Goal: Task Accomplishment & Management: Manage account settings

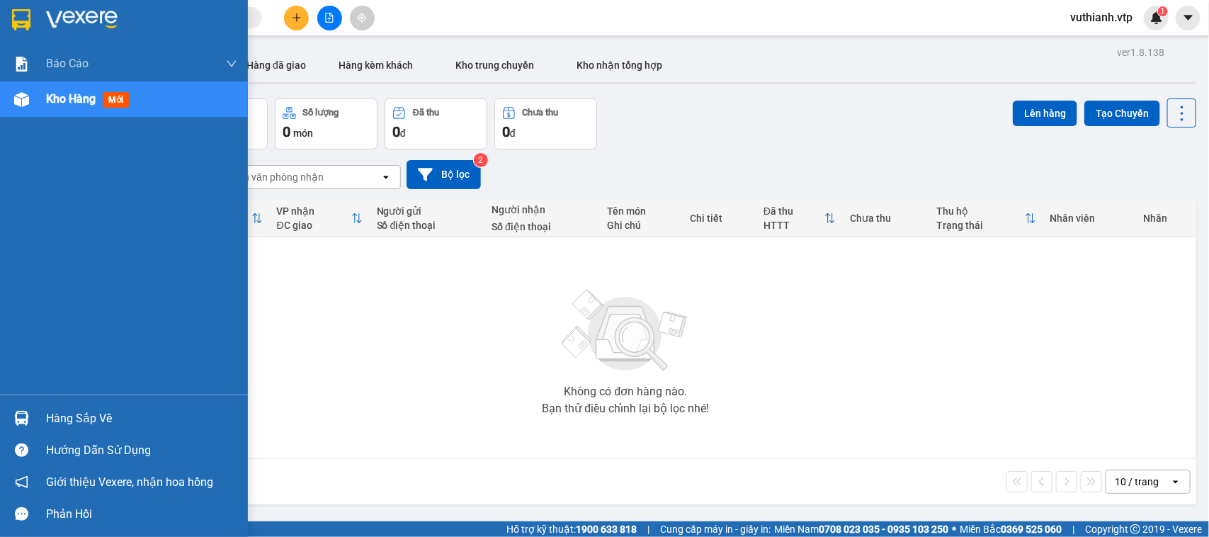
drag, startPoint x: 32, startPoint y: 404, endPoint x: 35, endPoint y: 419, distance: 16.0
click at [33, 407] on div "Hàng sắp về" at bounding box center [124, 418] width 248 height 32
click at [35, 419] on div "Báo cáo BC giao hàng (nhà xe) BC hàng tồn (all) Báo cáo dòng tiền (nhân viên) -…" at bounding box center [124, 268] width 248 height 537
click at [140, 414] on div "Hàng sắp về" at bounding box center [141, 418] width 191 height 21
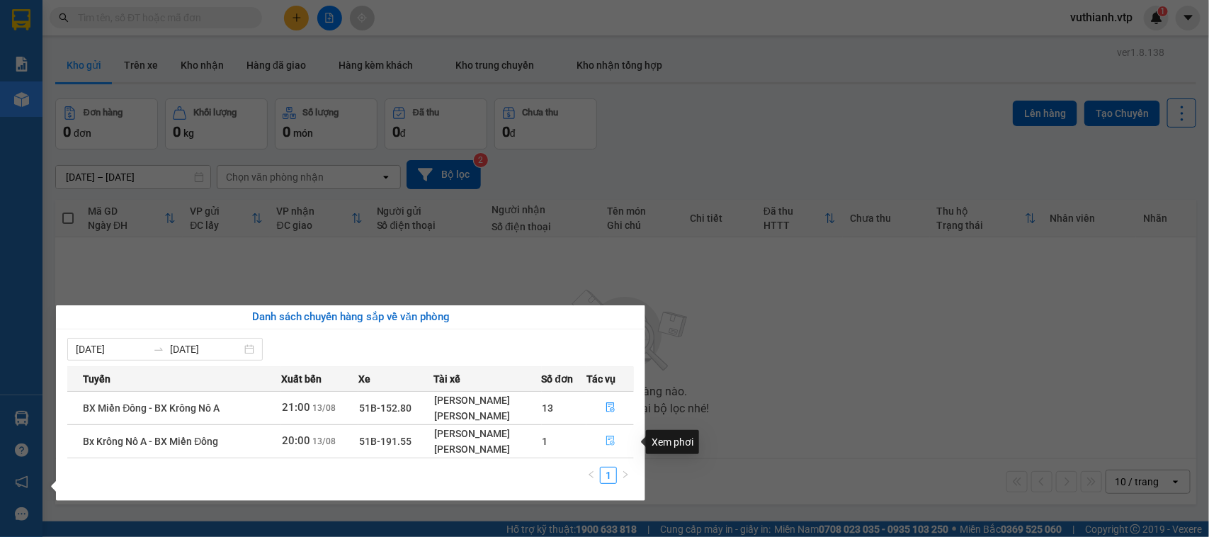
click at [607, 439] on icon "file-done" at bounding box center [611, 441] width 10 height 10
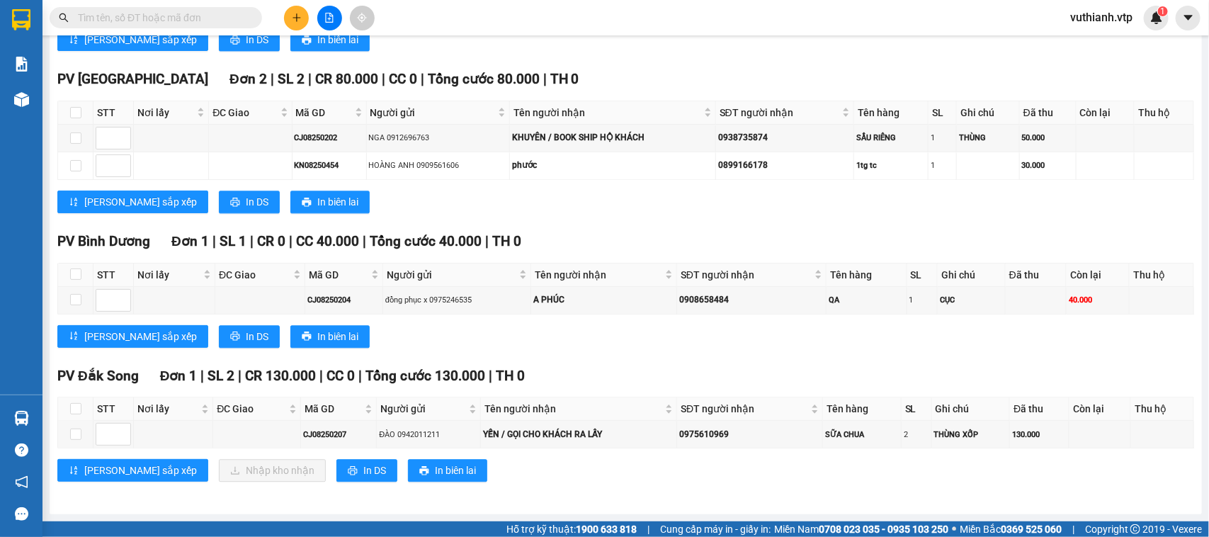
scroll to position [1410, 0]
click at [78, 434] on input "checkbox" at bounding box center [75, 434] width 11 height 11
checkbox input "true"
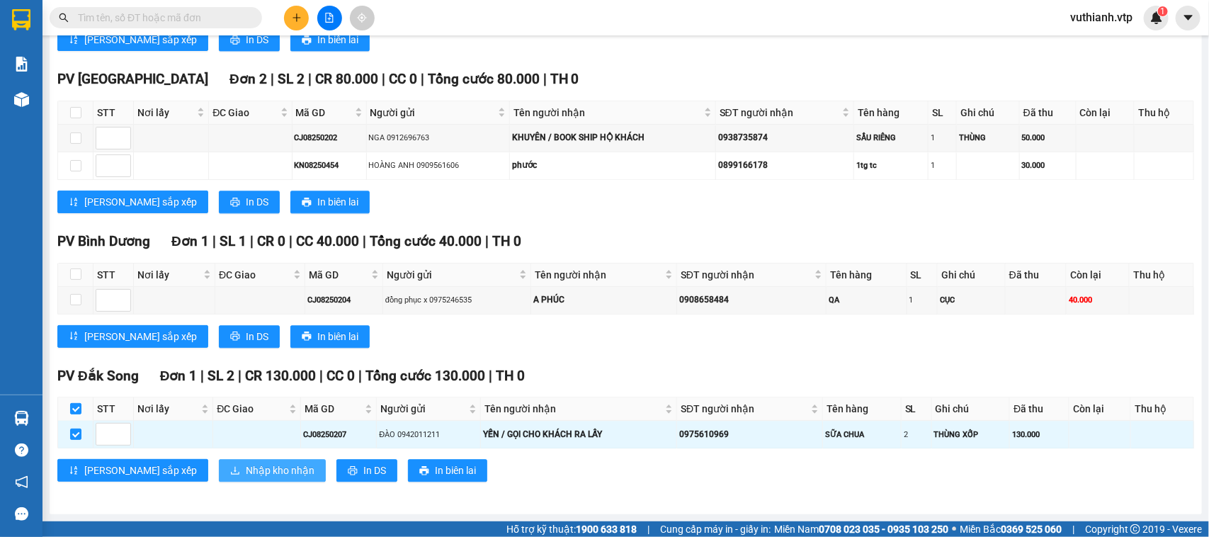
click at [246, 470] on span "Nhập kho nhận" at bounding box center [280, 471] width 69 height 16
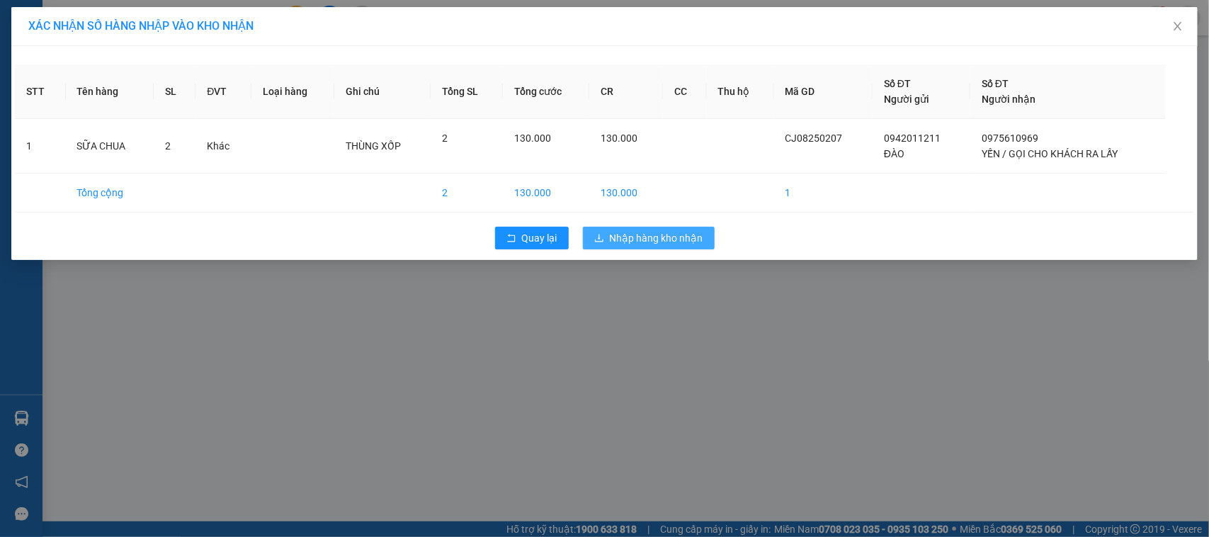
click at [662, 245] on span "Nhập hàng kho nhận" at bounding box center [657, 238] width 94 height 16
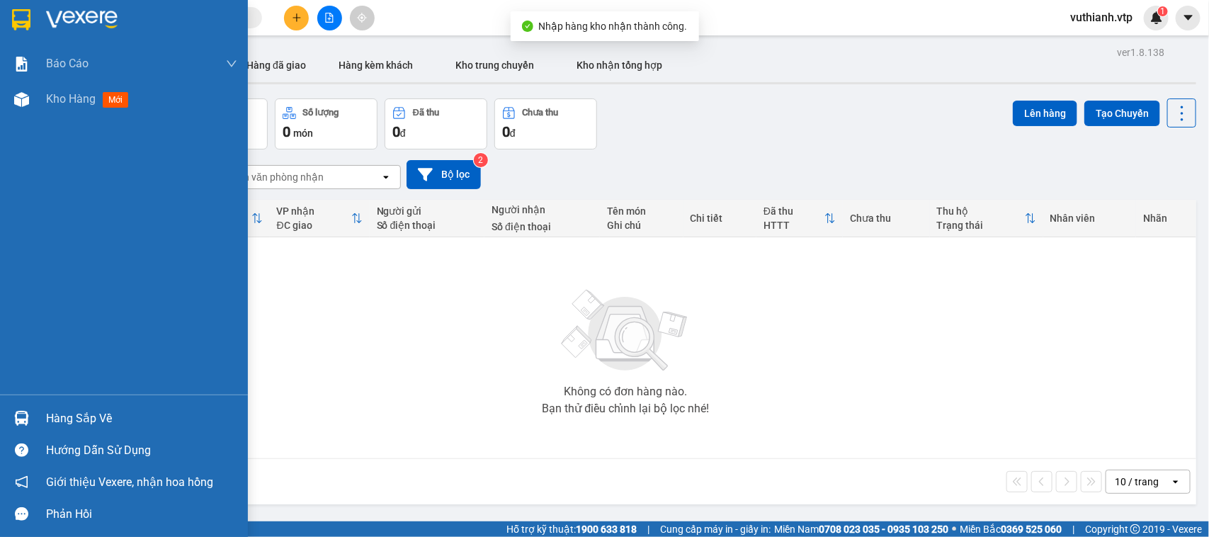
click at [28, 415] on img at bounding box center [21, 418] width 15 height 15
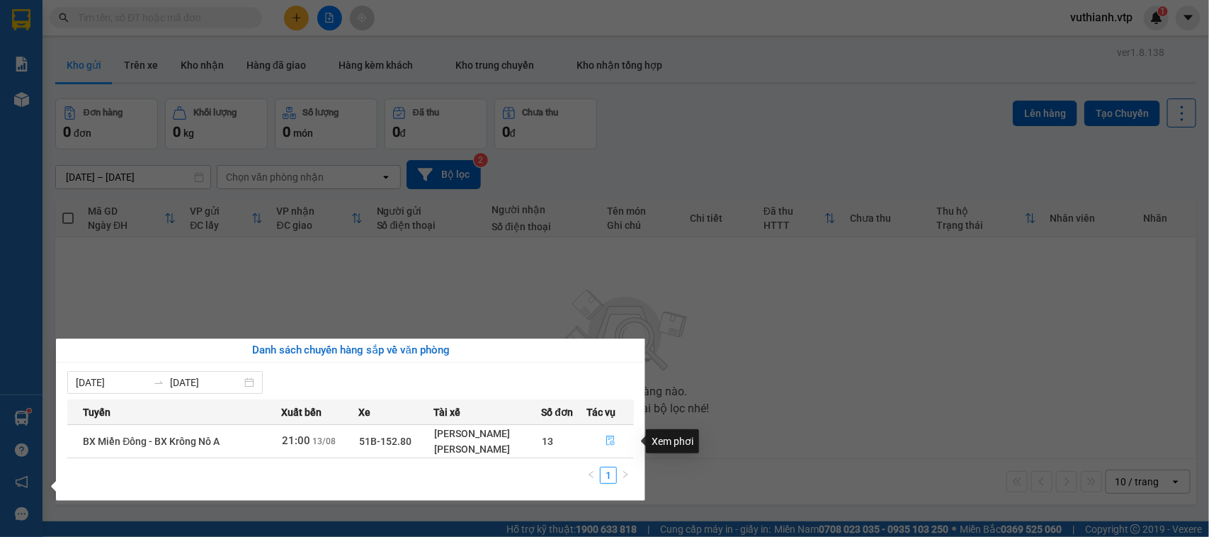
click at [607, 443] on icon "file-done" at bounding box center [611, 441] width 10 height 10
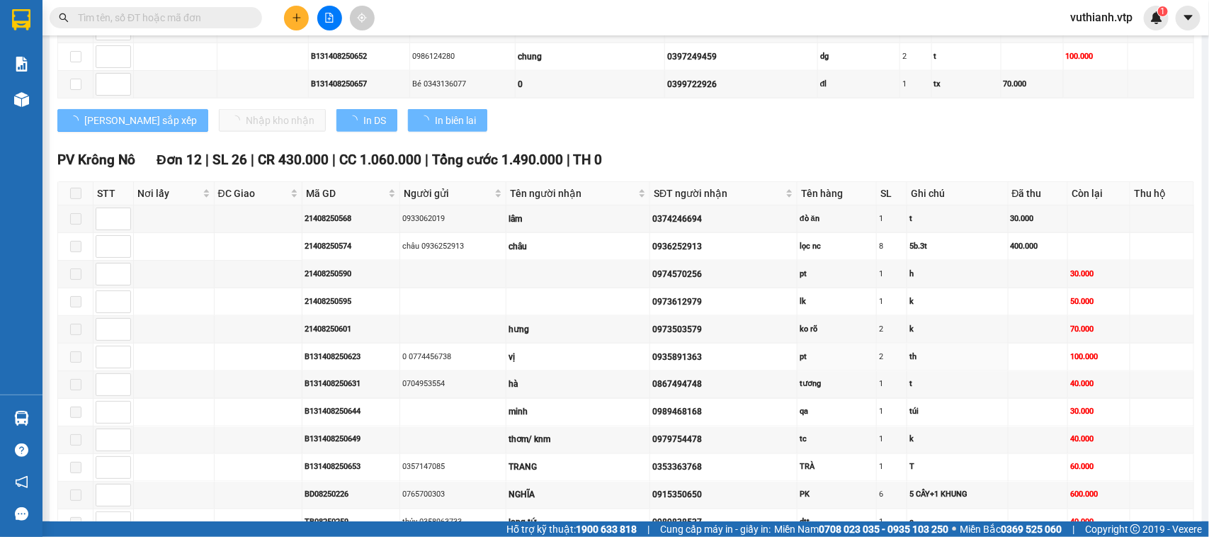
scroll to position [947, 0]
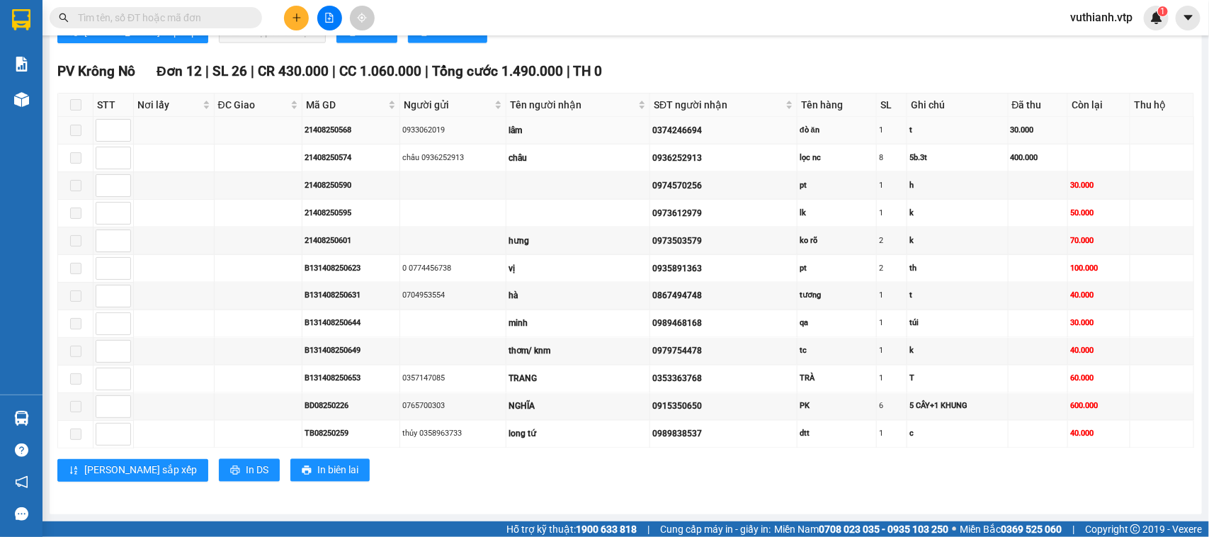
click at [77, 126] on span at bounding box center [75, 130] width 11 height 11
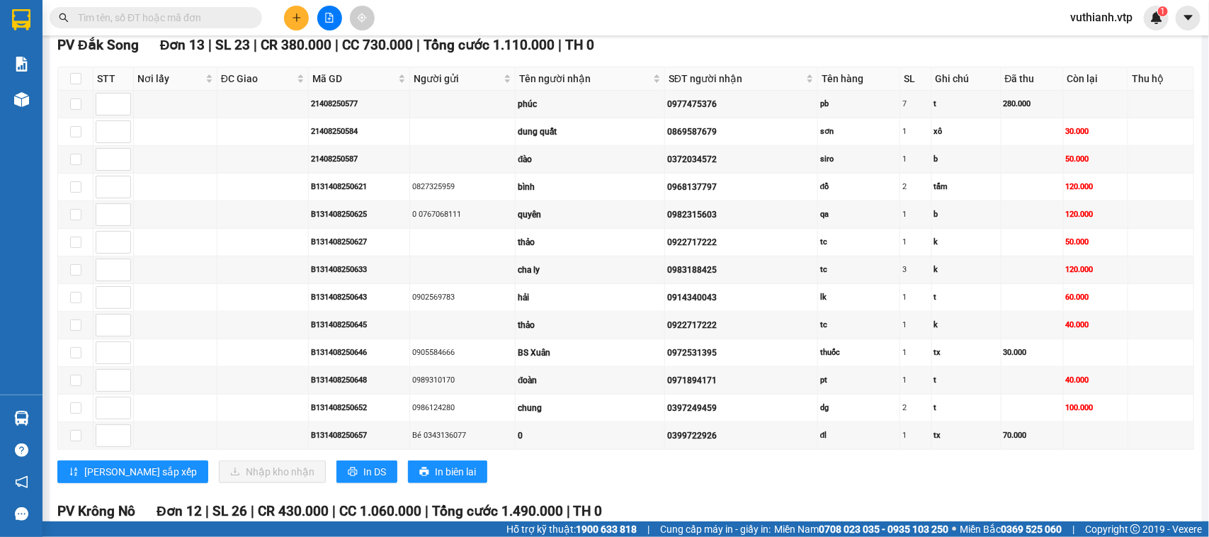
scroll to position [487, 0]
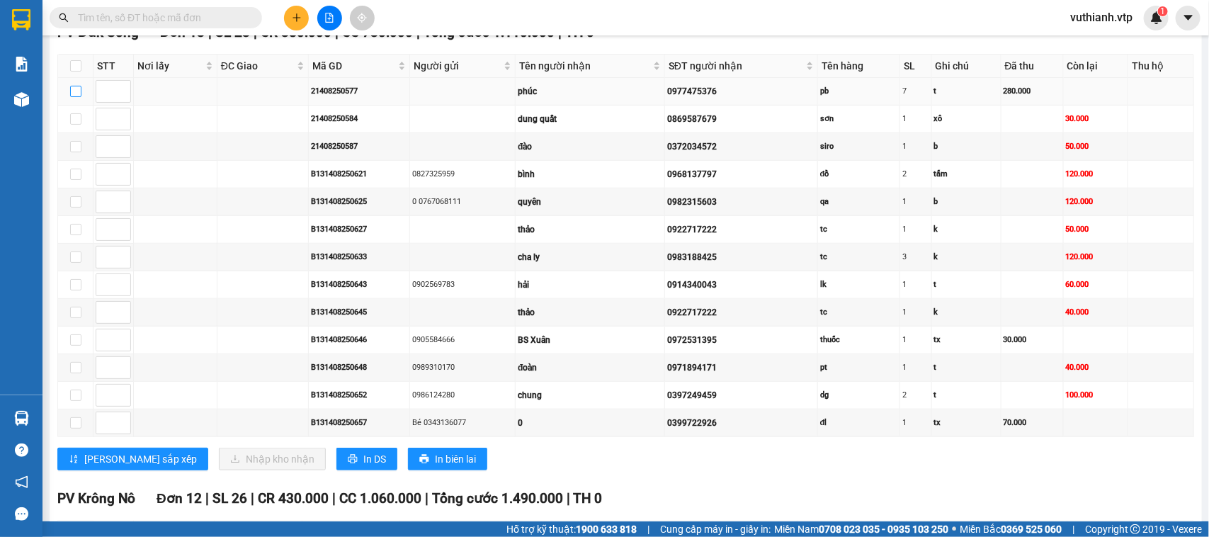
click at [72, 97] on input "checkbox" at bounding box center [75, 91] width 11 height 11
checkbox input "true"
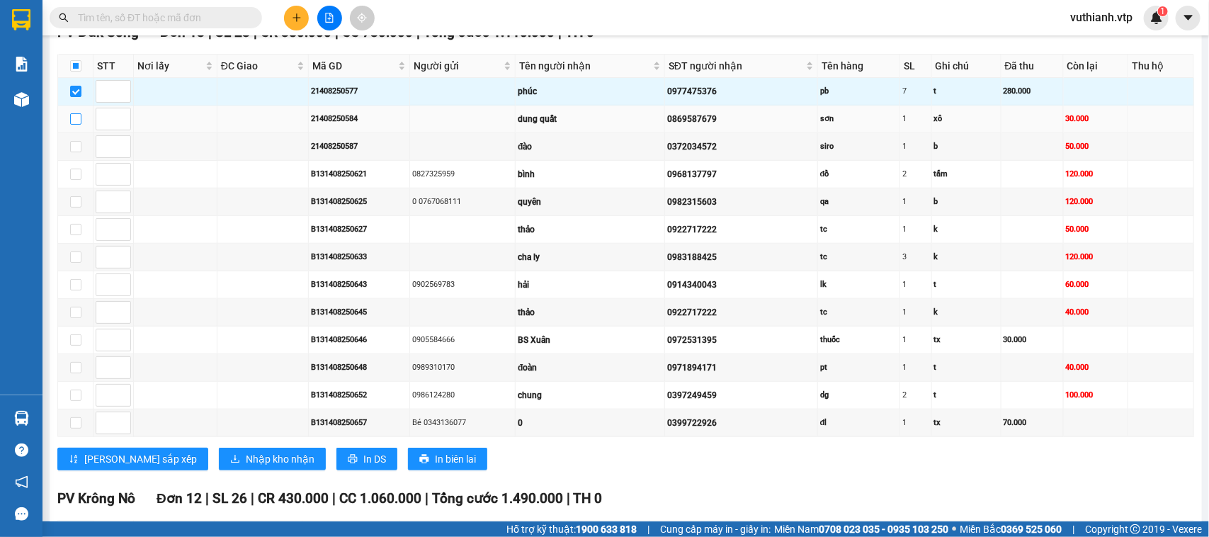
click at [79, 125] on input "checkbox" at bounding box center [75, 118] width 11 height 11
checkbox input "true"
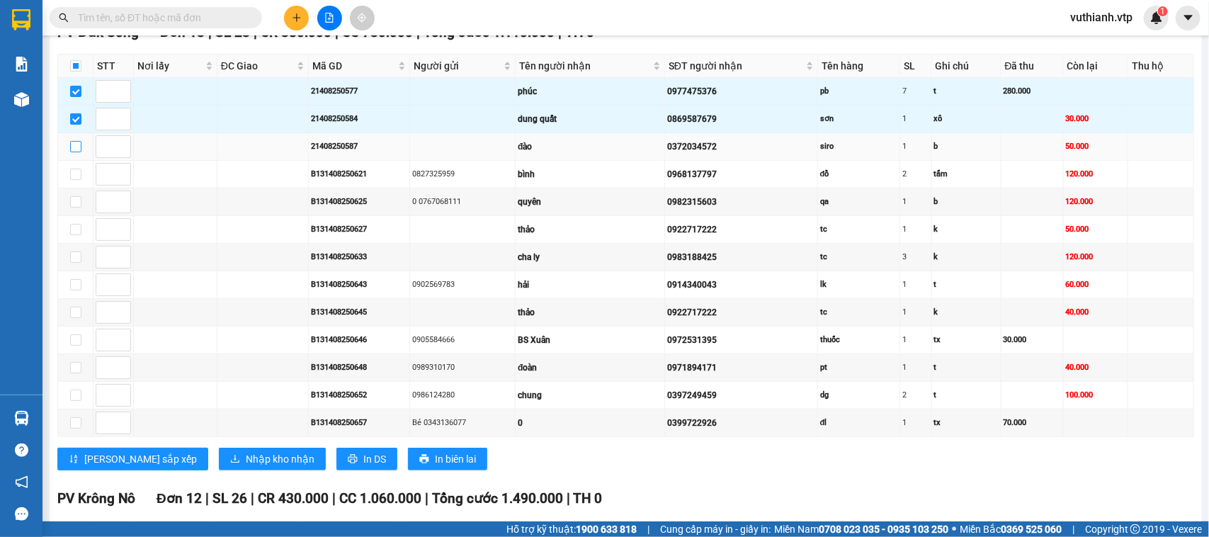
click at [76, 152] on input "checkbox" at bounding box center [75, 146] width 11 height 11
checkbox input "true"
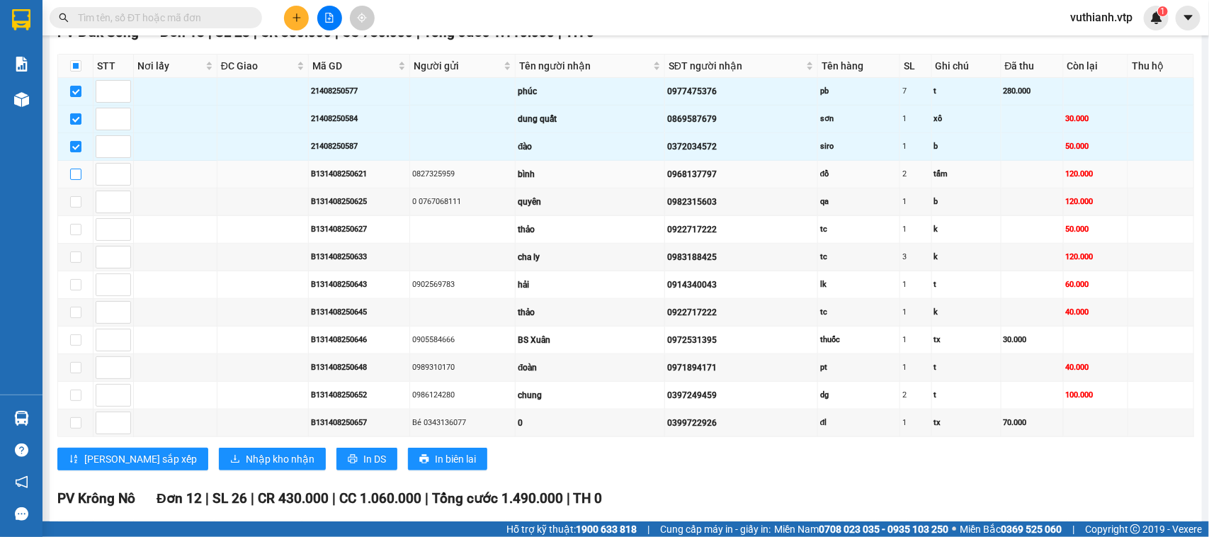
click at [74, 180] on input "checkbox" at bounding box center [75, 174] width 11 height 11
checkbox input "true"
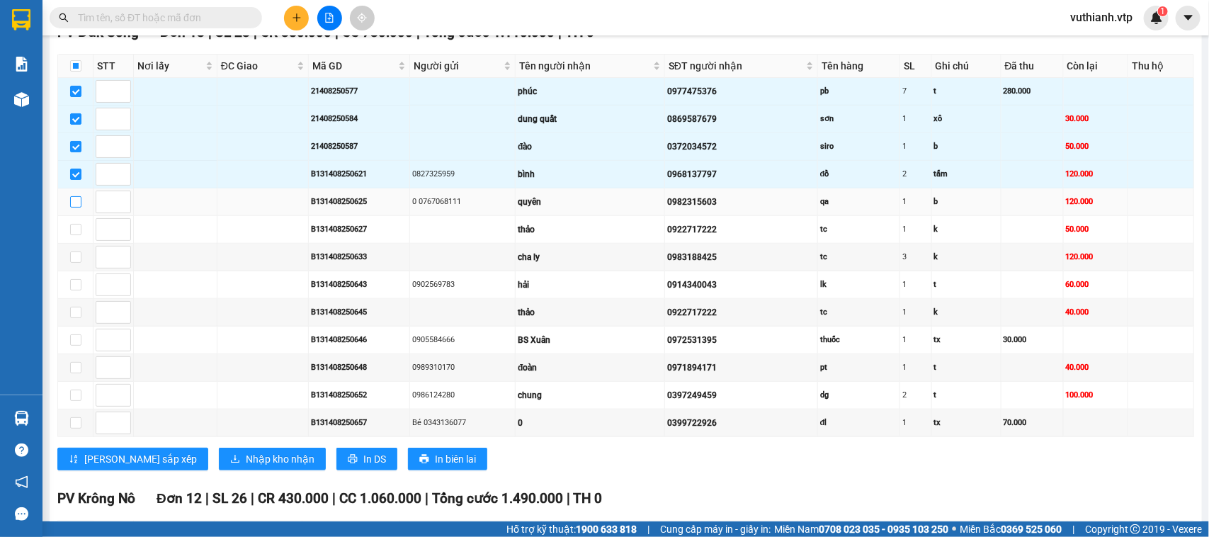
click at [72, 208] on input "checkbox" at bounding box center [75, 201] width 11 height 11
checkbox input "true"
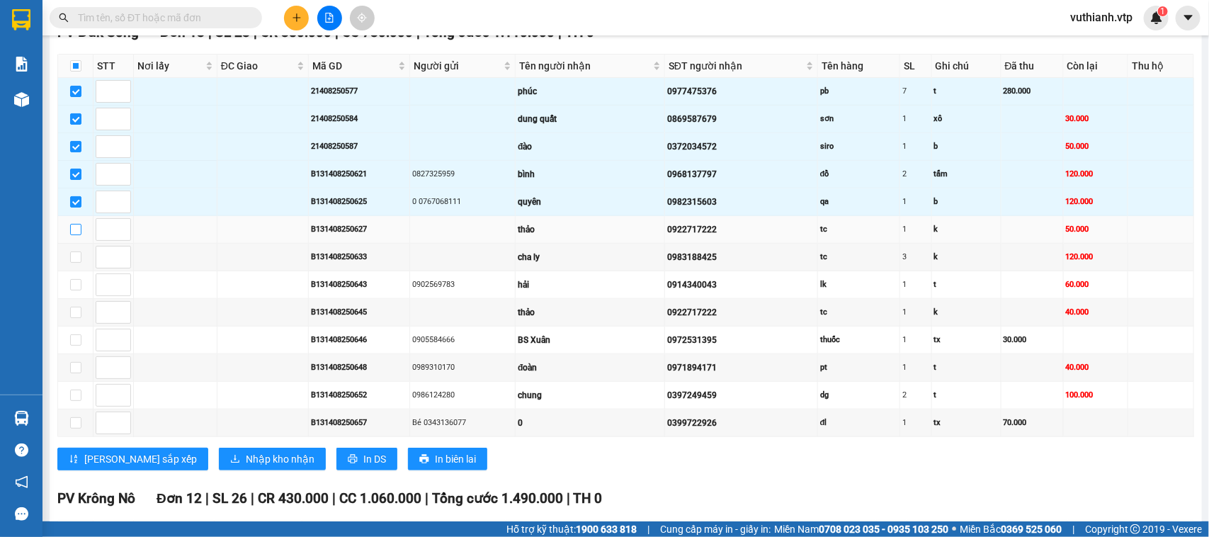
click at [73, 235] on input "checkbox" at bounding box center [75, 229] width 11 height 11
checkbox input "true"
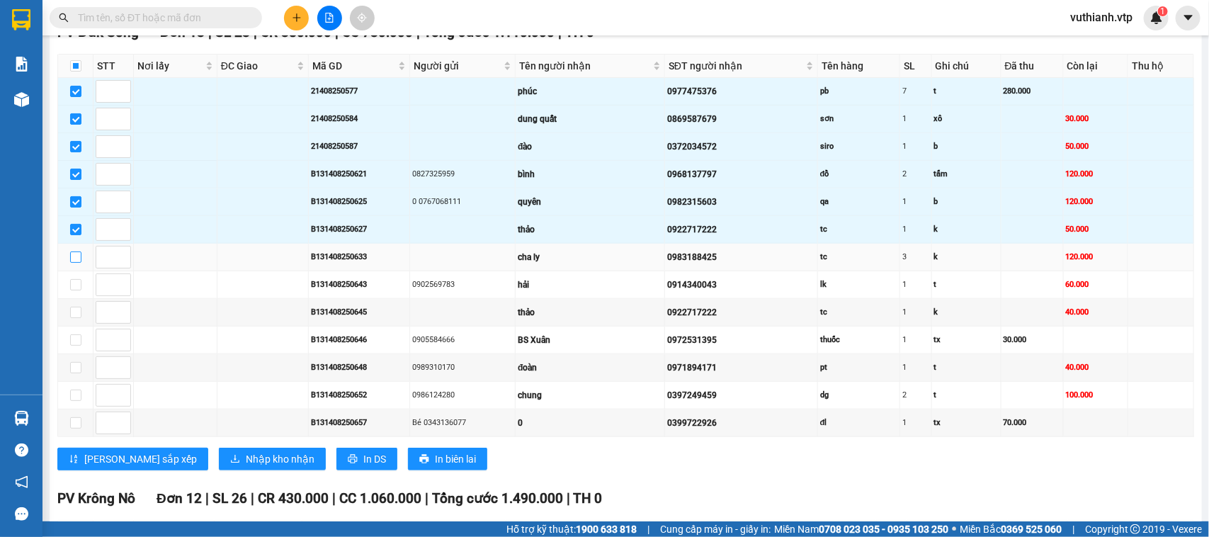
click at [75, 263] on input "checkbox" at bounding box center [75, 257] width 11 height 11
checkbox input "true"
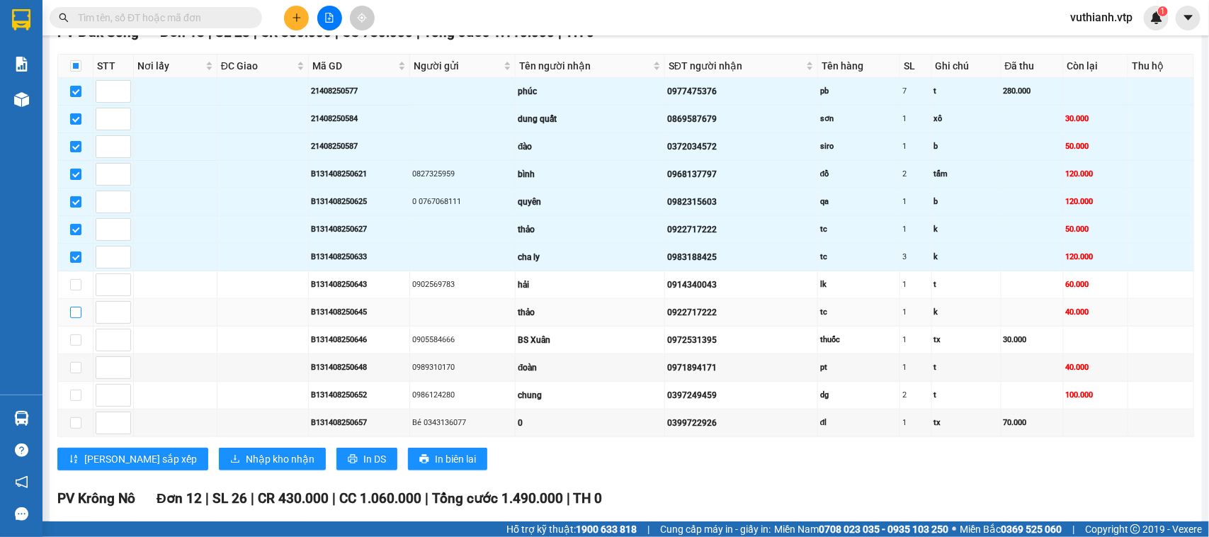
click at [75, 318] on input "checkbox" at bounding box center [75, 312] width 11 height 11
checkbox input "true"
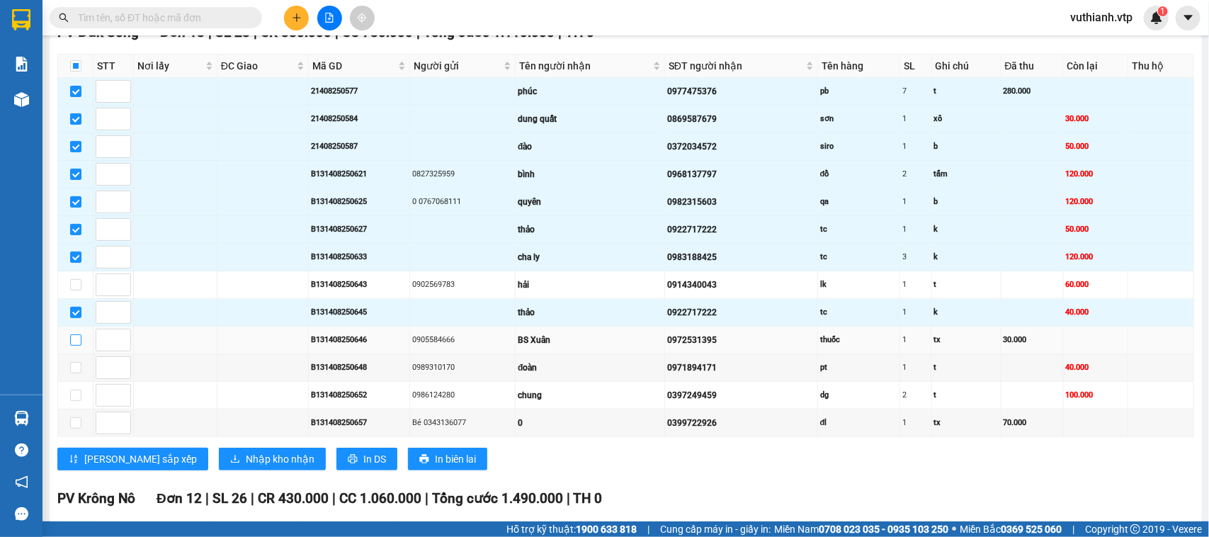
click at [79, 348] on label at bounding box center [75, 340] width 11 height 16
click at [79, 346] on input "checkbox" at bounding box center [75, 339] width 11 height 11
checkbox input "true"
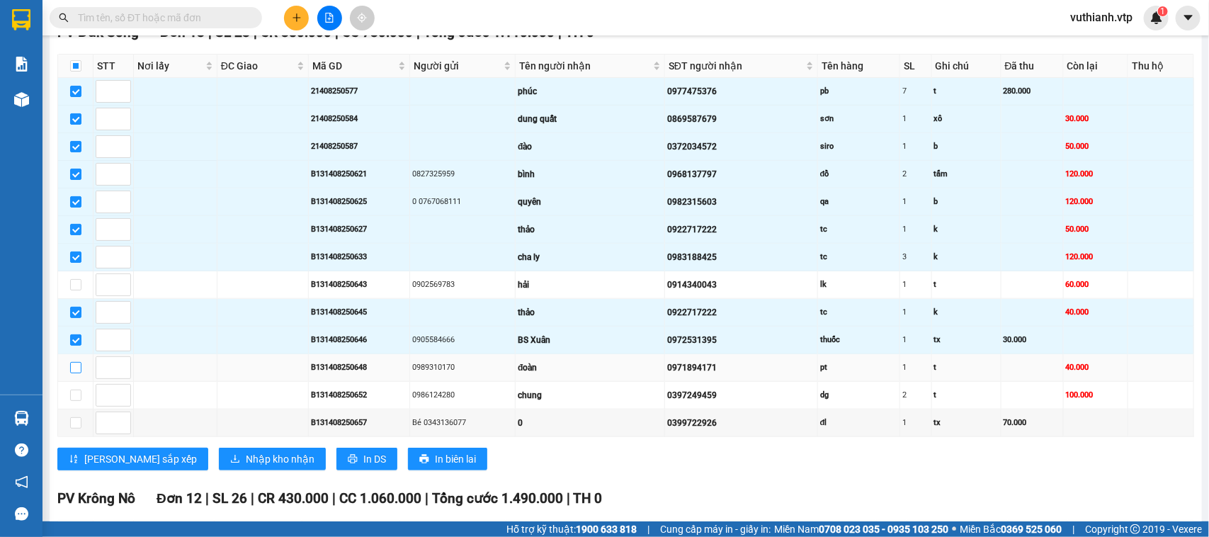
click at [76, 373] on input "checkbox" at bounding box center [75, 367] width 11 height 11
checkbox input "true"
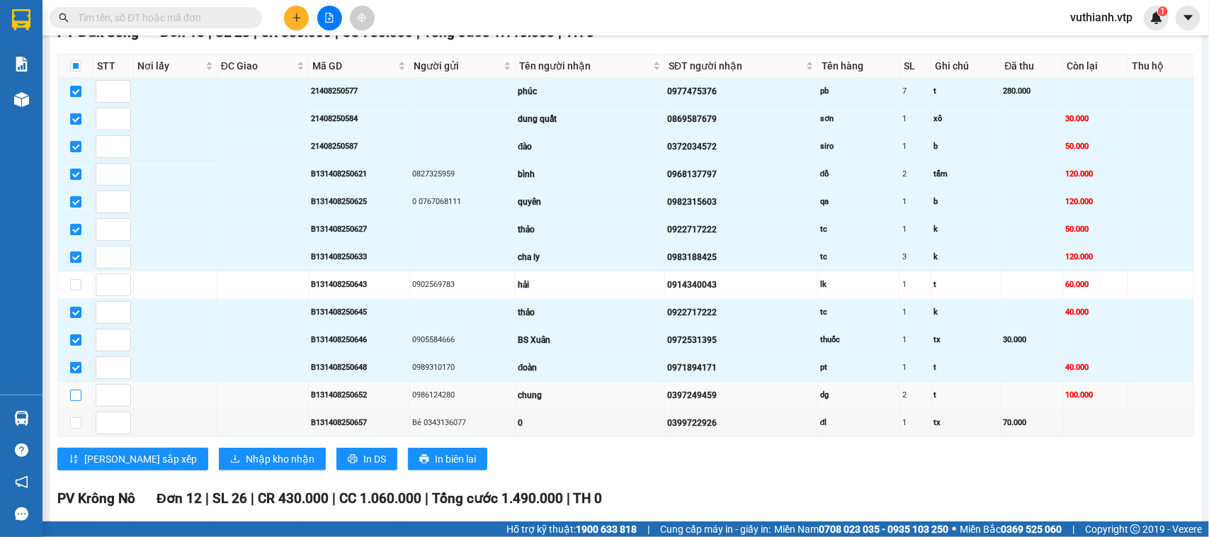
click at [74, 401] on input "checkbox" at bounding box center [75, 395] width 11 height 11
checkbox input "true"
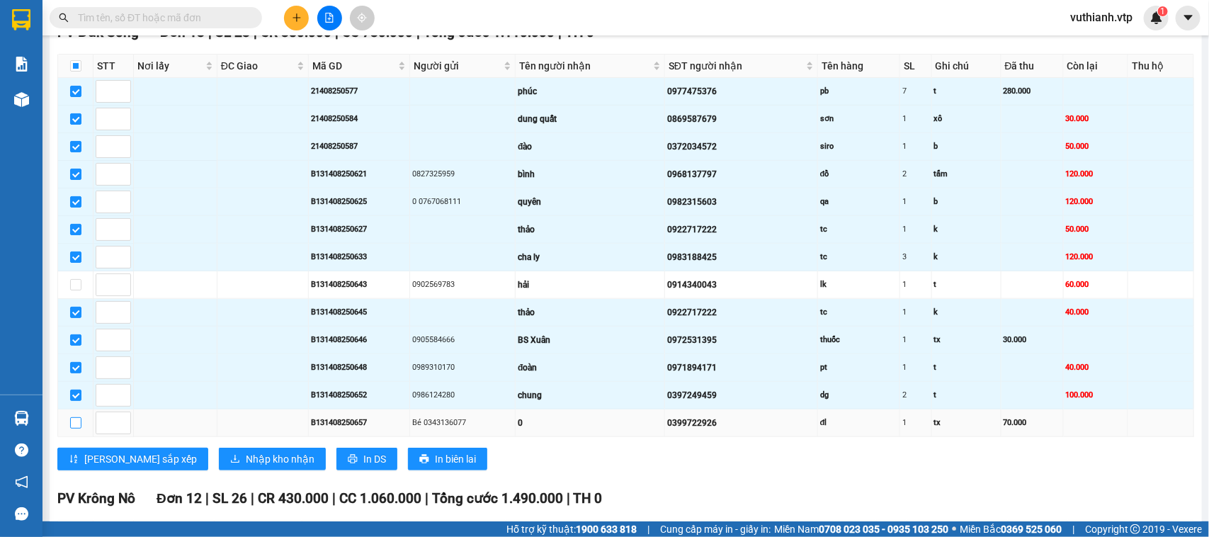
click at [71, 429] on input "checkbox" at bounding box center [75, 422] width 11 height 11
checkbox input "true"
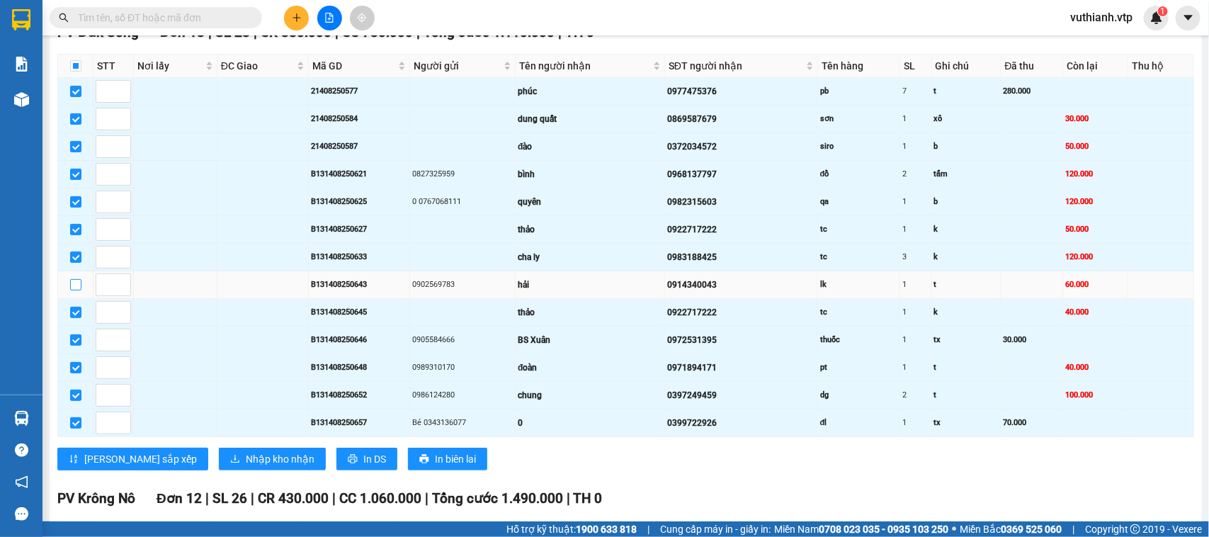
click at [75, 290] on input "checkbox" at bounding box center [75, 284] width 11 height 11
checkbox input "true"
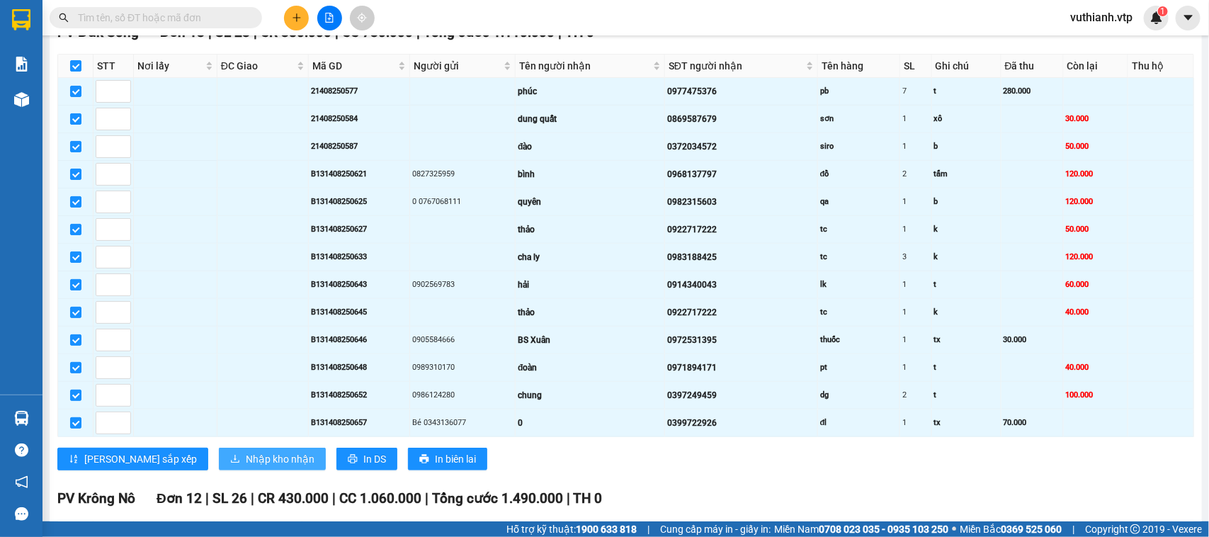
click at [246, 467] on span "Nhập kho nhận" at bounding box center [280, 459] width 69 height 16
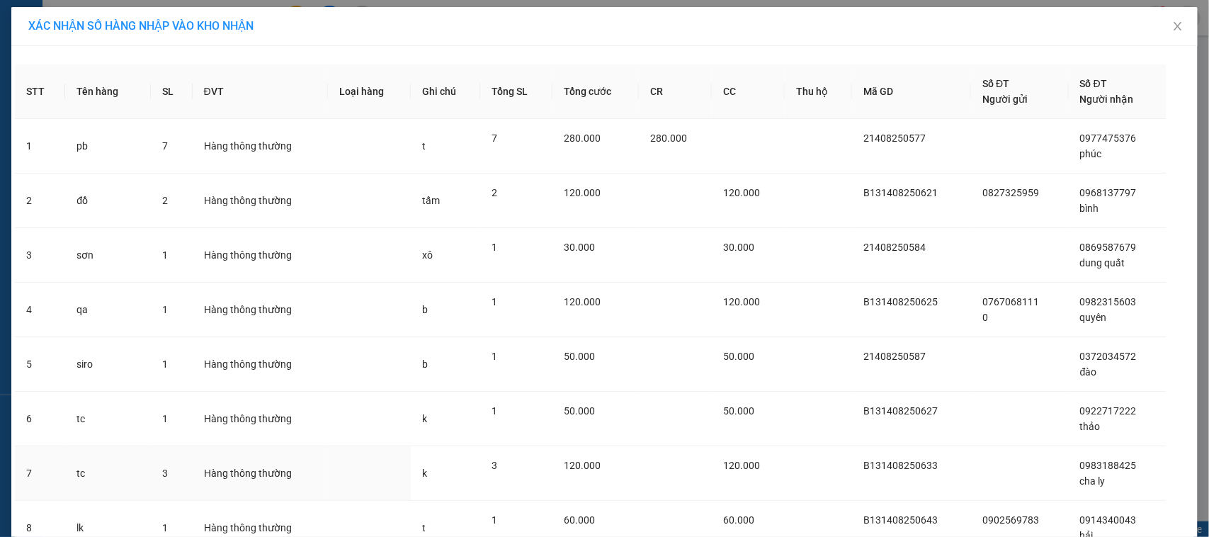
scroll to position [397, 0]
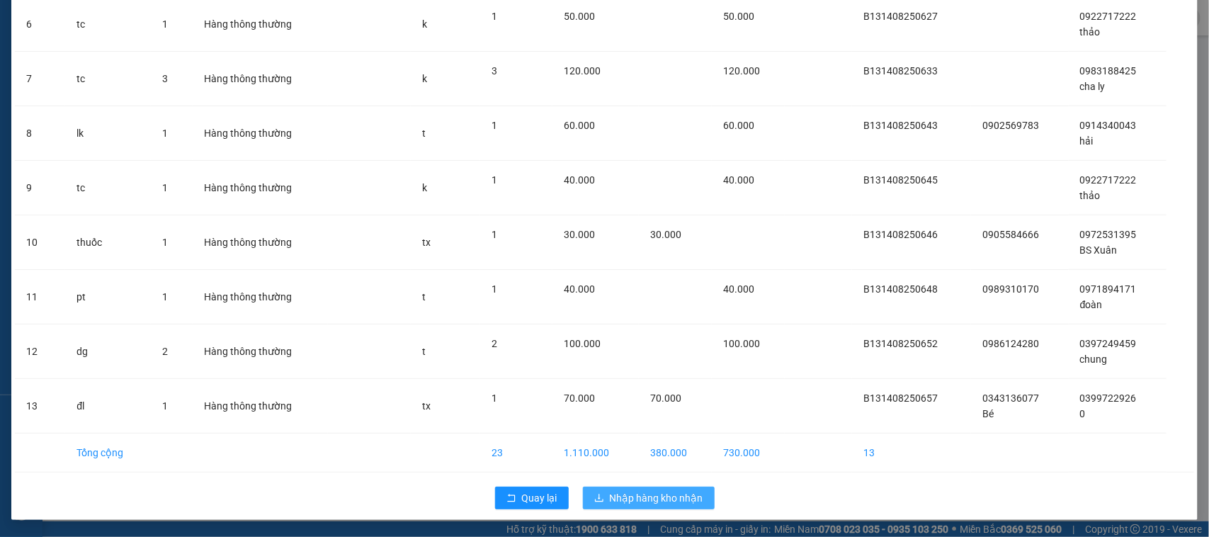
click at [642, 504] on span "Nhập hàng kho nhận" at bounding box center [657, 498] width 94 height 16
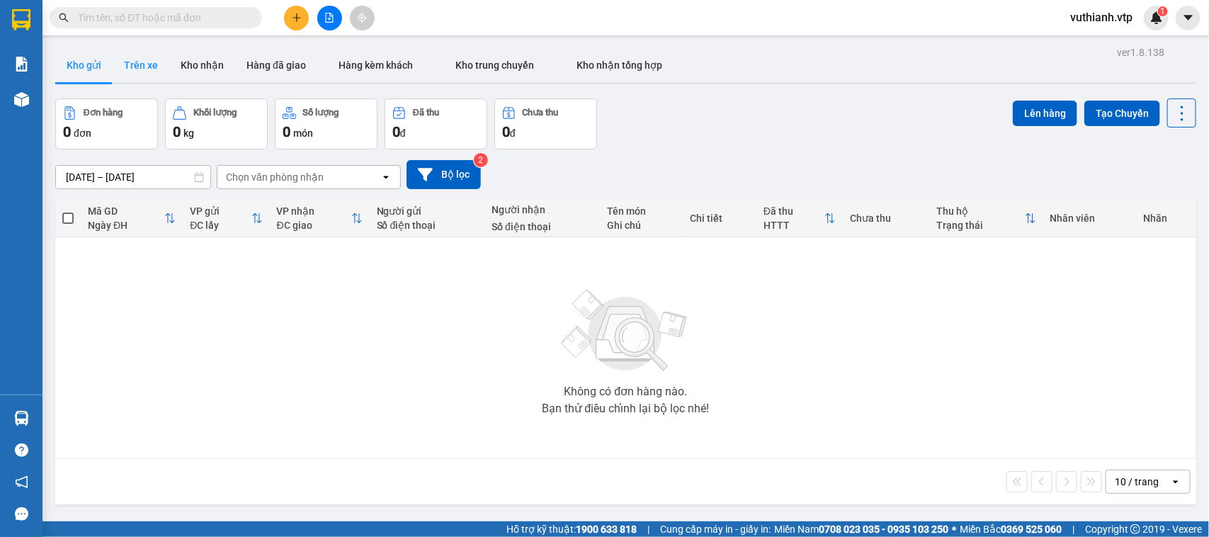
click at [147, 68] on button "Trên xe" at bounding box center [141, 65] width 57 height 34
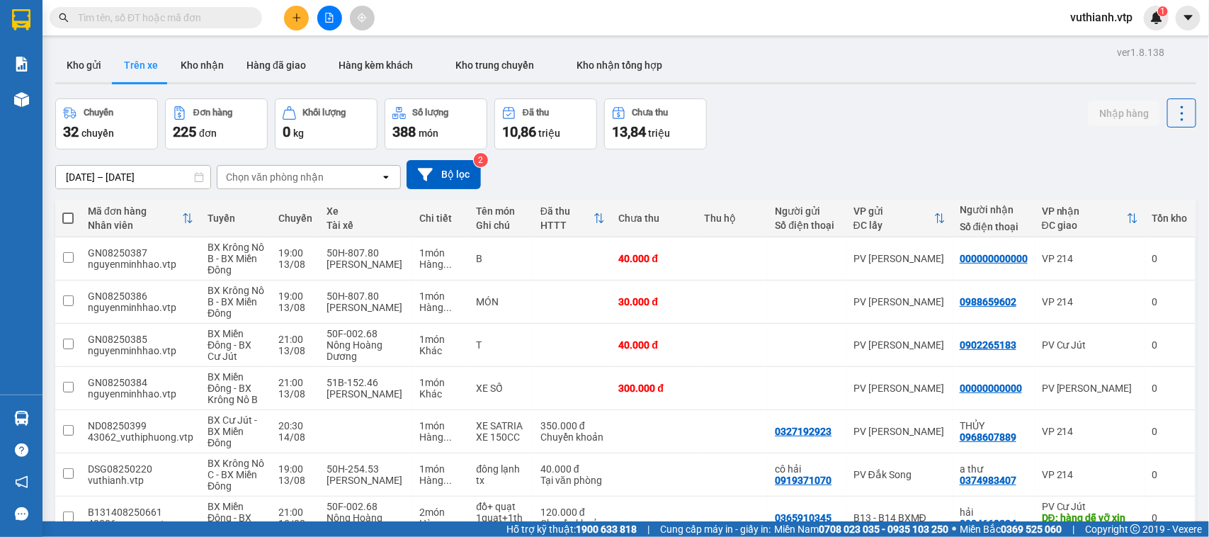
click at [327, 179] on div "Chọn văn phòng nhận" at bounding box center [299, 177] width 163 height 23
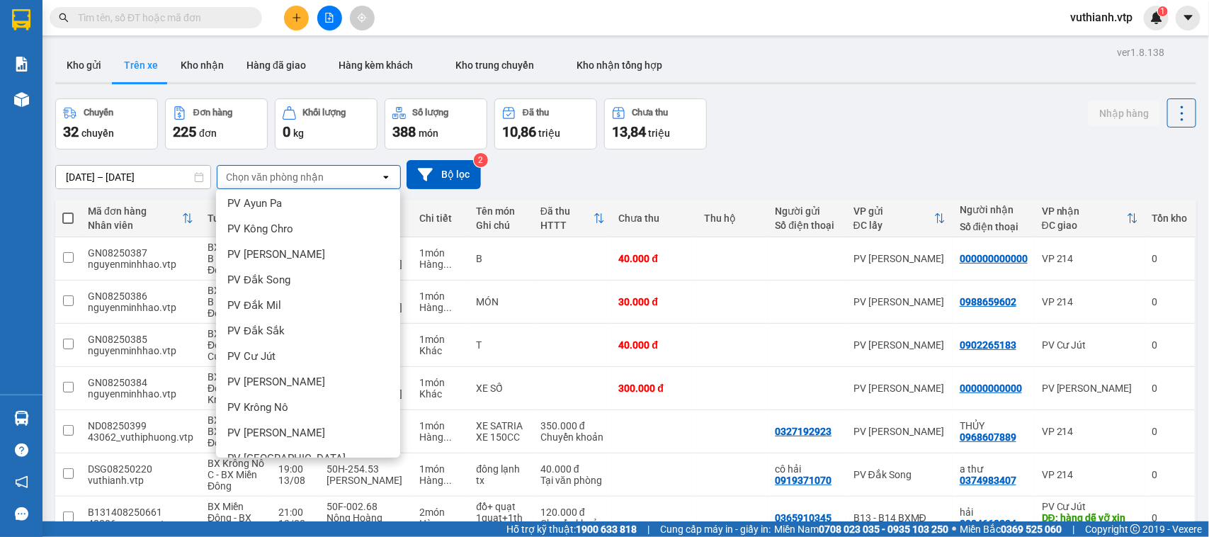
scroll to position [208, 0]
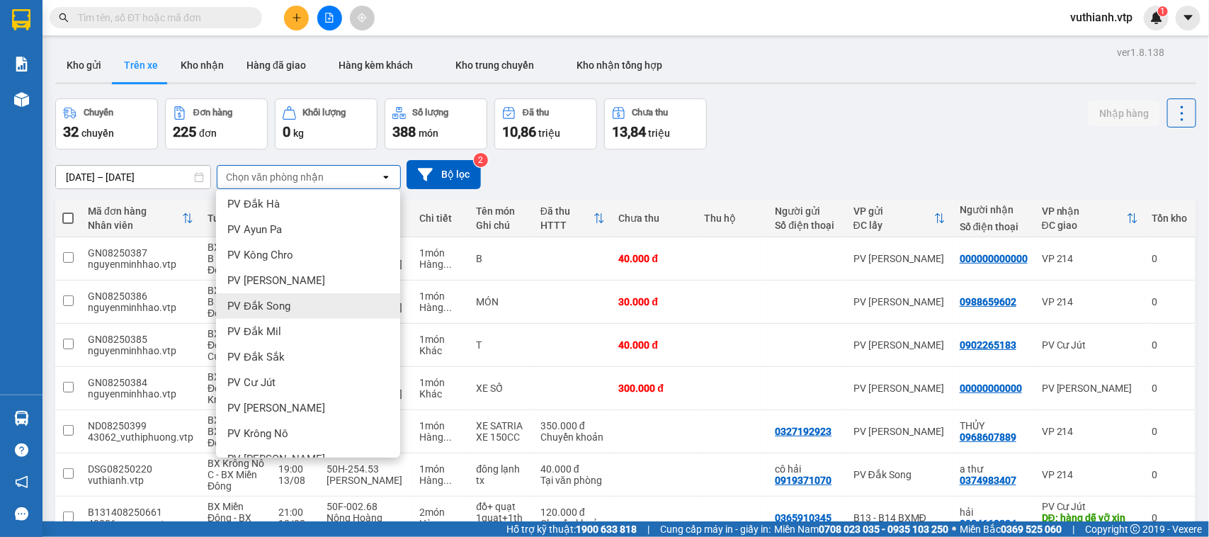
click at [317, 298] on div "PV Đắk Song" at bounding box center [308, 306] width 184 height 26
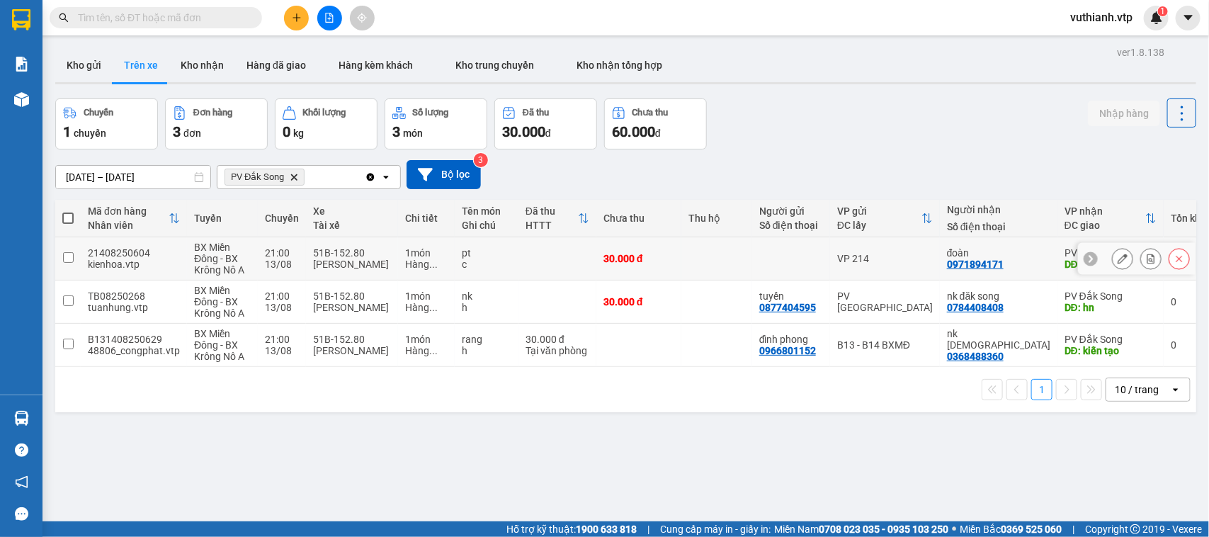
click at [64, 254] on input "checkbox" at bounding box center [68, 257] width 11 height 11
checkbox input "true"
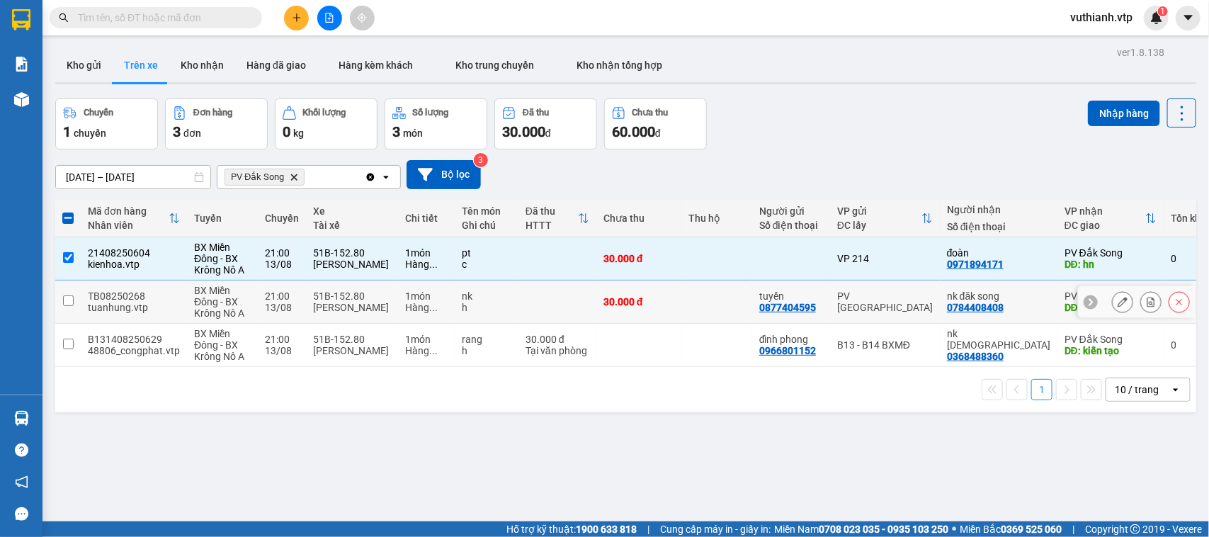
click at [68, 303] on input "checkbox" at bounding box center [68, 300] width 11 height 11
checkbox input "true"
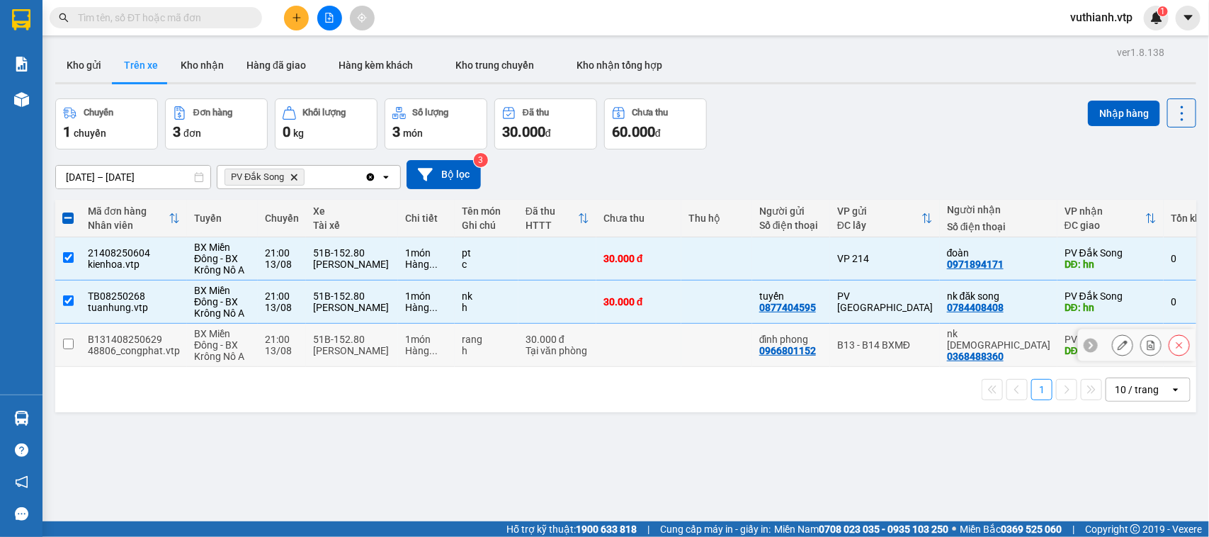
click at [69, 346] on input "checkbox" at bounding box center [68, 344] width 11 height 11
checkbox input "true"
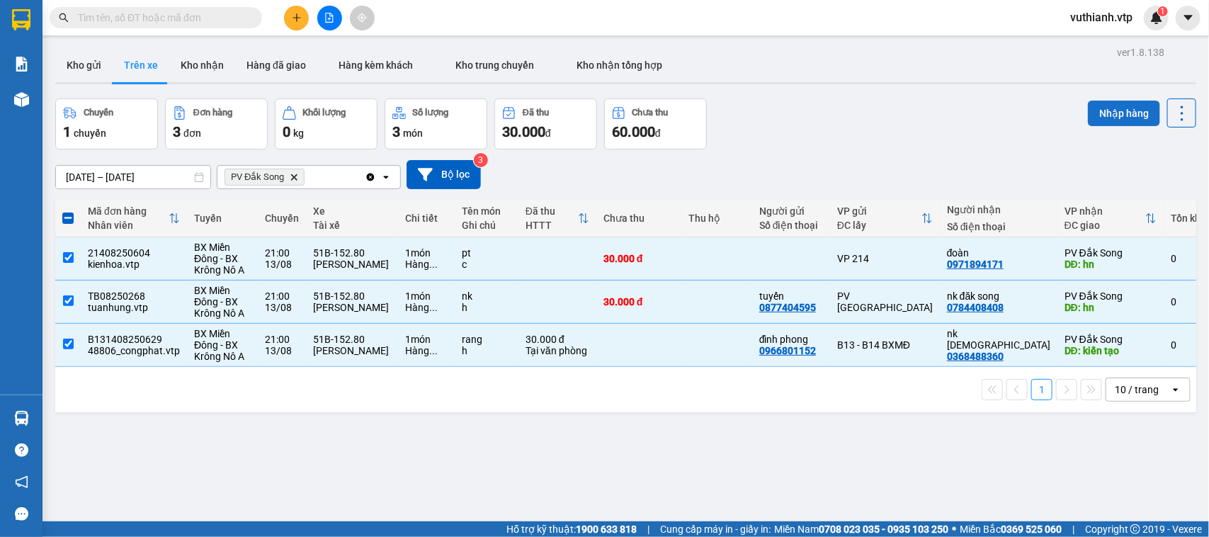
click at [1100, 117] on button "Nhập hàng" at bounding box center [1124, 114] width 72 height 26
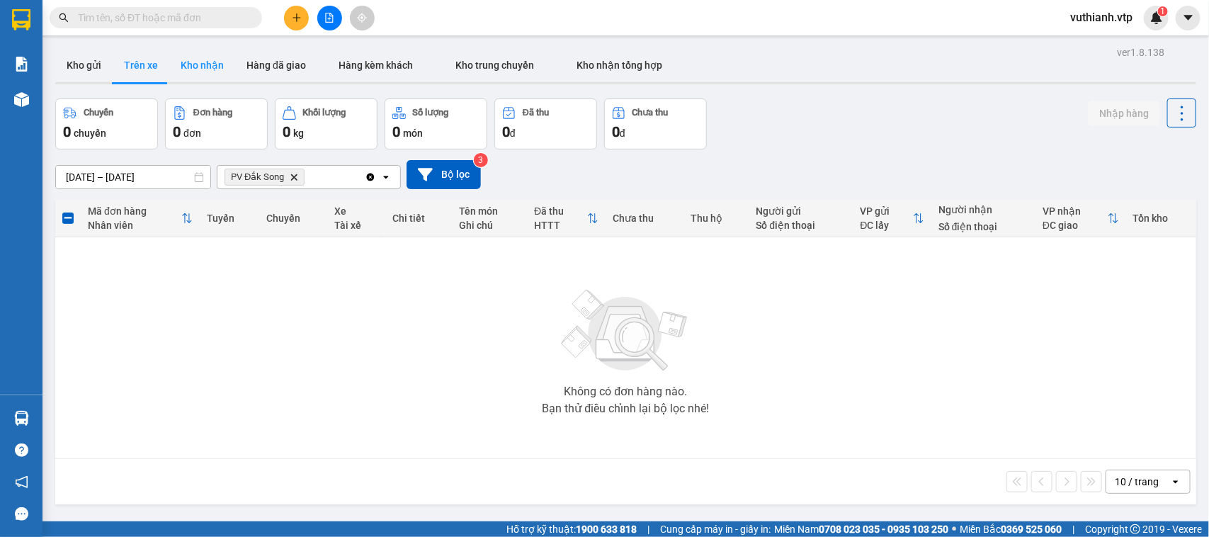
click at [196, 57] on button "Kho nhận" at bounding box center [202, 65] width 66 height 34
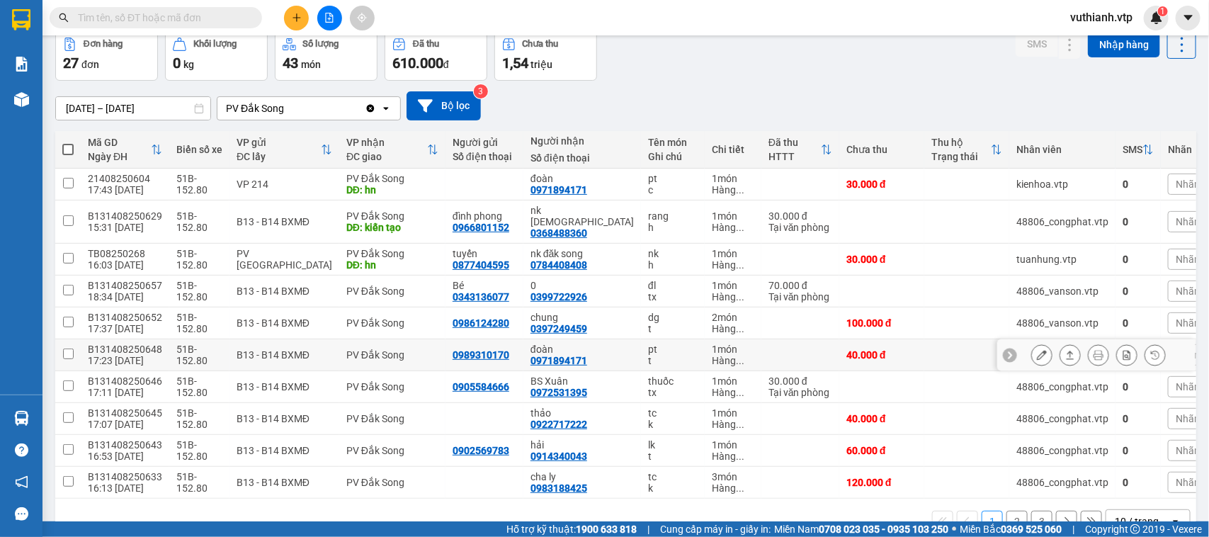
scroll to position [100, 0]
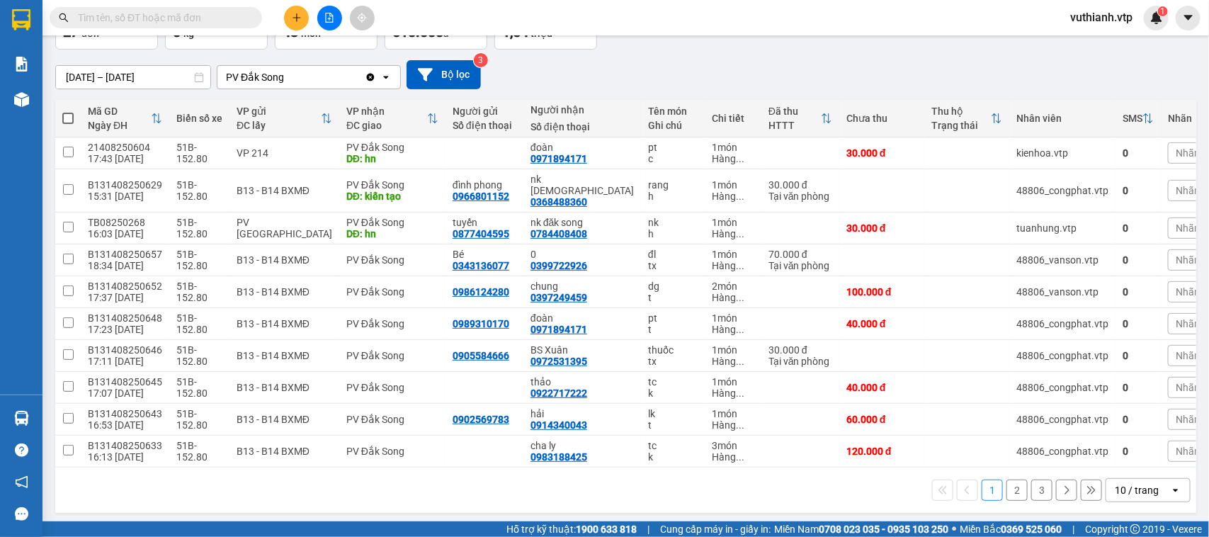
click at [1012, 484] on button "2" at bounding box center [1017, 490] width 21 height 21
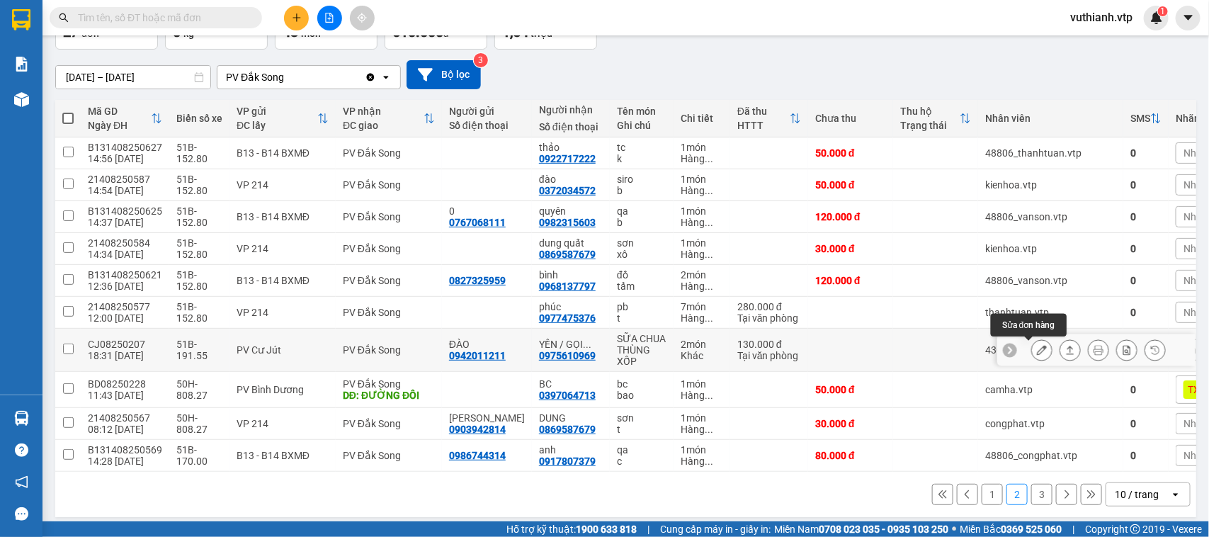
click at [1032, 353] on button at bounding box center [1042, 350] width 20 height 25
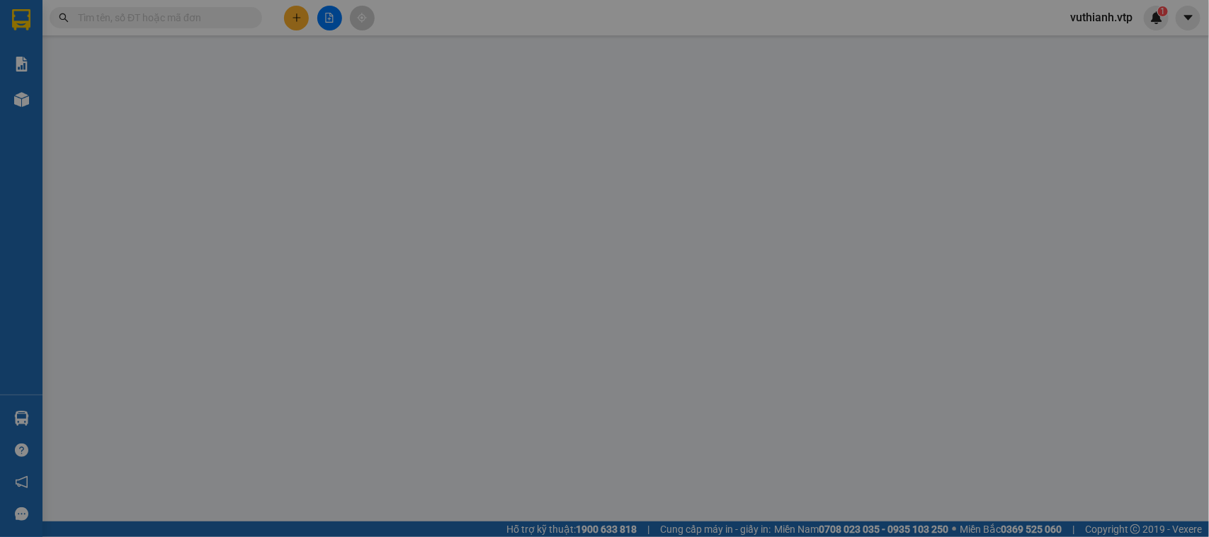
type input "0942011211"
type input "ĐÀO"
type input "0975610969"
type input "YẾN / GỌI CHO KHÁCH RA LẤY"
type input "130.000"
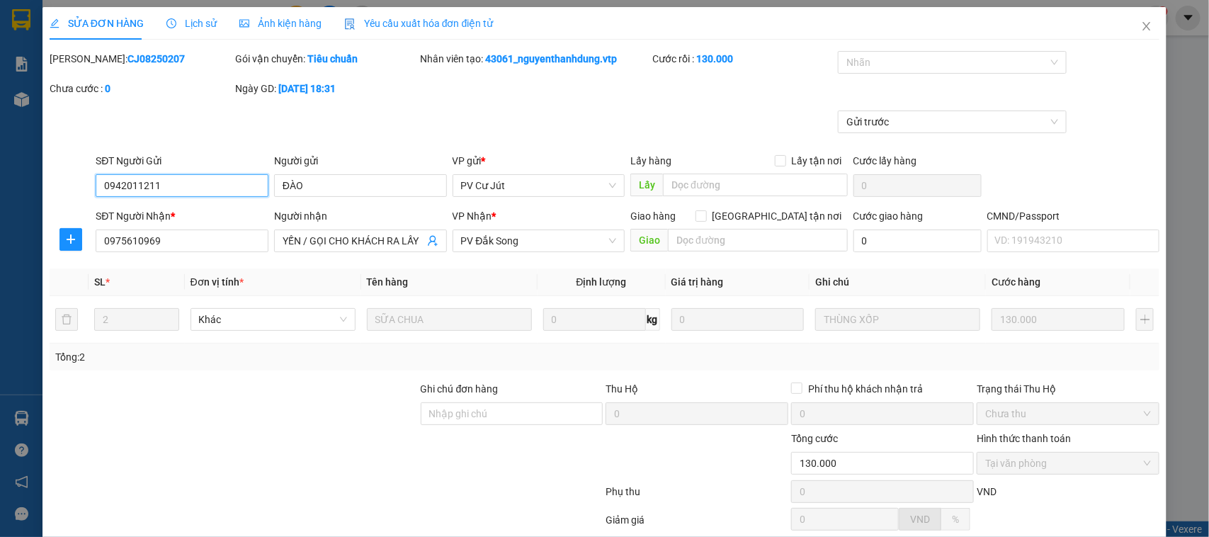
type input "6.500"
click at [1141, 25] on icon "close" at bounding box center [1146, 26] width 11 height 11
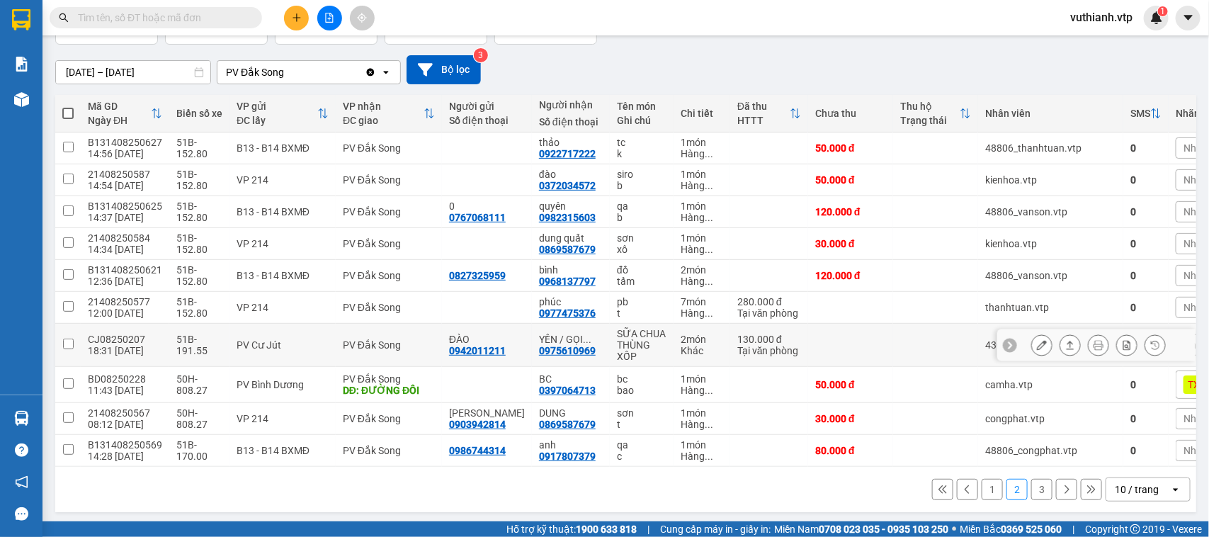
scroll to position [115, 0]
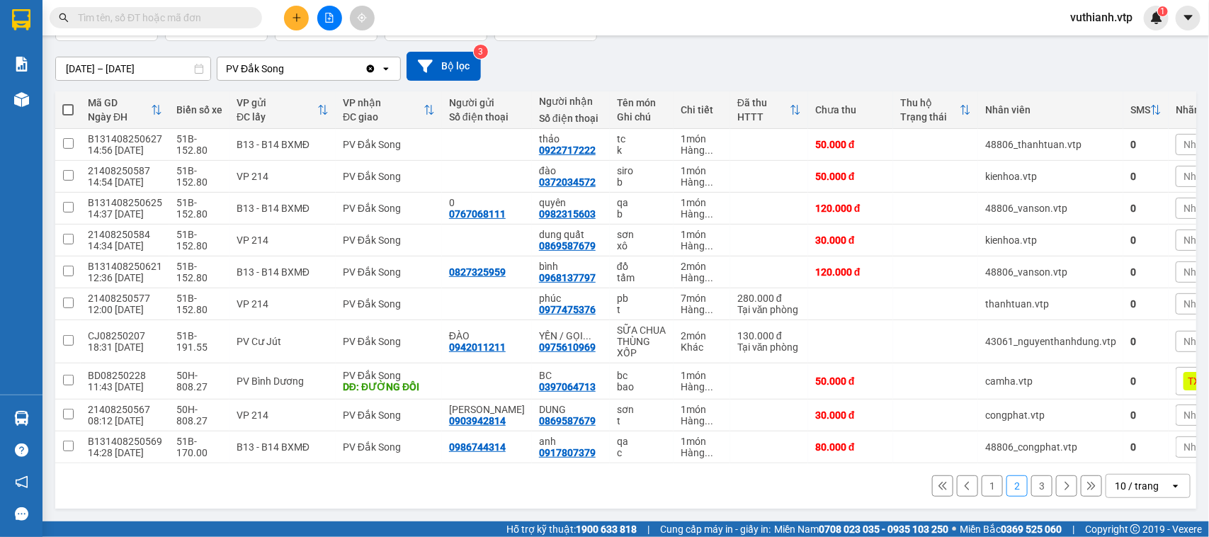
click at [983, 485] on button "1" at bounding box center [992, 485] width 21 height 21
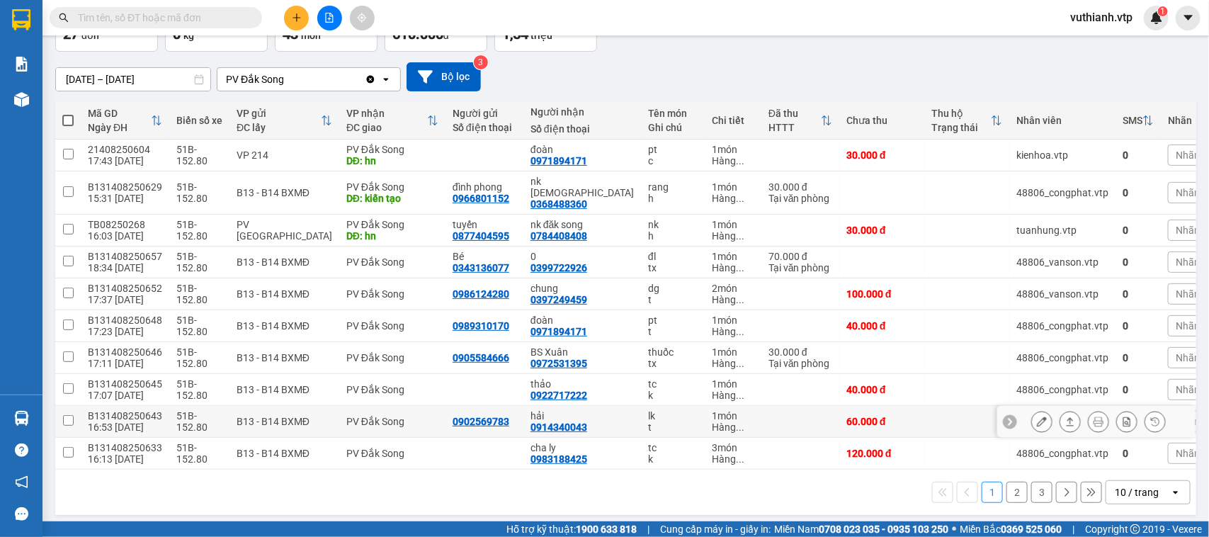
scroll to position [100, 0]
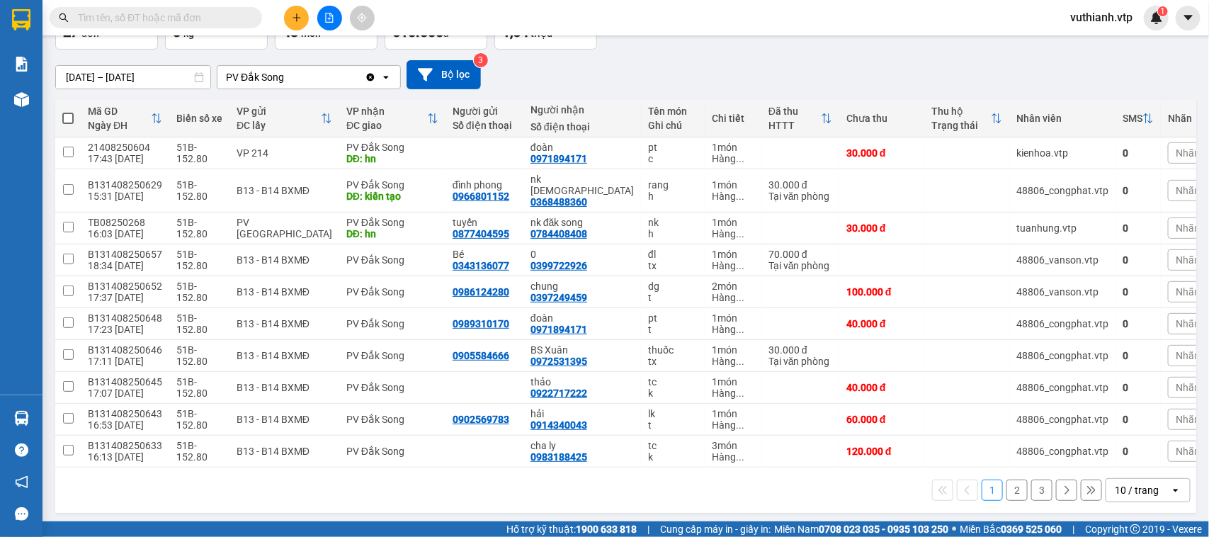
click at [982, 489] on button "1" at bounding box center [992, 490] width 21 height 21
click at [295, 15] on button at bounding box center [296, 18] width 25 height 25
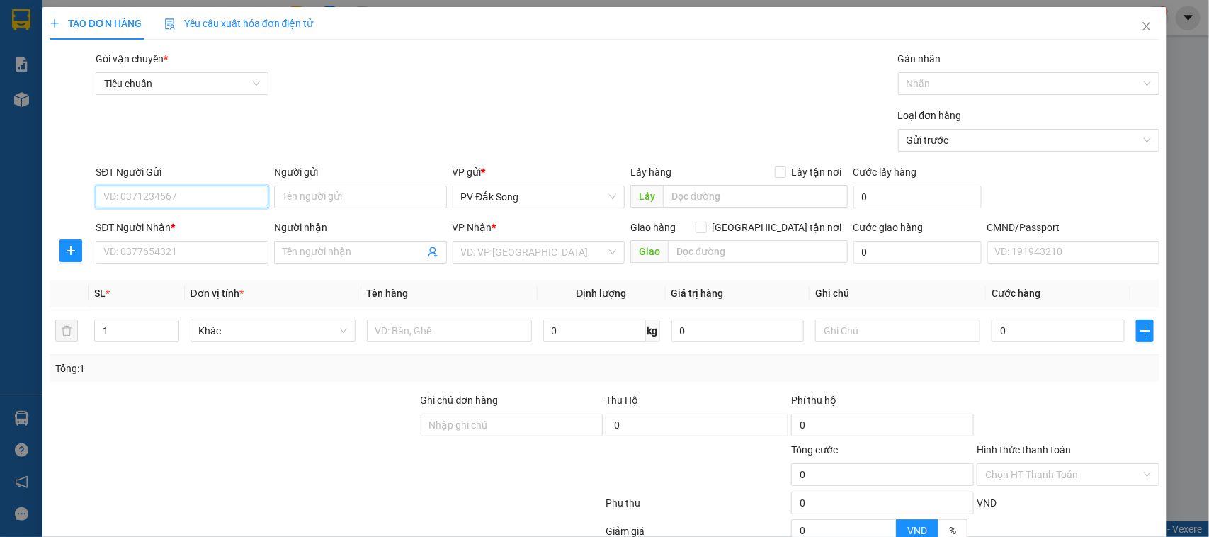
click at [214, 199] on input "SĐT Người Gửi" at bounding box center [182, 197] width 173 height 23
type input "0985998075"
click at [225, 227] on div "0985998075 - hải" at bounding box center [180, 226] width 154 height 16
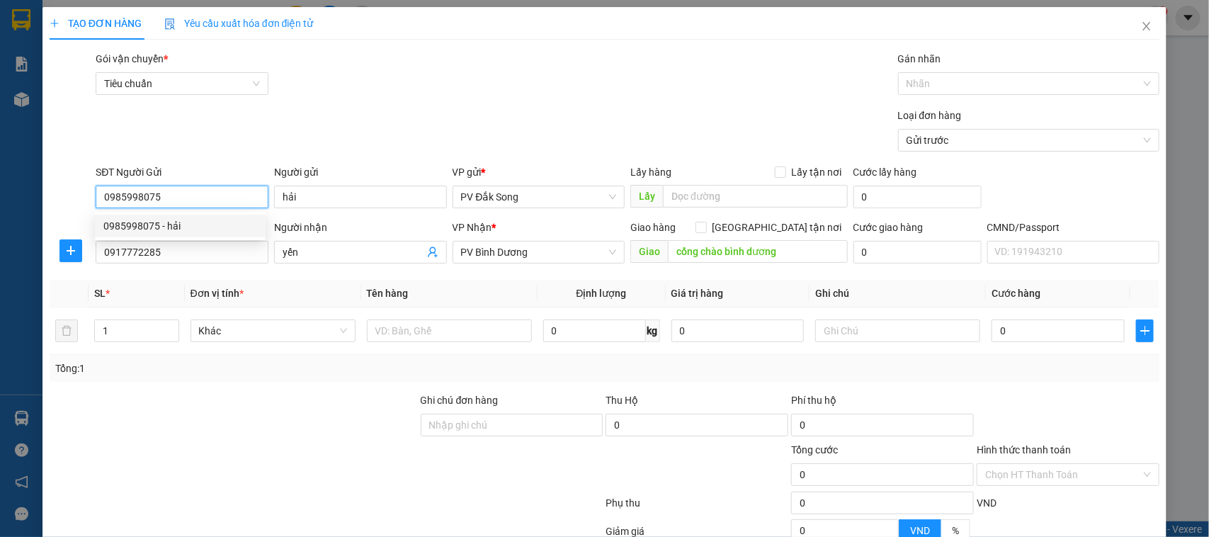
type input "hải"
type input "0917772285"
type input "yến"
type input "cổng chào bình dương"
click at [177, 227] on body "Kết quả tìm kiếm ( 0 ) Bộ lọc No Data vuthianh.vtp 1 Báo cáo BC giao hàng (nhà …" at bounding box center [604, 268] width 1209 height 537
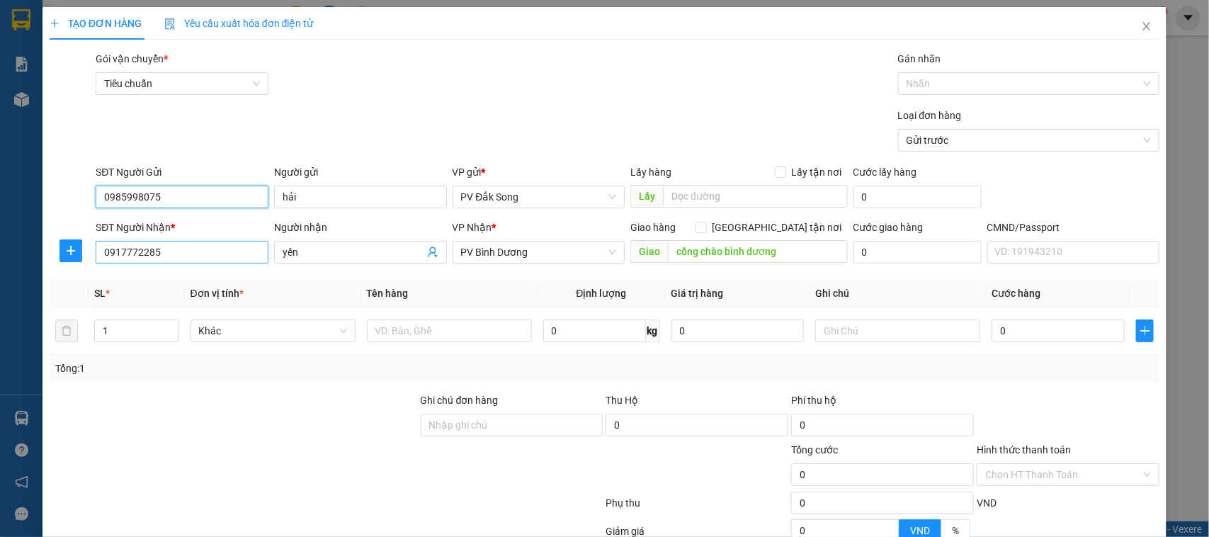
type input "0985998075"
click at [188, 256] on input "0917772285" at bounding box center [182, 252] width 173 height 23
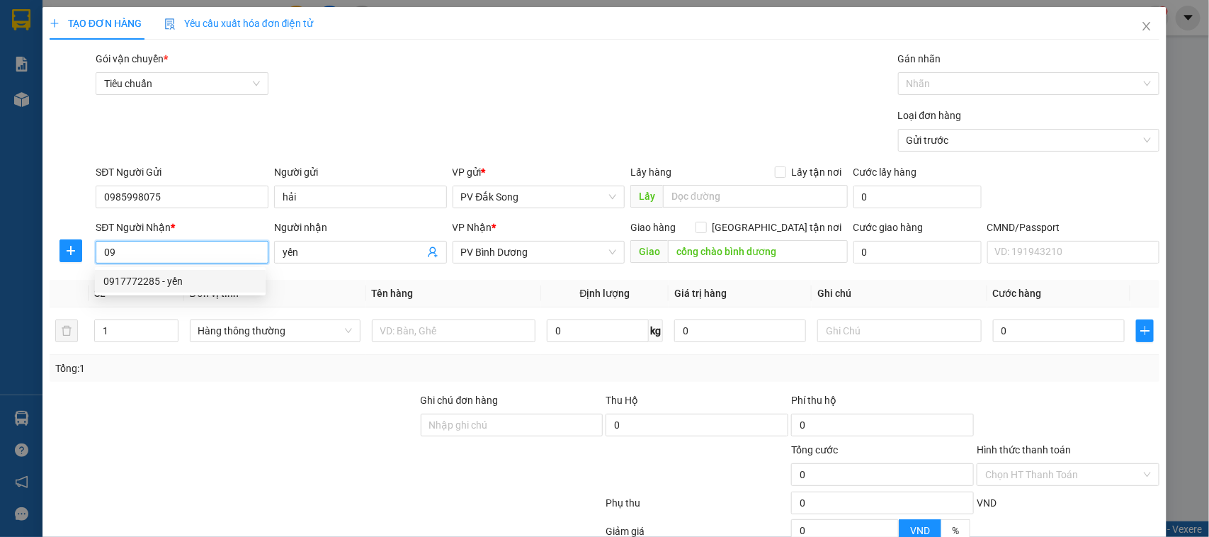
type input "0"
click at [136, 302] on div "0374598888 - thúy" at bounding box center [180, 304] width 154 height 16
type input "0374598888"
type input "thúy"
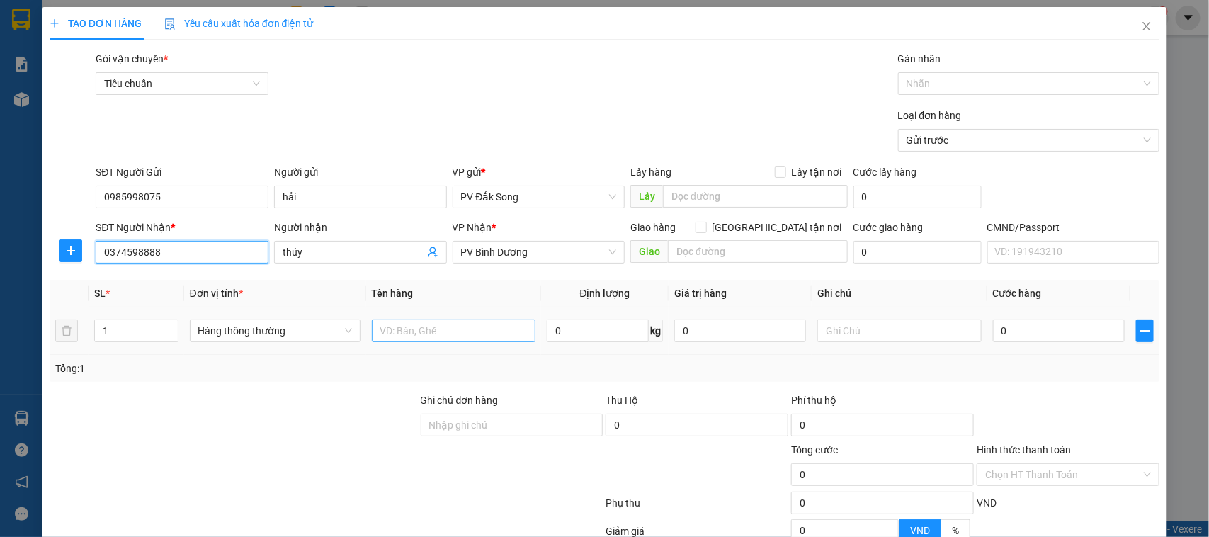
type input "0374598888"
click at [398, 330] on input "text" at bounding box center [454, 331] width 164 height 23
type input "bắp"
click at [863, 324] on input "text" at bounding box center [900, 331] width 164 height 23
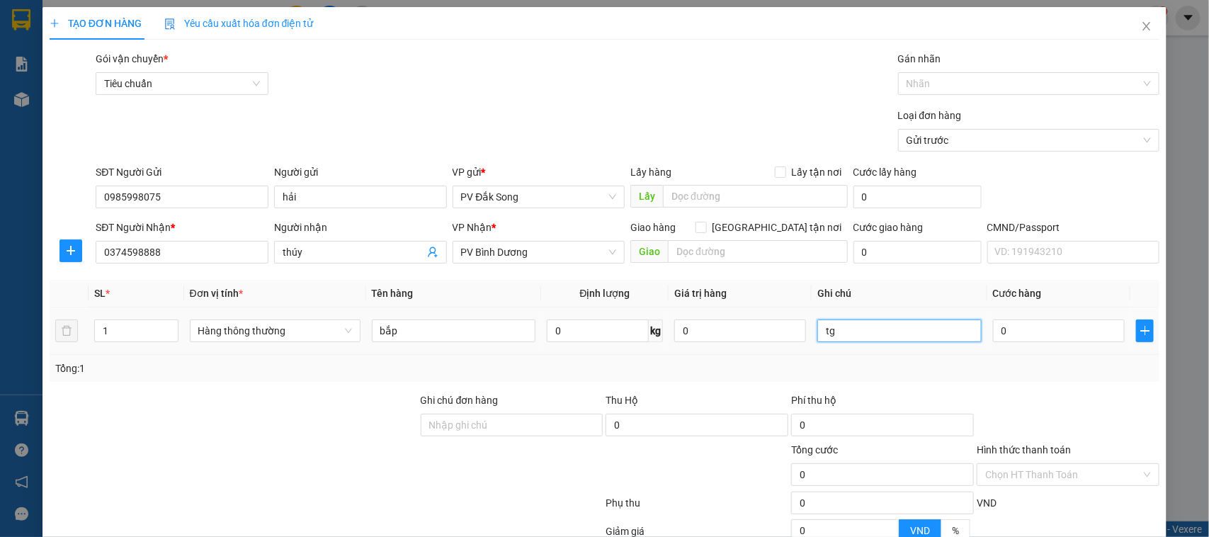
type input "t"
type input "bao"
click at [1007, 327] on input "0" at bounding box center [1059, 331] width 132 height 23
type input "004"
type input "4"
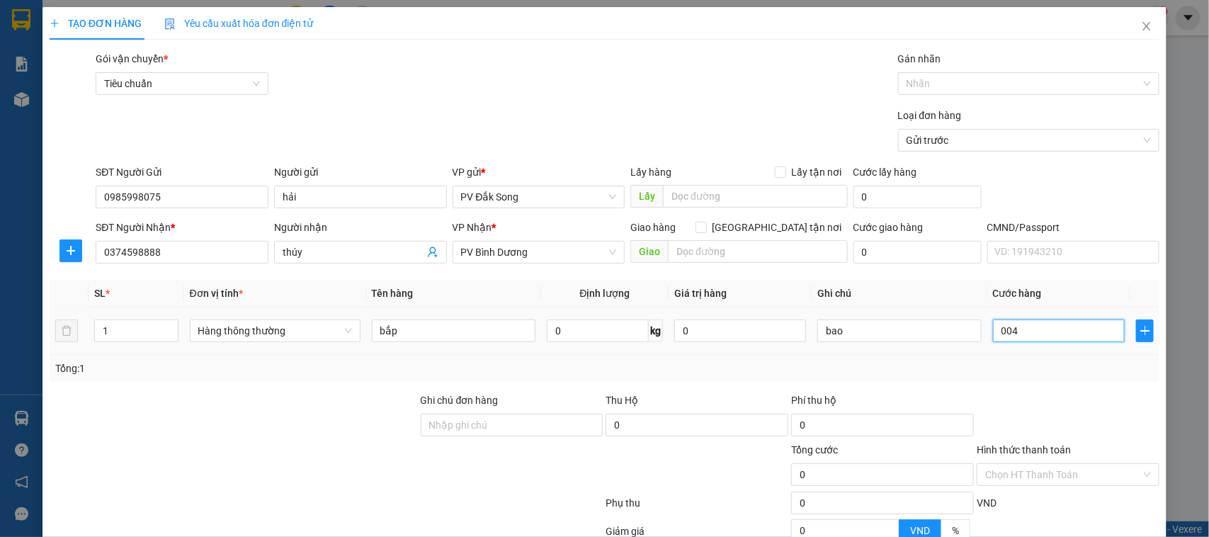
type input "4"
type input "00.400.400"
type input "400.400"
type input "004.000.400"
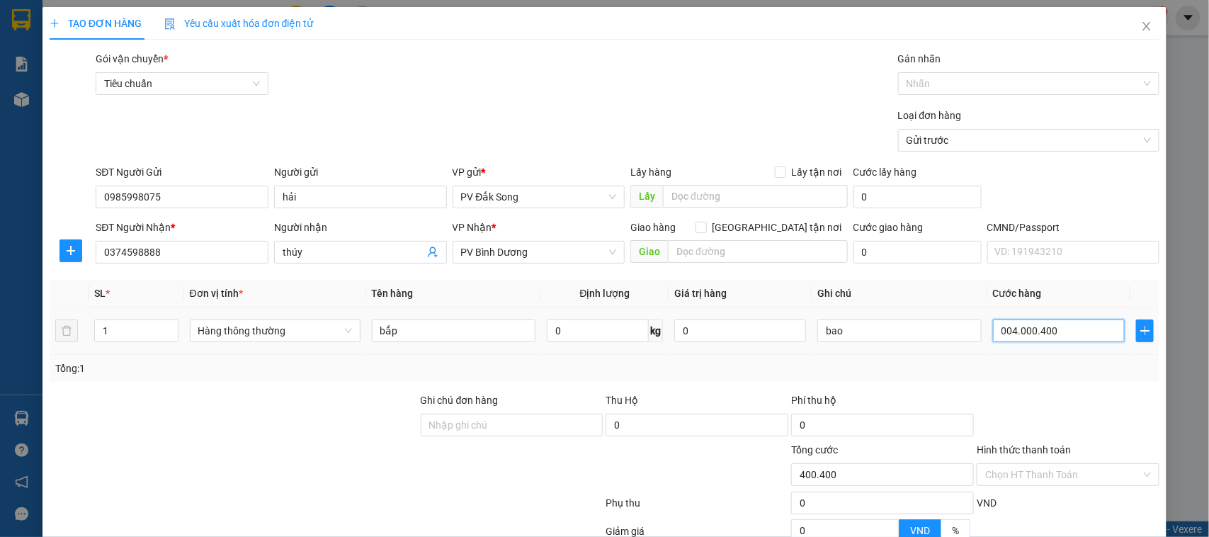
type input "4.000.400"
type input "0.040.004.000"
type input "40.004.000"
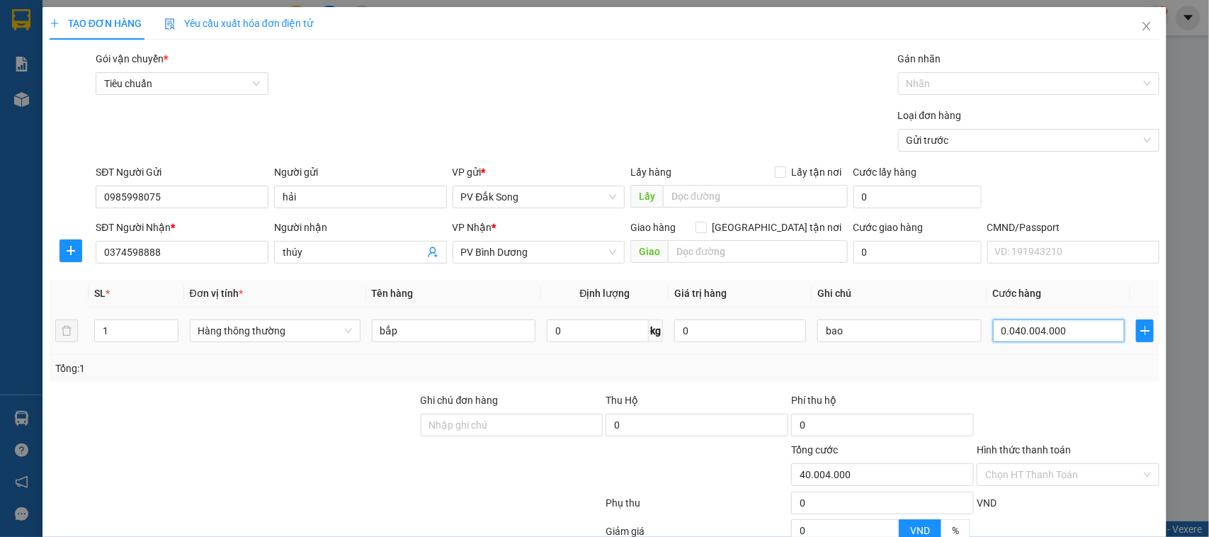
type input "0.040.004.400"
type input "40.004.400"
type input "0"
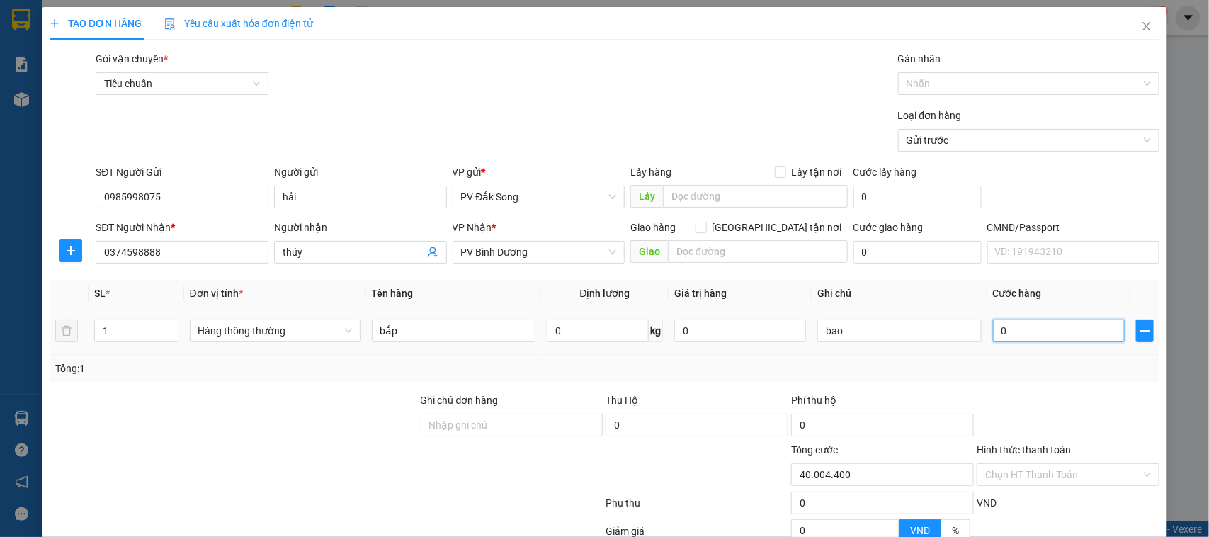
type input "0"
type input "004"
type input "4"
type input "0.040"
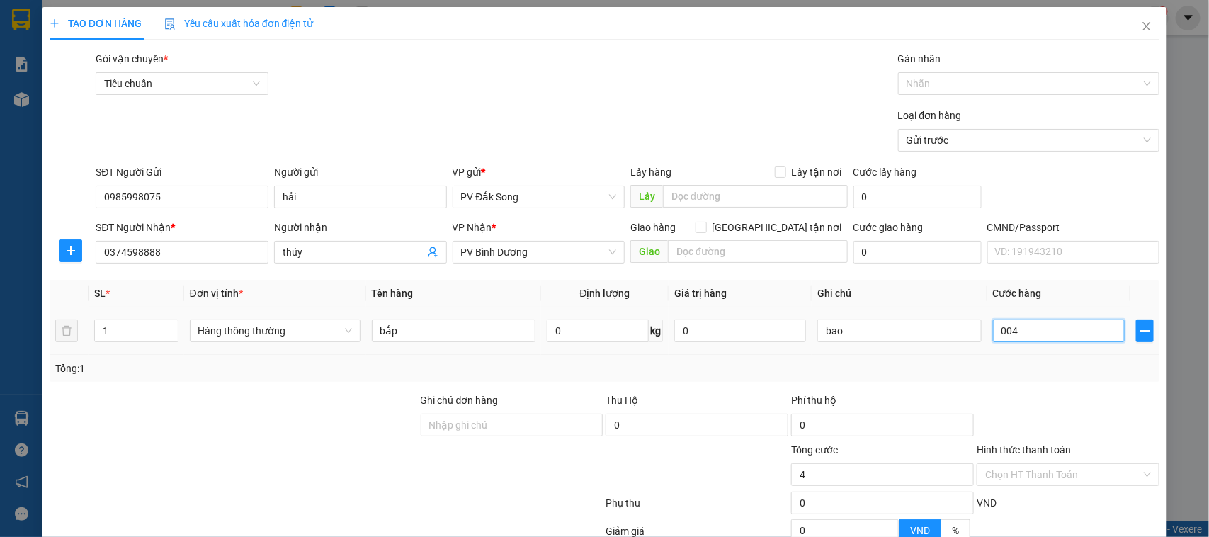
type input "40"
type input "00.400"
type input "400"
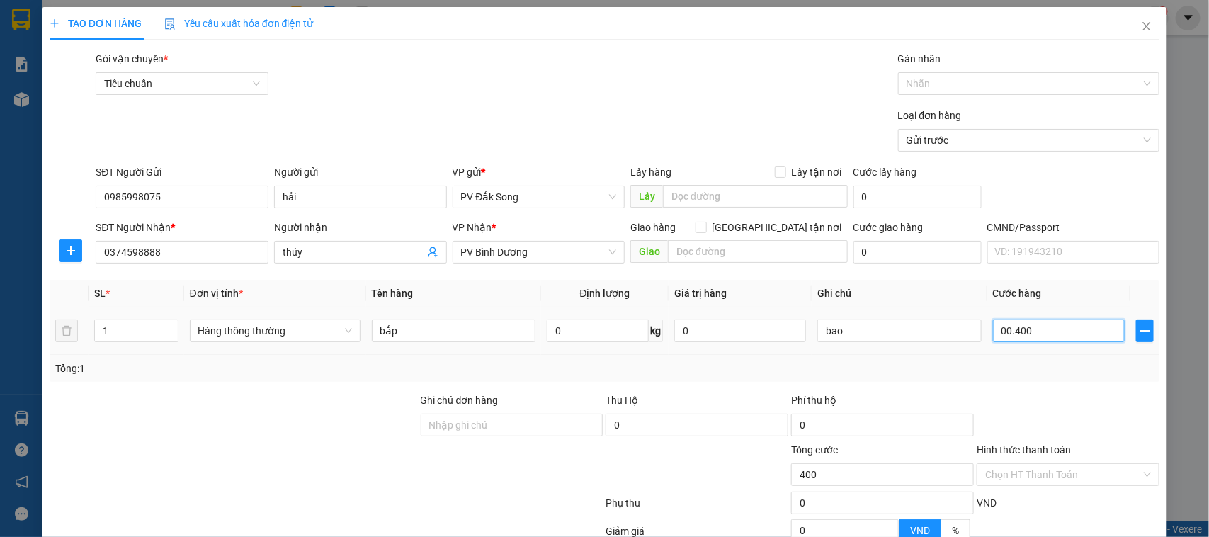
type input "0.004.000"
type input "4.000"
type input "000.040.000"
type input "40.000"
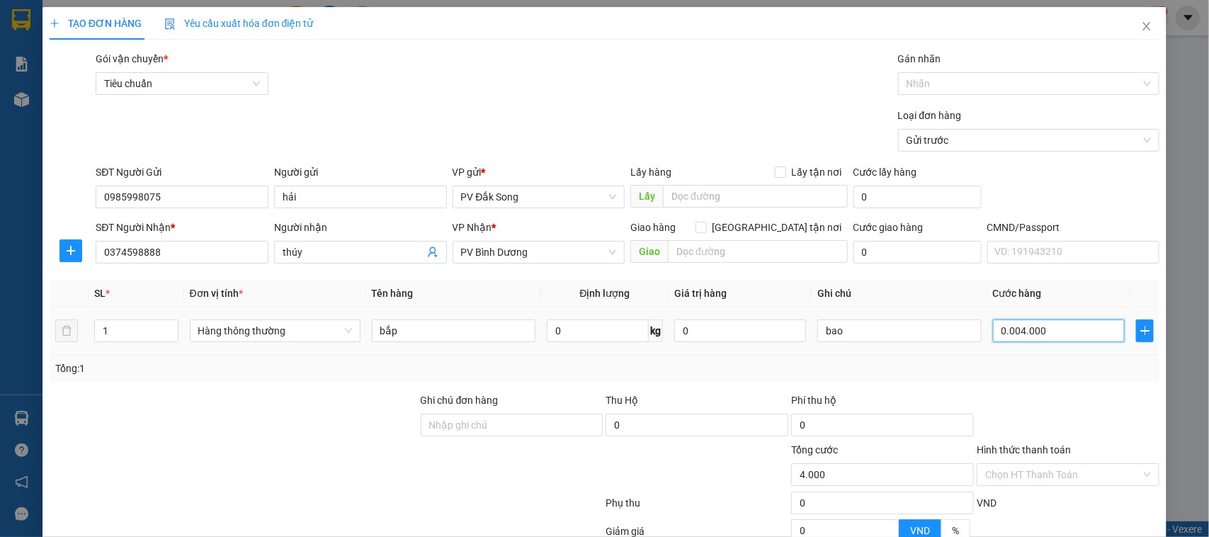
type input "40.000"
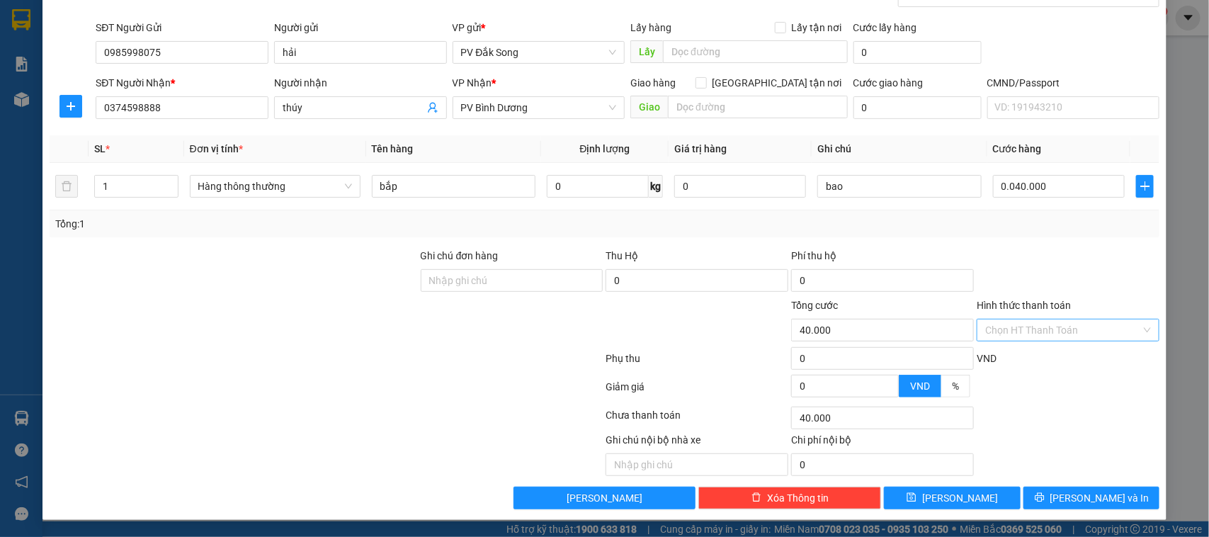
type input "40.000"
click at [1082, 333] on input "Hình thức thanh toán" at bounding box center [1064, 330] width 156 height 21
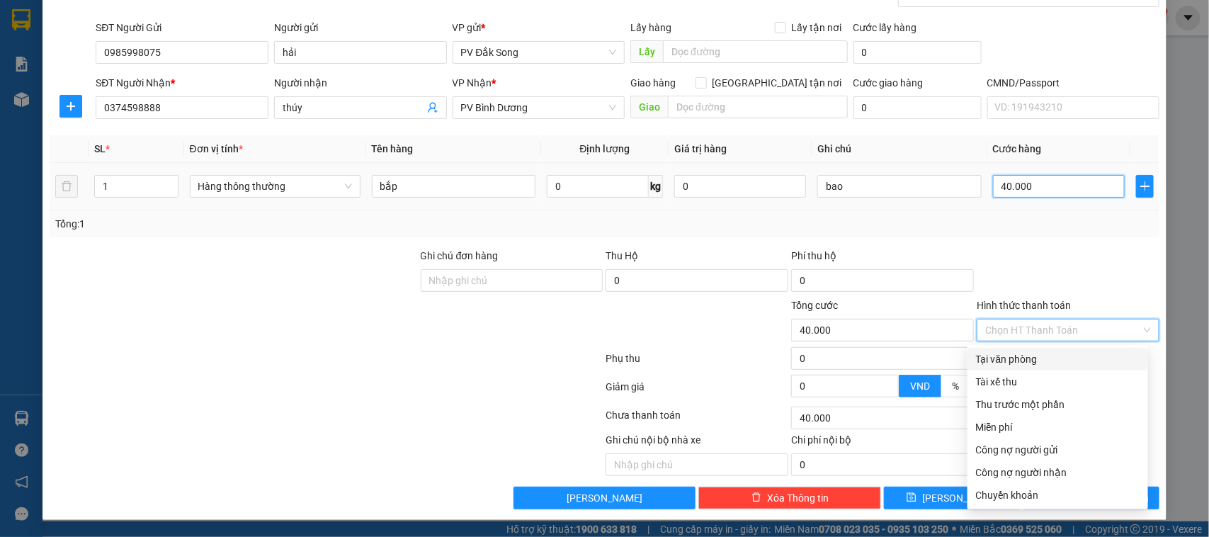
click at [1049, 188] on input "40.000" at bounding box center [1059, 186] width 132 height 23
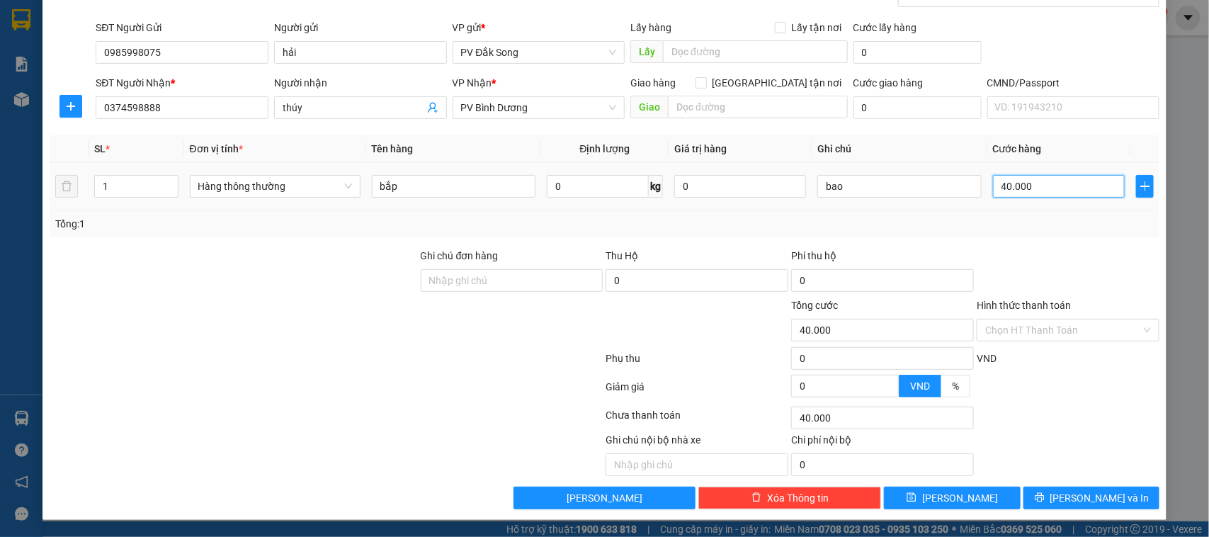
type input "0"
type input "005"
type input "5"
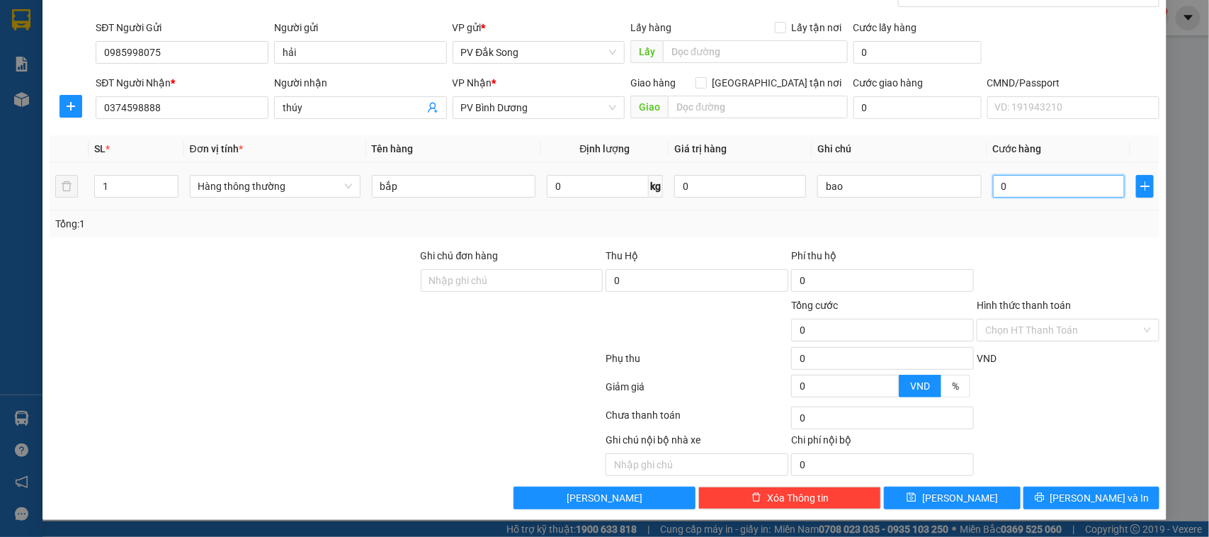
type input "5"
type input "0.050"
type input "50"
type input "00.500"
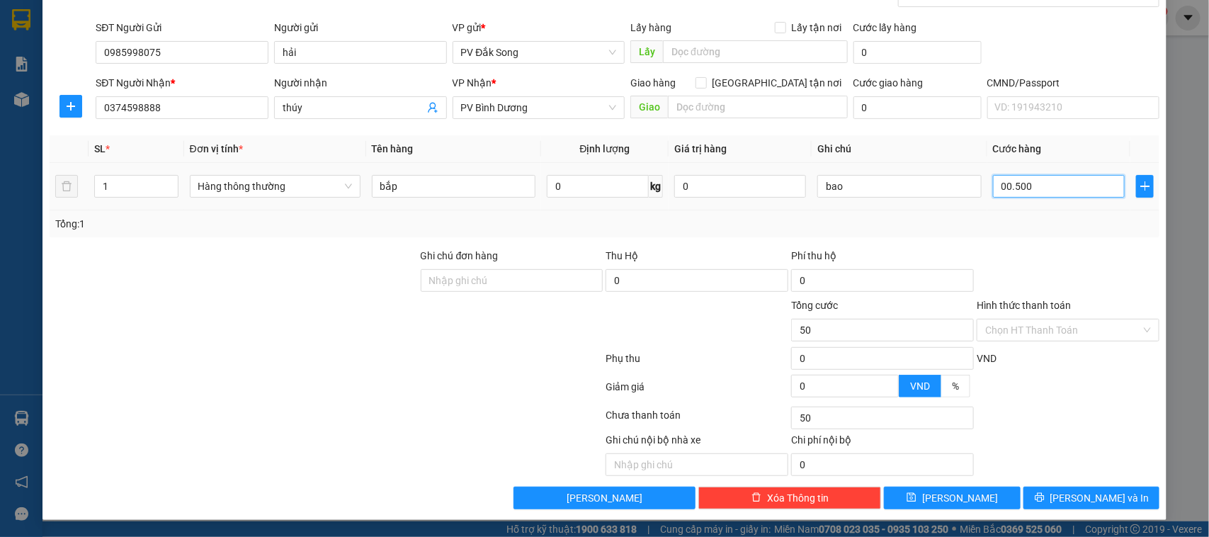
type input "500"
type input "0.005.000"
type input "5.000"
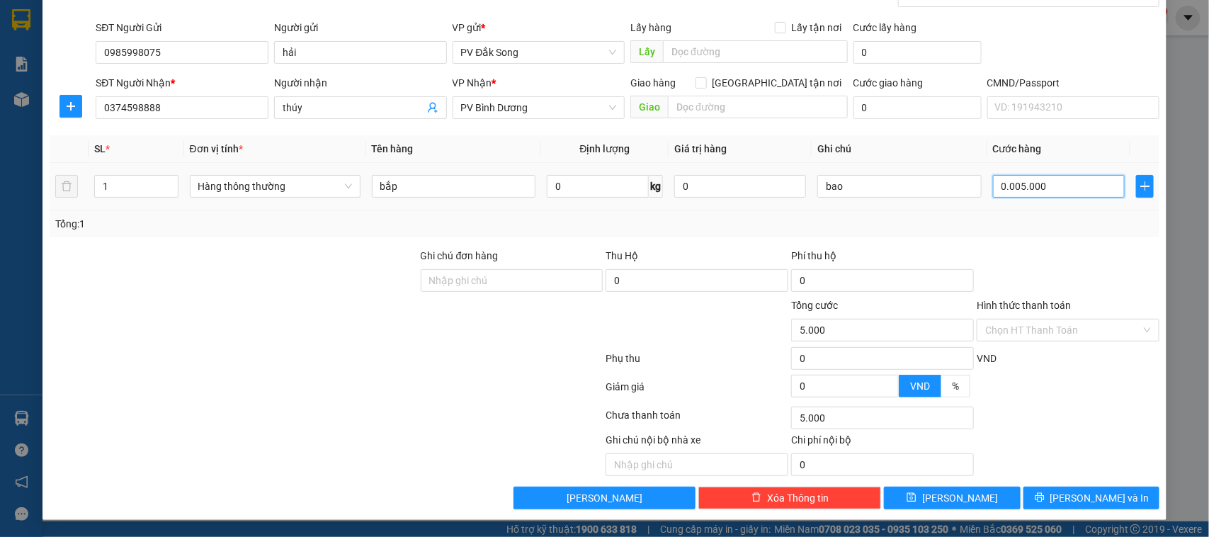
type input "000.050.000"
type input "50.000"
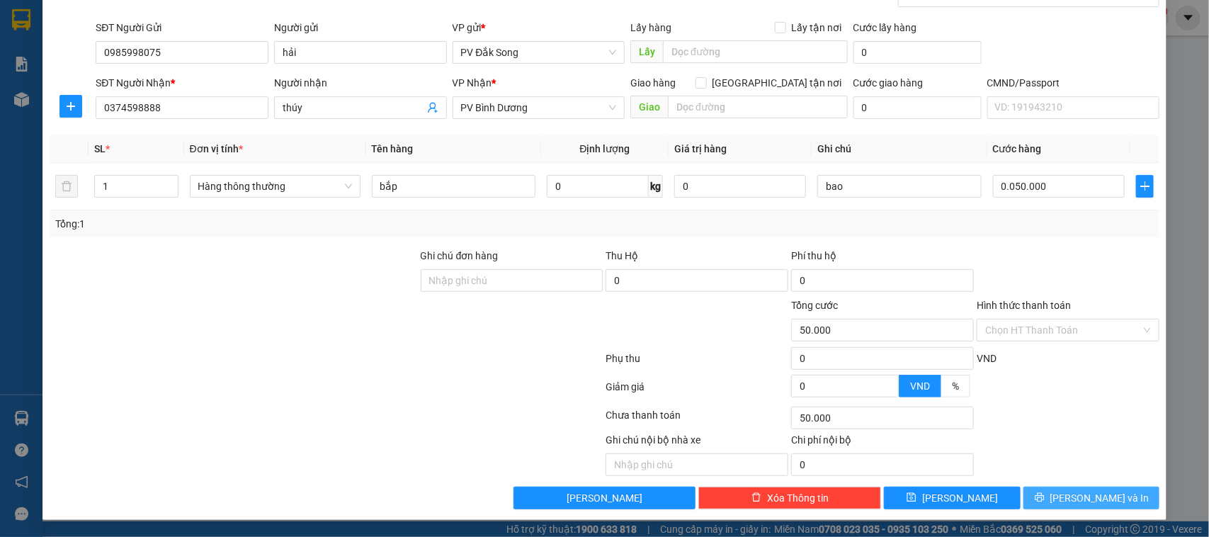
type input "50.000"
click at [1109, 502] on button "[PERSON_NAME] và In" at bounding box center [1092, 498] width 136 height 23
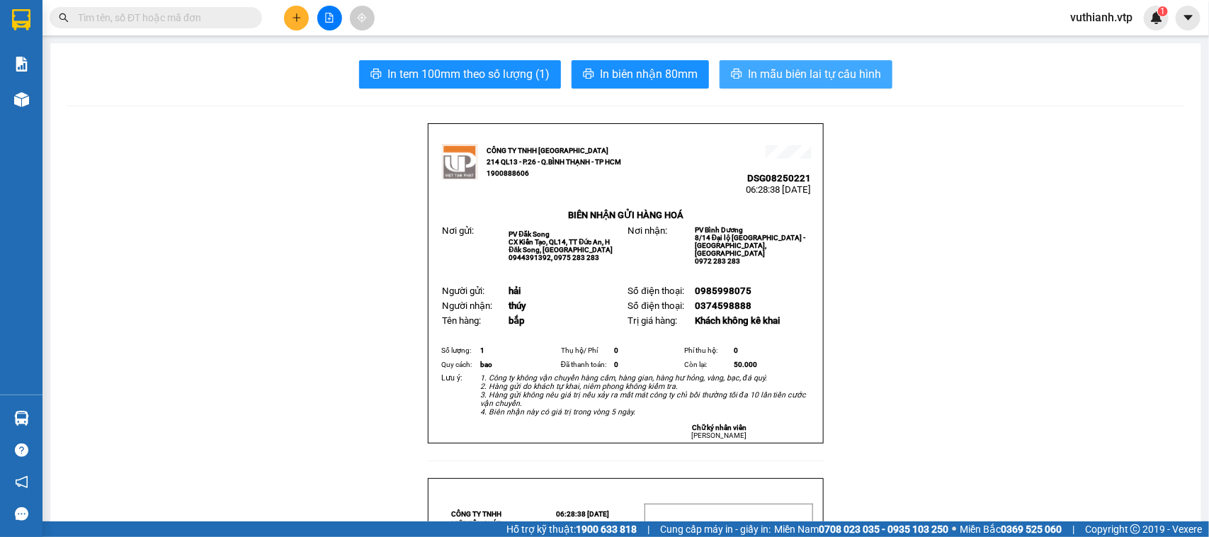
click at [740, 71] on button "In mẫu biên lai tự cấu hình" at bounding box center [806, 74] width 173 height 28
click at [797, 74] on span "In mẫu biên lai tự cấu hình" at bounding box center [814, 74] width 133 height 18
click at [796, 68] on span "In mẫu biên lai tự cấu hình" at bounding box center [814, 74] width 133 height 18
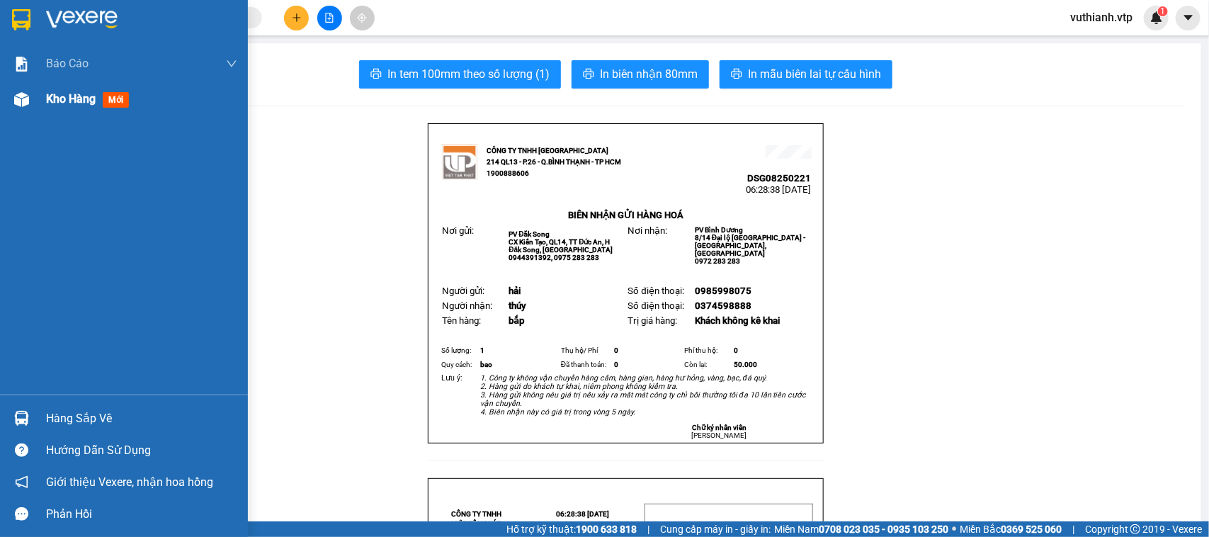
click at [12, 99] on div at bounding box center [21, 99] width 25 height 25
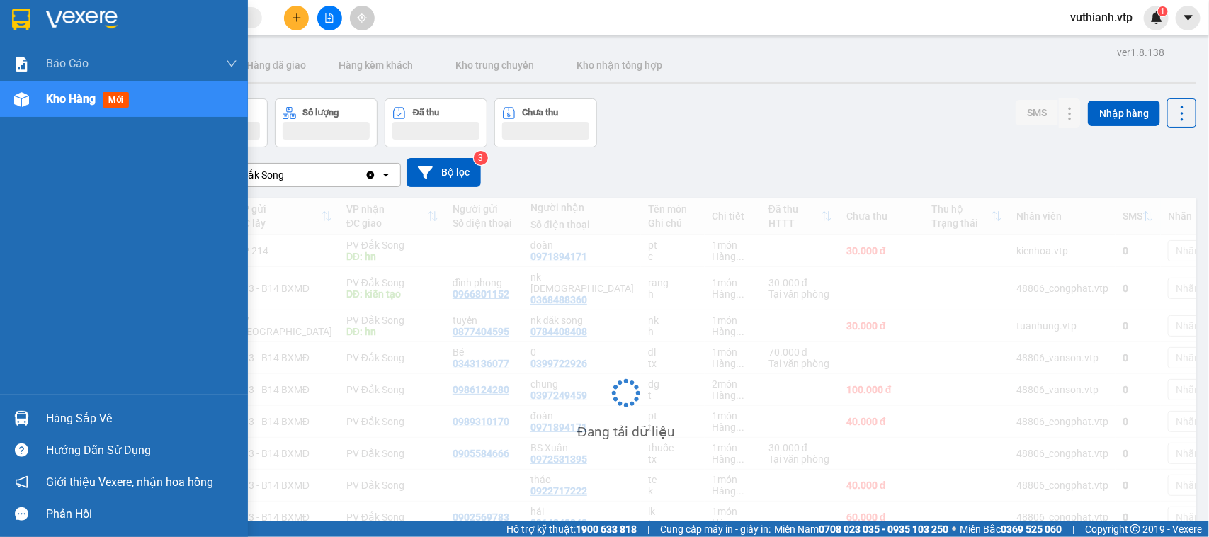
click at [33, 98] on div at bounding box center [21, 99] width 25 height 25
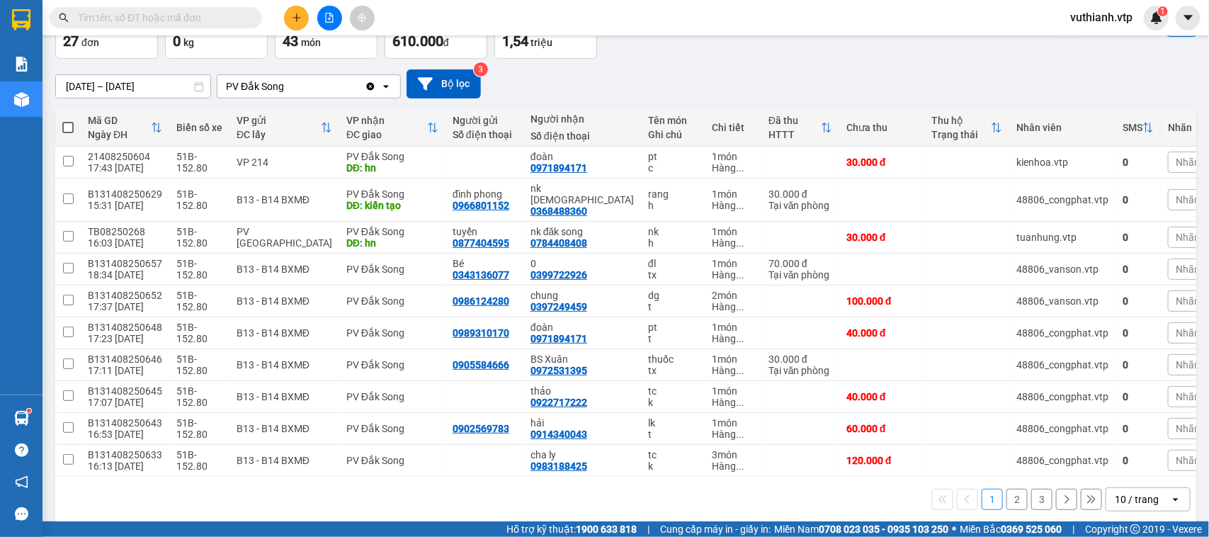
scroll to position [100, 0]
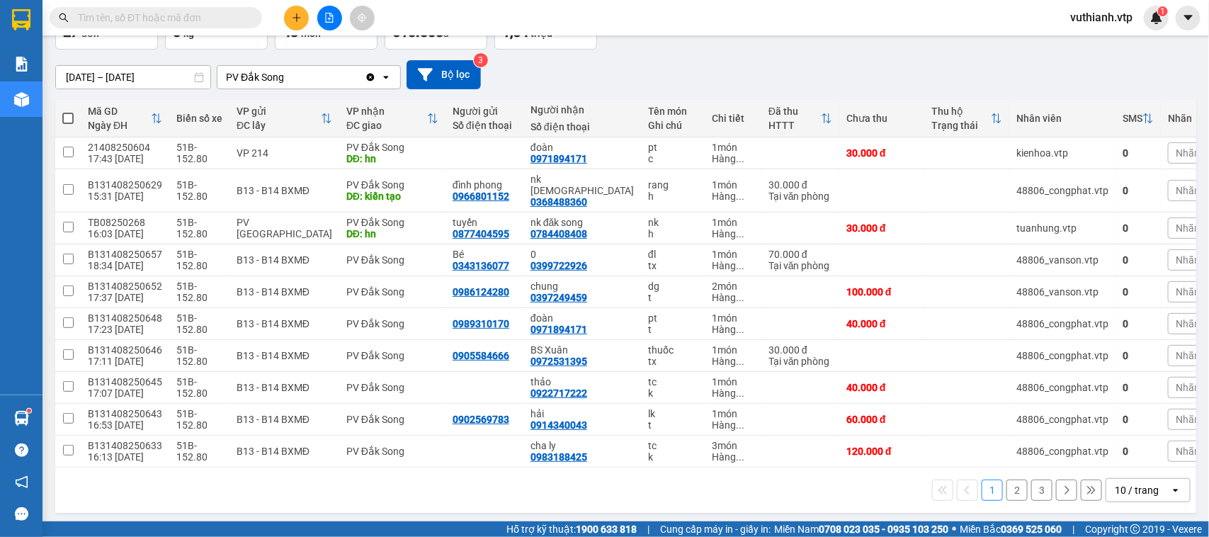
click at [1010, 484] on button "2" at bounding box center [1017, 490] width 21 height 21
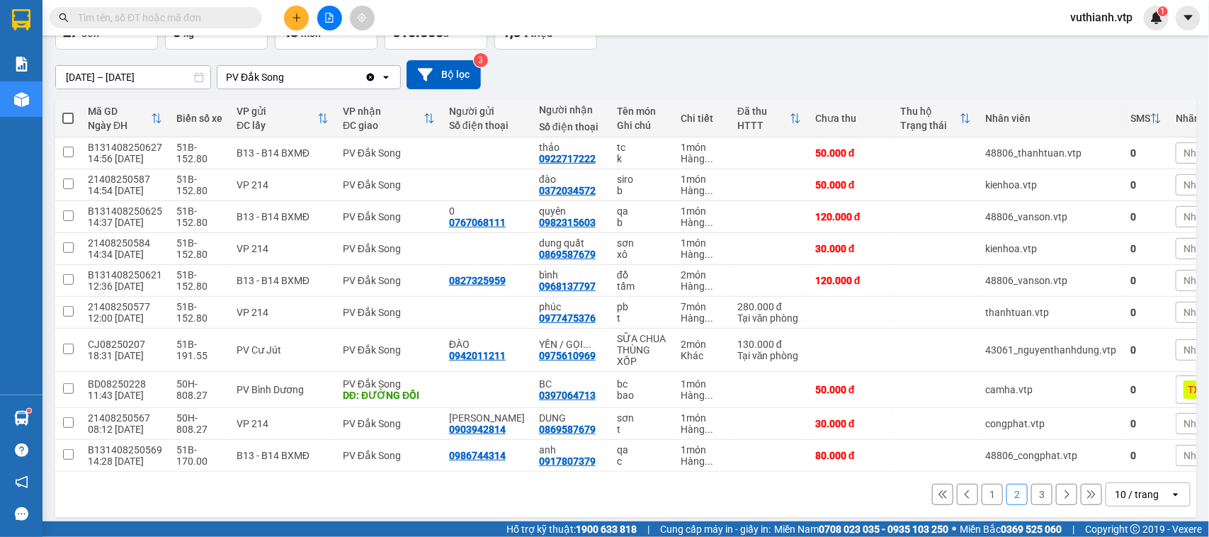
click at [985, 499] on button "1" at bounding box center [992, 494] width 21 height 21
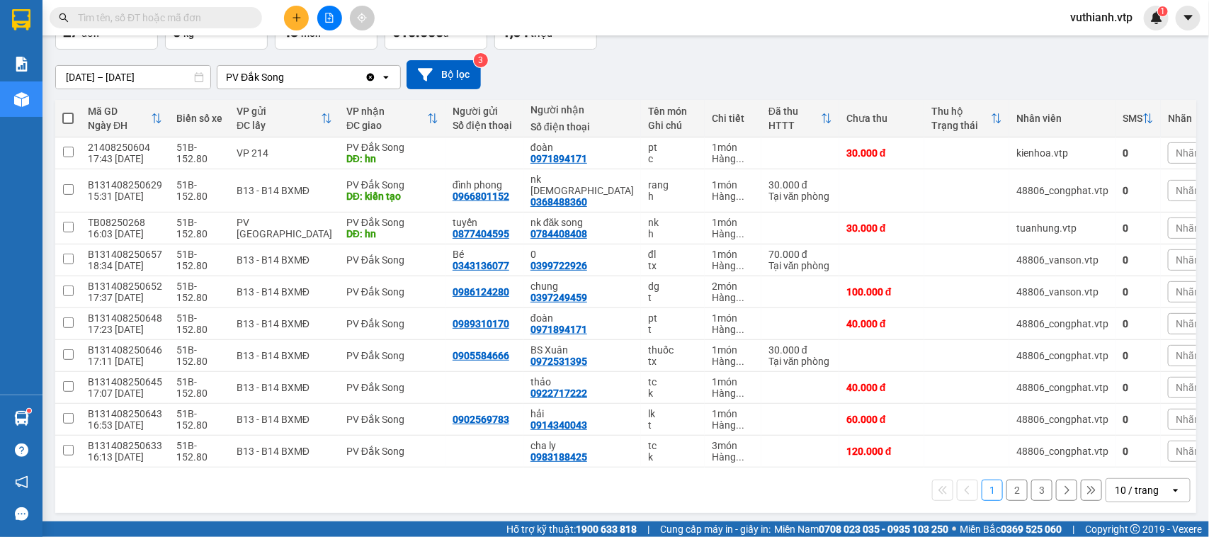
click at [1007, 484] on button "2" at bounding box center [1017, 490] width 21 height 21
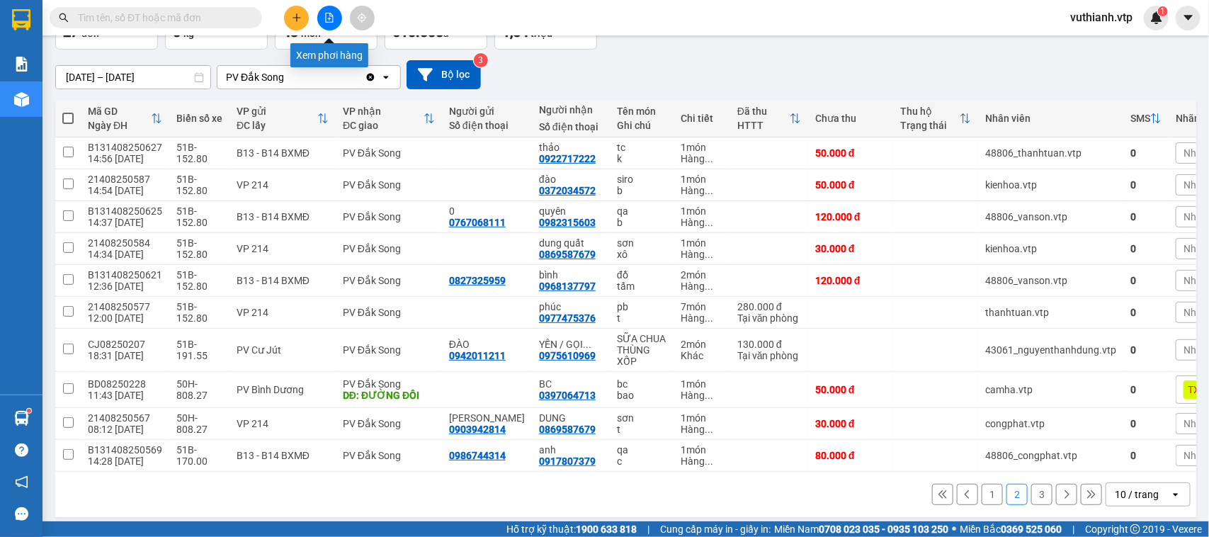
click at [327, 18] on icon "file-add" at bounding box center [329, 18] width 10 height 10
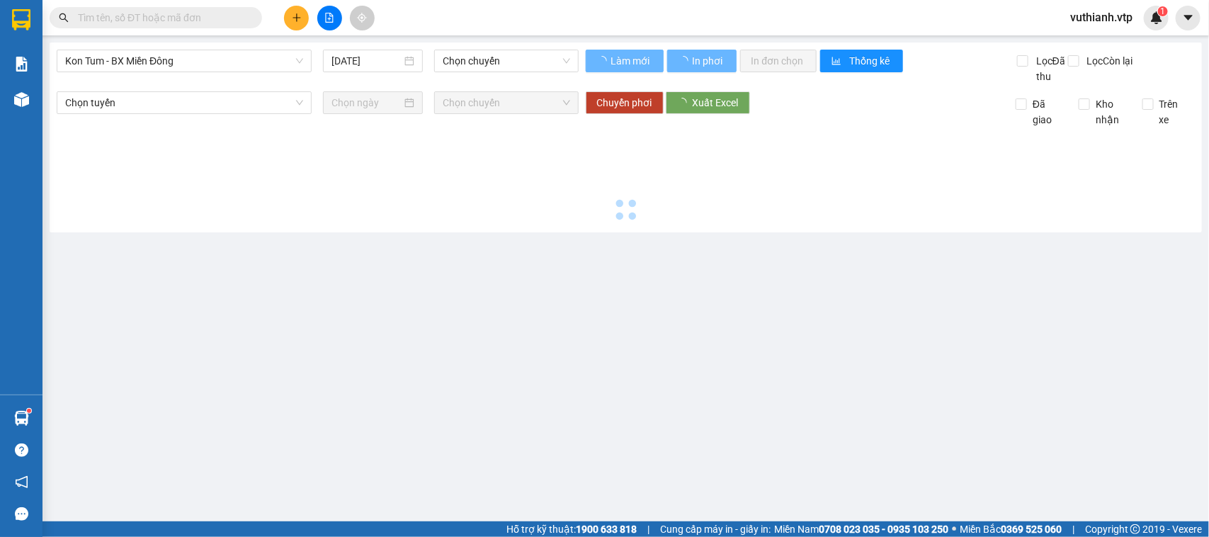
type input "[DATE]"
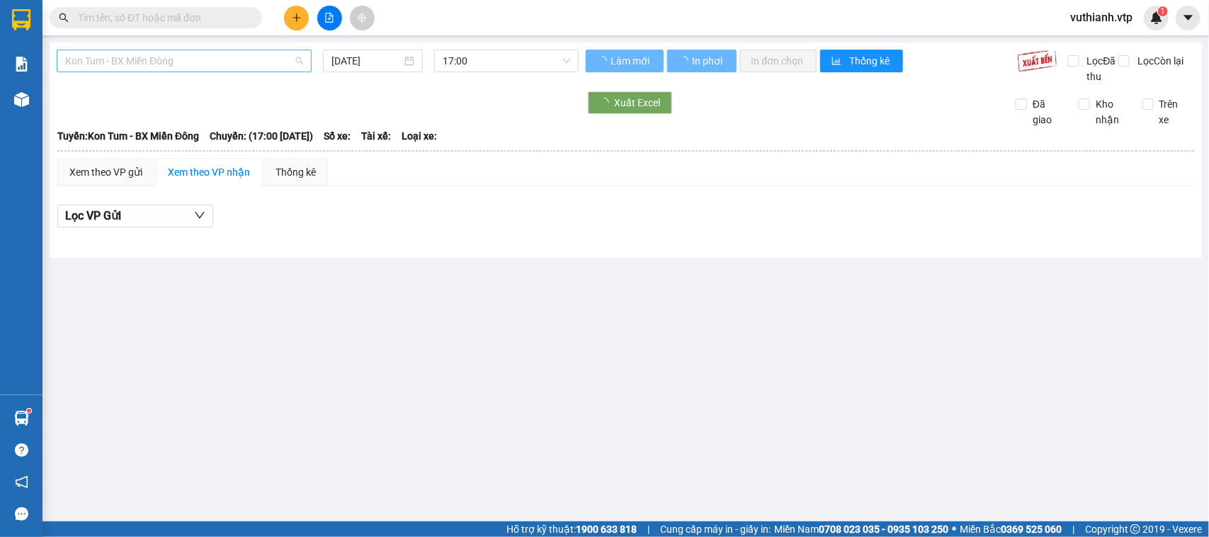
click at [276, 62] on span "Kon Tum - BX Miền Đông" at bounding box center [184, 60] width 238 height 21
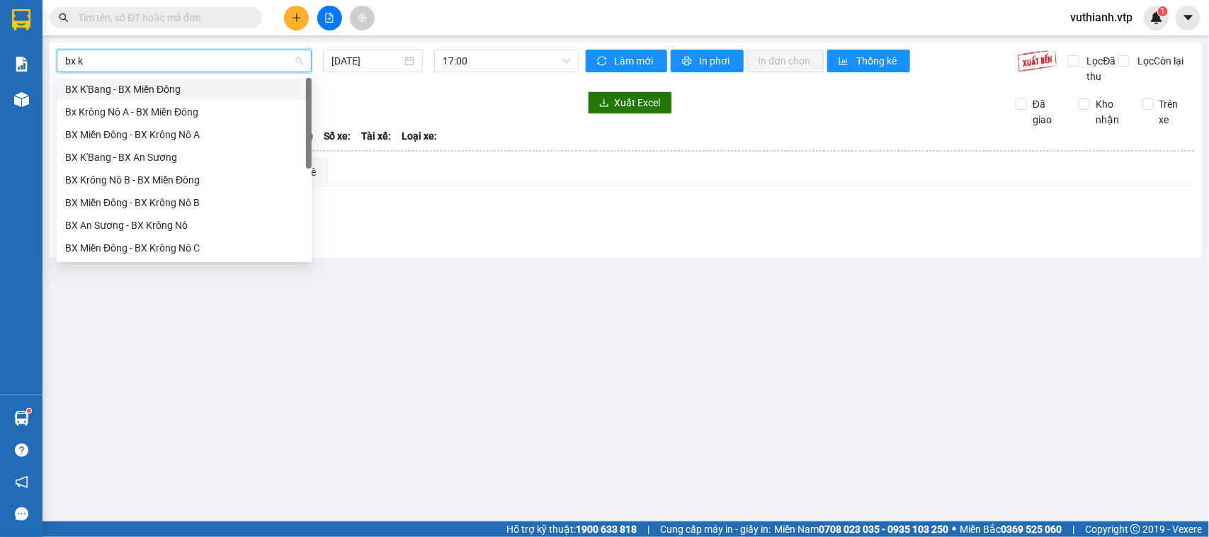
type input "bx kr"
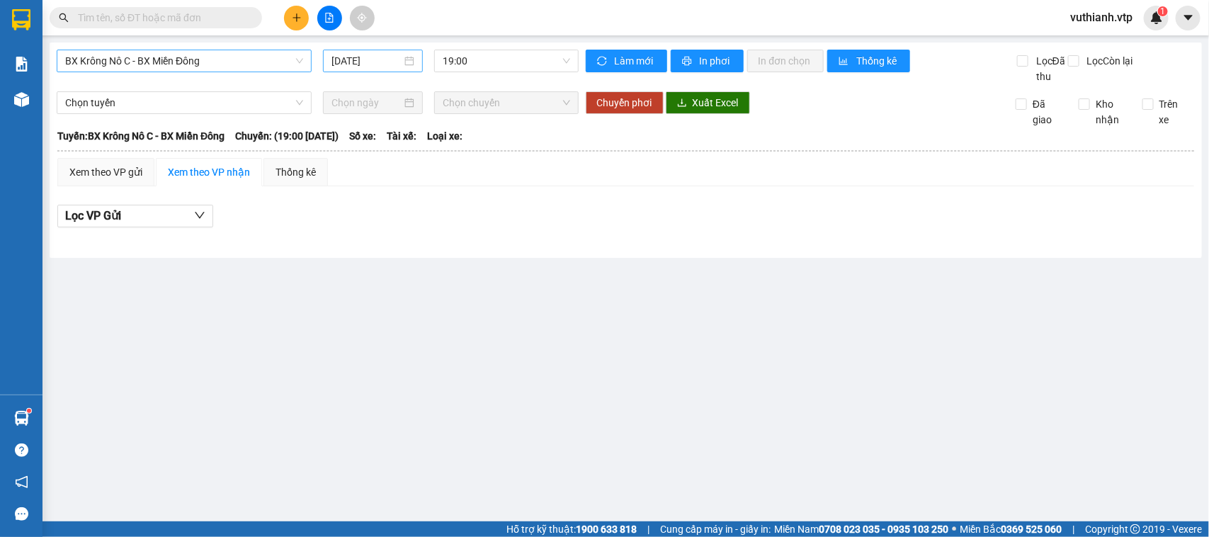
click at [402, 52] on div "[DATE]" at bounding box center [373, 61] width 100 height 23
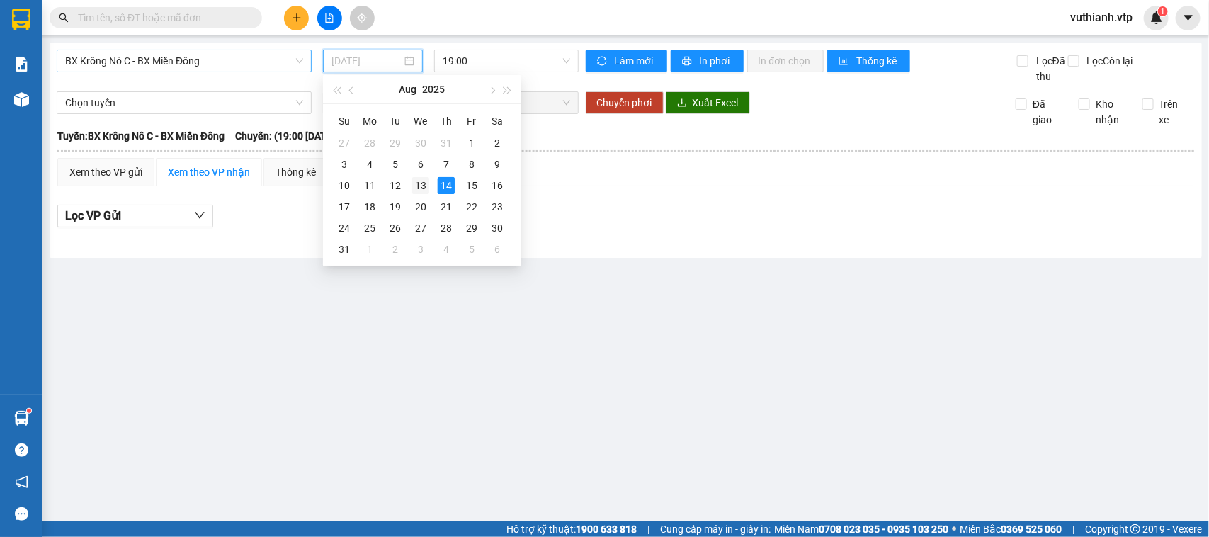
click at [427, 186] on div "13" at bounding box center [420, 185] width 17 height 17
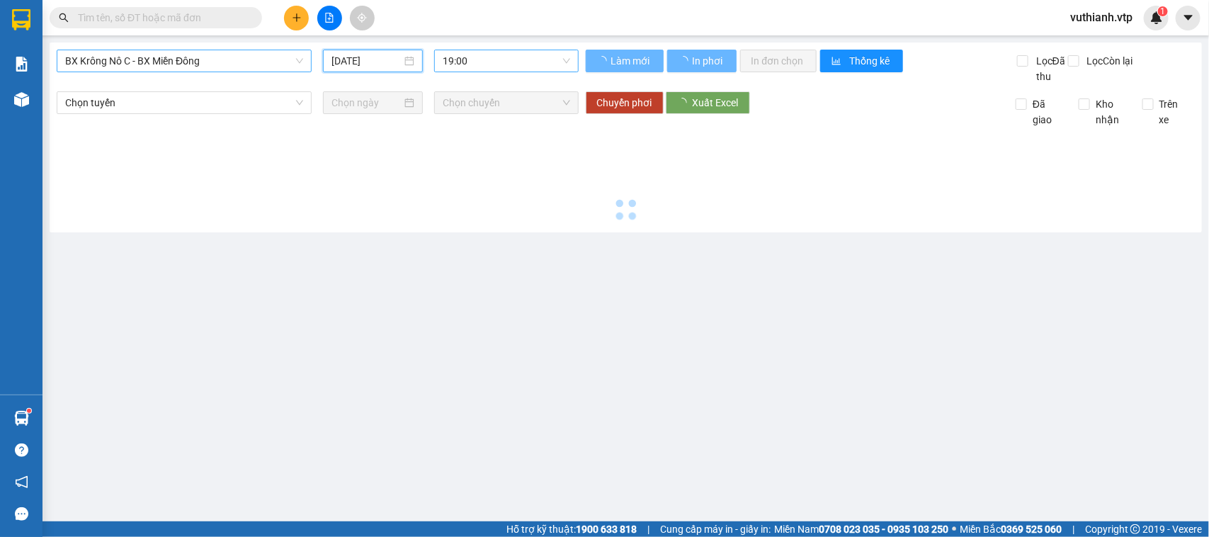
type input "[DATE]"
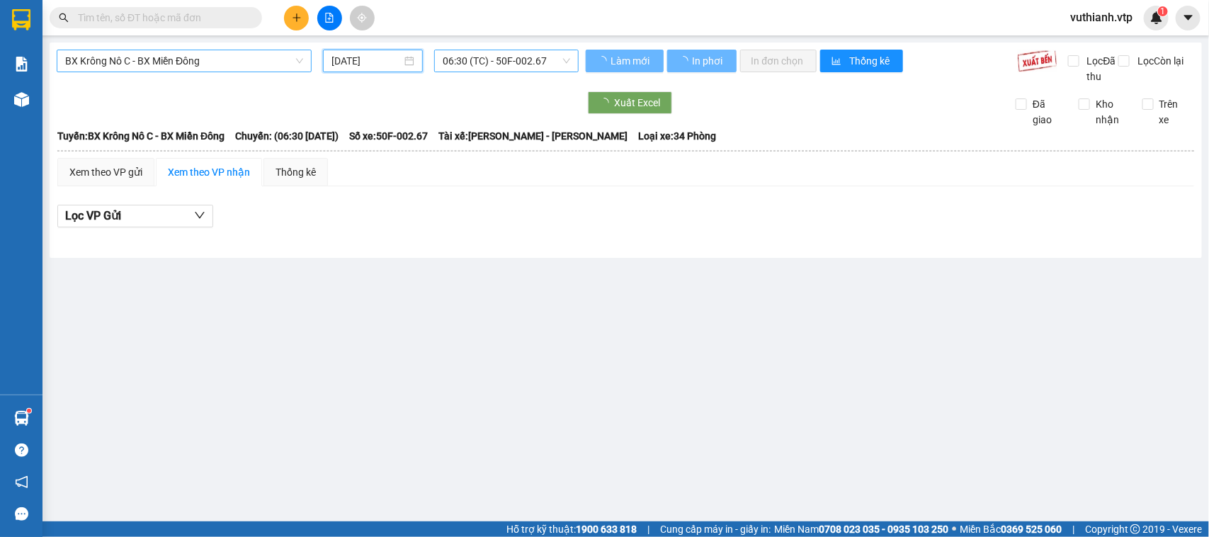
click at [516, 64] on span "06:30 (TC) - 50F-002.67" at bounding box center [506, 60] width 127 height 21
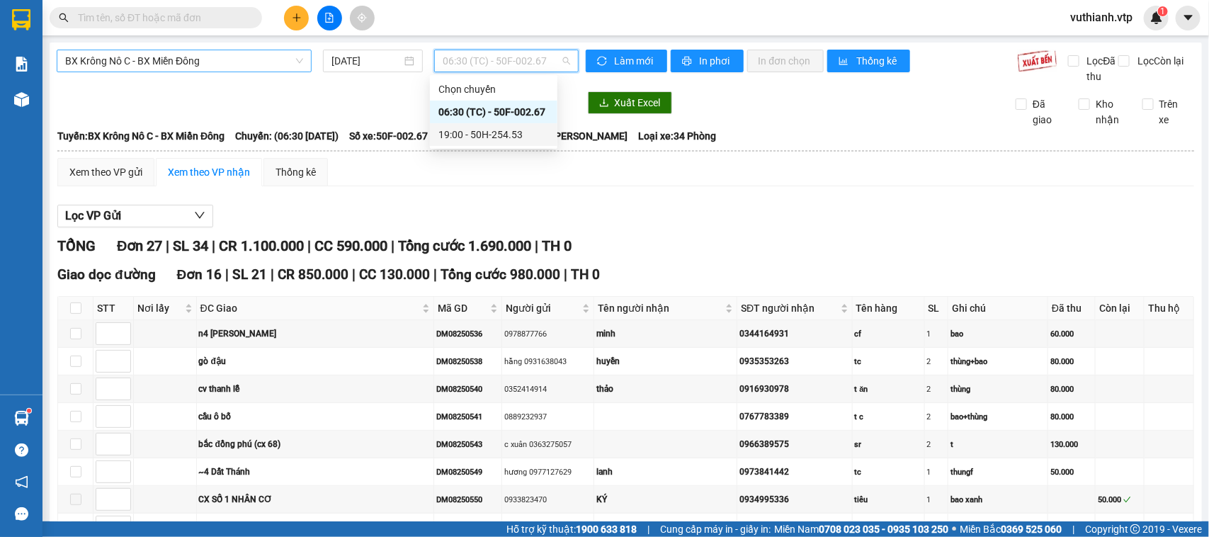
click at [507, 133] on div "19:00 - 50H-254.53" at bounding box center [494, 135] width 111 height 16
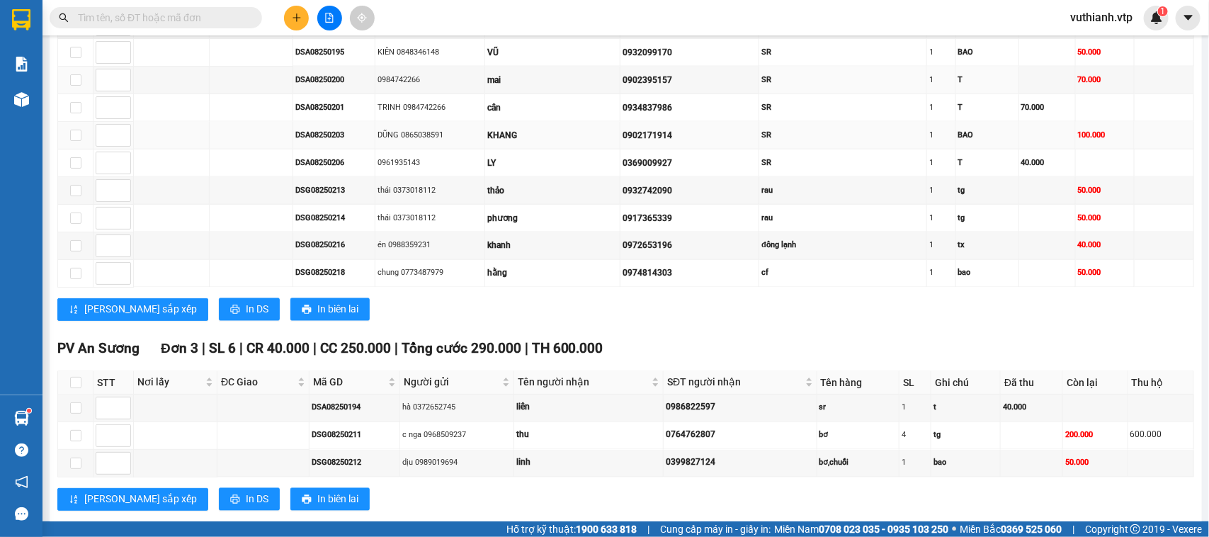
scroll to position [1026, 0]
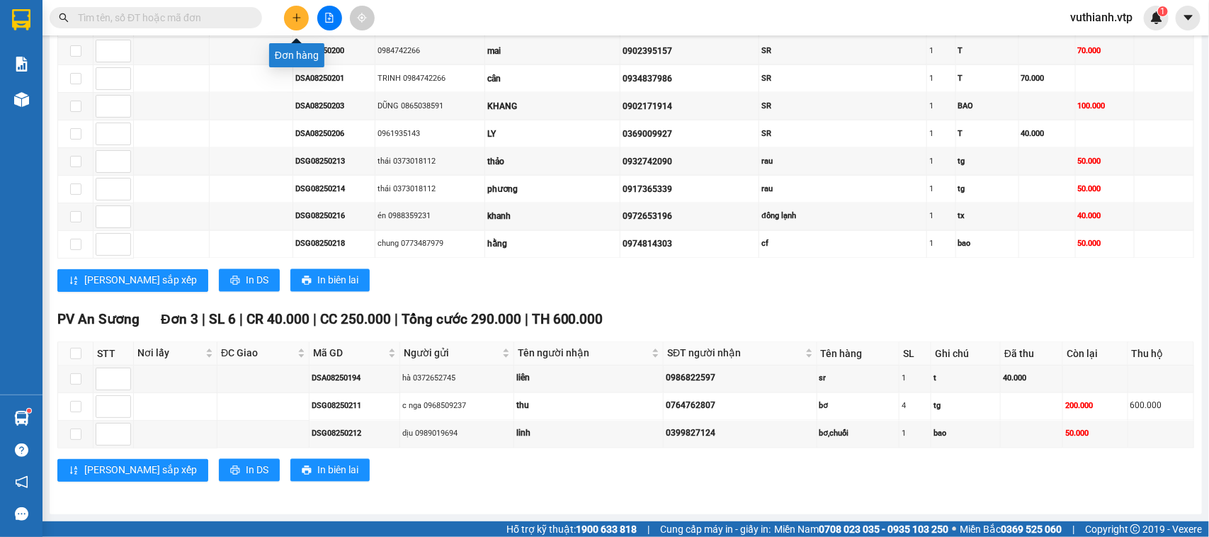
click at [296, 23] on button at bounding box center [296, 18] width 25 height 25
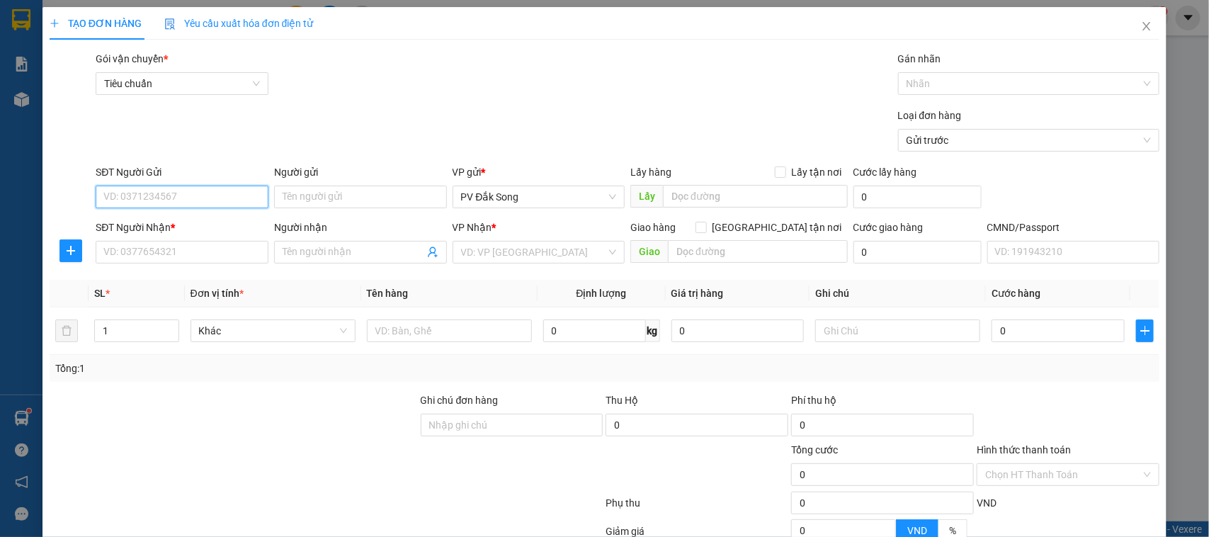
click at [225, 186] on input "SĐT Người Gửi" at bounding box center [182, 197] width 173 height 23
drag, startPoint x: 166, startPoint y: 197, endPoint x: 80, endPoint y: 203, distance: 86.7
click at [80, 203] on div "SĐT Người Gửi 0961624229 0961624229 Người gửi Tên người gửi VP gửi * PV Đắk Son…" at bounding box center [605, 189] width 1114 height 50
type input "0961624229"
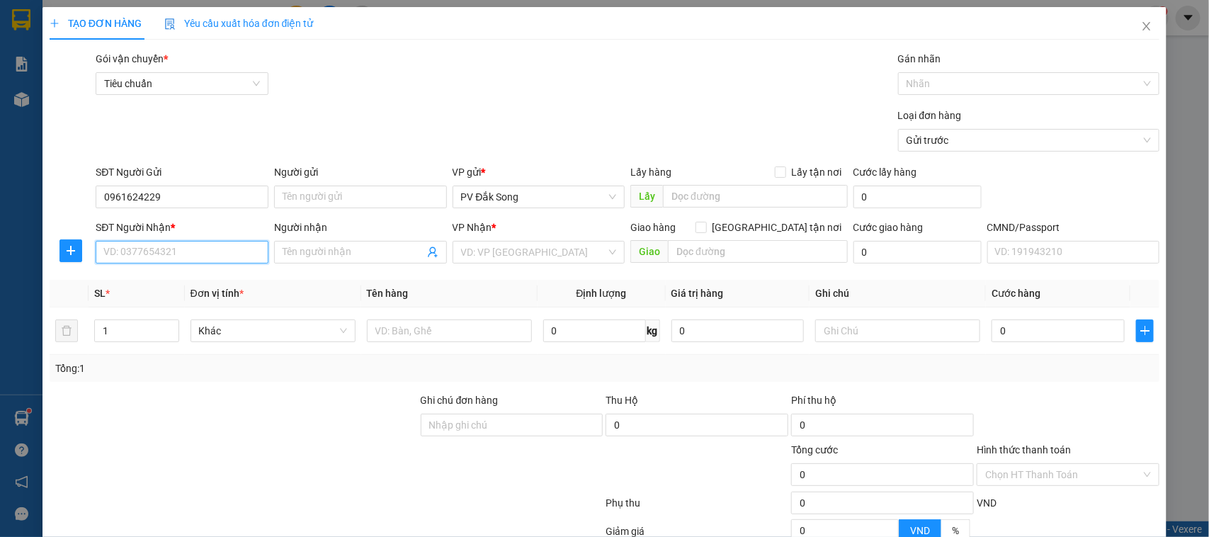
click at [108, 249] on input "SĐT Người Nhận *" at bounding box center [182, 252] width 173 height 23
paste input "0961624229"
type input "0961624229"
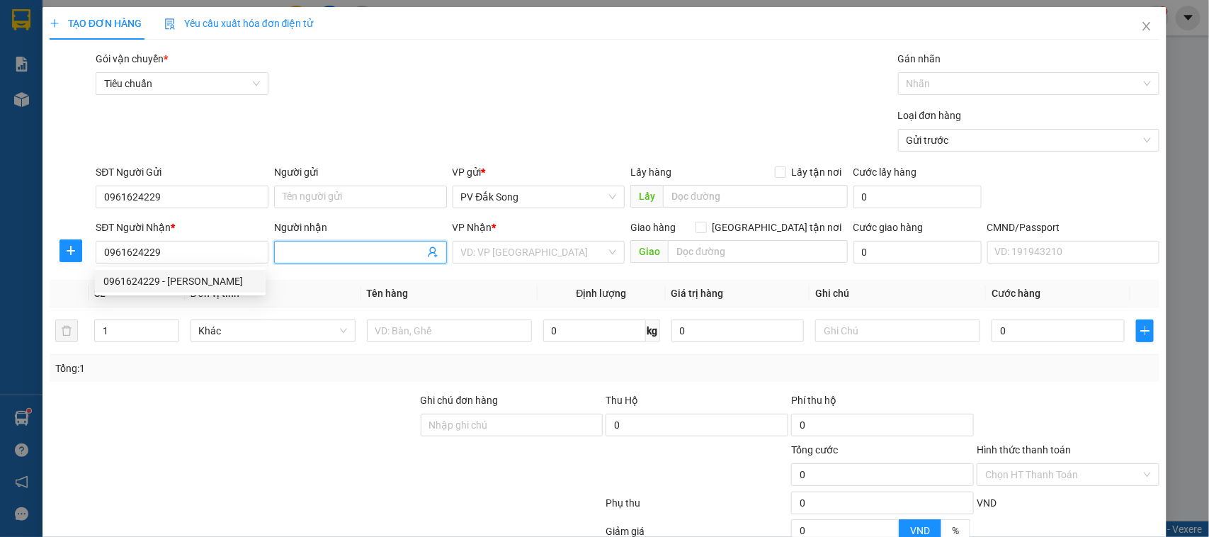
click at [344, 246] on input "Người nhận" at bounding box center [354, 252] width 142 height 16
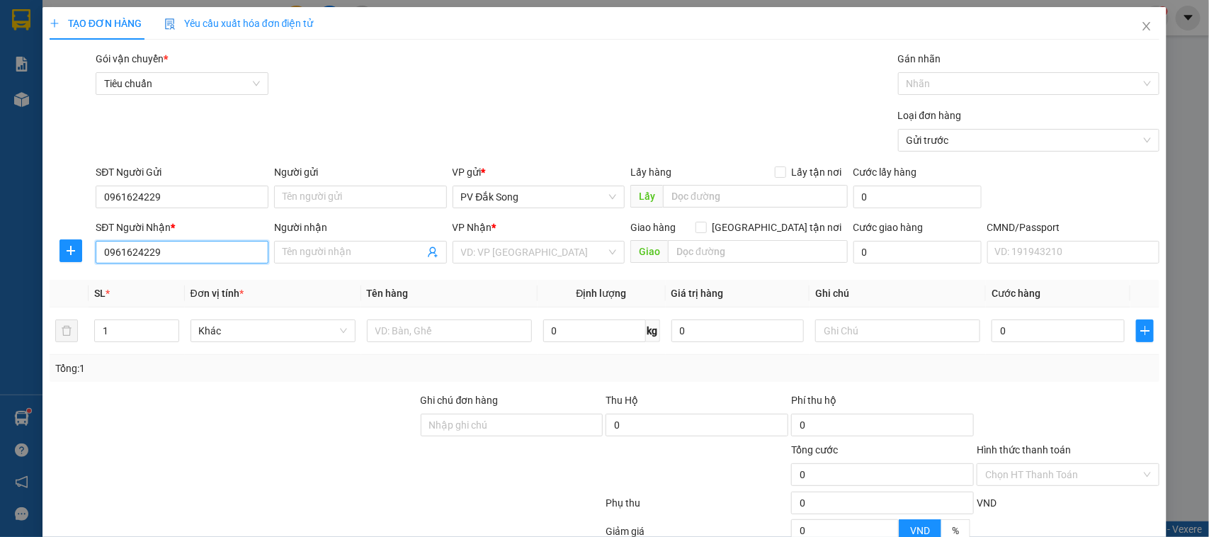
click at [228, 250] on input "0961624229" at bounding box center [182, 252] width 173 height 23
click at [206, 285] on div "0961624229 - [PERSON_NAME]" at bounding box center [180, 281] width 154 height 16
type input "quỳnh"
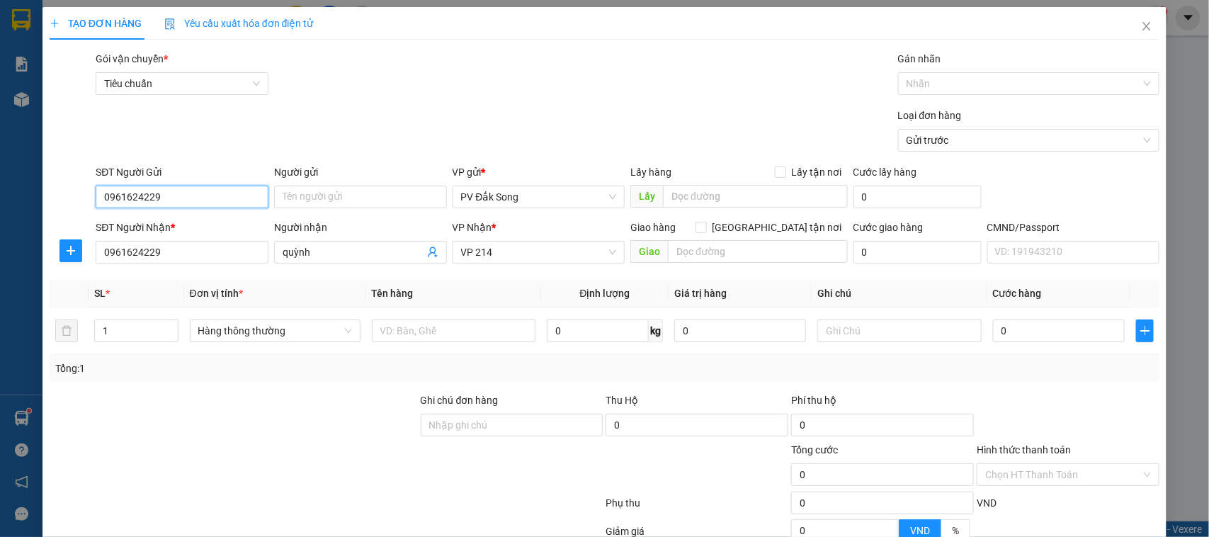
drag, startPoint x: 236, startPoint y: 197, endPoint x: 221, endPoint y: 198, distance: 14.9
click at [221, 198] on input "0961624229" at bounding box center [182, 197] width 173 height 23
type input "0"
click at [196, 227] on div "0352382229 - sỹ" at bounding box center [180, 226] width 154 height 16
type input "0352382229"
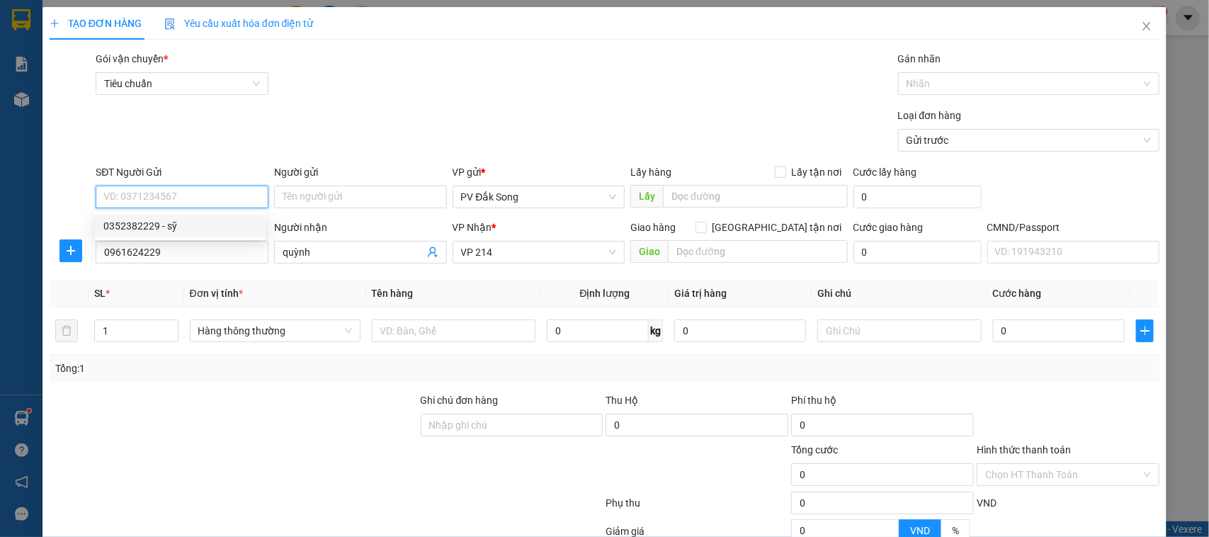
type input "sỹ"
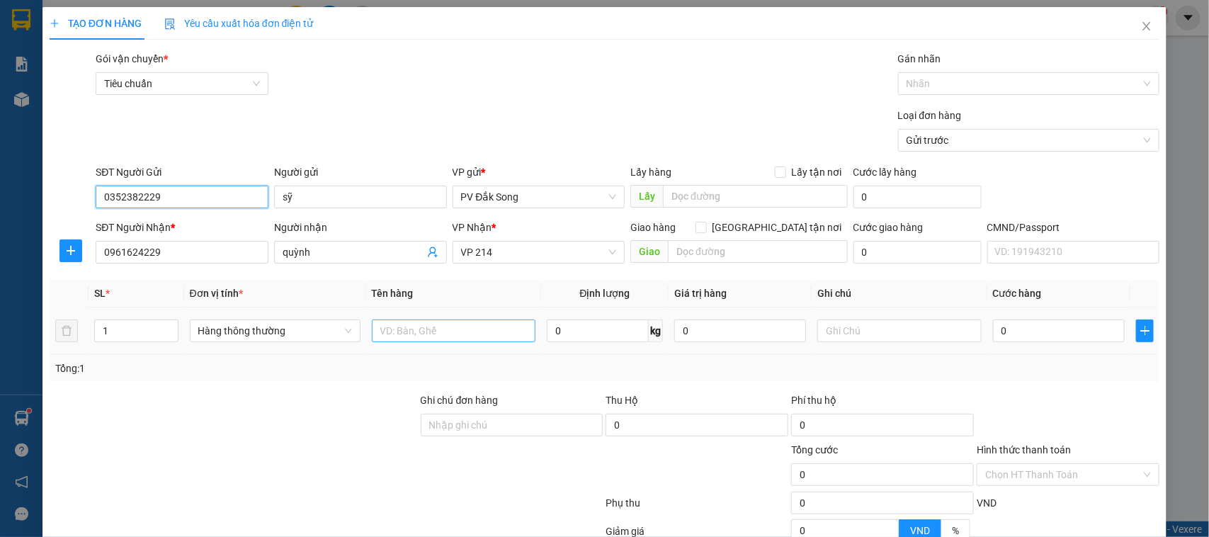
type input "0352382229"
click at [443, 333] on input "text" at bounding box center [454, 331] width 164 height 23
type input "đông lạnh"
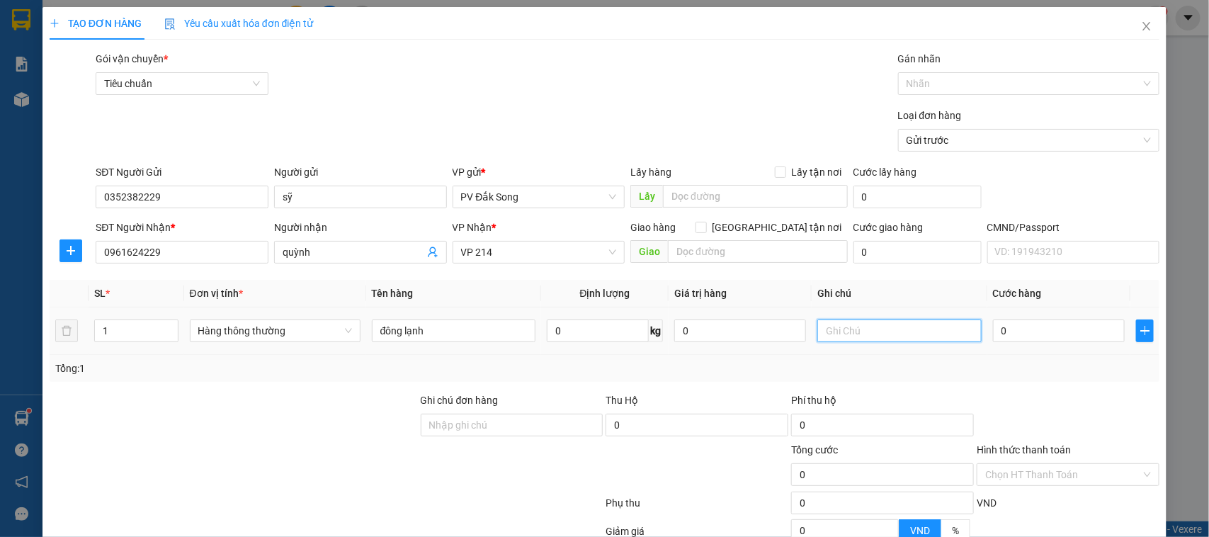
click at [862, 327] on input "text" at bounding box center [900, 331] width 164 height 23
type input "tx"
click at [1011, 332] on input "0" at bounding box center [1059, 331] width 132 height 23
type input "004"
type input "4"
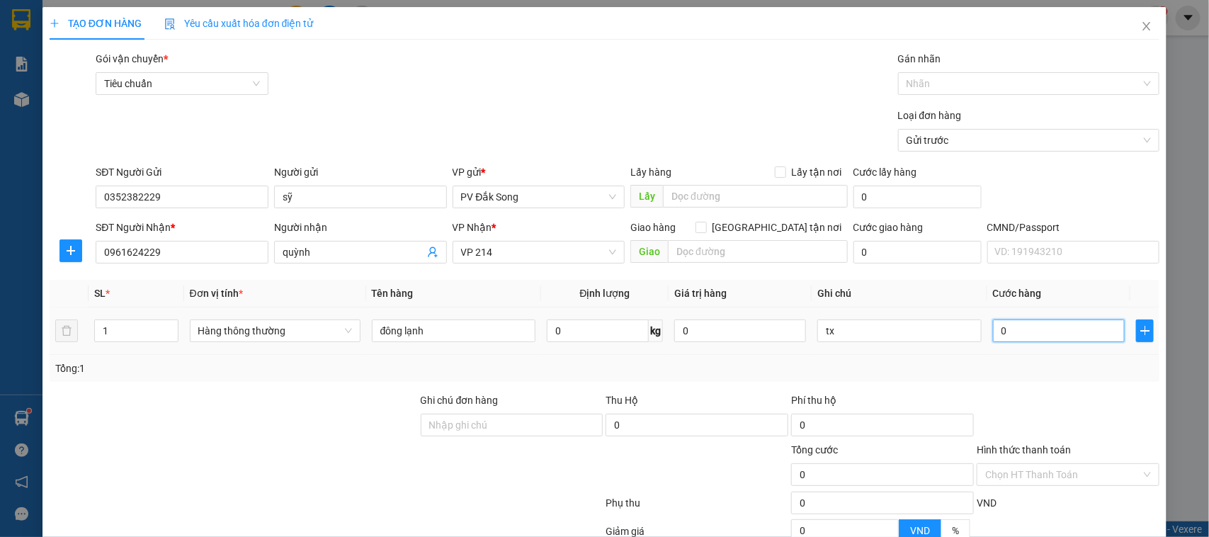
type input "4"
type input "0.040"
type input "40"
type input "00.400"
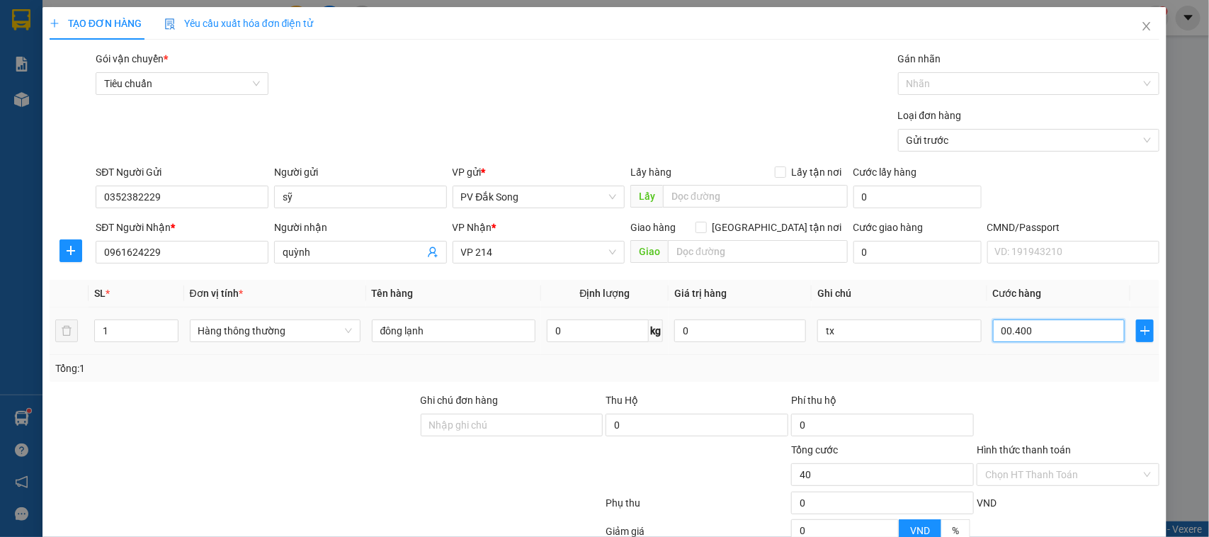
type input "400"
type input "0.004.000"
type input "4.000"
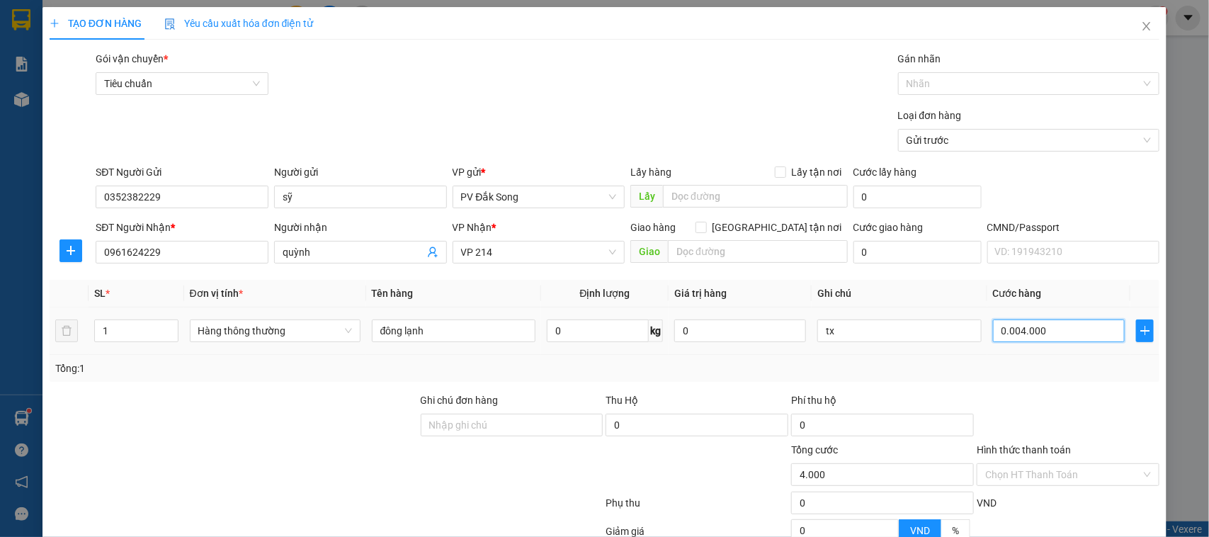
type input "000.040.000"
type input "40.000"
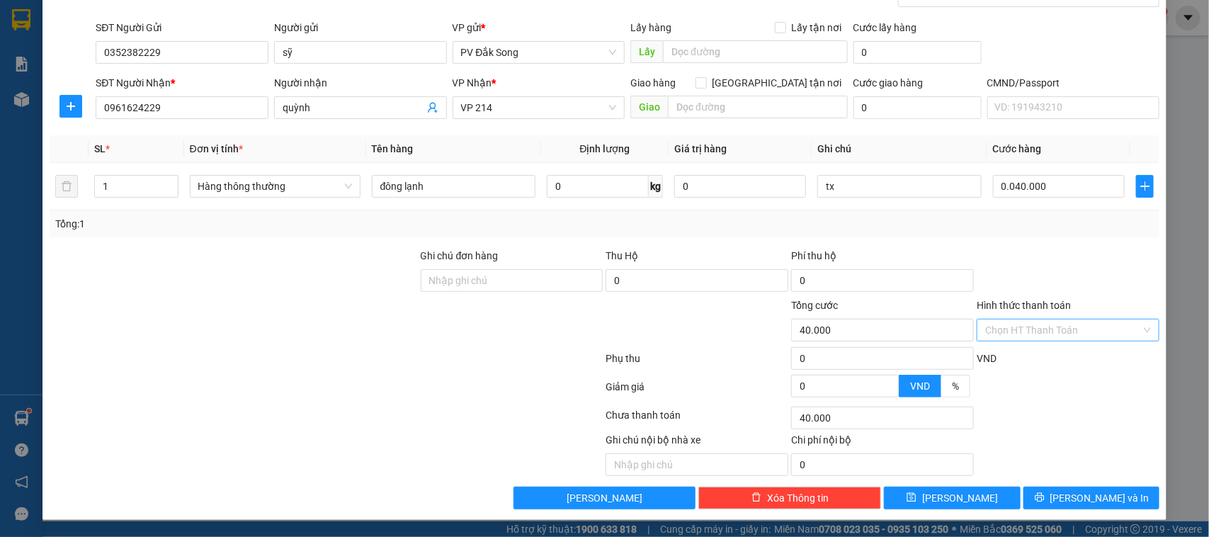
click at [1071, 332] on input "Hình thức thanh toán" at bounding box center [1064, 330] width 156 height 21
type input "40.000"
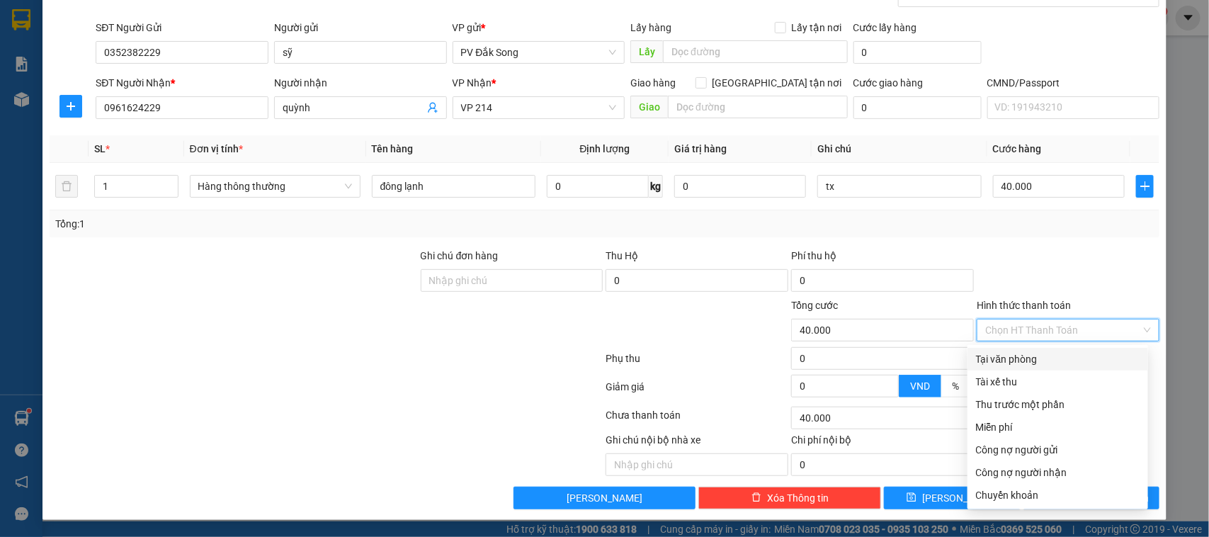
click at [1063, 354] on div "Tại văn phòng" at bounding box center [1058, 359] width 164 height 16
type input "0"
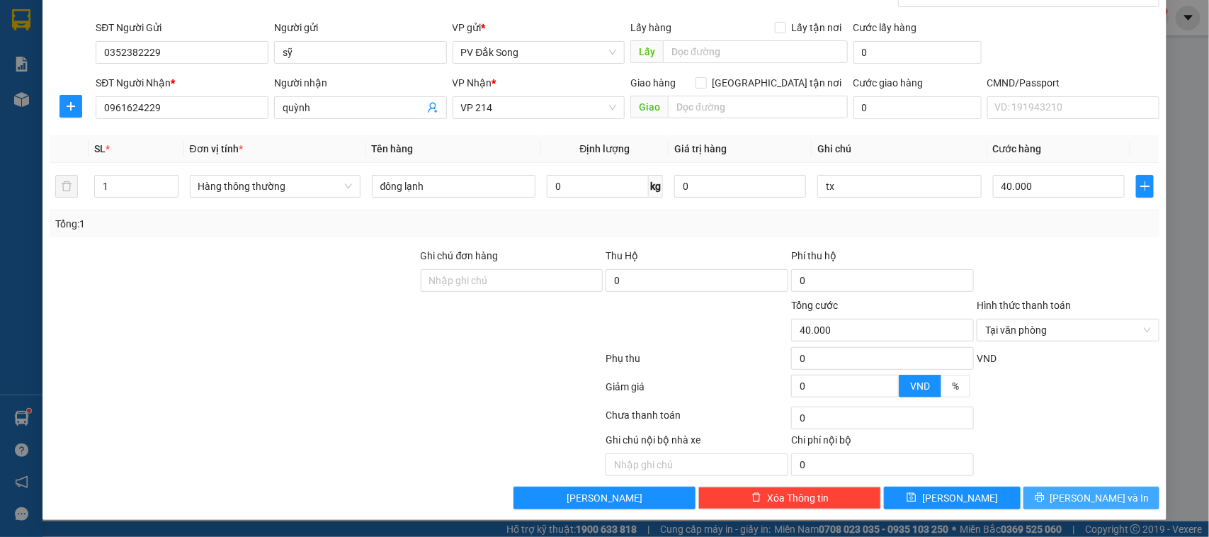
click at [1083, 499] on span "[PERSON_NAME] và In" at bounding box center [1100, 498] width 99 height 16
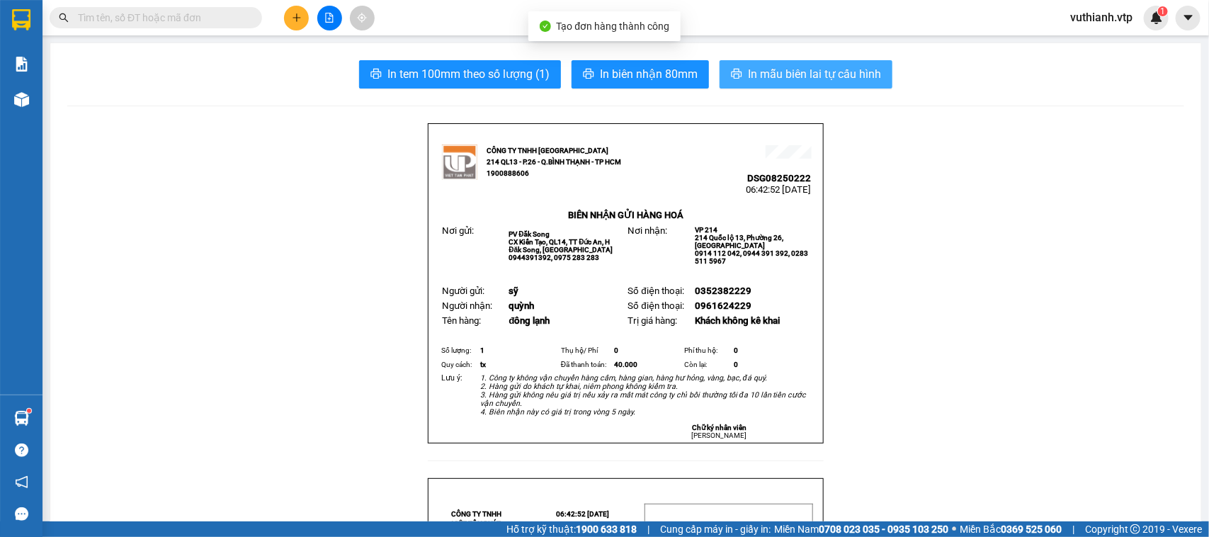
click at [868, 76] on span "In mẫu biên lai tự cấu hình" at bounding box center [814, 74] width 133 height 18
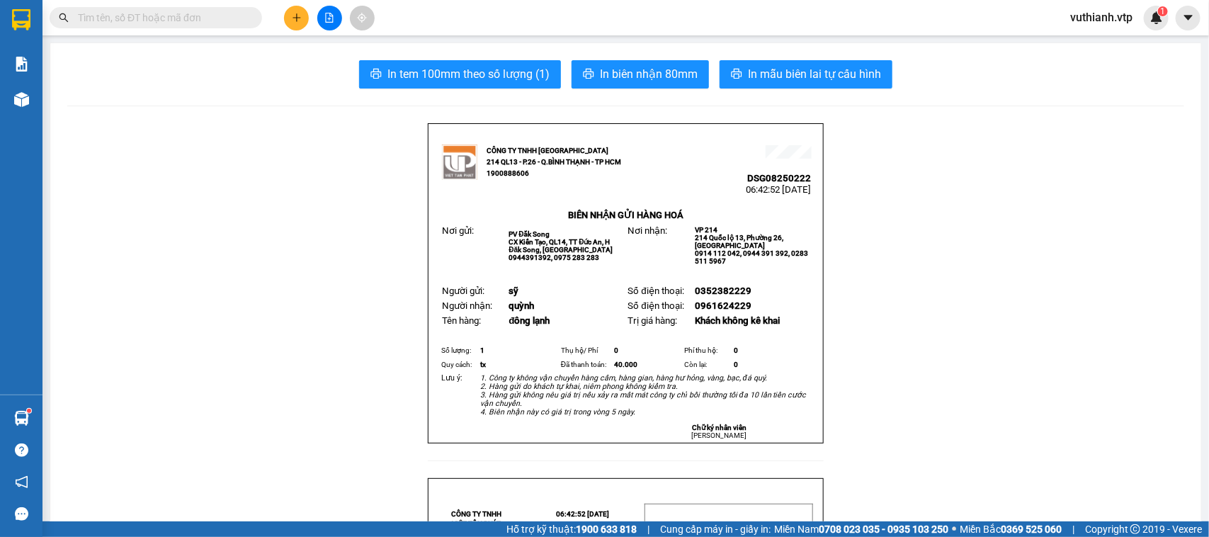
click at [327, 18] on icon "file-add" at bounding box center [329, 18] width 10 height 10
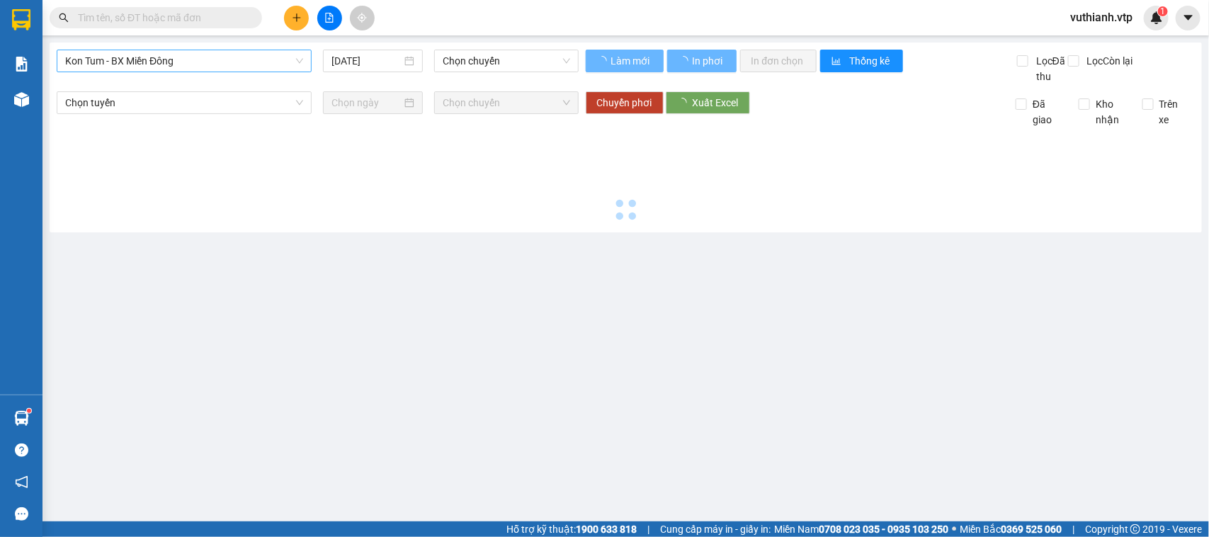
type input "[DATE]"
click at [264, 54] on span "Kon Tum - BX Miền Đông" at bounding box center [184, 60] width 238 height 21
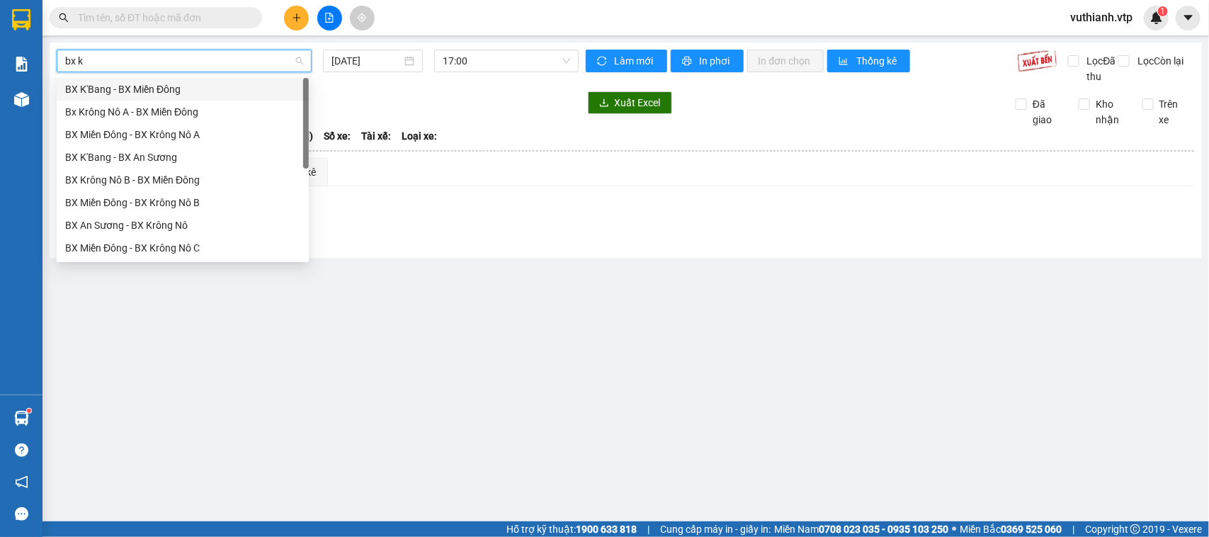
type input "bx kr"
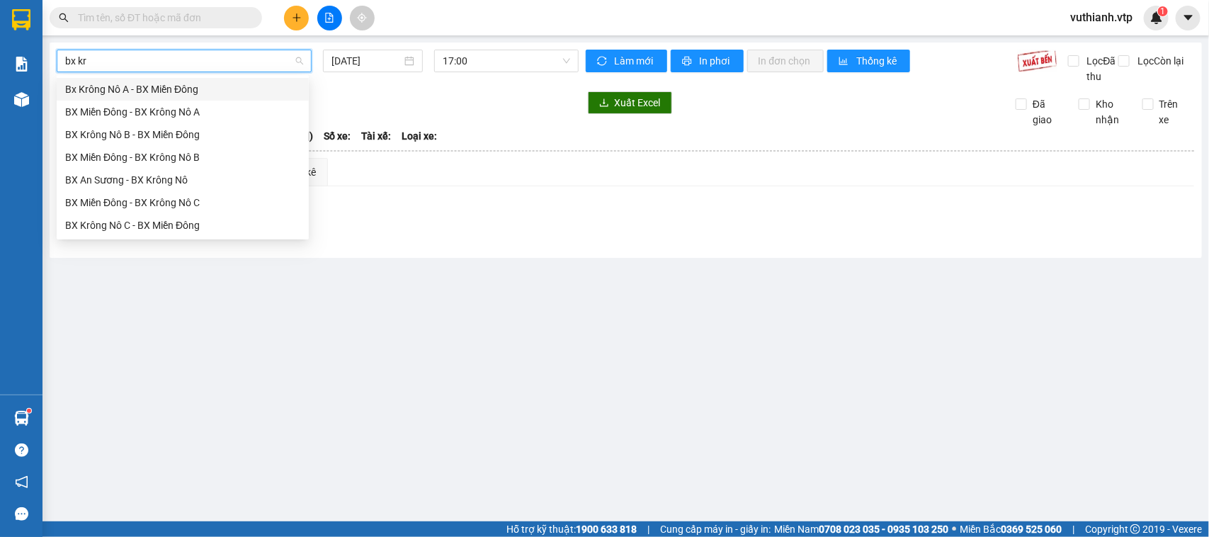
click at [139, 224] on div "BX Krông Nô C - BX Miền Đông" at bounding box center [182, 226] width 235 height 16
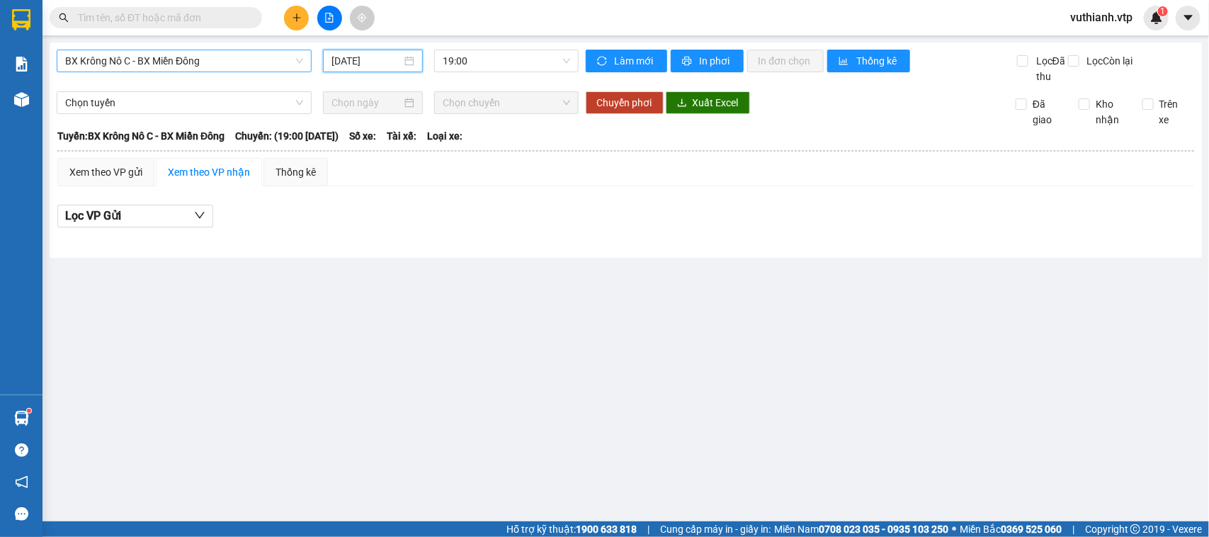
click at [371, 60] on input "[DATE]" at bounding box center [367, 61] width 70 height 16
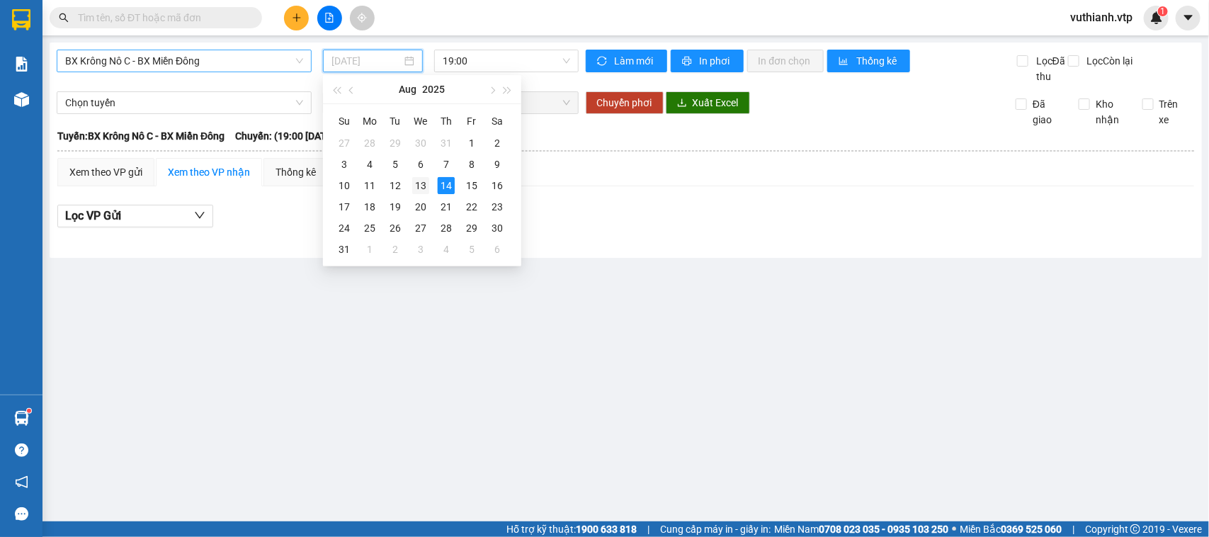
click at [420, 184] on div "13" at bounding box center [420, 185] width 17 height 17
type input "[DATE]"
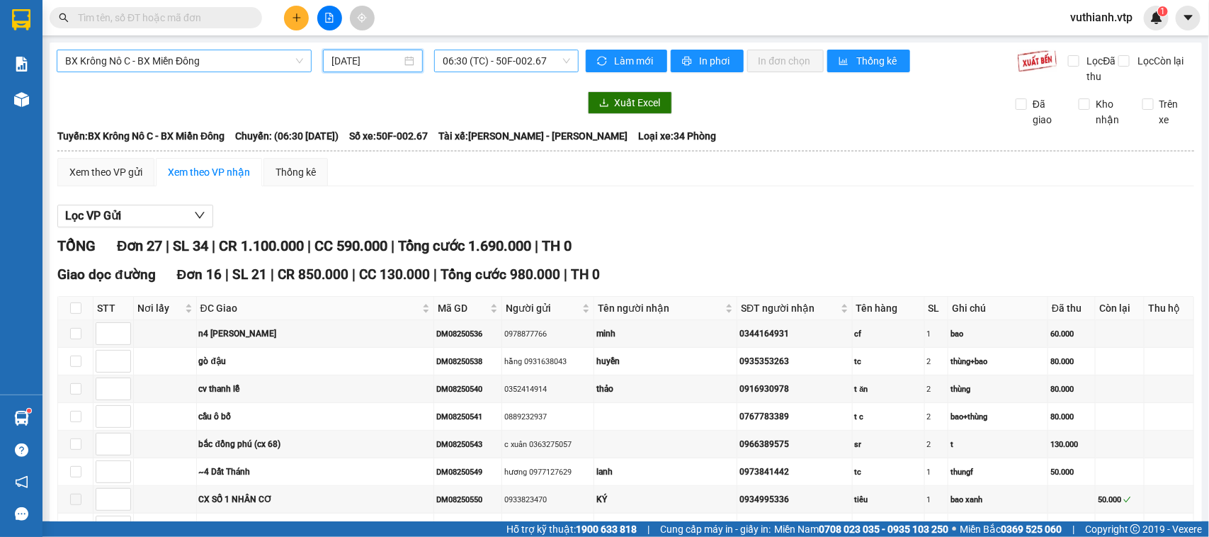
click at [530, 54] on span "06:30 (TC) - 50F-002.67" at bounding box center [506, 60] width 127 height 21
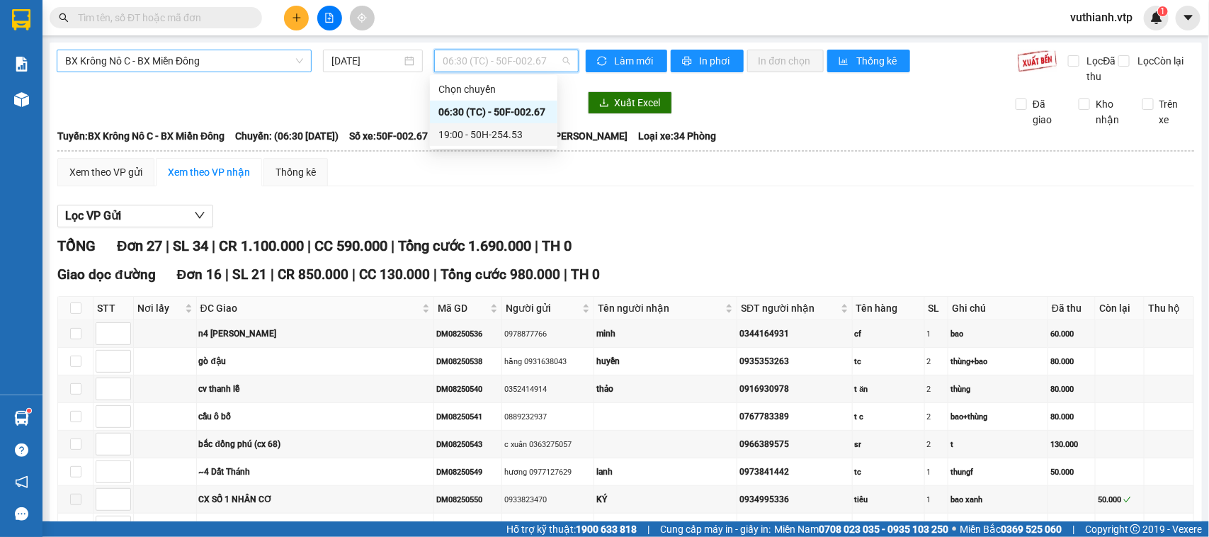
click at [512, 131] on div "19:00 - 50H-254.53" at bounding box center [494, 135] width 111 height 16
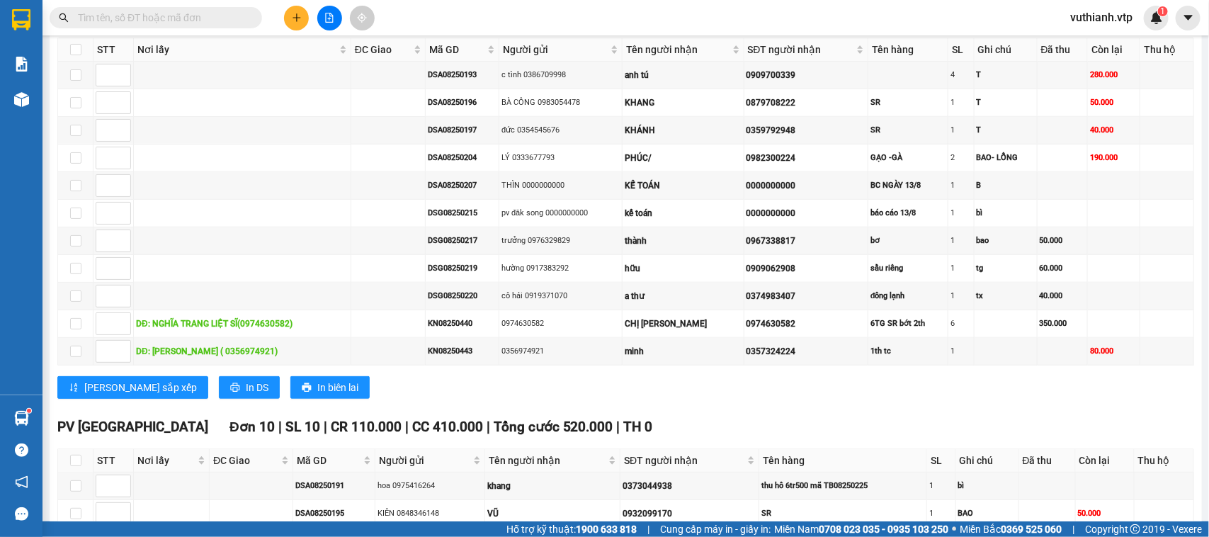
scroll to position [1026, 0]
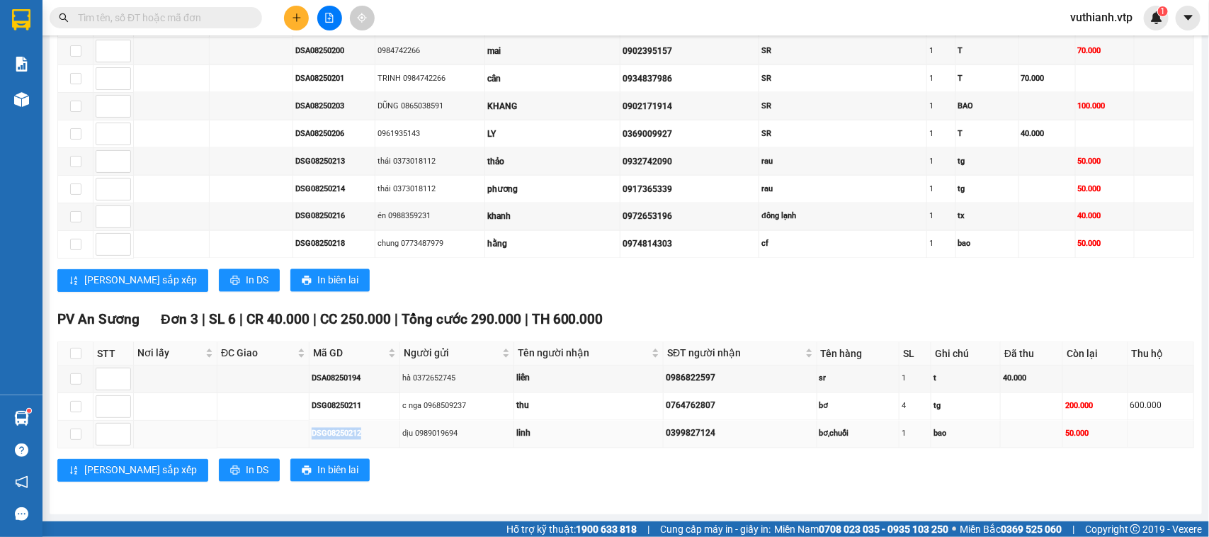
drag, startPoint x: 366, startPoint y: 432, endPoint x: 286, endPoint y: 439, distance: 80.4
click at [286, 439] on tr "DSG08250212 dịu 0989019694 linh 0399827124 bơ,chuối 1 bao 50.000" at bounding box center [626, 435] width 1136 height 28
copy div "DSG08250212"
click at [197, 22] on input "text" at bounding box center [161, 18] width 167 height 16
paste input "DSG08250212"
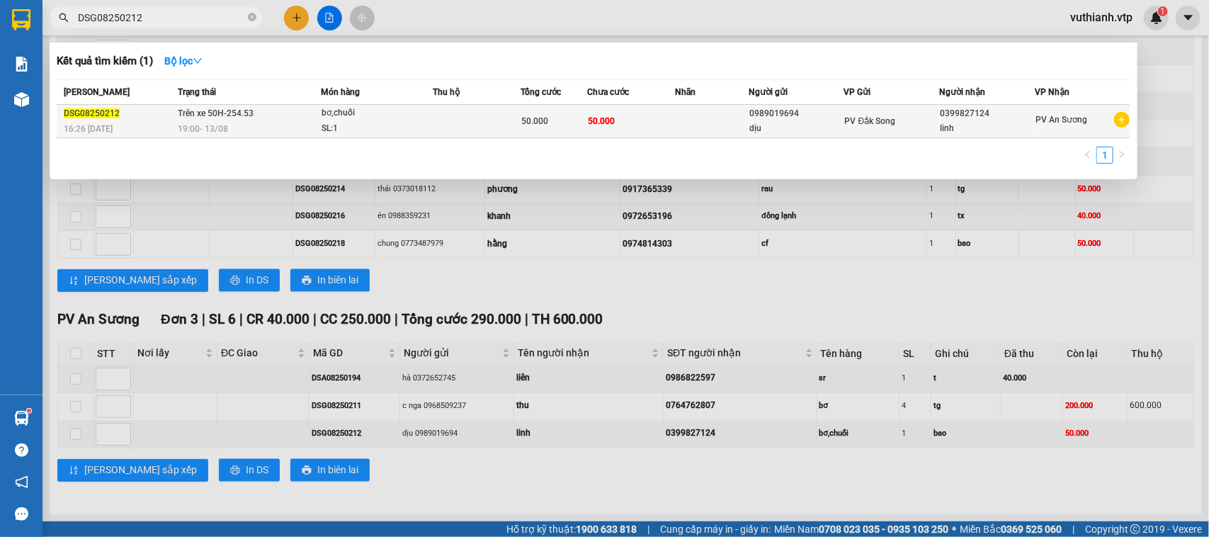
type input "DSG08250212"
click at [430, 126] on span "bơ,chuối SL: 1" at bounding box center [377, 121] width 111 height 30
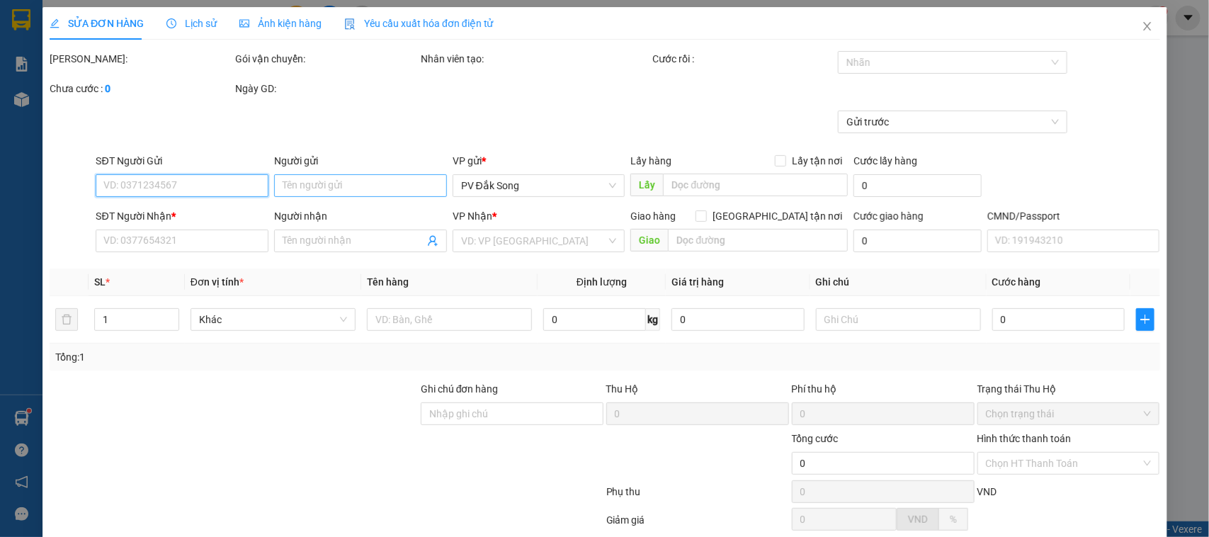
type input "0989019694"
type input "dịu"
type input "0399827124"
type input "linh"
type input "50.000"
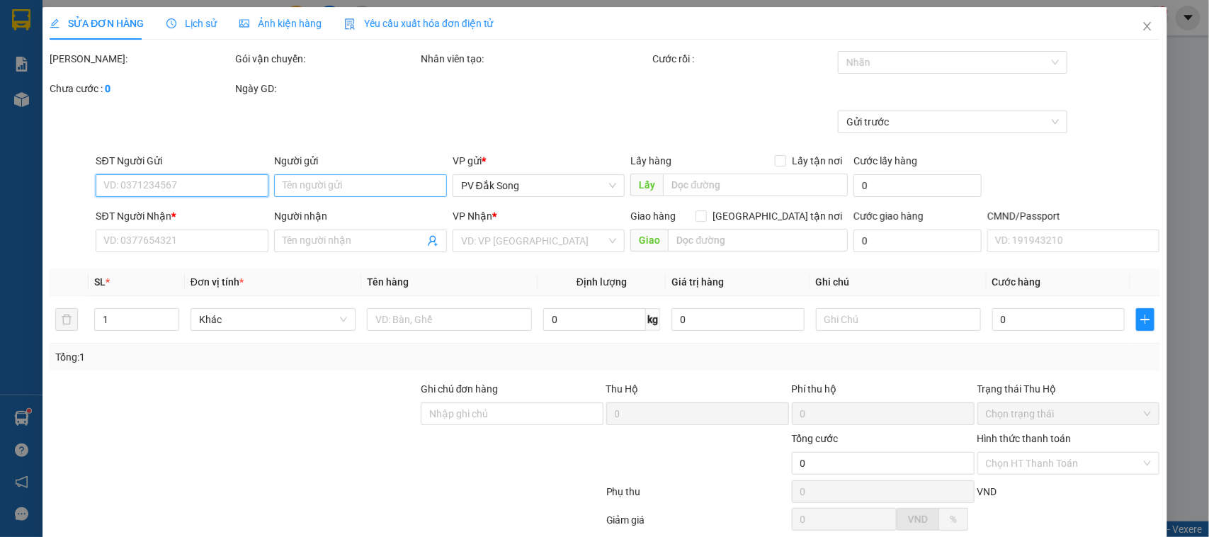
type input "50.000"
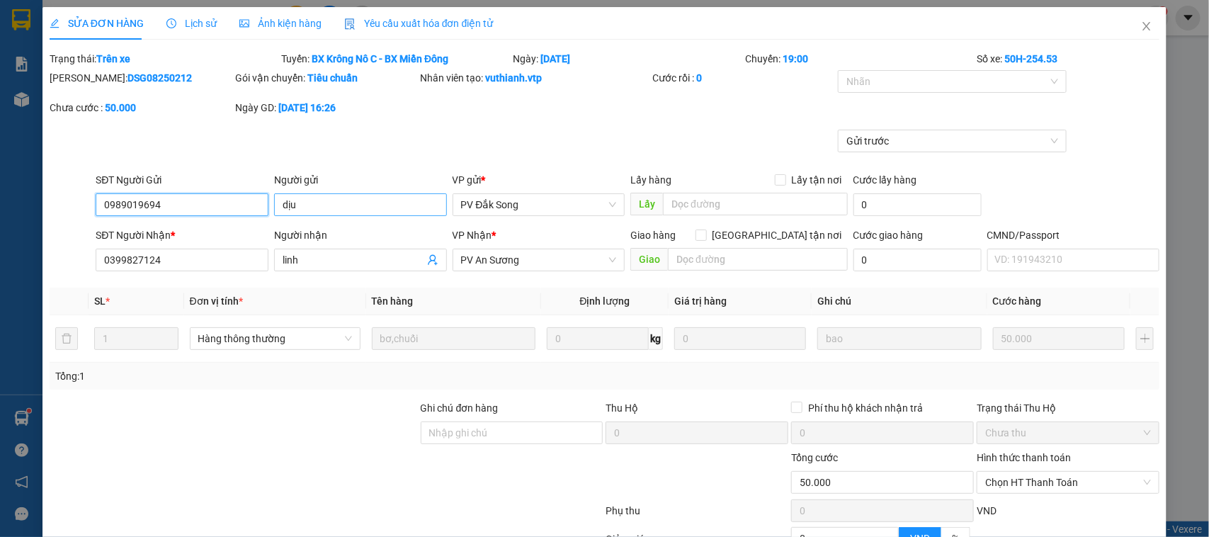
type input "2.500"
drag, startPoint x: 203, startPoint y: 203, endPoint x: 40, endPoint y: 193, distance: 162.5
click at [60, 195] on div "SĐT Người Gửi 0989019694 0989019694 Người gửi dịu VP gửi * PV Đắk Song Lấy hàng…" at bounding box center [605, 197] width 1114 height 50
click at [235, 135] on div "Gửi trước" at bounding box center [605, 151] width 1114 height 43
click at [1141, 23] on icon "close" at bounding box center [1146, 26] width 11 height 11
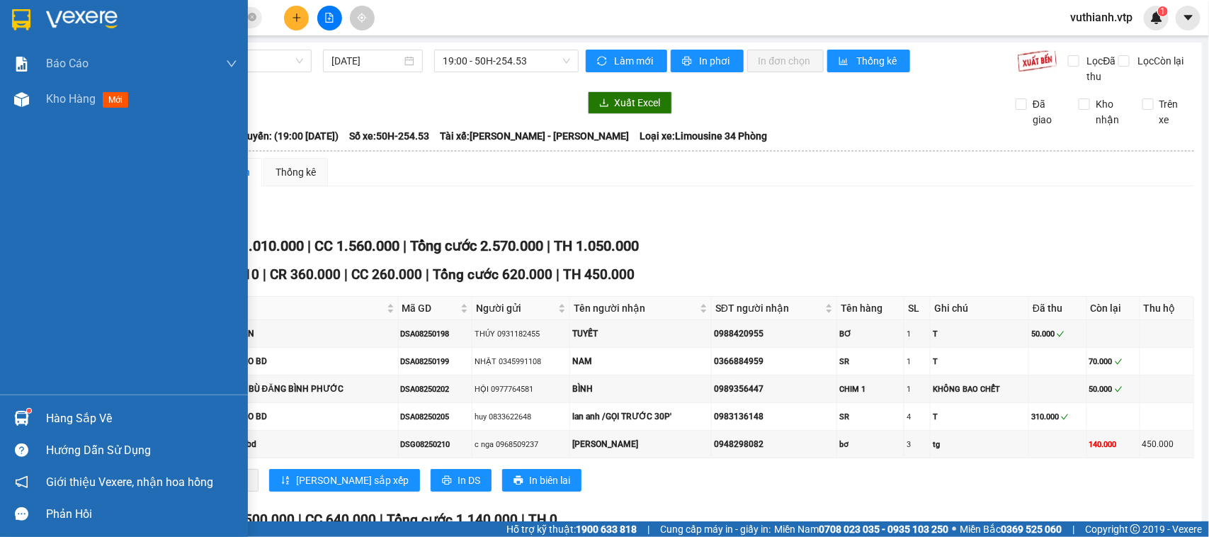
click at [14, 98] on img at bounding box center [21, 99] width 15 height 15
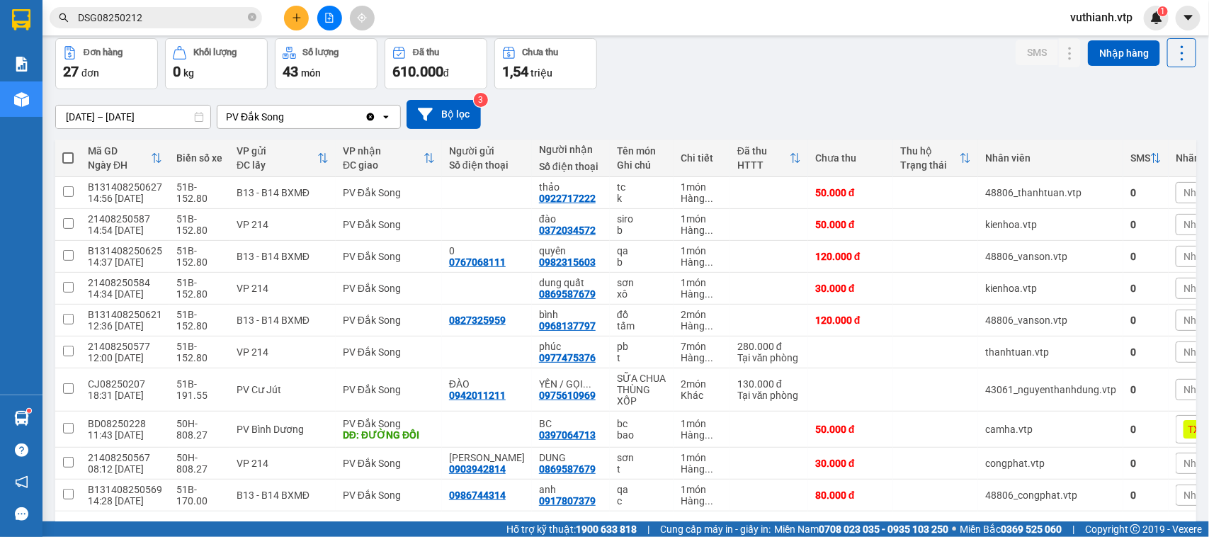
scroll to position [115, 0]
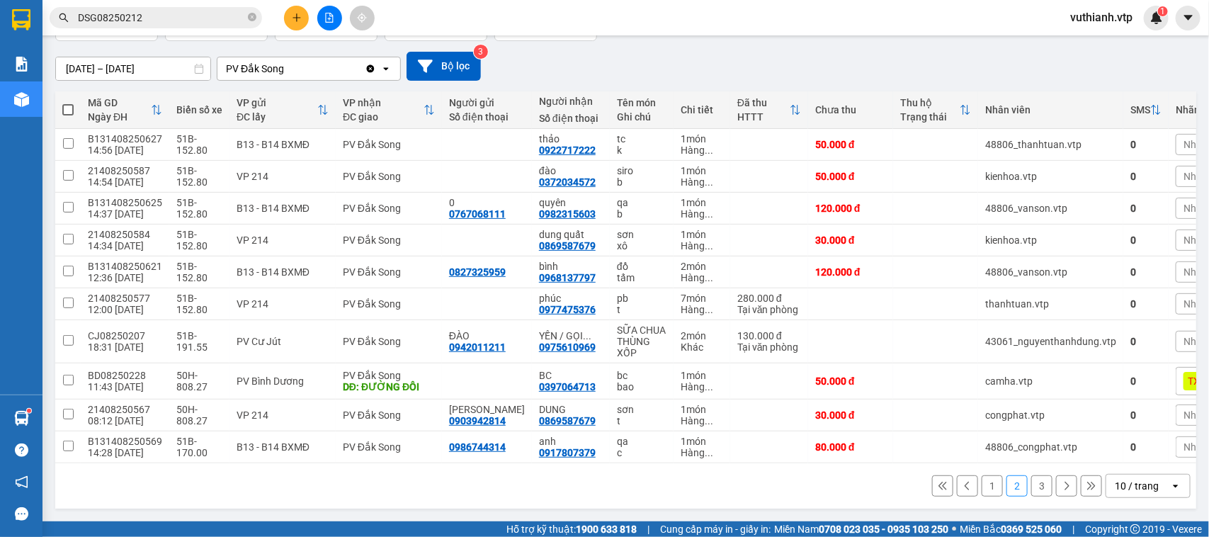
click at [1032, 487] on button "3" at bounding box center [1042, 485] width 21 height 21
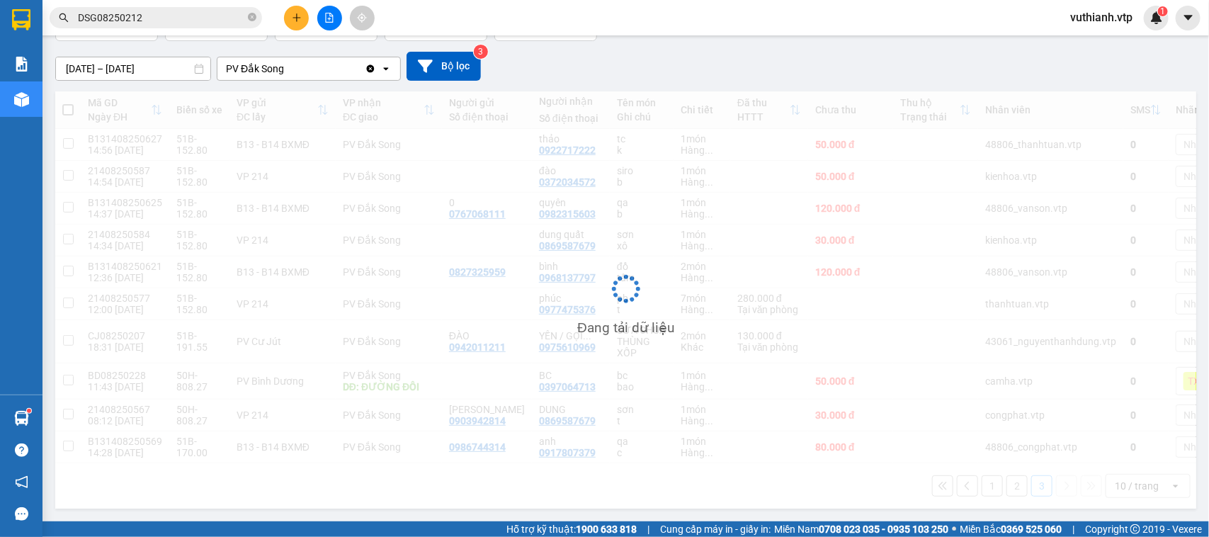
scroll to position [65, 0]
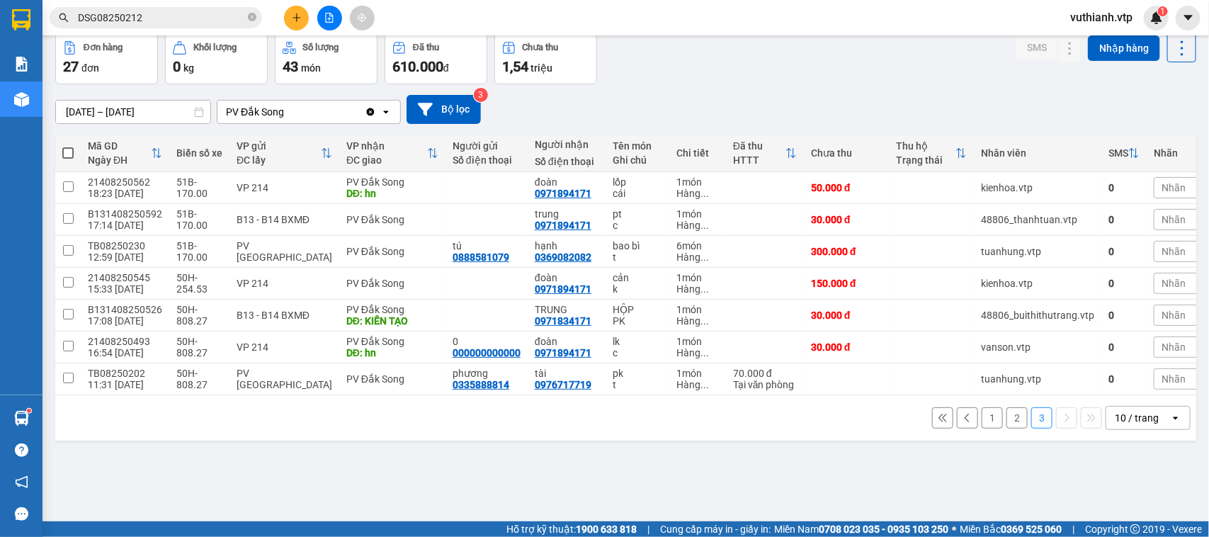
click at [982, 427] on button "1" at bounding box center [992, 417] width 21 height 21
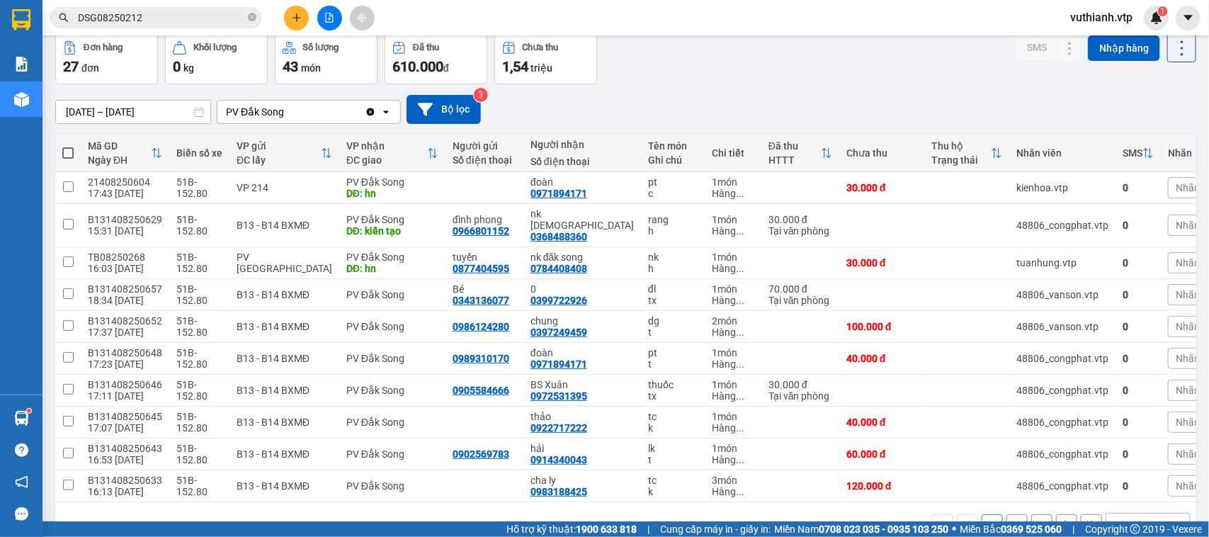
click at [1007, 514] on button "2" at bounding box center [1017, 524] width 21 height 21
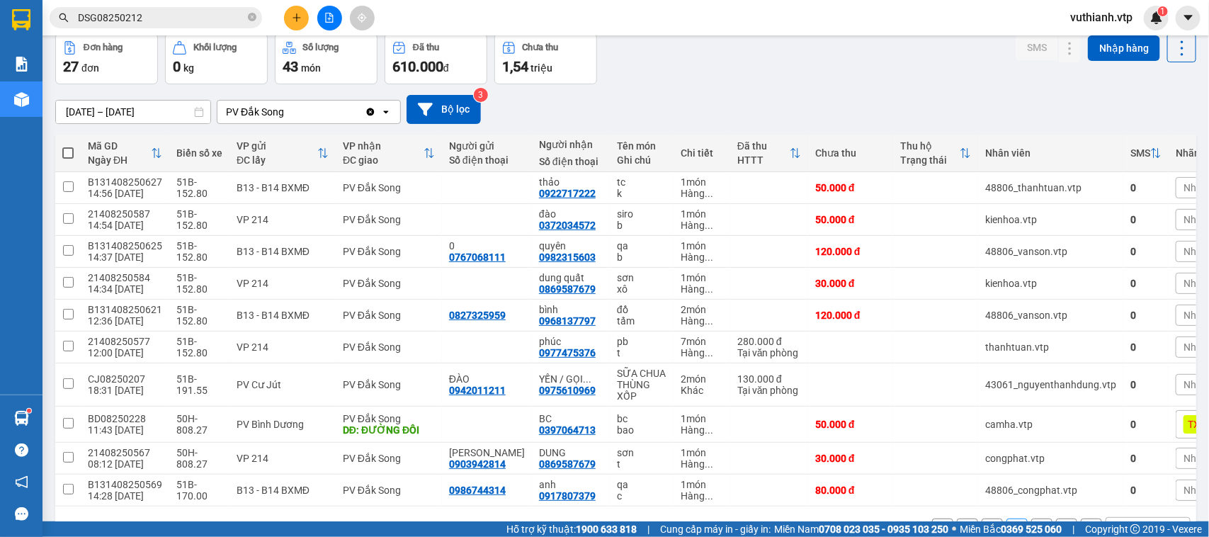
scroll to position [115, 0]
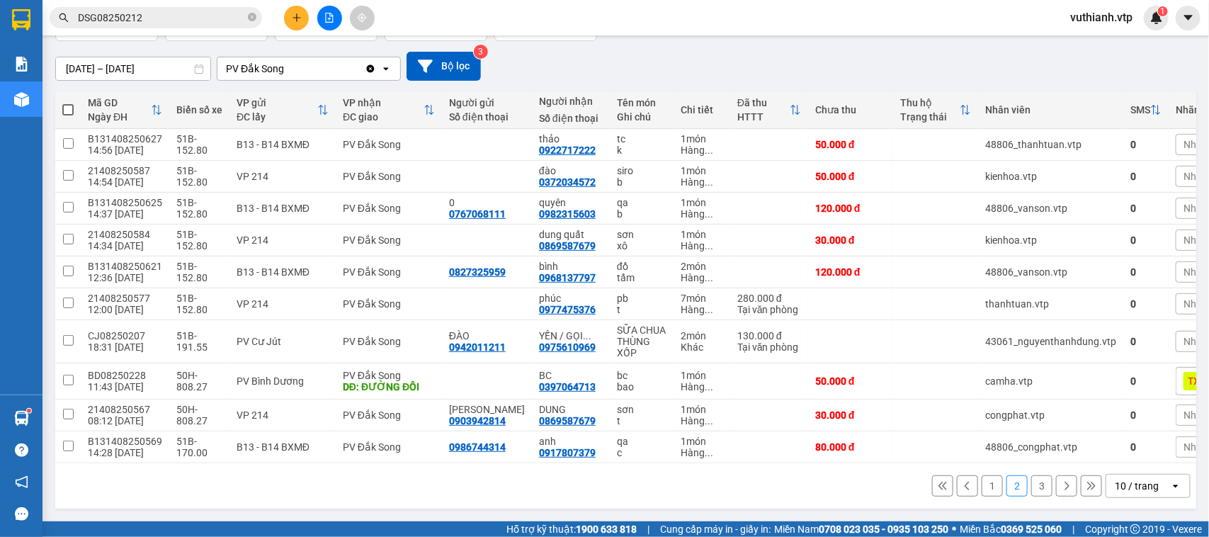
click at [982, 486] on button "1" at bounding box center [992, 485] width 21 height 21
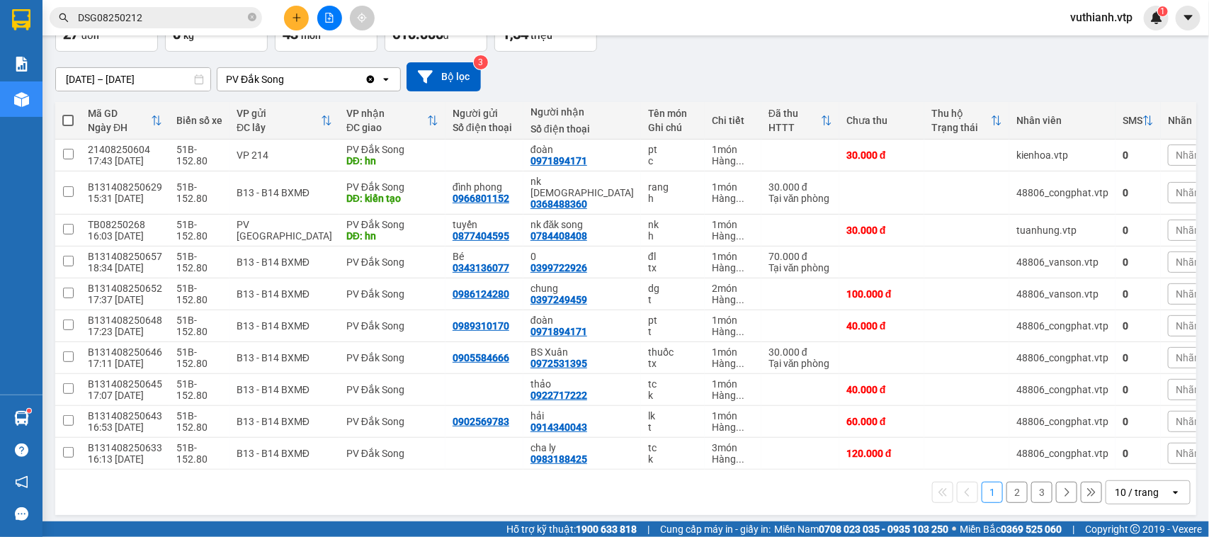
scroll to position [100, 0]
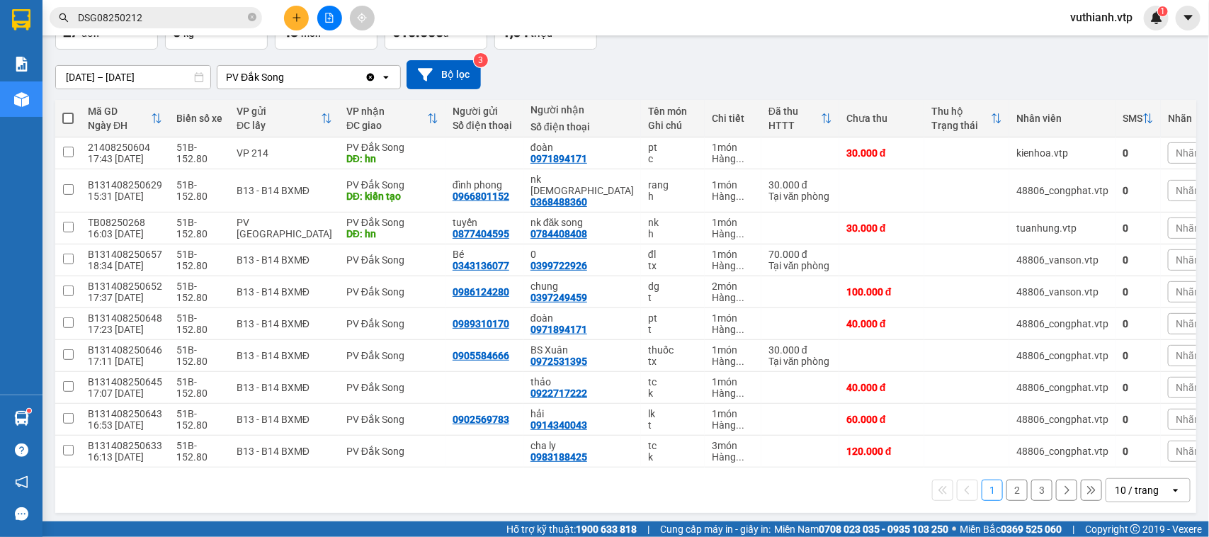
click at [1007, 482] on button "2" at bounding box center [1017, 490] width 21 height 21
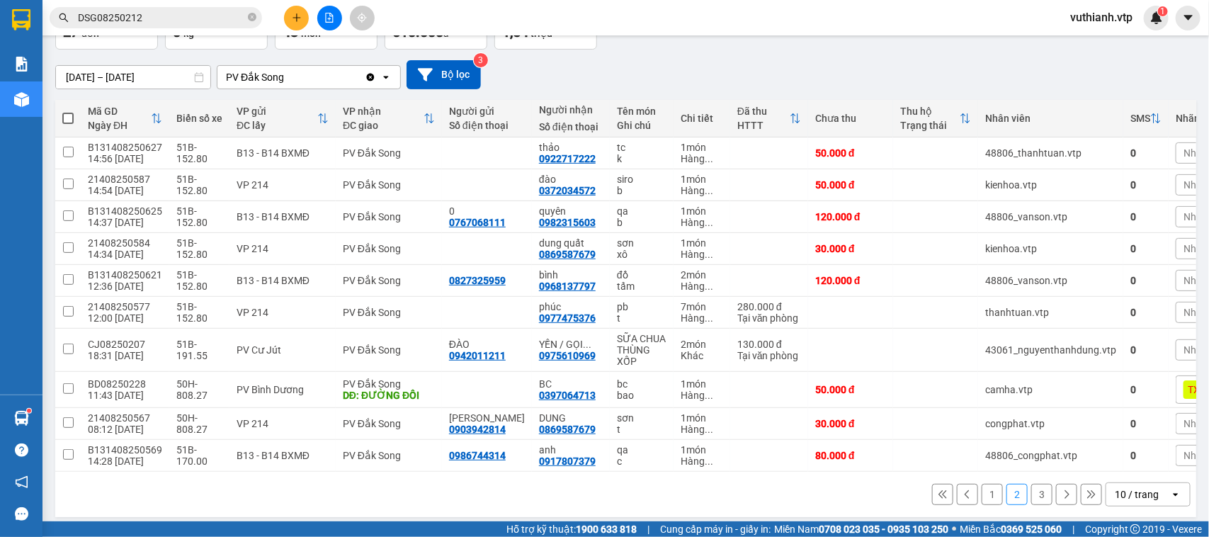
click at [982, 503] on button "1" at bounding box center [992, 494] width 21 height 21
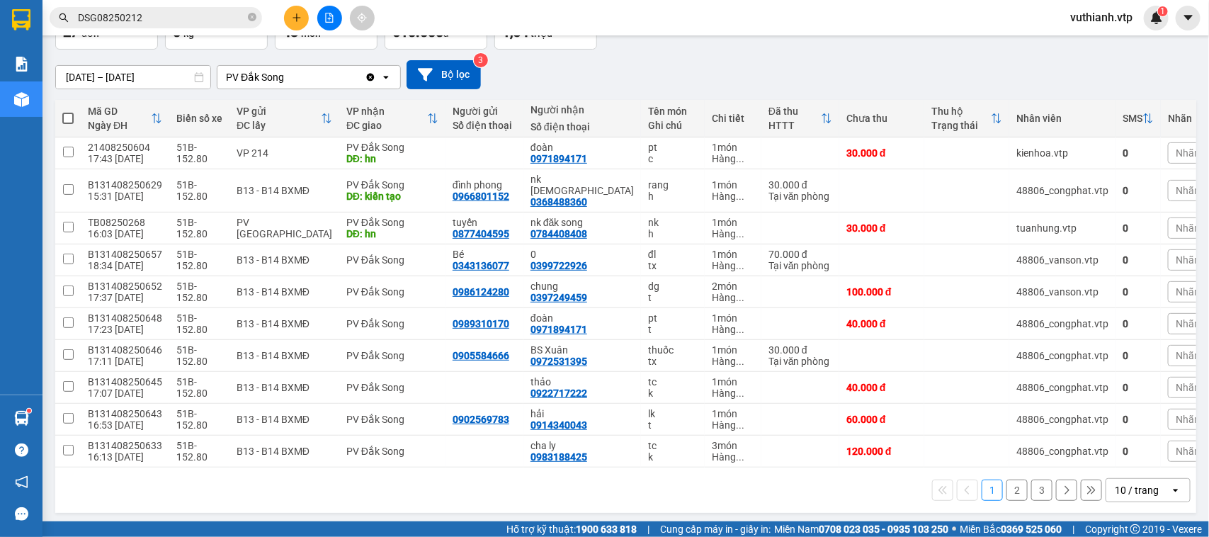
click at [1007, 485] on button "2" at bounding box center [1017, 490] width 21 height 21
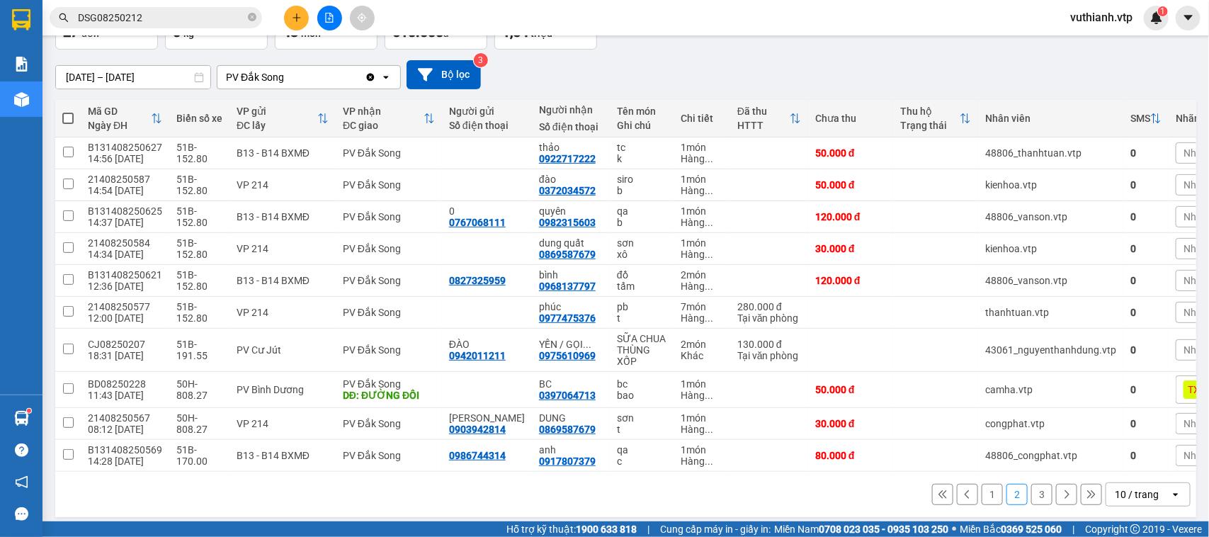
click at [1032, 494] on button "3" at bounding box center [1042, 494] width 21 height 21
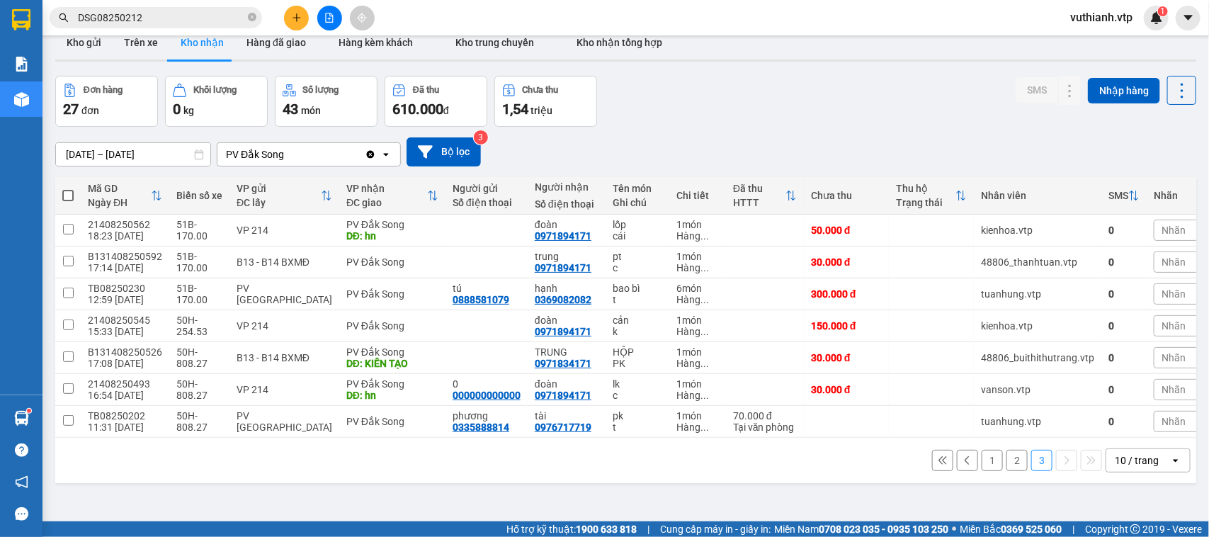
scroll to position [0, 0]
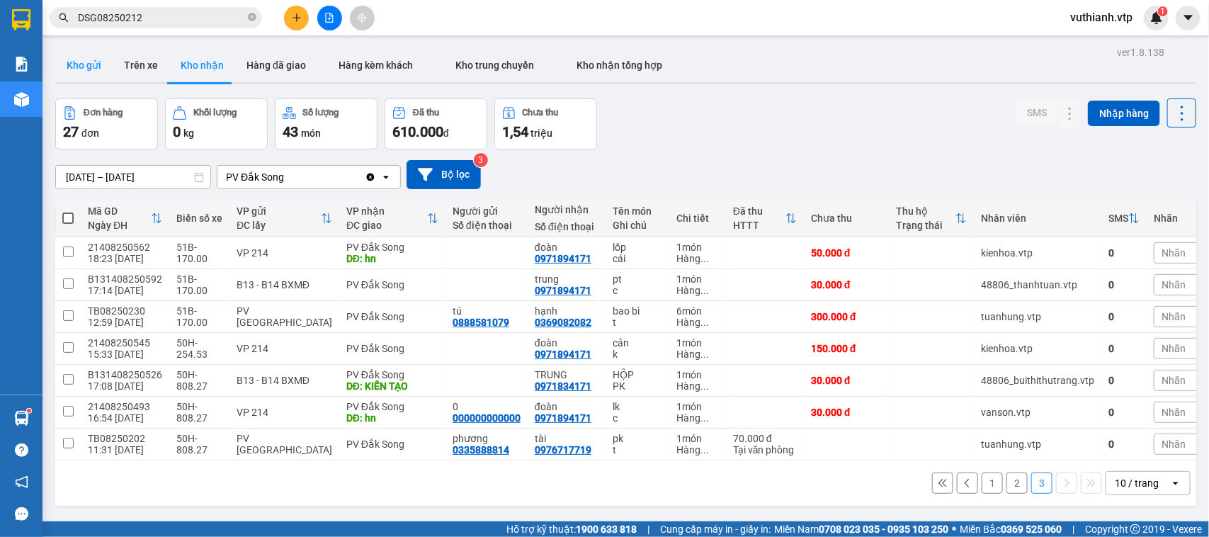
click at [89, 67] on button "Kho gửi" at bounding box center [83, 65] width 57 height 34
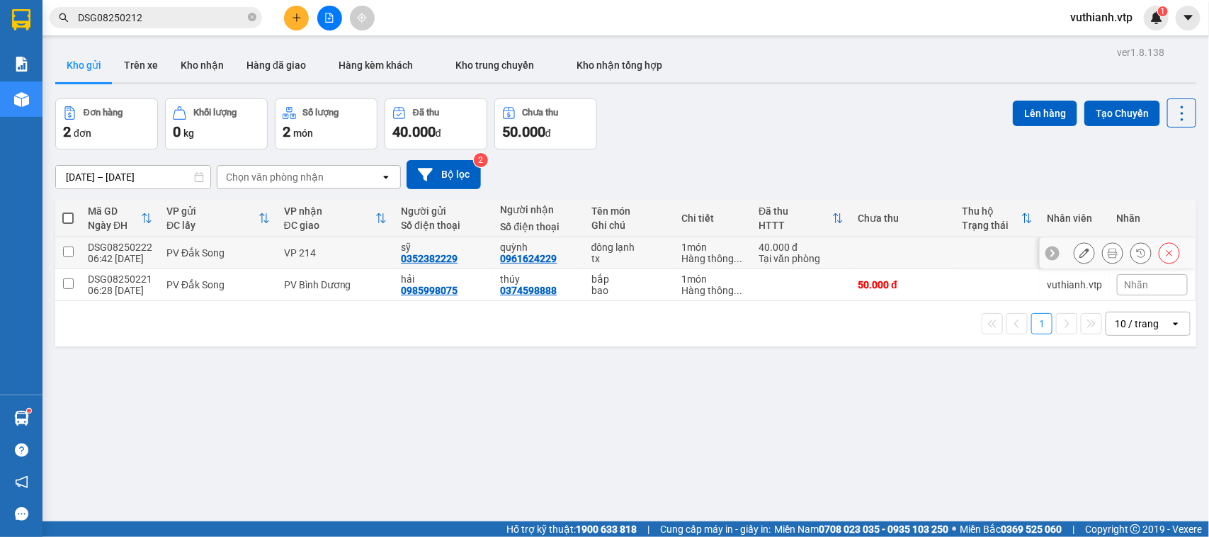
click at [64, 249] on input "checkbox" at bounding box center [68, 252] width 11 height 11
checkbox input "true"
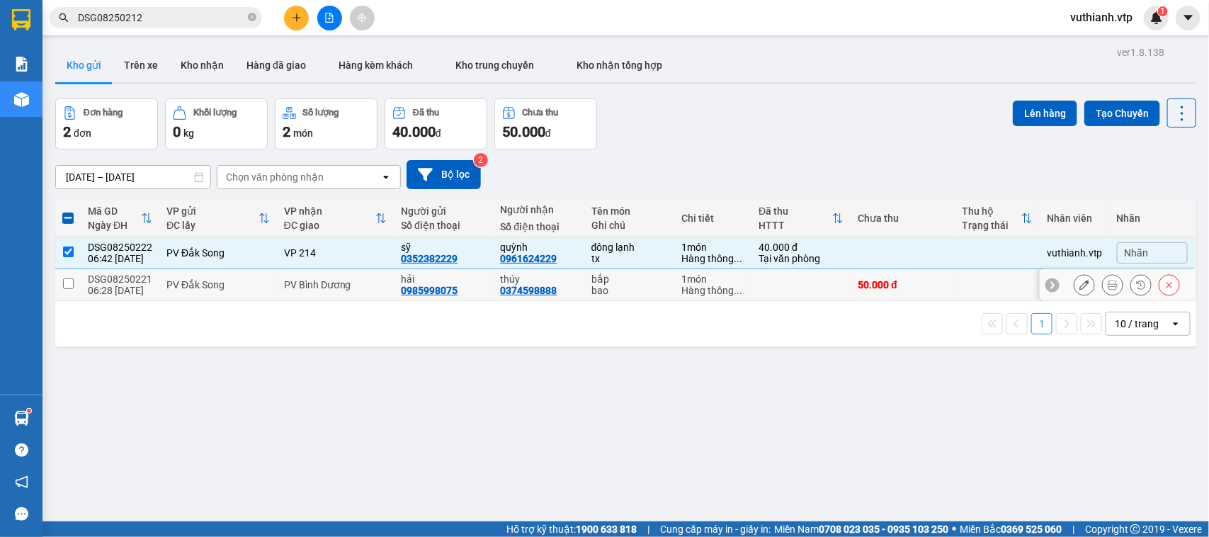
click at [66, 284] on input "checkbox" at bounding box center [68, 283] width 11 height 11
checkbox input "true"
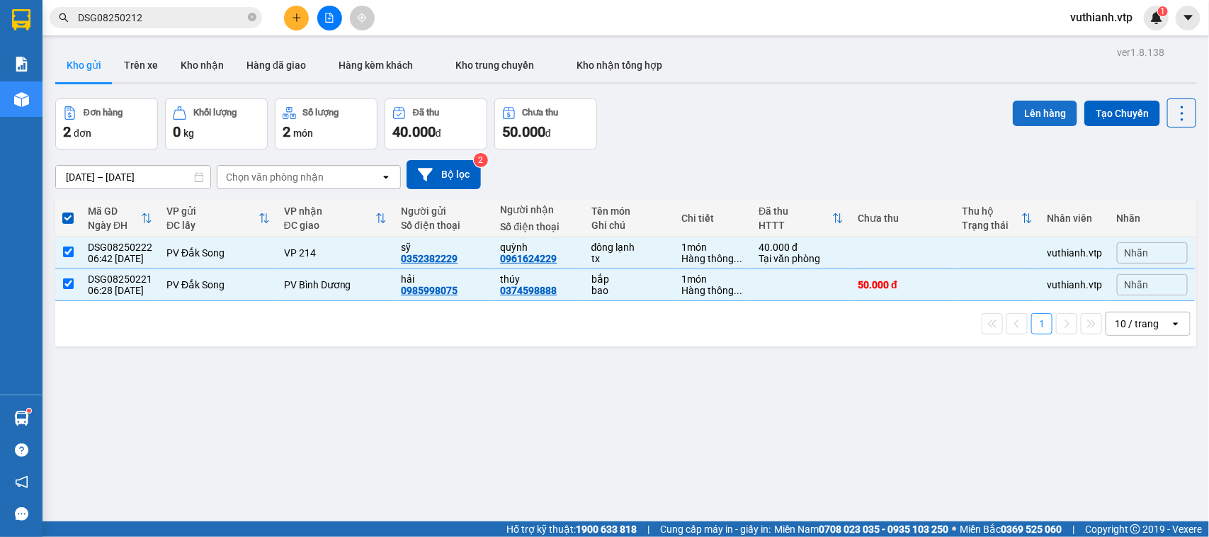
click at [1029, 110] on button "Lên hàng" at bounding box center [1045, 114] width 64 height 26
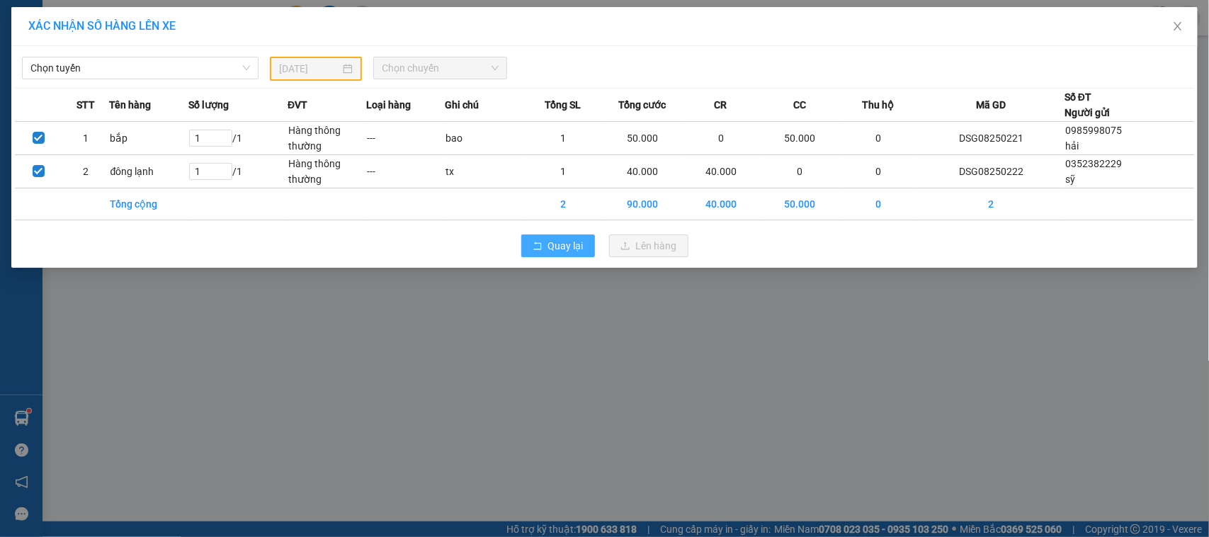
click at [571, 243] on span "Quay lại" at bounding box center [565, 246] width 35 height 16
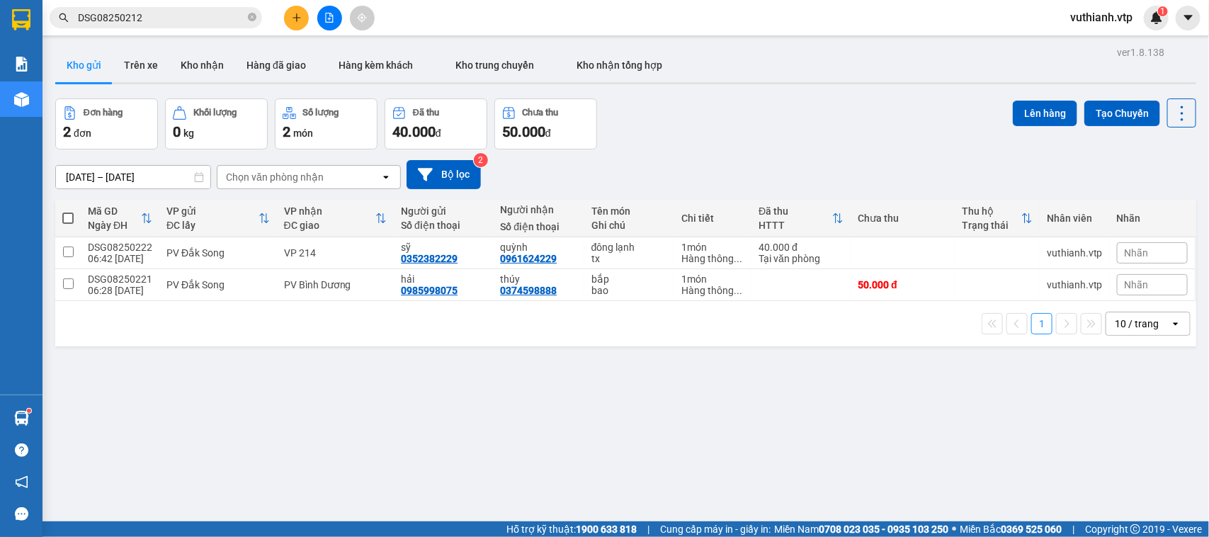
click at [68, 218] on span at bounding box center [67, 218] width 11 height 11
click at [68, 211] on input "checkbox" at bounding box center [68, 211] width 0 height 0
checkbox input "true"
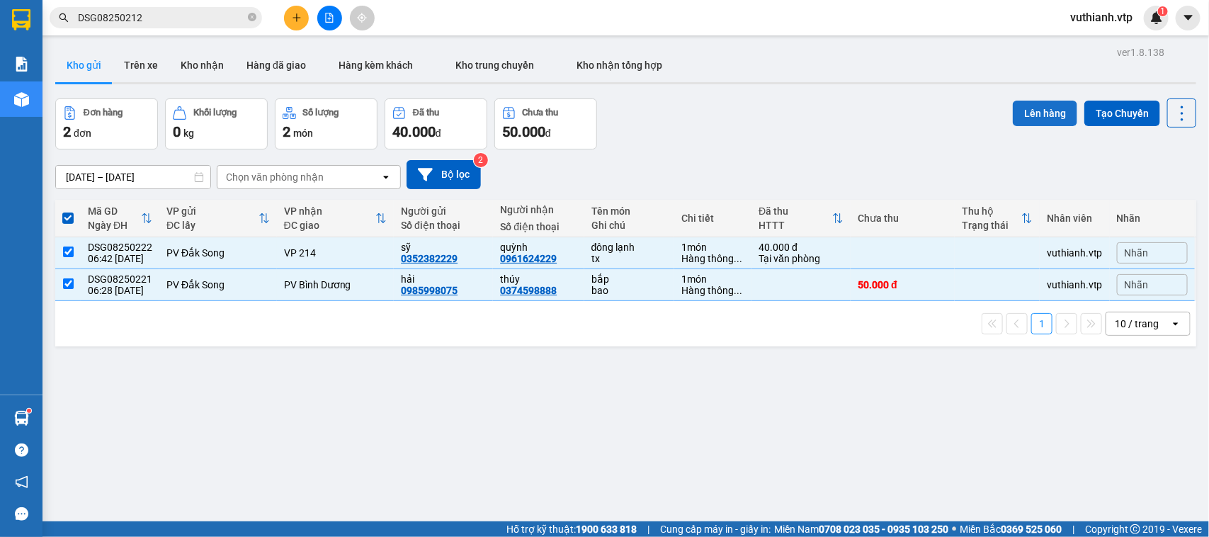
click at [1039, 113] on button "Lên hàng" at bounding box center [1045, 114] width 64 height 26
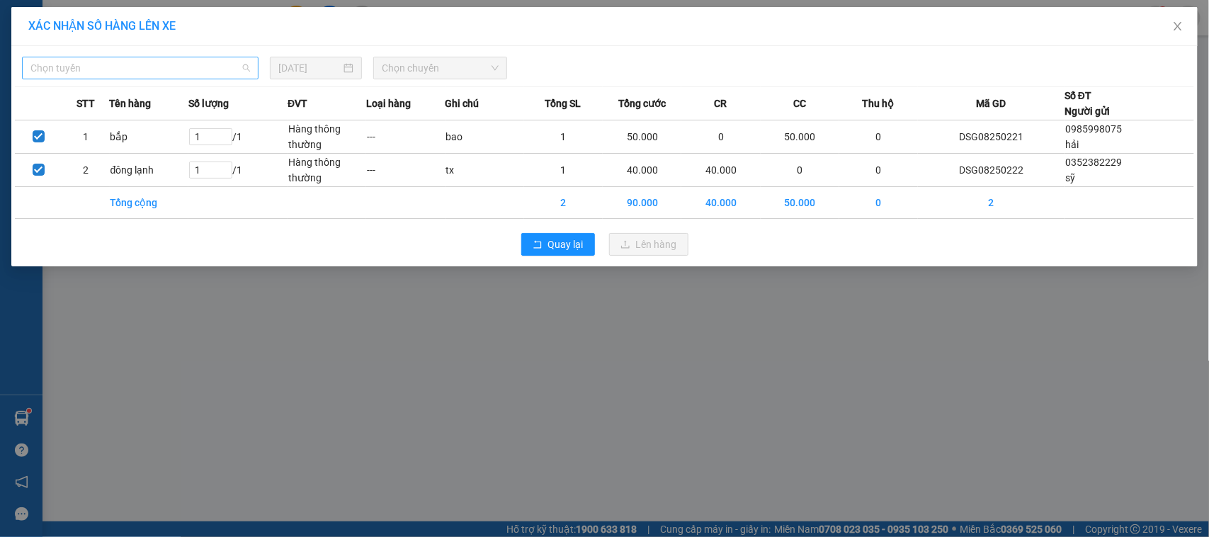
click at [191, 72] on span "Chọn tuyến" at bounding box center [140, 67] width 220 height 21
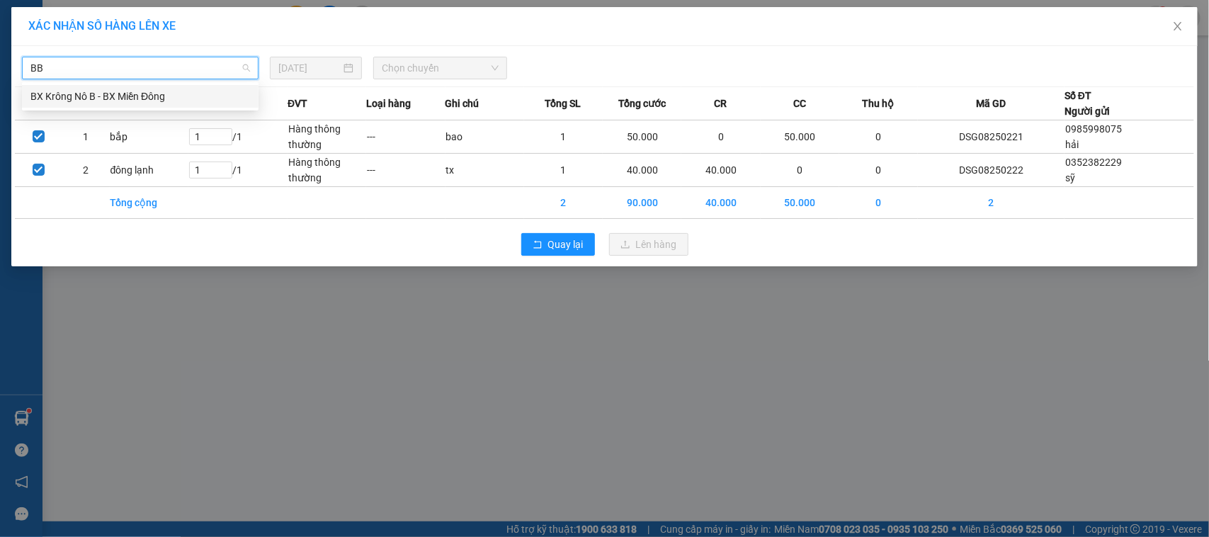
type input "B"
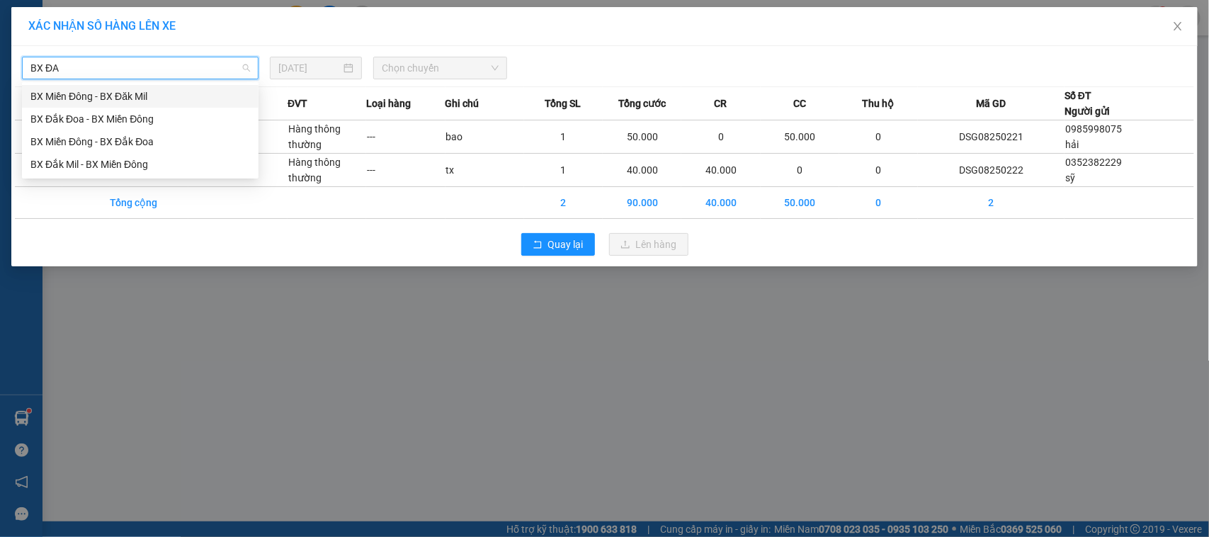
type input "BX ĐĂ"
click at [129, 164] on div "BX Đắk Mil - BX Miền Đông" at bounding box center [140, 165] width 220 height 16
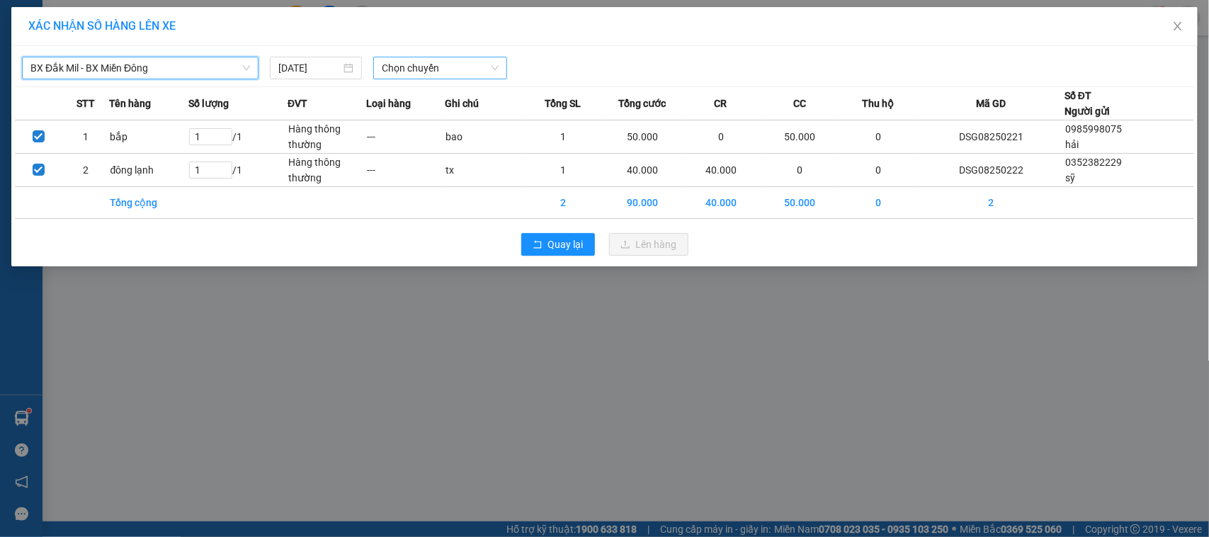
click at [417, 69] on span "Chọn chuyến" at bounding box center [440, 67] width 116 height 21
click at [419, 119] on div "07:00 - 50F-002.68" at bounding box center [437, 119] width 111 height 16
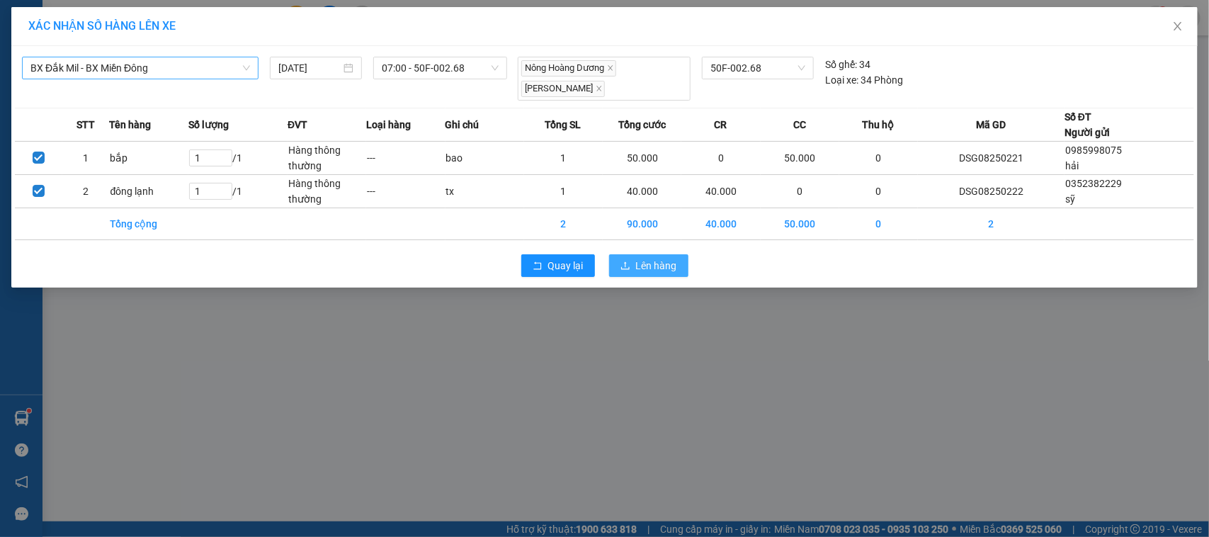
click at [677, 266] on span "Lên hàng" at bounding box center [656, 266] width 41 height 16
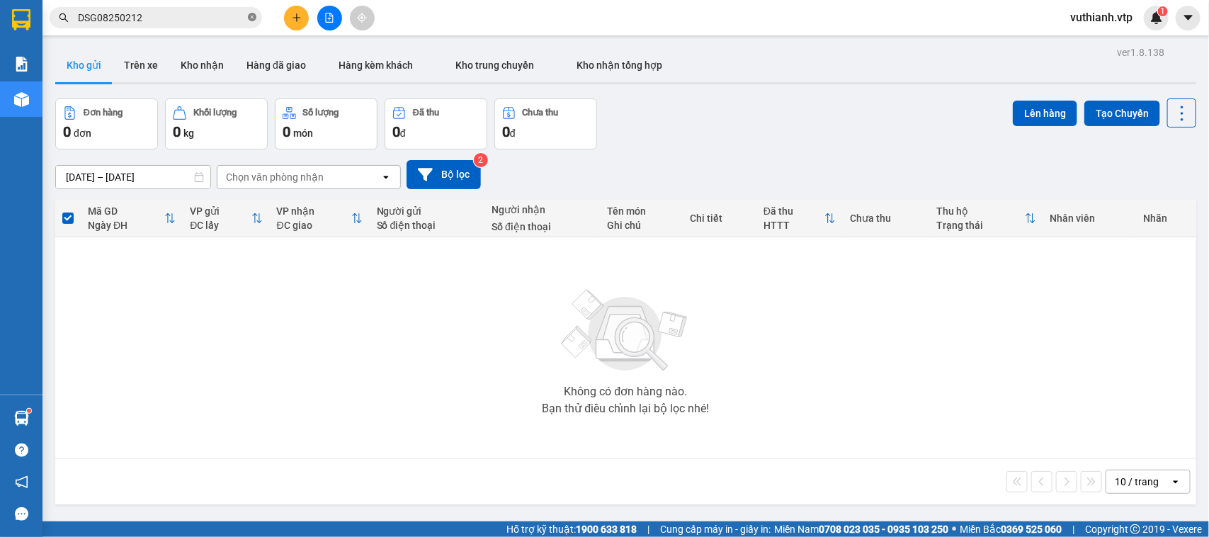
click at [249, 16] on icon "close-circle" at bounding box center [252, 17] width 9 height 9
click at [201, 64] on button "Kho nhận" at bounding box center [202, 65] width 66 height 34
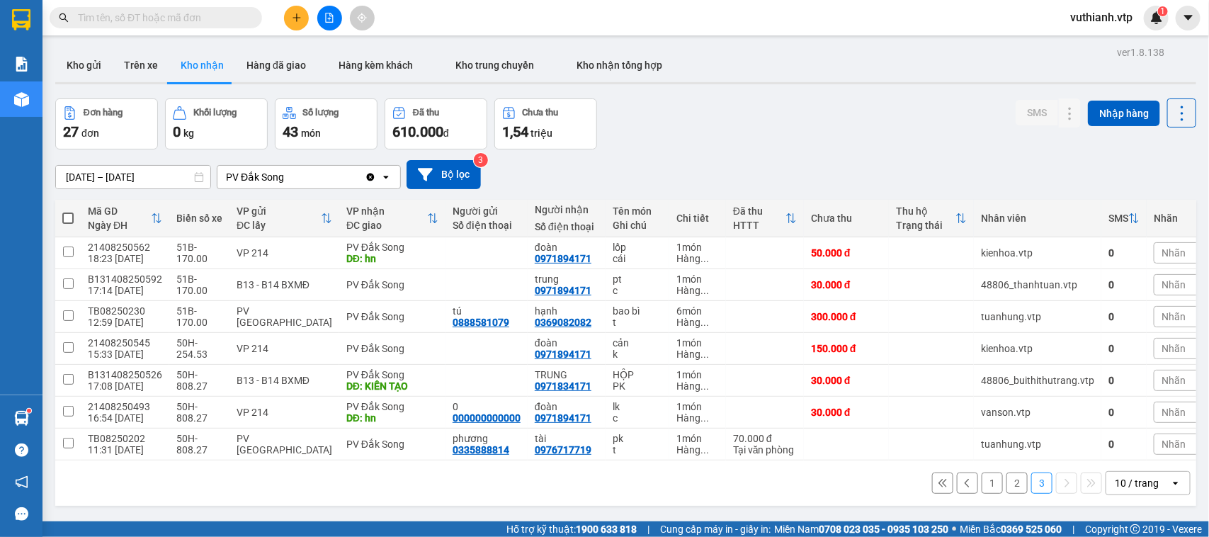
click at [1007, 483] on button "2" at bounding box center [1017, 483] width 21 height 21
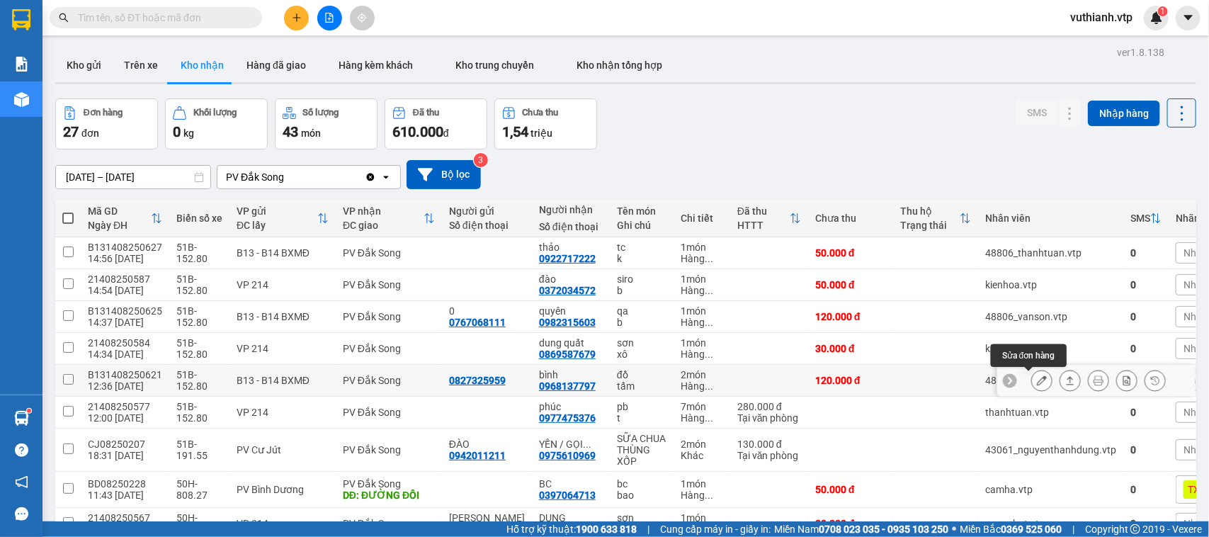
click at [1037, 380] on icon at bounding box center [1042, 381] width 10 height 10
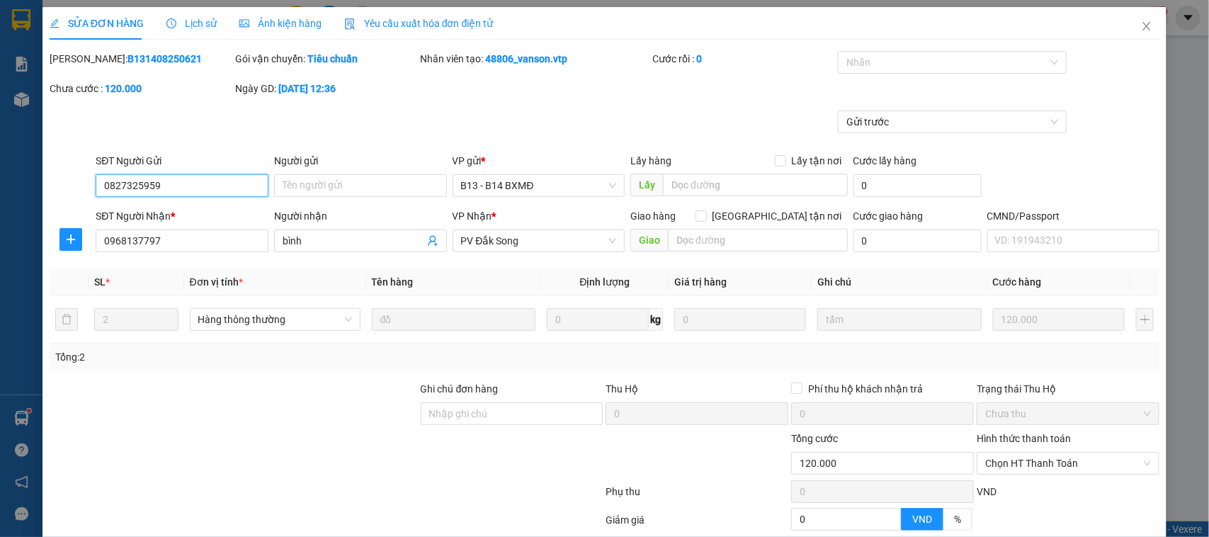
type input "0827325959"
type input "0968137797"
type input "bình"
type input "120.000"
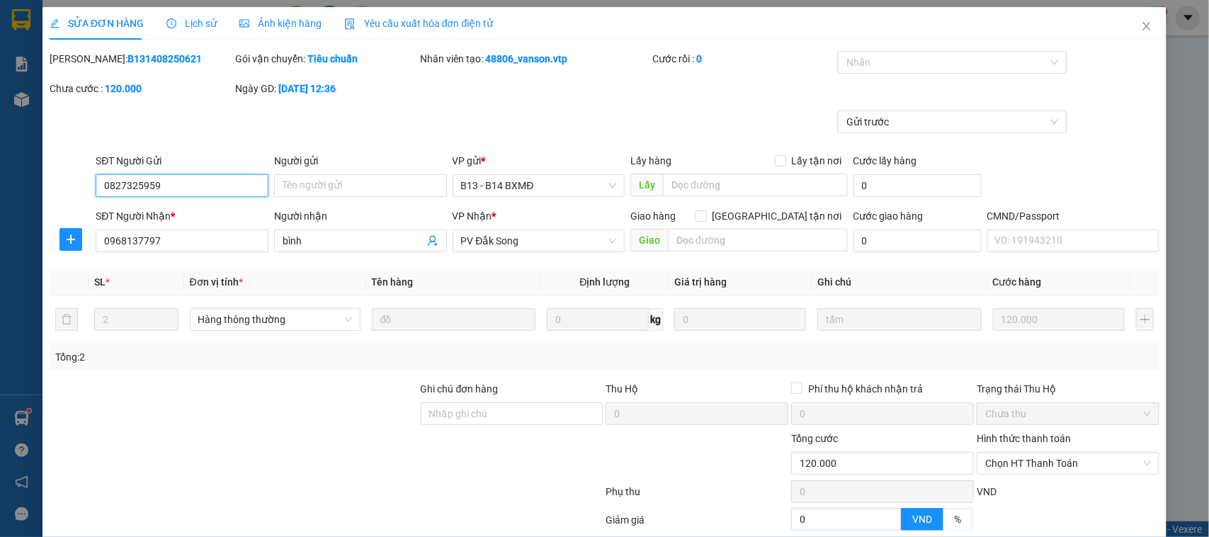
type input "6.000"
click at [1056, 463] on span "Chọn HT Thanh Toán" at bounding box center [1069, 463] width 166 height 21
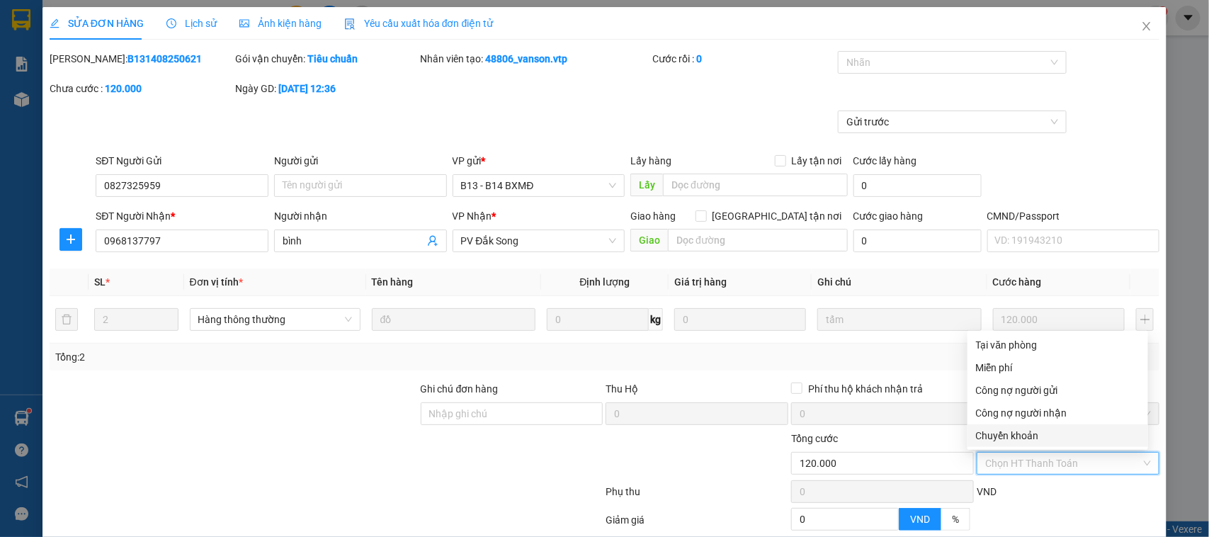
click at [1024, 432] on div "Chuyển khoản" at bounding box center [1058, 436] width 164 height 16
type input "0"
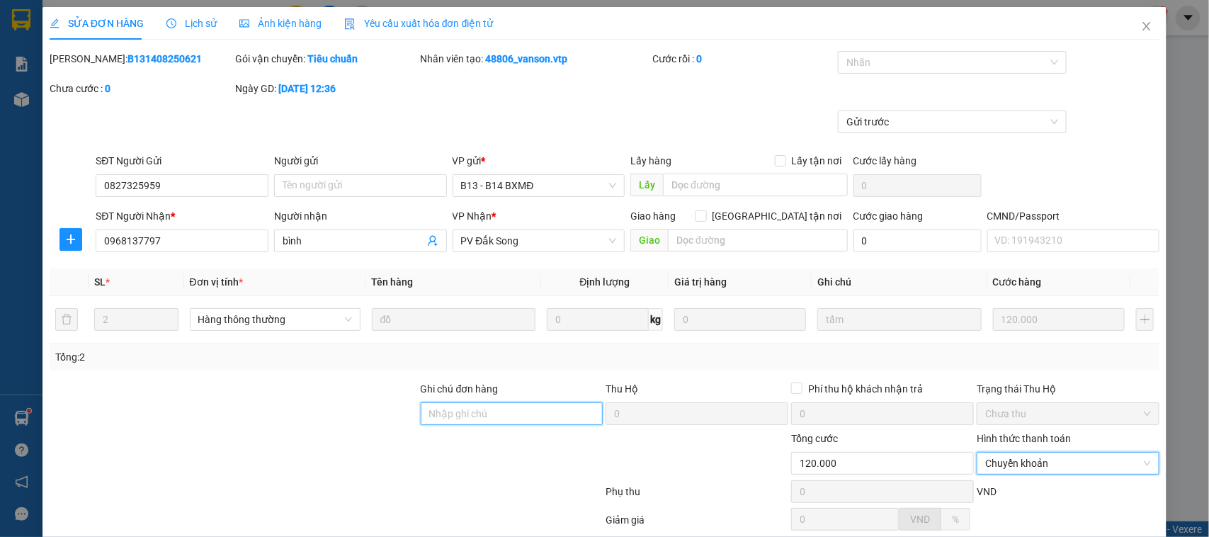
click at [537, 406] on input "Ghi chú đơn hàng" at bounding box center [512, 413] width 183 height 23
type input "1"
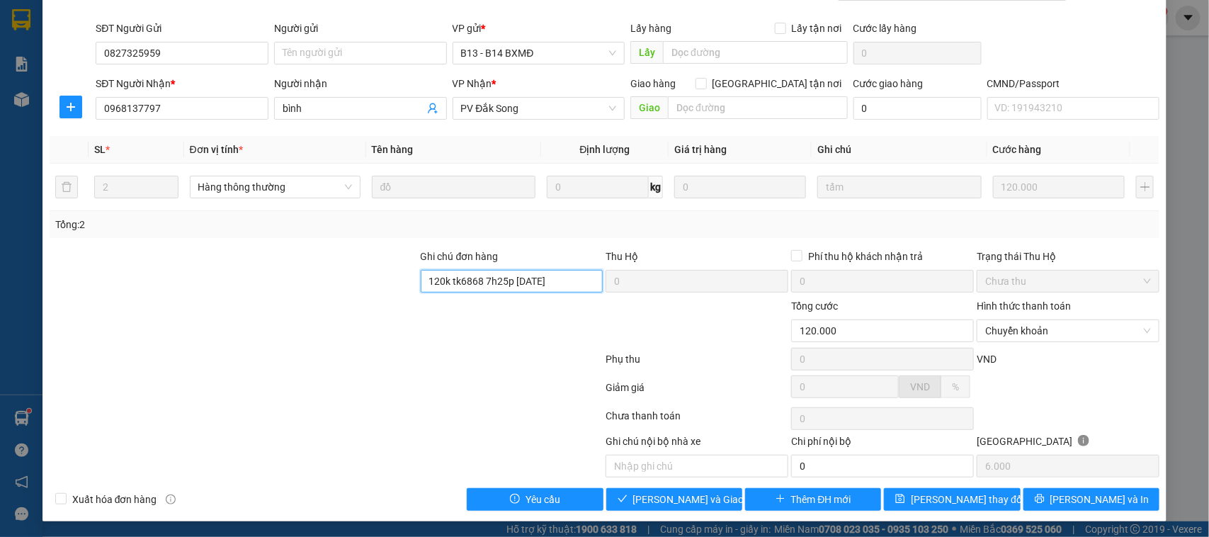
scroll to position [135, 0]
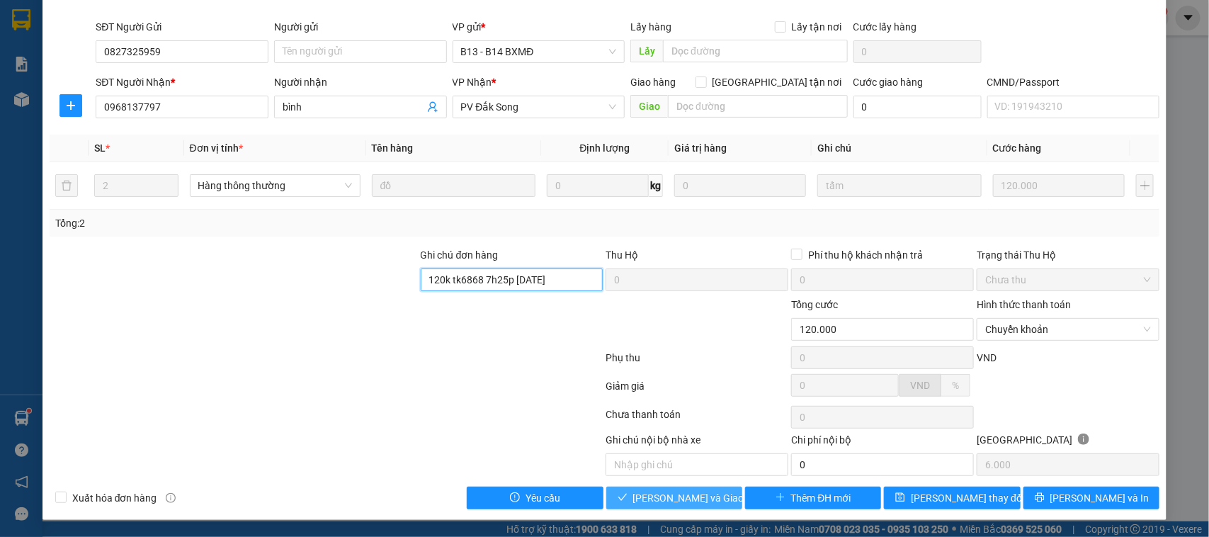
type input "120k tk6868 7h25p [DATE]"
click at [678, 499] on span "[PERSON_NAME] và Giao hàng" at bounding box center [701, 498] width 136 height 16
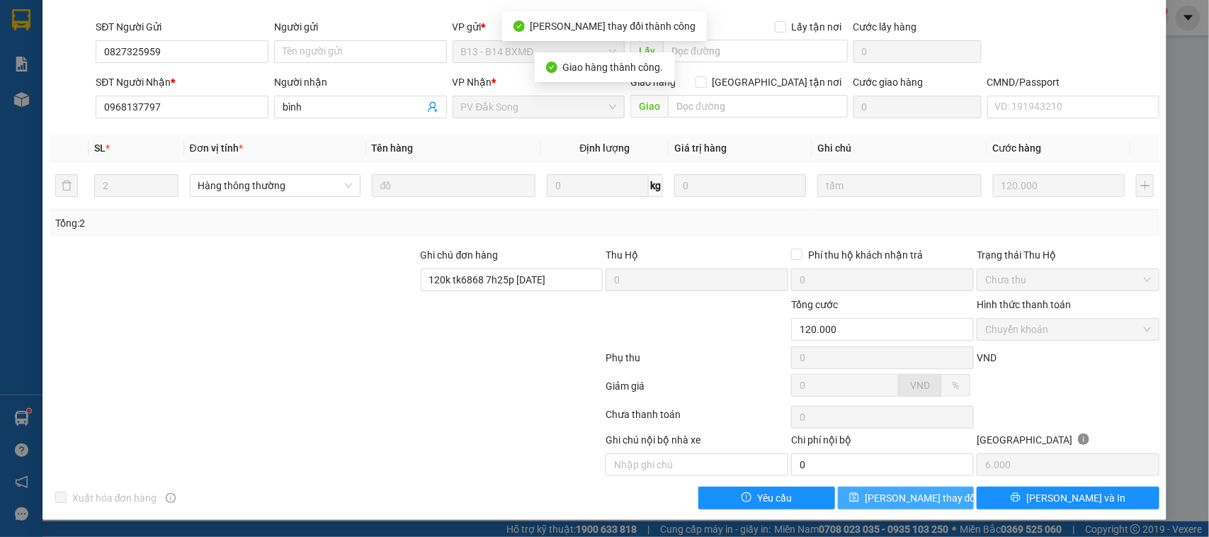
click at [929, 499] on span "[PERSON_NAME] thay đổi" at bounding box center [921, 498] width 113 height 16
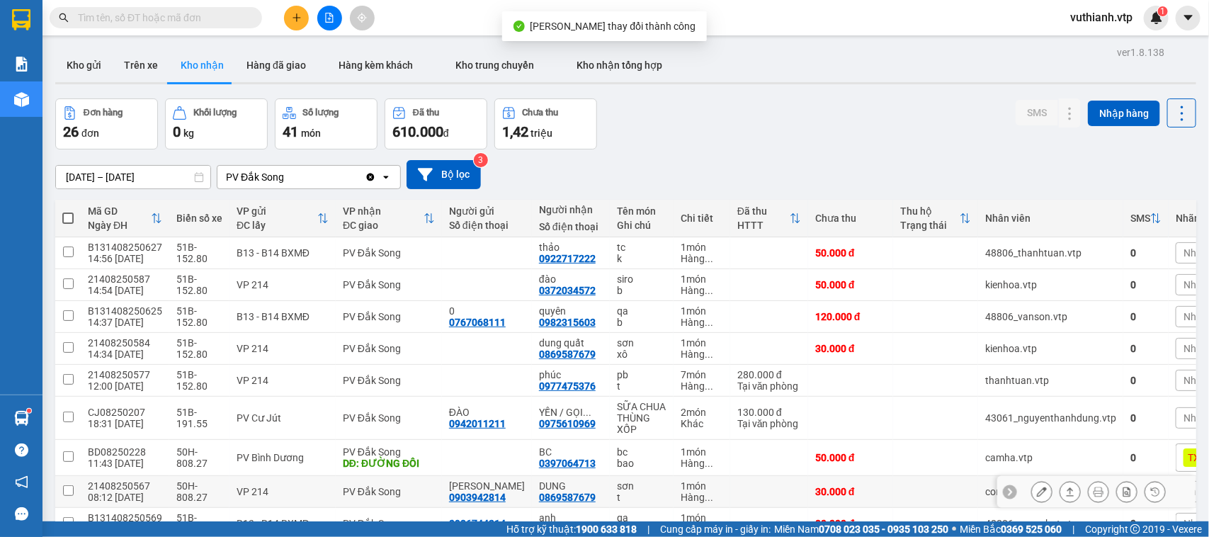
scroll to position [115, 0]
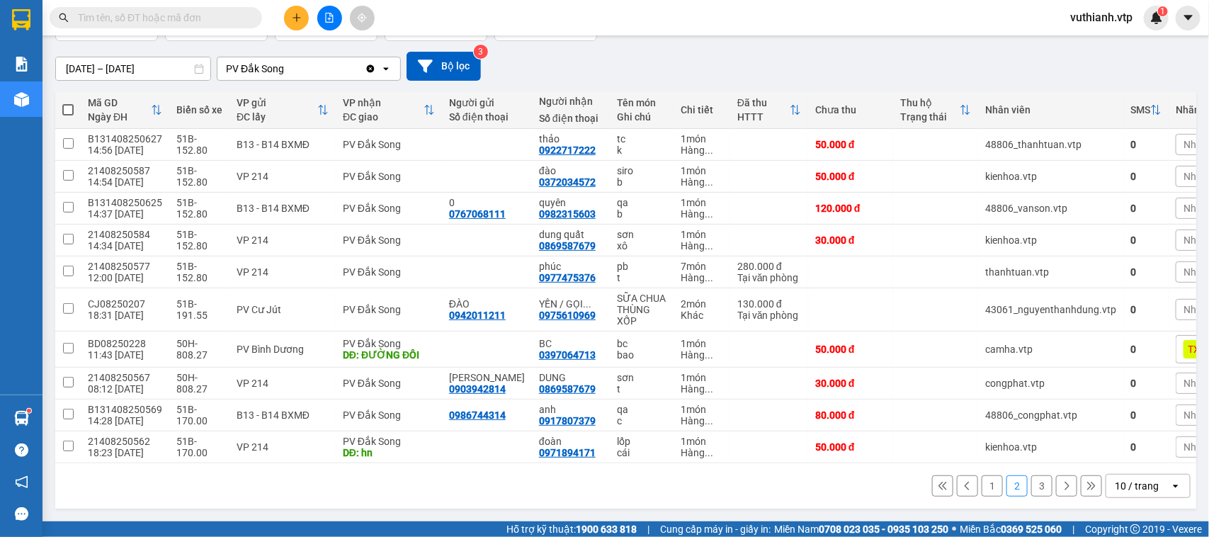
click at [220, 18] on input "text" at bounding box center [161, 18] width 167 height 16
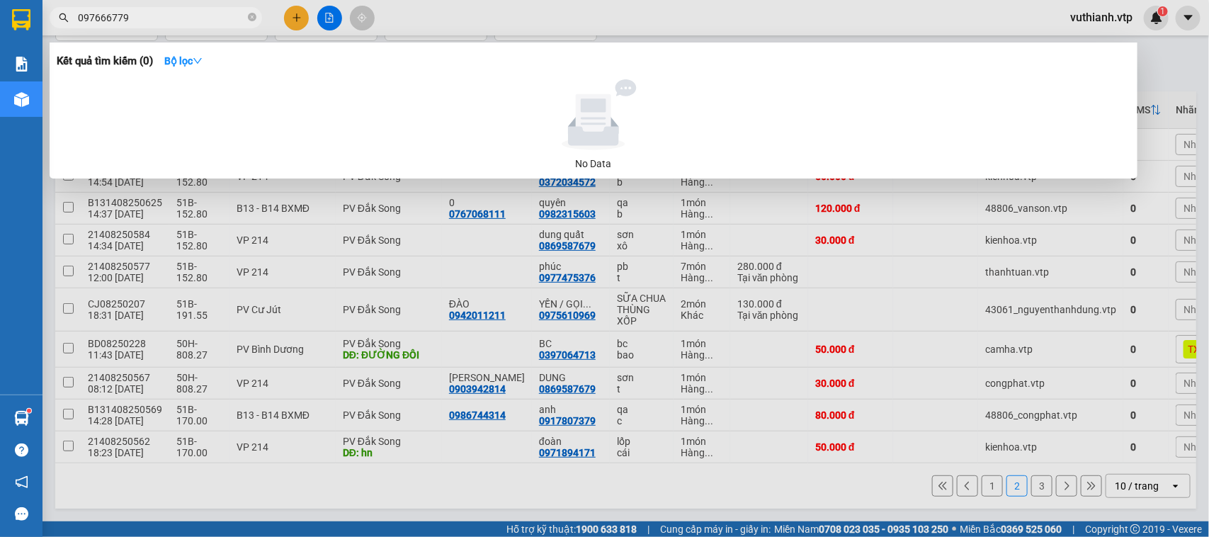
type input "0976667797"
click at [256, 19] on icon "close-circle" at bounding box center [252, 17] width 9 height 9
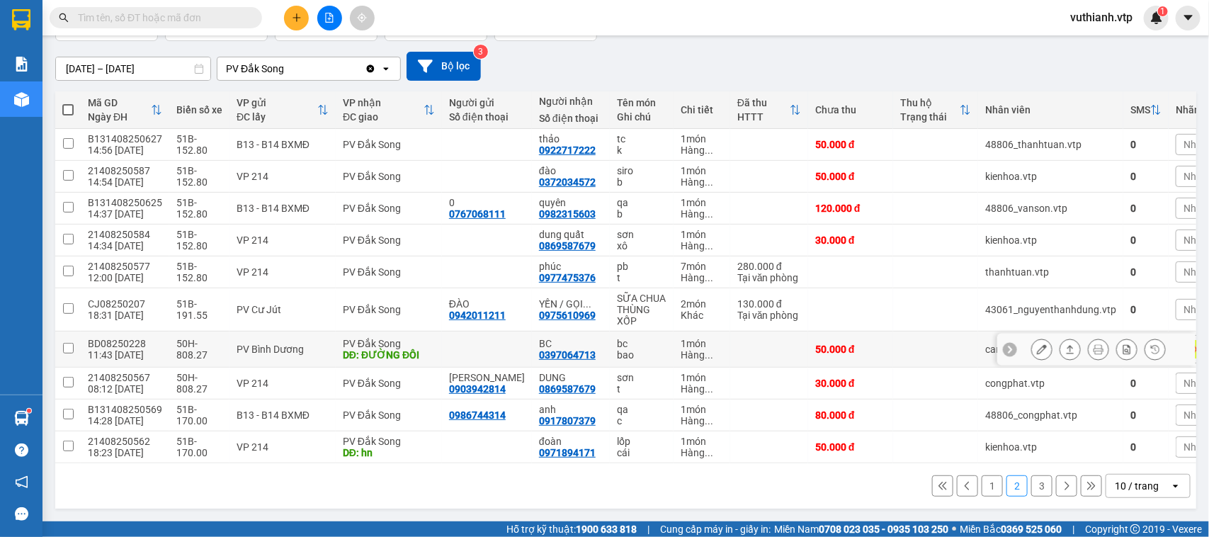
click at [1046, 304] on div "43061_nguyenthanhdung.vtp" at bounding box center [1051, 309] width 131 height 11
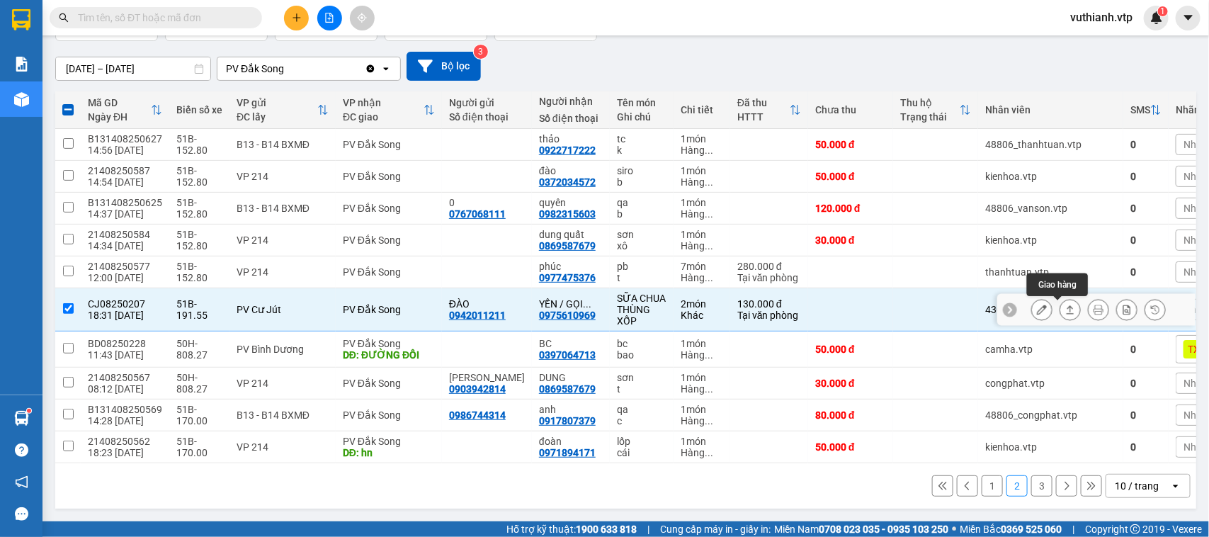
click at [1066, 305] on icon at bounding box center [1071, 310] width 10 height 10
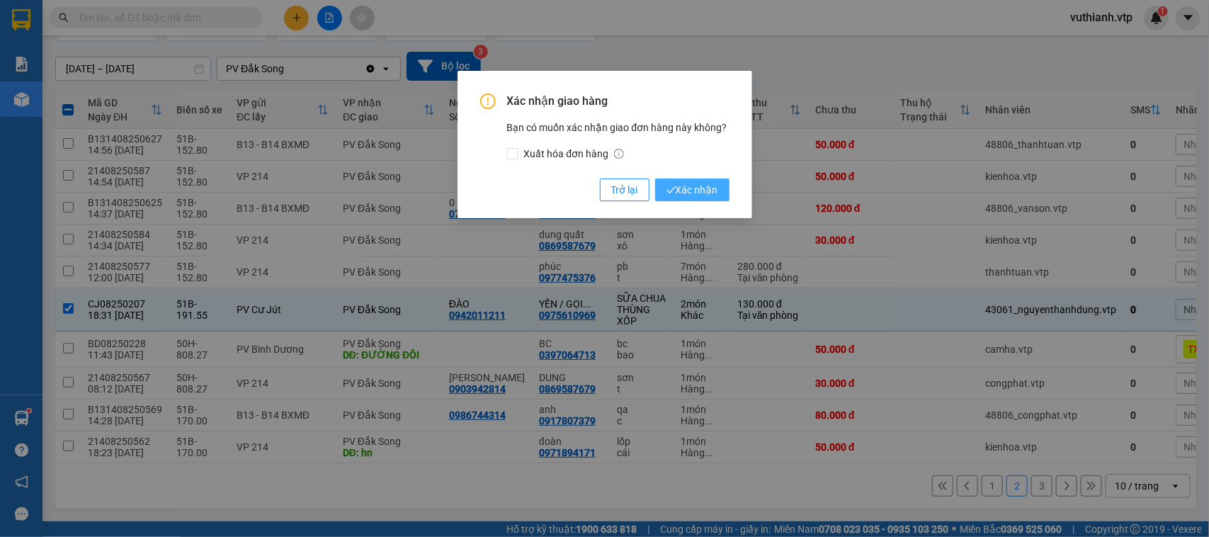
click at [710, 190] on span "Xác nhận" at bounding box center [693, 190] width 52 height 16
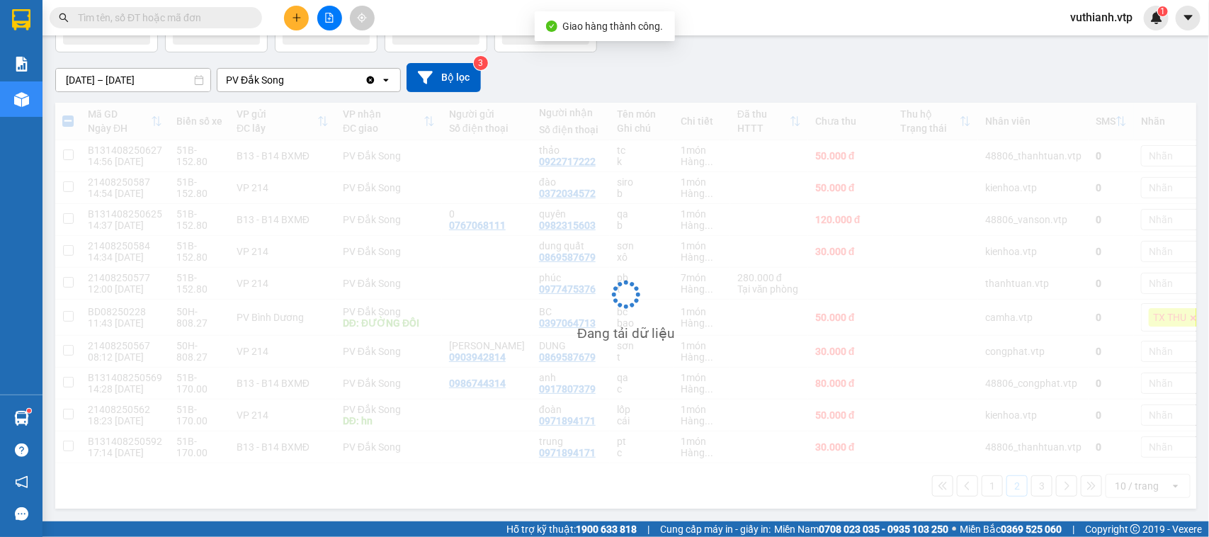
checkbox input "false"
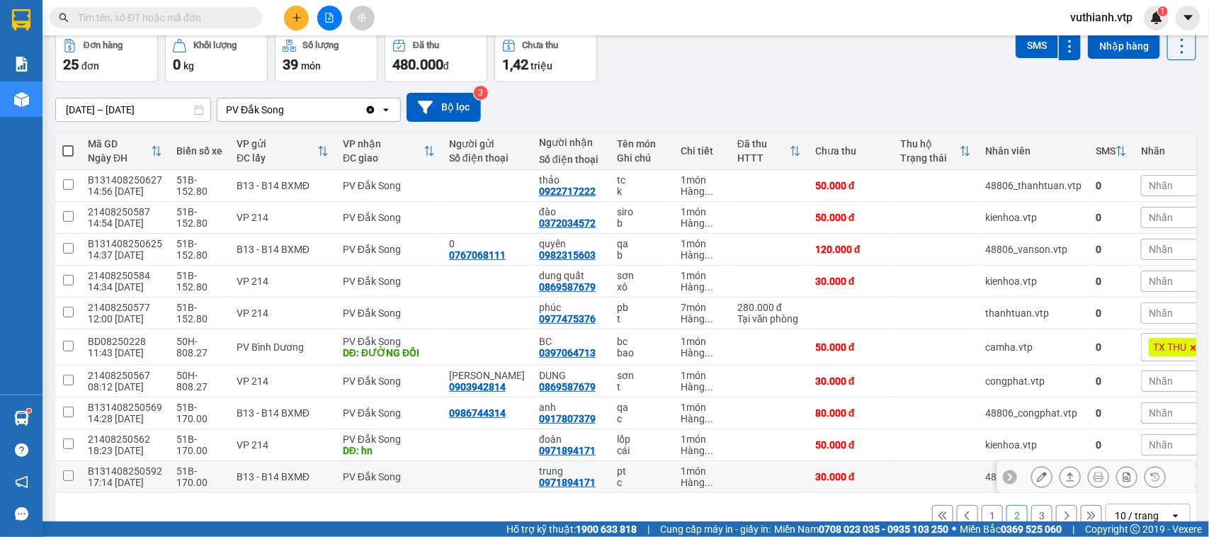
scroll to position [105, 0]
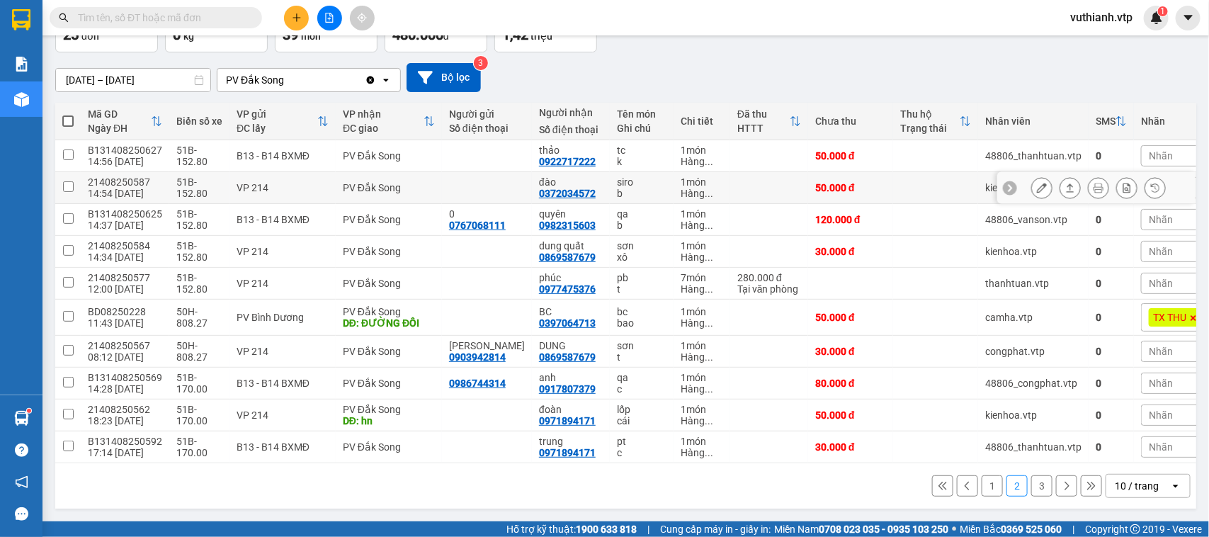
click at [1032, 186] on button at bounding box center [1042, 188] width 20 height 25
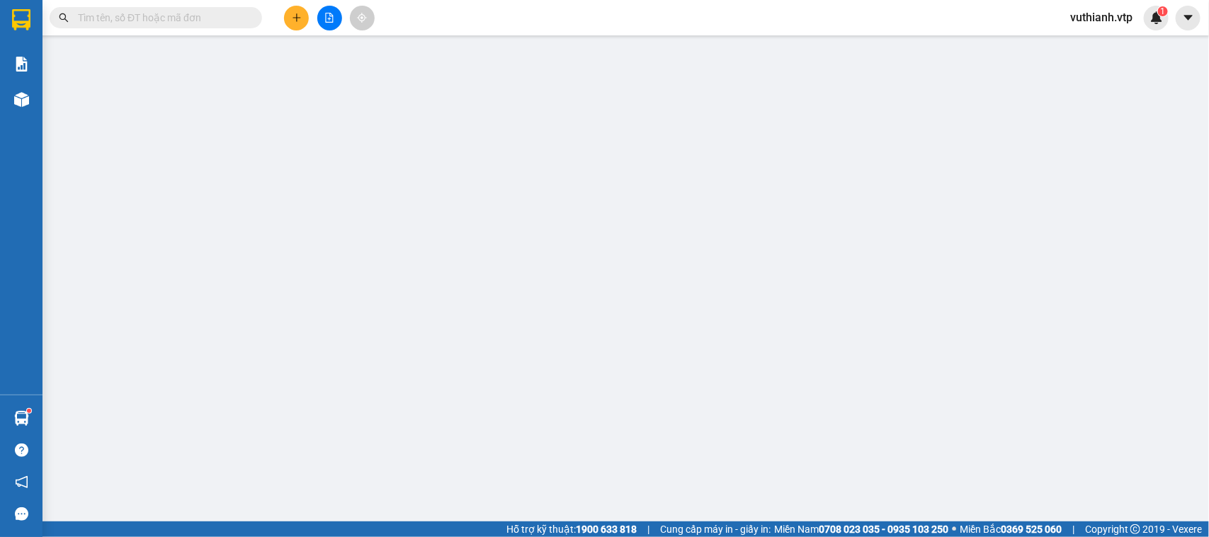
click at [1029, 183] on div "SĐT Người Gửi VD: 0371234567 Người gửi Tên người gửi VP gửi * PV Đắk Song Lấy h…" at bounding box center [628, 178] width 1070 height 50
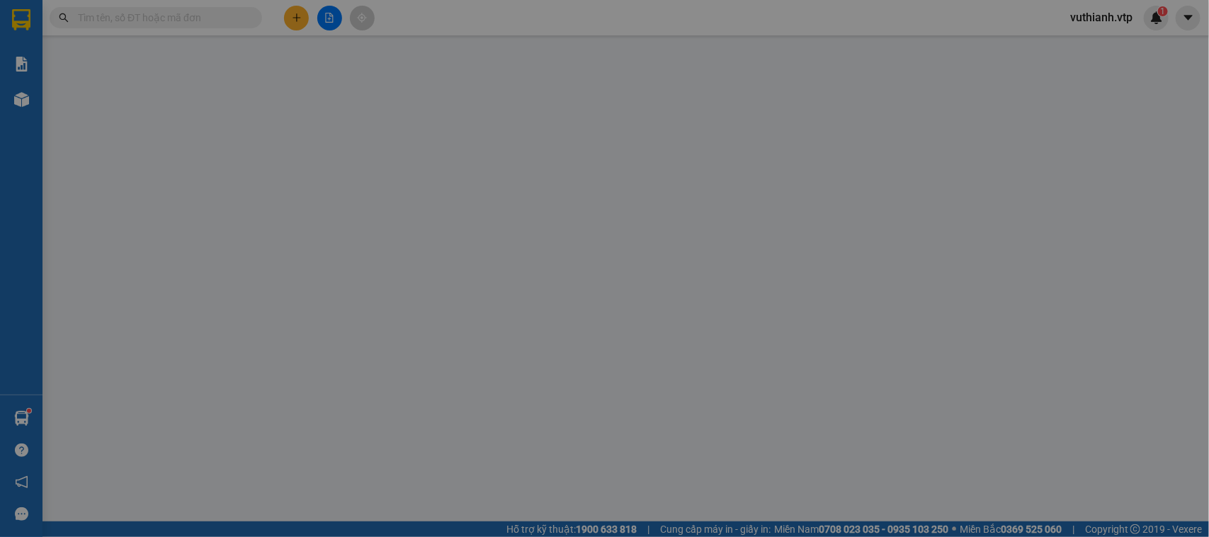
click at [1034, 415] on span "Chọn trạng thái" at bounding box center [1069, 413] width 166 height 21
type input "0372034572"
type input "đào"
type input "50.000"
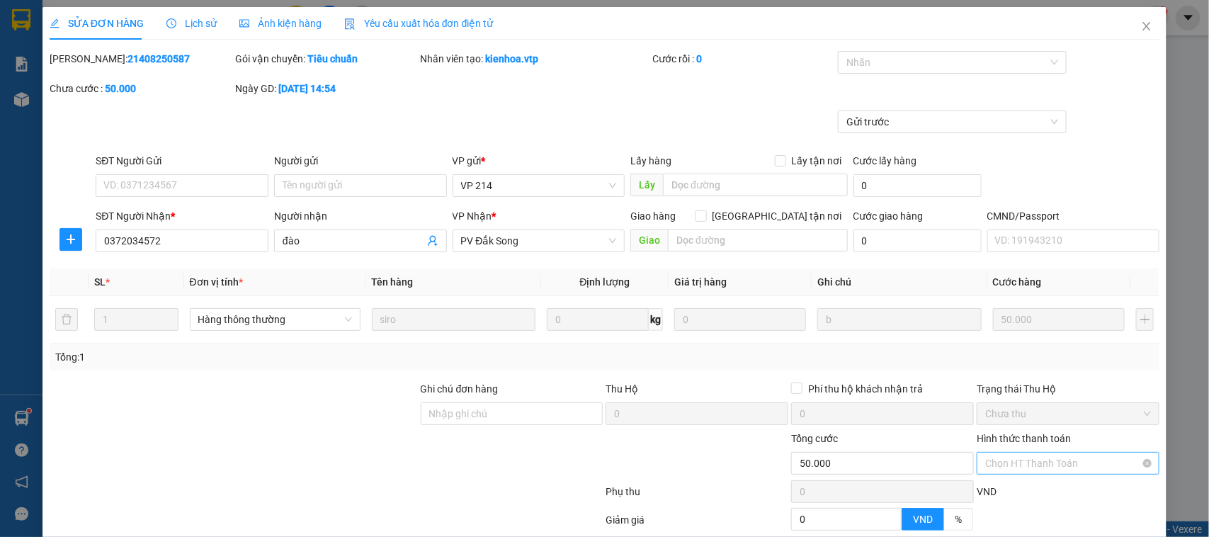
click at [1093, 466] on span "Chọn HT Thanh Toán" at bounding box center [1069, 463] width 166 height 21
click at [1061, 468] on span "Chọn HT Thanh Toán" at bounding box center [1069, 463] width 166 height 21
type input "2.500"
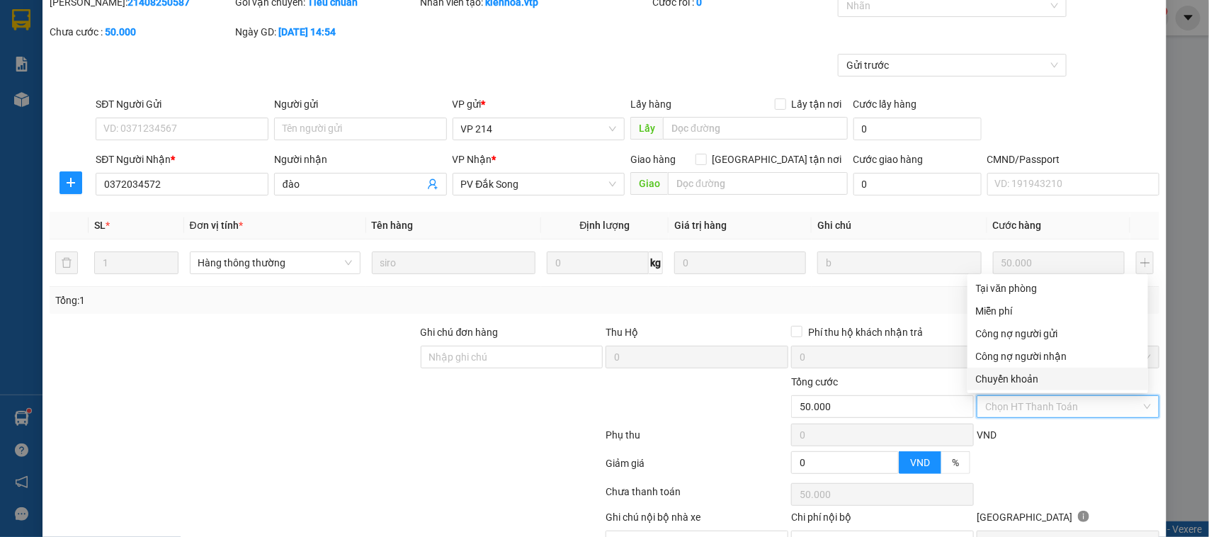
scroll to position [135, 0]
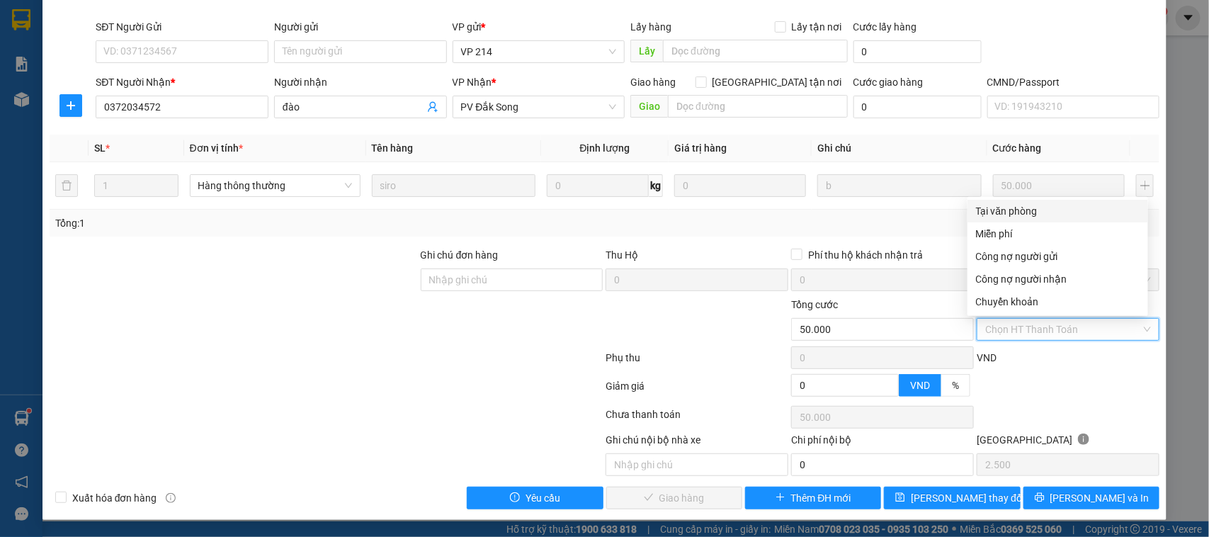
click at [1021, 214] on div "Tại văn phòng" at bounding box center [1058, 211] width 164 height 16
type input "0"
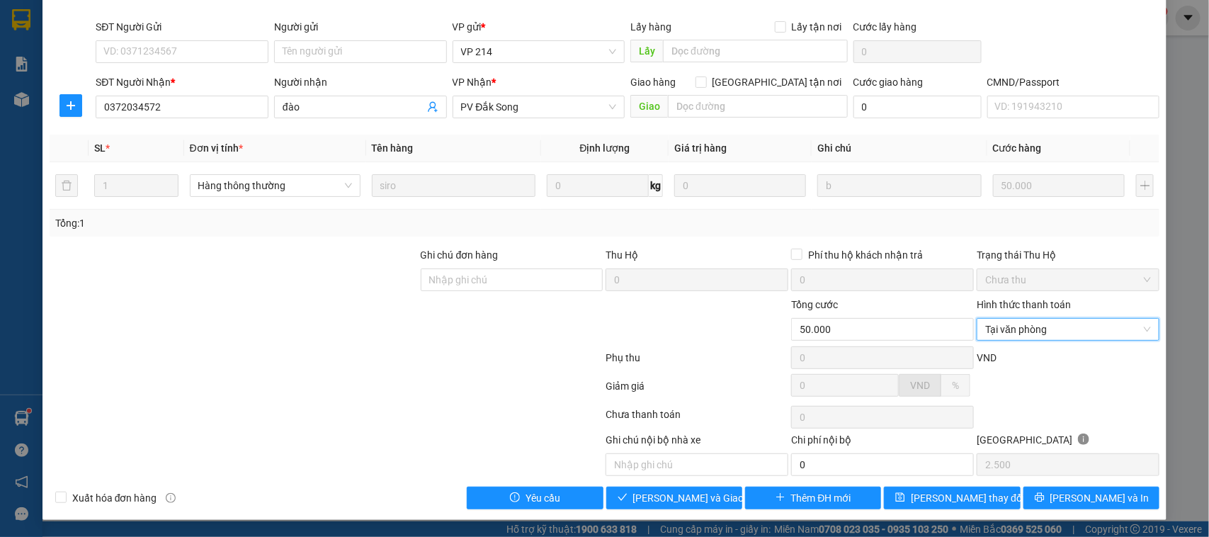
click at [687, 512] on div "SỬA ĐƠN HÀNG Lịch sử Ảnh kiện hàng Yêu cầu xuất hóa đơn điện tử Total Paid Fee …" at bounding box center [605, 196] width 1125 height 647
click at [692, 502] on span "[PERSON_NAME] và Giao hàng" at bounding box center [701, 498] width 136 height 16
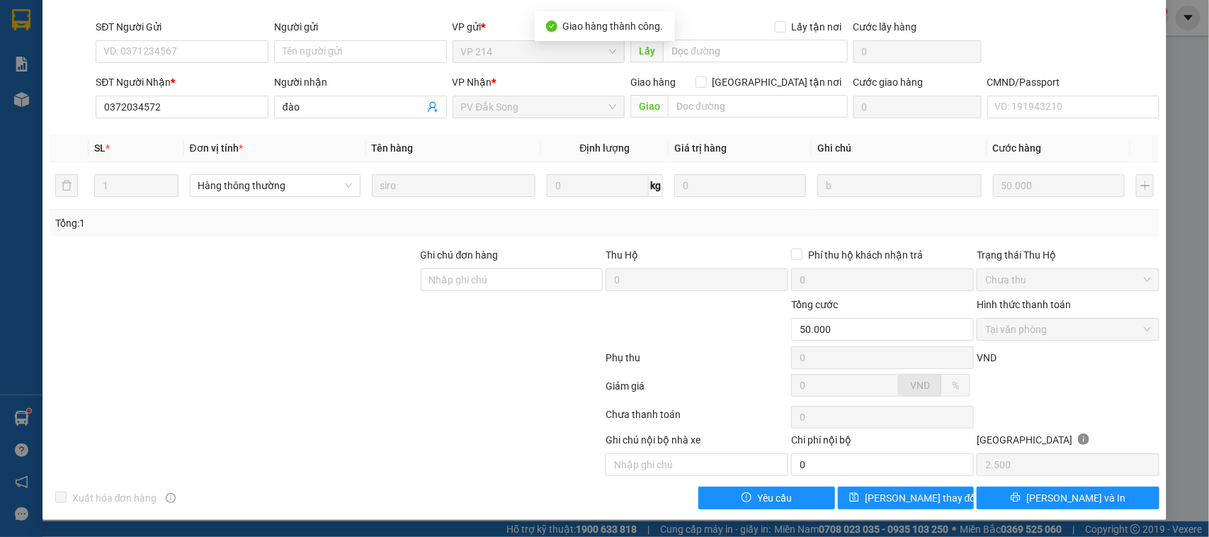
click at [1165, 436] on div "SỬA ĐƠN HÀNG Lịch sử Ảnh kiện hàng Yêu cầu xuất hóa đơn điện tử Total Paid Fee …" at bounding box center [604, 268] width 1209 height 537
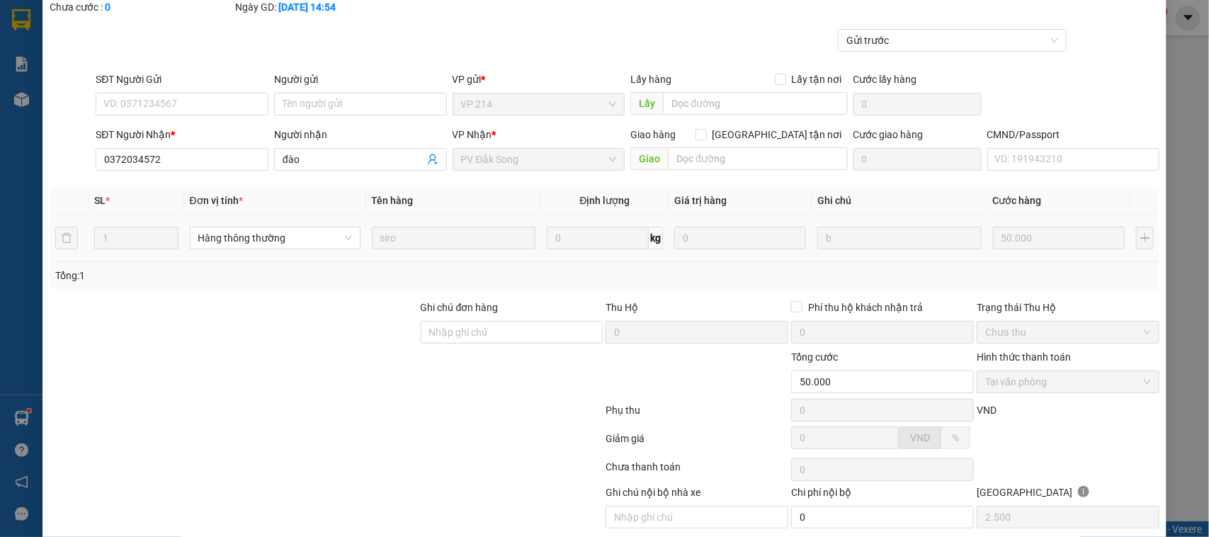
scroll to position [0, 0]
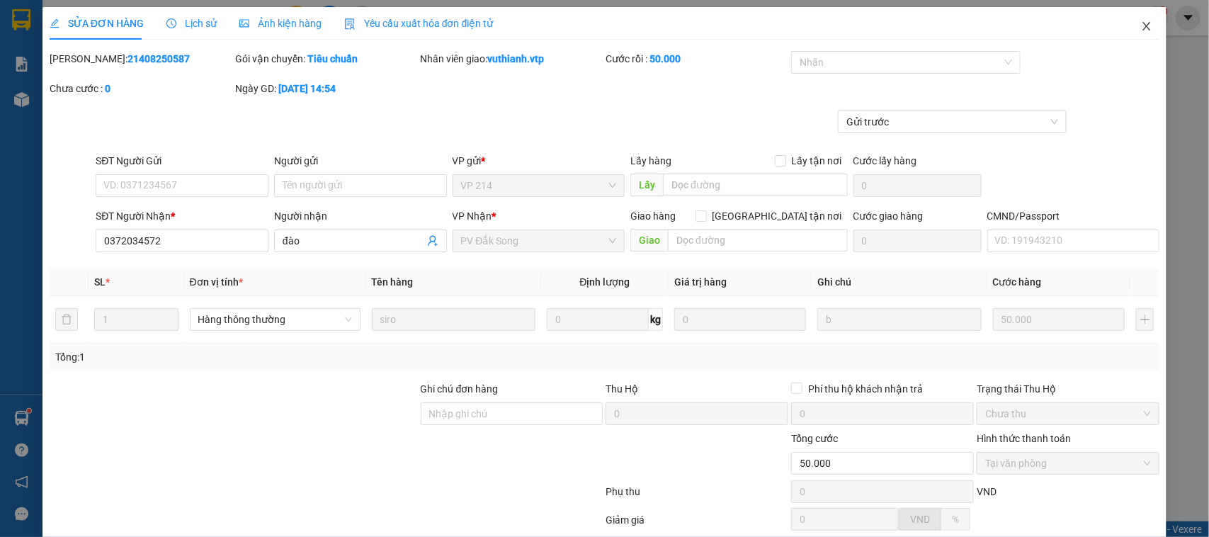
click at [1141, 28] on icon "close" at bounding box center [1146, 26] width 11 height 11
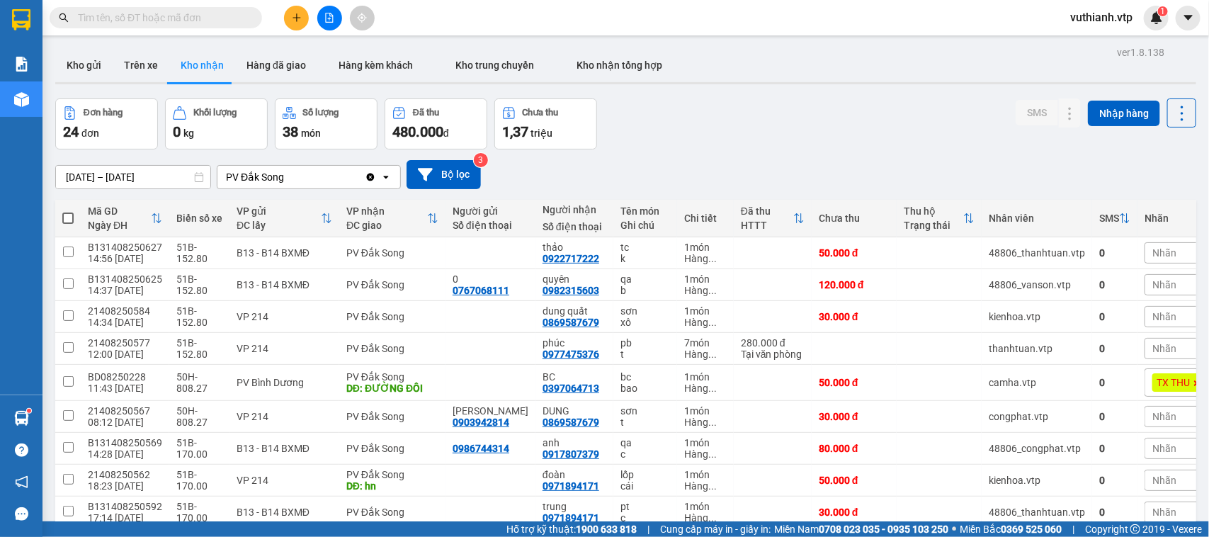
click at [205, 16] on input "text" at bounding box center [161, 18] width 167 height 16
click at [160, 6] on div "Kết quả tìm kiếm ( 0 ) Bộ lọc No Data" at bounding box center [138, 18] width 276 height 25
click at [162, 19] on input "text" at bounding box center [161, 18] width 167 height 16
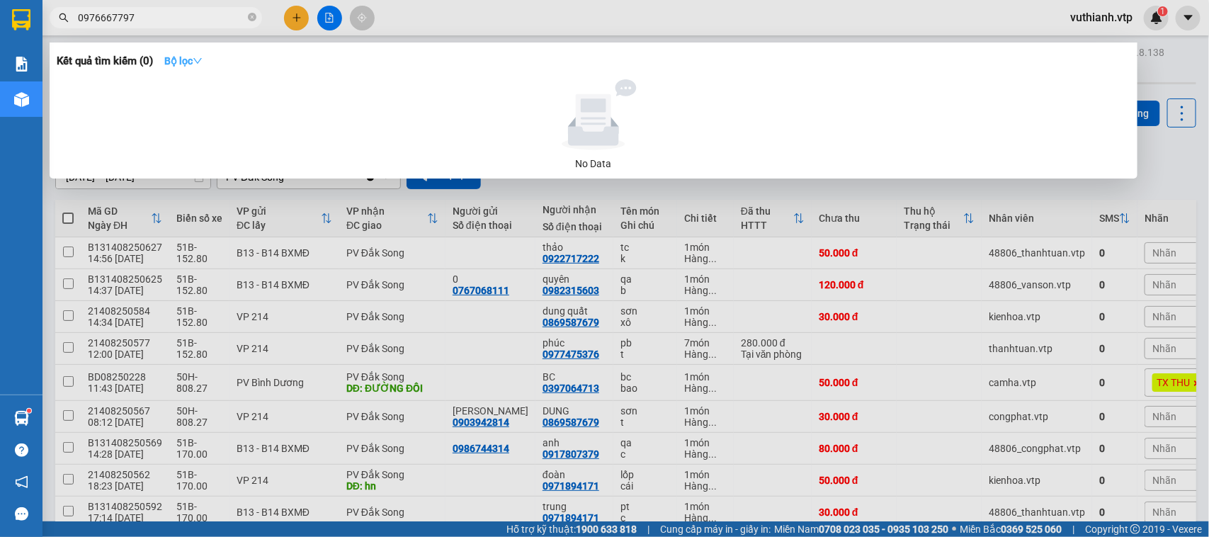
type input "0976667797"
click at [171, 64] on strong "Bộ lọc" at bounding box center [183, 60] width 38 height 11
click at [201, 18] on input "0976667797" at bounding box center [161, 18] width 167 height 16
click at [202, 11] on input "0976667797" at bounding box center [161, 18] width 167 height 16
click at [199, 11] on input "0976667797" at bounding box center [161, 18] width 167 height 16
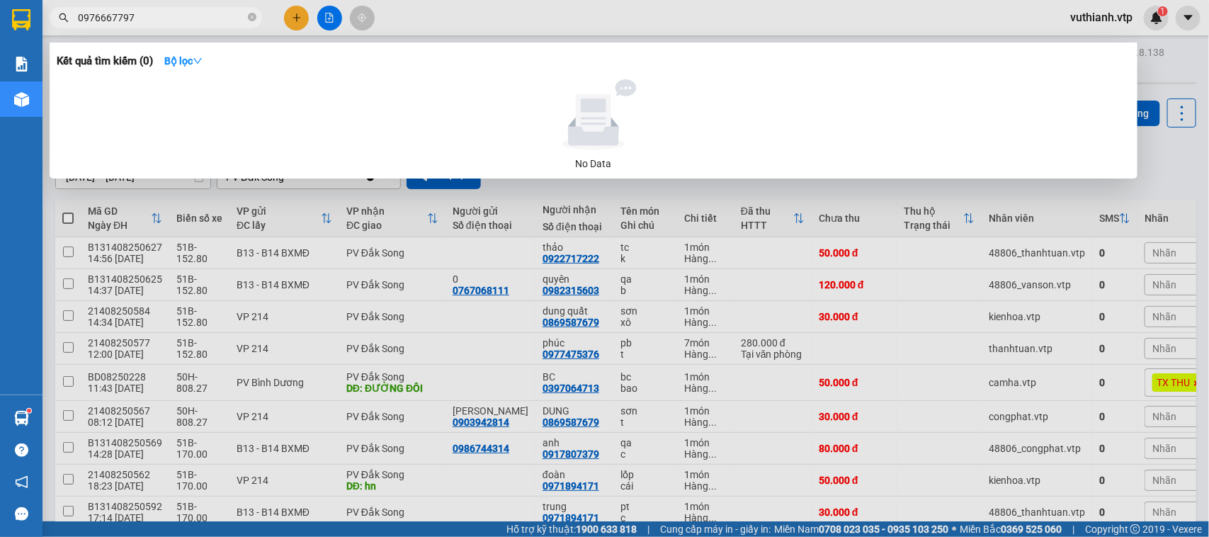
drag, startPoint x: 1046, startPoint y: 404, endPoint x: 987, endPoint y: 393, distance: 59.8
click at [987, 393] on div at bounding box center [604, 268] width 1209 height 537
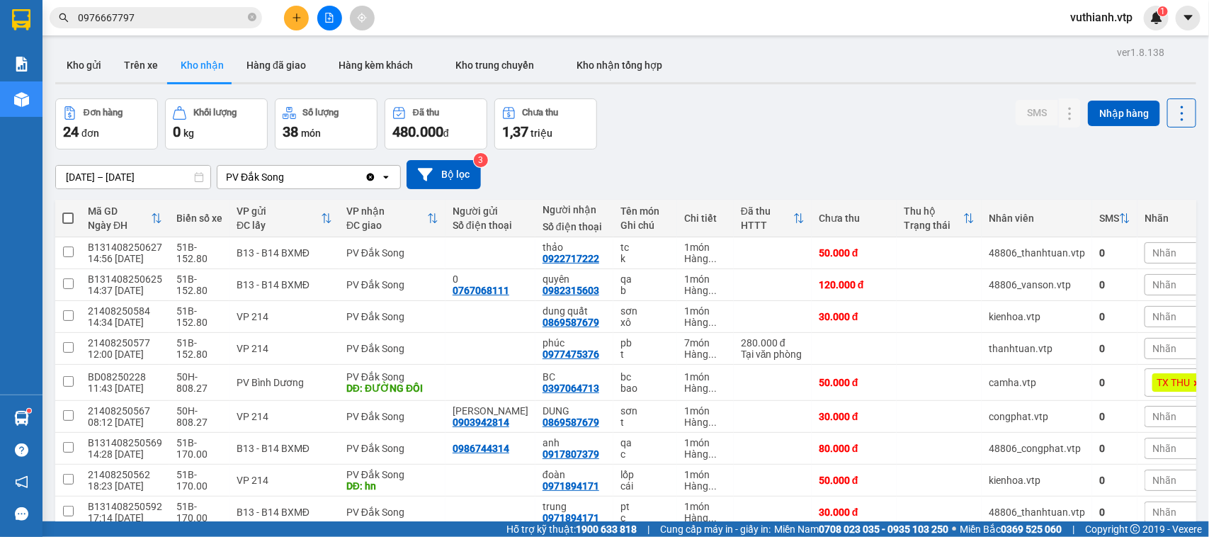
click at [1032, 199] on div "[DATE] – [DATE] Press the down arrow key to interact with the calendar and sele…" at bounding box center [625, 174] width 1141 height 50
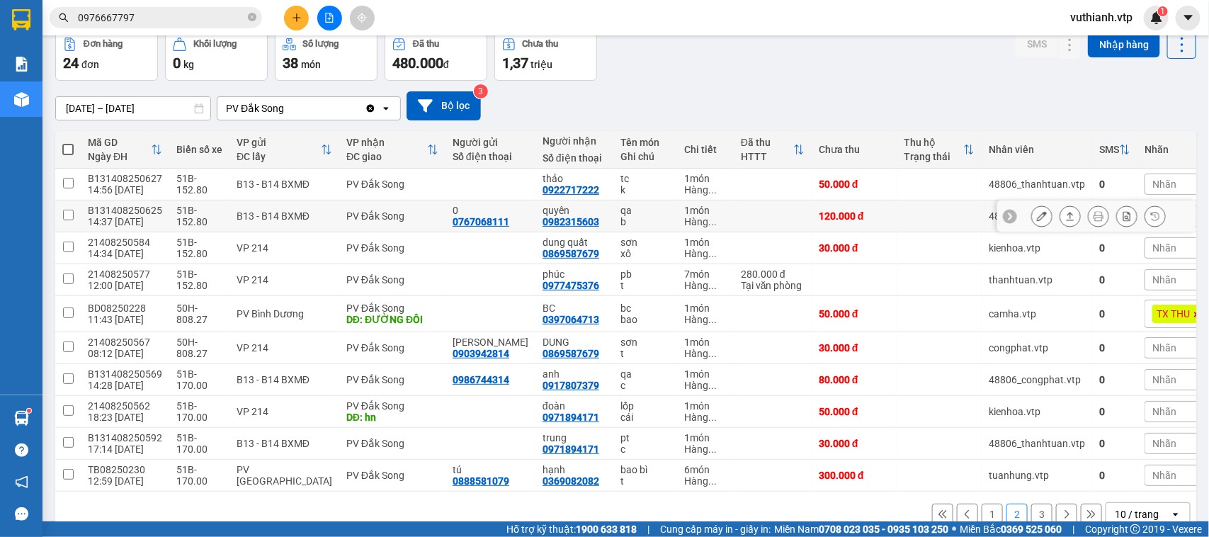
scroll to position [105, 0]
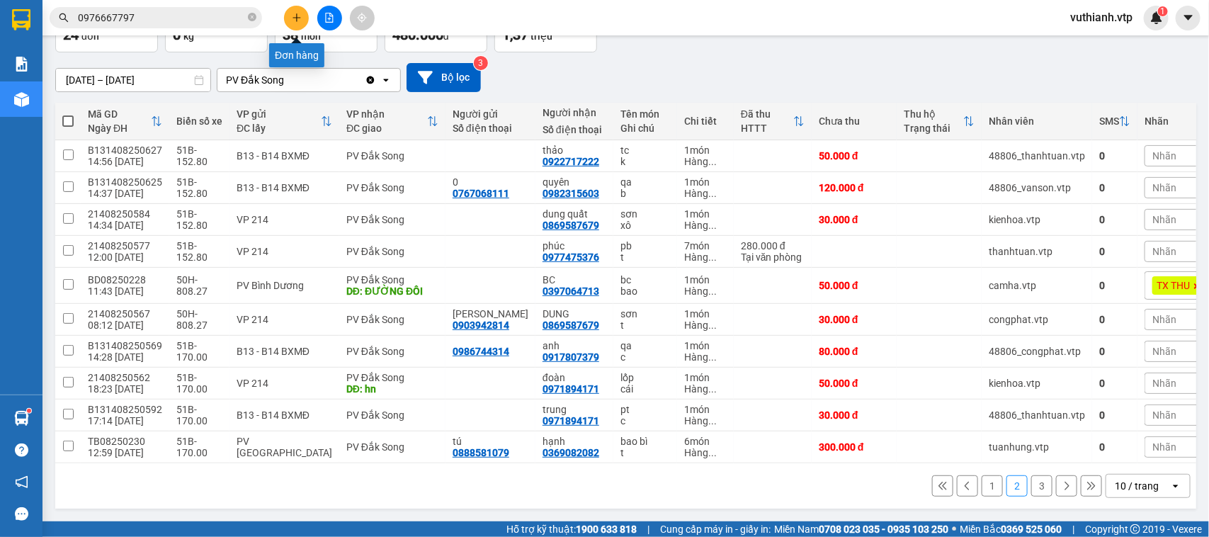
click at [305, 15] on button at bounding box center [296, 18] width 25 height 25
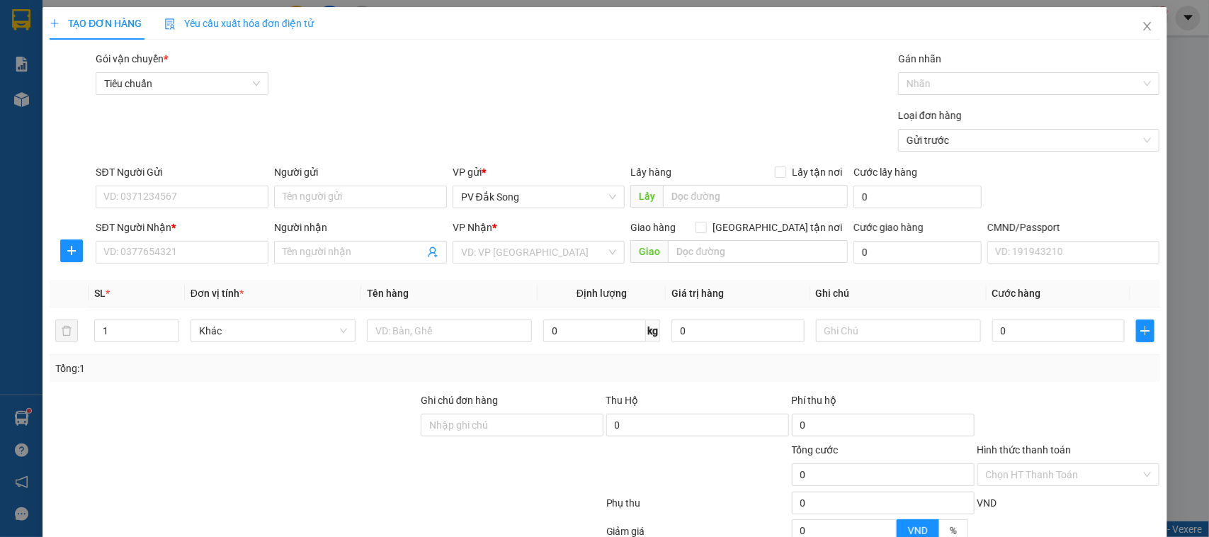
click at [179, 181] on div "SĐT Người Gửi" at bounding box center [182, 174] width 173 height 21
drag, startPoint x: 158, startPoint y: 205, endPoint x: 160, endPoint y: 197, distance: 8.8
click at [159, 200] on input "SĐT Người Gửi" at bounding box center [182, 197] width 173 height 23
type input "0328812627"
click at [299, 196] on input "Người gửi" at bounding box center [360, 197] width 173 height 23
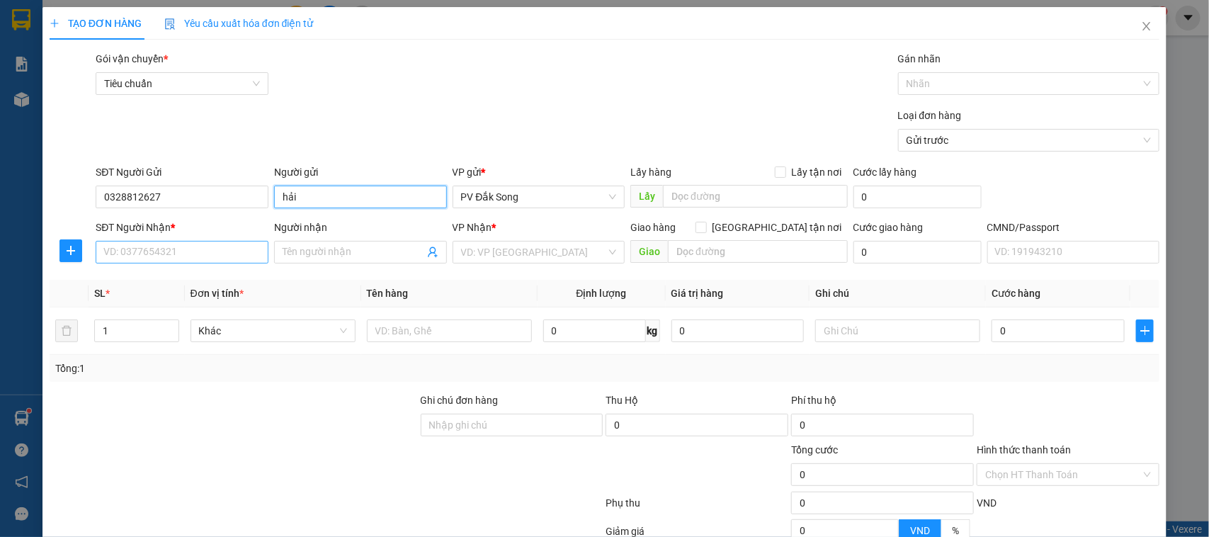
type input "hải"
click at [221, 249] on input "SĐT Người Nhận *" at bounding box center [182, 252] width 173 height 23
type input "0973884507"
click at [335, 242] on span at bounding box center [360, 252] width 173 height 23
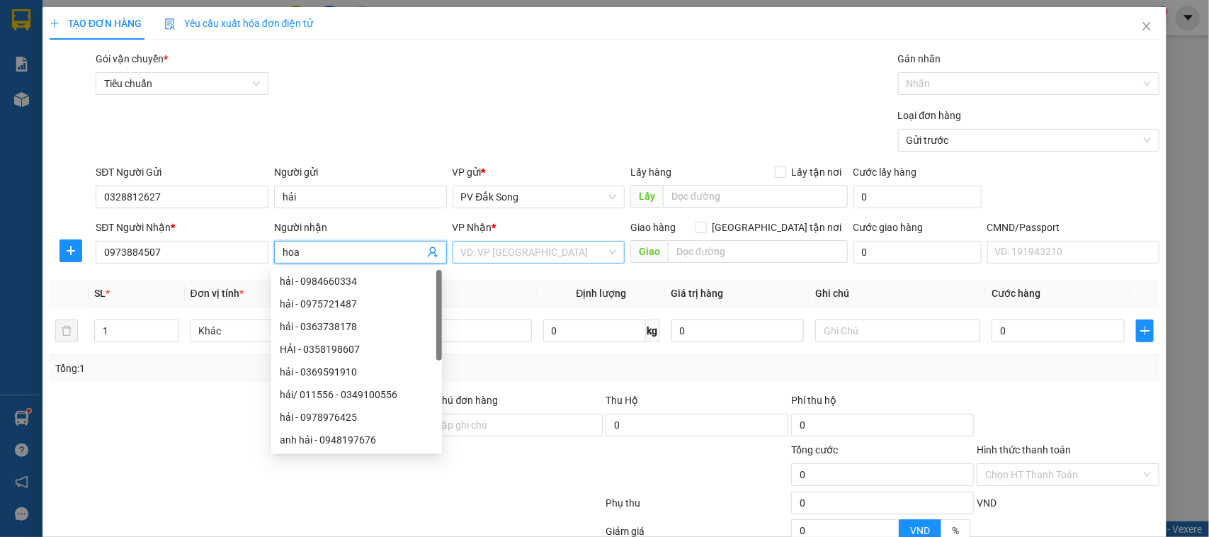
type input "hoa"
click at [491, 247] on input "search" at bounding box center [534, 252] width 146 height 21
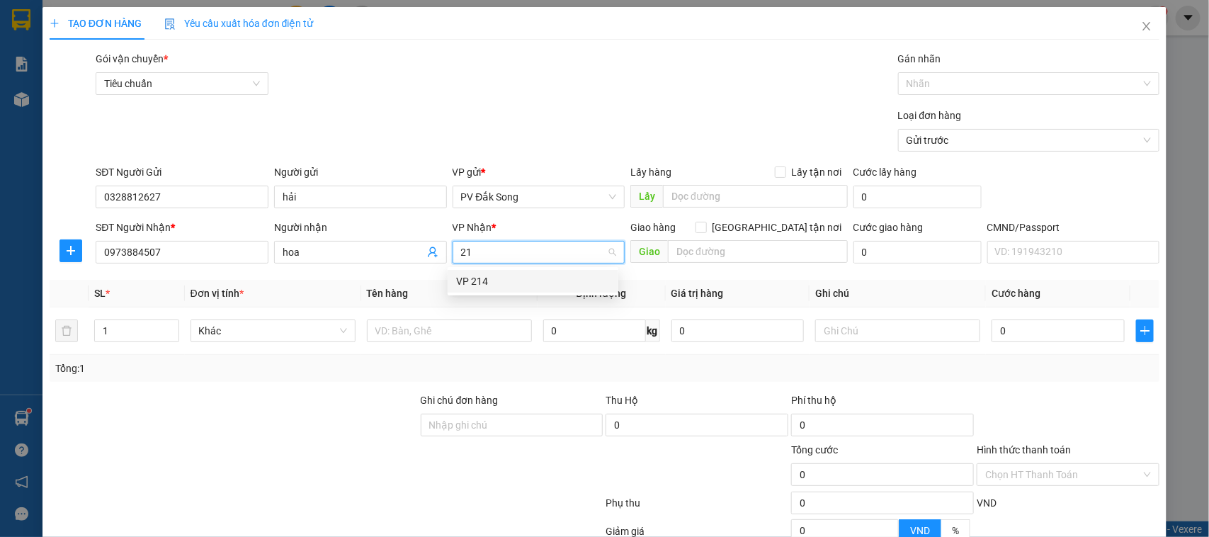
type input "214"
click at [489, 278] on div "VP 214" at bounding box center [533, 281] width 154 height 16
click at [494, 329] on input "text" at bounding box center [454, 331] width 164 height 23
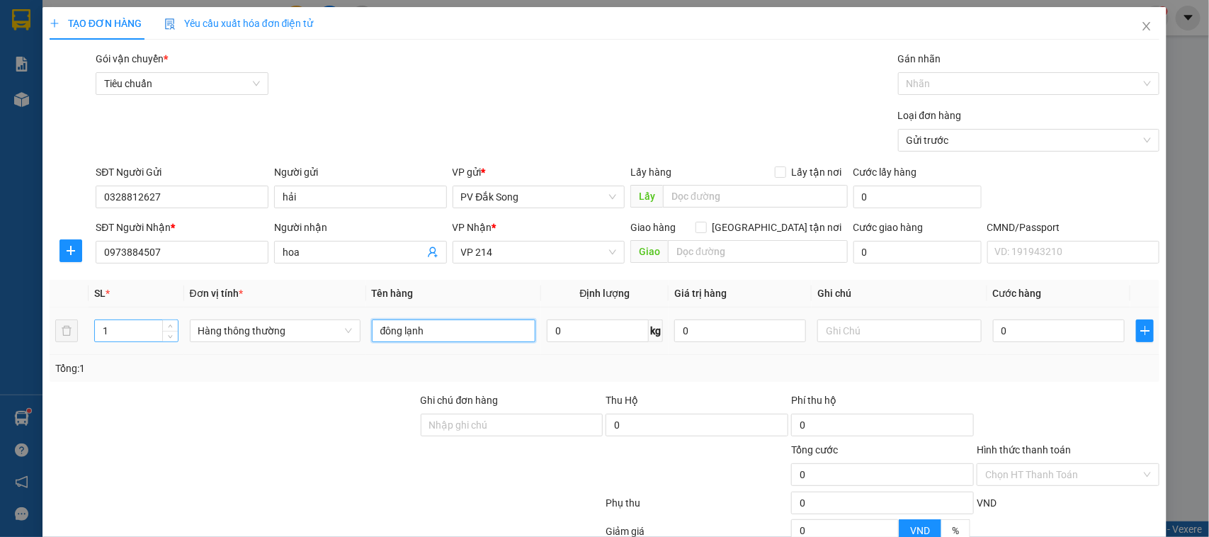
type input "đông lạnh"
click at [143, 327] on input "1" at bounding box center [136, 330] width 83 height 21
type input "2"
click at [834, 334] on input "text" at bounding box center [900, 331] width 164 height 23
click at [840, 331] on input "text" at bounding box center [900, 331] width 164 height 23
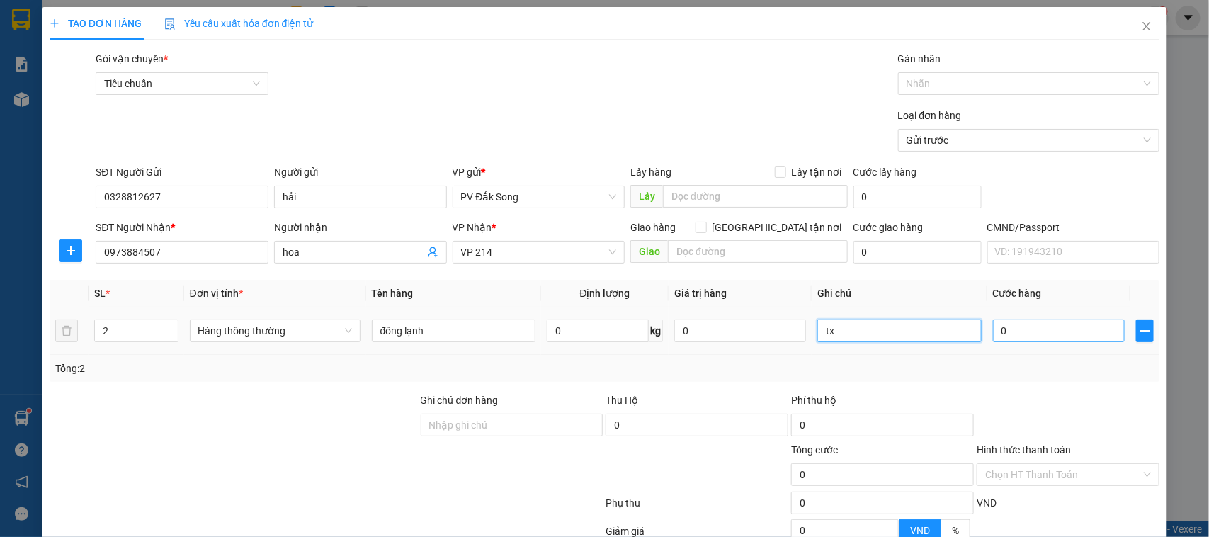
type input "tx"
click at [1085, 326] on input "0" at bounding box center [1059, 331] width 132 height 23
click at [1078, 335] on input "0" at bounding box center [1059, 331] width 132 height 23
type input "001"
type input "1"
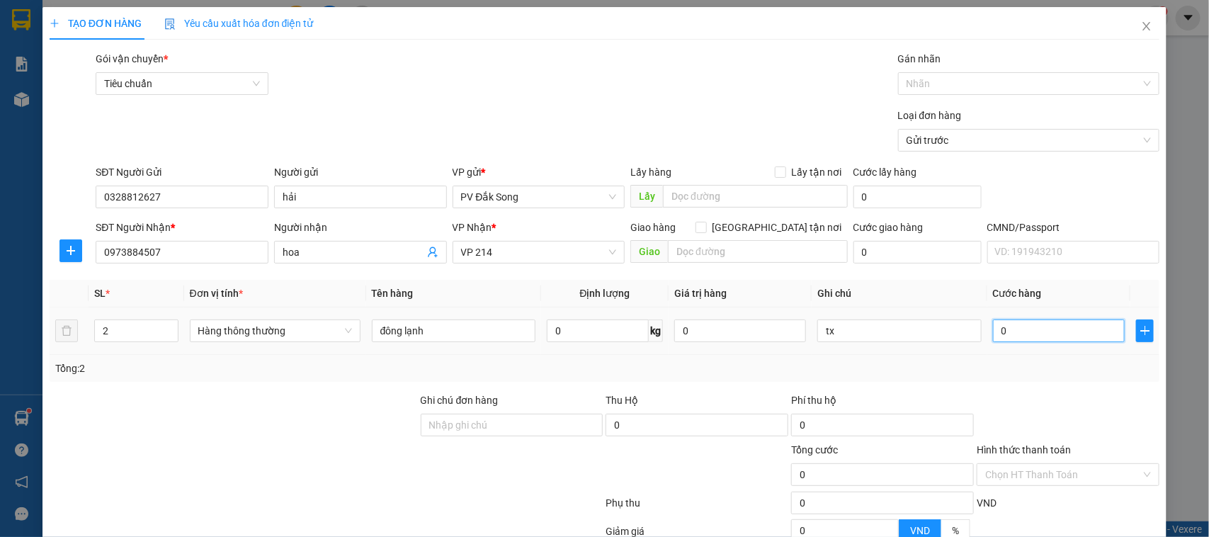
type input "1"
type input "0.012"
type input "12"
type input "00.120"
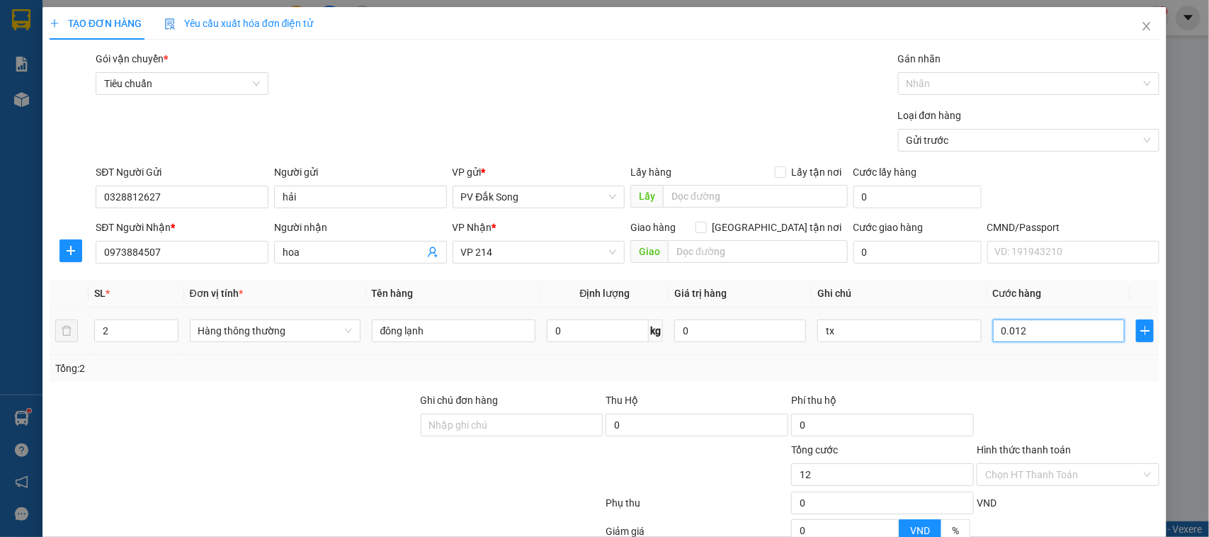
type input "120"
type input "0.001.200"
type input "1.200"
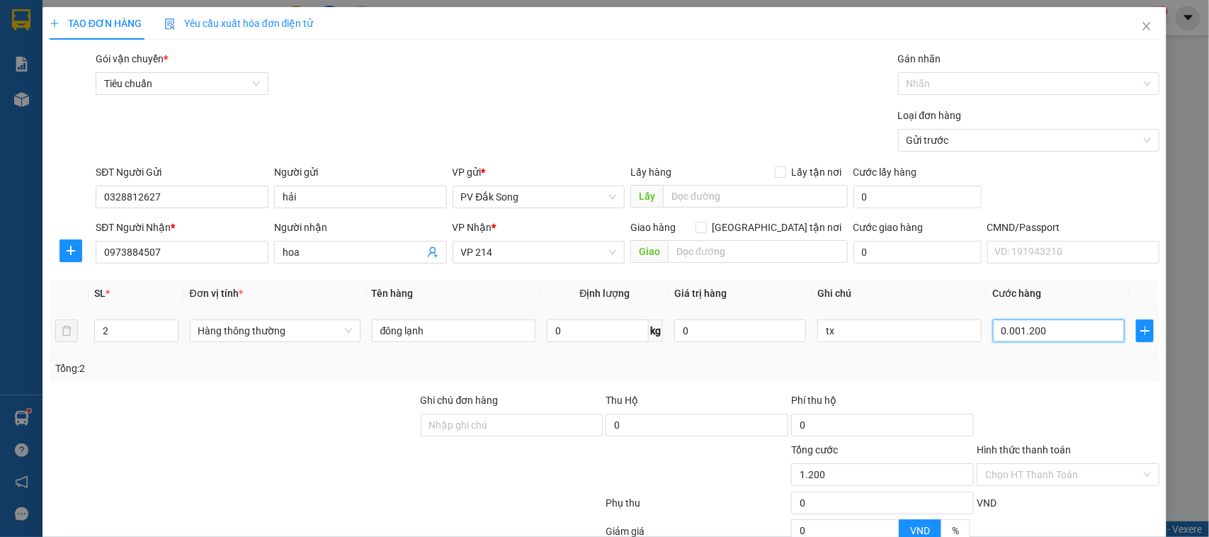
type input "000.012.000"
type input "12.000"
type input "00.000.120.000"
type input "120.000"
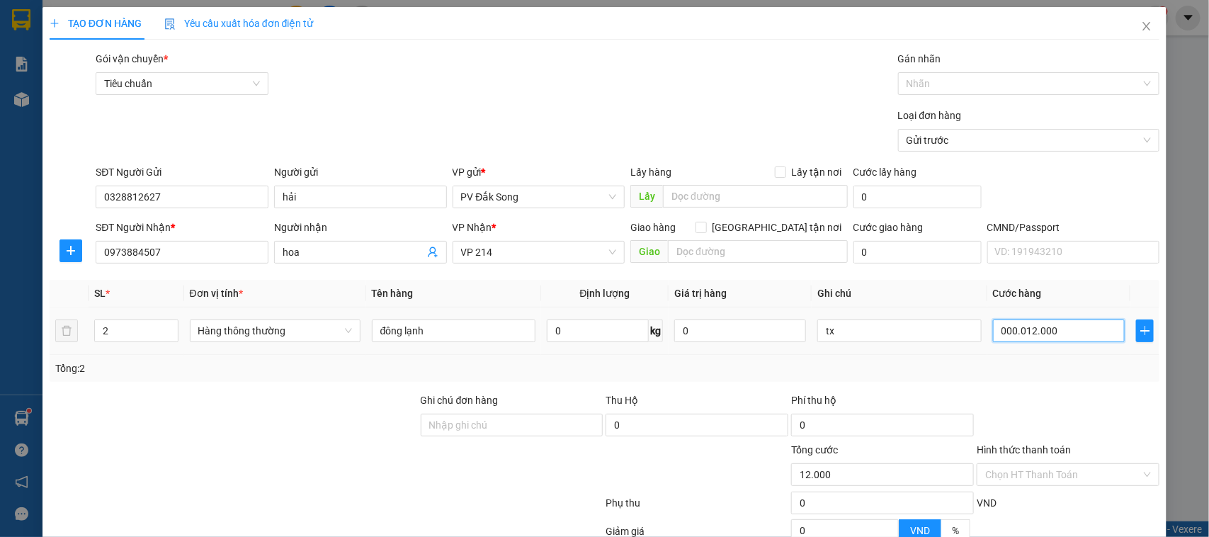
type input "120.000"
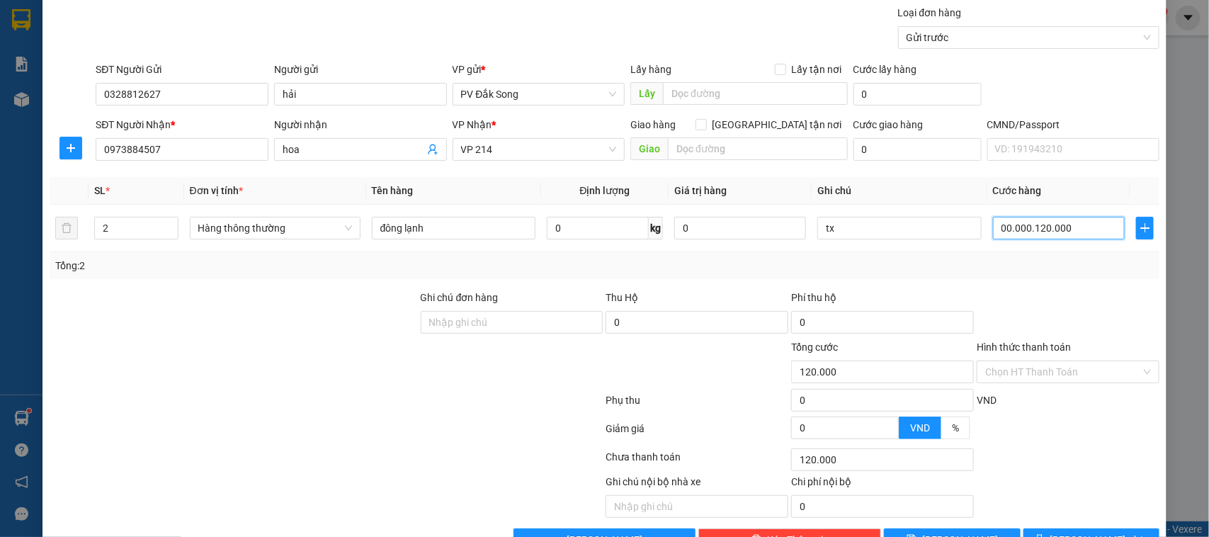
scroll to position [146, 0]
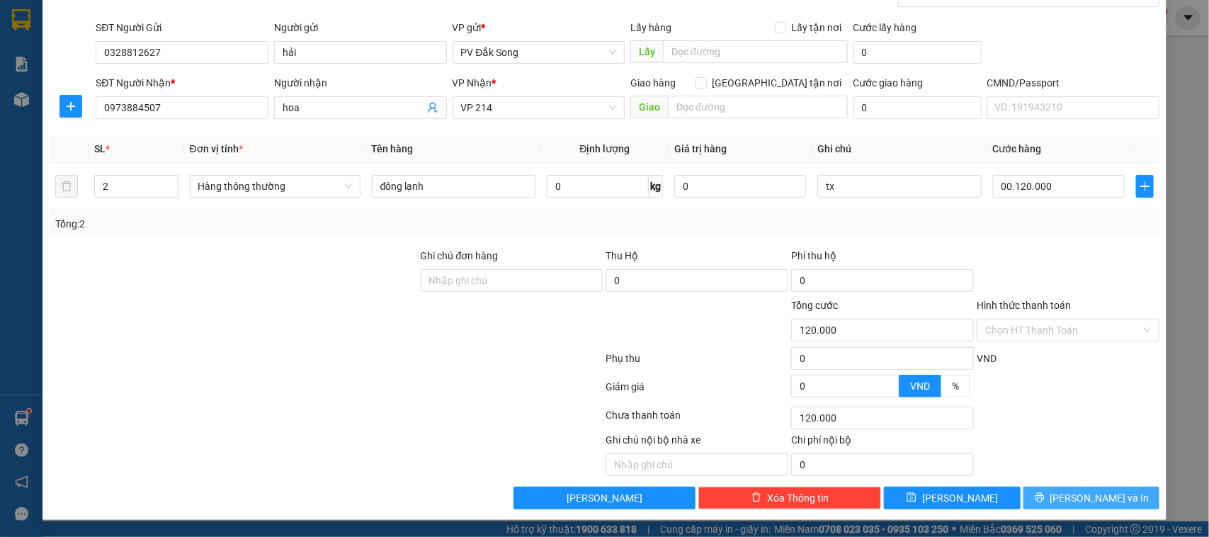
type input "120.000"
click at [1070, 501] on span "[PERSON_NAME] và In" at bounding box center [1100, 498] width 99 height 16
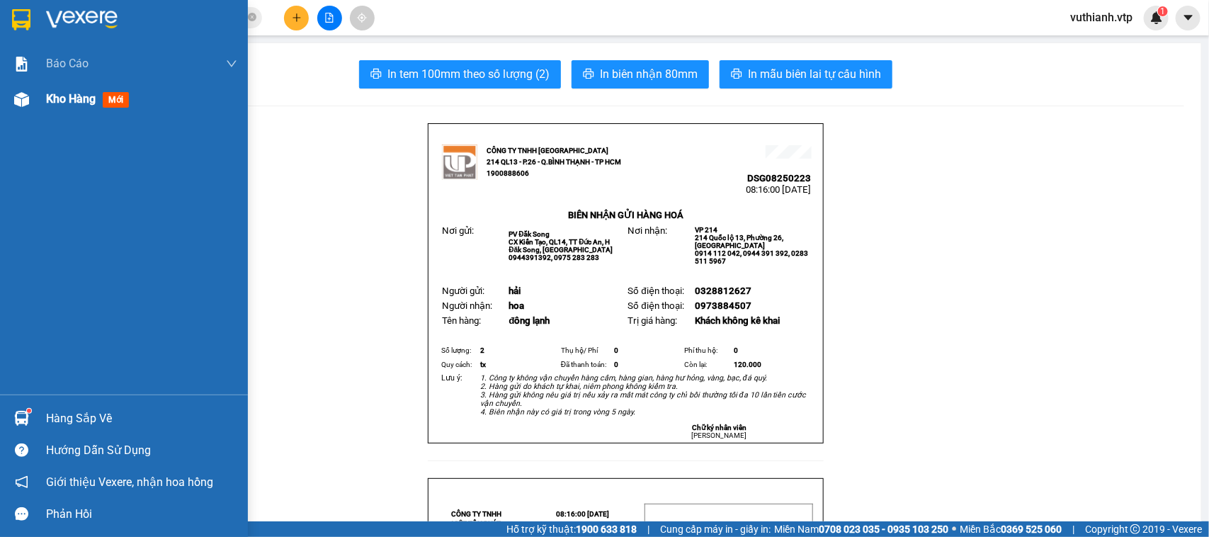
click at [28, 96] on img at bounding box center [21, 99] width 15 height 15
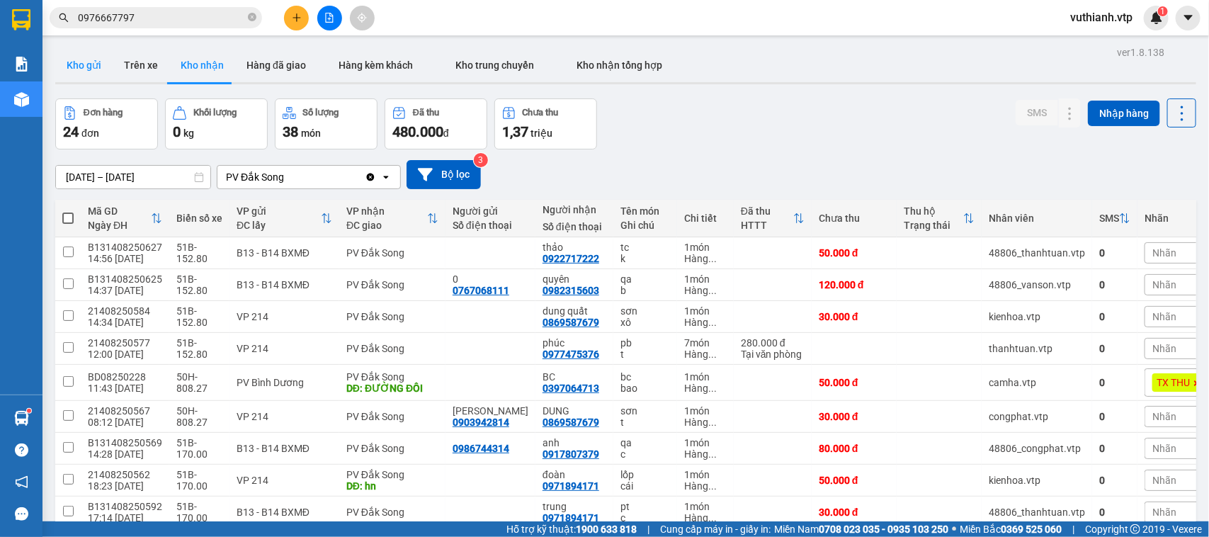
click at [90, 62] on button "Kho gửi" at bounding box center [83, 65] width 57 height 34
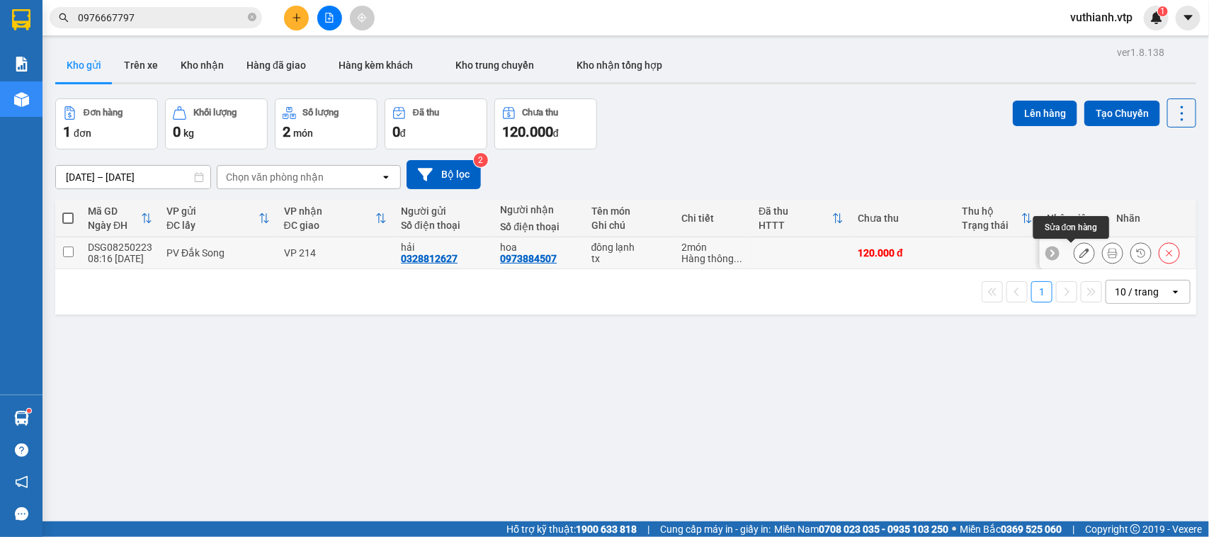
click at [1080, 258] on icon at bounding box center [1085, 253] width 10 height 10
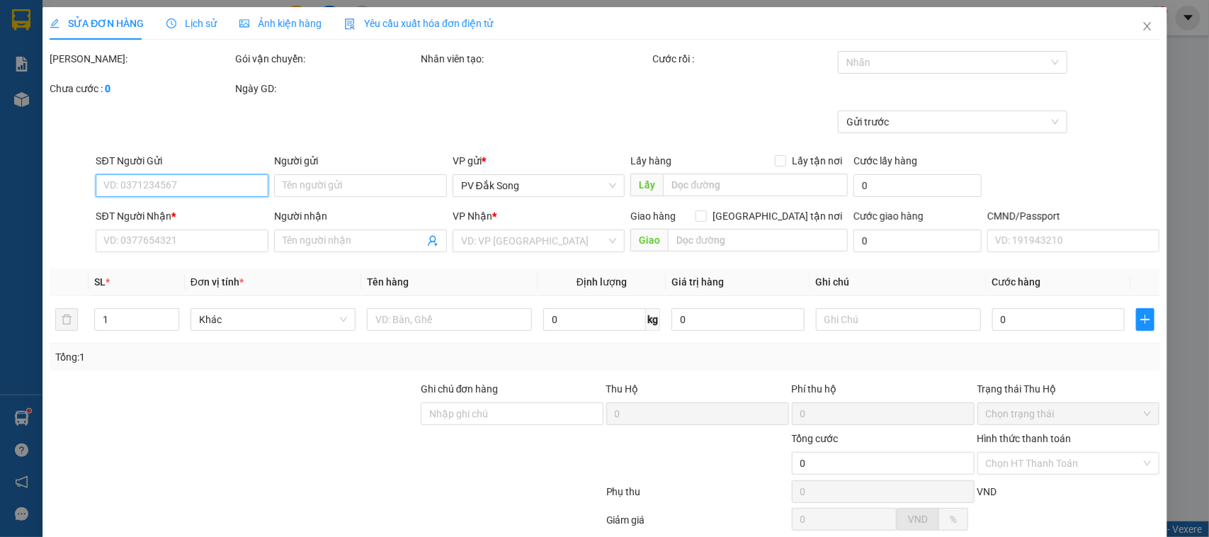
type input "0328812627"
type input "hải"
type input "0973884507"
type input "hoa"
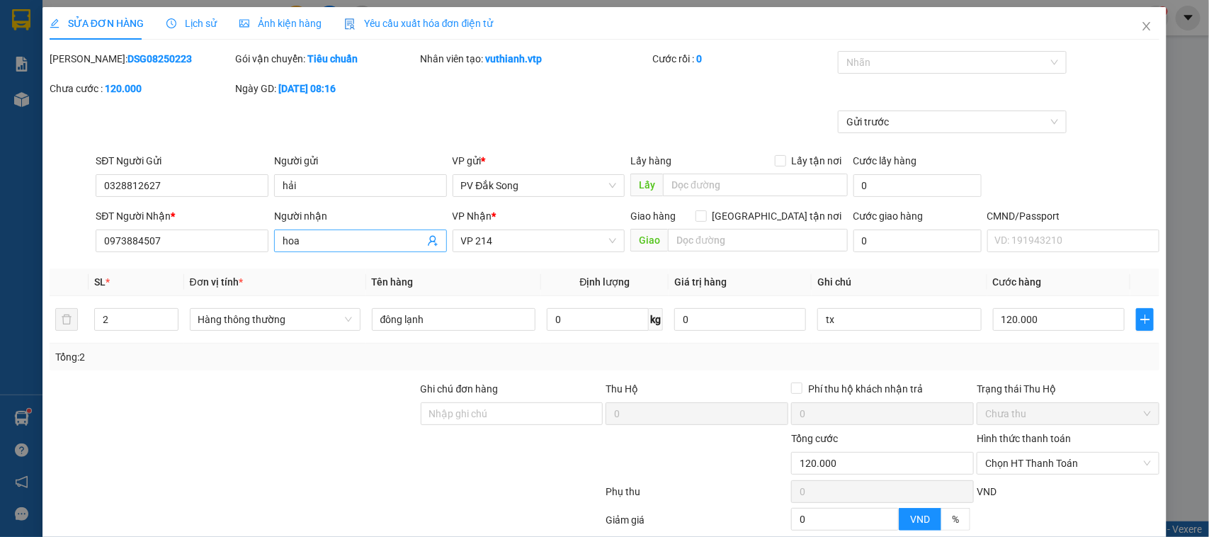
click at [373, 241] on input "hoa" at bounding box center [354, 241] width 142 height 16
click at [326, 238] on input "hoa/ đến nơi báo ng gửi gọi ship" at bounding box center [354, 241] width 142 height 16
click at [328, 239] on input "hoa/ đến nơi báo ng gửi gọi ship" at bounding box center [354, 241] width 142 height 16
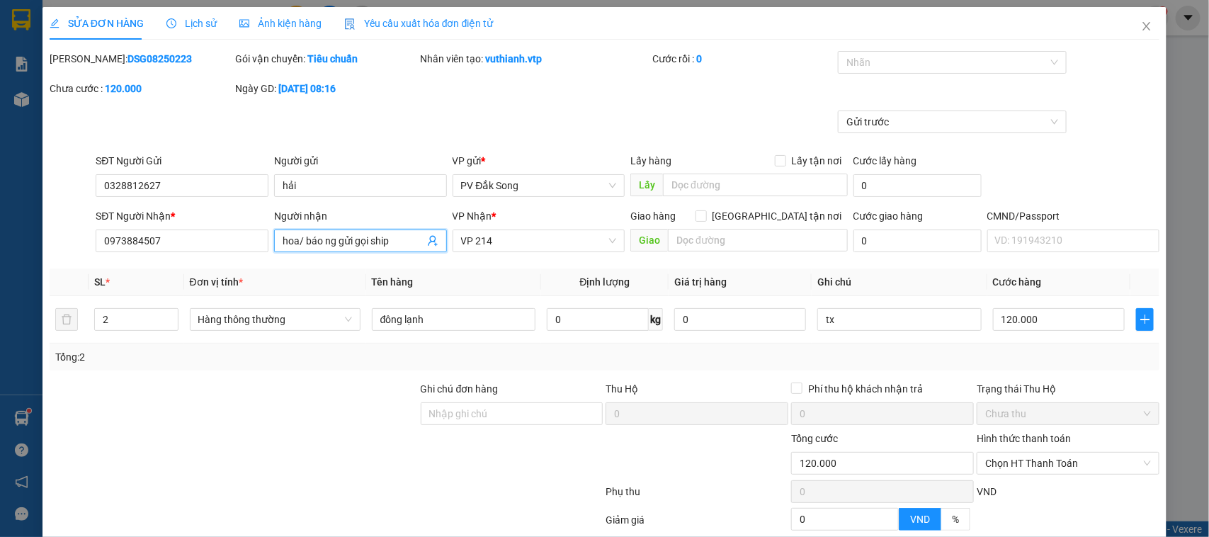
click at [349, 242] on input "hoa/ báo ng gửi gọi ship" at bounding box center [354, 241] width 142 height 16
click at [458, 419] on input "Ghi chú đơn hàng" at bounding box center [512, 413] width 183 height 23
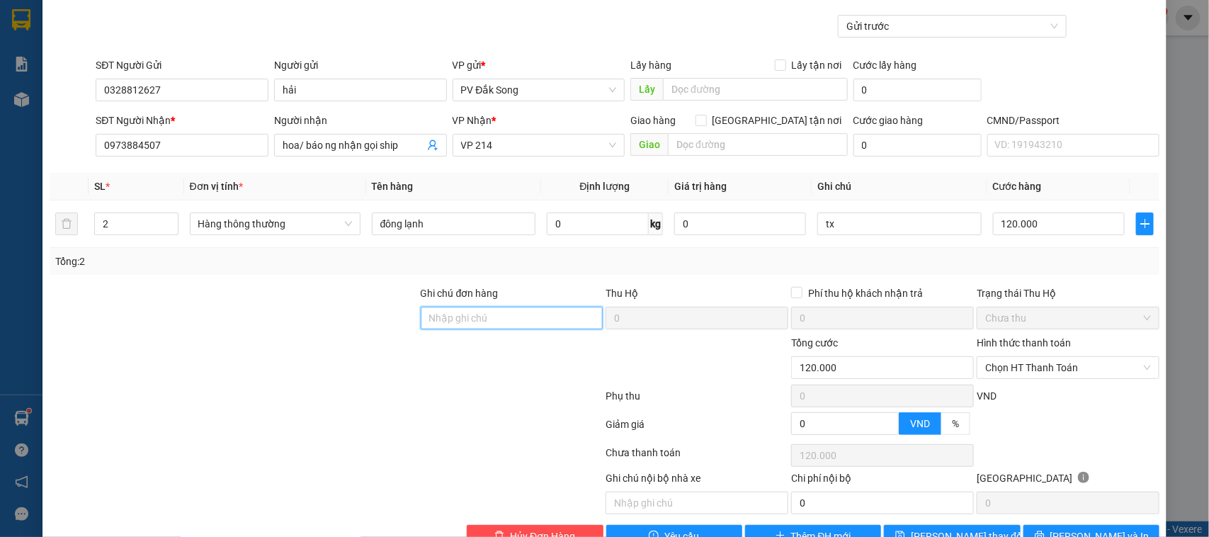
scroll to position [135, 0]
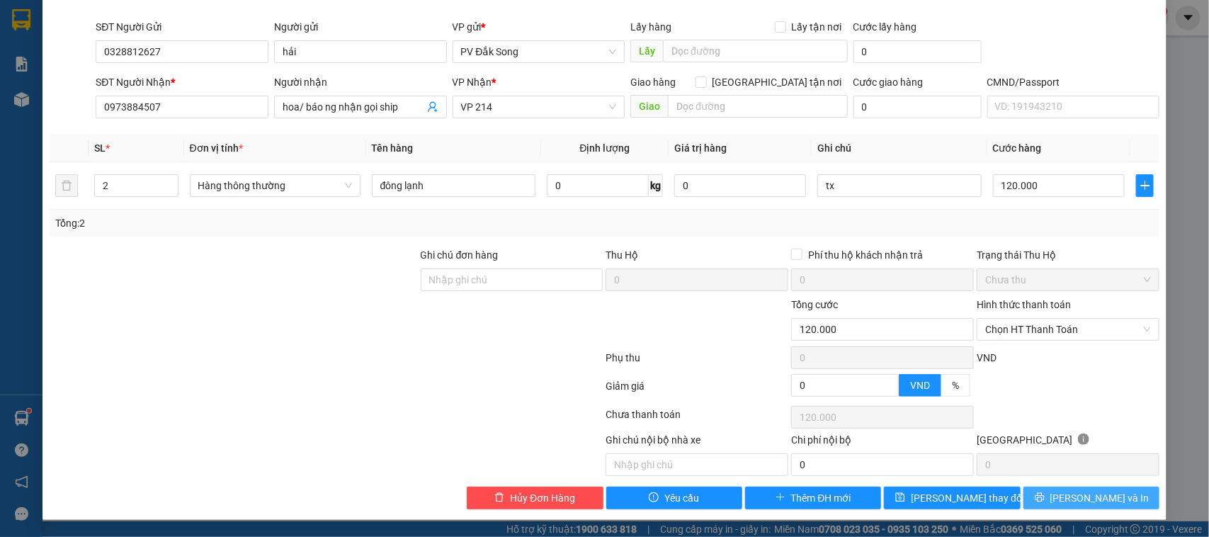
click at [1063, 498] on button "[PERSON_NAME] và In" at bounding box center [1092, 498] width 136 height 23
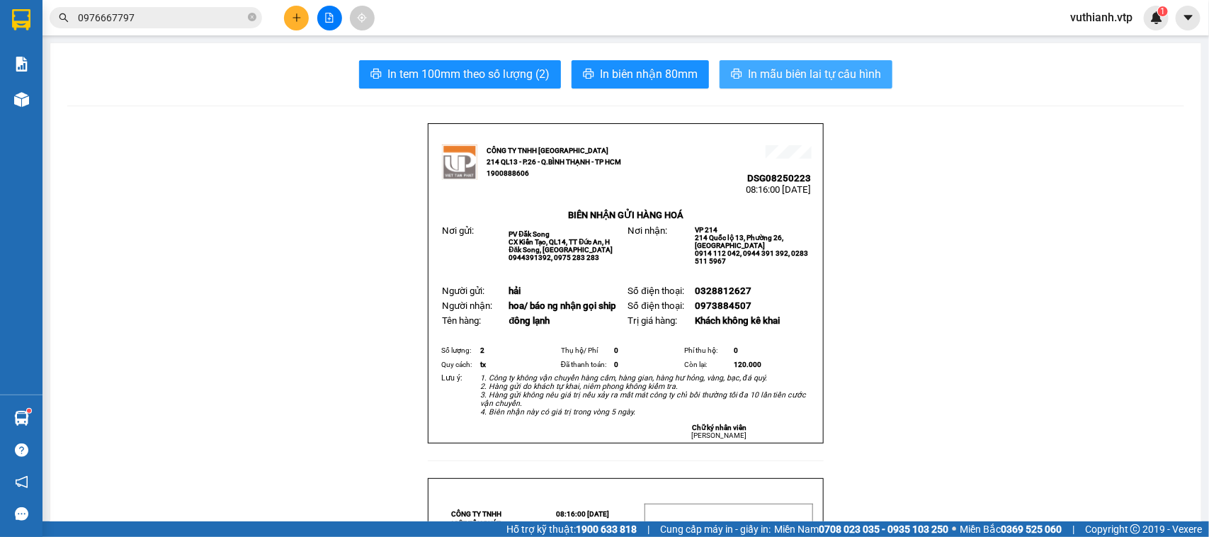
click at [829, 75] on span "In mẫu biên lai tự cấu hình" at bounding box center [814, 74] width 133 height 18
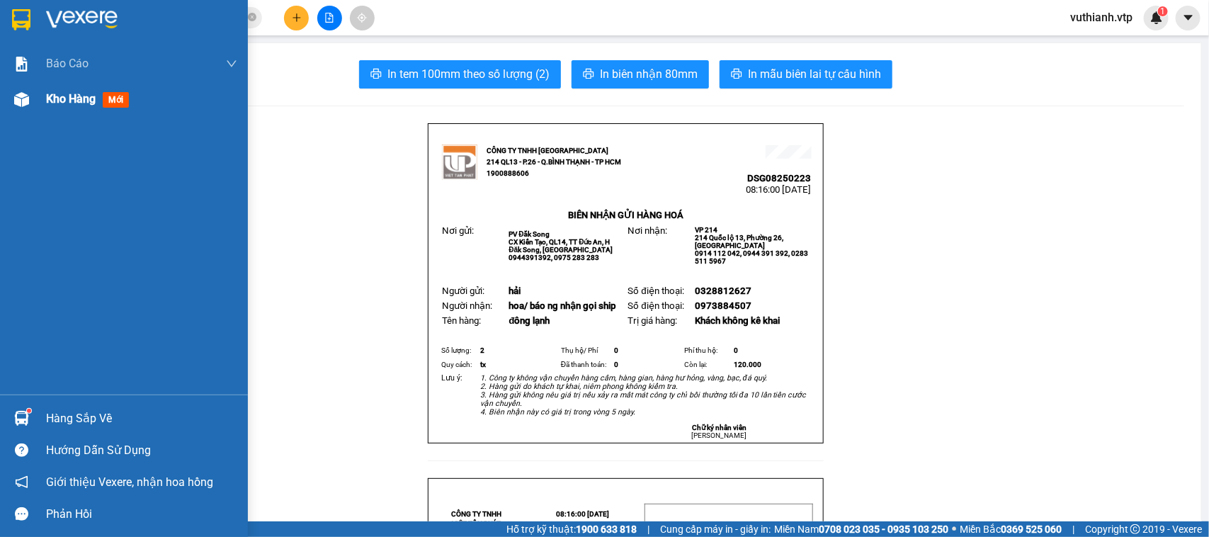
click at [32, 93] on div at bounding box center [21, 99] width 25 height 25
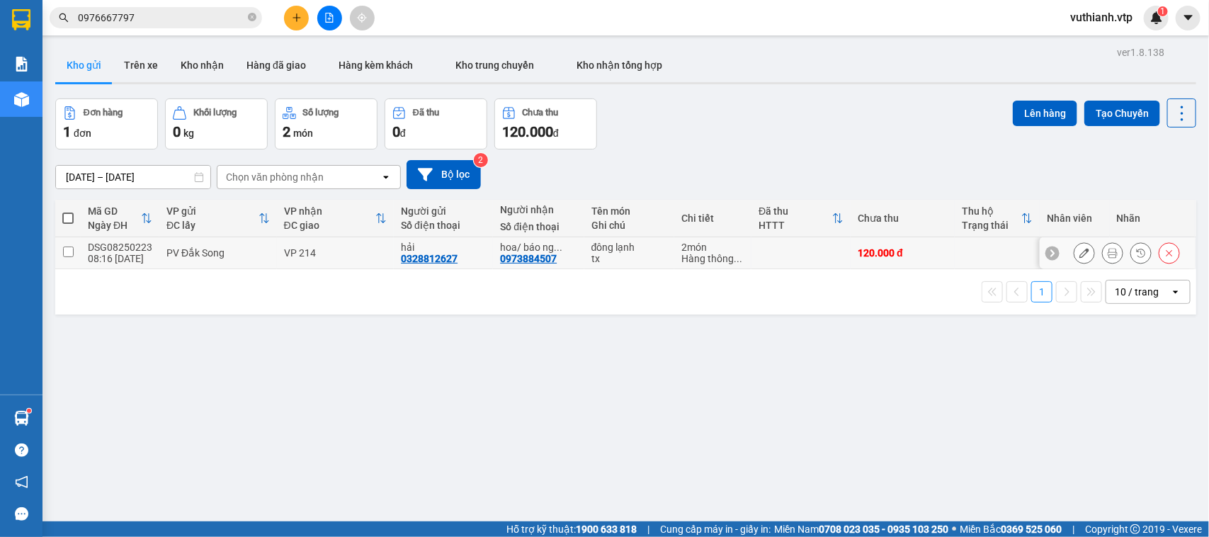
click at [69, 252] on input "checkbox" at bounding box center [68, 252] width 11 height 11
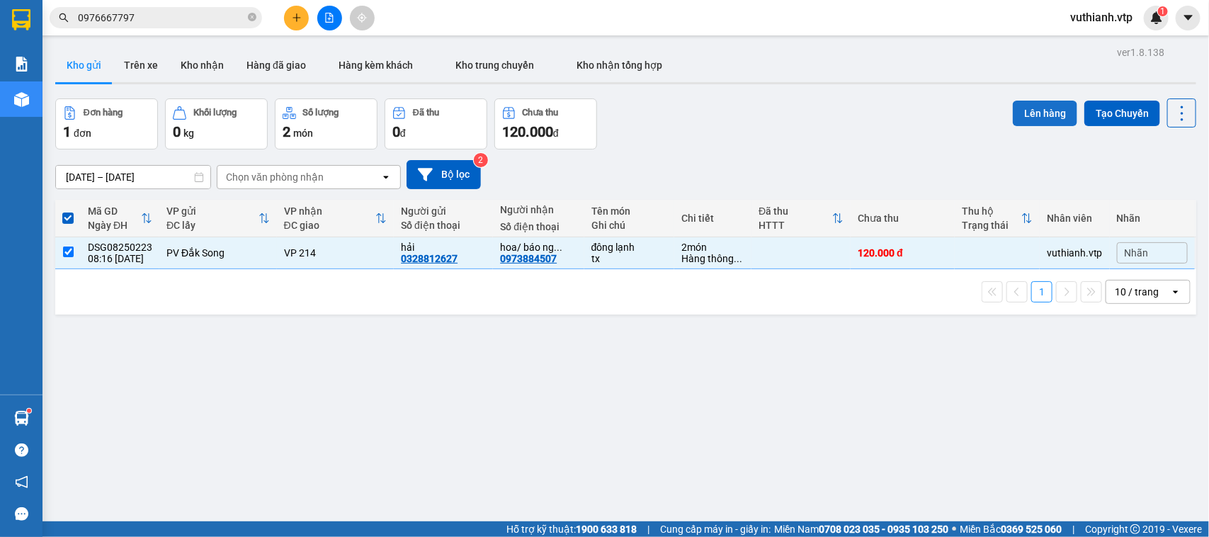
click at [1039, 117] on button "Lên hàng" at bounding box center [1045, 114] width 64 height 26
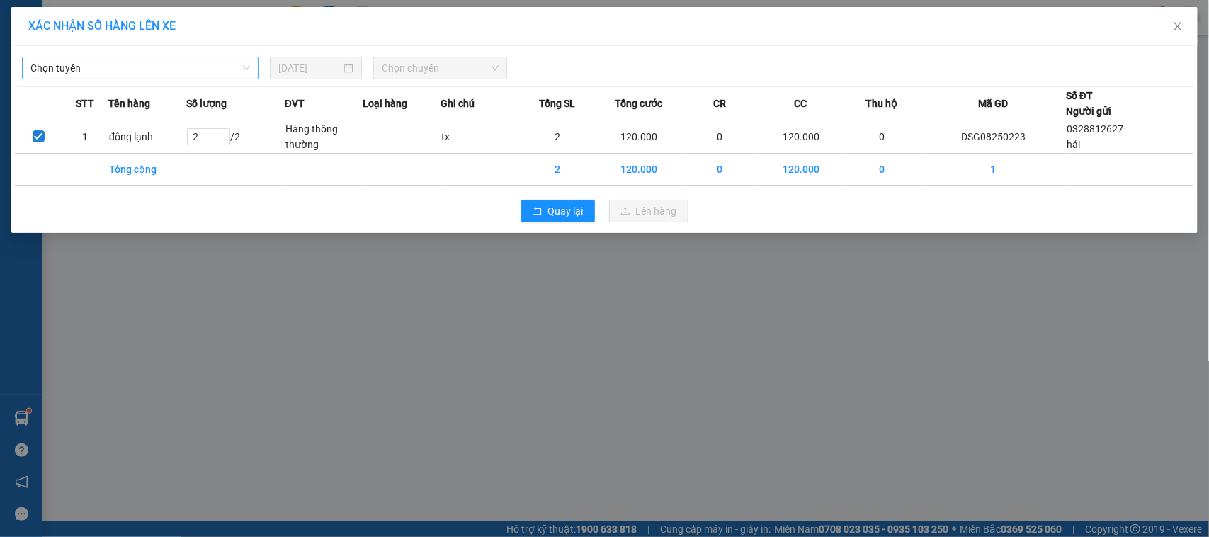
click at [224, 62] on span "Chọn tuyến" at bounding box center [140, 67] width 220 height 21
click at [409, 72] on span "Chọn chuyến" at bounding box center [440, 67] width 116 height 21
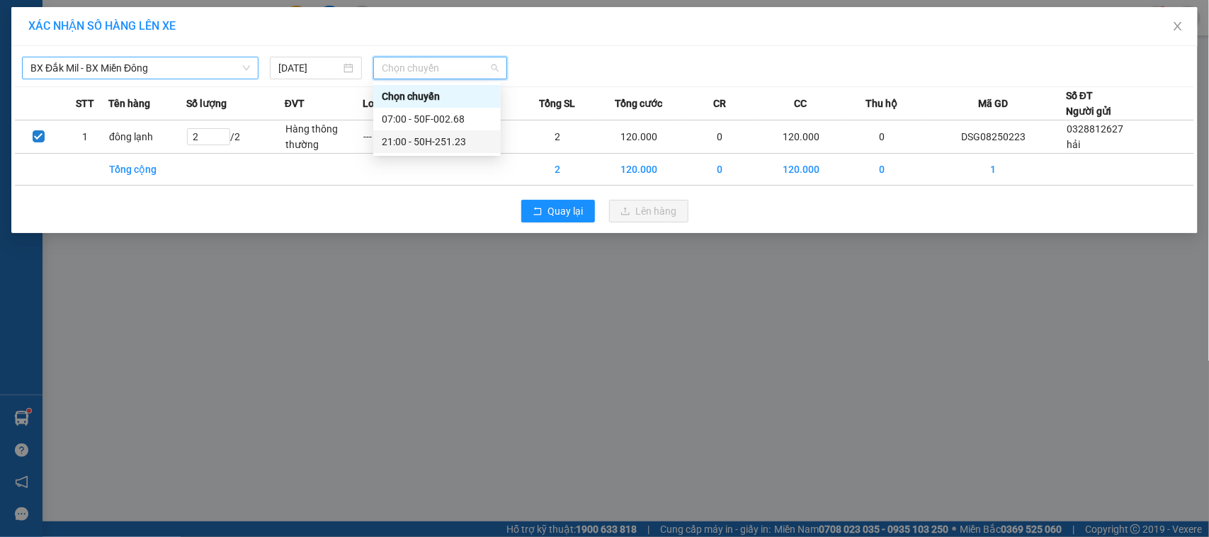
click at [410, 142] on div "21:00 - 50H-251.23" at bounding box center [437, 142] width 111 height 16
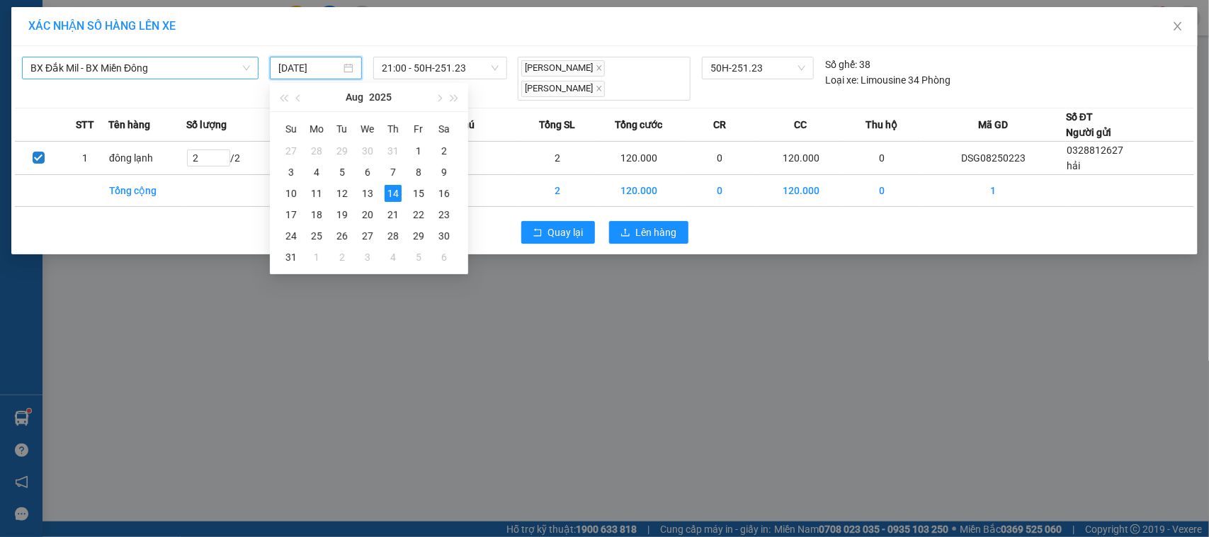
click at [305, 69] on input "[DATE]" at bounding box center [309, 68] width 62 height 16
click at [195, 68] on span "BX Đắk Mil - BX Miền Đông" at bounding box center [140, 67] width 220 height 21
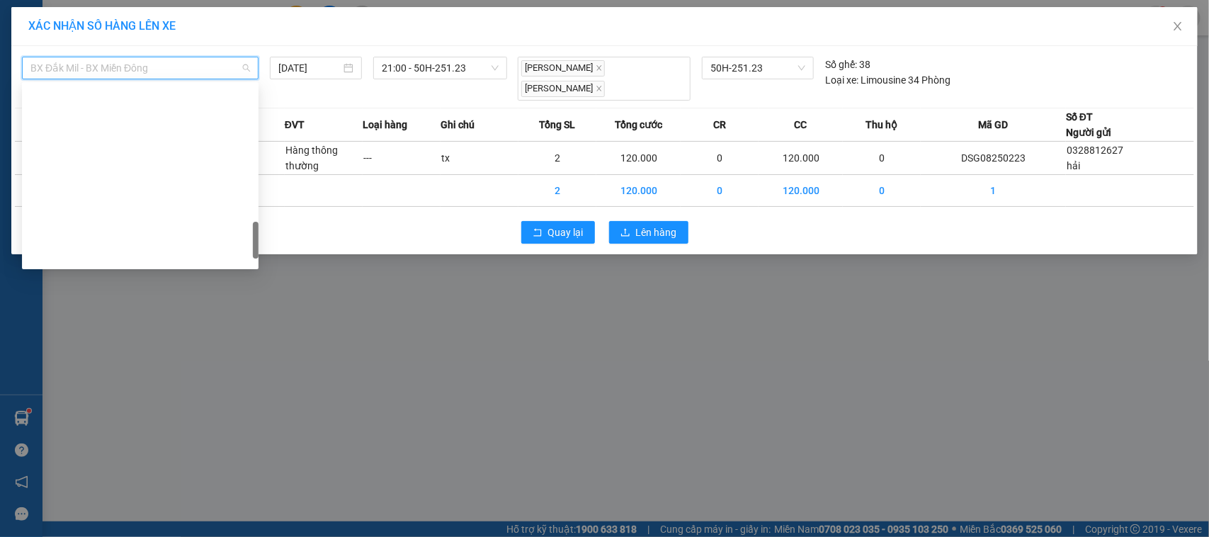
scroll to position [788, 0]
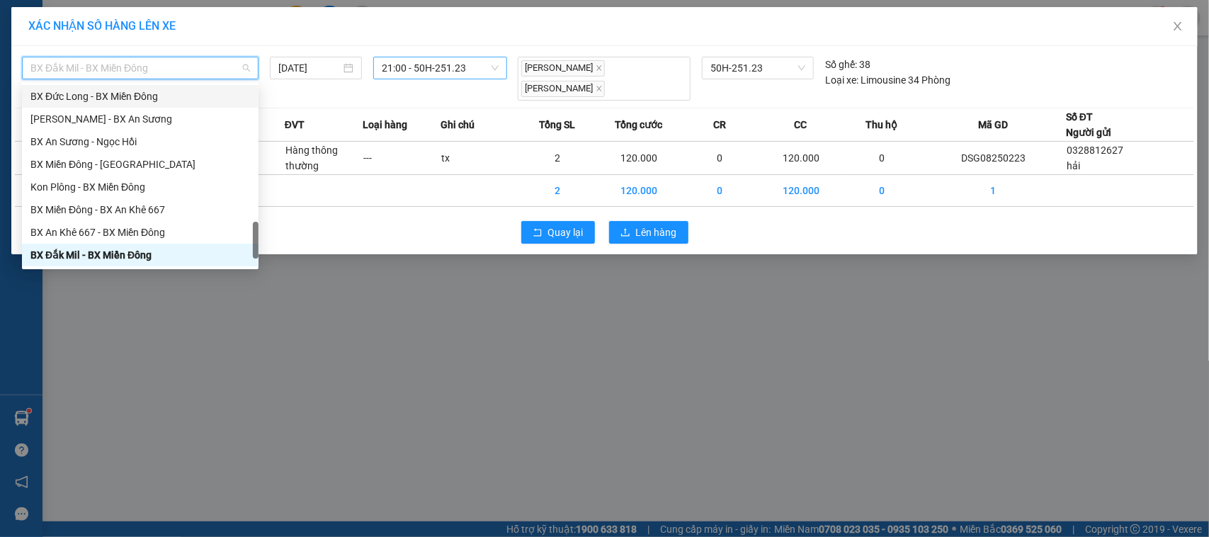
click at [418, 69] on span "21:00 - 50H-251.23" at bounding box center [440, 67] width 116 height 21
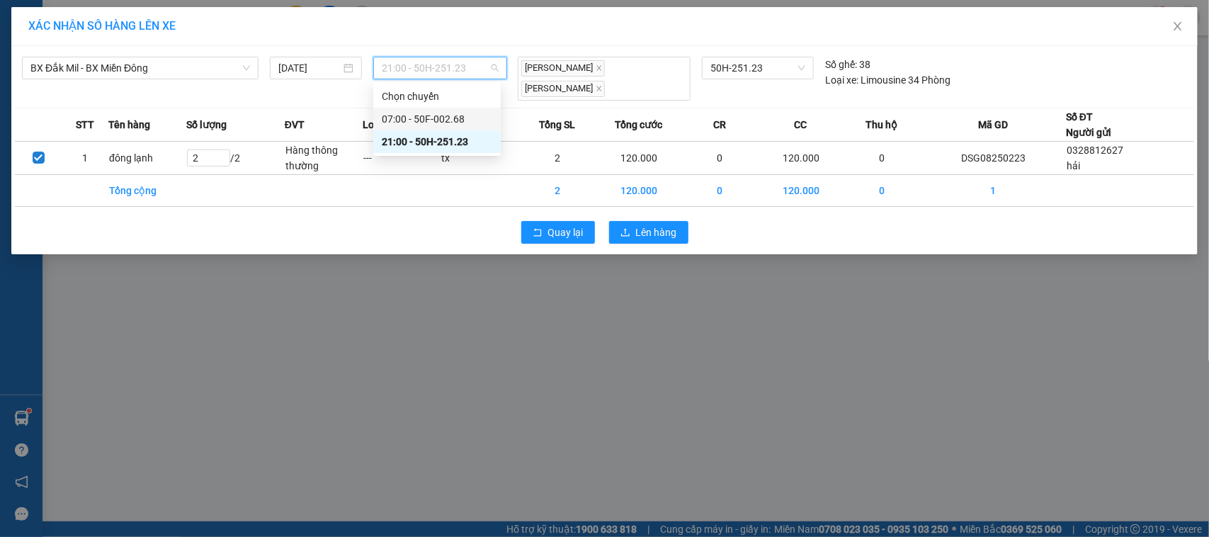
click at [429, 118] on div "07:00 - 50F-002.68" at bounding box center [437, 119] width 111 height 16
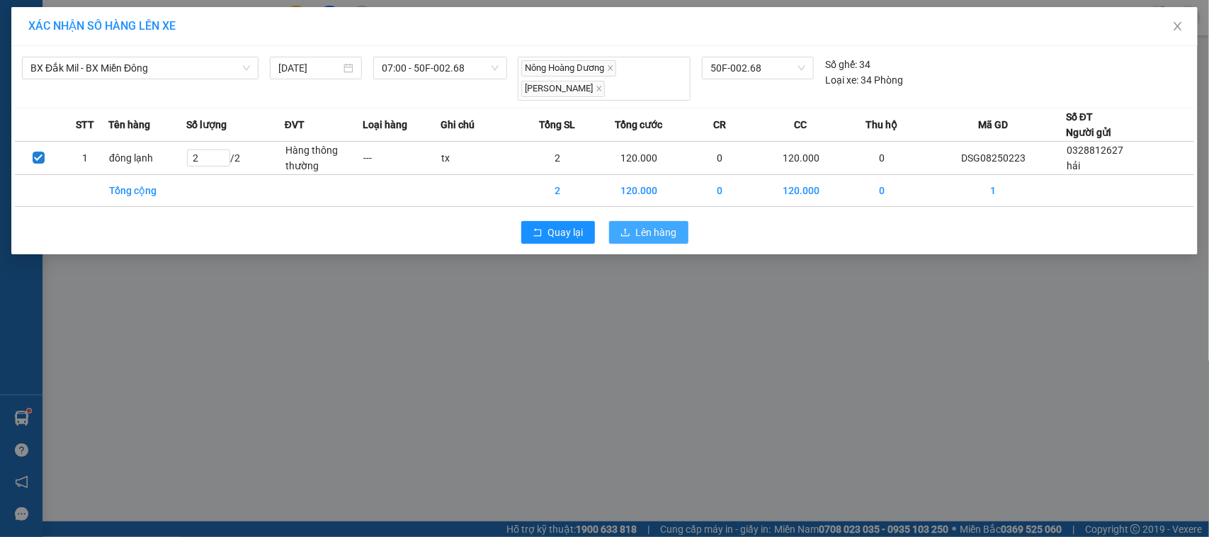
click at [647, 231] on span "Lên hàng" at bounding box center [656, 233] width 41 height 16
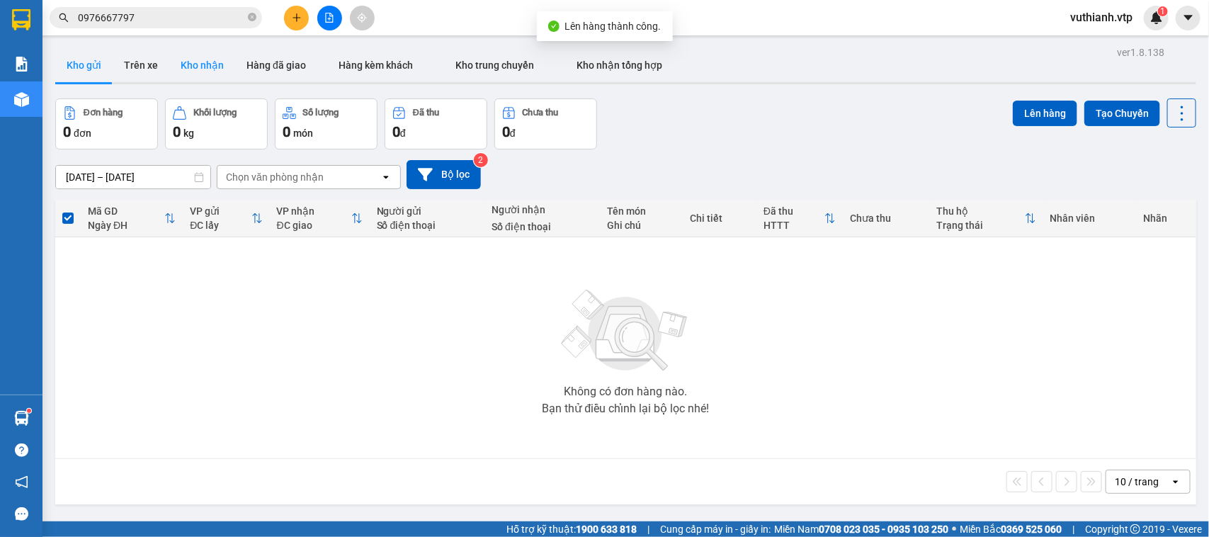
click at [205, 69] on button "Kho nhận" at bounding box center [202, 65] width 66 height 34
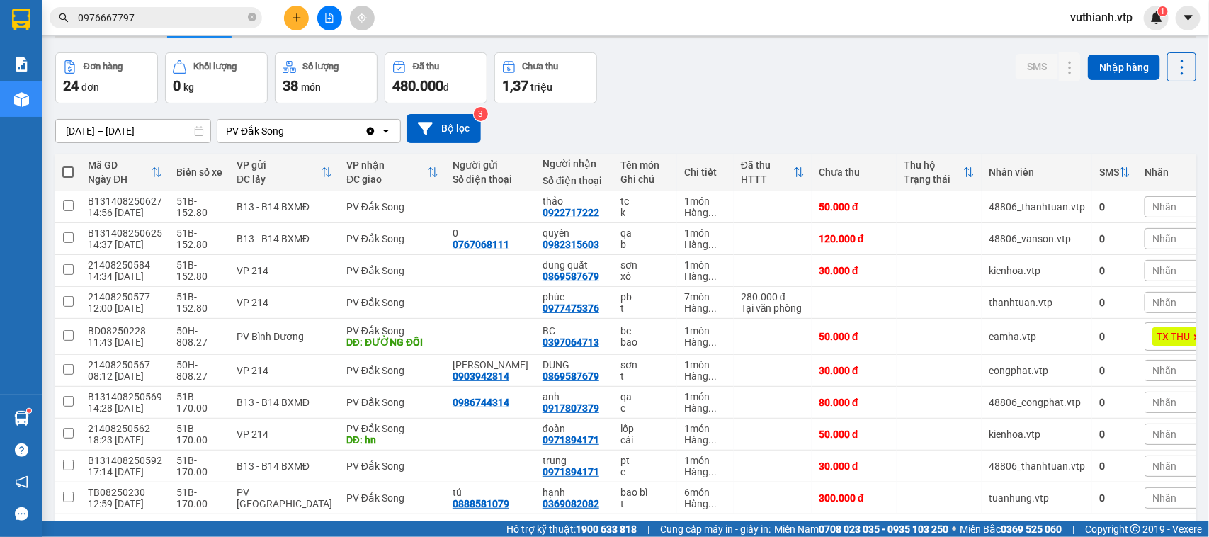
scroll to position [41, 0]
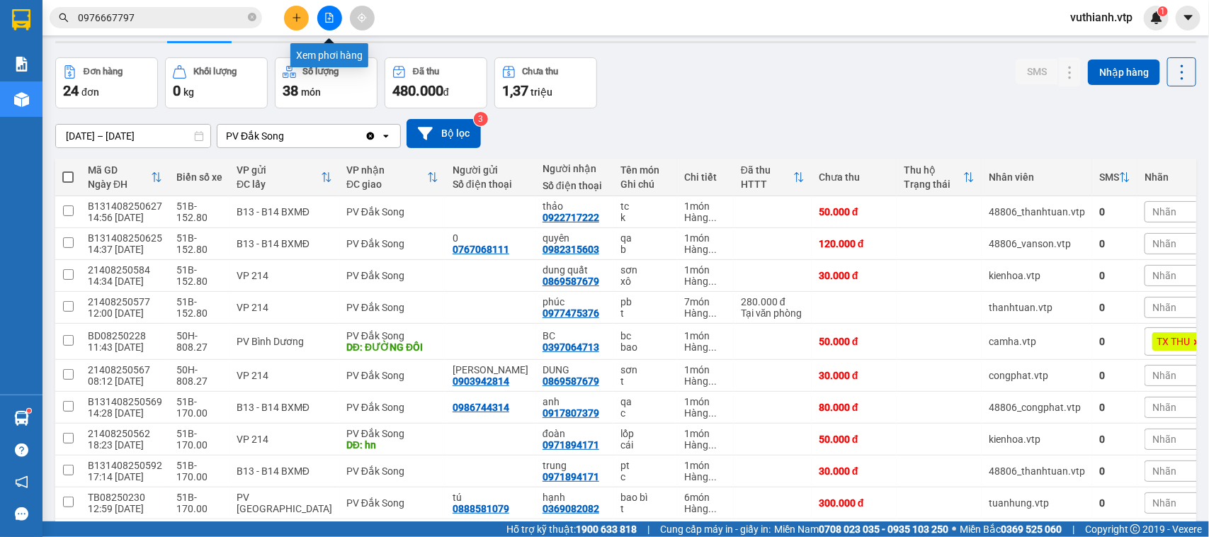
click at [329, 13] on icon "file-add" at bounding box center [329, 18] width 10 height 10
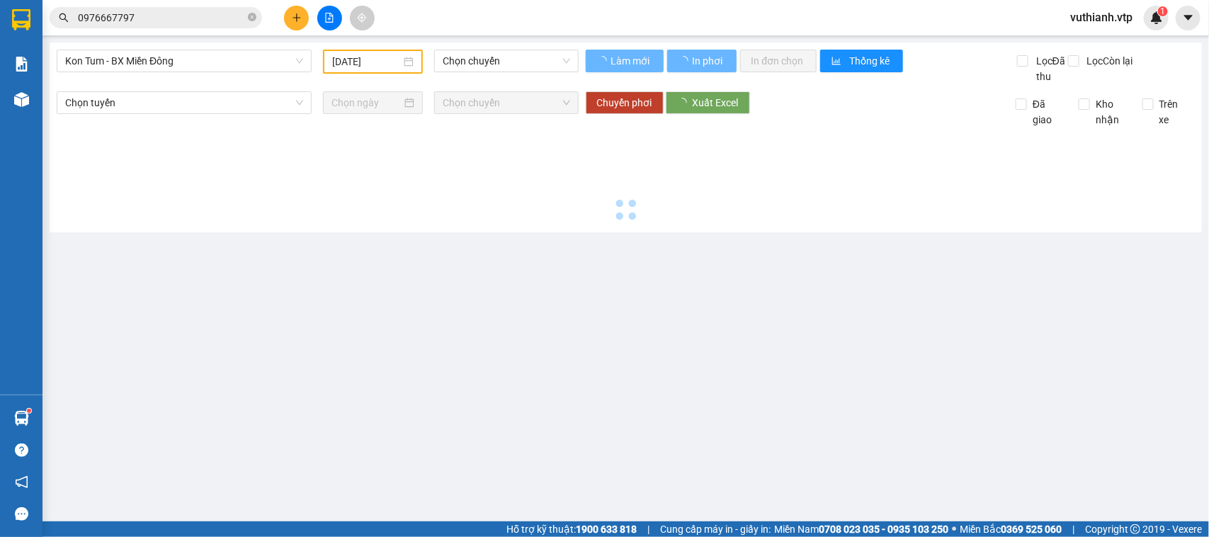
click at [243, 59] on span "Kon Tum - BX Miền Đông" at bounding box center [184, 60] width 238 height 21
click at [243, 61] on span "Kon Tum - BX Miền Đông" at bounding box center [184, 60] width 238 height 21
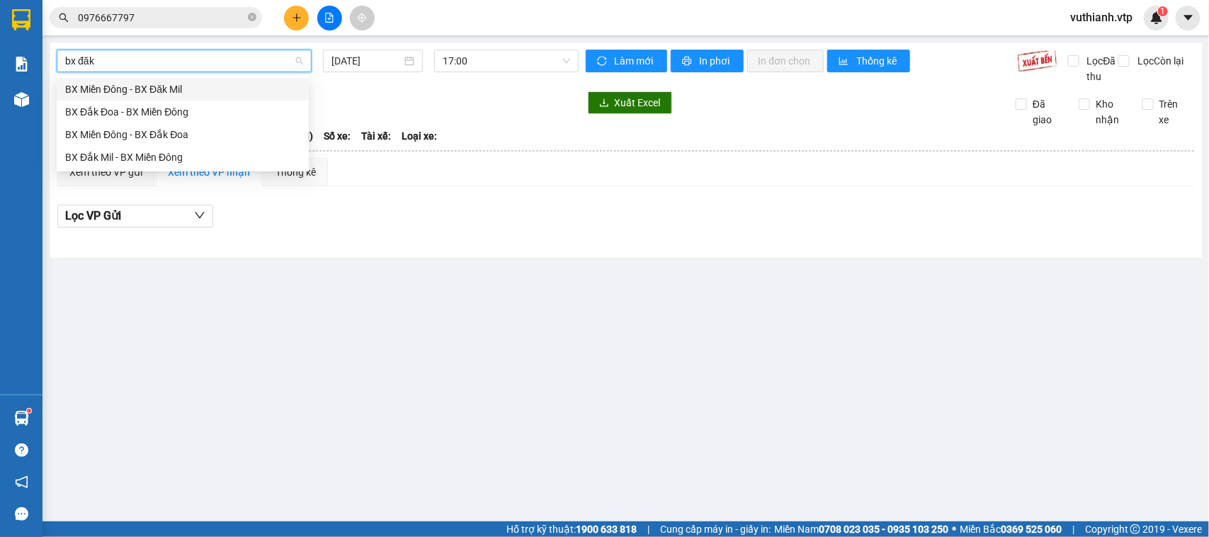
click at [210, 152] on div "BX Đắk Mil - BX Miền Đông" at bounding box center [182, 157] width 235 height 16
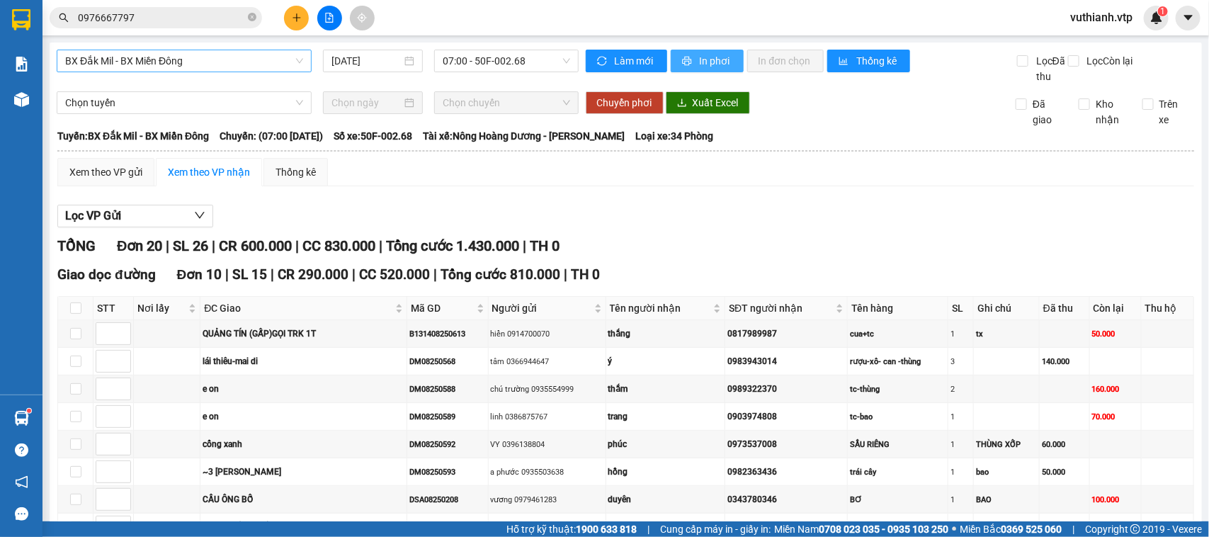
click at [691, 59] on button "In phơi" at bounding box center [707, 61] width 73 height 23
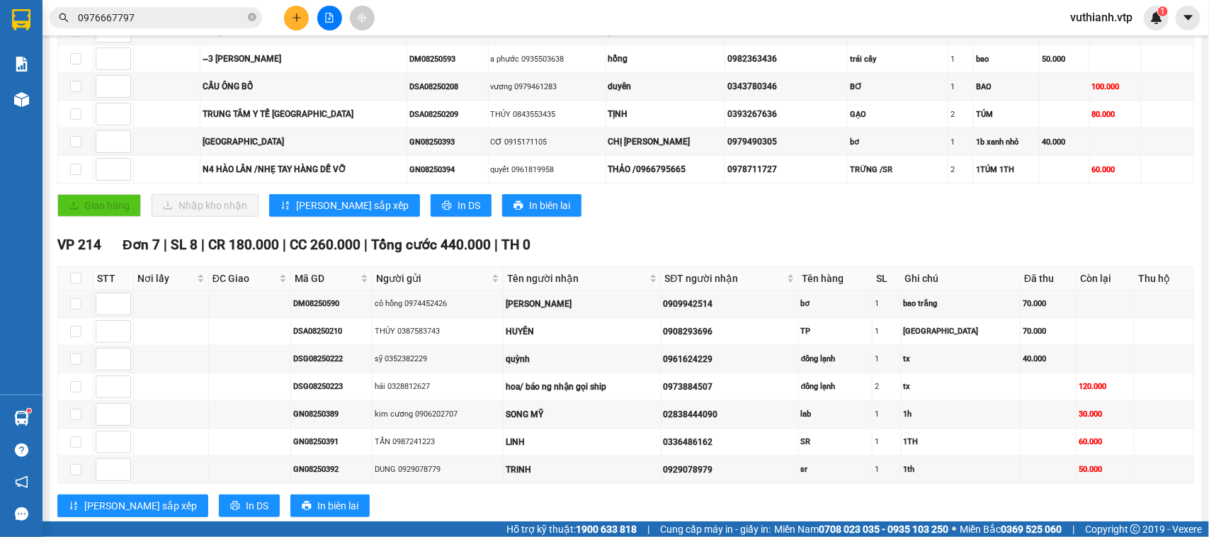
scroll to position [773, 0]
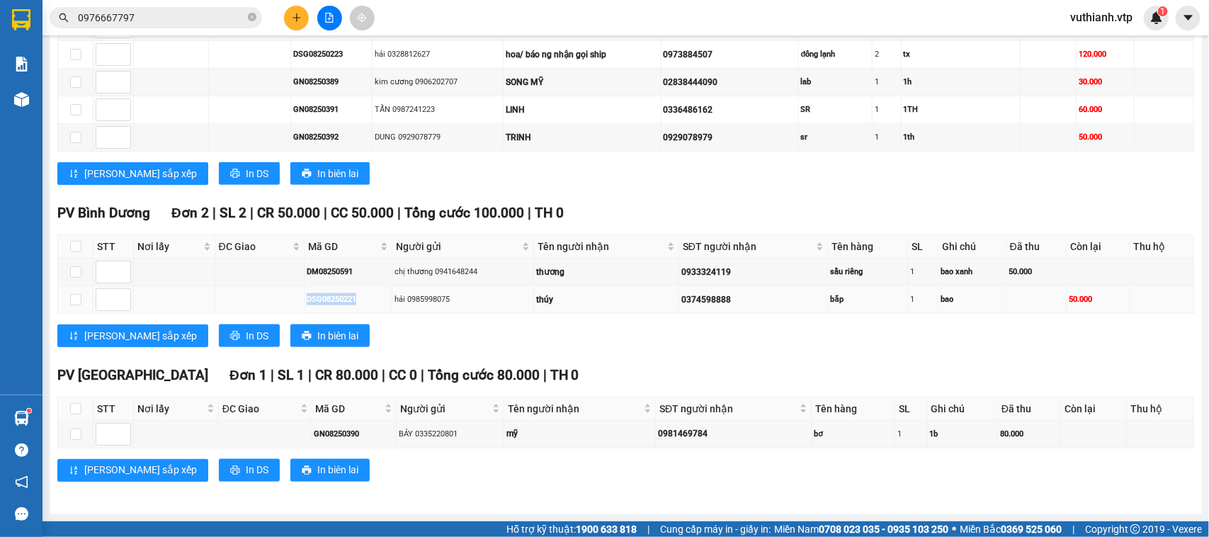
drag, startPoint x: 358, startPoint y: 295, endPoint x: 287, endPoint y: 300, distance: 71.0
click at [287, 300] on tr "DSG08250221 hải 0985998075 thúy 0374598888 bắp 1 bao 50.000" at bounding box center [626, 300] width 1136 height 28
copy div "DSG08250221"
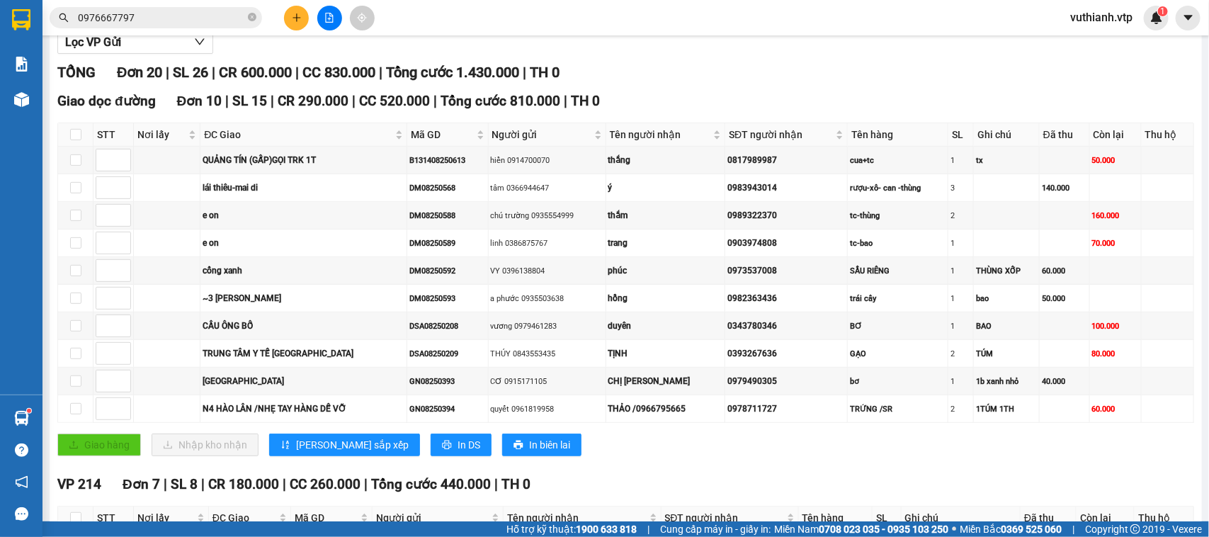
scroll to position [0, 0]
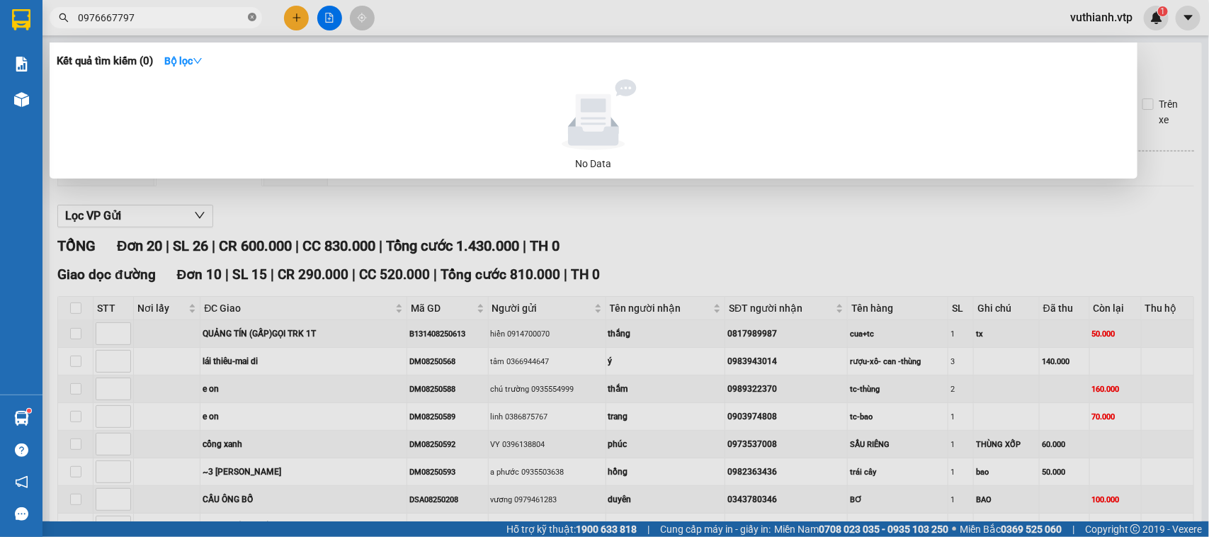
click at [250, 19] on icon "close-circle" at bounding box center [252, 17] width 9 height 9
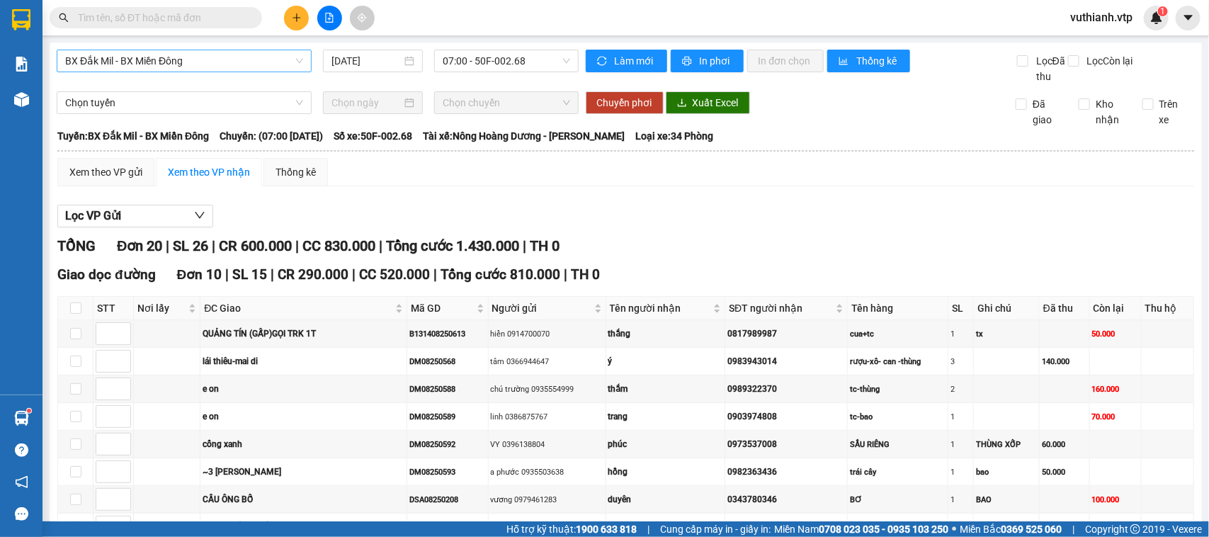
click at [227, 18] on input "text" at bounding box center [161, 18] width 167 height 16
paste input "DSG08250221"
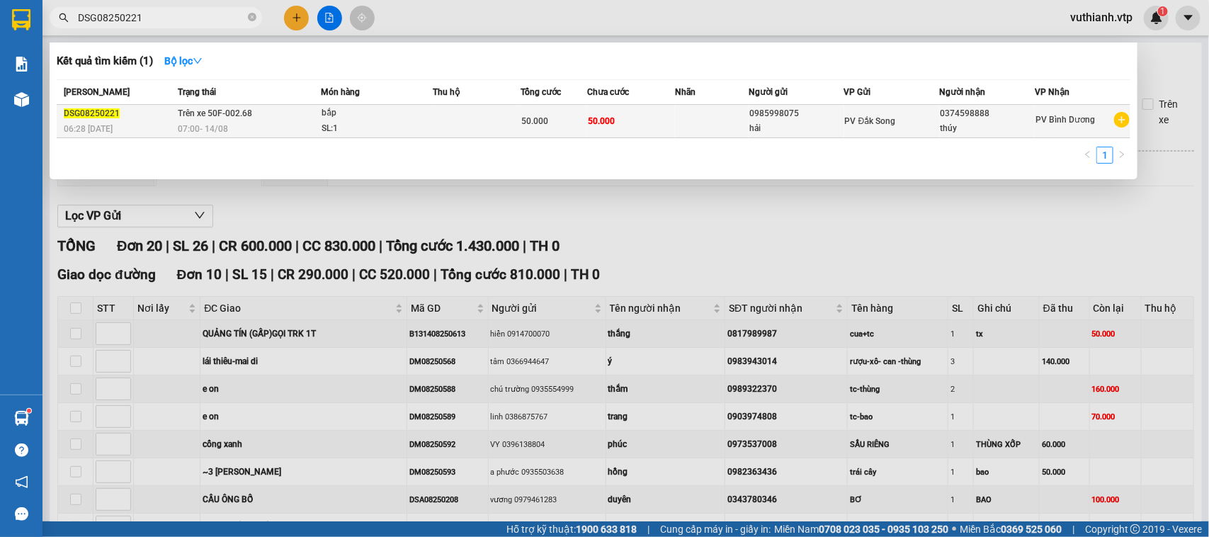
click at [988, 126] on div "thúy" at bounding box center [988, 128] width 94 height 15
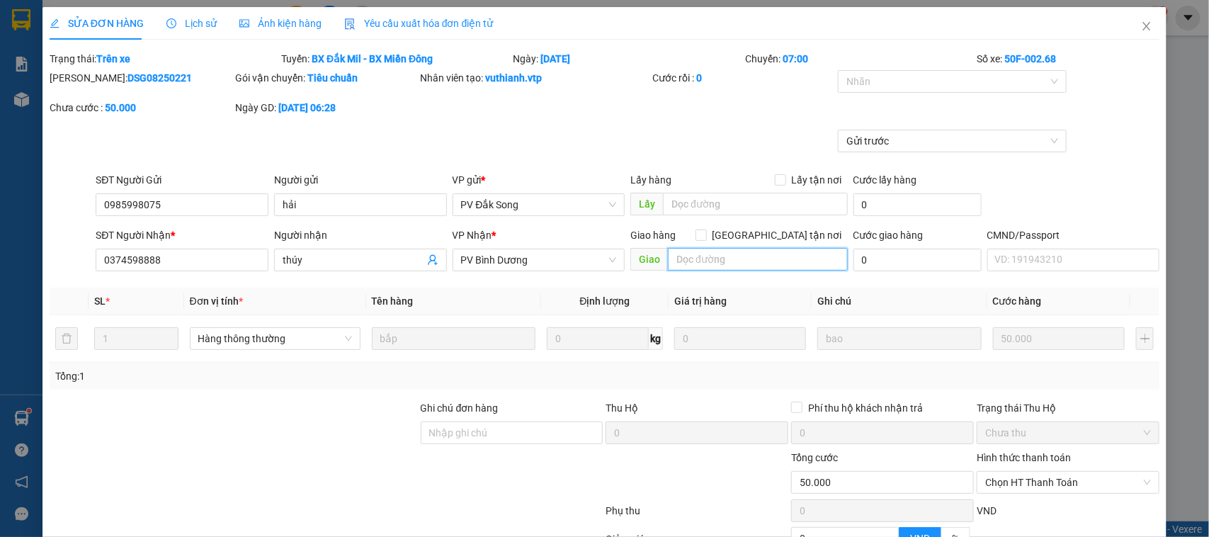
click at [705, 254] on input "text" at bounding box center [758, 259] width 180 height 23
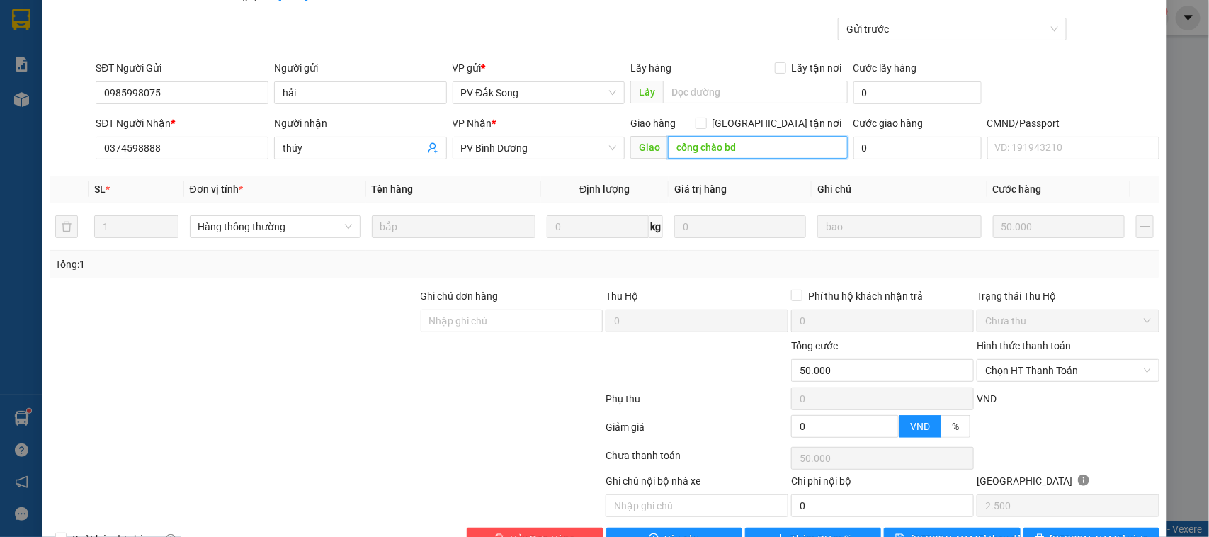
scroll to position [154, 0]
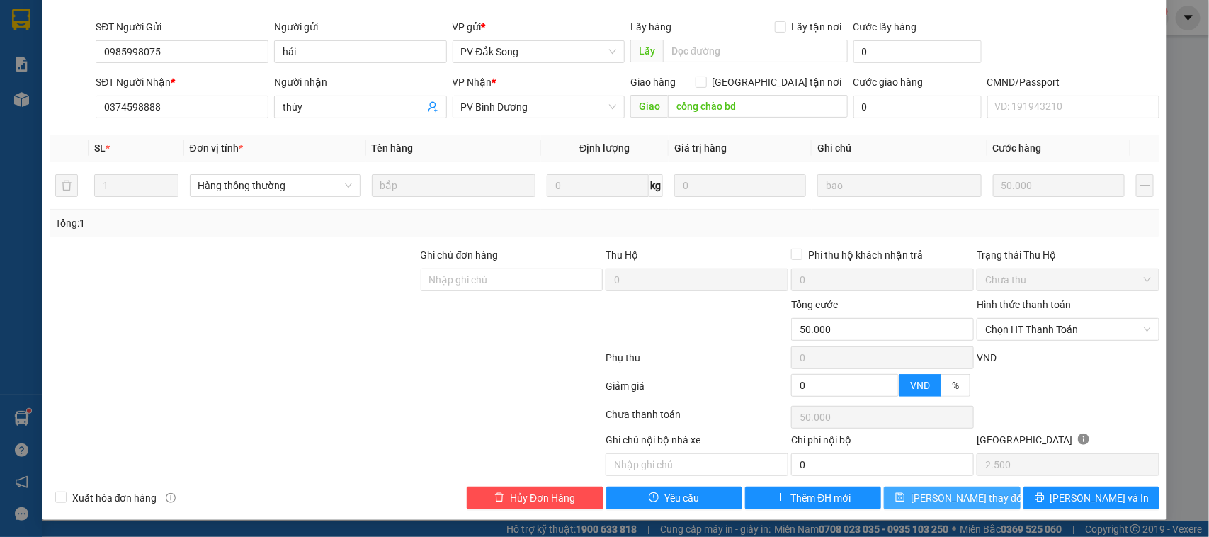
click at [920, 495] on button "[PERSON_NAME] thay đổi" at bounding box center [952, 498] width 136 height 23
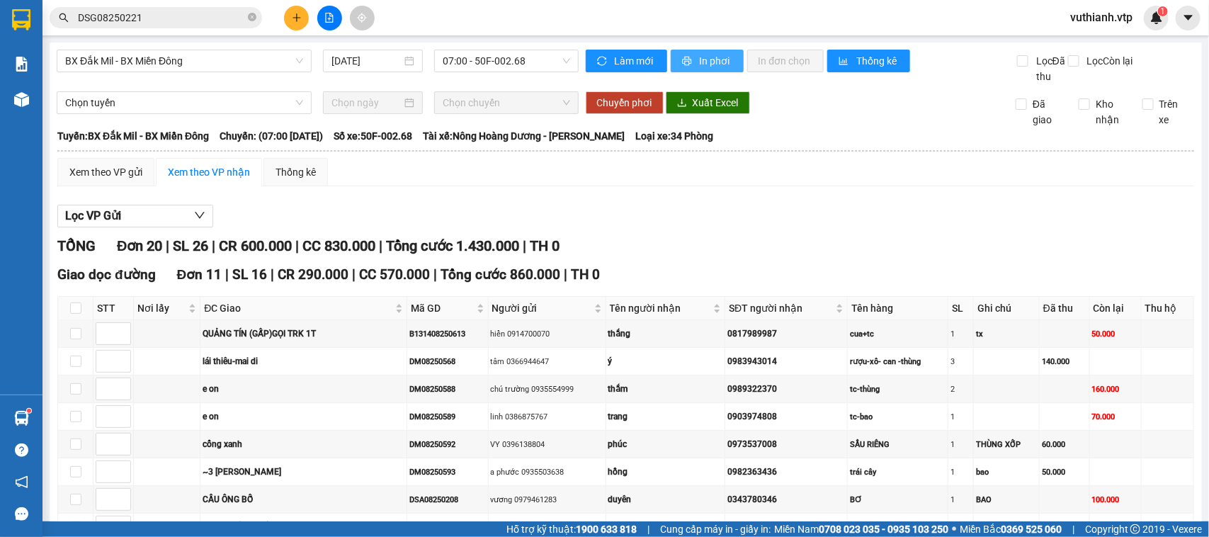
click at [704, 58] on span "In phơi" at bounding box center [716, 61] width 33 height 16
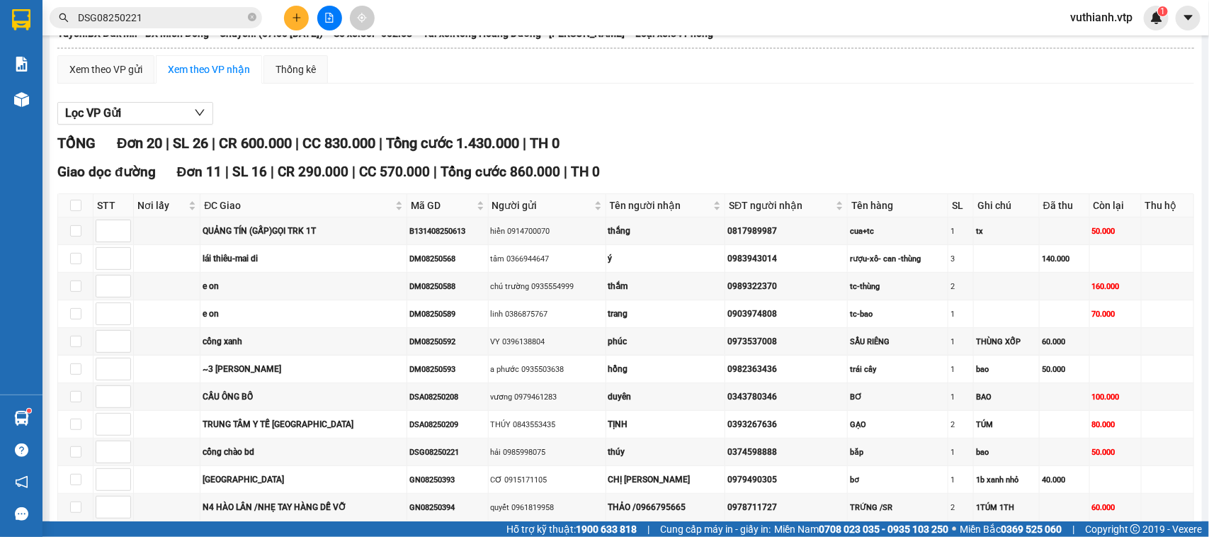
scroll to position [94, 0]
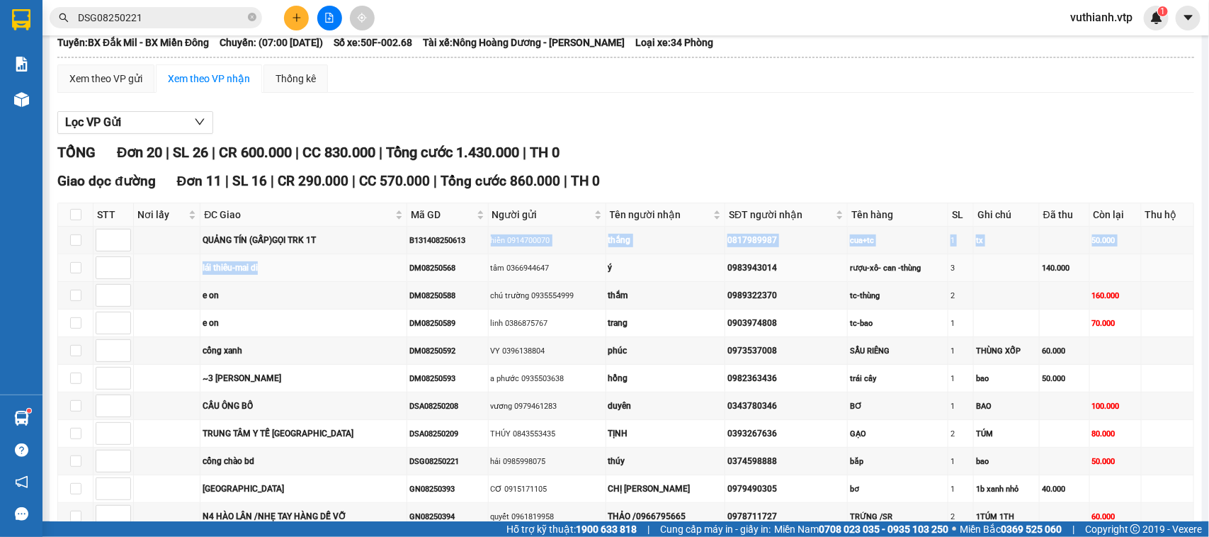
drag, startPoint x: 464, startPoint y: 254, endPoint x: 395, endPoint y: 271, distance: 71.7
click at [395, 271] on tbody "QUẢNG TÍN (GẤP)GỌI TRK 1T B131408250613 hiền 0914700070 thắng 0817989987 cua+tc…" at bounding box center [626, 379] width 1136 height 304
click at [445, 274] on div "DM08250568" at bounding box center [448, 268] width 76 height 12
click at [461, 247] on div "B131408250613" at bounding box center [448, 241] width 76 height 12
click at [459, 247] on div "B131408250613" at bounding box center [448, 241] width 76 height 12
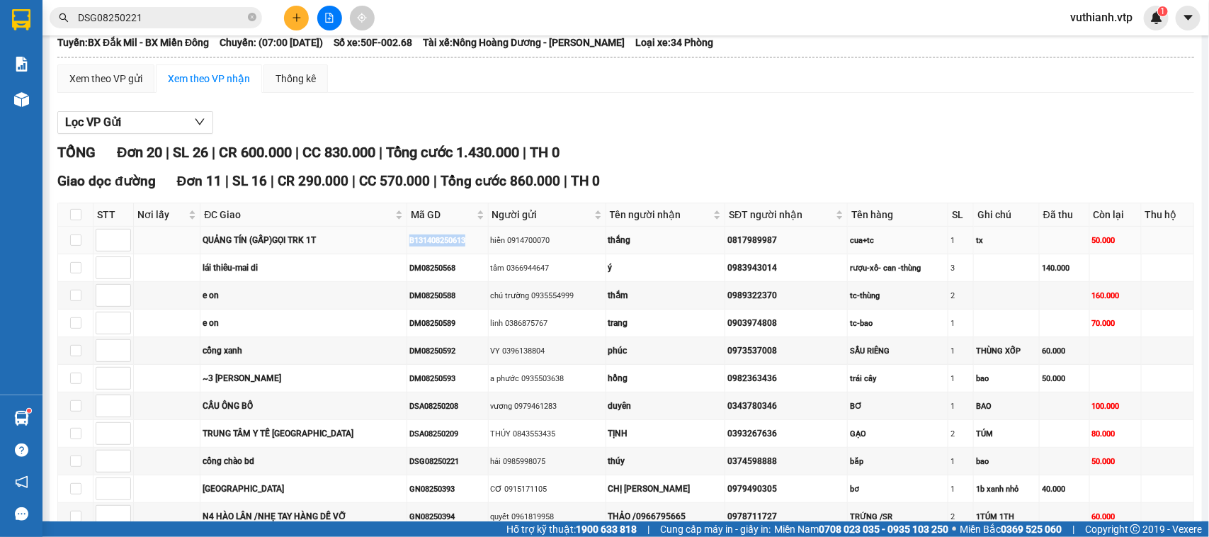
drag, startPoint x: 461, startPoint y: 254, endPoint x: 395, endPoint y: 252, distance: 65.9
click at [395, 252] on tr "QUẢNG TÍN (GẤP)GỌI TRK 1T B131408250613 hiền 0914700070 thắng 0817989987 cua+tc…" at bounding box center [626, 241] width 1136 height 28
copy tr "QUẢNG TÍN (GẤP)GỌI TRK 1T B131408250613"
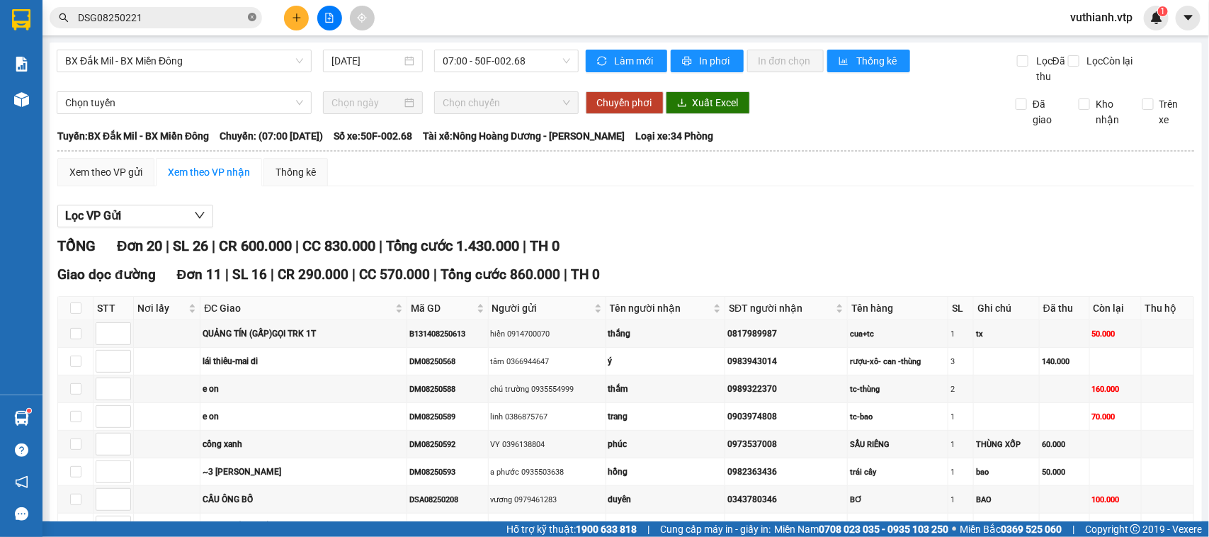
click at [250, 15] on icon "close-circle" at bounding box center [252, 17] width 9 height 9
click at [232, 18] on input "text" at bounding box center [161, 18] width 167 height 16
click at [221, 9] on span "v" at bounding box center [156, 17] width 213 height 21
click at [252, 19] on icon "close-circle" at bounding box center [252, 17] width 9 height 9
click at [209, 18] on input "text" at bounding box center [161, 18] width 167 height 16
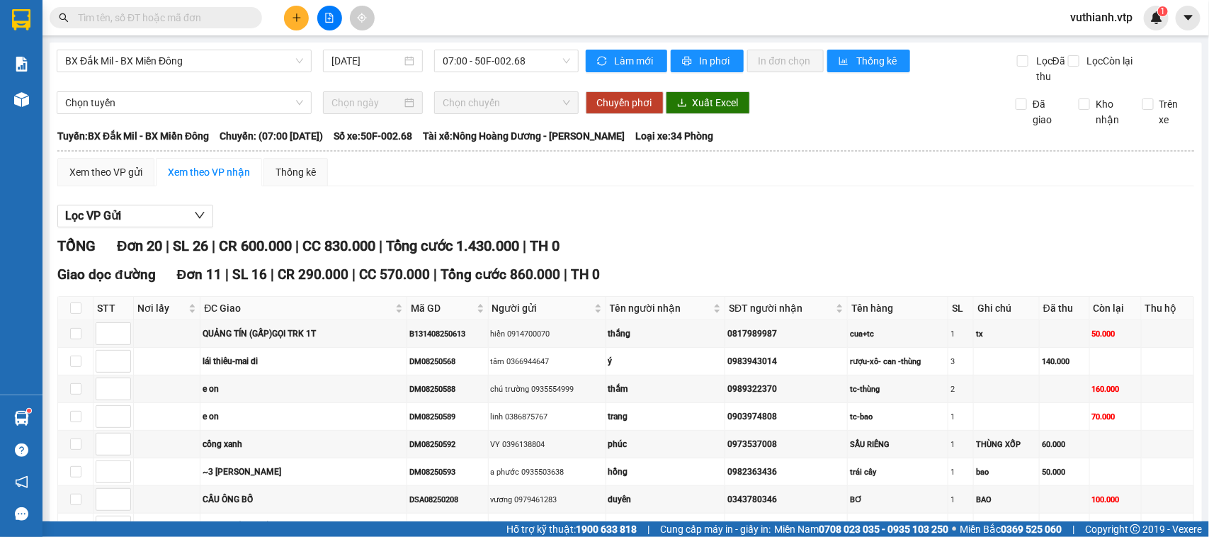
paste input "B131408250613"
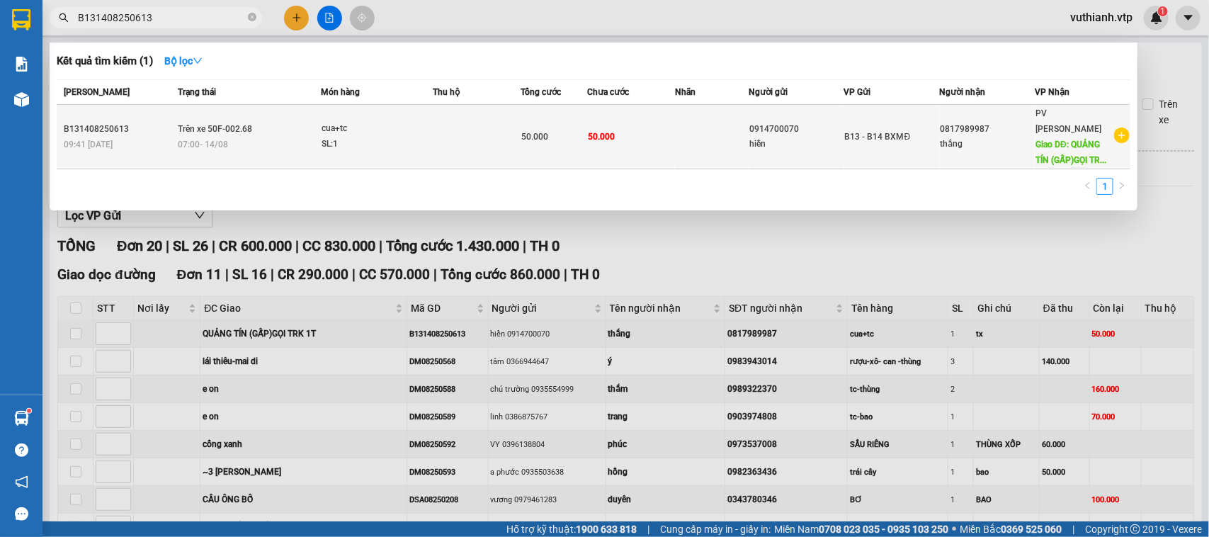
click at [480, 132] on td at bounding box center [477, 137] width 88 height 64
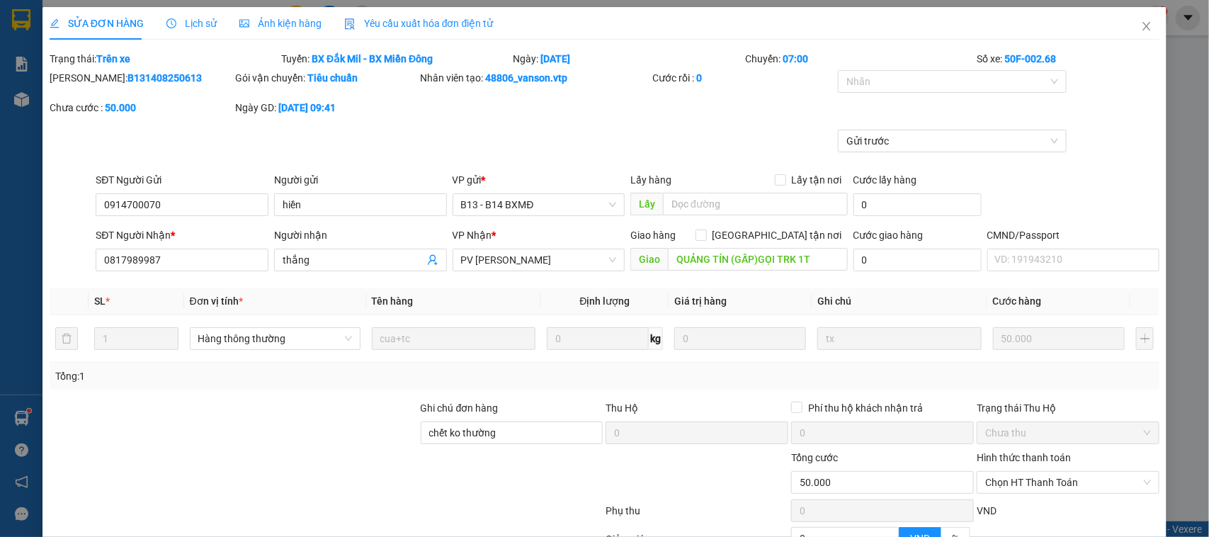
click at [200, 23] on span "Lịch sử" at bounding box center [191, 23] width 50 height 11
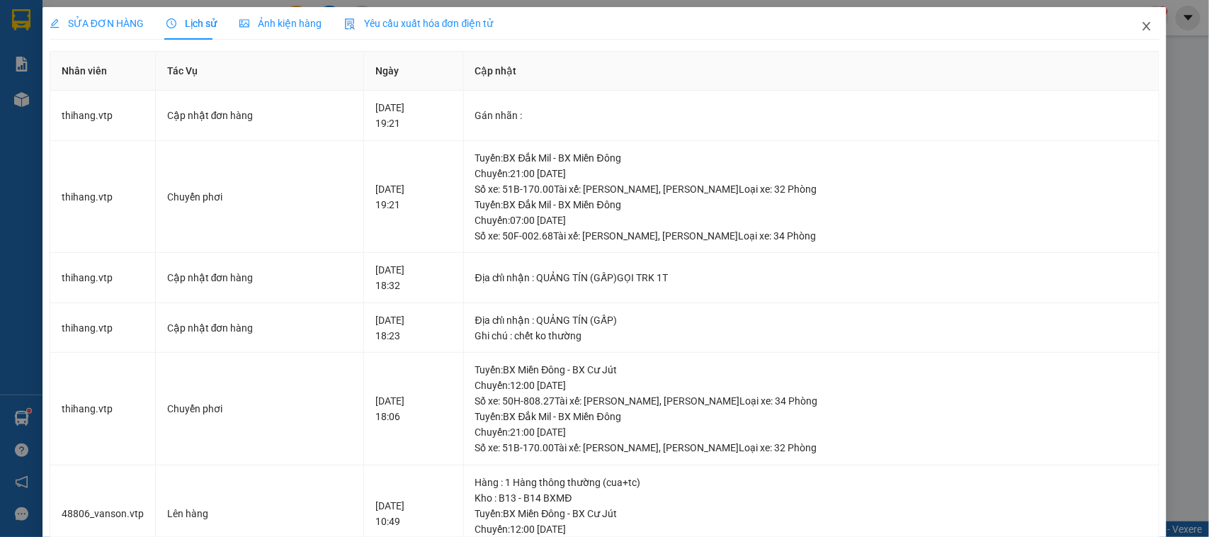
click at [1141, 23] on icon "close" at bounding box center [1146, 26] width 11 height 11
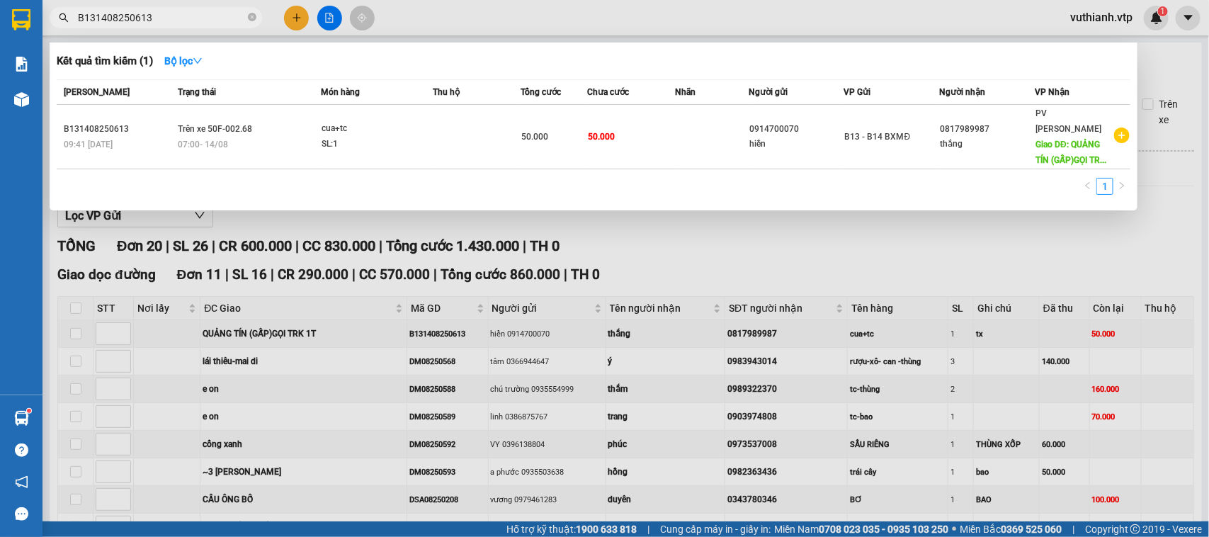
click at [221, 10] on input "B131408250613" at bounding box center [161, 18] width 167 height 16
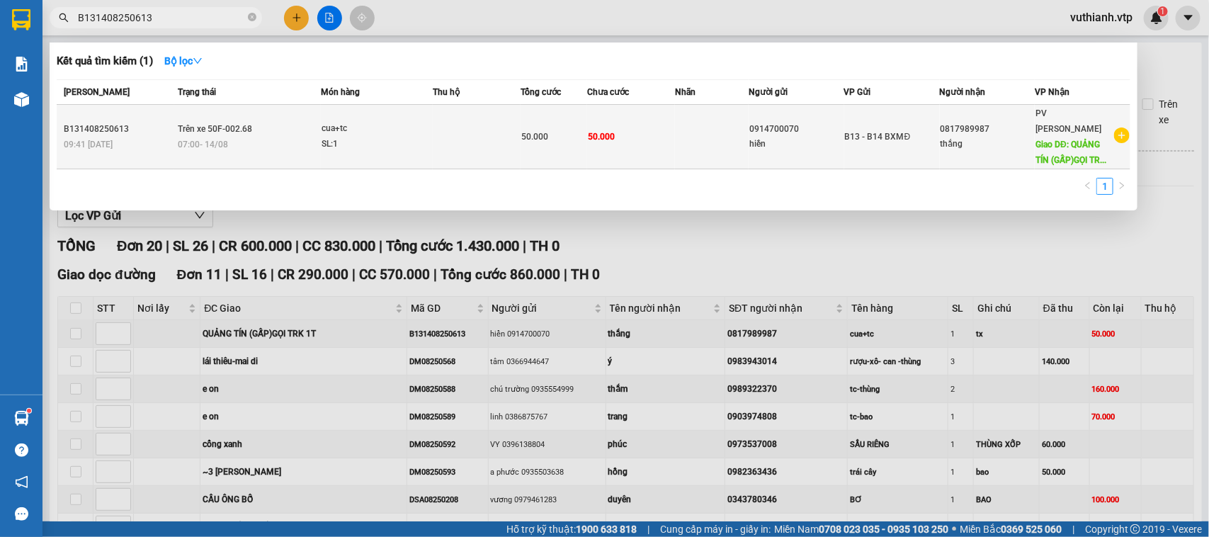
click at [383, 137] on div "SL: 1" at bounding box center [375, 145] width 106 height 16
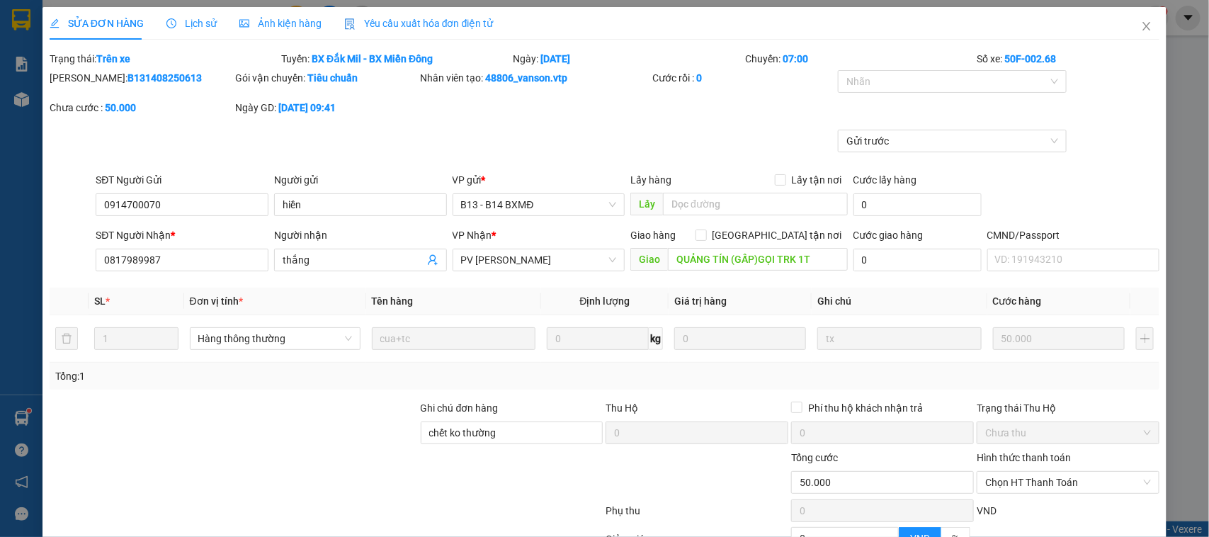
click at [204, 28] on span "Lịch sử" at bounding box center [191, 23] width 50 height 11
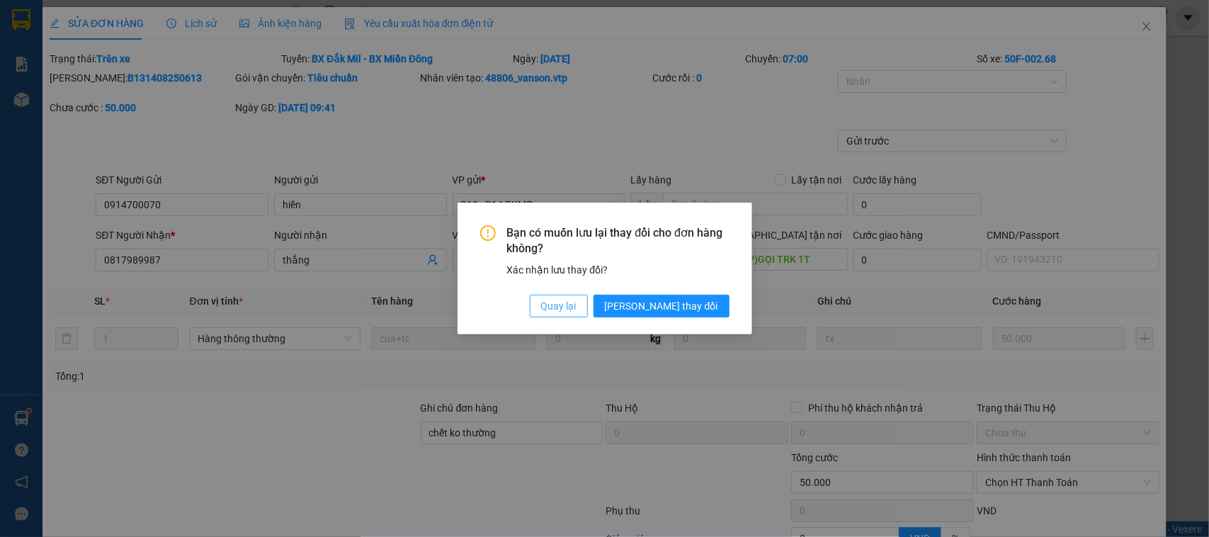
click at [577, 312] on span "Quay lại" at bounding box center [558, 306] width 35 height 16
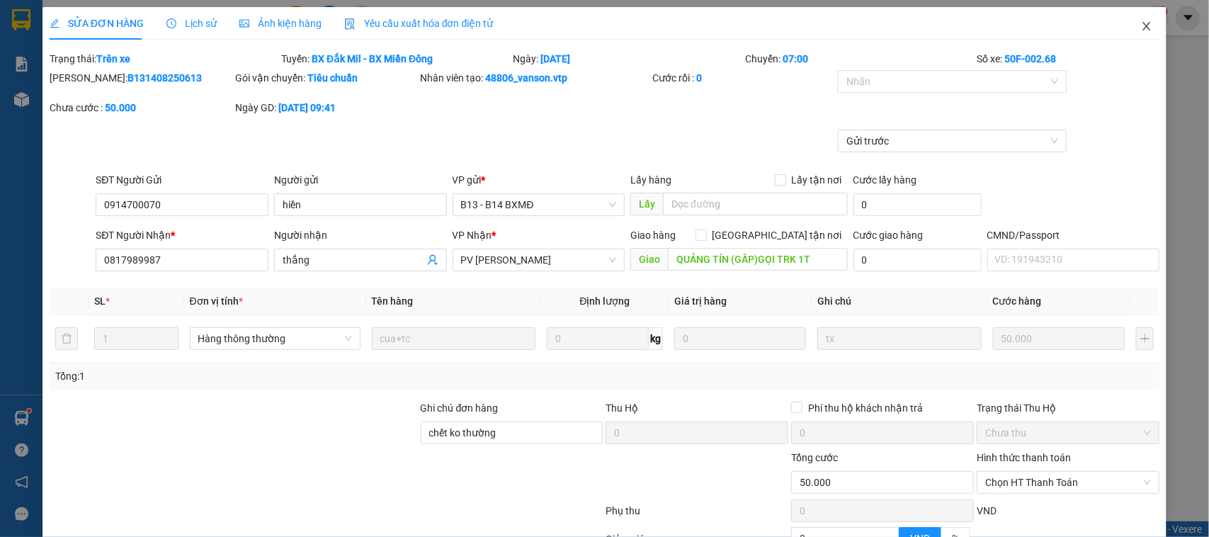
click at [1141, 26] on icon "close" at bounding box center [1146, 26] width 11 height 11
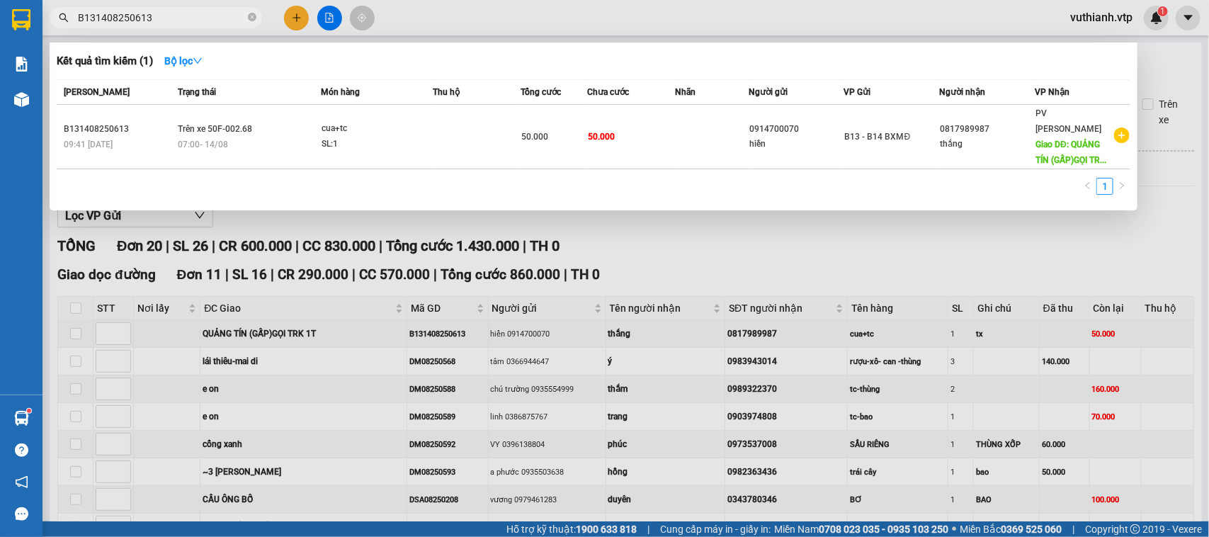
click at [210, 11] on input "B131408250613" at bounding box center [161, 18] width 167 height 16
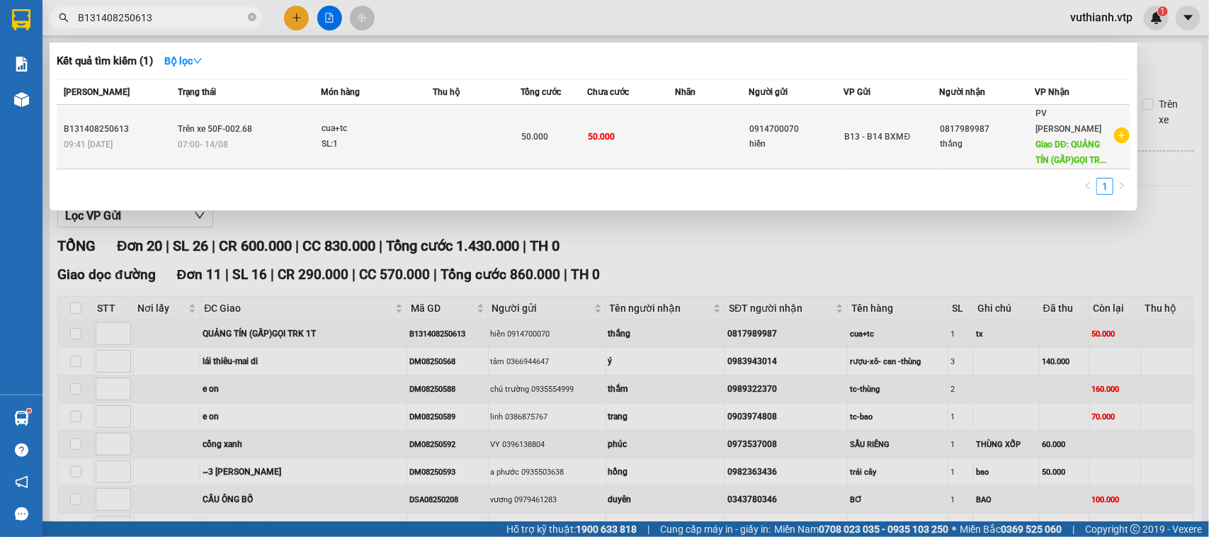
click at [400, 137] on div "SL: 1" at bounding box center [375, 145] width 106 height 16
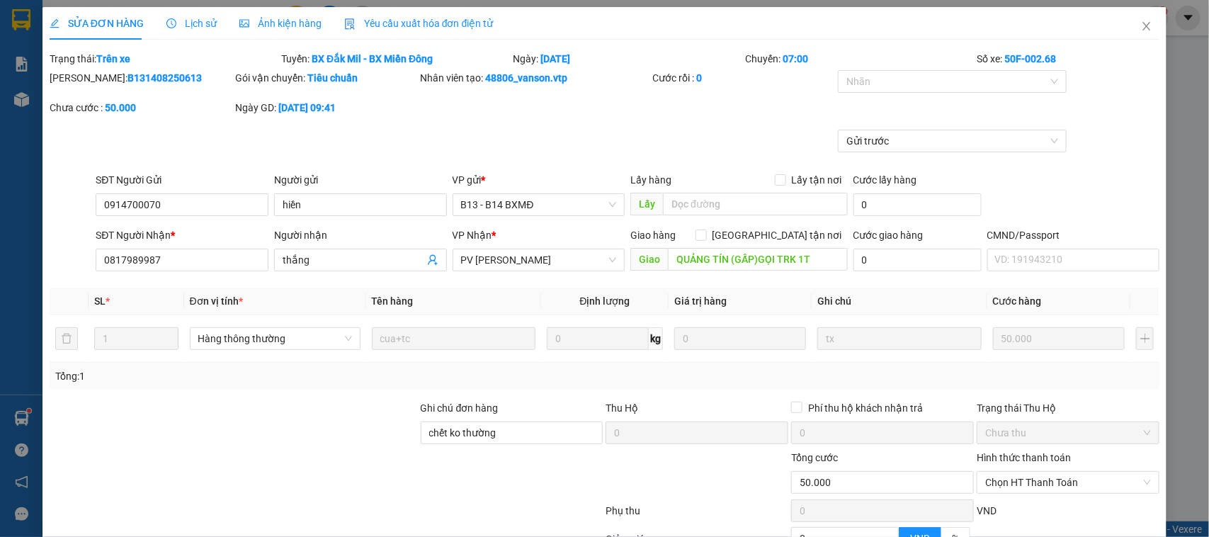
click at [183, 27] on span "Lịch sử" at bounding box center [191, 23] width 50 height 11
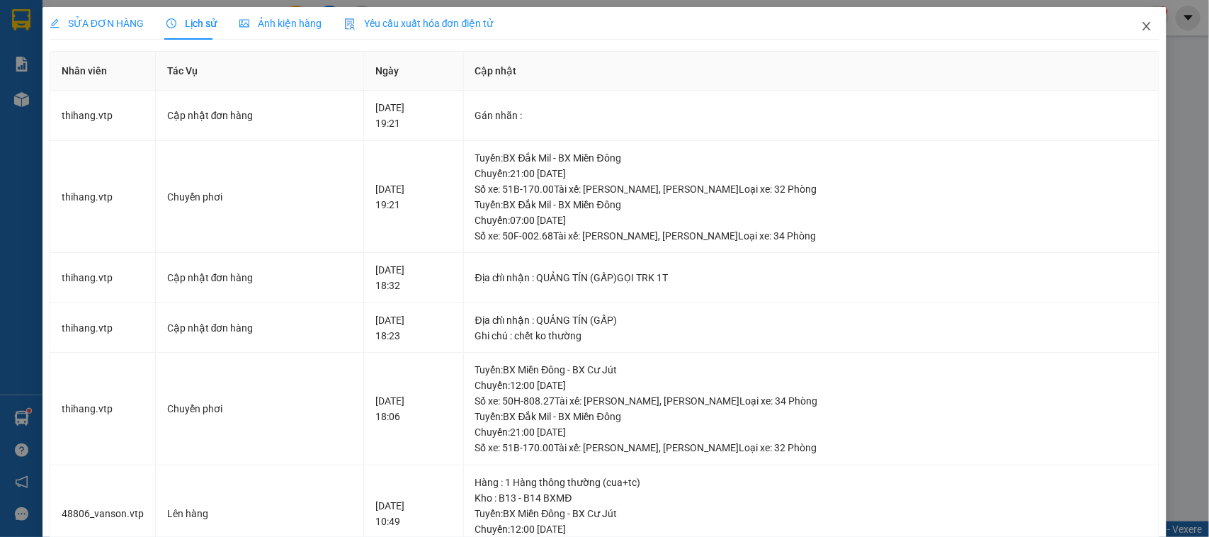
click at [1141, 26] on icon "close" at bounding box center [1146, 26] width 11 height 11
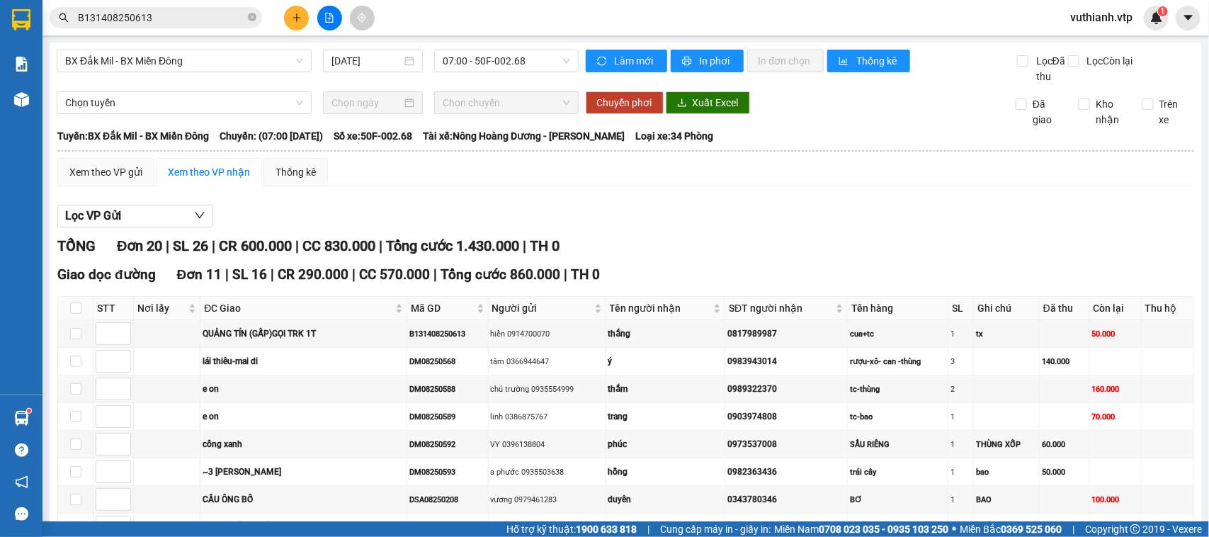
click at [220, 12] on input "B131408250613" at bounding box center [161, 18] width 167 height 16
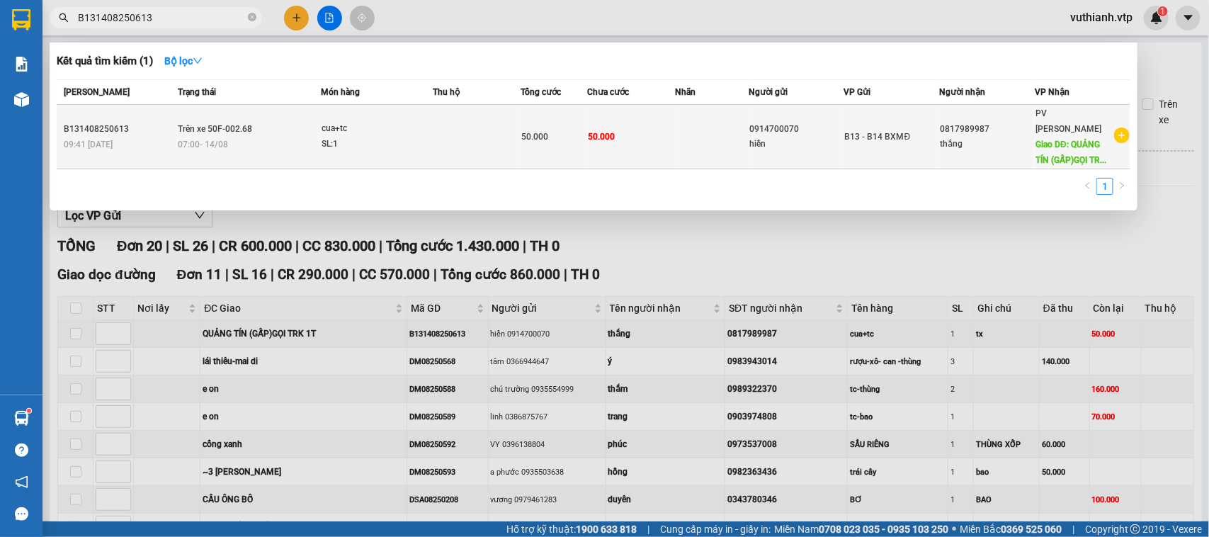
click at [245, 137] on div "07:00 [DATE]" at bounding box center [249, 145] width 142 height 16
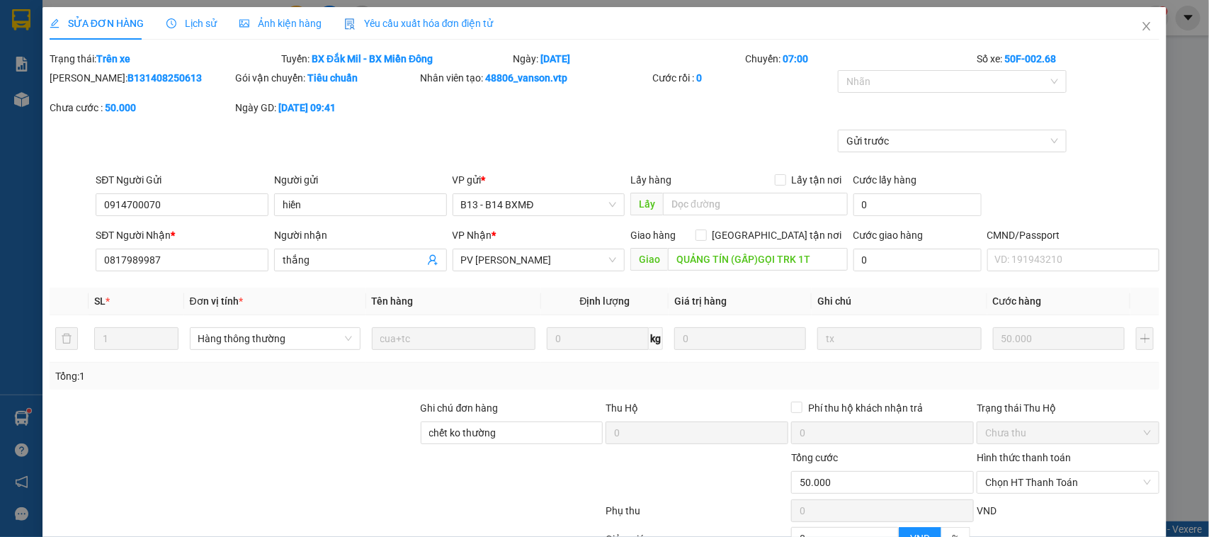
click at [198, 23] on span "Lịch sử" at bounding box center [191, 23] width 50 height 11
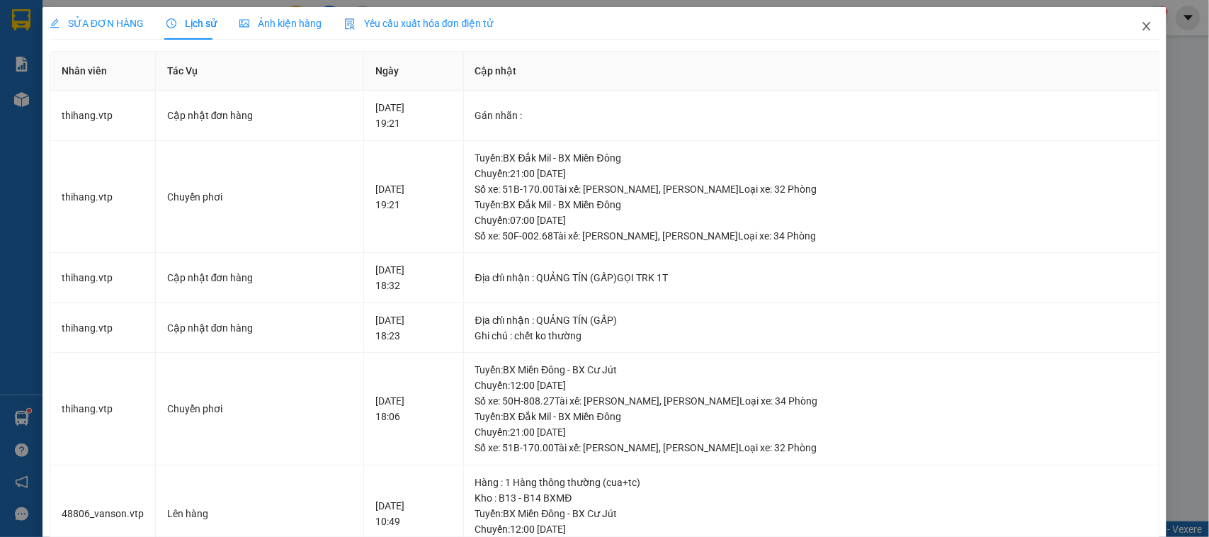
click at [1141, 25] on icon "close" at bounding box center [1146, 26] width 11 height 11
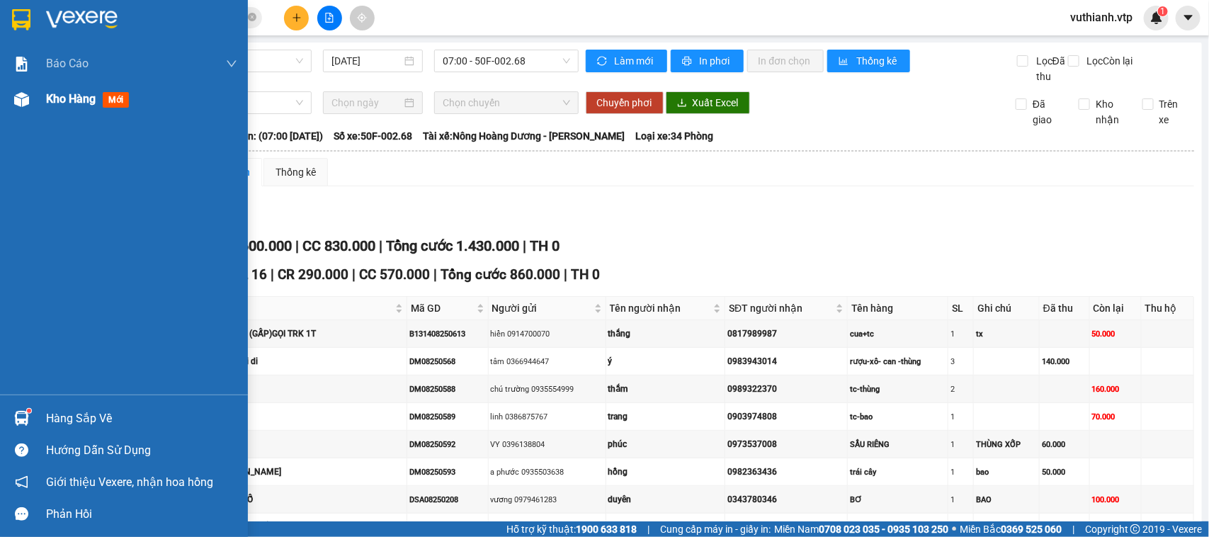
click at [30, 101] on div at bounding box center [21, 99] width 25 height 25
click at [101, 100] on div "Kho hàng mới" at bounding box center [90, 99] width 89 height 18
click at [20, 96] on img at bounding box center [21, 99] width 15 height 15
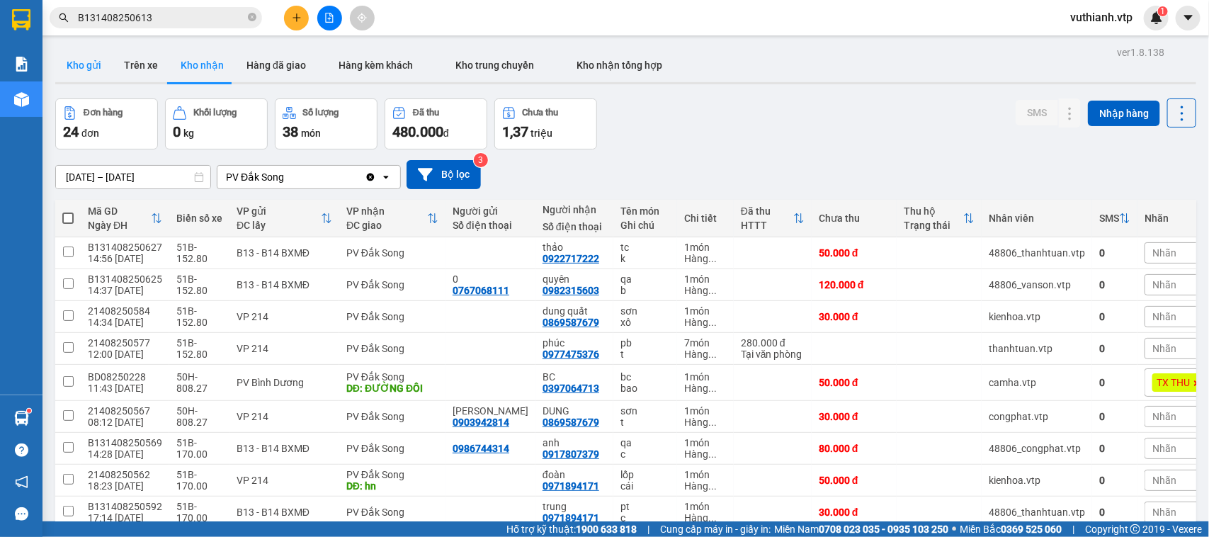
click at [82, 60] on button "Kho gửi" at bounding box center [83, 65] width 57 height 34
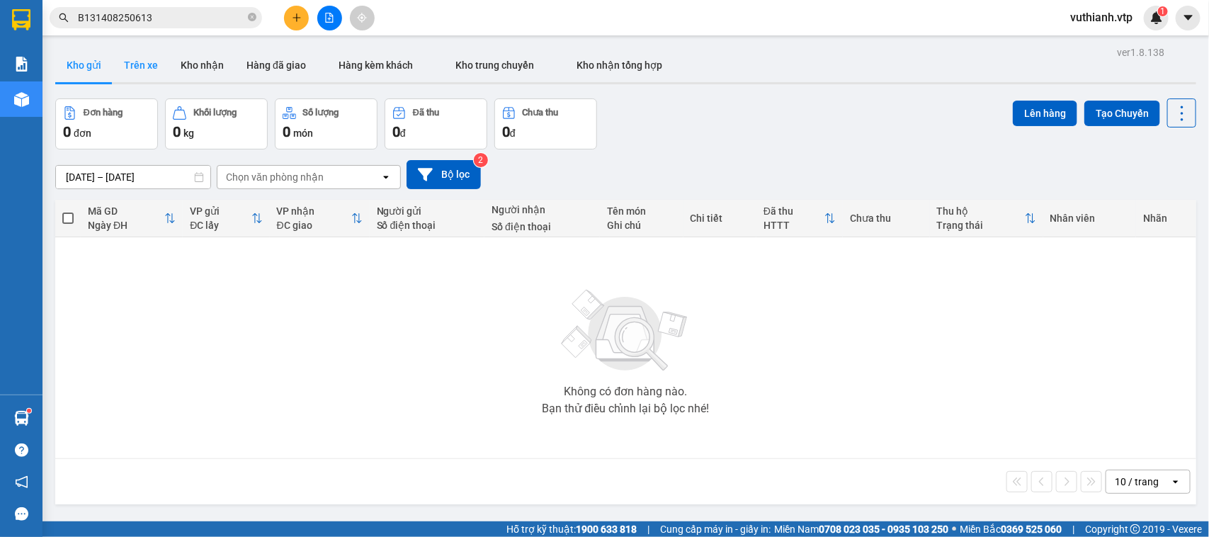
click at [147, 64] on button "Trên xe" at bounding box center [141, 65] width 57 height 34
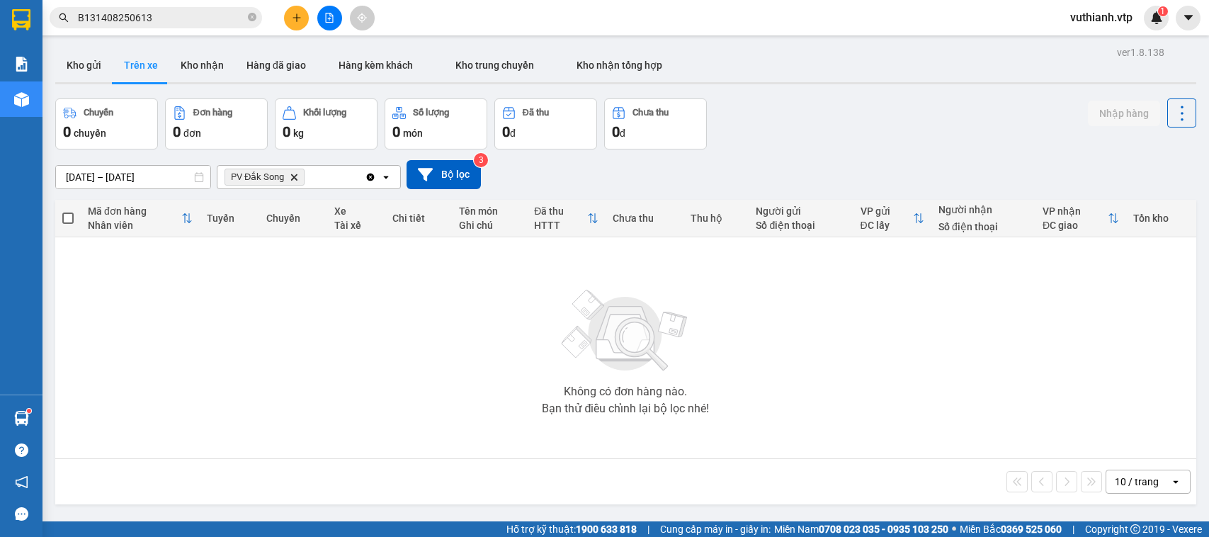
click at [207, 69] on button "Kho nhận" at bounding box center [202, 65] width 66 height 34
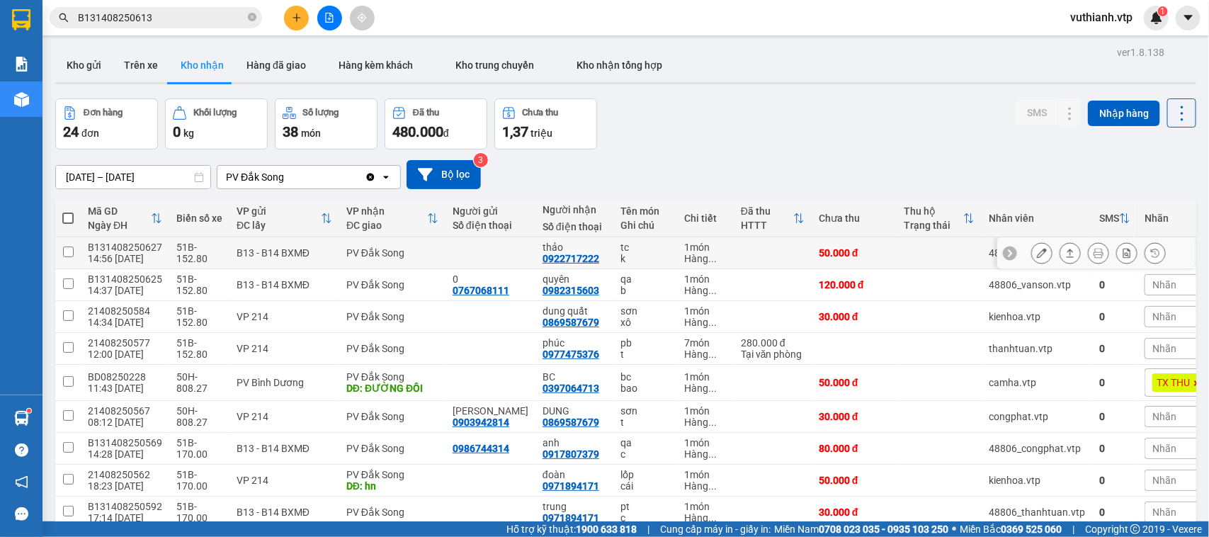
click at [1037, 254] on icon at bounding box center [1042, 253] width 10 height 10
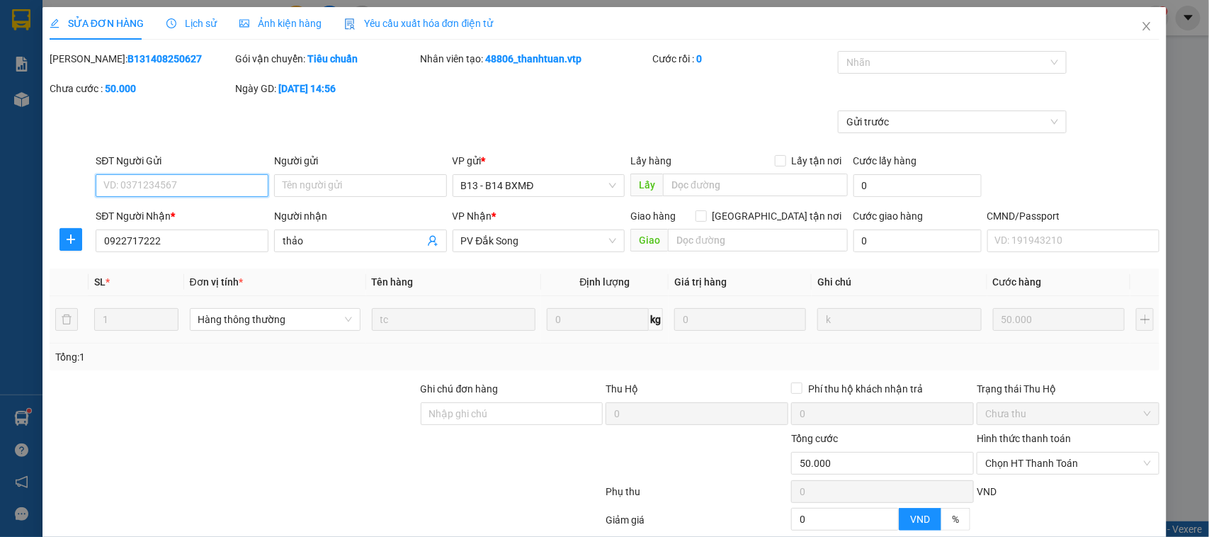
type input "0922717222"
type input "thảo"
type input "50.000"
type input "2.500"
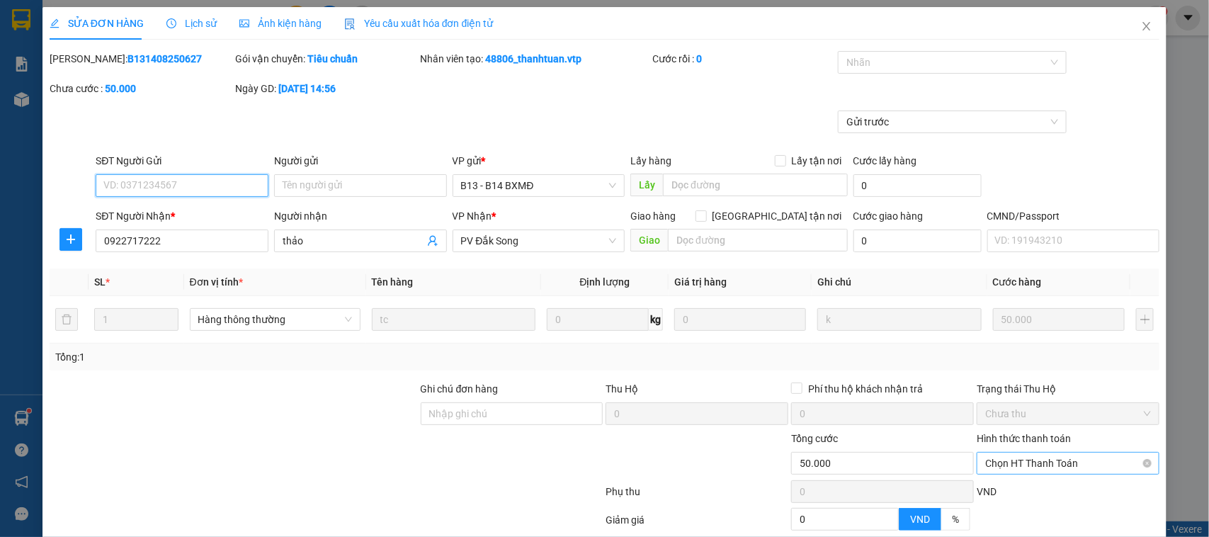
click at [1034, 463] on span "Chọn HT Thanh Toán" at bounding box center [1069, 463] width 166 height 21
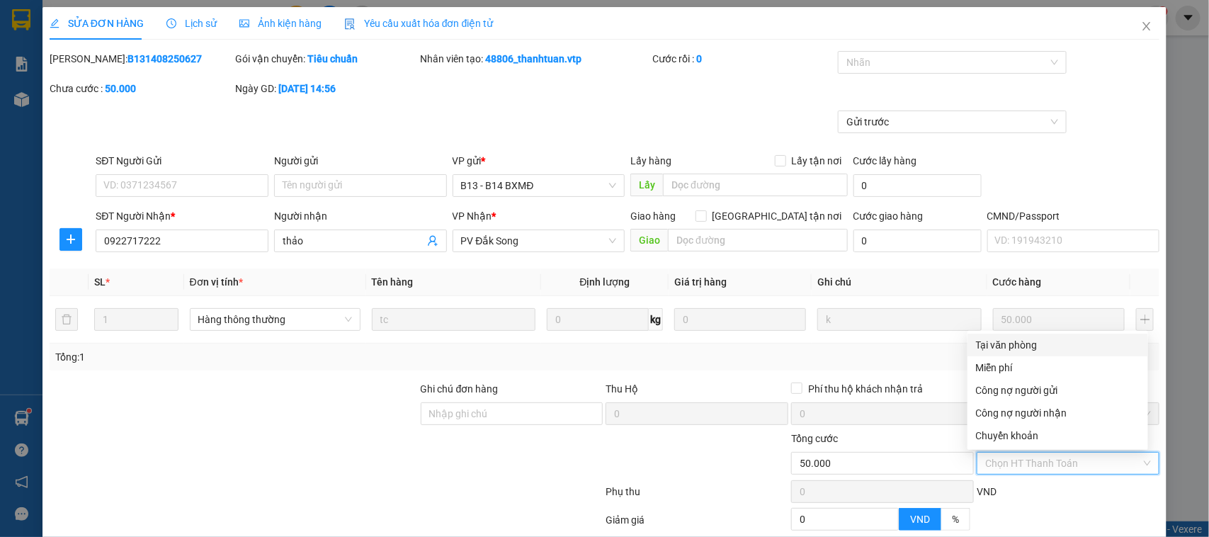
click at [1045, 345] on div "Tại văn phòng" at bounding box center [1058, 345] width 164 height 16
type input "0"
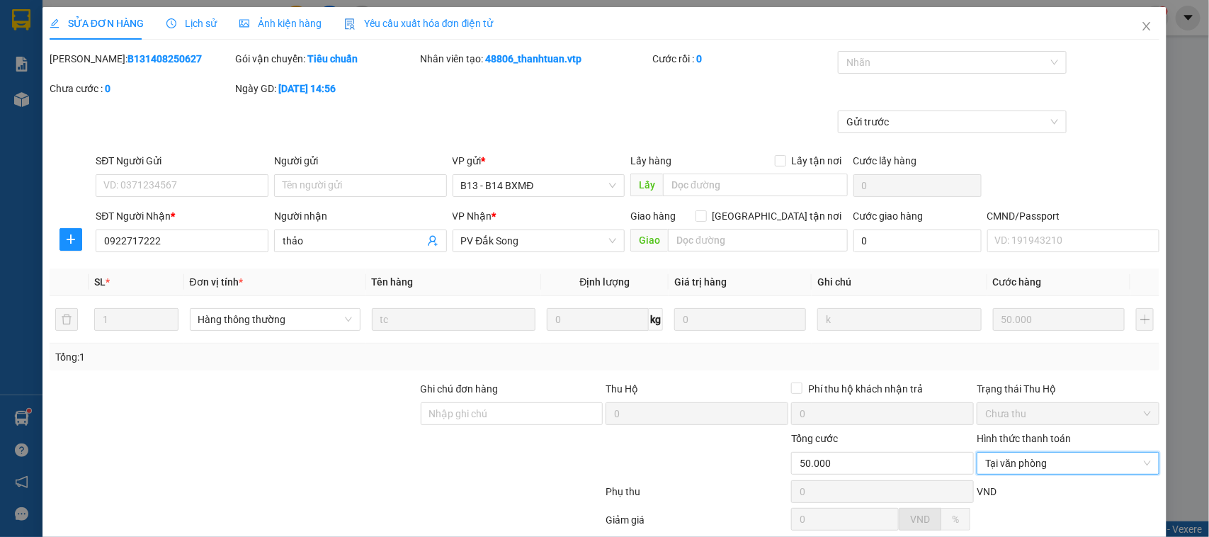
scroll to position [135, 0]
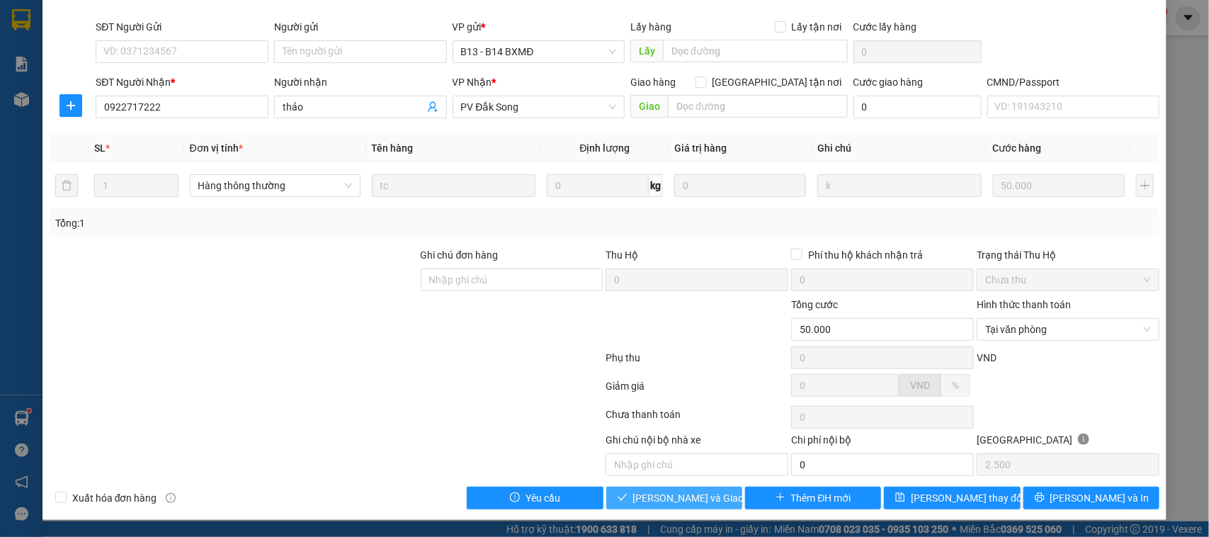
click at [702, 505] on span "[PERSON_NAME] và Giao hàng" at bounding box center [701, 498] width 136 height 16
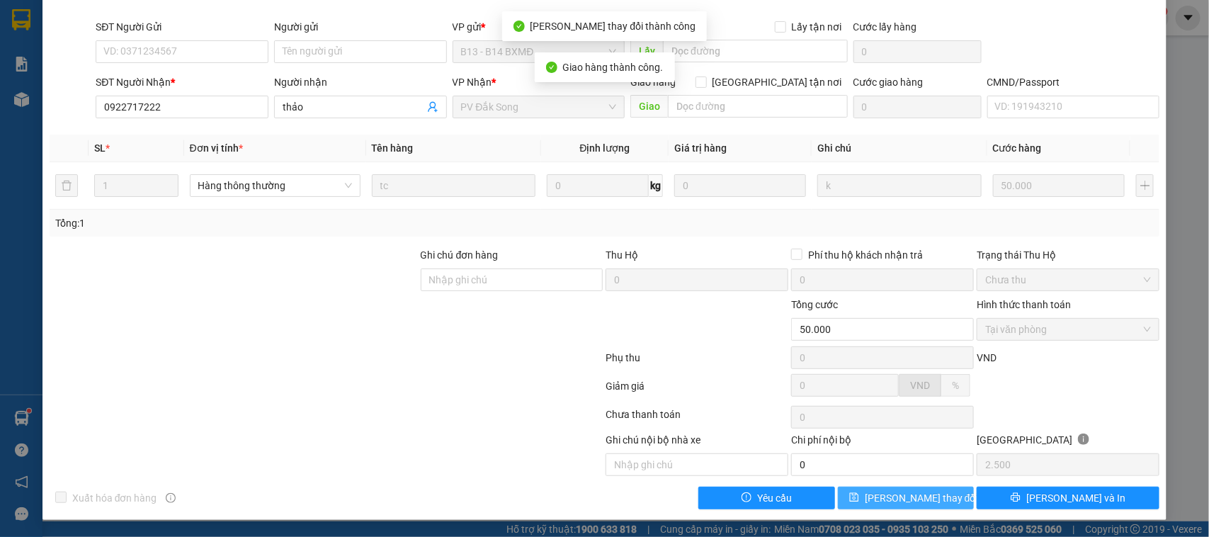
click at [937, 503] on button "[PERSON_NAME] thay đổi" at bounding box center [906, 498] width 136 height 23
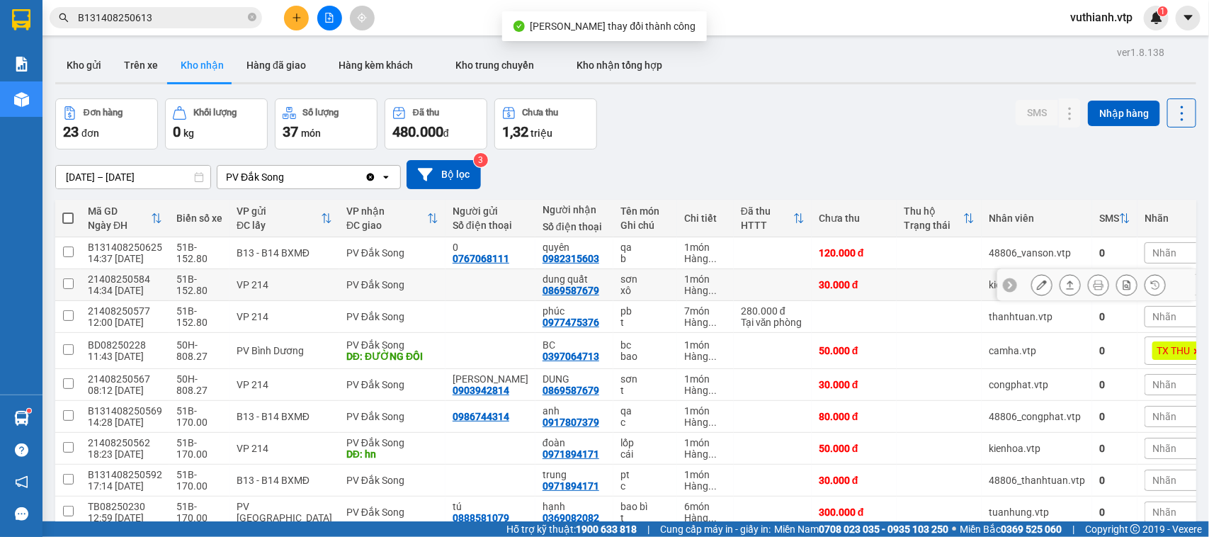
scroll to position [105, 0]
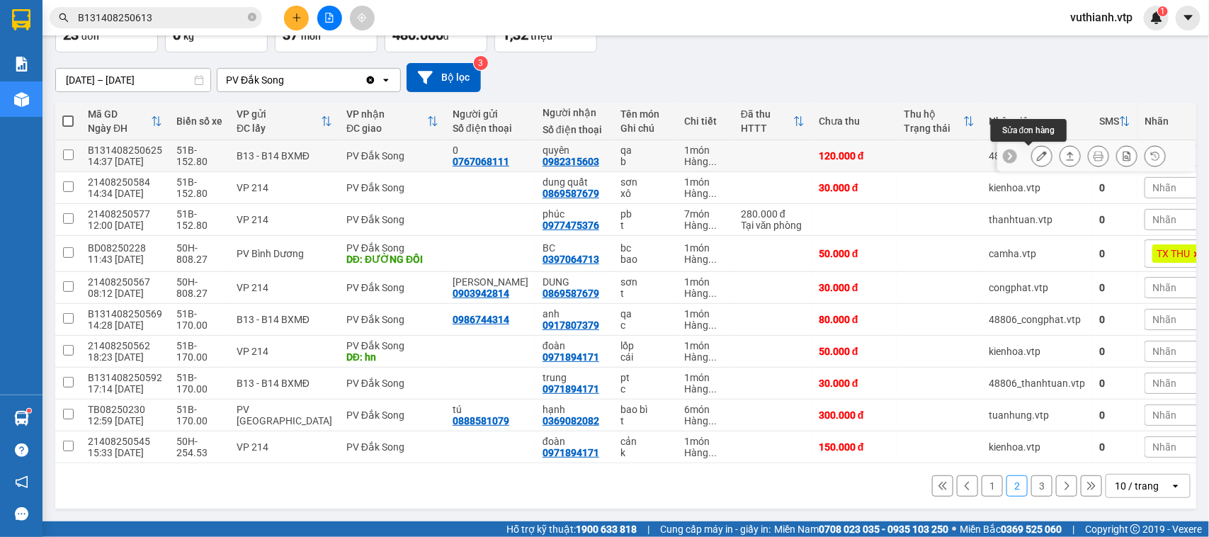
click at [1037, 151] on icon at bounding box center [1042, 156] width 10 height 10
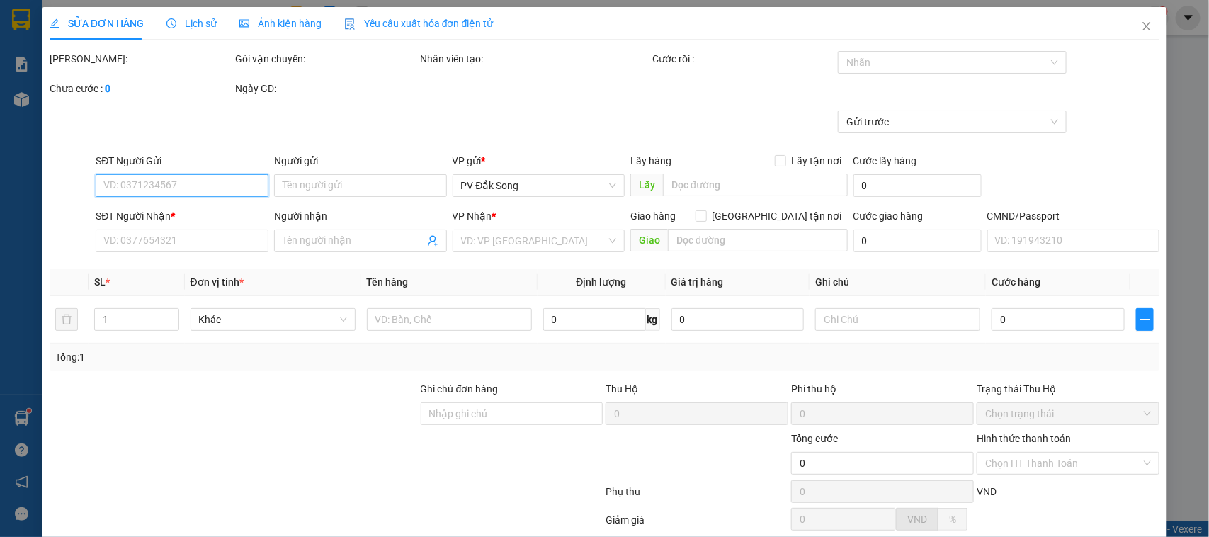
type input "0767068111"
type input "0"
type input "0982315603"
type input "quyên"
type input "120.000"
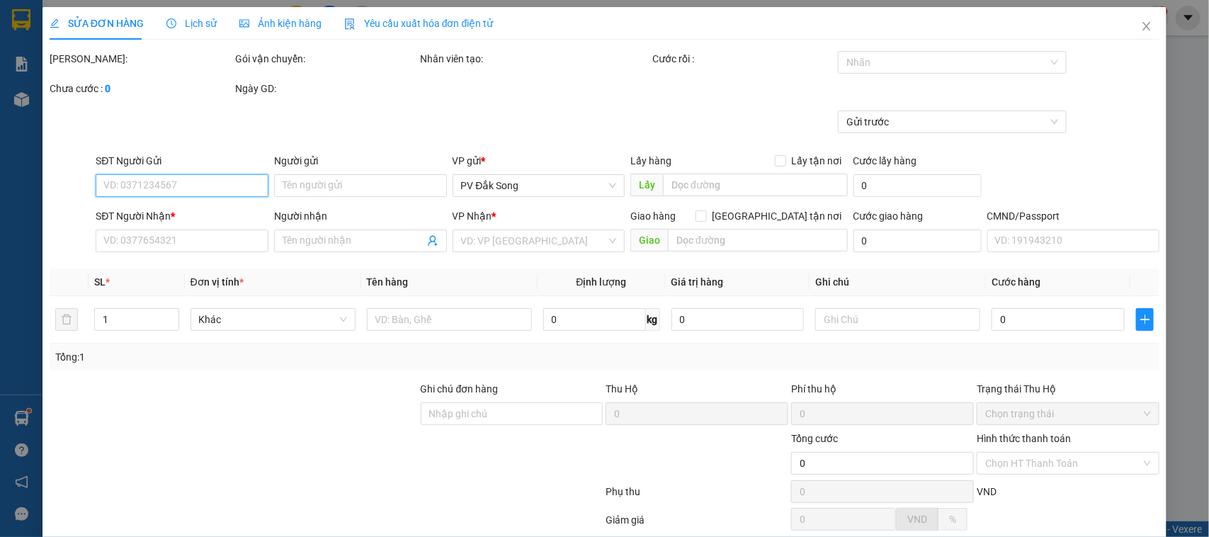
type input "120.000"
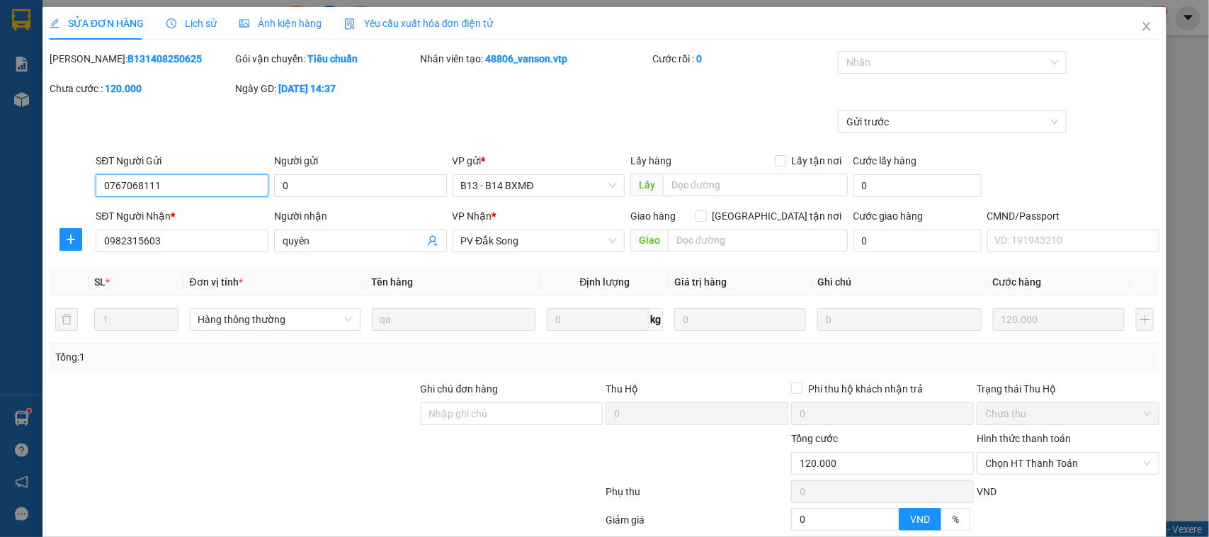
type input "6.000"
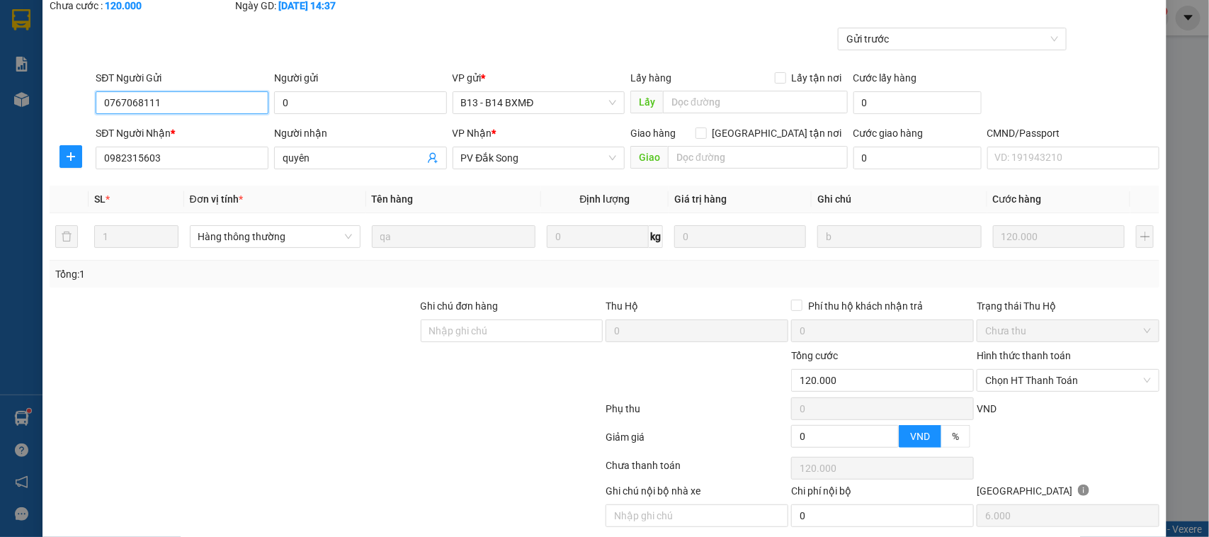
scroll to position [135, 0]
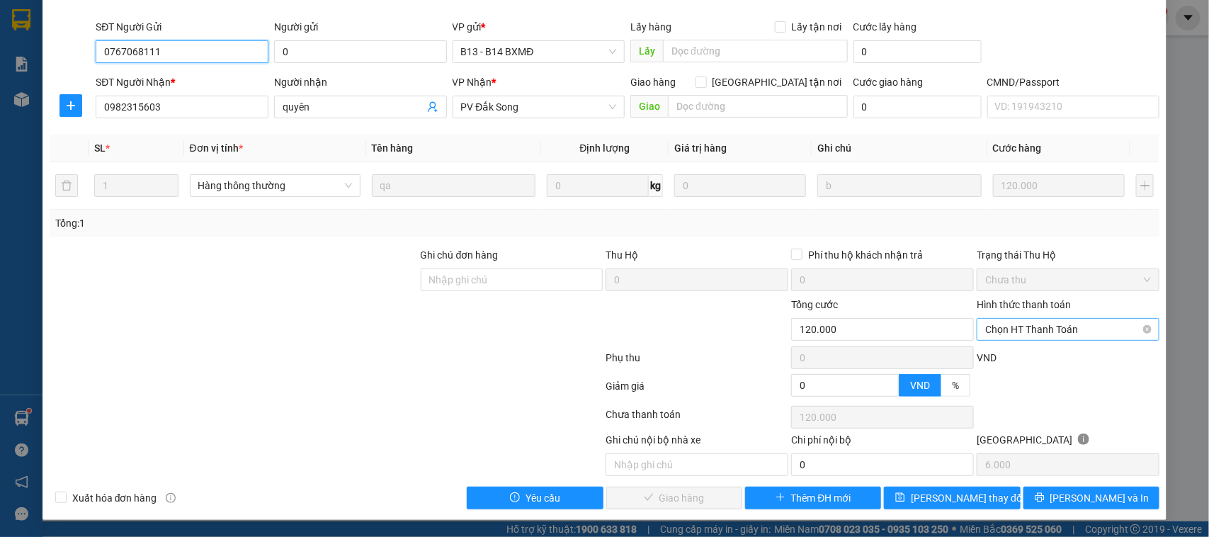
click at [1007, 326] on span "Chọn HT Thanh Toán" at bounding box center [1069, 329] width 166 height 21
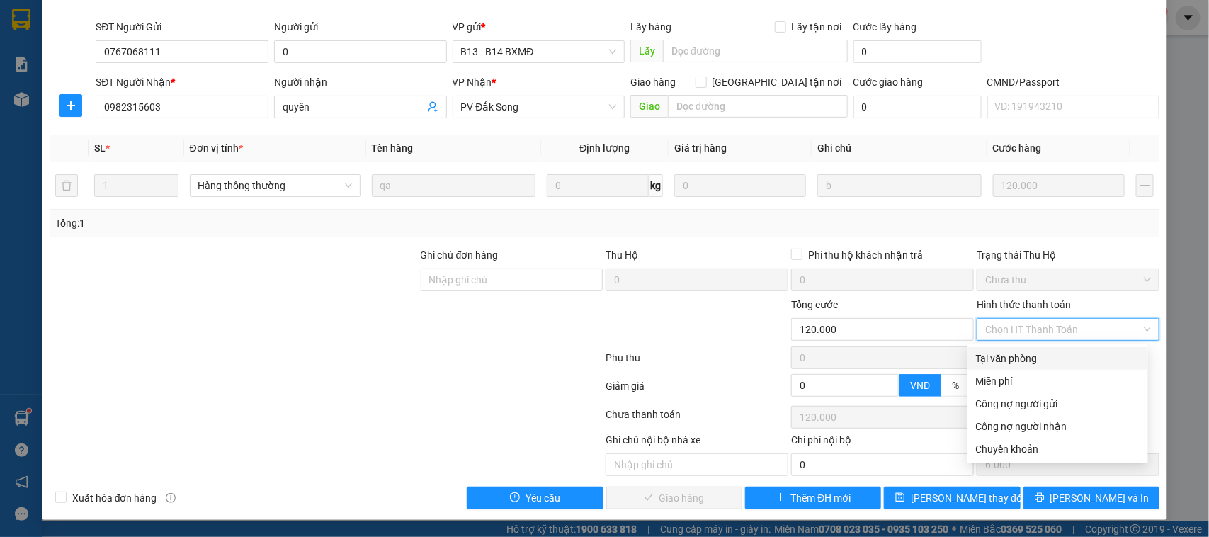
click at [1007, 358] on div "Tại văn phòng" at bounding box center [1058, 359] width 164 height 16
type input "0"
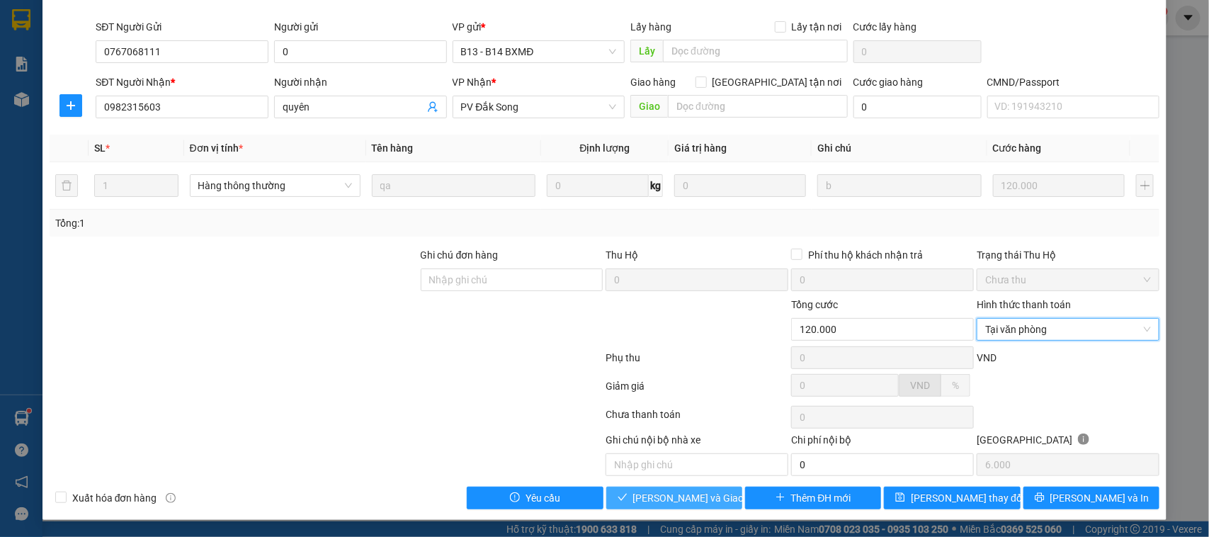
click at [677, 497] on span "[PERSON_NAME] và Giao hàng" at bounding box center [701, 498] width 136 height 16
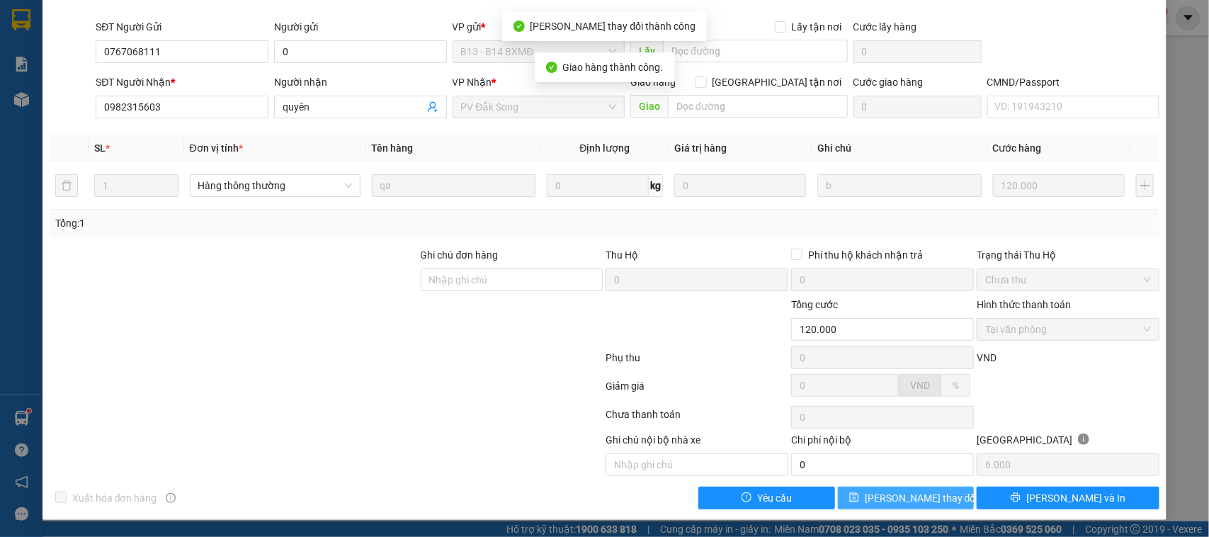
click at [909, 502] on span "[PERSON_NAME] thay đổi" at bounding box center [921, 498] width 113 height 16
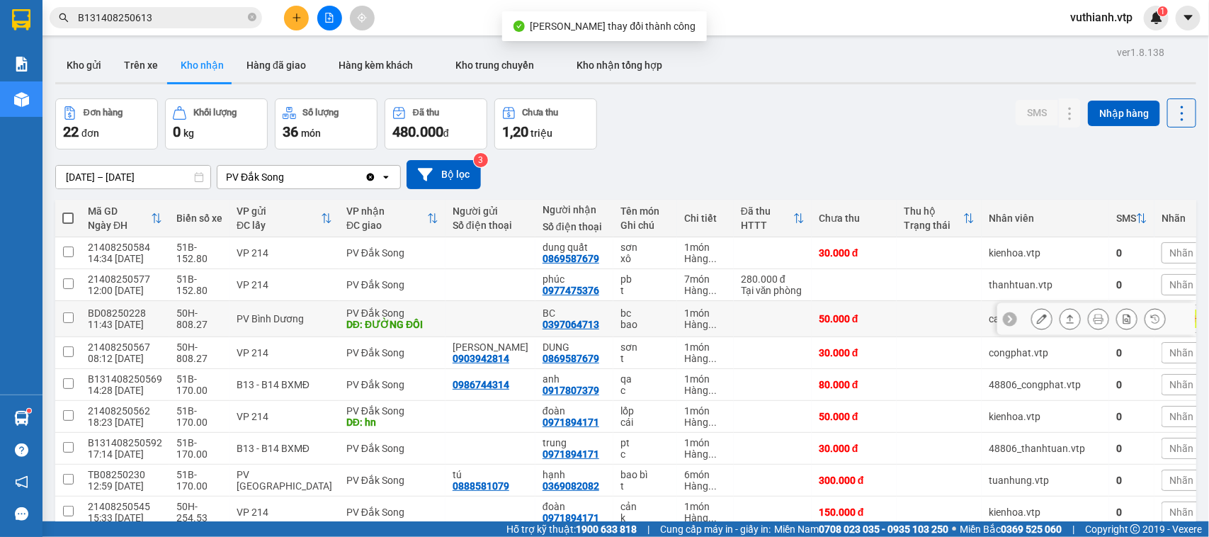
scroll to position [105, 0]
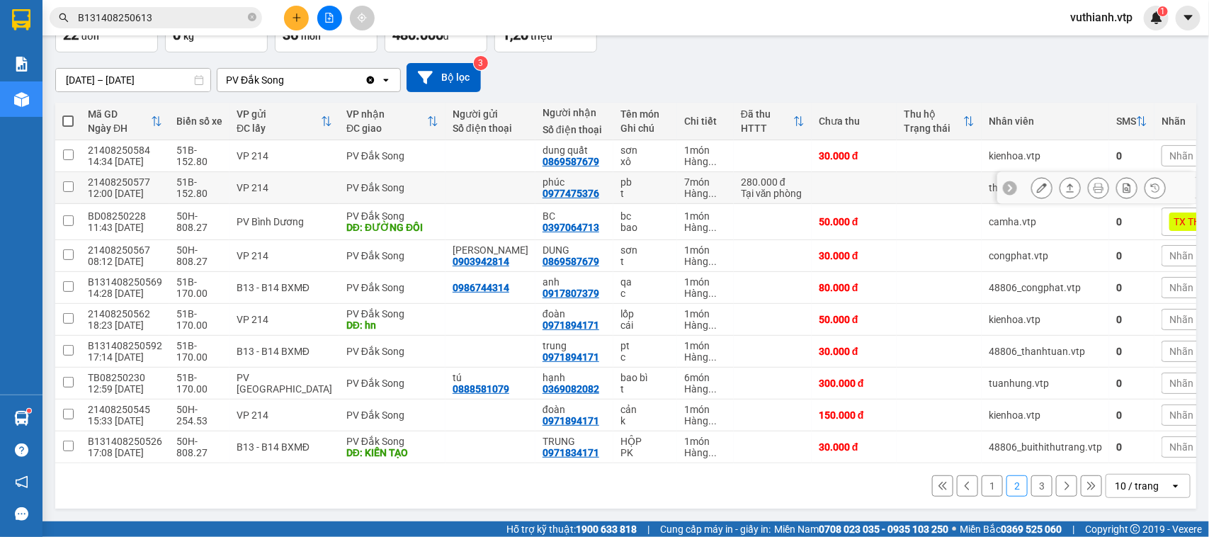
click at [1066, 183] on icon at bounding box center [1071, 188] width 10 height 10
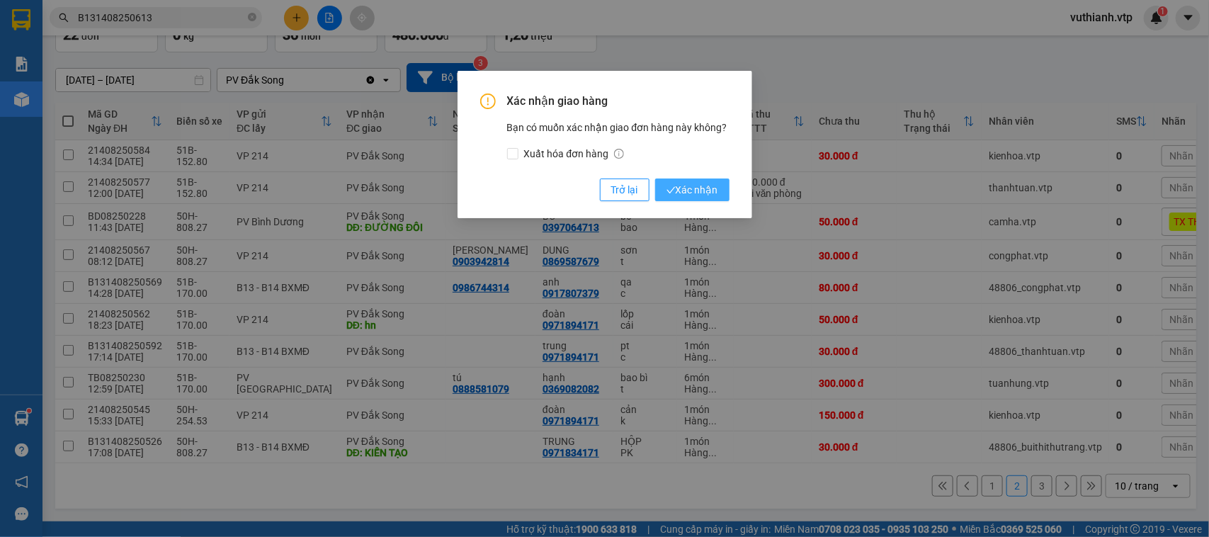
click at [706, 188] on span "Xác nhận" at bounding box center [693, 190] width 52 height 16
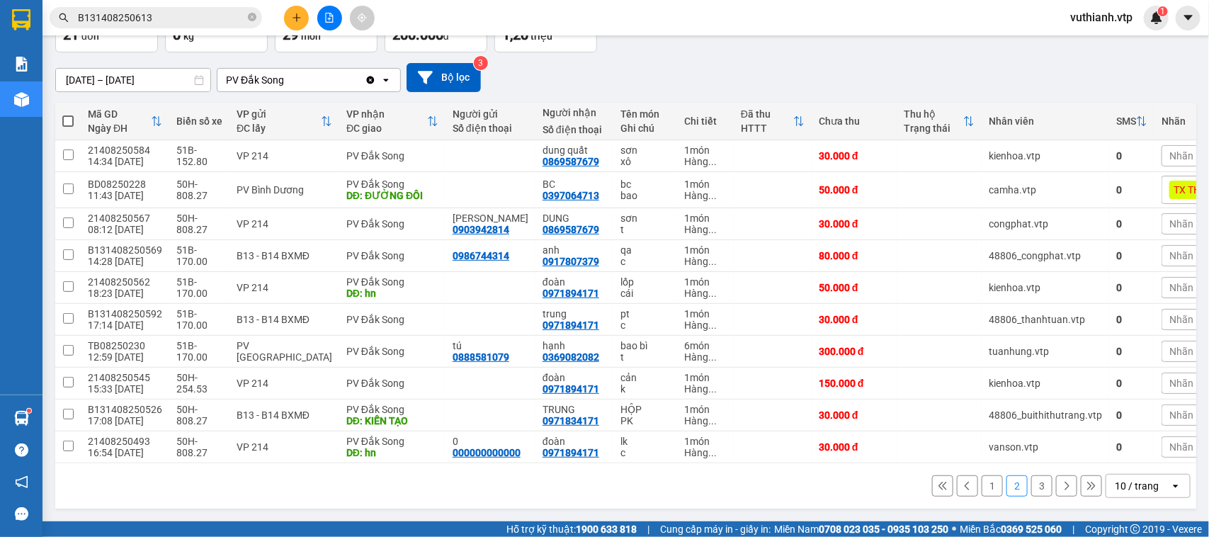
click at [1032, 485] on button "3" at bounding box center [1042, 485] width 21 height 21
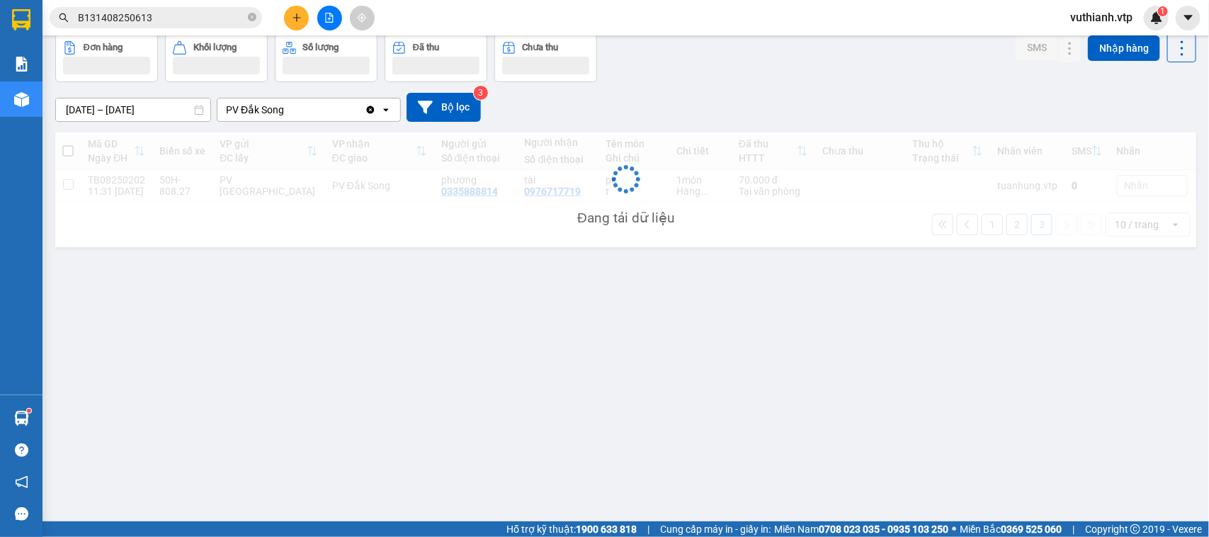
scroll to position [65, 0]
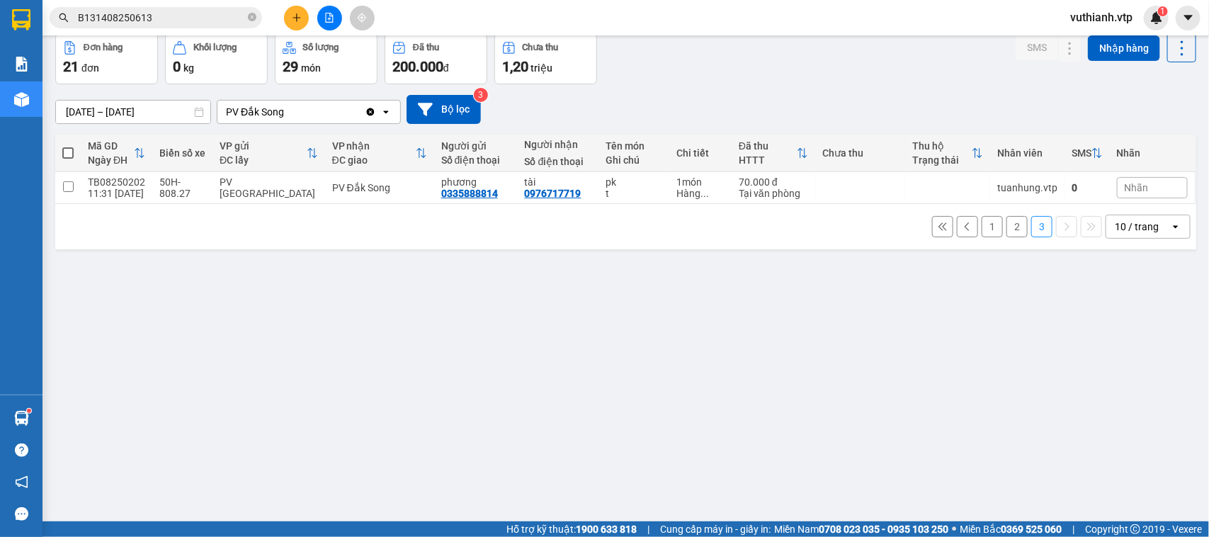
click at [982, 230] on button "1" at bounding box center [992, 226] width 21 height 21
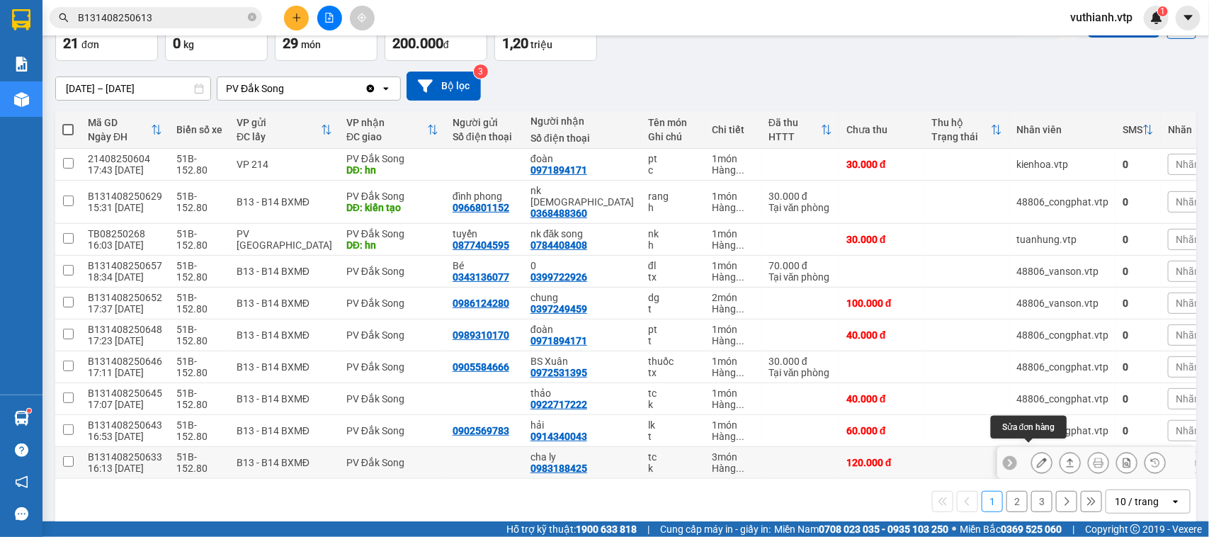
scroll to position [100, 0]
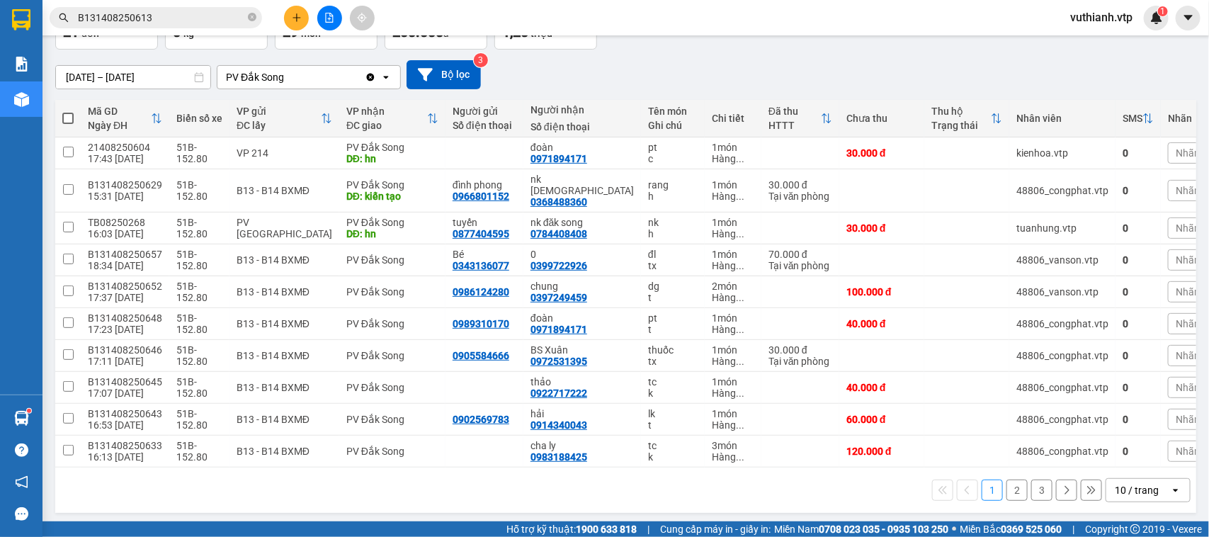
click at [1032, 487] on button "3" at bounding box center [1042, 490] width 21 height 21
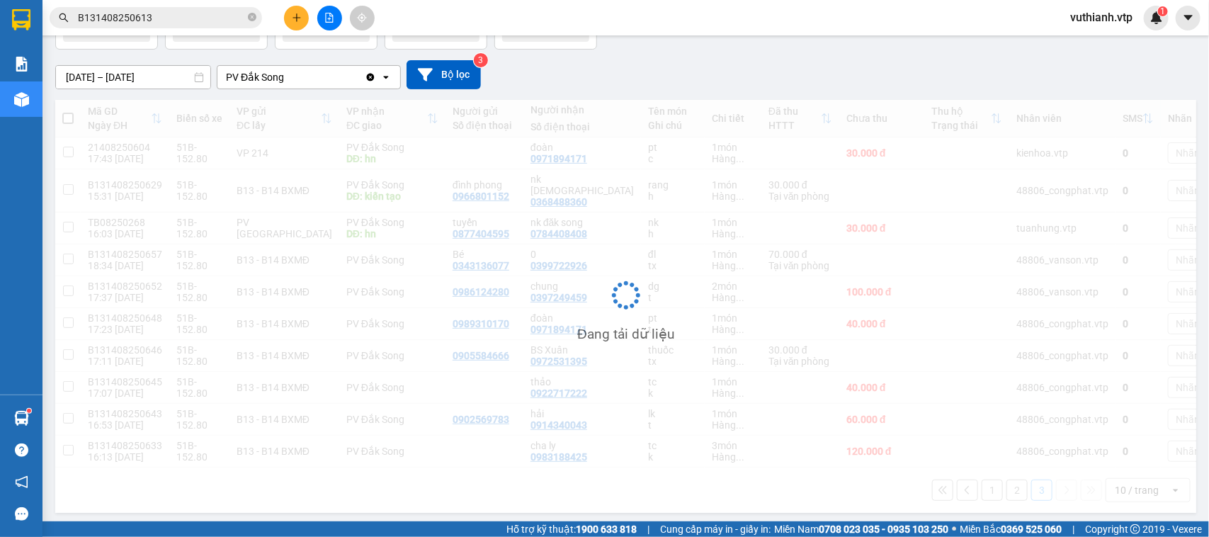
scroll to position [65, 0]
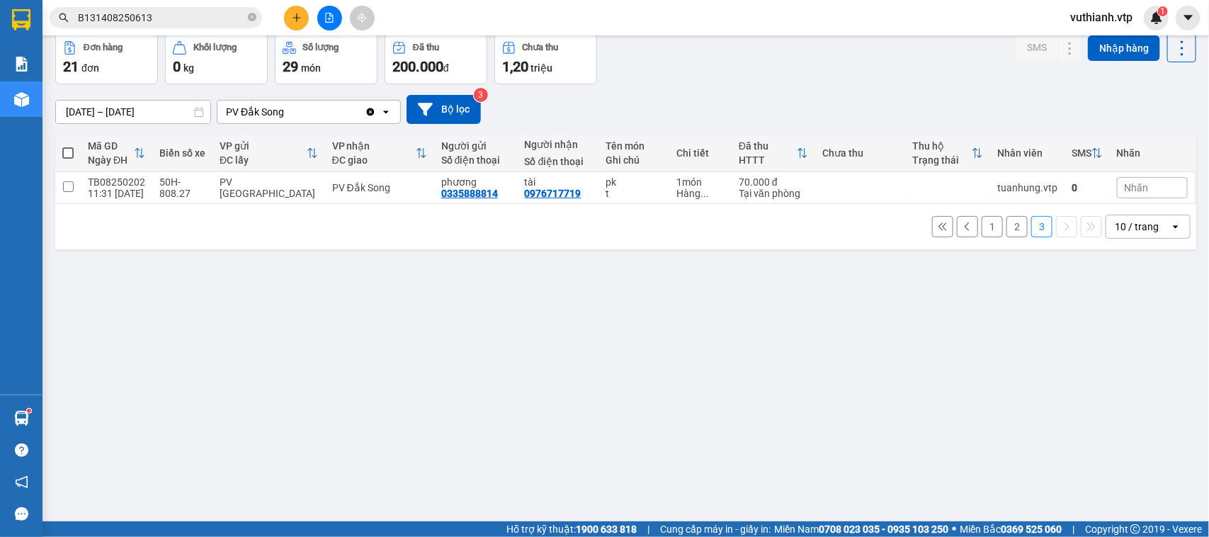
click at [1007, 225] on button "2" at bounding box center [1017, 226] width 21 height 21
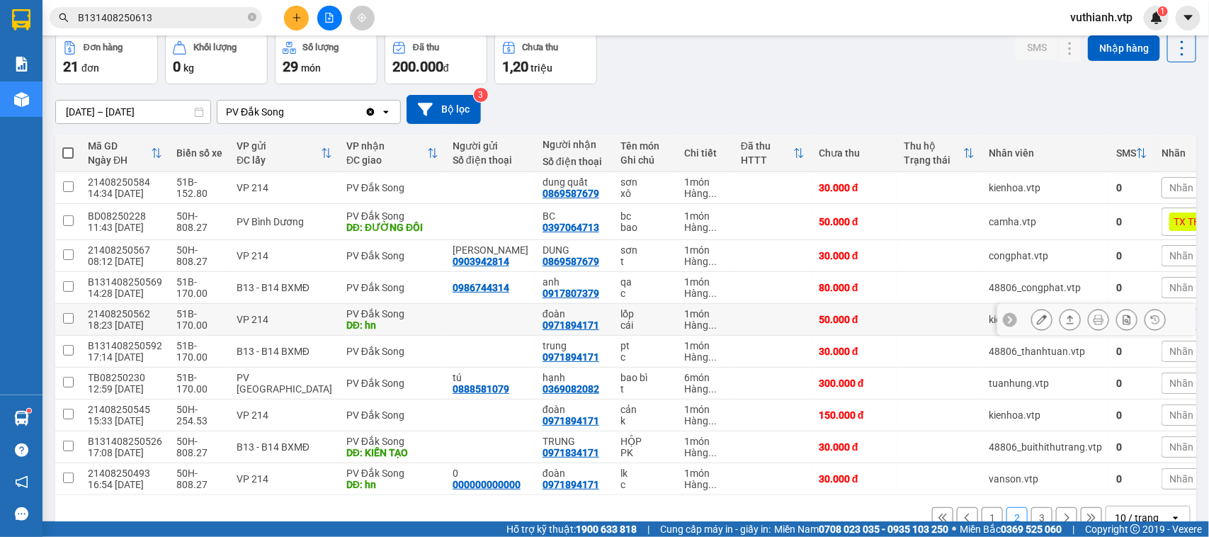
scroll to position [105, 0]
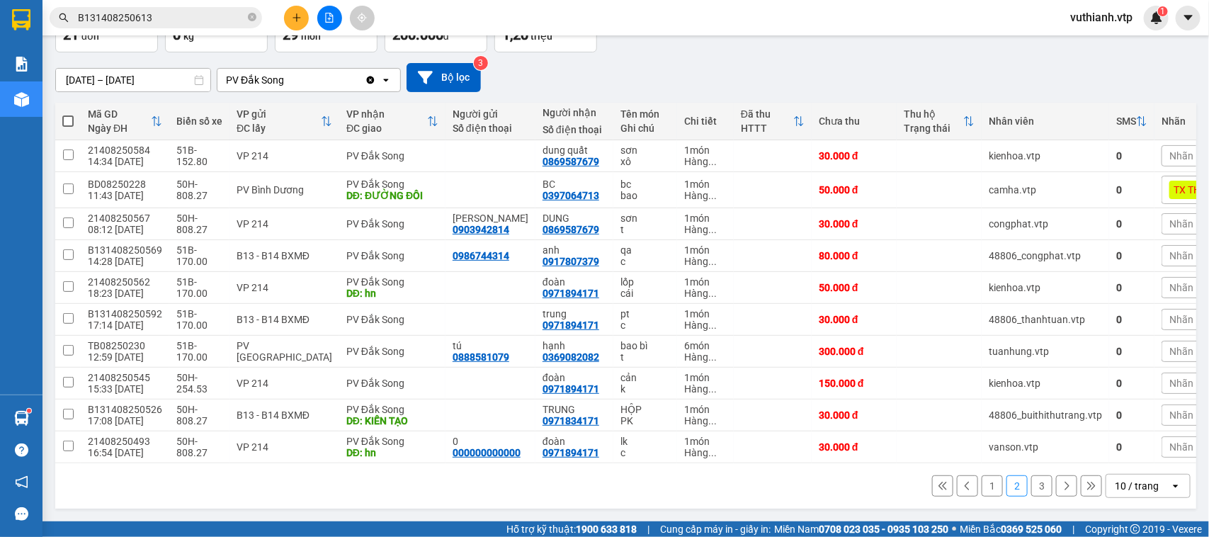
click at [982, 490] on button "1" at bounding box center [992, 485] width 21 height 21
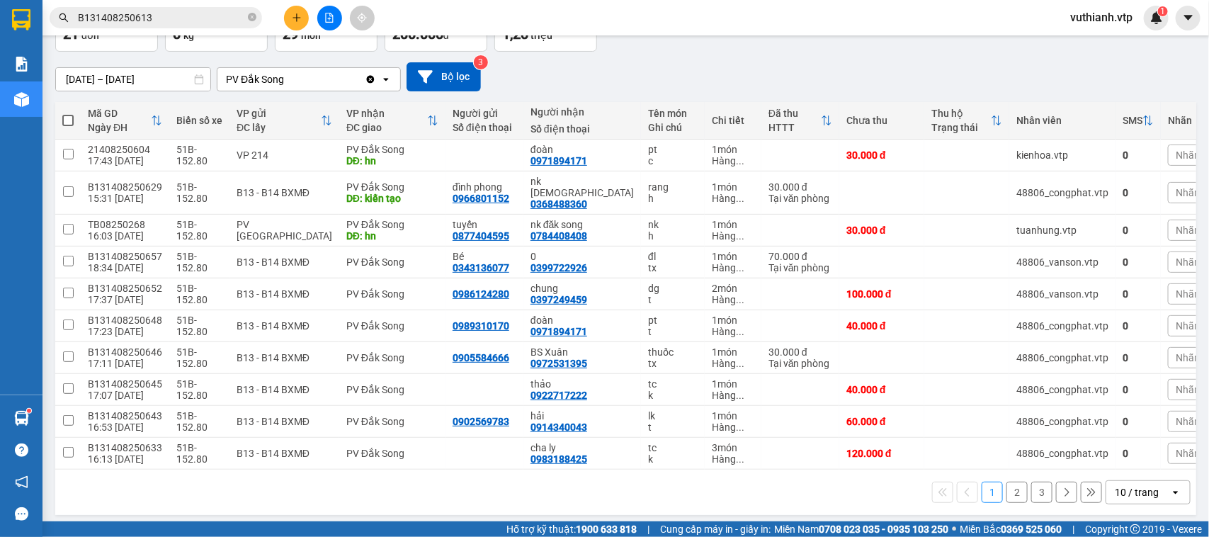
scroll to position [100, 0]
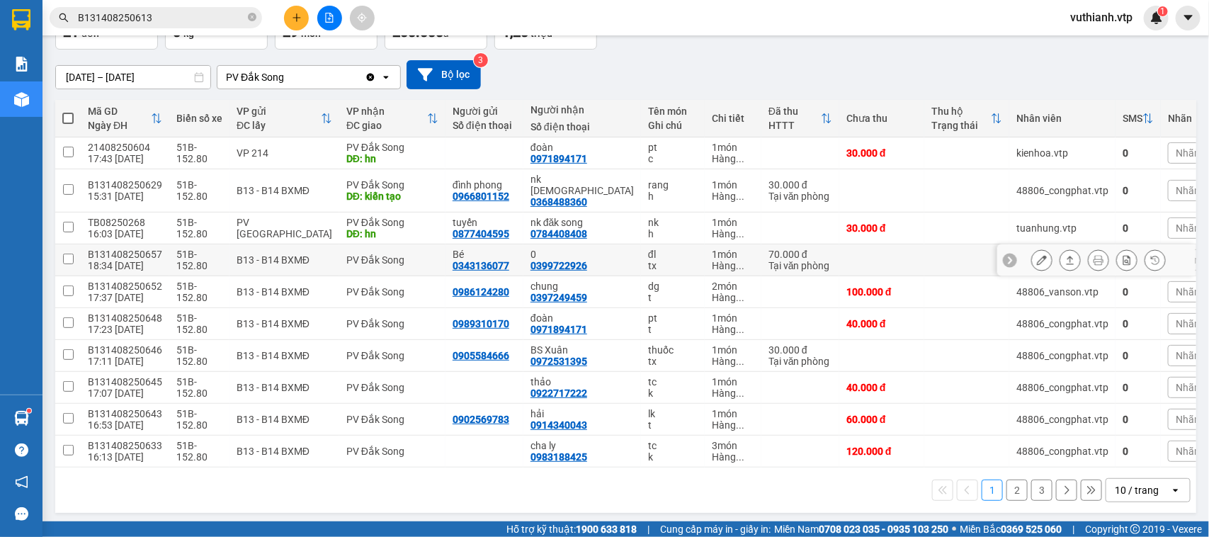
click at [1067, 256] on icon at bounding box center [1071, 260] width 8 height 9
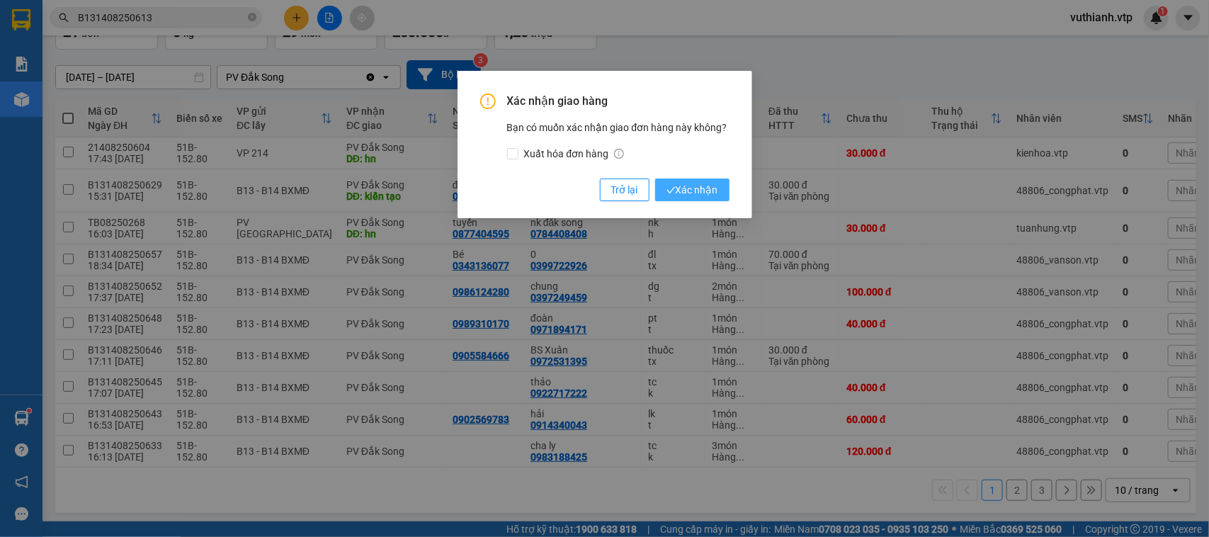
click at [719, 188] on button "Xác nhận" at bounding box center [692, 190] width 74 height 23
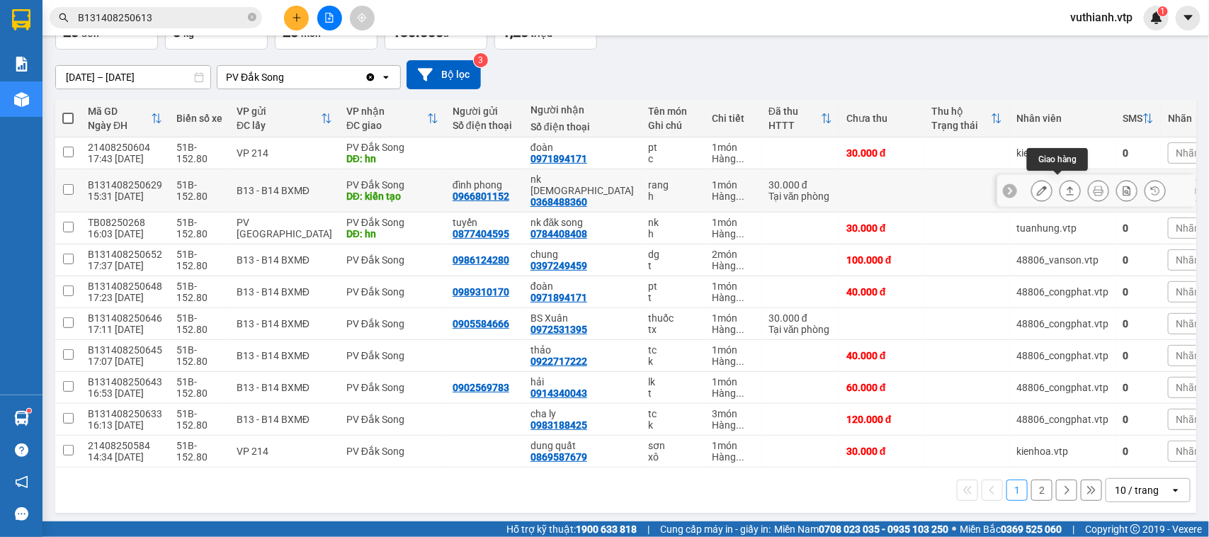
click at [1066, 186] on icon at bounding box center [1071, 191] width 10 height 10
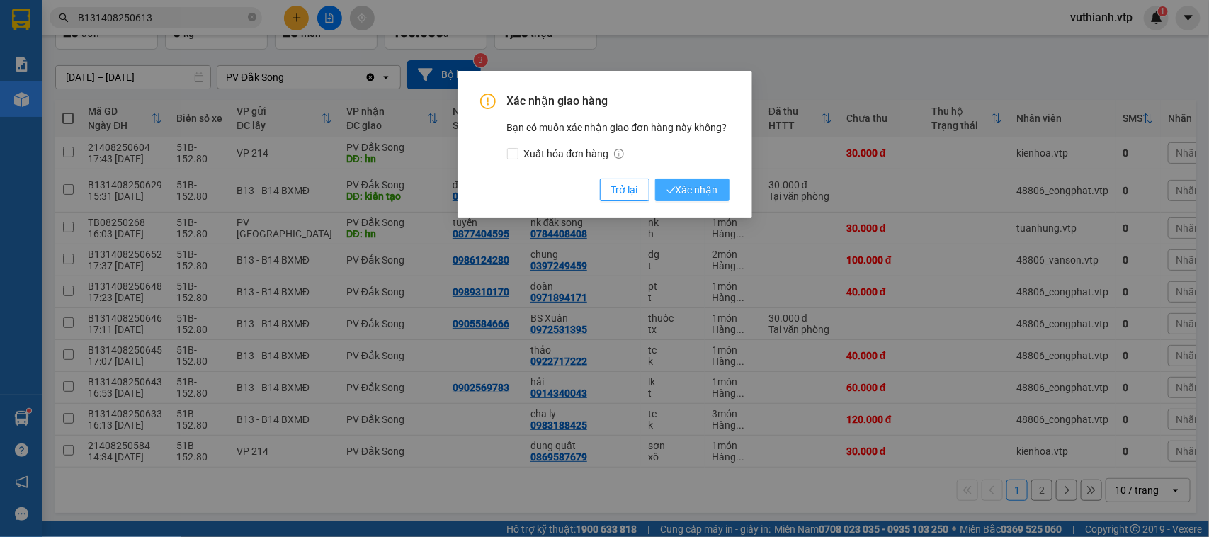
click at [701, 185] on span "Xác nhận" at bounding box center [693, 190] width 52 height 16
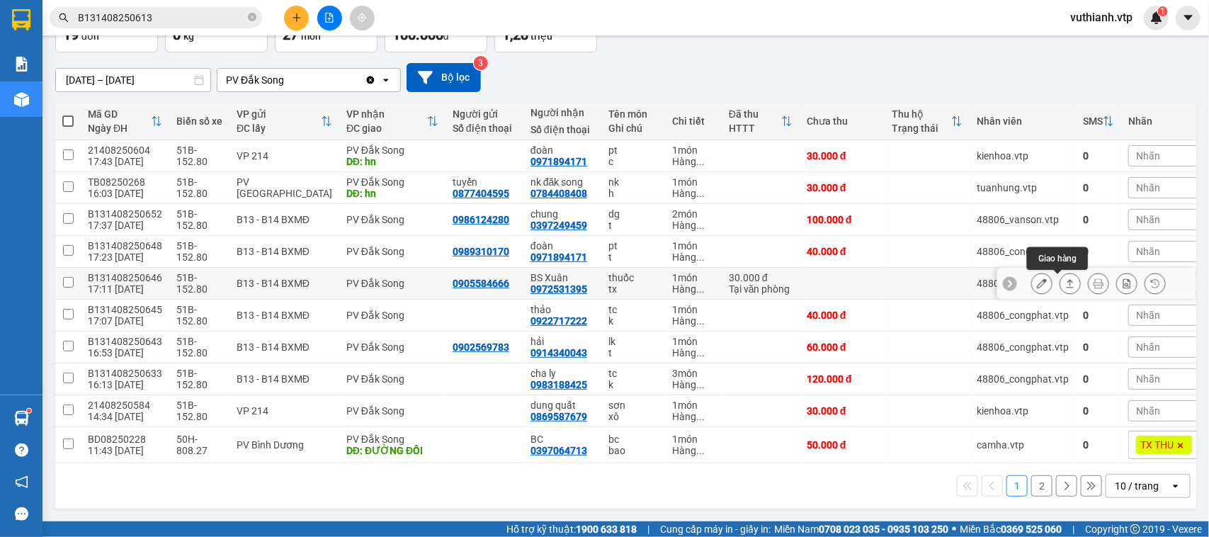
click at [1061, 275] on button at bounding box center [1071, 283] width 20 height 25
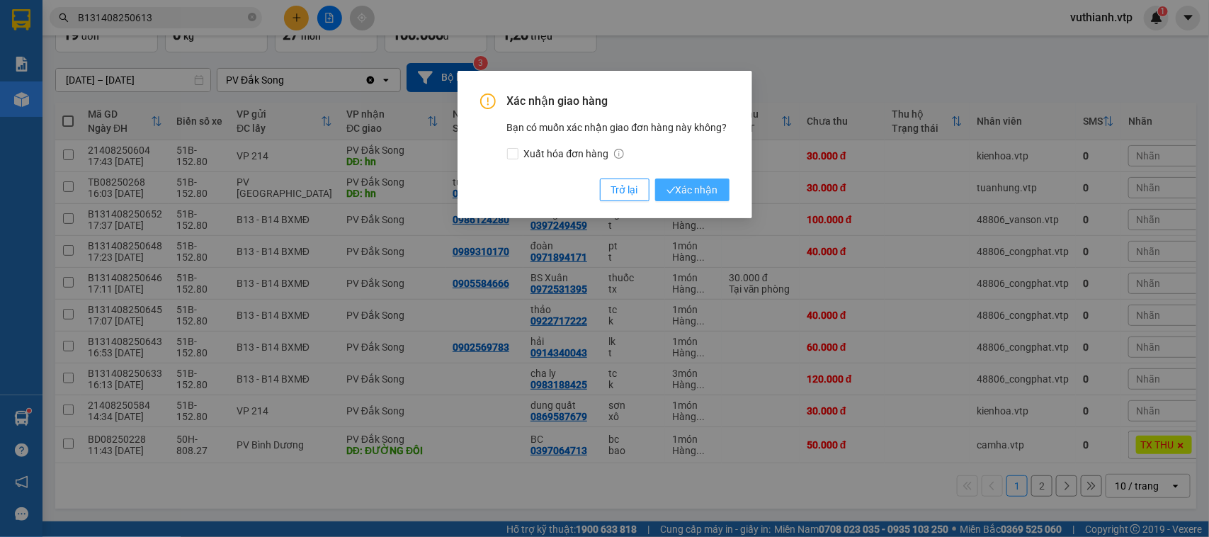
click at [709, 188] on span "Xác nhận" at bounding box center [693, 190] width 52 height 16
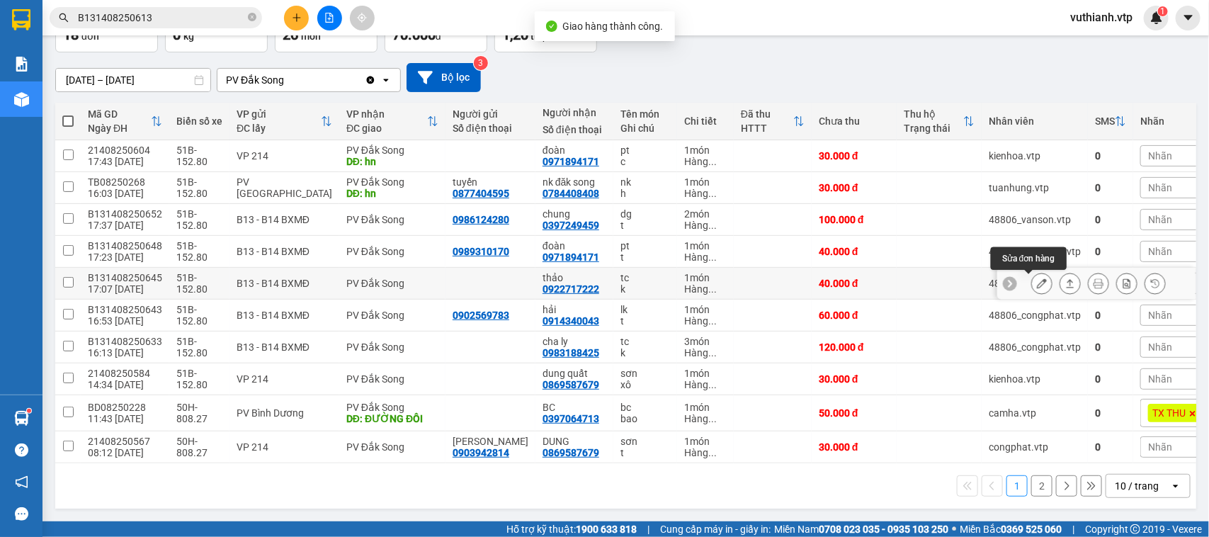
click at [1037, 280] on icon at bounding box center [1042, 283] width 10 height 10
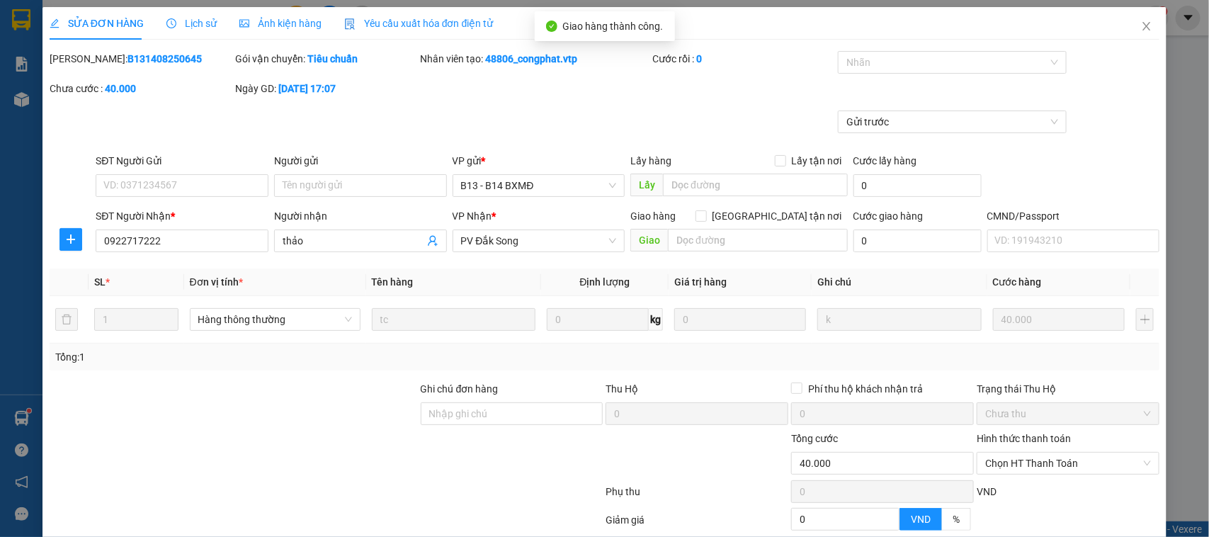
type input "0922717222"
type input "thảo"
type input "40.000"
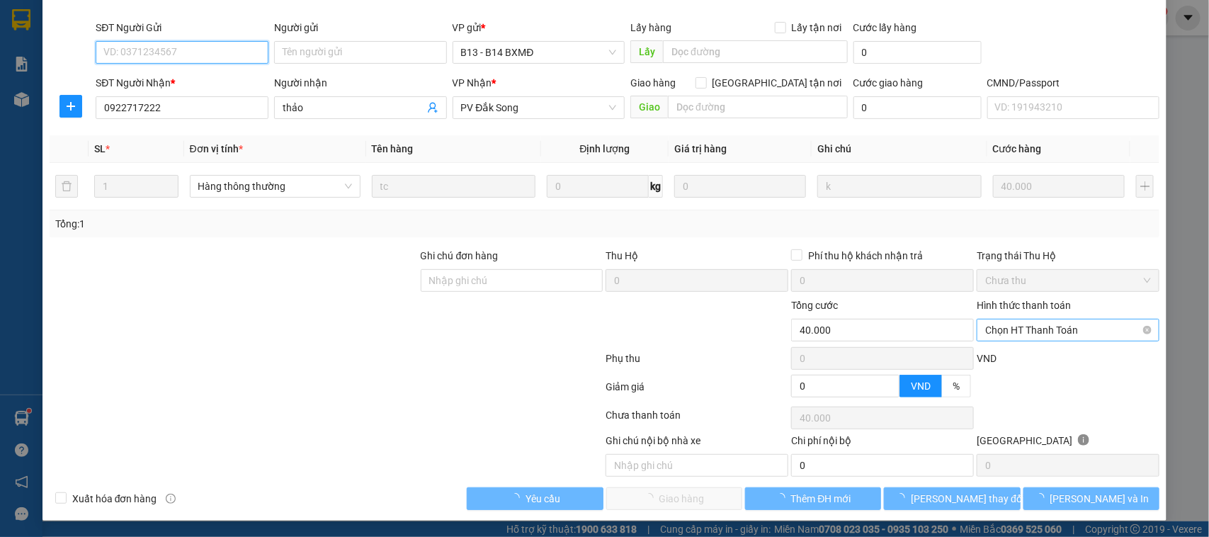
type input "2.000"
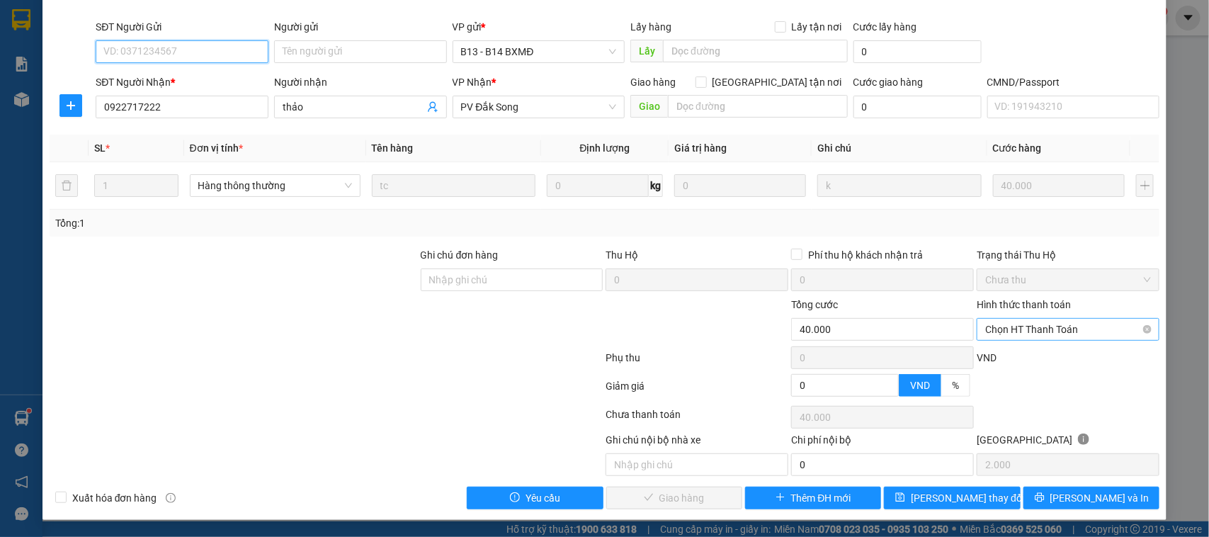
click at [1006, 328] on span "Chọn HT Thanh Toán" at bounding box center [1069, 329] width 166 height 21
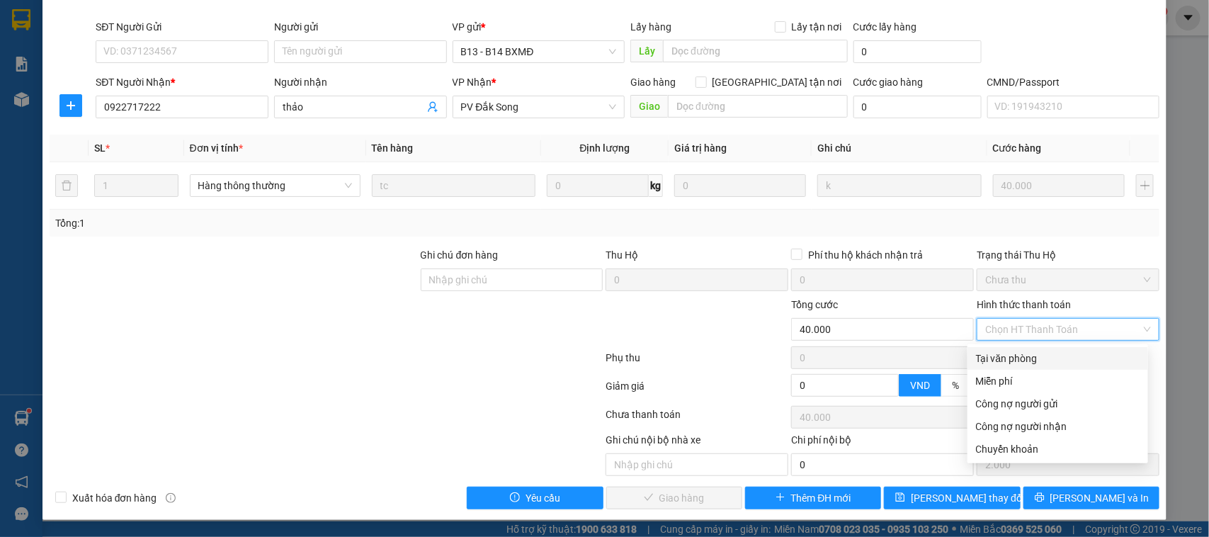
click at [1004, 351] on div "Tại văn phòng" at bounding box center [1058, 359] width 164 height 16
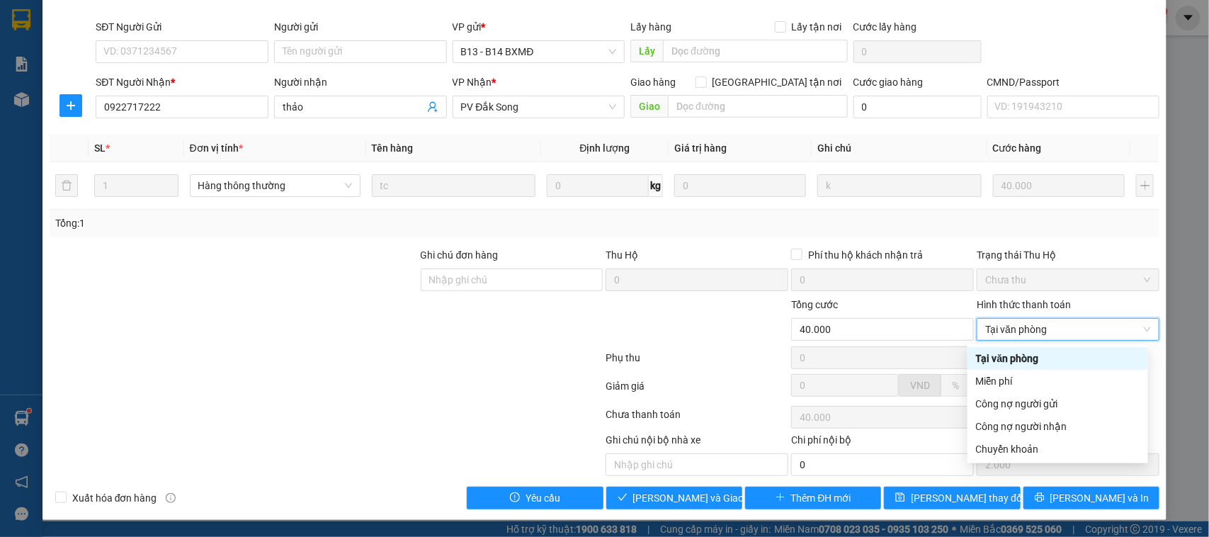
type input "0"
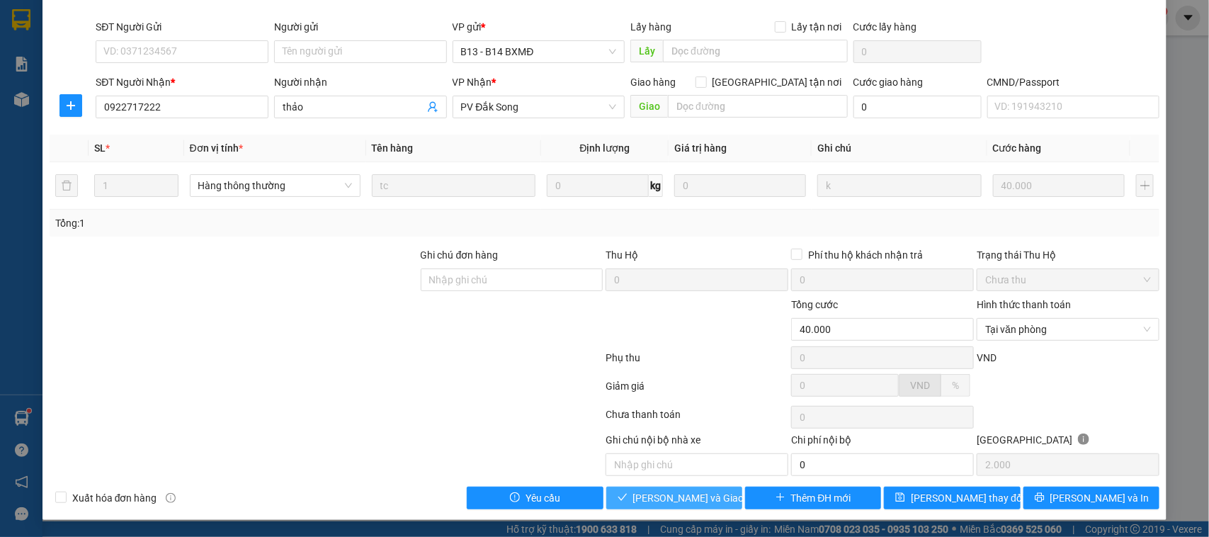
click at [696, 494] on span "[PERSON_NAME] và Giao hàng" at bounding box center [701, 498] width 136 height 16
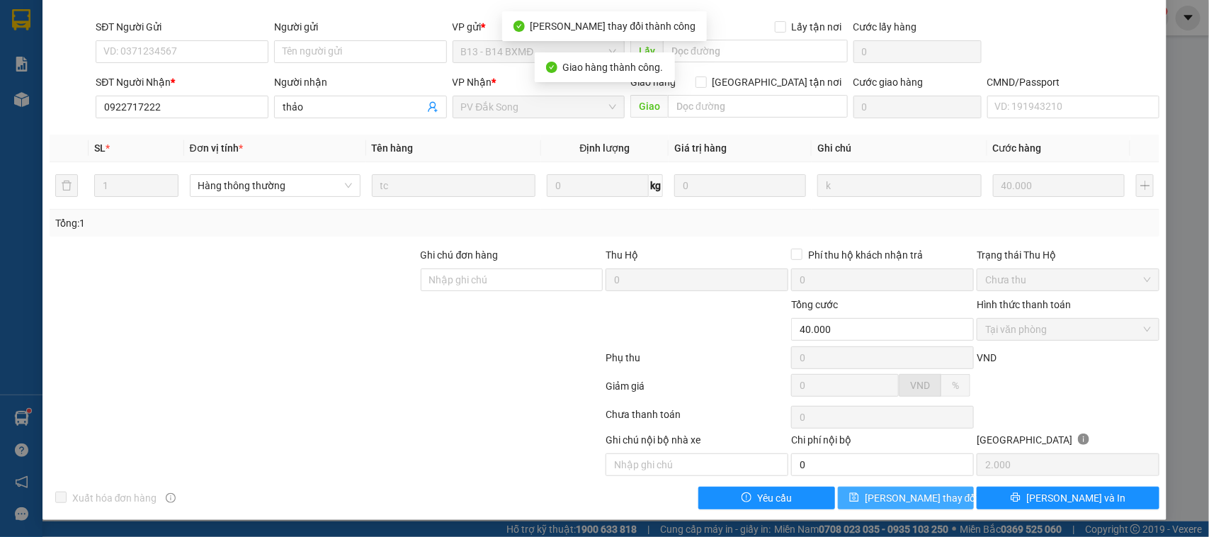
click at [910, 499] on span "[PERSON_NAME] thay đổi" at bounding box center [921, 498] width 113 height 16
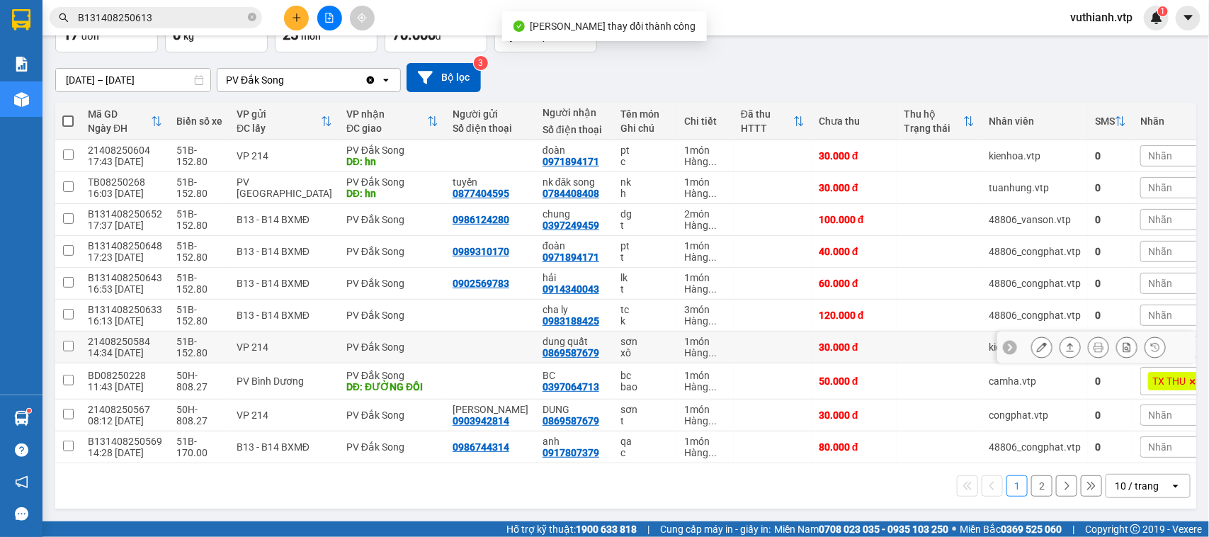
scroll to position [105, 0]
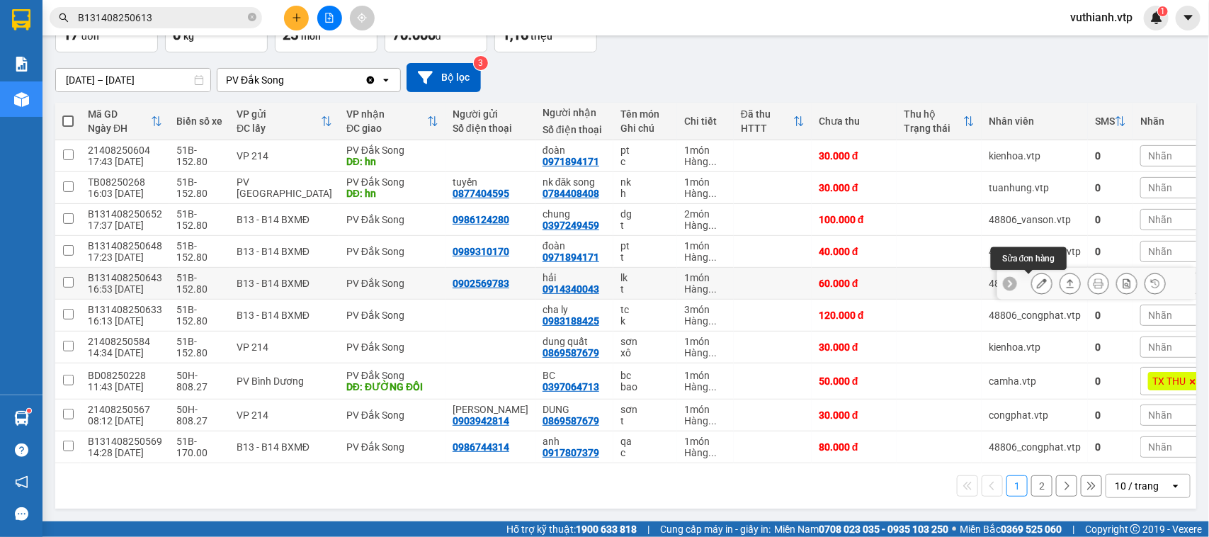
click at [1037, 278] on icon at bounding box center [1042, 283] width 10 height 10
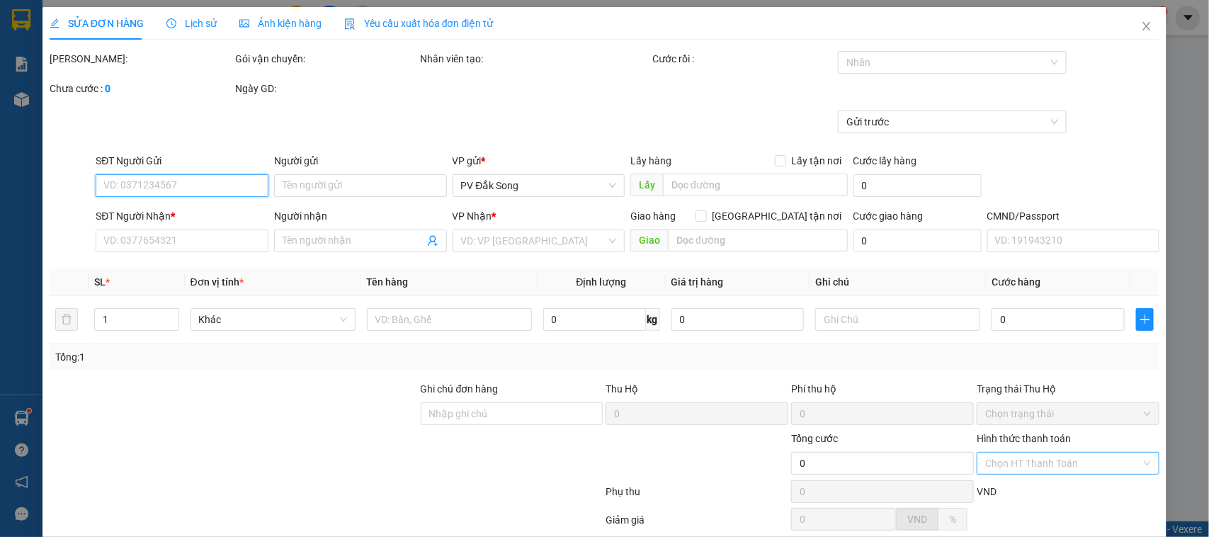
scroll to position [16, 0]
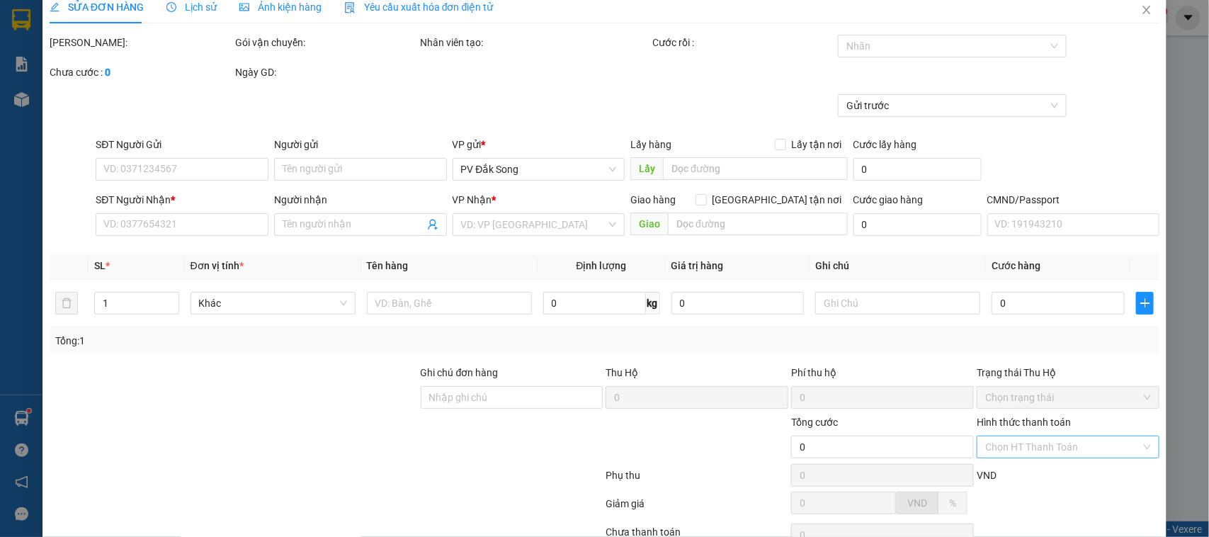
click at [1032, 458] on input "Hình thức thanh toán" at bounding box center [1064, 446] width 156 height 21
type input "0902569783"
type input "0914340043"
type input "hải"
type input "60.000"
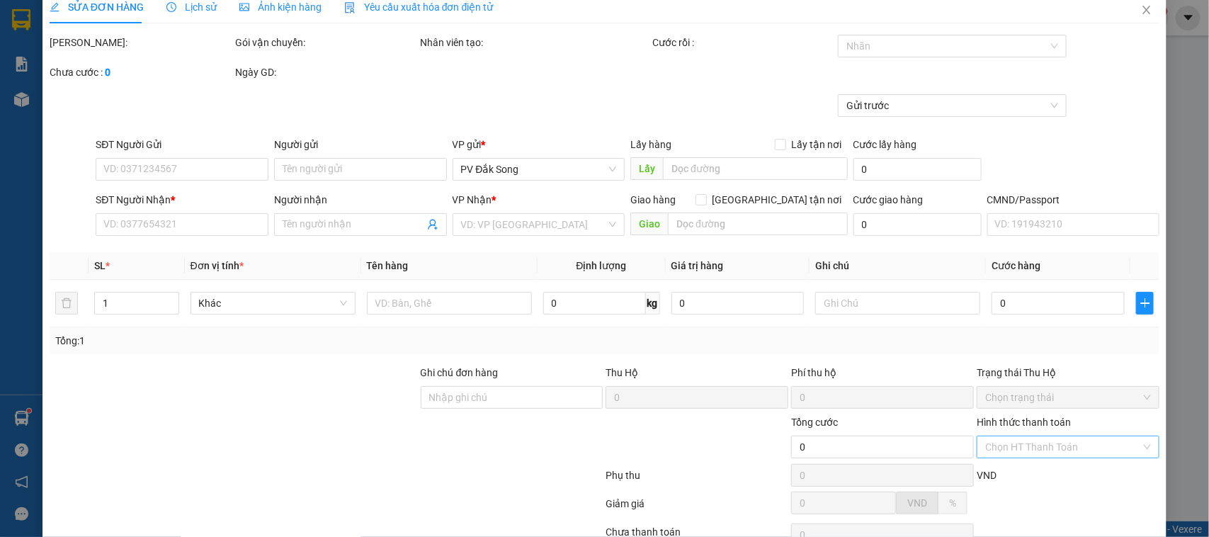
type input "60.000"
type input "3.000"
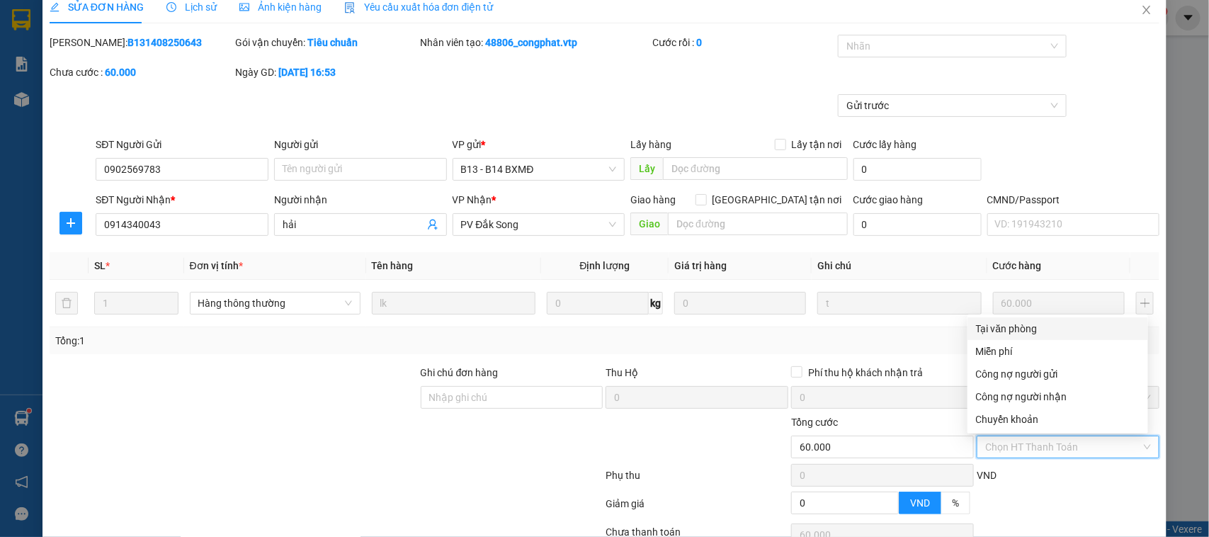
click at [1011, 319] on div "Tại văn phòng" at bounding box center [1058, 328] width 181 height 23
type input "0"
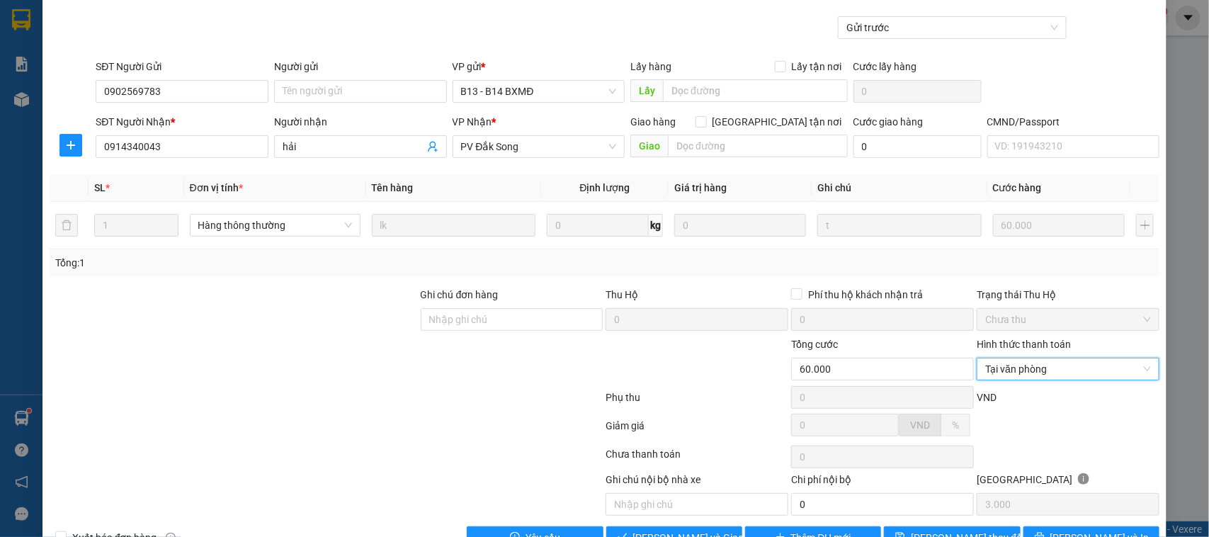
scroll to position [135, 0]
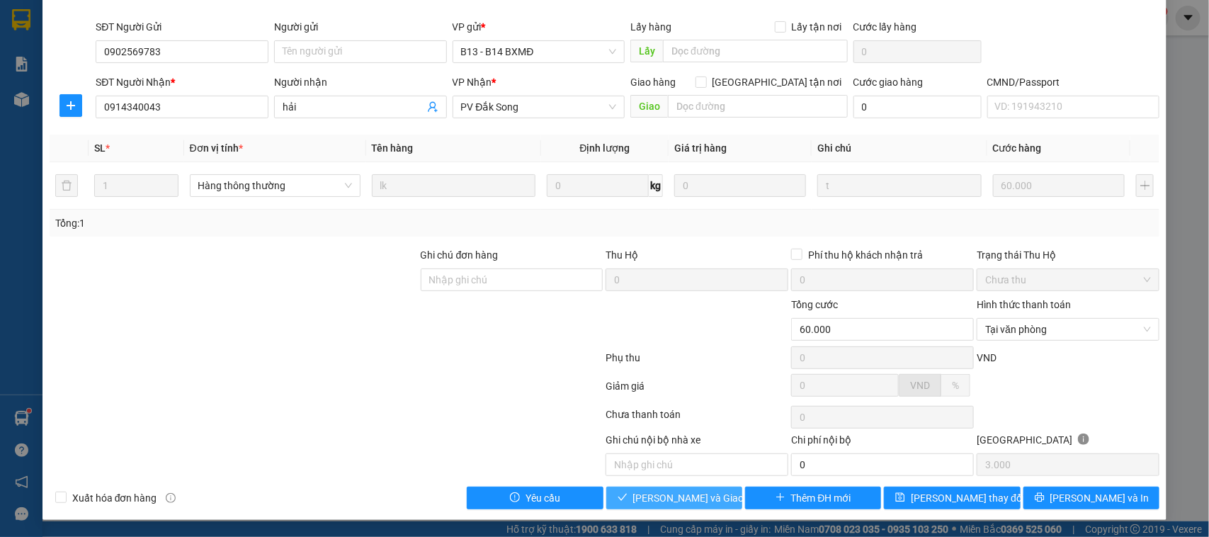
click at [661, 497] on span "[PERSON_NAME] và Giao hàng" at bounding box center [701, 498] width 136 height 16
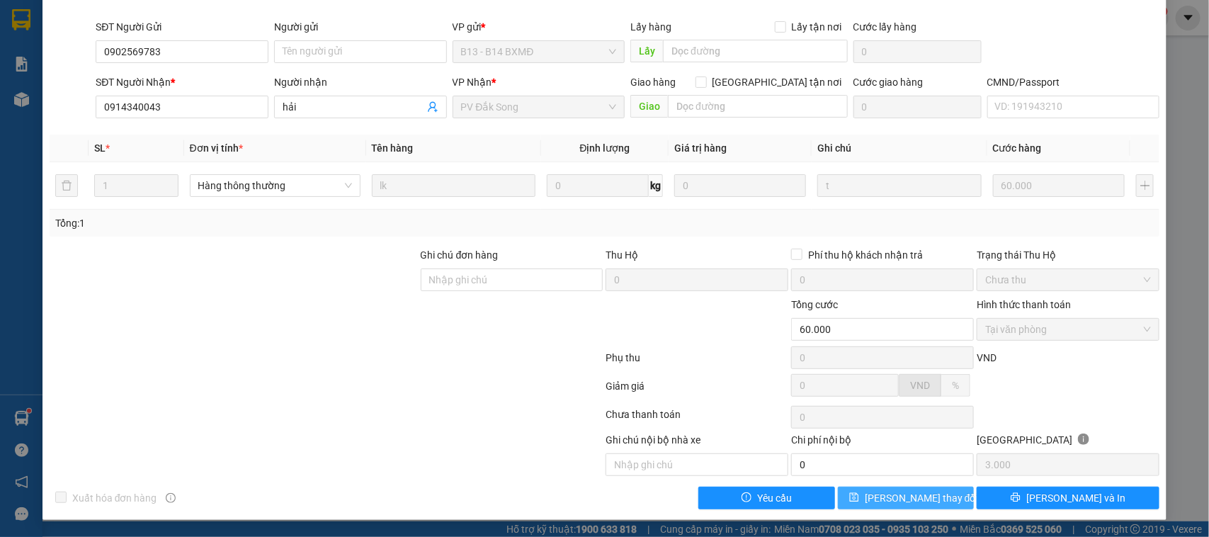
click at [901, 494] on span "[PERSON_NAME] thay đổi" at bounding box center [921, 498] width 113 height 16
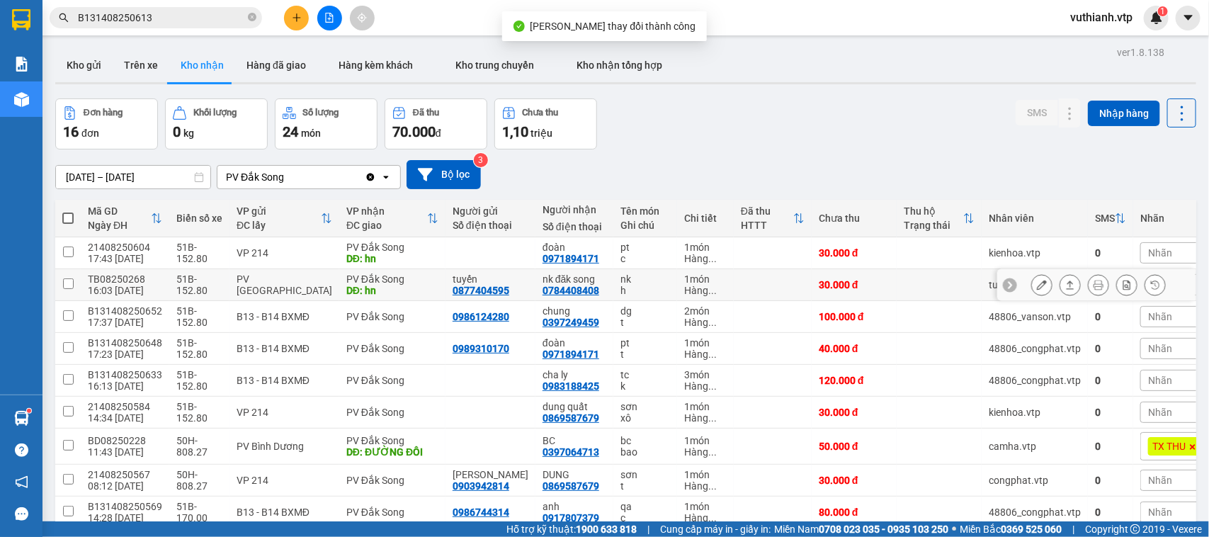
scroll to position [105, 0]
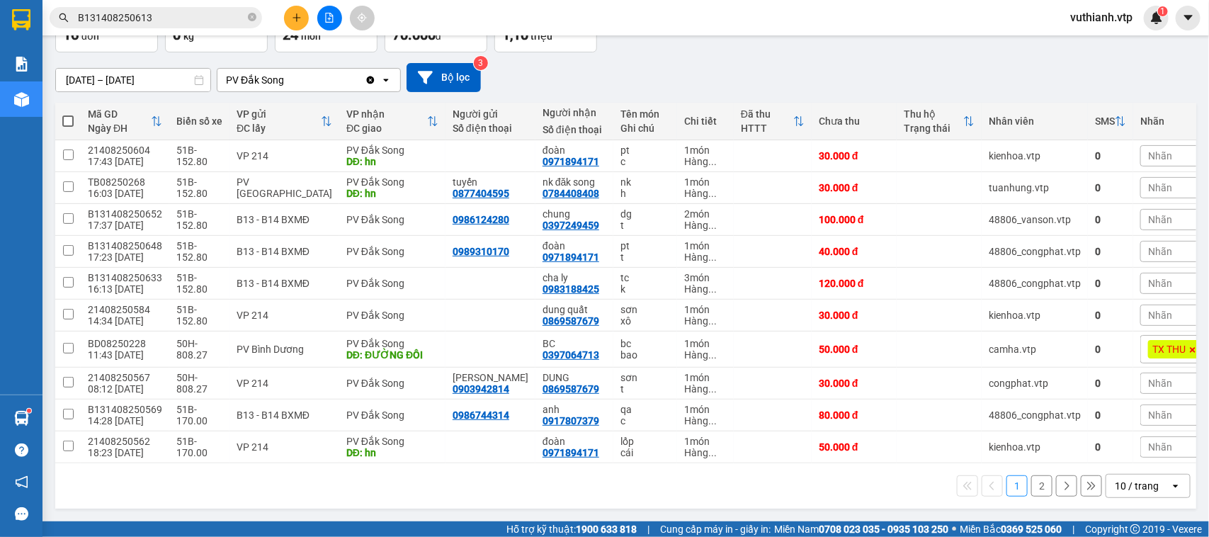
click at [1032, 489] on button "2" at bounding box center [1042, 485] width 21 height 21
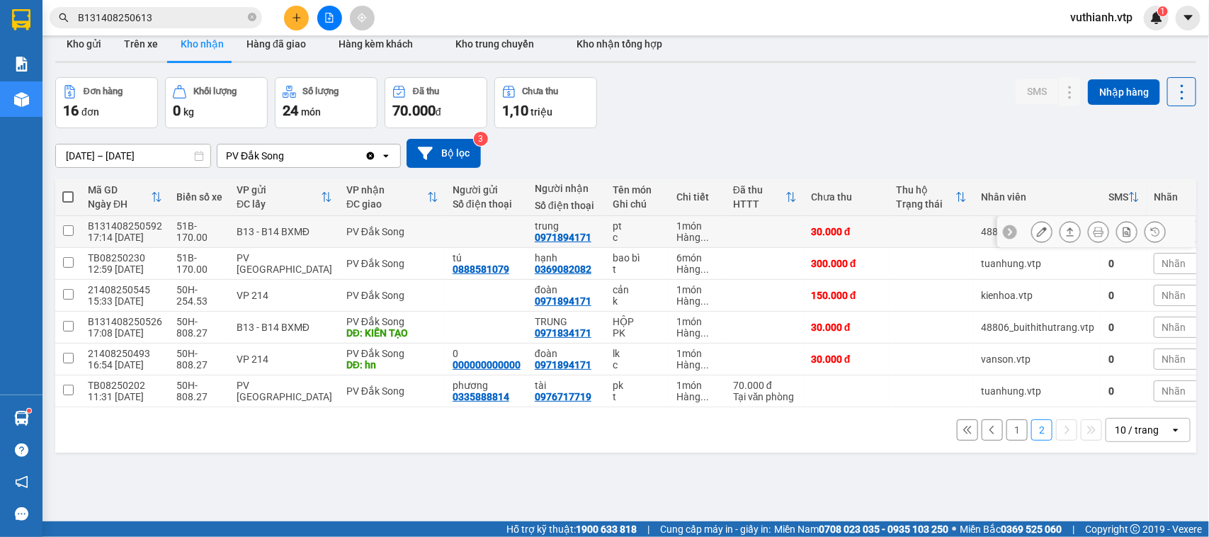
scroll to position [0, 0]
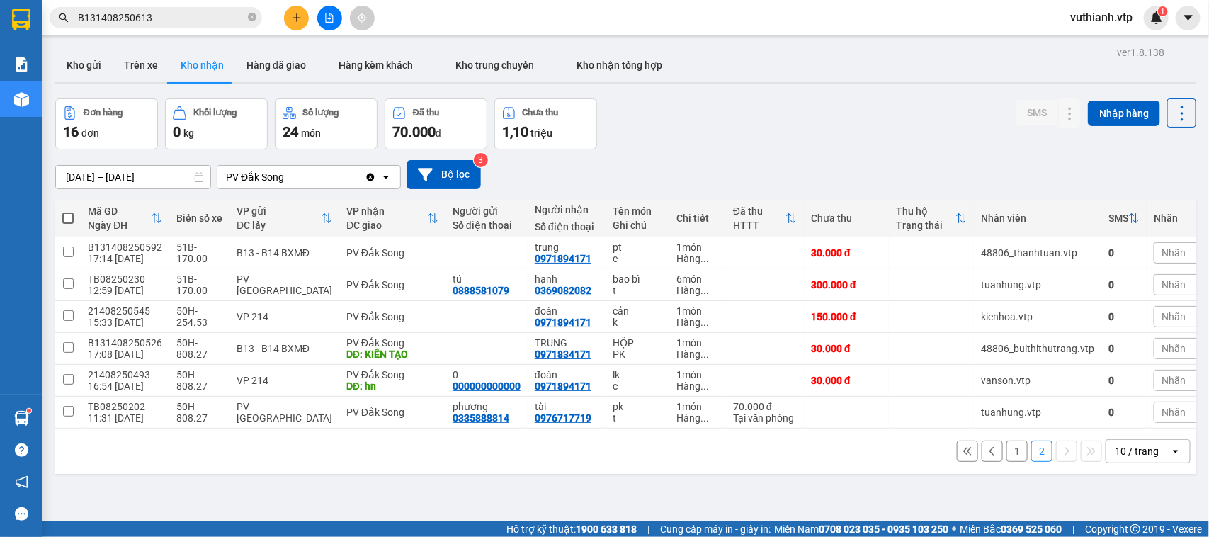
click at [201, 174] on icon at bounding box center [199, 177] width 9 height 10
click at [171, 174] on input "[DATE] – [DATE]" at bounding box center [133, 177] width 154 height 23
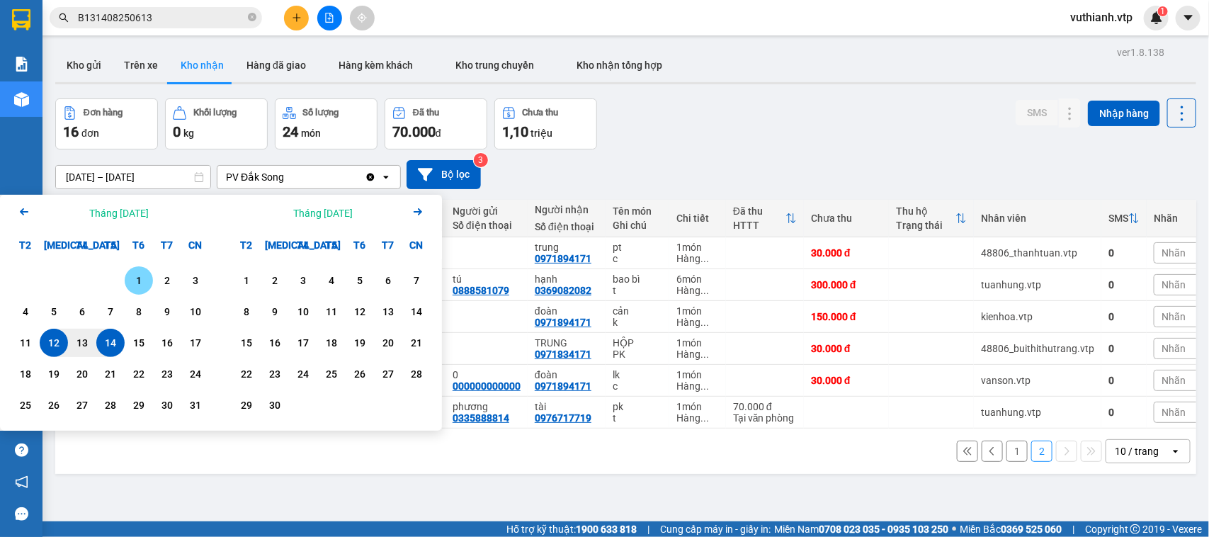
click at [144, 271] on div "1" at bounding box center [139, 280] width 28 height 28
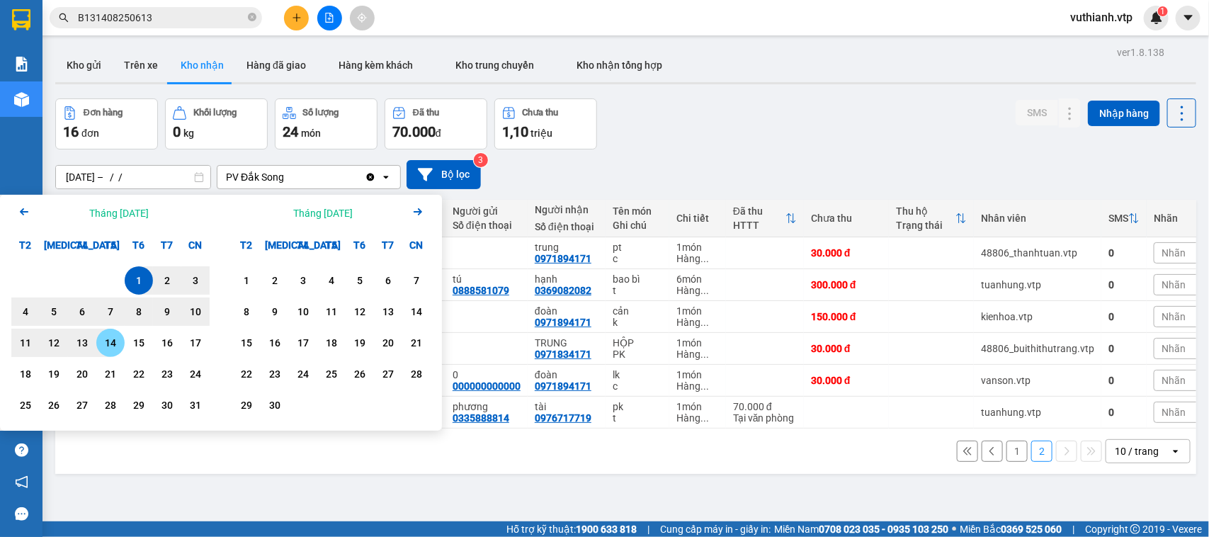
click at [111, 345] on div "14" at bounding box center [111, 342] width 20 height 17
type input "01/08/2025 – 14/08/2025"
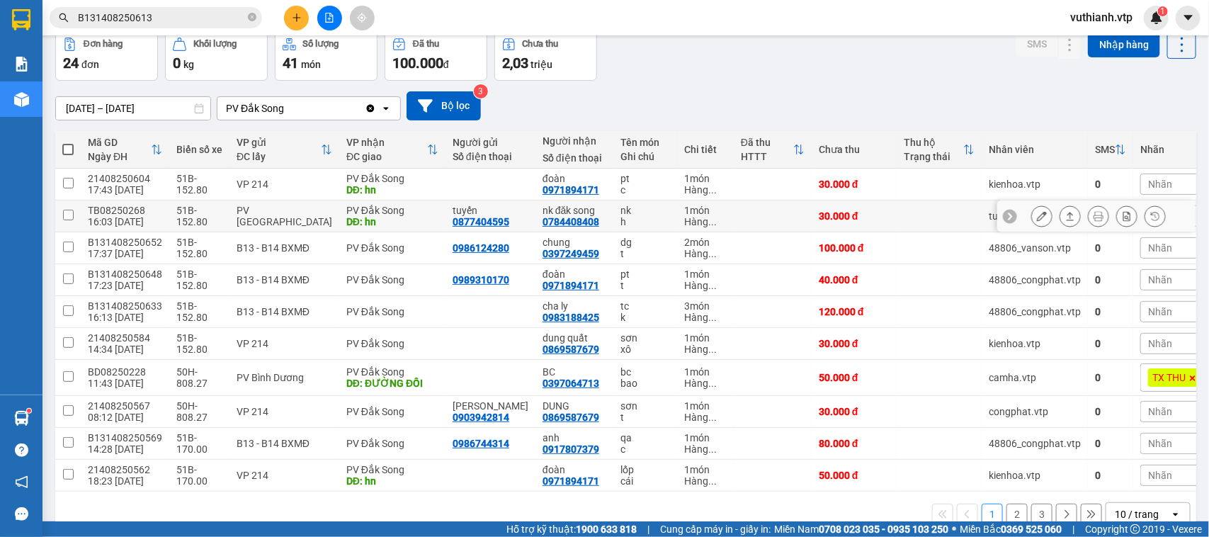
scroll to position [105, 0]
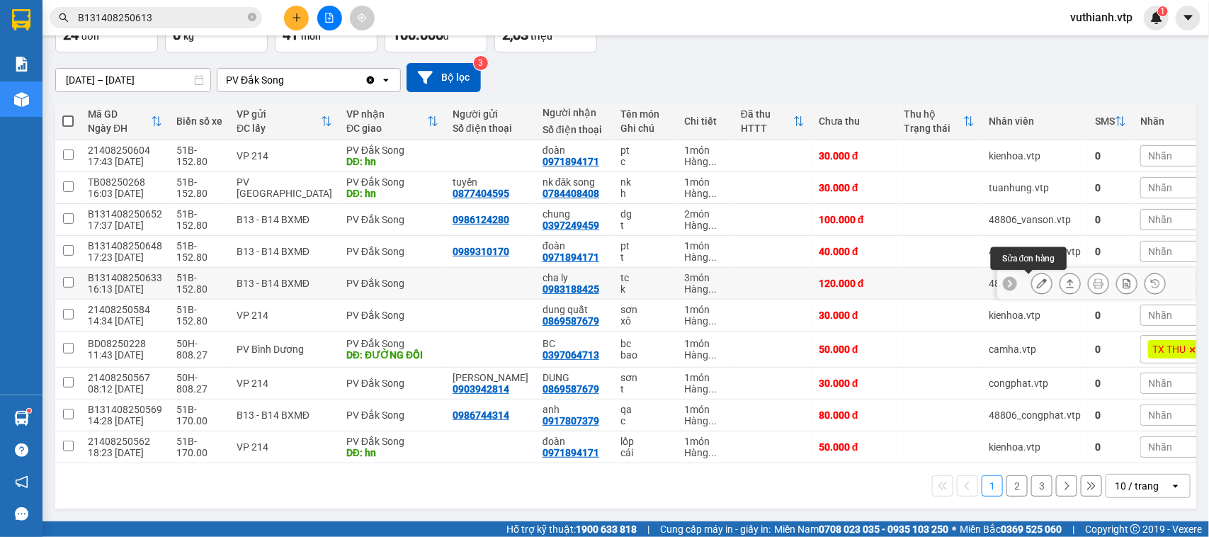
click at [1037, 278] on icon at bounding box center [1042, 283] width 10 height 10
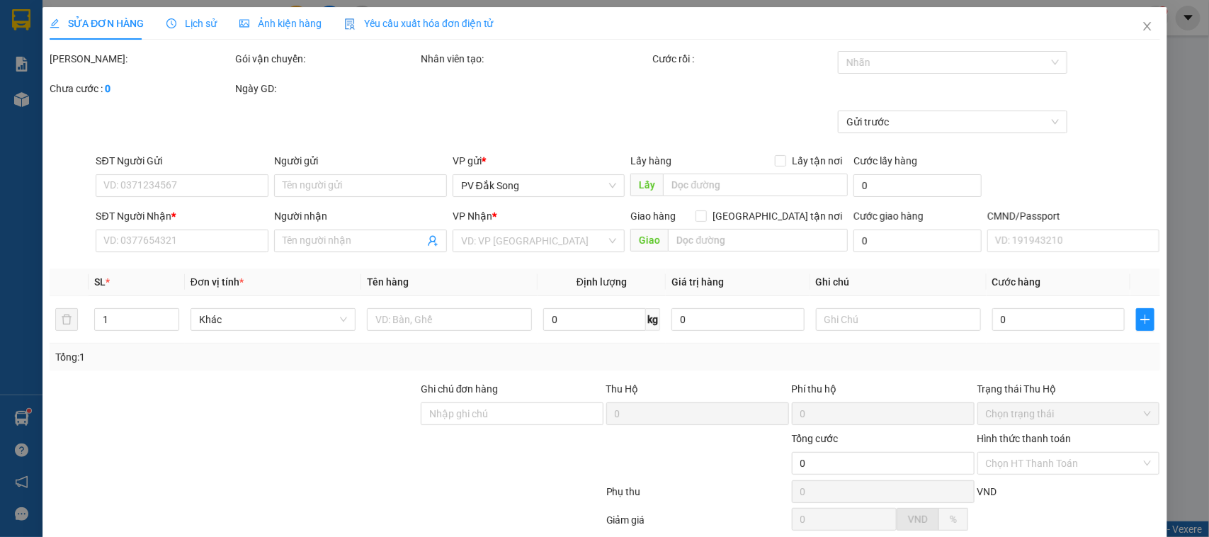
type input "0983188425"
type input "cha ly"
type input "120.000"
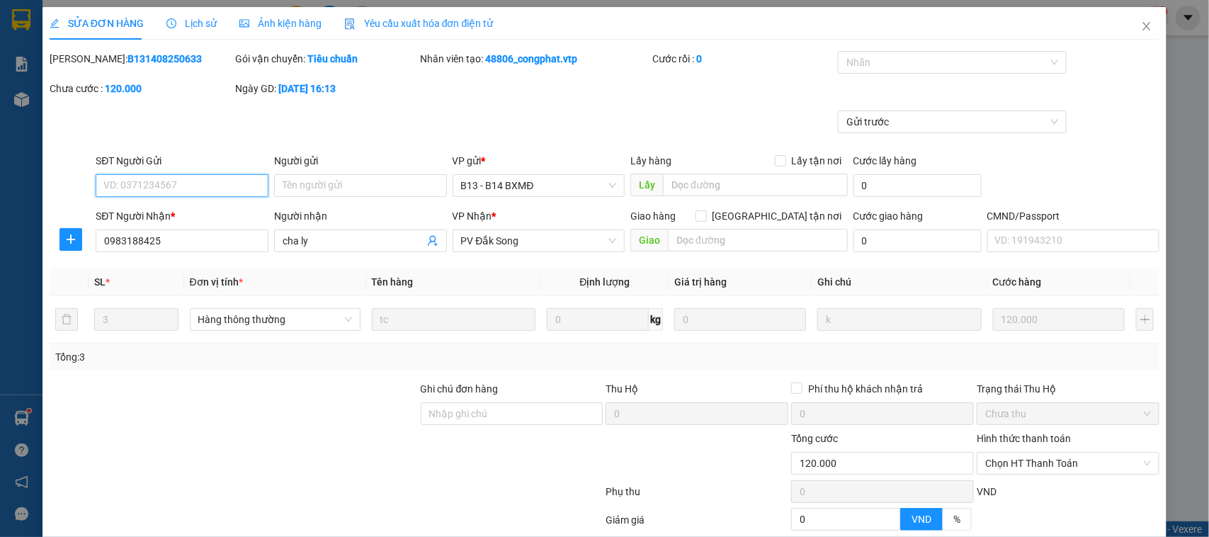
type input "6.000"
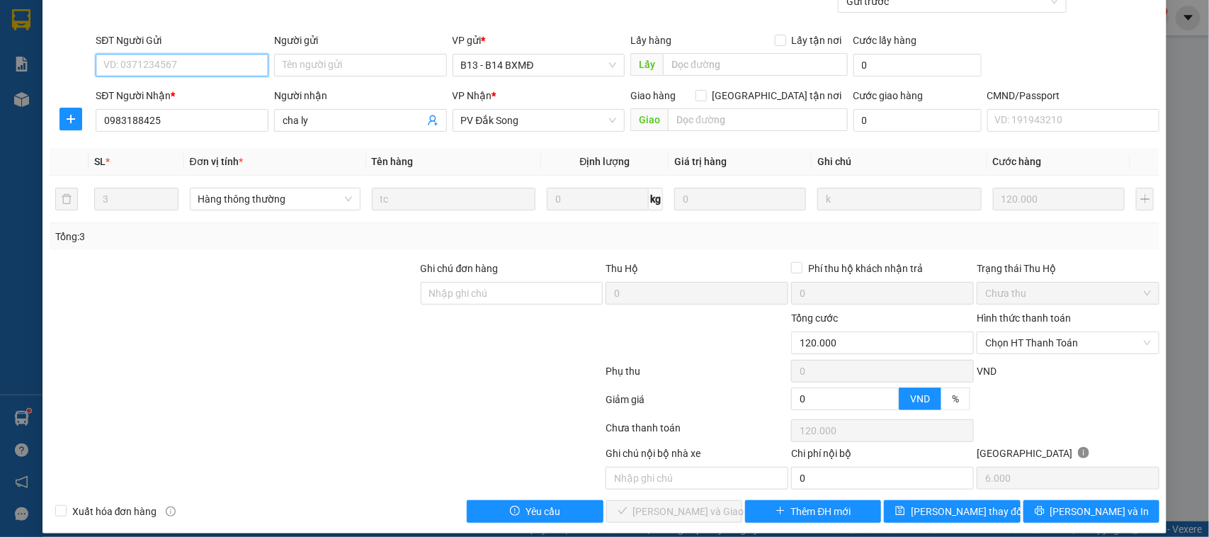
scroll to position [135, 0]
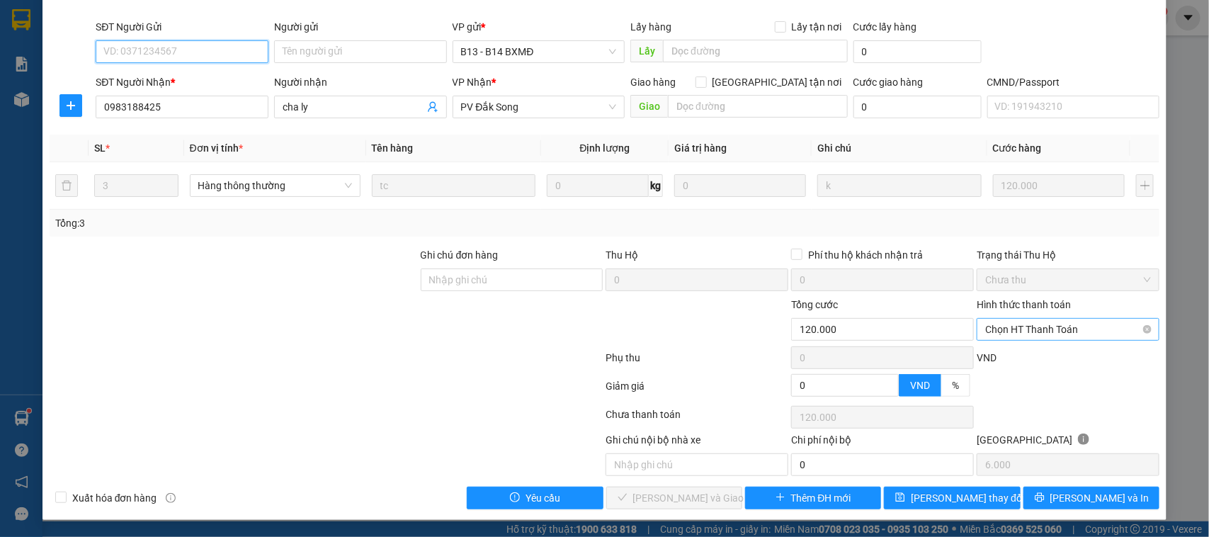
click at [1025, 328] on span "Chọn HT Thanh Toán" at bounding box center [1069, 329] width 166 height 21
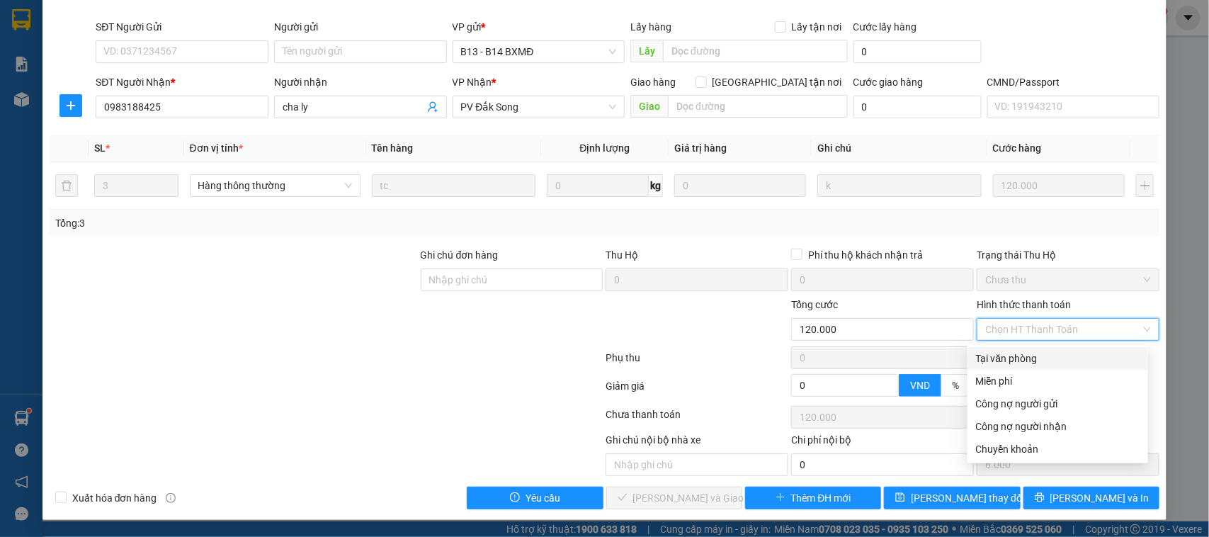
click at [1019, 356] on div "Tại văn phòng" at bounding box center [1058, 359] width 164 height 16
type input "0"
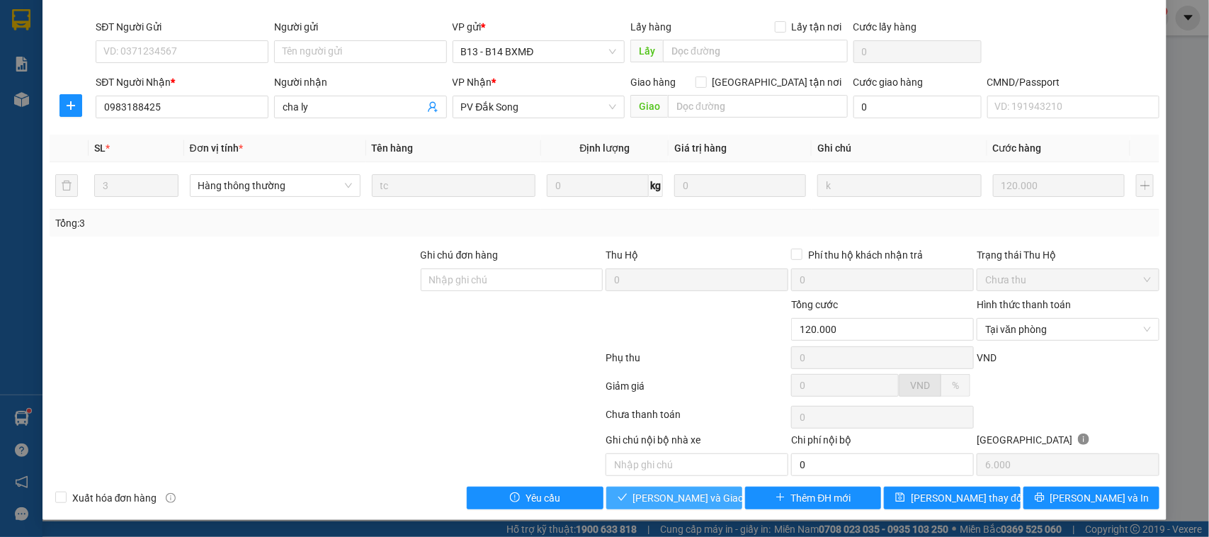
click at [699, 500] on span "[PERSON_NAME] và Giao hàng" at bounding box center [701, 498] width 136 height 16
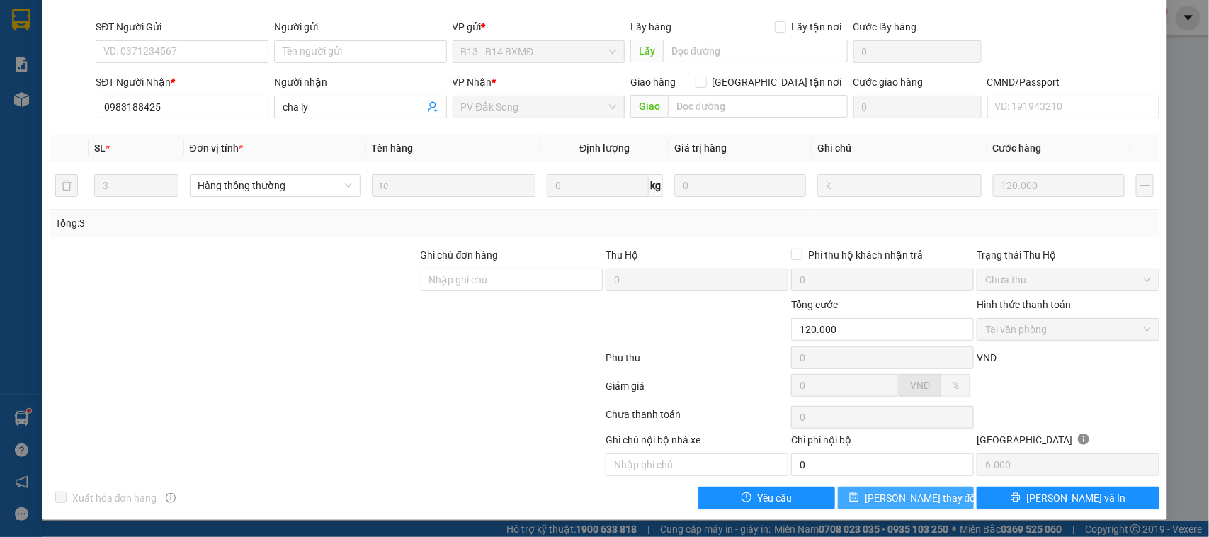
click at [896, 504] on span "[PERSON_NAME] thay đổi" at bounding box center [921, 498] width 113 height 16
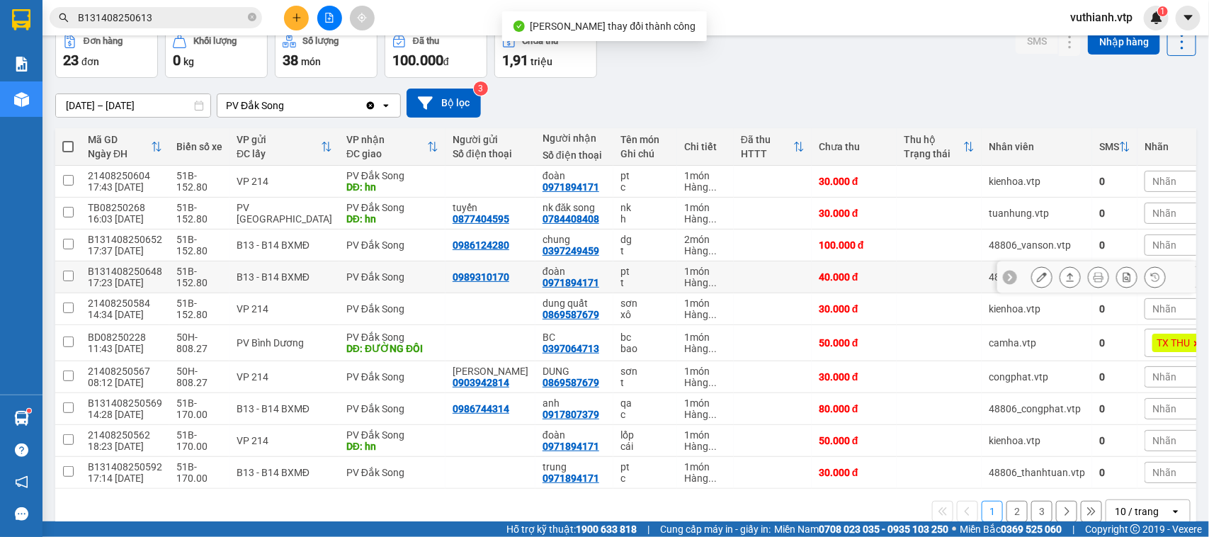
scroll to position [105, 0]
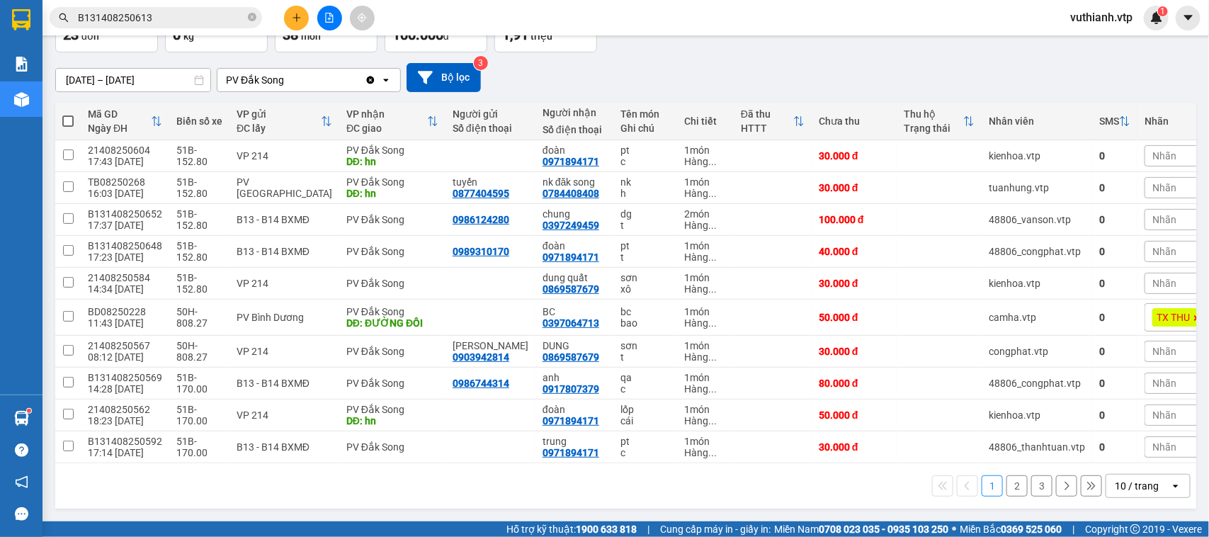
click at [1007, 485] on button "2" at bounding box center [1017, 485] width 21 height 21
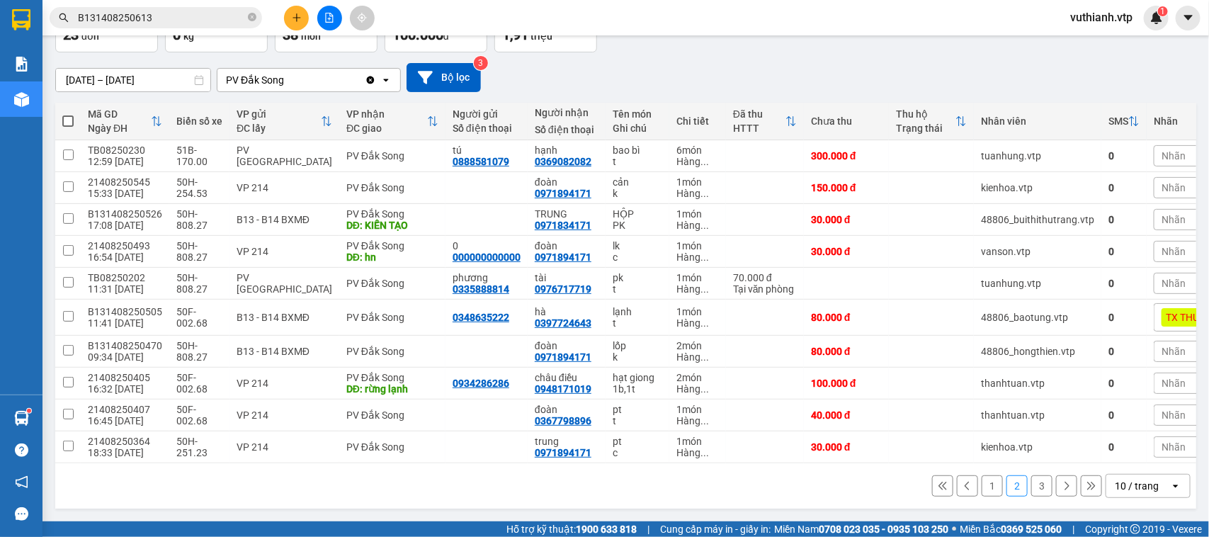
click at [1032, 480] on button "3" at bounding box center [1042, 485] width 21 height 21
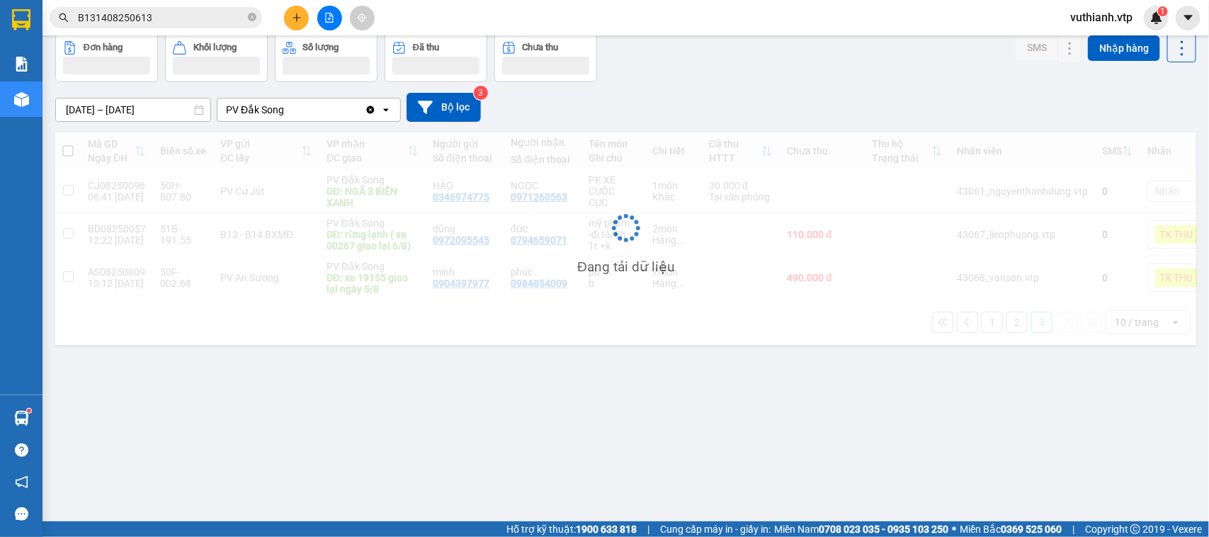
scroll to position [65, 0]
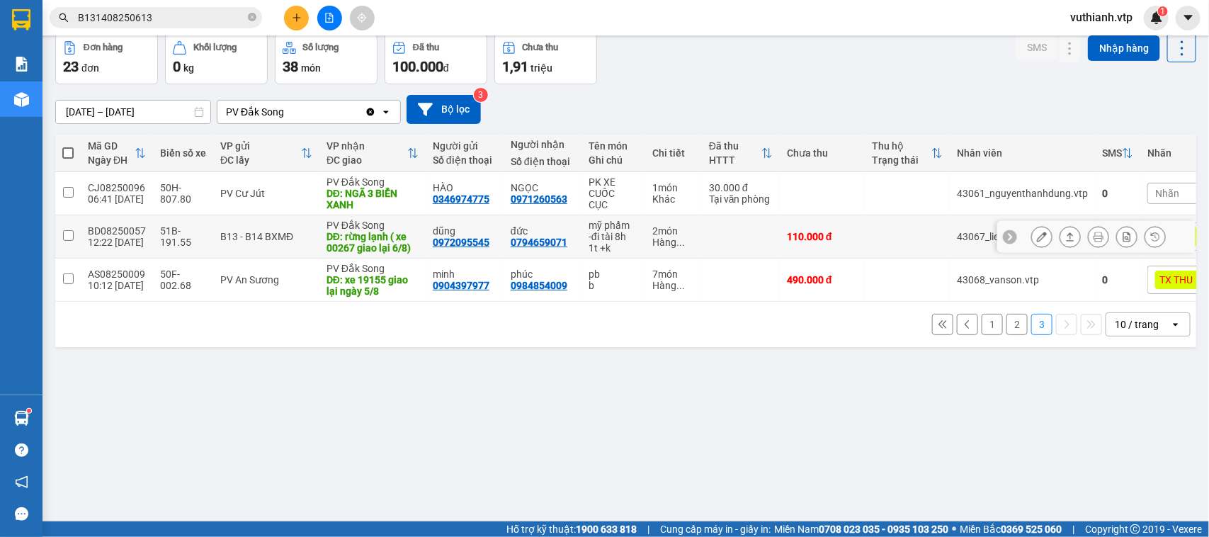
drag, startPoint x: 143, startPoint y: 227, endPoint x: 85, endPoint y: 232, distance: 58.3
click at [89, 236] on td "BD08250057 12:22 04/08" at bounding box center [117, 236] width 72 height 43
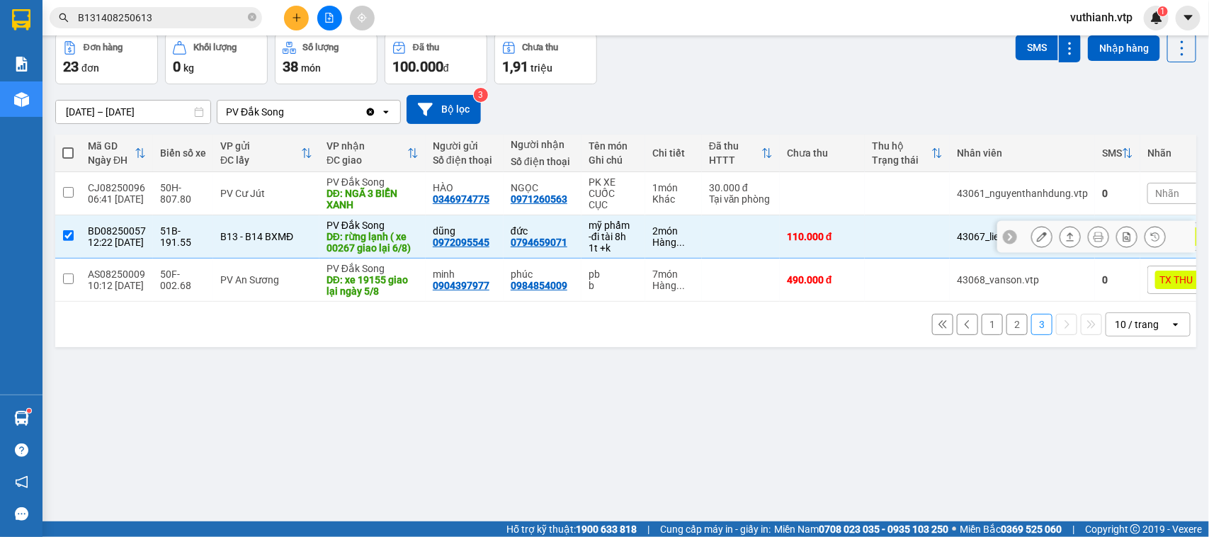
click at [85, 232] on td "BD08250057 12:22 04/08" at bounding box center [117, 236] width 72 height 43
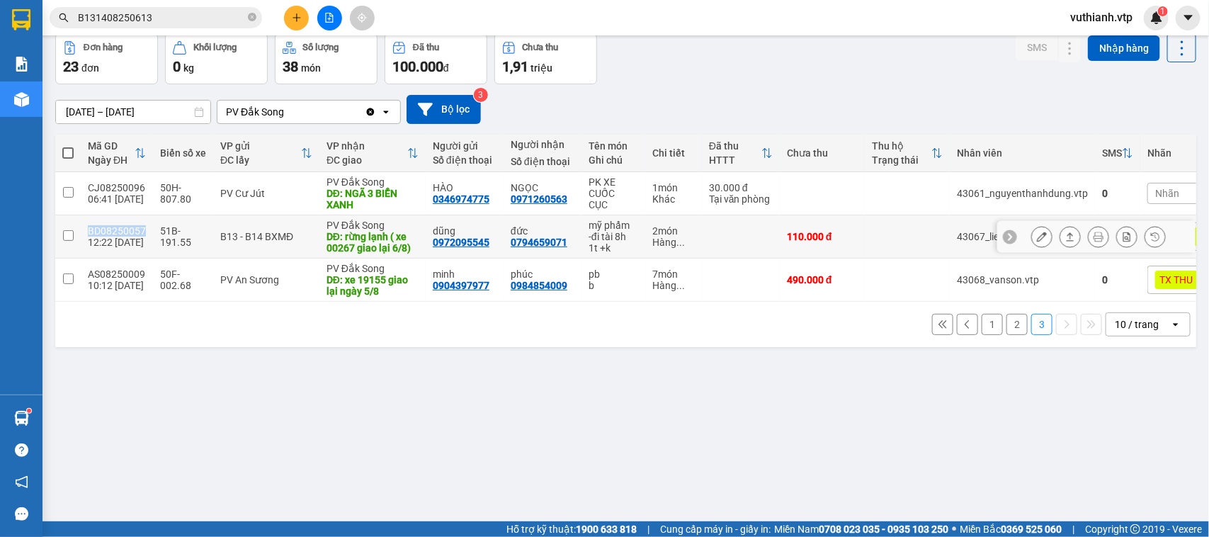
drag, startPoint x: 142, startPoint y: 231, endPoint x: 82, endPoint y: 235, distance: 60.3
click at [82, 235] on td "BD08250057 12:22 04/08" at bounding box center [117, 236] width 72 height 43
checkbox input "true"
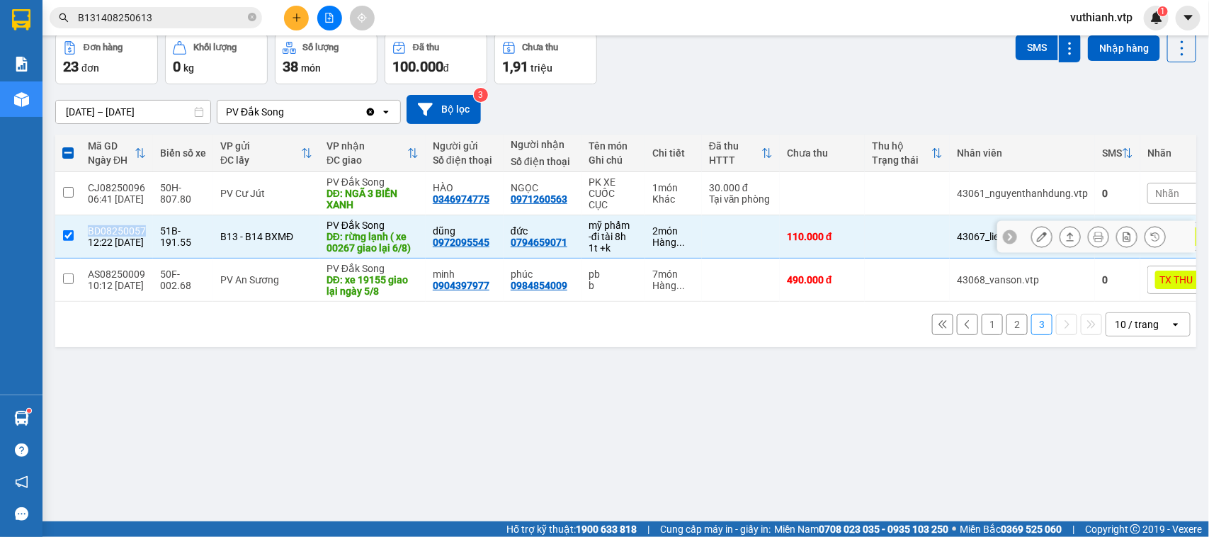
copy div "BD08250057"
click at [185, 18] on input "B131408250613" at bounding box center [161, 18] width 167 height 16
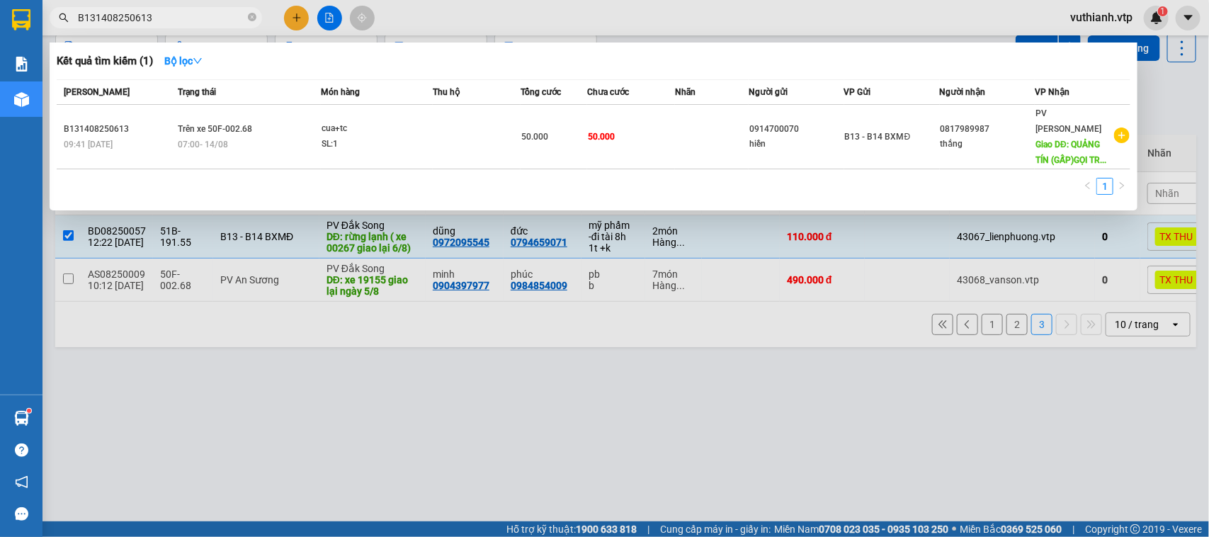
drag, startPoint x: 185, startPoint y: 18, endPoint x: 89, endPoint y: 20, distance: 96.4
click at [89, 20] on input "B131408250613" at bounding box center [161, 18] width 167 height 16
click at [211, 14] on input "B131408250613" at bounding box center [161, 18] width 167 height 16
click at [256, 18] on icon "close-circle" at bounding box center [252, 17] width 9 height 9
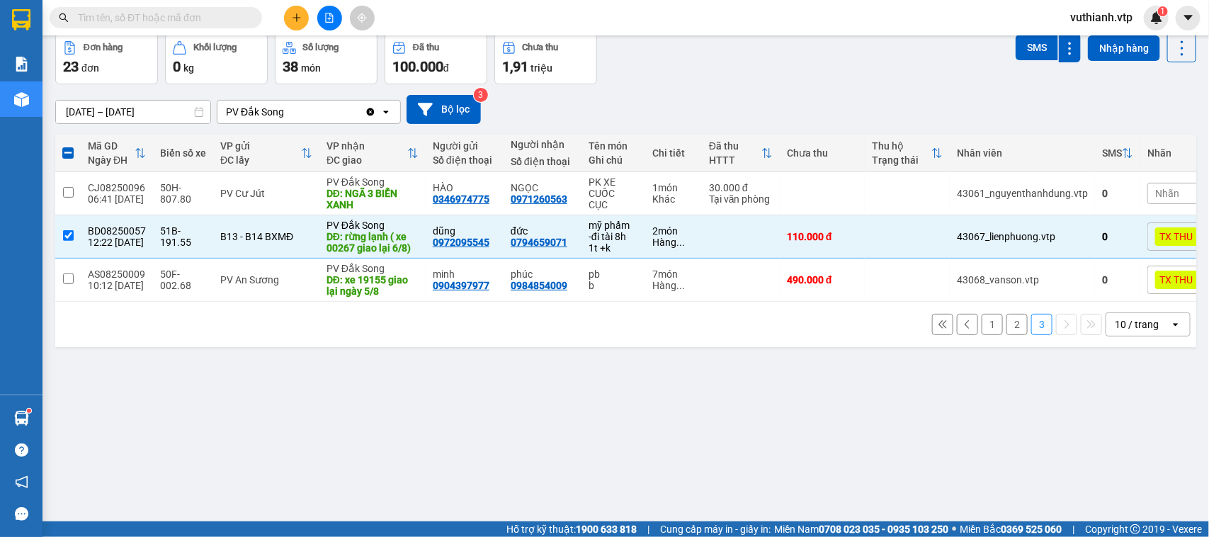
click at [324, 11] on button at bounding box center [329, 18] width 25 height 25
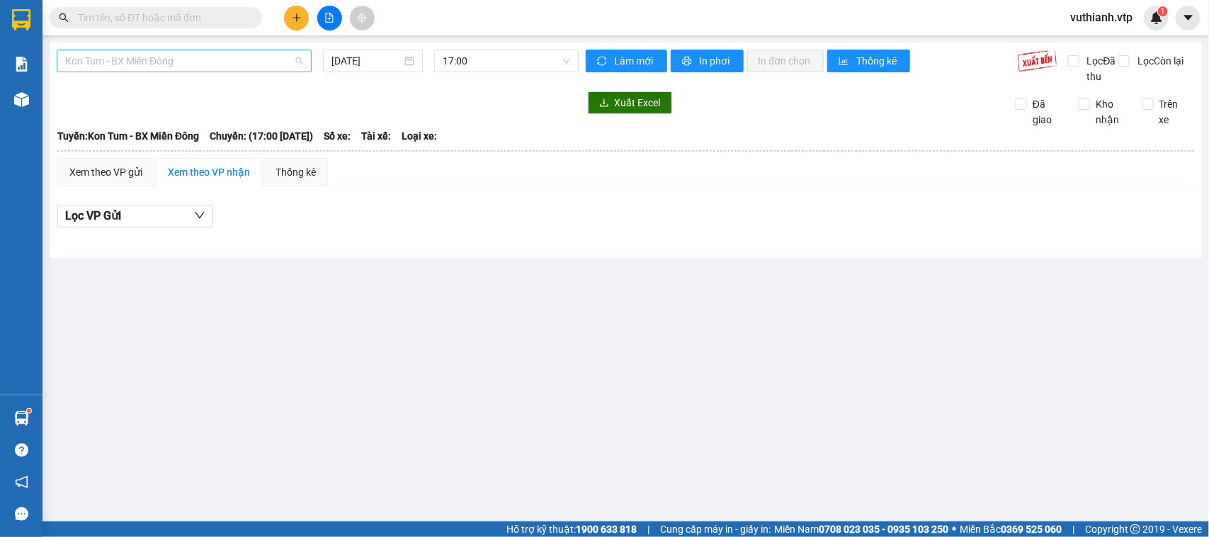
click at [259, 62] on span "Kon Tum - BX Miền Đông" at bounding box center [184, 60] width 238 height 21
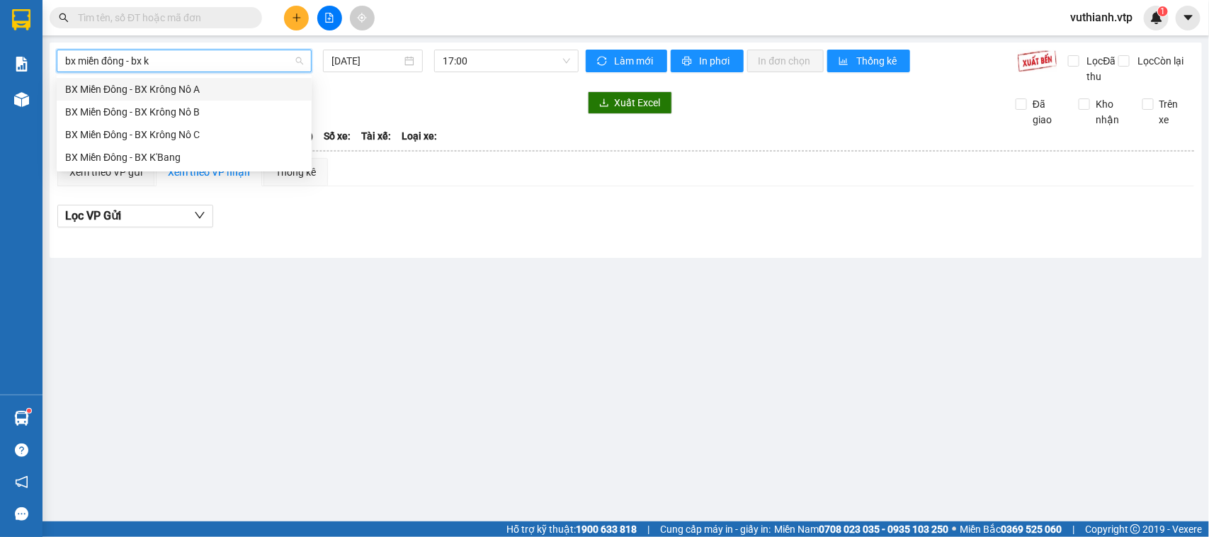
type input "bx miền đông - bx kr"
click at [198, 86] on div "BX Miền Đông - BX Krông Nô A" at bounding box center [184, 89] width 238 height 16
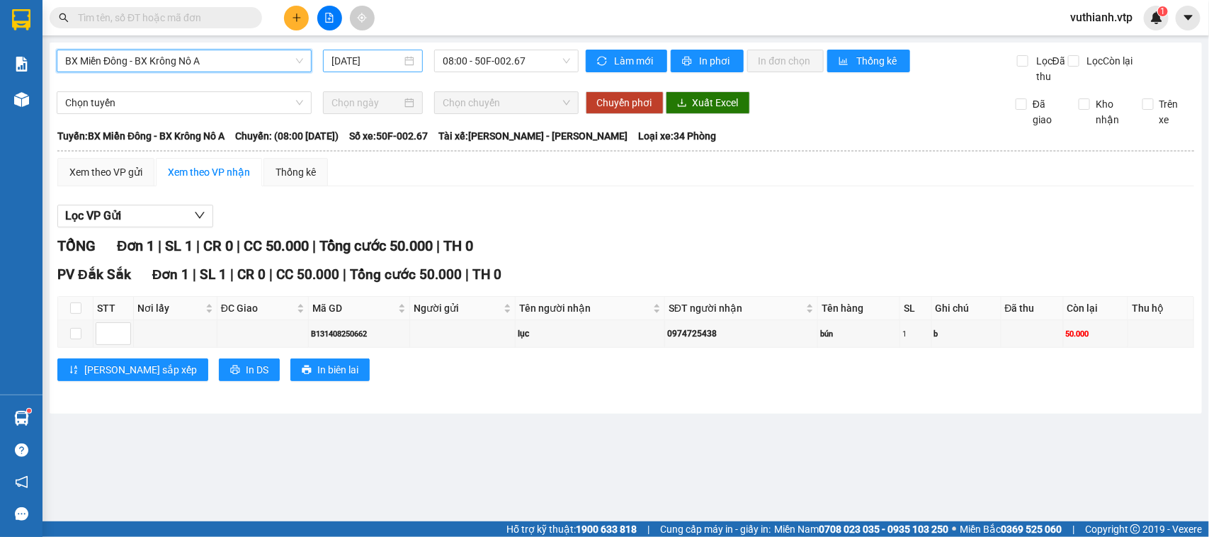
click at [371, 57] on input "[DATE]" at bounding box center [367, 61] width 70 height 16
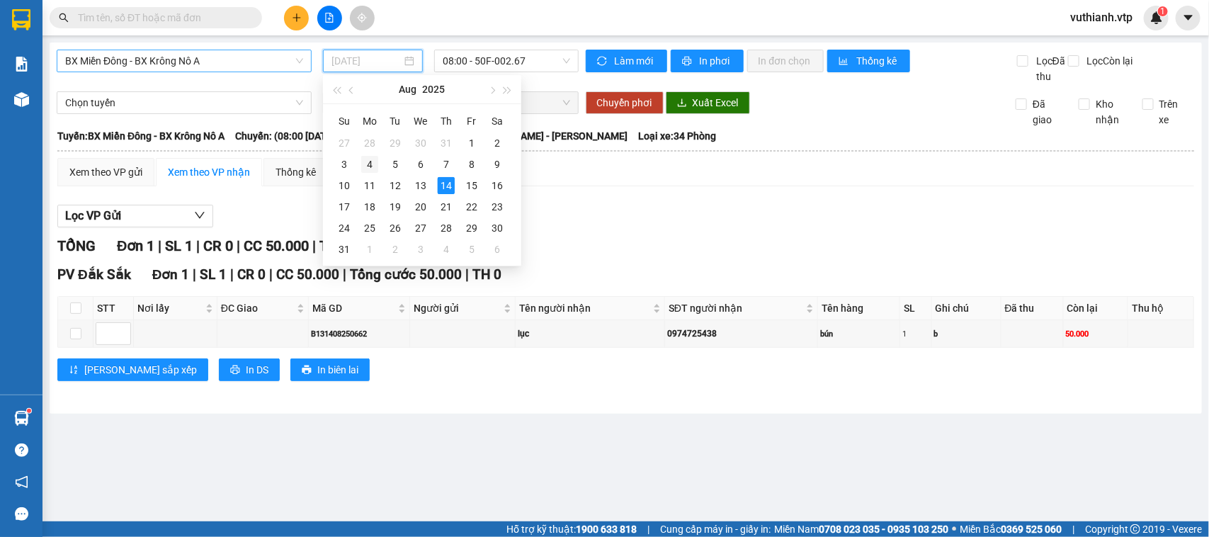
click at [368, 166] on div "4" at bounding box center [369, 164] width 17 height 17
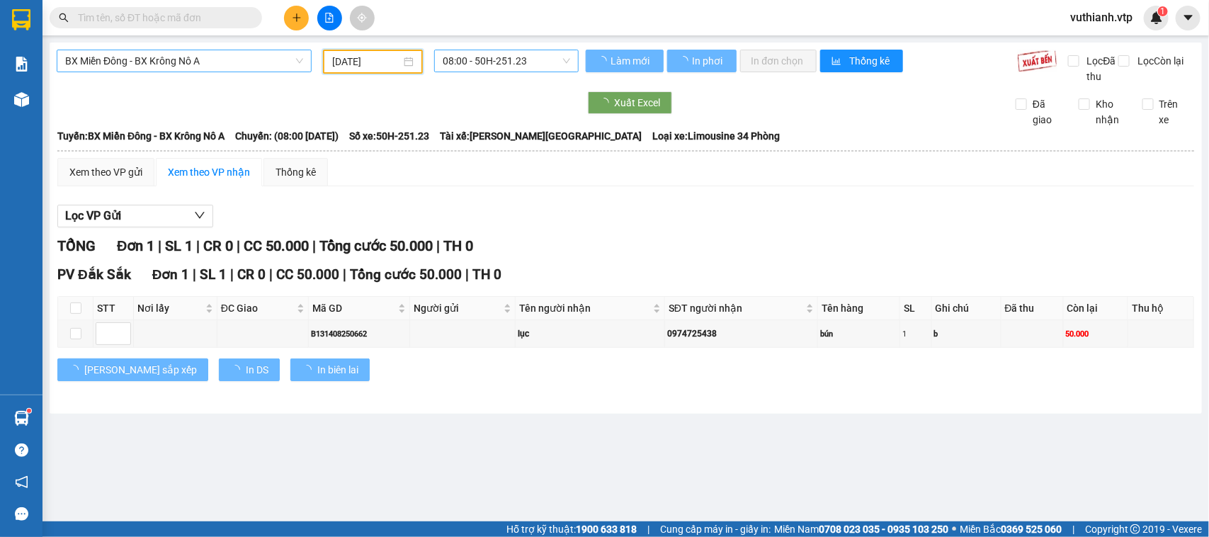
type input "[DATE]"
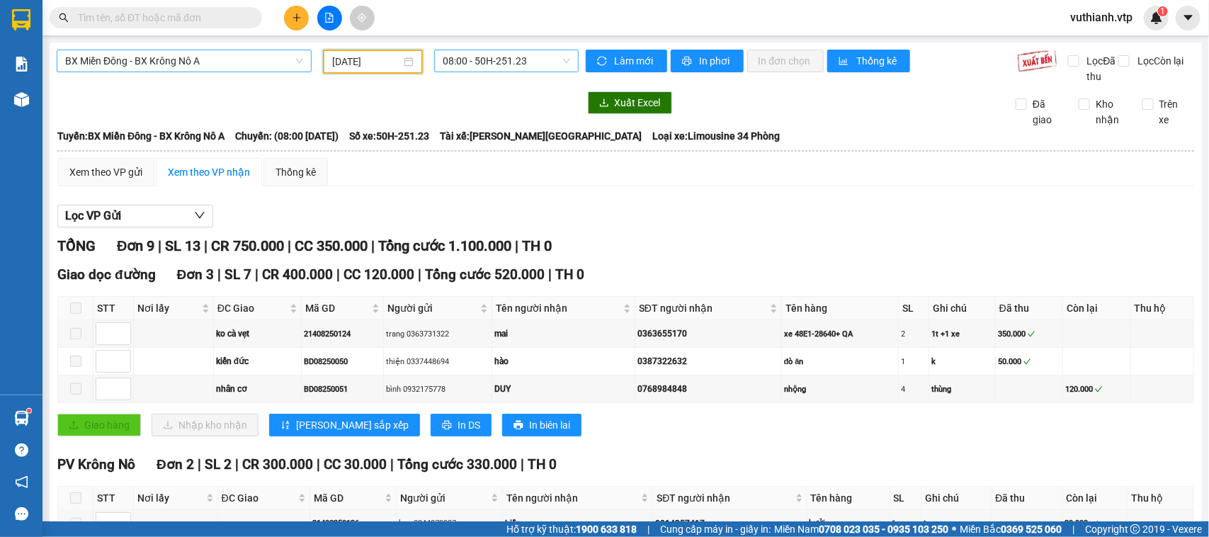
click at [504, 57] on span "08:00 - 50H-251.23" at bounding box center [506, 60] width 127 height 21
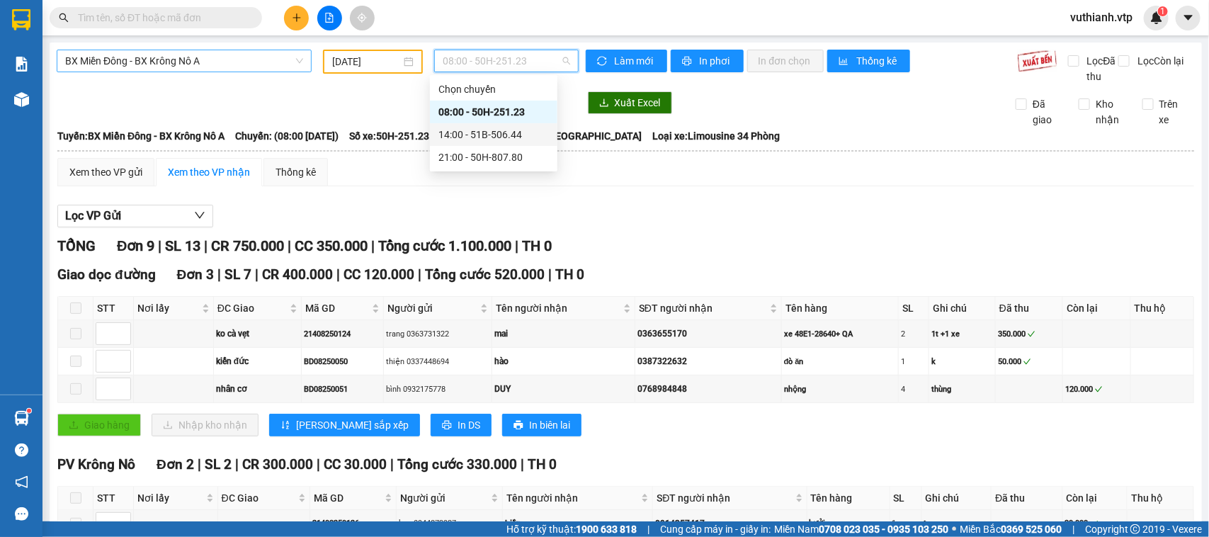
click at [231, 60] on span "BX Miền Đông - BX Krông Nô A" at bounding box center [184, 60] width 238 height 21
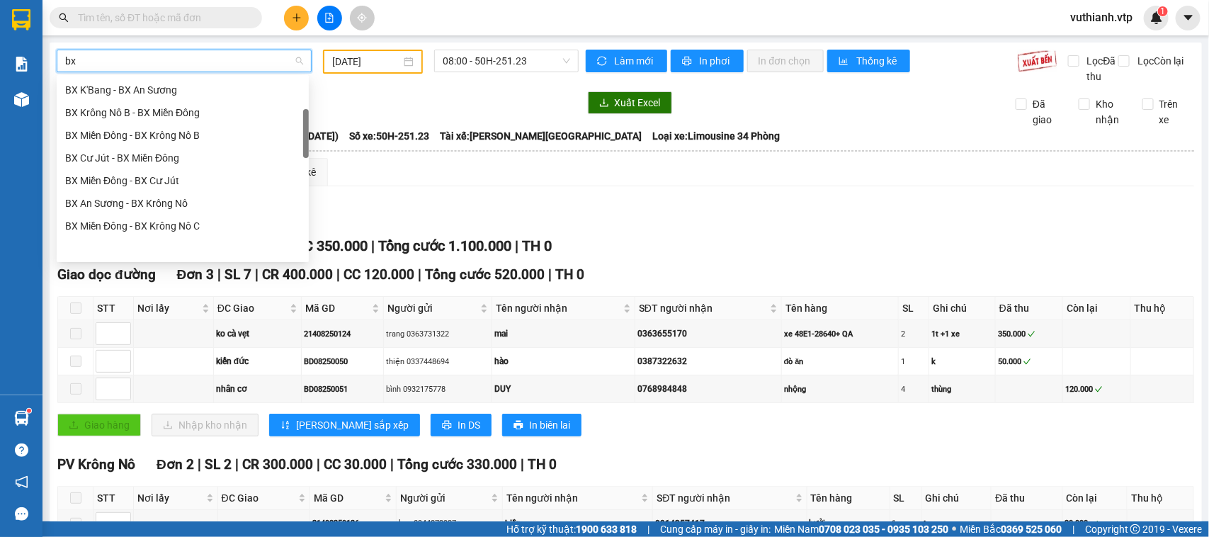
scroll to position [136, 0]
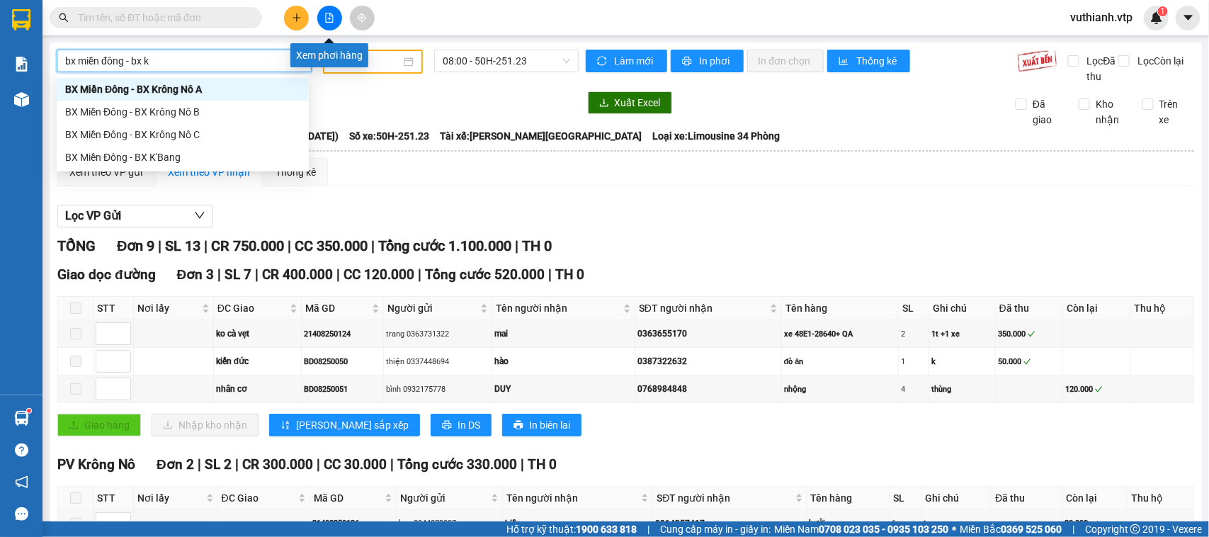
type input "bx miền đông - bx kr"
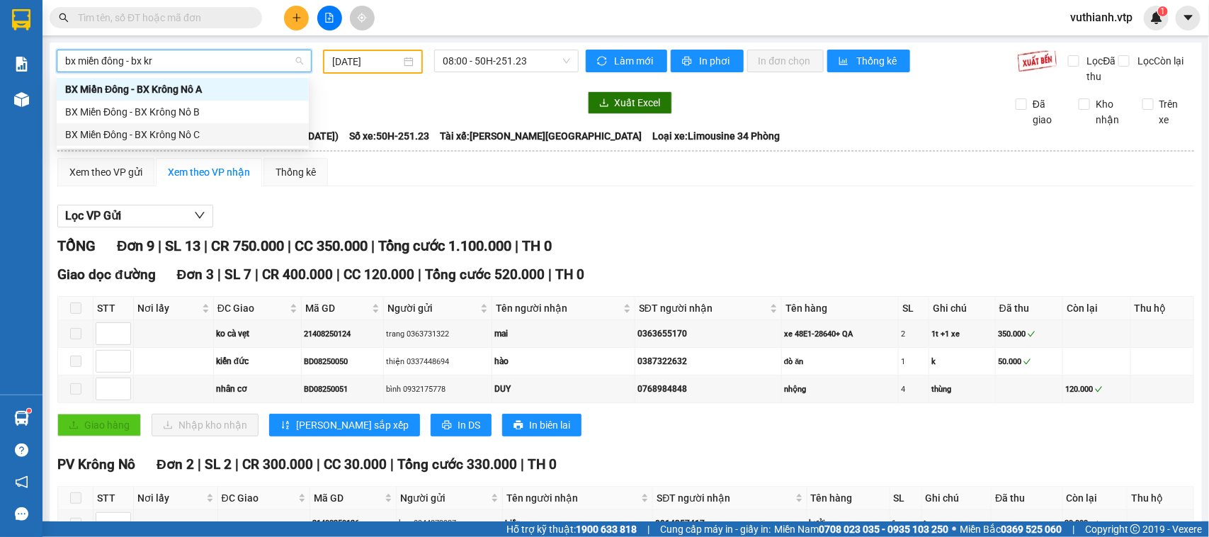
click at [210, 137] on div "BX Miền Đông - BX Krông Nô C" at bounding box center [182, 135] width 235 height 16
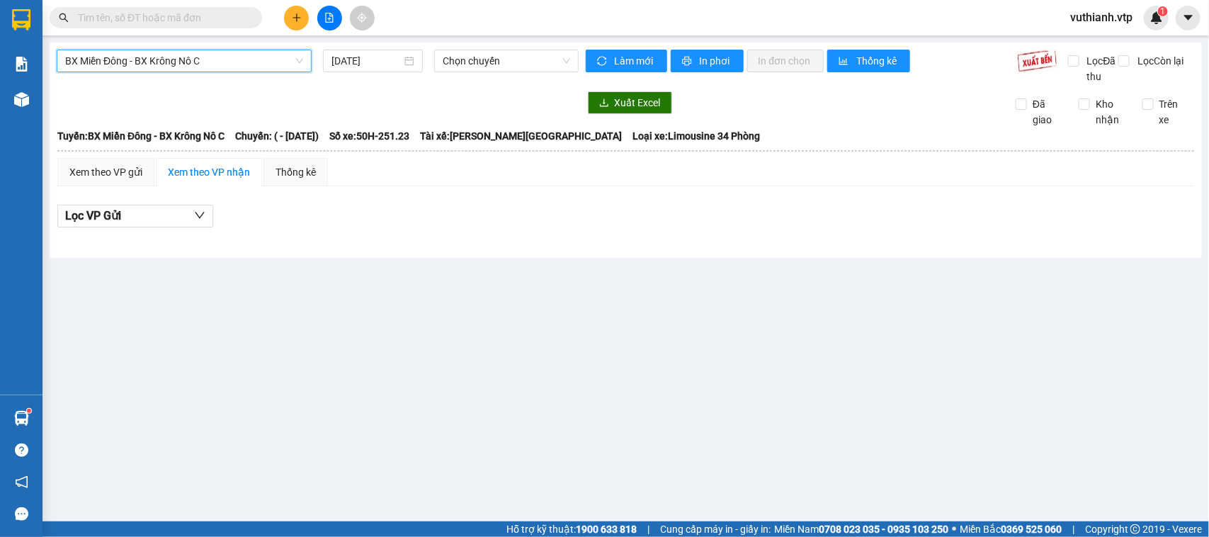
click at [387, 43] on div "BX Miền Đông - BX Krông Nô C BX Miền Đông - BX Krông Nô C 14/08/2025 Chọn chuyế…" at bounding box center [626, 150] width 1153 height 215
click at [386, 58] on input "[DATE]" at bounding box center [367, 61] width 70 height 16
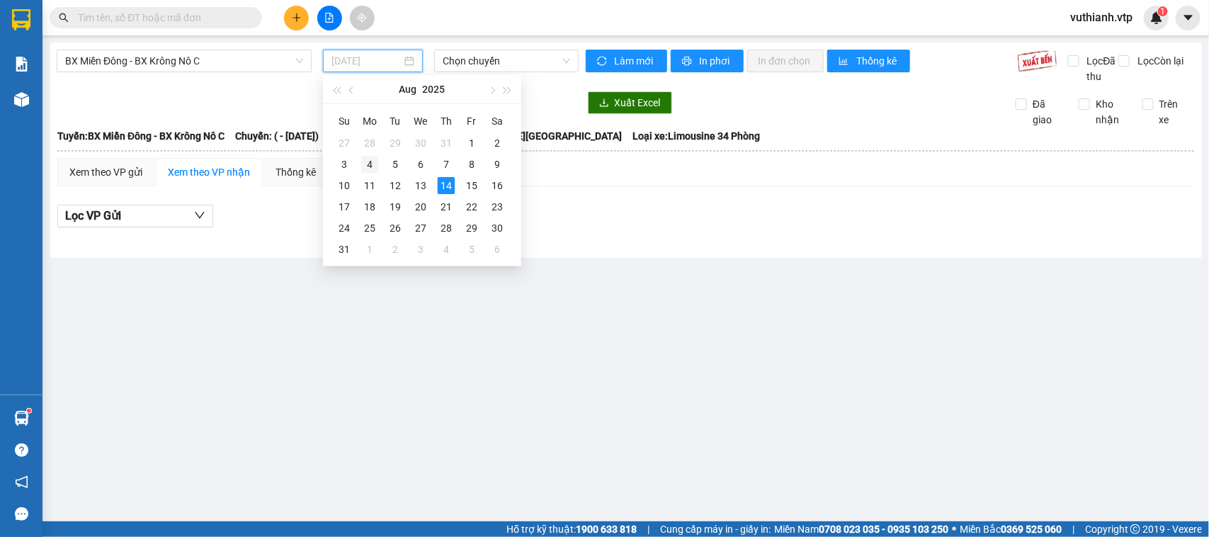
click at [367, 162] on div "4" at bounding box center [369, 164] width 17 height 17
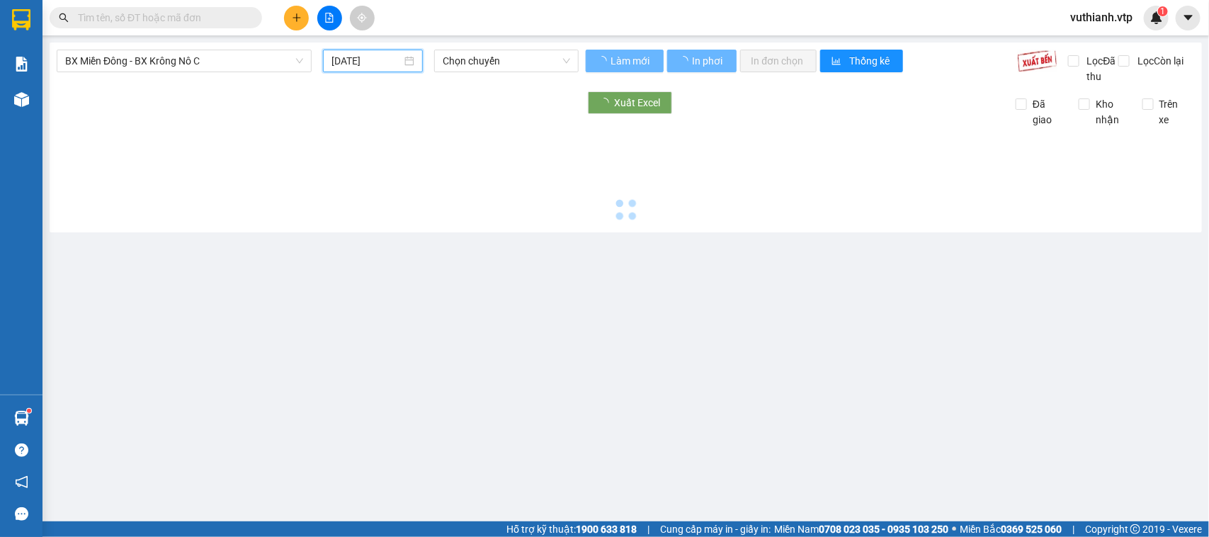
type input "[DATE]"
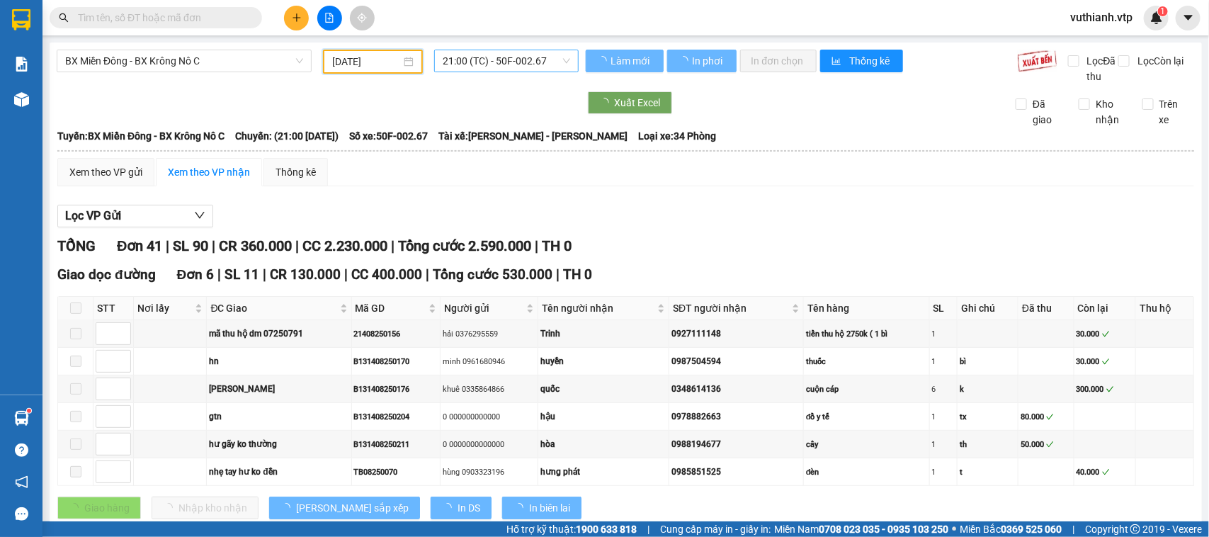
click at [516, 55] on span "21:00 (TC) - 50F-002.67" at bounding box center [506, 60] width 127 height 21
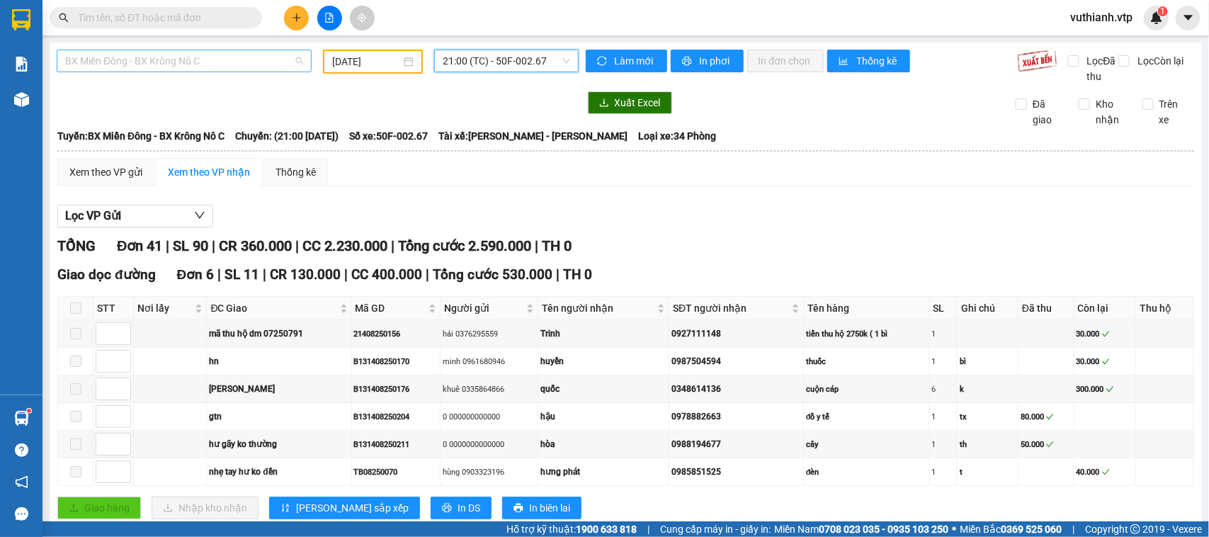
click at [274, 62] on span "BX Miền Đông - BX Krông Nô C" at bounding box center [184, 60] width 238 height 21
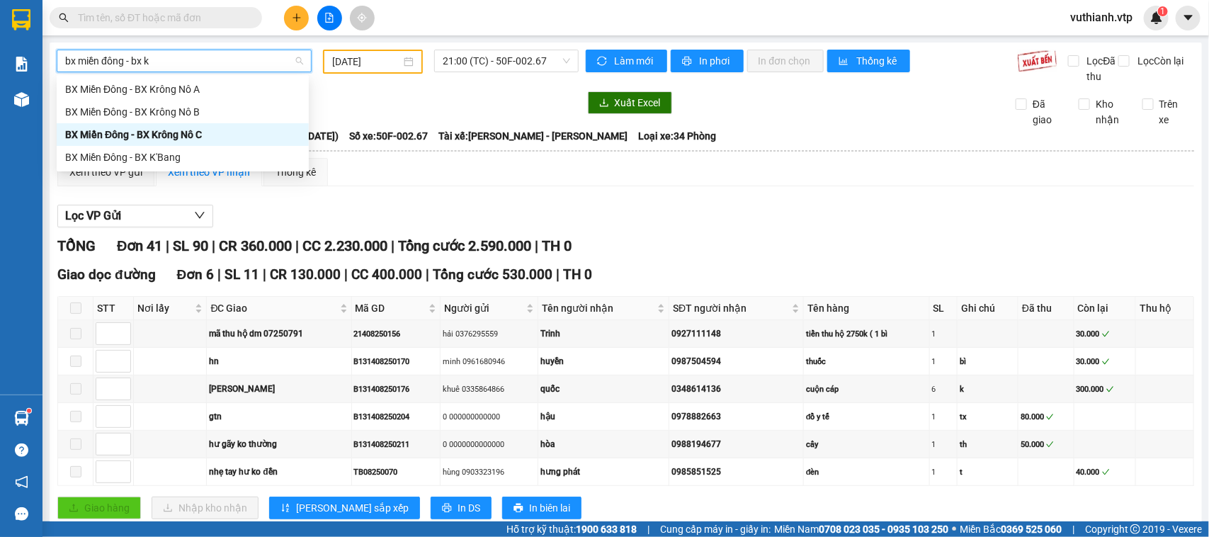
type input "bx miền đông - bx kr"
click at [211, 107] on div "BX Miền Đông - BX Krông Nô B" at bounding box center [182, 112] width 235 height 16
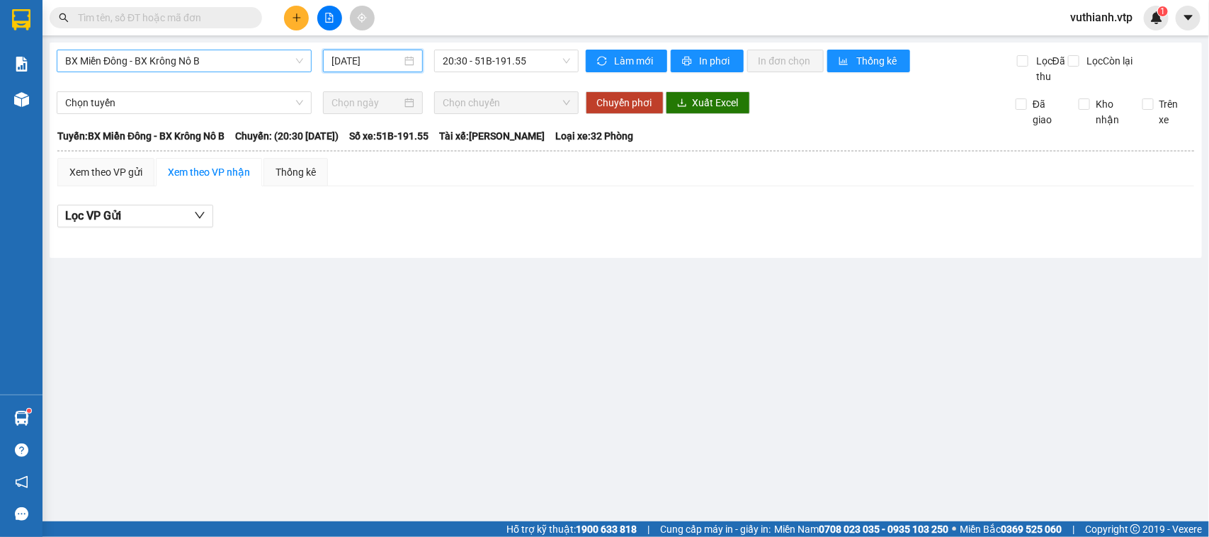
click at [395, 66] on input "[DATE]" at bounding box center [367, 61] width 70 height 16
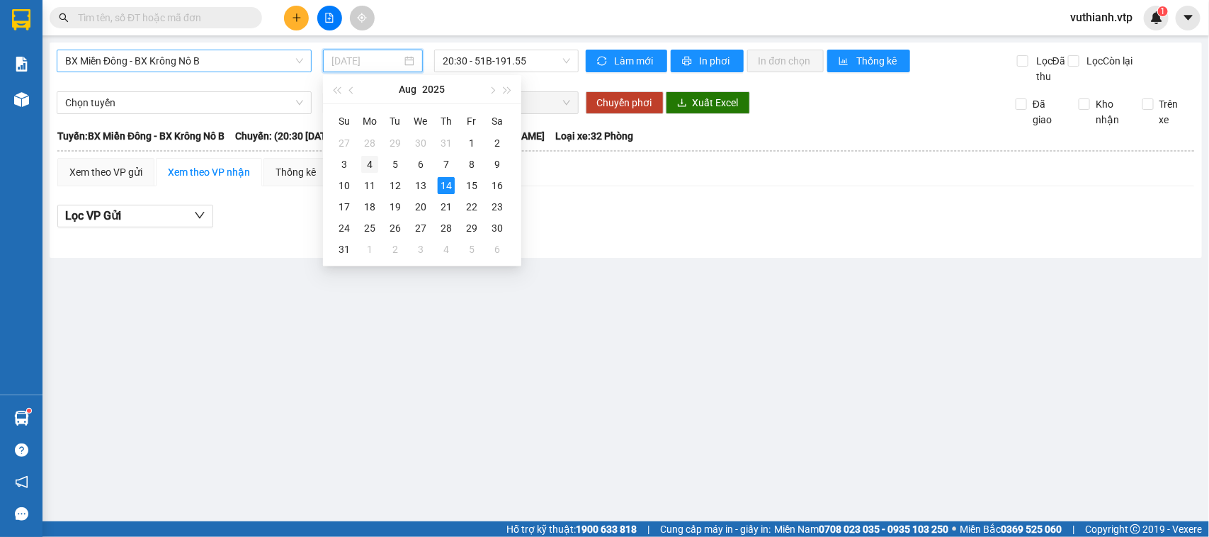
click at [370, 162] on div "4" at bounding box center [369, 164] width 17 height 17
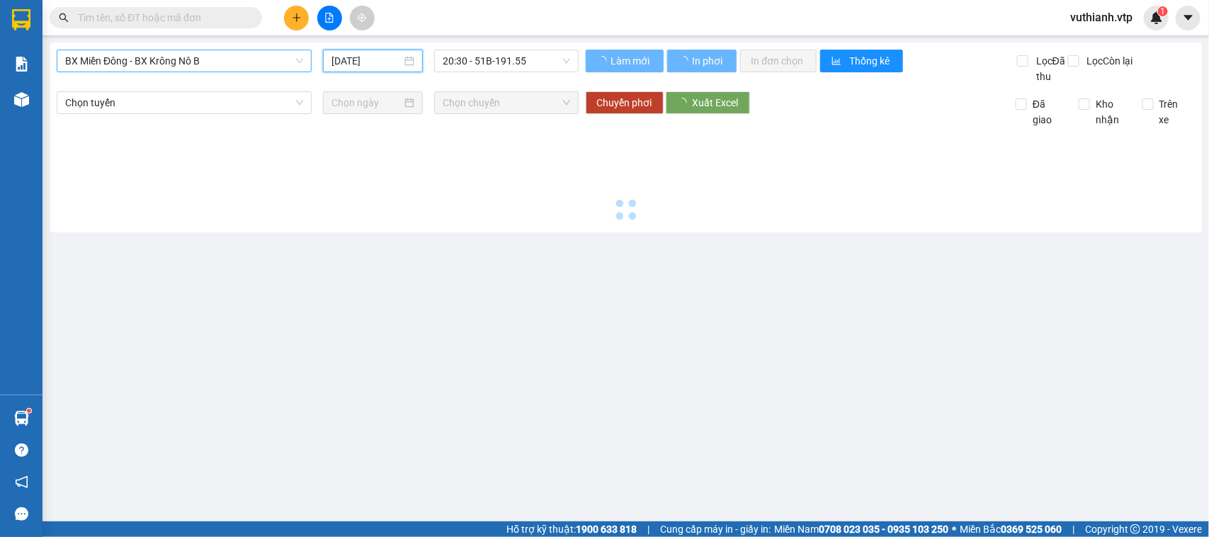
type input "[DATE]"
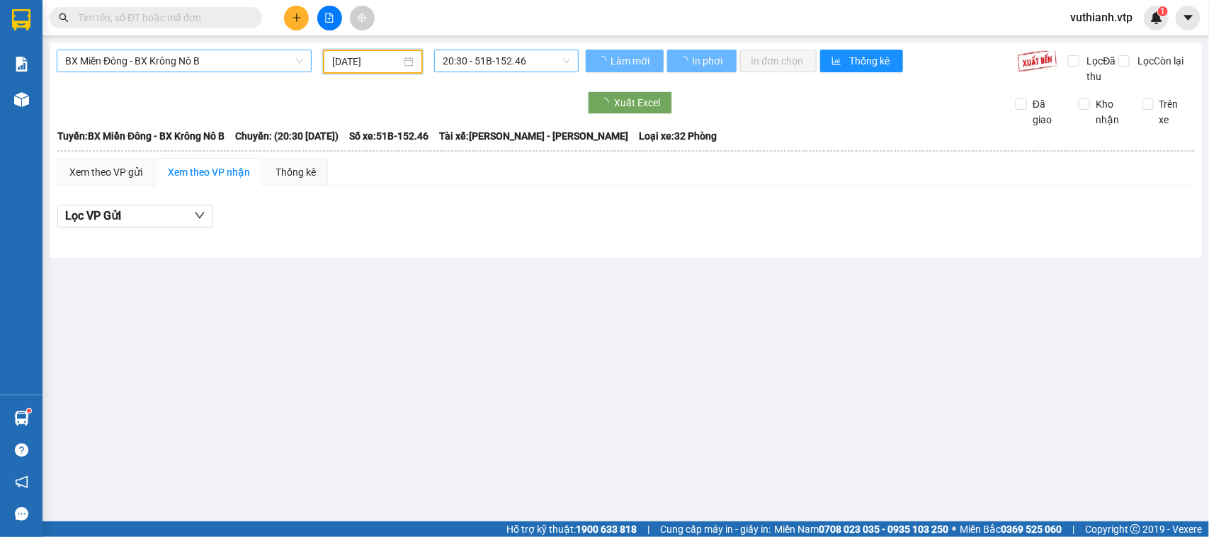
click at [507, 59] on span "20:30 - 51B-152.46" at bounding box center [506, 60] width 127 height 21
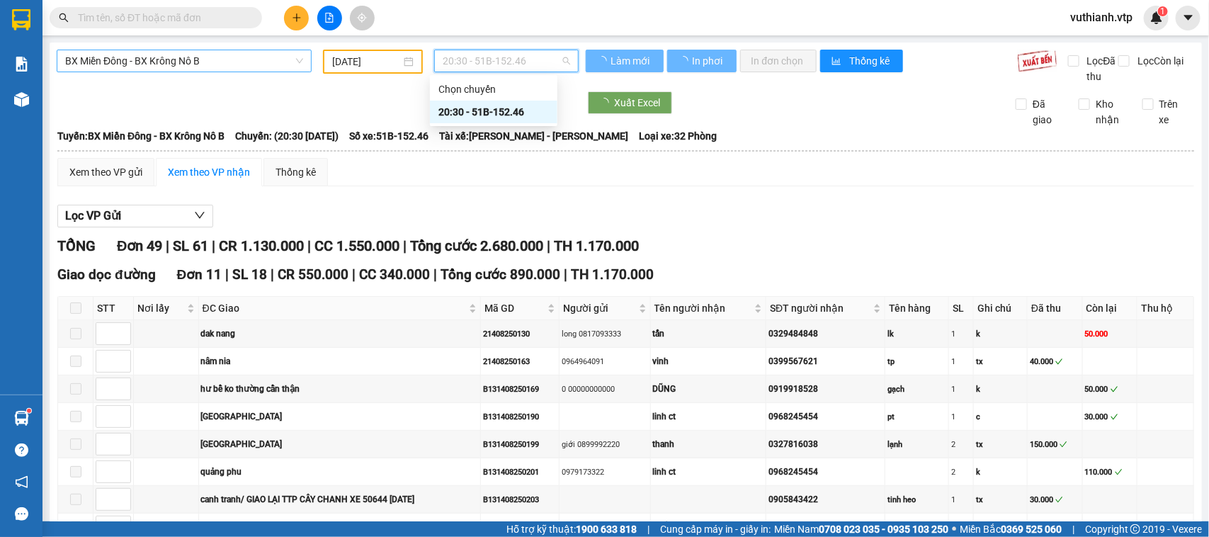
click at [507, 59] on span "20:30 - 51B-152.46" at bounding box center [506, 60] width 127 height 21
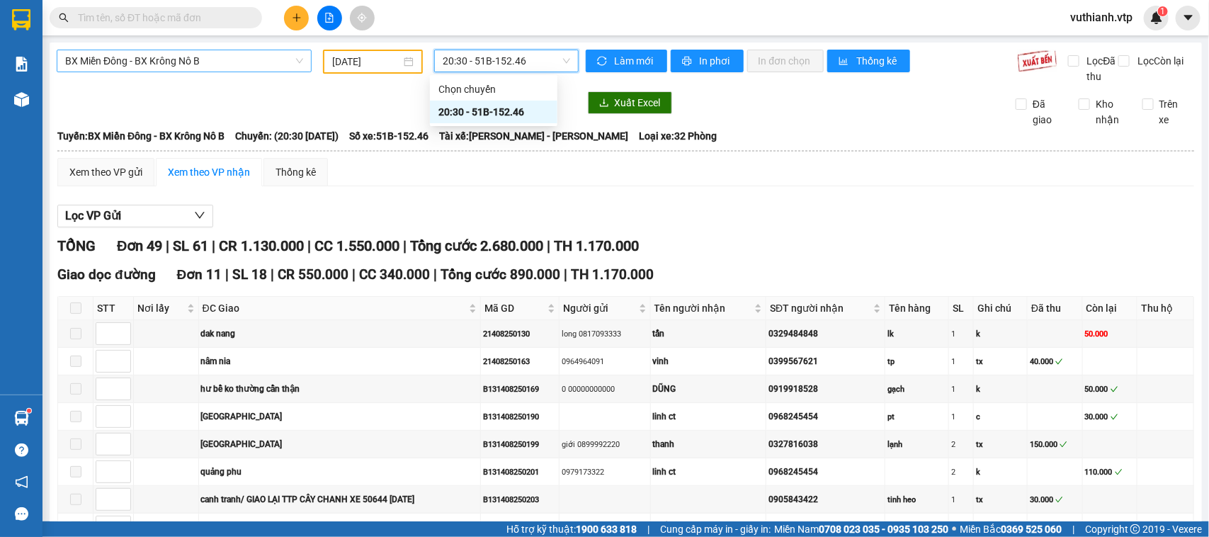
click at [507, 59] on span "20:30 - 51B-152.46" at bounding box center [506, 60] width 127 height 21
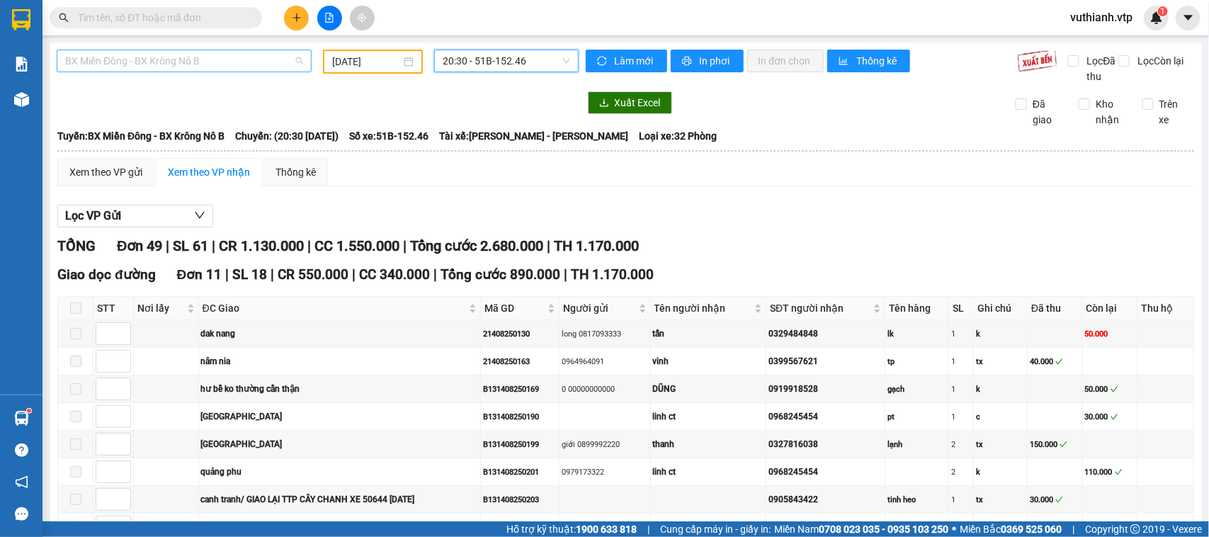
click at [220, 57] on span "BX Miền Đông - BX Krông Nô B" at bounding box center [184, 60] width 238 height 21
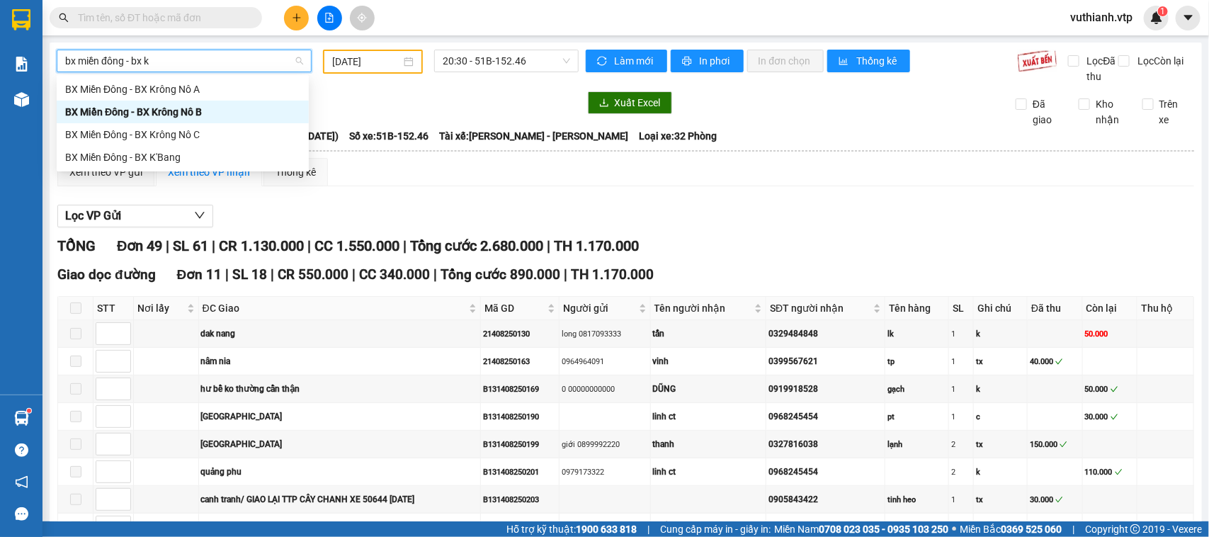
type input "bx miền đông - bx kr"
click at [178, 84] on div "BX Miền Đông - BX Krông Nô A" at bounding box center [182, 89] width 235 height 16
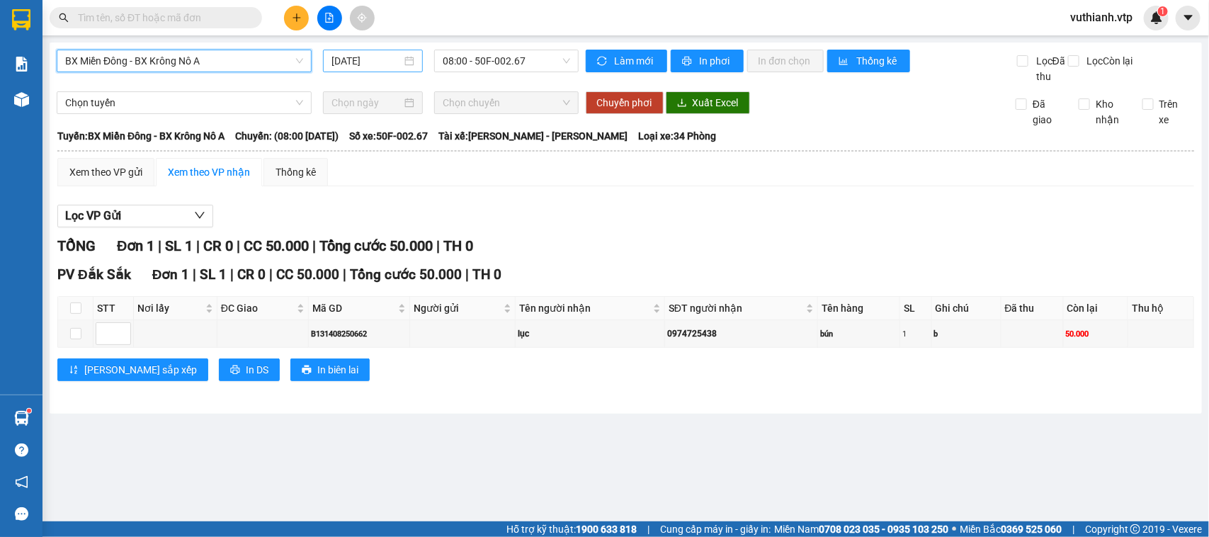
click at [373, 54] on input "[DATE]" at bounding box center [367, 61] width 70 height 16
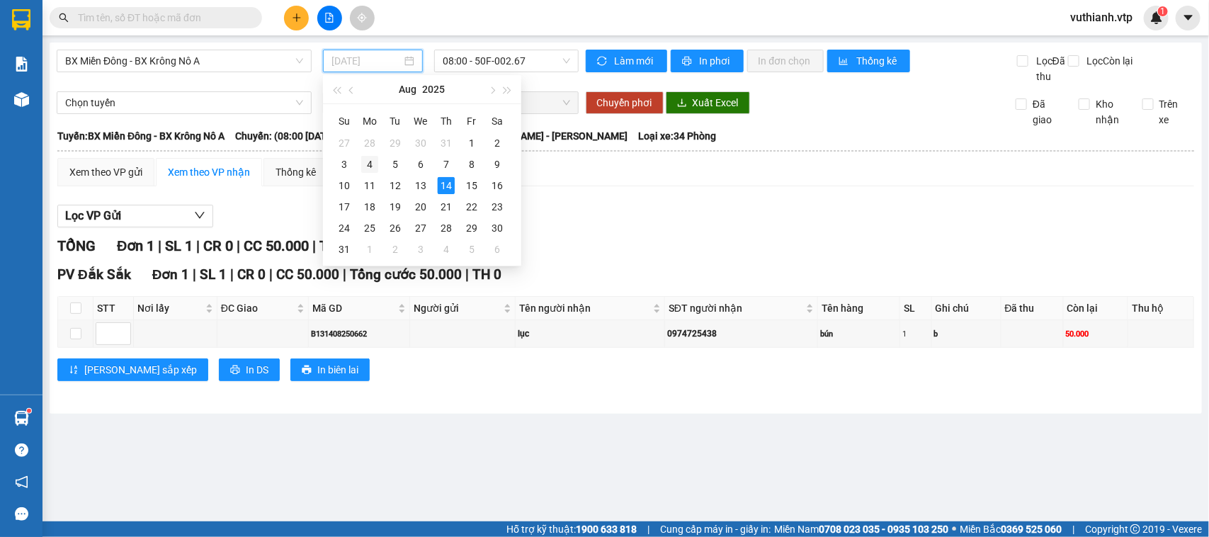
click at [368, 164] on div "4" at bounding box center [369, 164] width 17 height 17
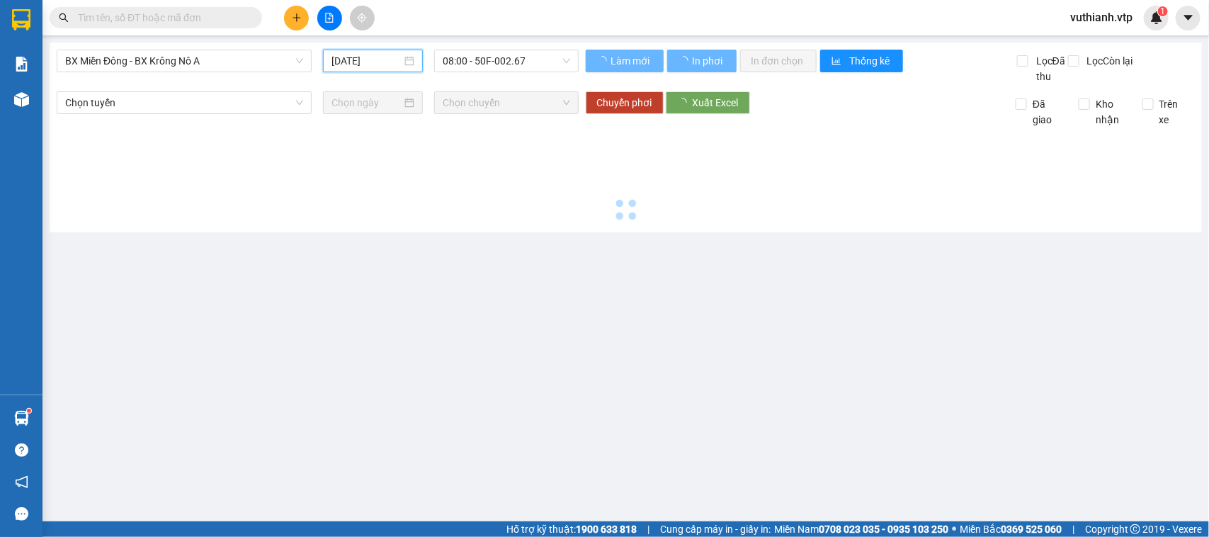
type input "[DATE]"
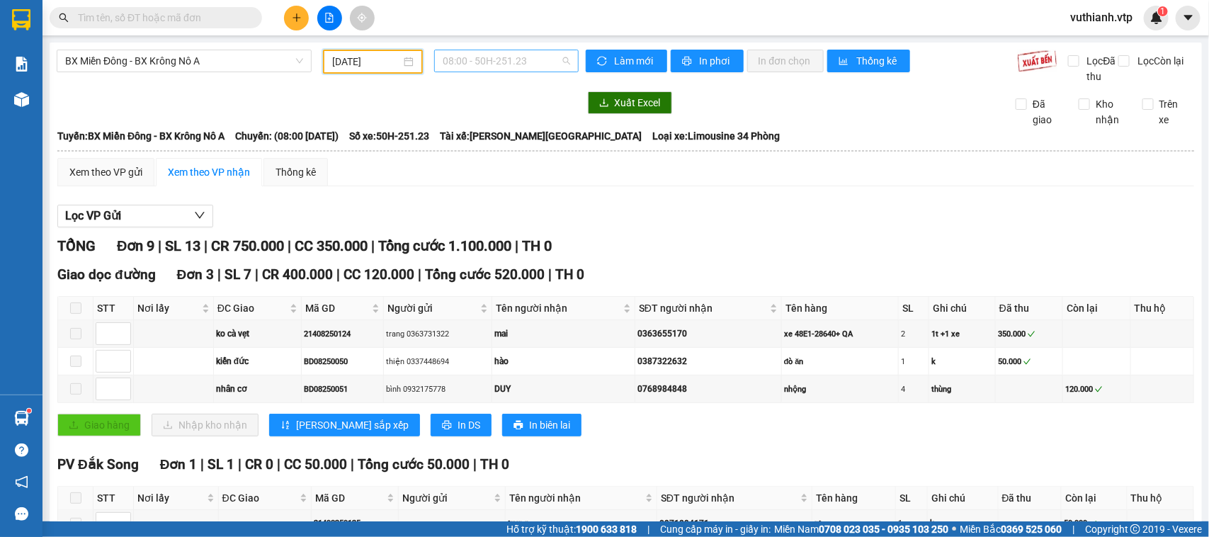
click at [526, 55] on span "08:00 - 50H-251.23" at bounding box center [506, 60] width 127 height 21
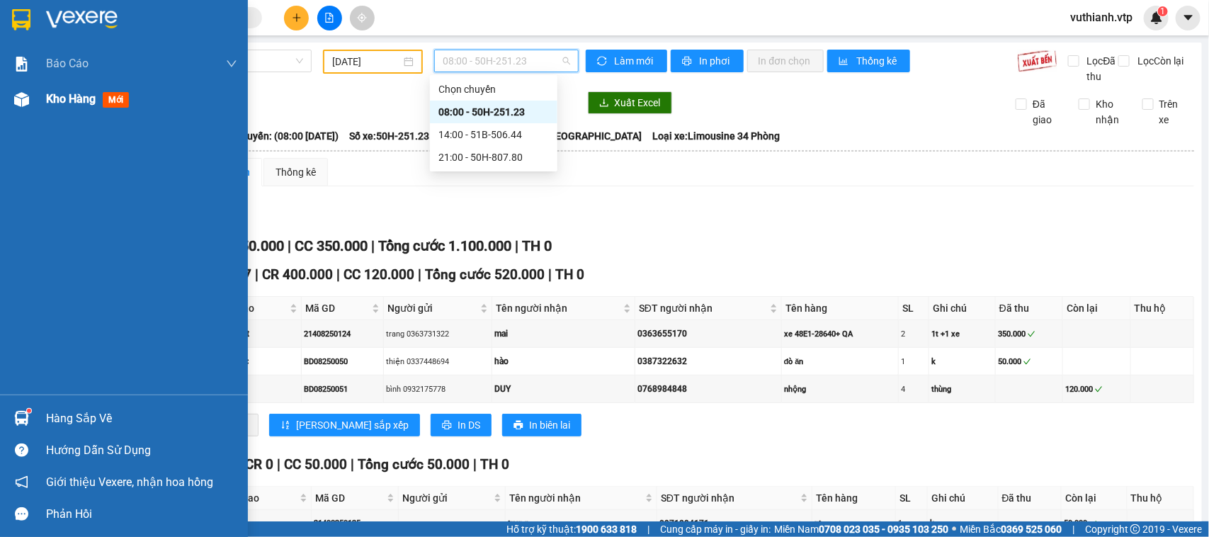
click at [14, 101] on img at bounding box center [21, 99] width 15 height 15
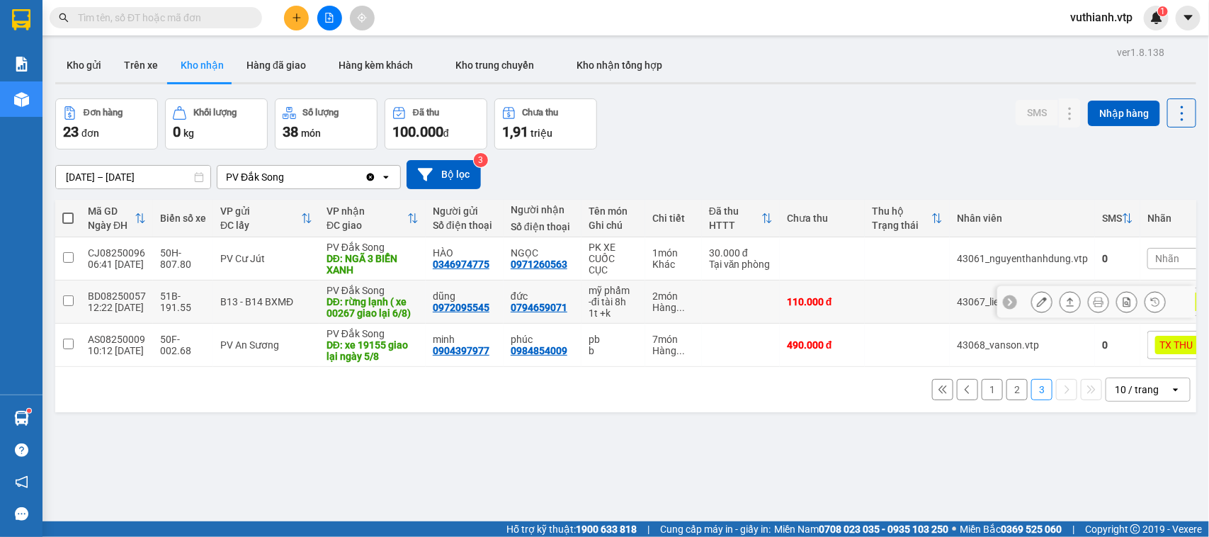
click at [186, 306] on div "51B-191.55" at bounding box center [183, 301] width 46 height 23
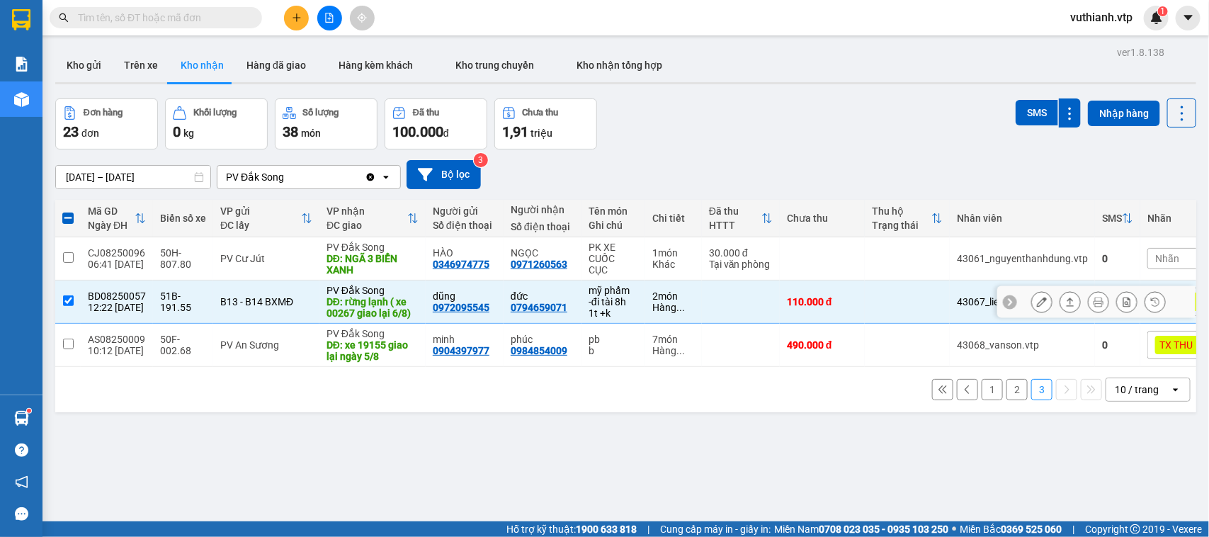
click at [186, 306] on div "51B-191.55" at bounding box center [183, 301] width 46 height 23
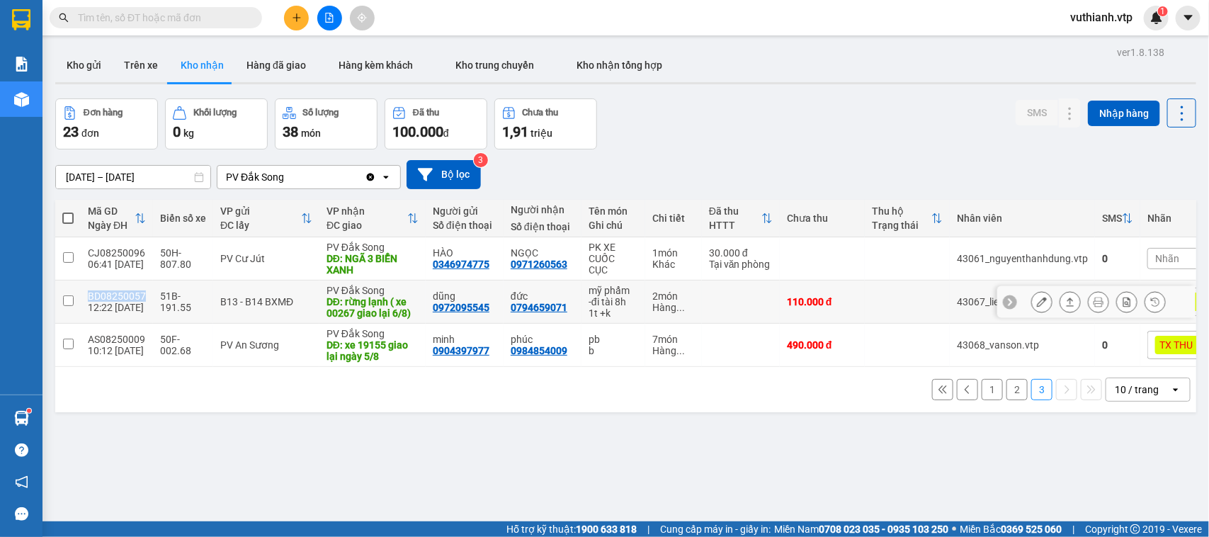
drag, startPoint x: 147, startPoint y: 292, endPoint x: 79, endPoint y: 298, distance: 68.3
click at [79, 298] on tr "BD08250057 12:22 04/08 51B-191.55 B13 - B14 BXMĐ PV Đắk Song DĐ: rừng lạnh ( xe…" at bounding box center [641, 302] width 1172 height 43
checkbox input "true"
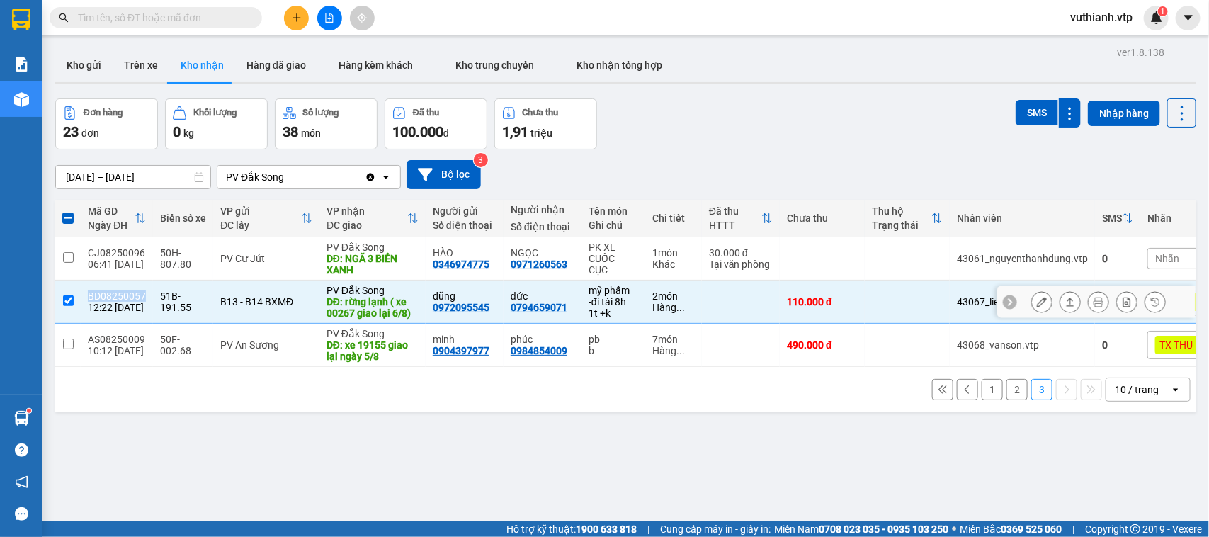
copy tr "BD08250057"
click at [236, 16] on input "text" at bounding box center [161, 18] width 167 height 16
paste input "BD08250057"
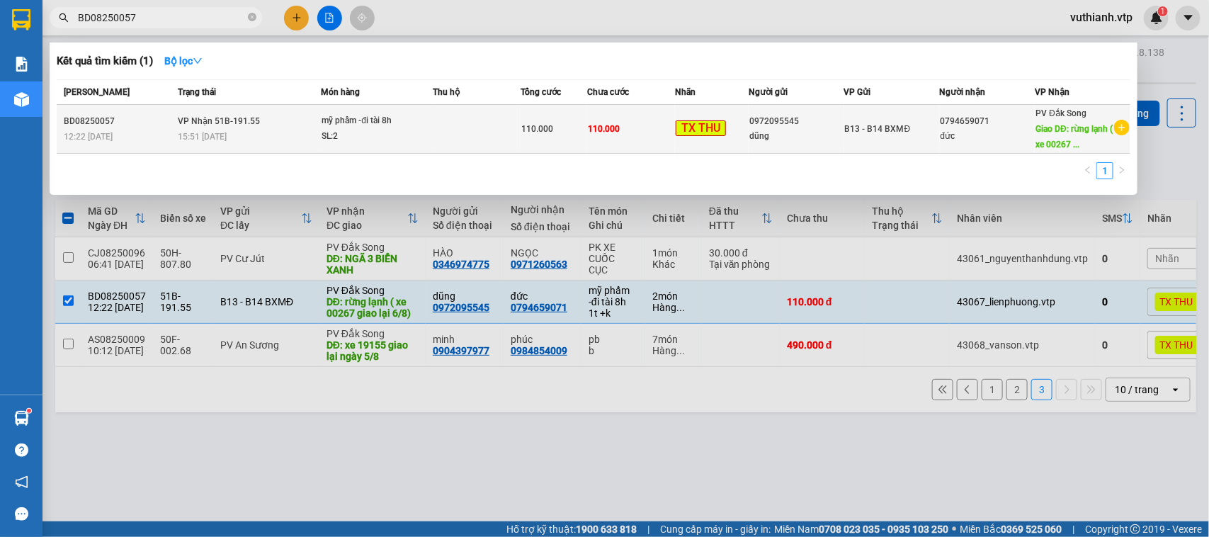
type input "BD08250057"
click at [298, 130] on div "15:51 - 05/08" at bounding box center [249, 137] width 142 height 16
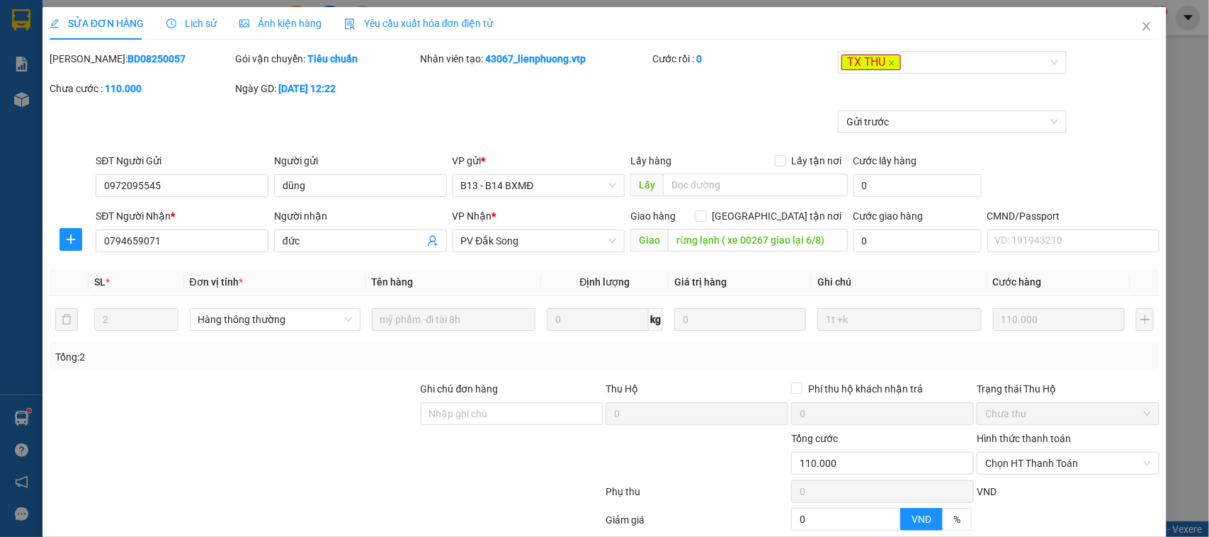
type input "0972095545"
type input "dũng"
type input "0794659071"
type input "đức"
type input "rừng lạnh ( xe 00267 giao lại 6/8)"
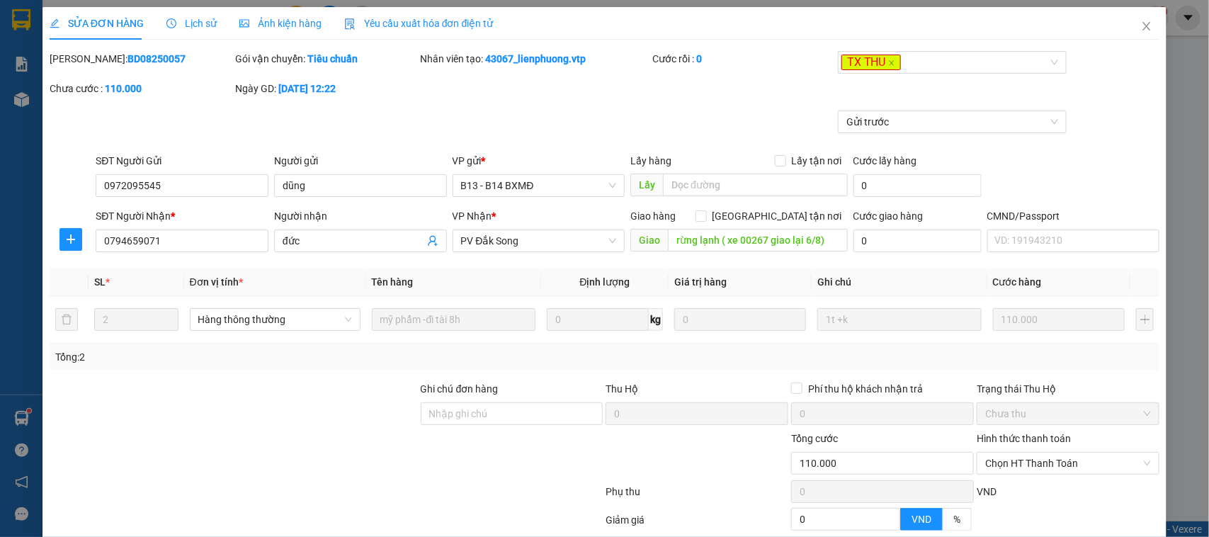
type input "110.000"
type input "5.500"
click at [1141, 27] on icon "close" at bounding box center [1146, 26] width 11 height 11
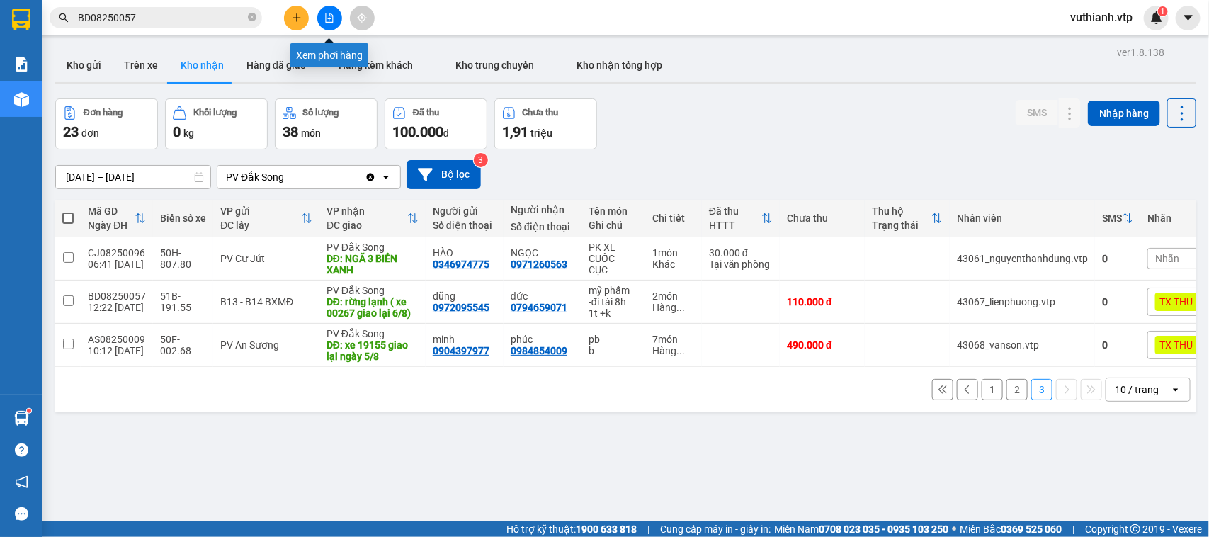
click at [327, 18] on icon "file-add" at bounding box center [329, 18] width 10 height 10
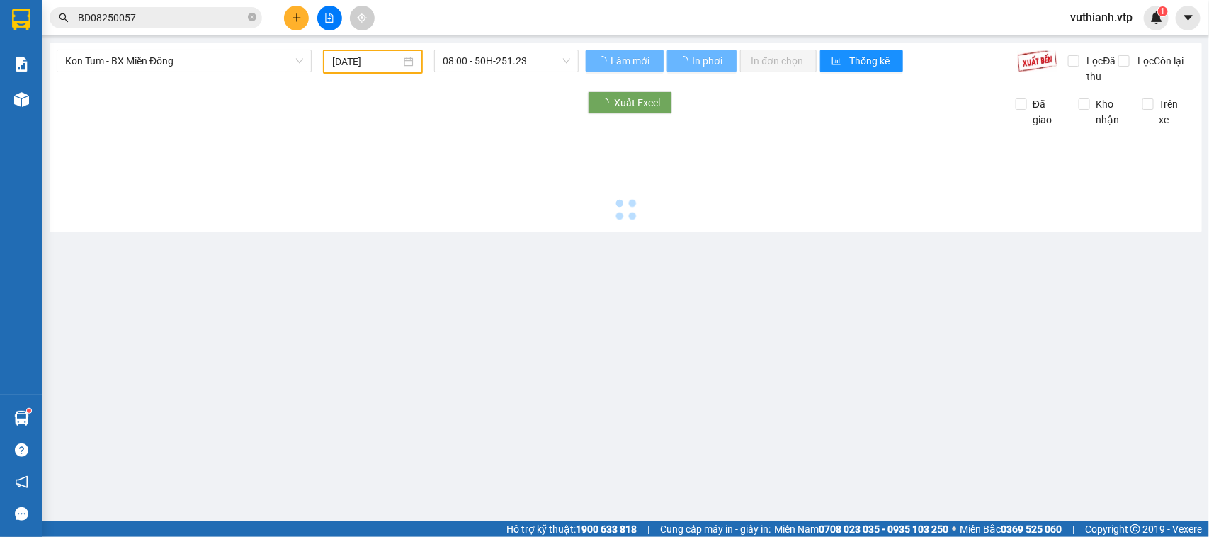
type input "[DATE]"
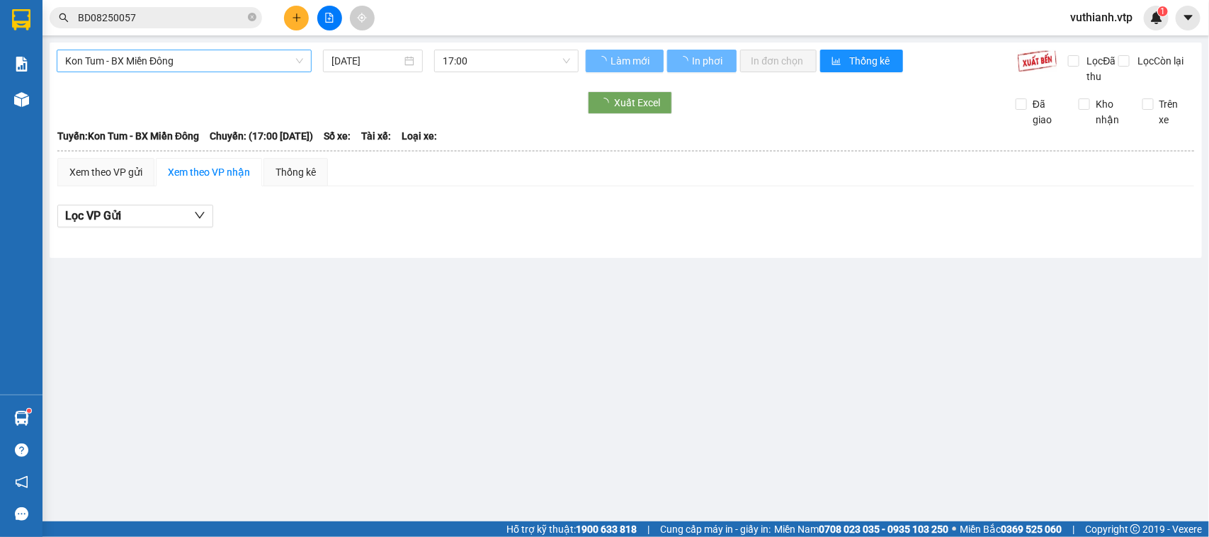
click at [248, 59] on span "Kon Tum - BX Miền Đông" at bounding box center [184, 60] width 238 height 21
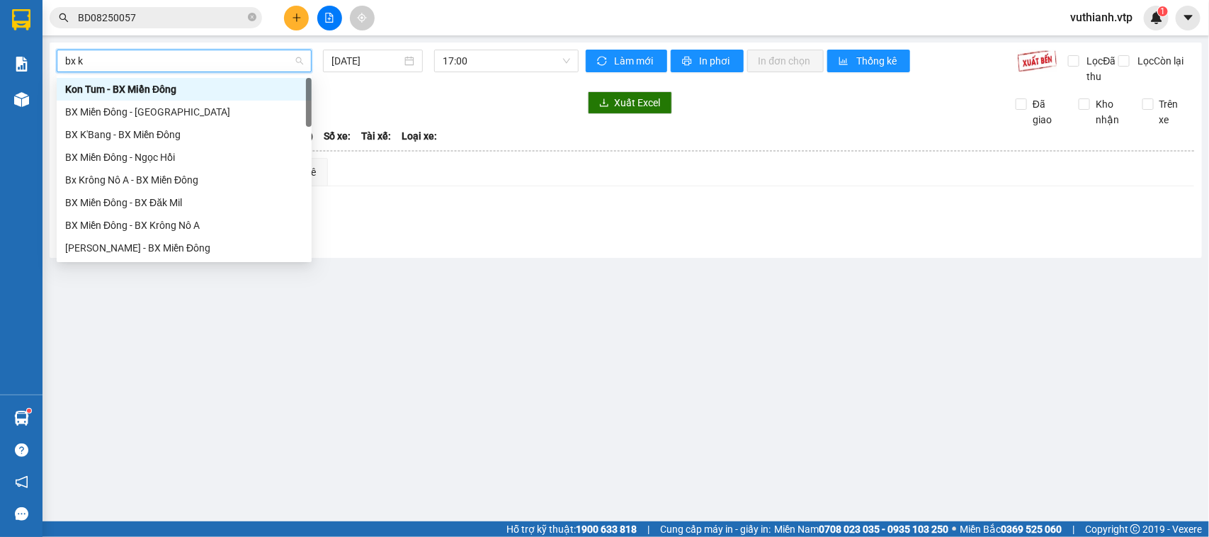
type input "bx kr"
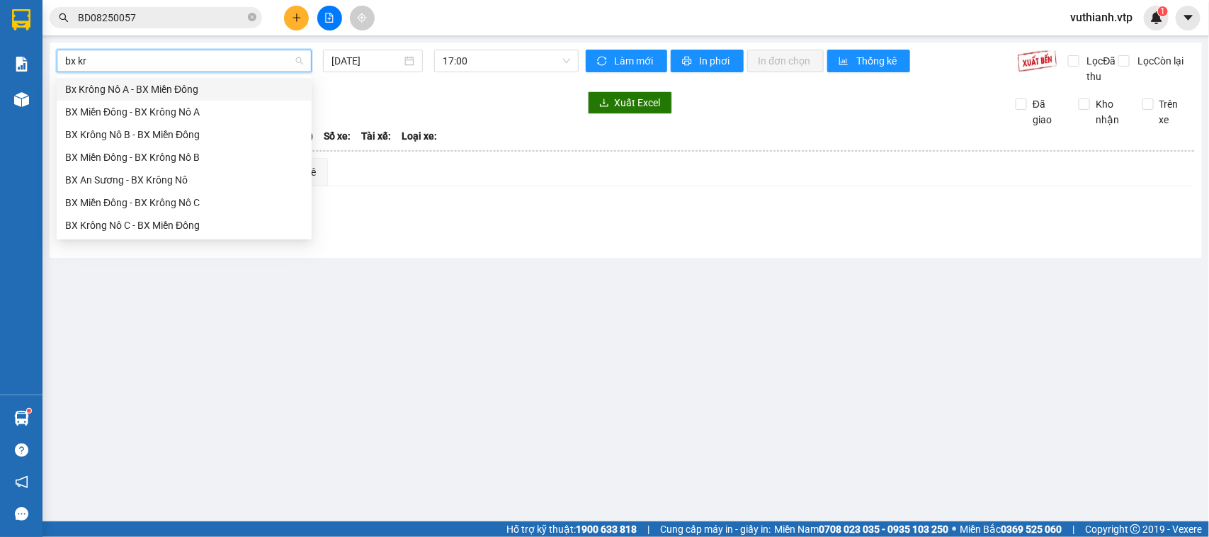
click at [195, 83] on div "Bx Krông Nô A - BX Miền Đông" at bounding box center [184, 89] width 238 height 16
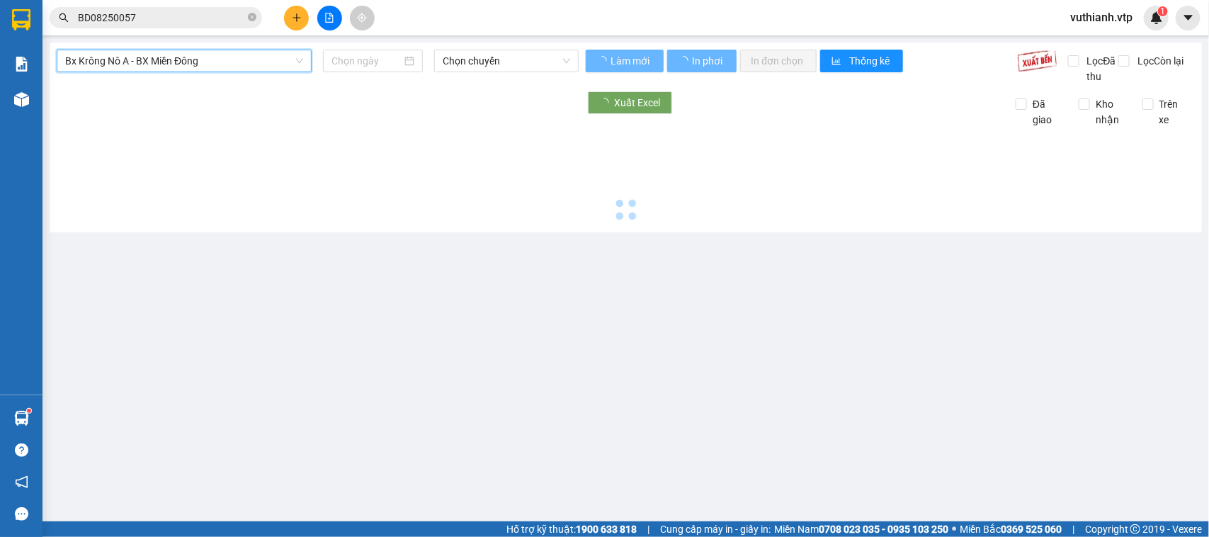
type input "[DATE]"
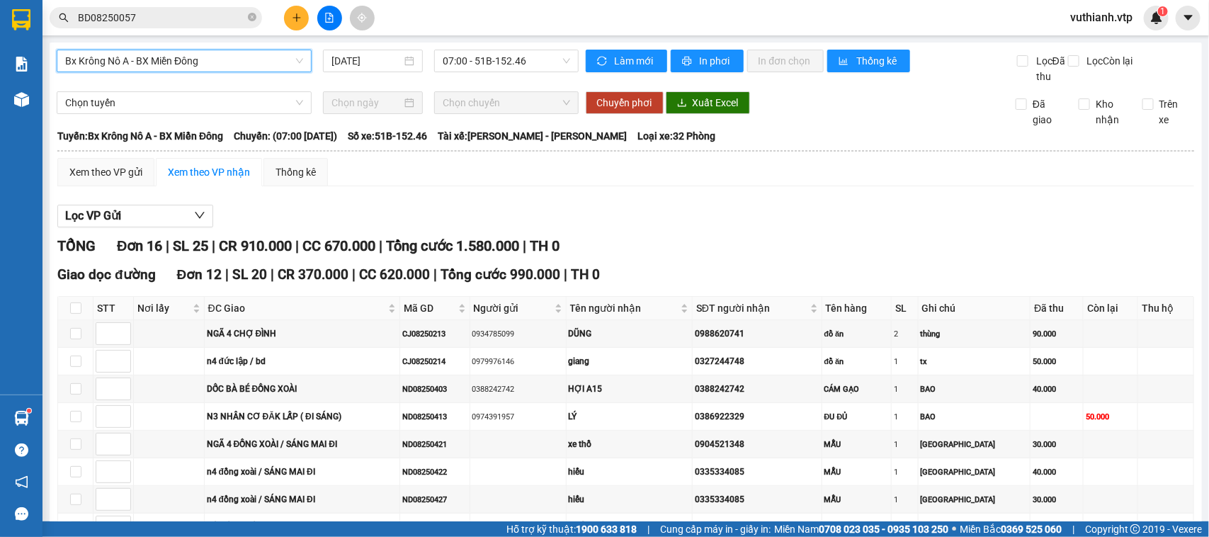
scroll to position [446, 0]
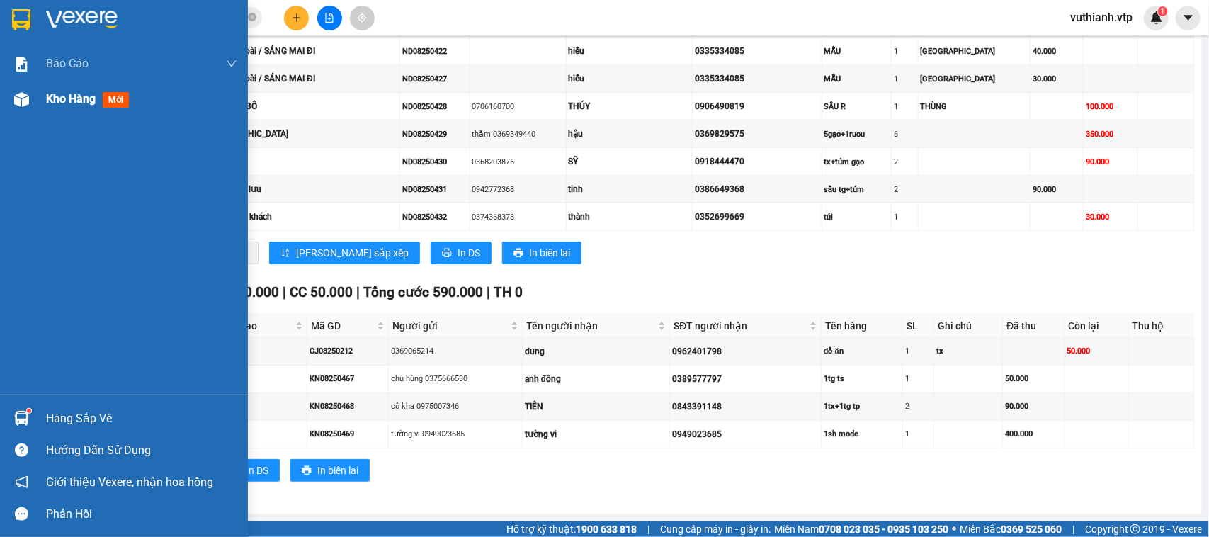
click at [28, 104] on img at bounding box center [21, 99] width 15 height 15
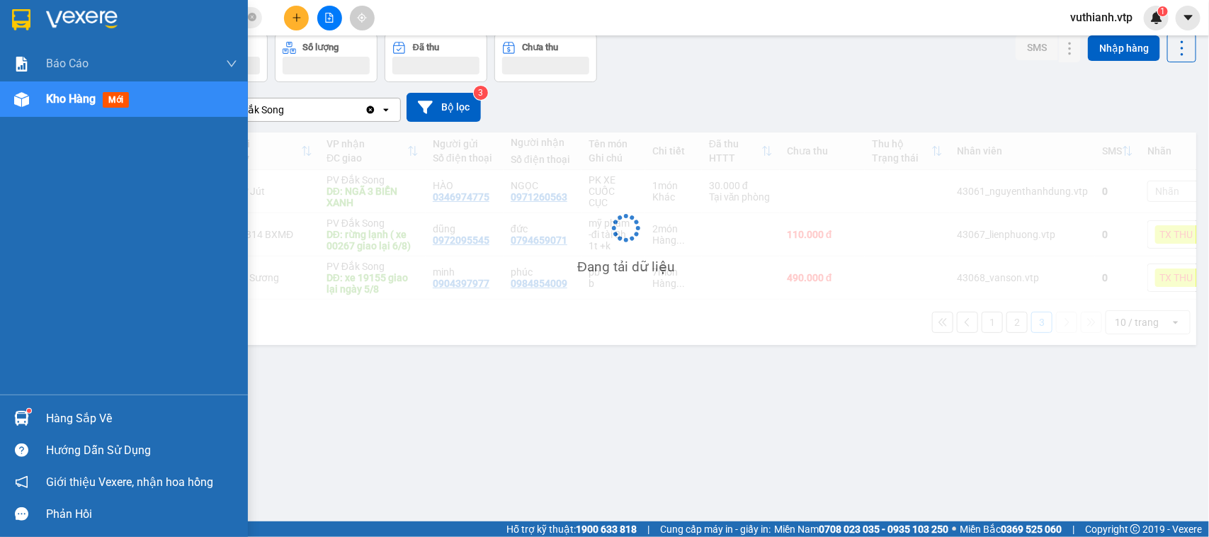
click at [28, 104] on img at bounding box center [21, 99] width 15 height 15
click at [73, 98] on span "Kho hàng" at bounding box center [71, 98] width 50 height 13
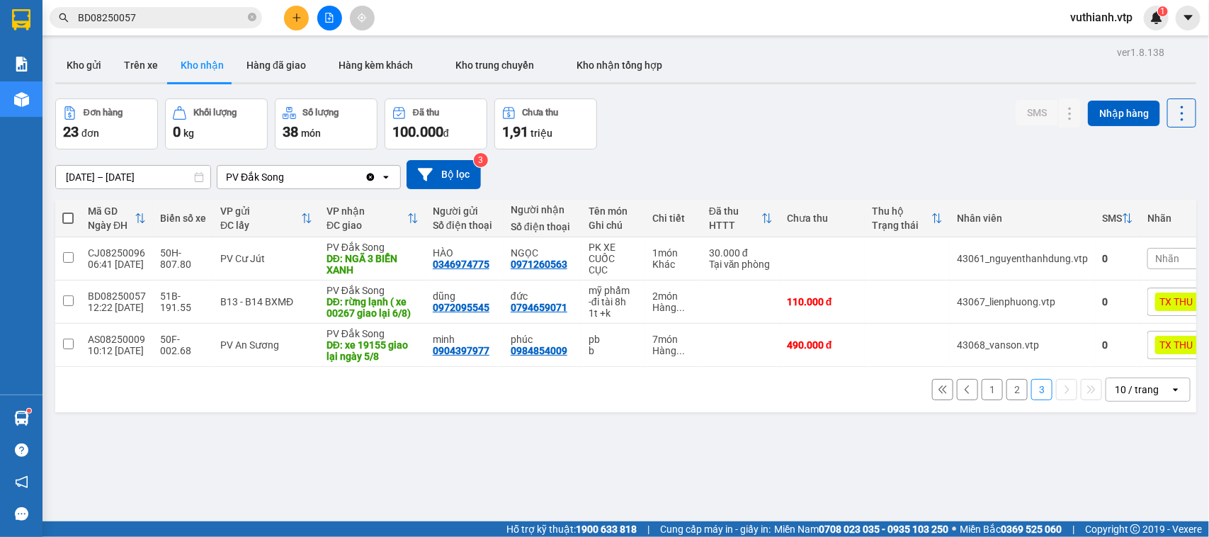
click at [982, 393] on button "1" at bounding box center [992, 389] width 21 height 21
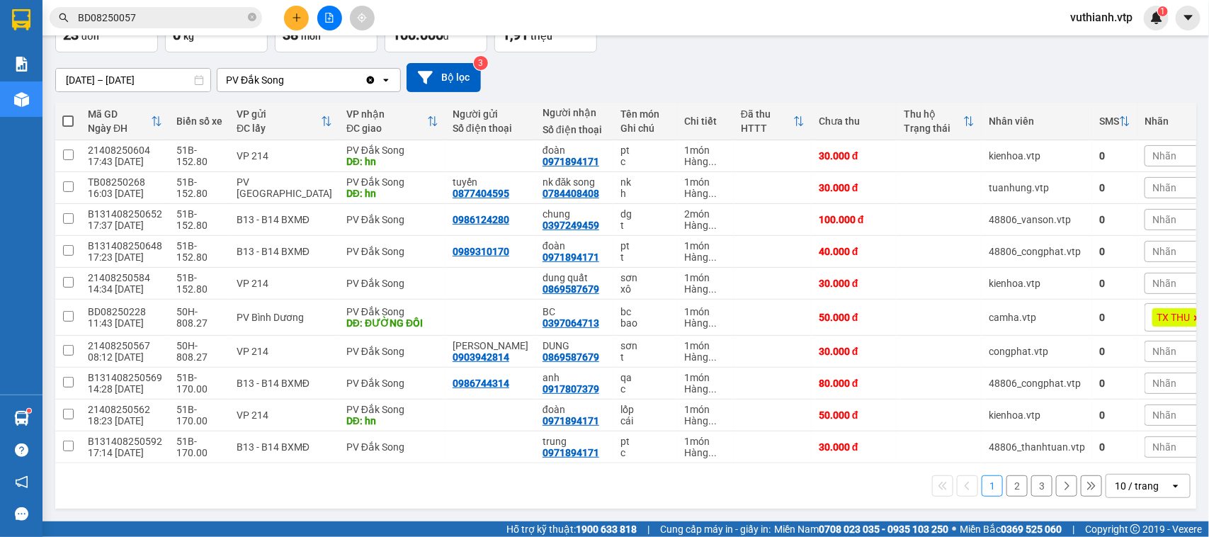
scroll to position [105, 0]
click at [295, 14] on icon "plus" at bounding box center [297, 18] width 10 height 10
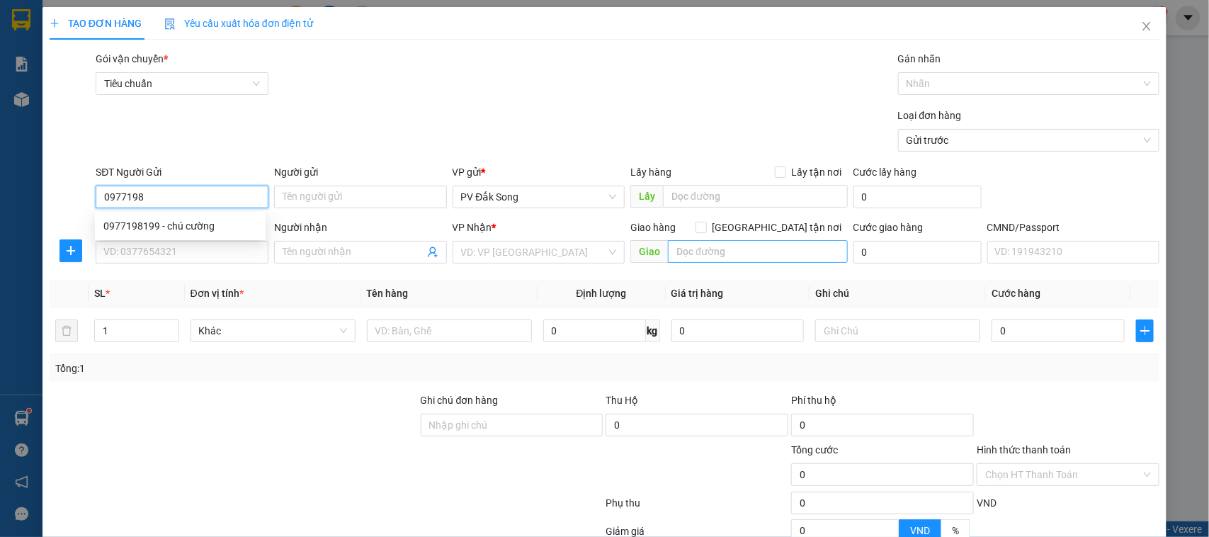
type input "0977198"
click at [725, 249] on input "text" at bounding box center [758, 251] width 180 height 23
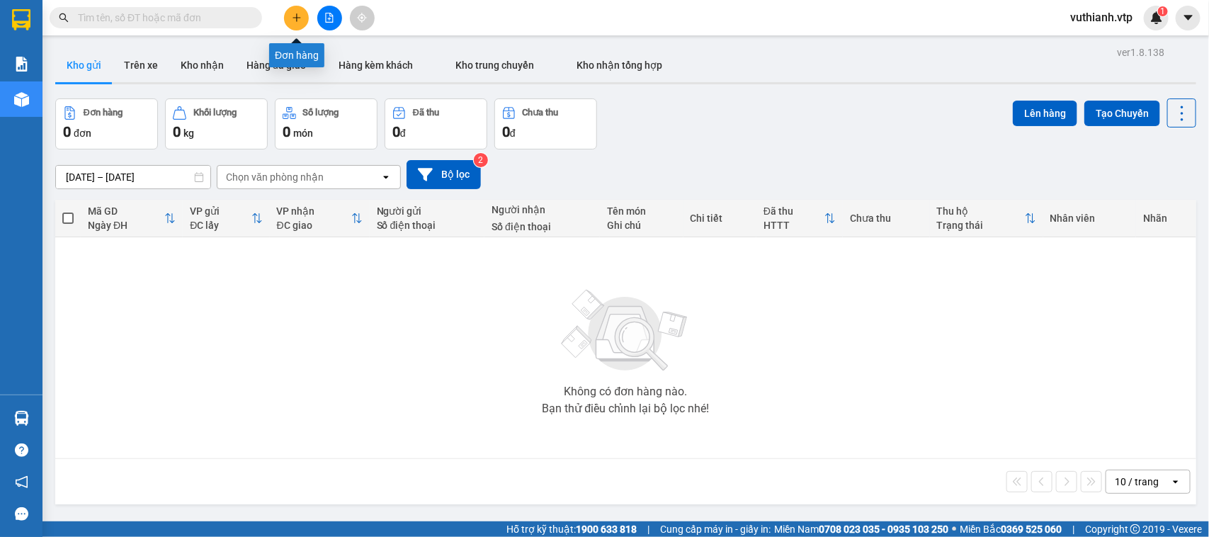
click at [296, 18] on icon "plus" at bounding box center [297, 17] width 8 height 1
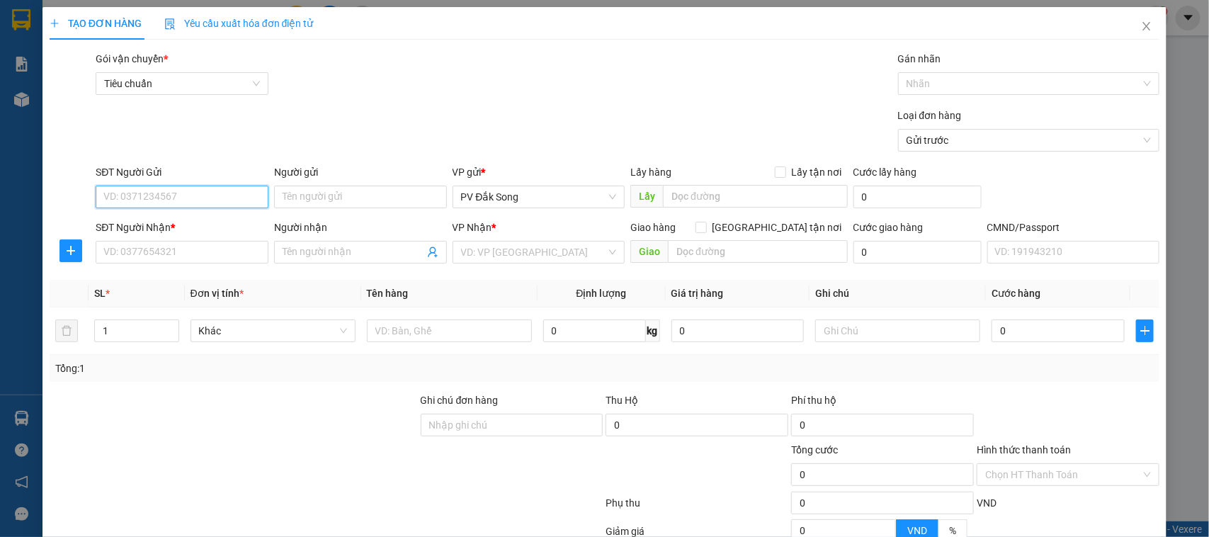
click at [214, 193] on input "SĐT Người Gửi" at bounding box center [182, 197] width 173 height 23
type input "0977198199"
click at [200, 224] on div "0977198199 - chú cường" at bounding box center [180, 226] width 154 height 16
type input "chú cường"
type input "0917337609"
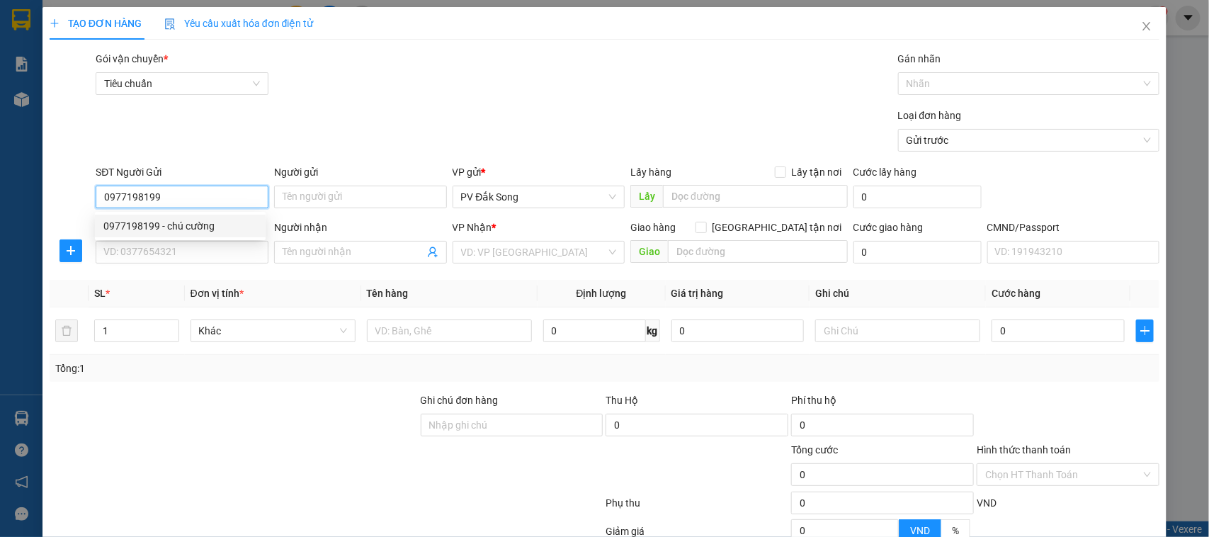
type input "kim anh"
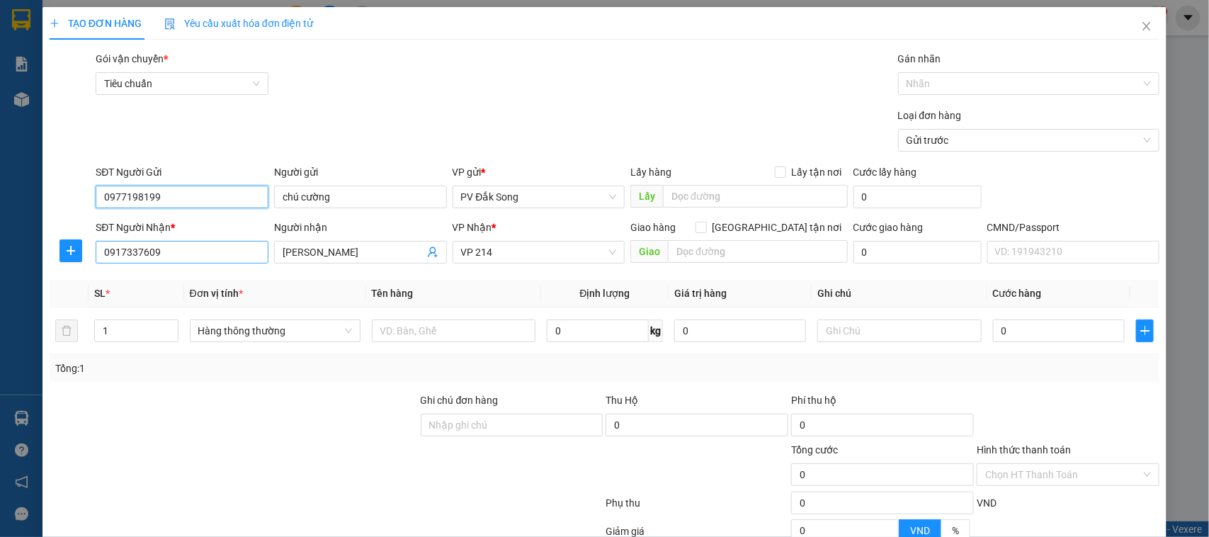
type input "0977198199"
click at [235, 256] on input "0917337609" at bounding box center [182, 252] width 173 height 23
type input "0937788771"
click at [333, 253] on input "kim anh" at bounding box center [354, 252] width 142 height 16
type input "k"
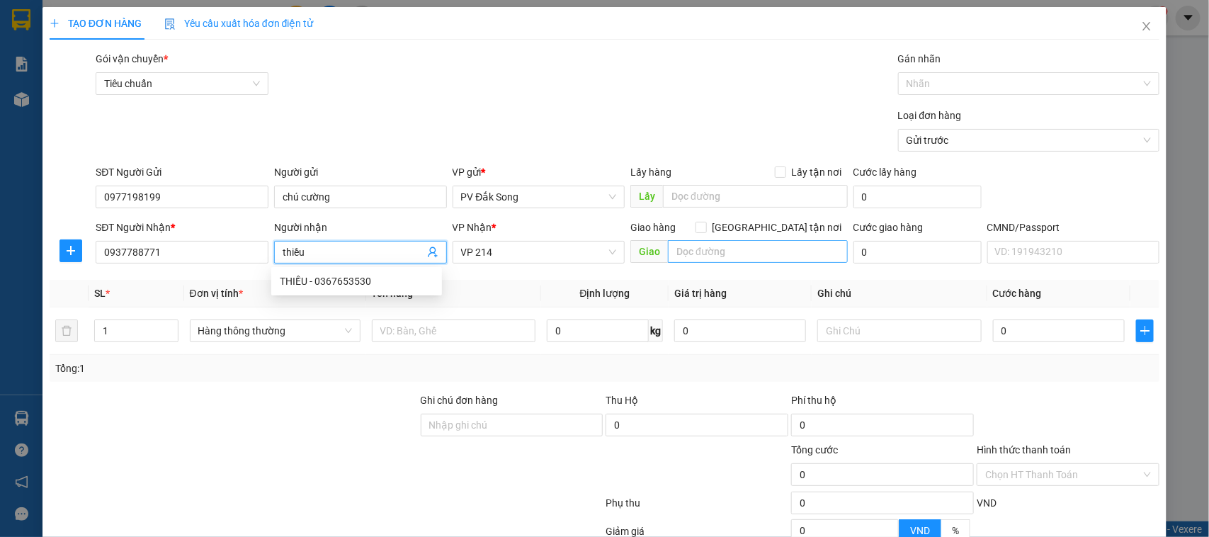
type input "thiều"
click at [691, 249] on input "text" at bounding box center [758, 251] width 180 height 23
type input "a"
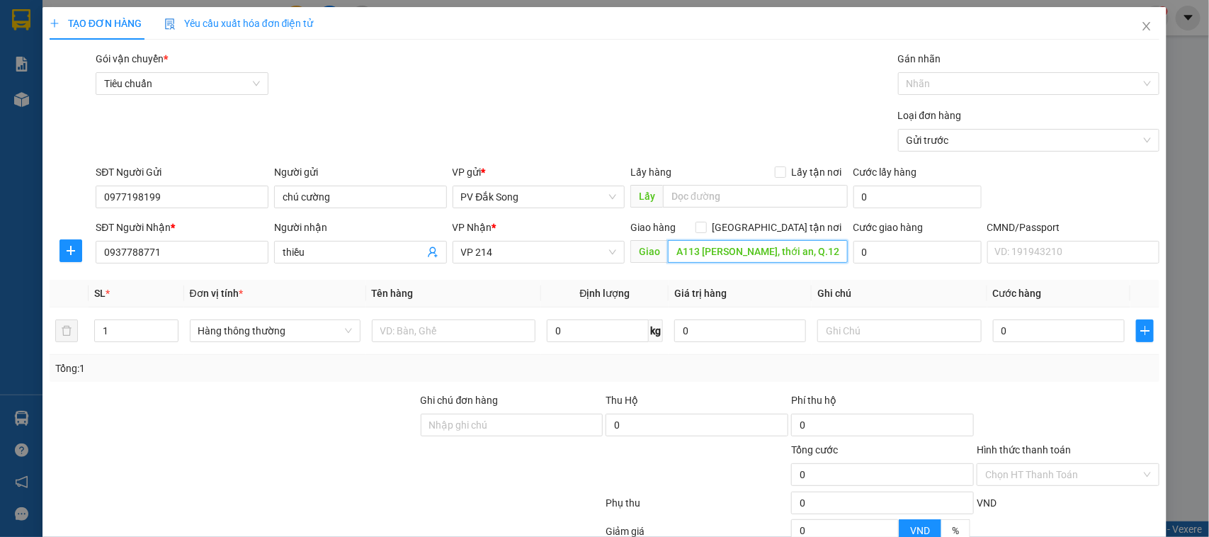
scroll to position [0, 4]
type input "A113 Lê thị riêng, thới an, Q.12 HCM"
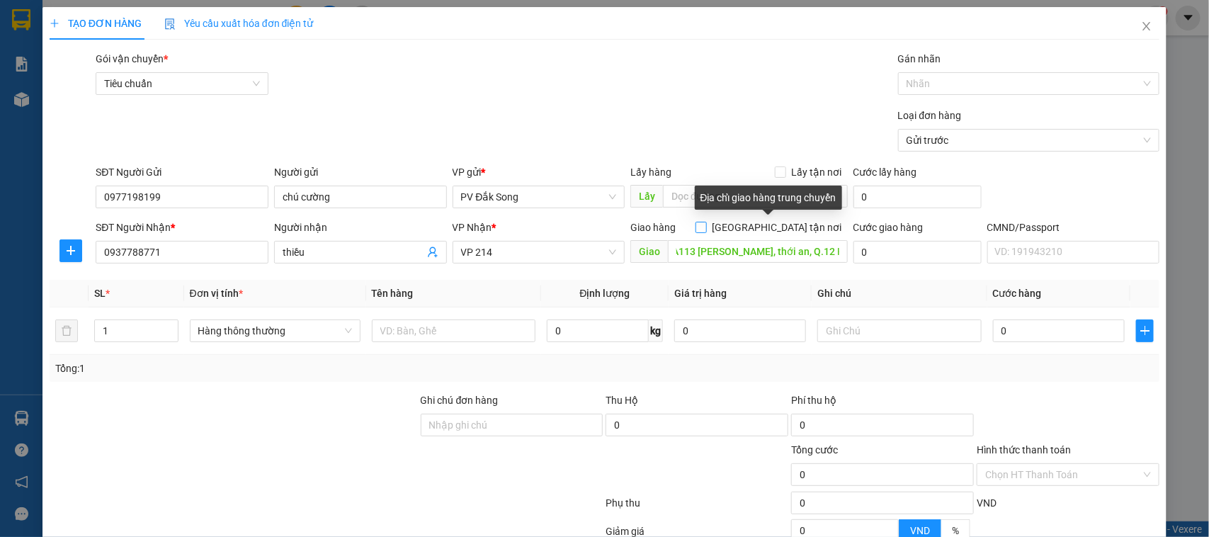
click at [706, 229] on input "[GEOGRAPHIC_DATA] tận nơi" at bounding box center [701, 227] width 10 height 10
checkbox input "true"
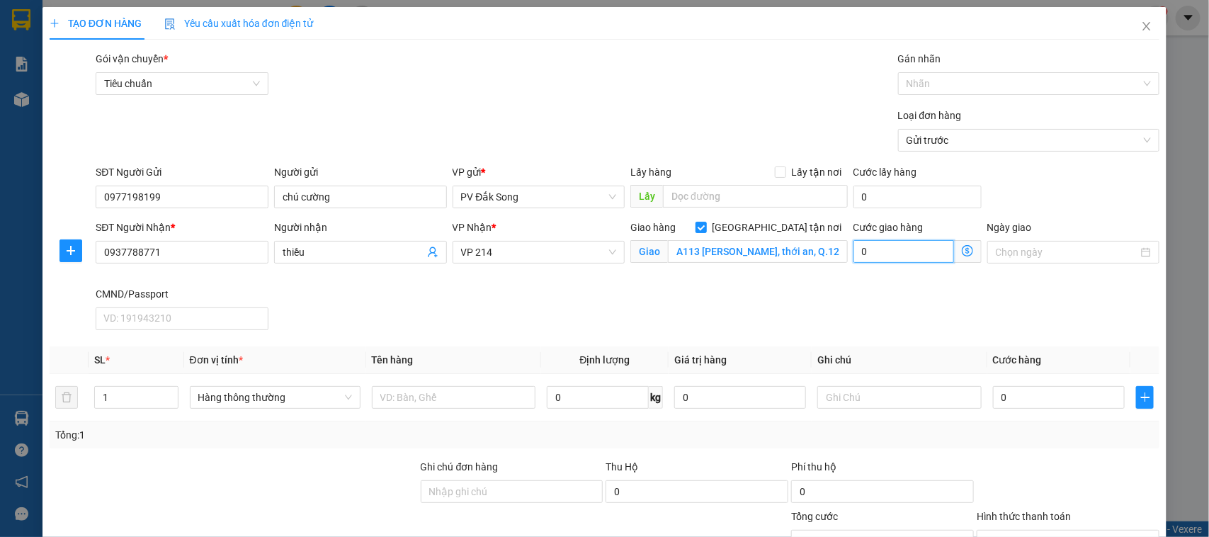
click at [925, 253] on input "0" at bounding box center [904, 251] width 101 height 23
type input "0"
type input "1"
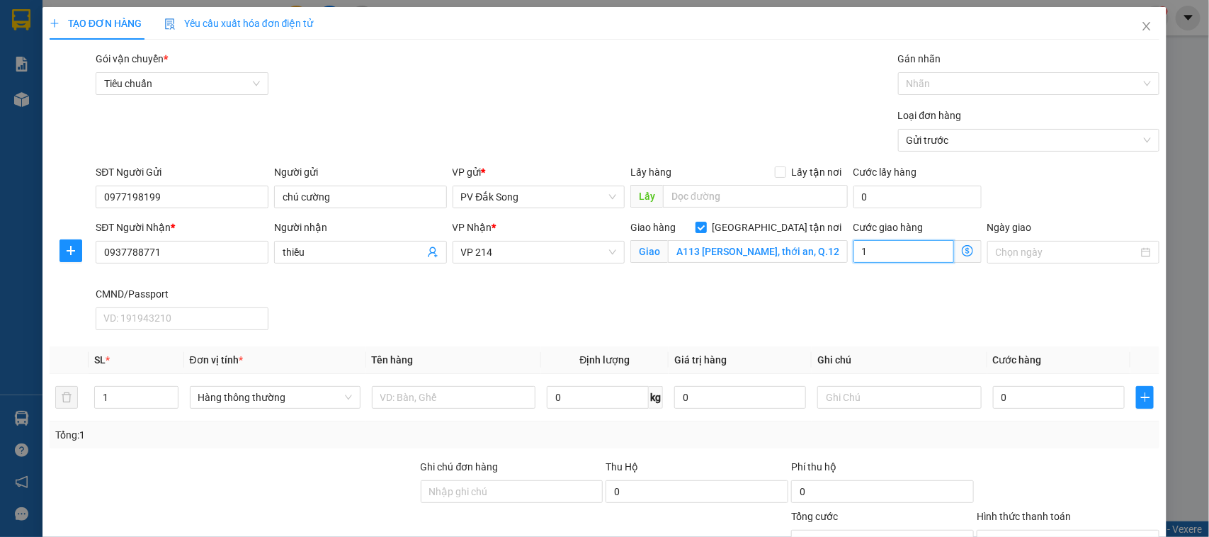
type input "10"
type input "100"
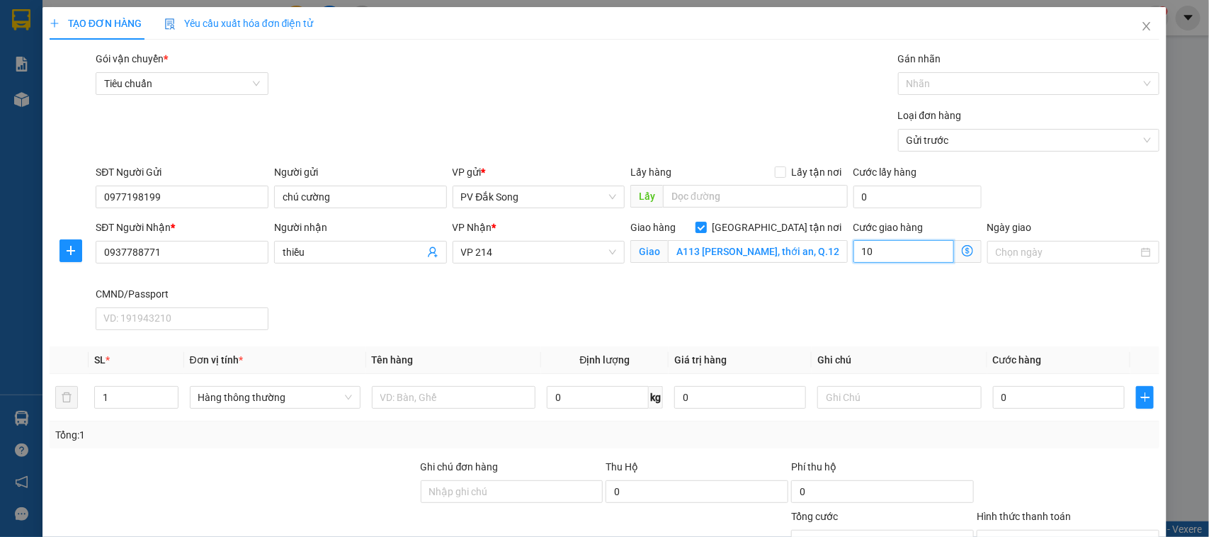
type input "100"
type input "1.000"
type input "10.000"
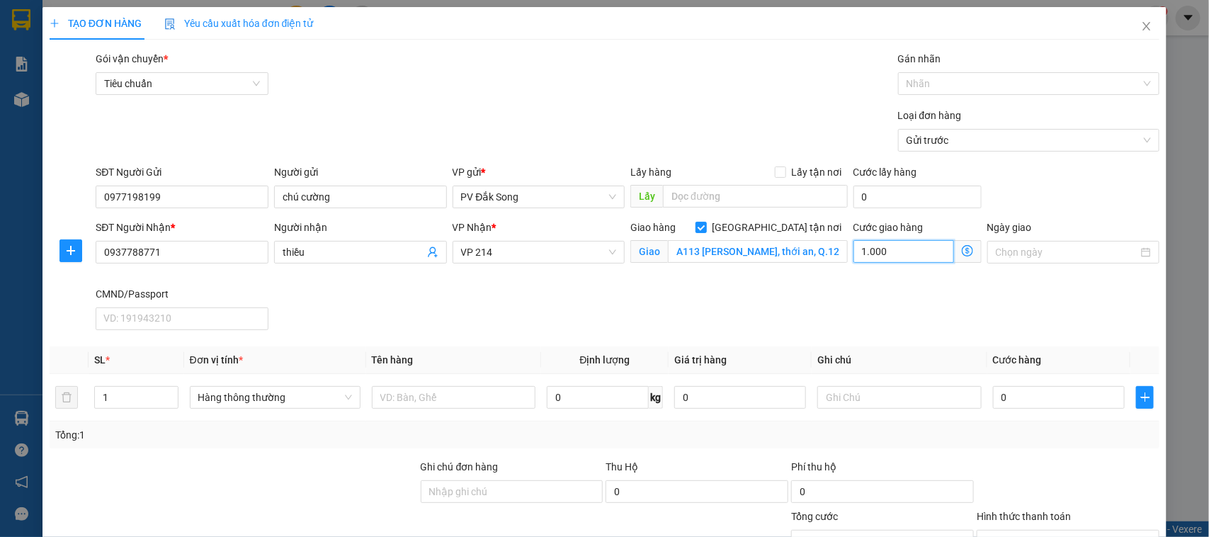
type input "10.000"
type input "100.000"
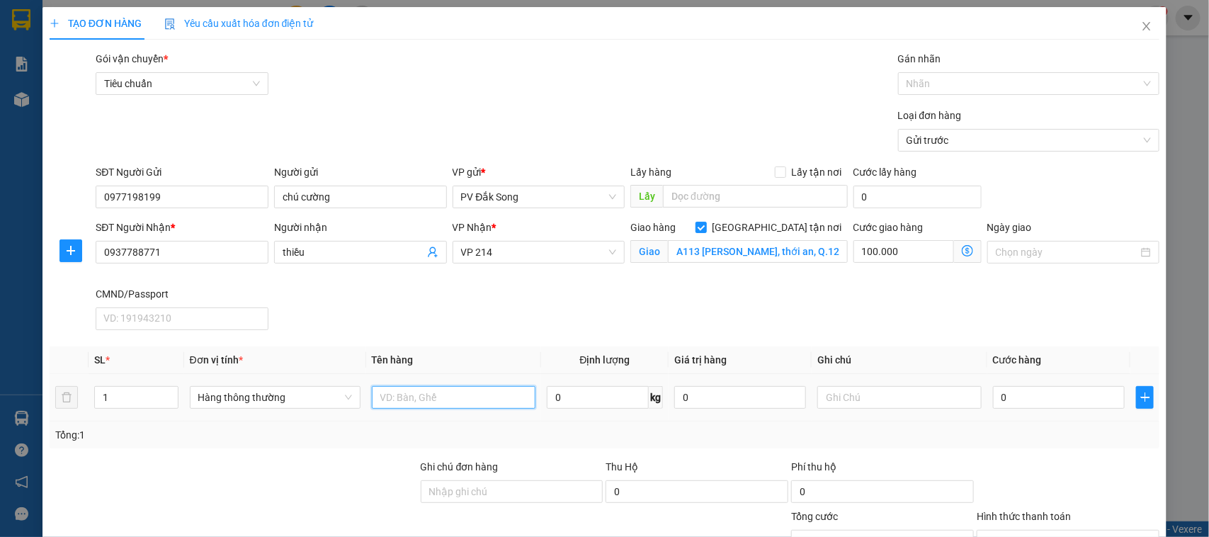
type input "100.000"
click at [464, 401] on input "text" at bounding box center [454, 397] width 164 height 23
type input "khoai"
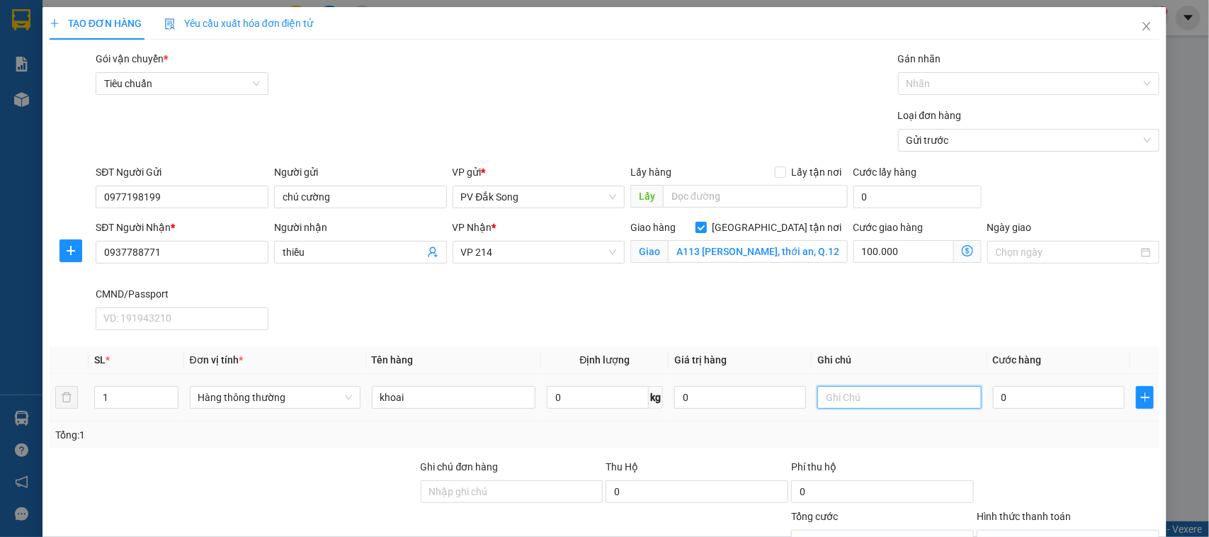
click at [849, 397] on input "text" at bounding box center [900, 397] width 164 height 23
type input "bọc"
click at [1003, 393] on input "0" at bounding box center [1059, 397] width 132 height 23
type input "004"
type input "100.004"
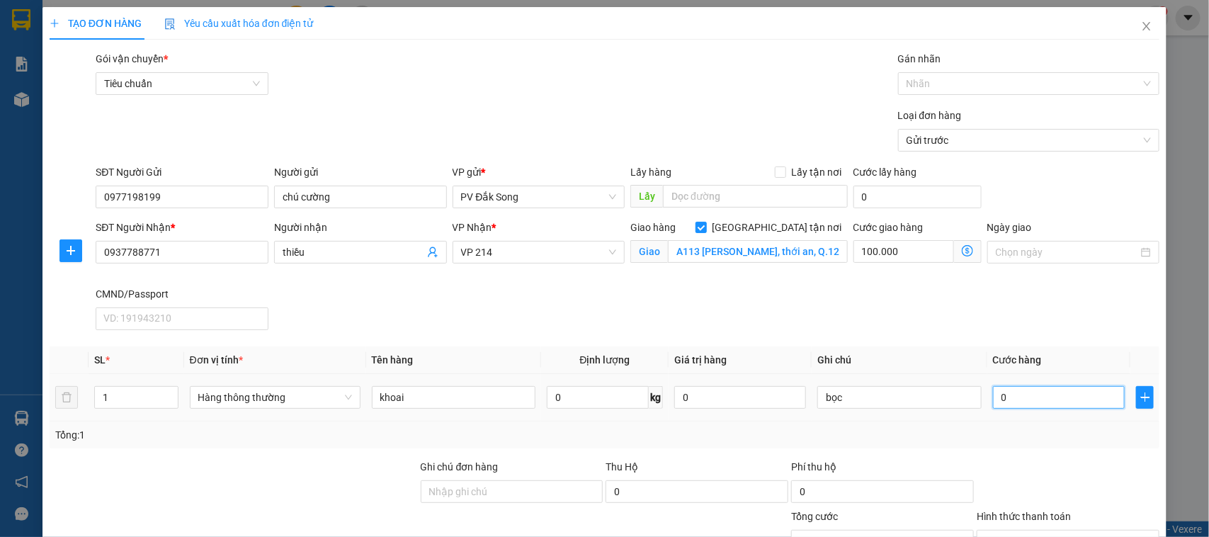
type input "100.004"
type input "0.040"
type input "100.040"
type input "00.400"
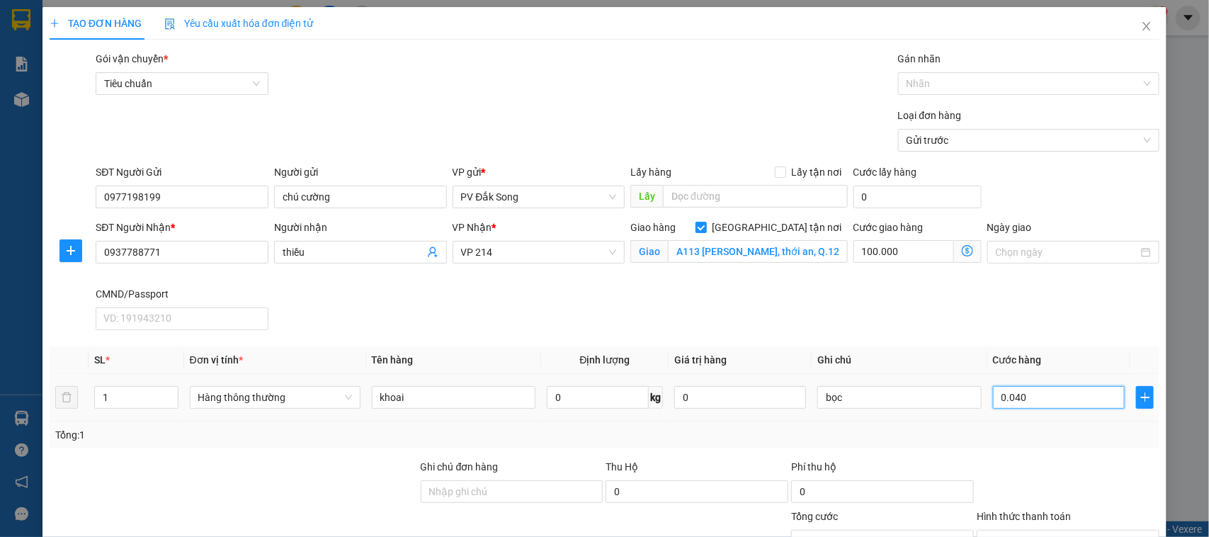
type input "100.400"
type input "0.004.000"
type input "104.000"
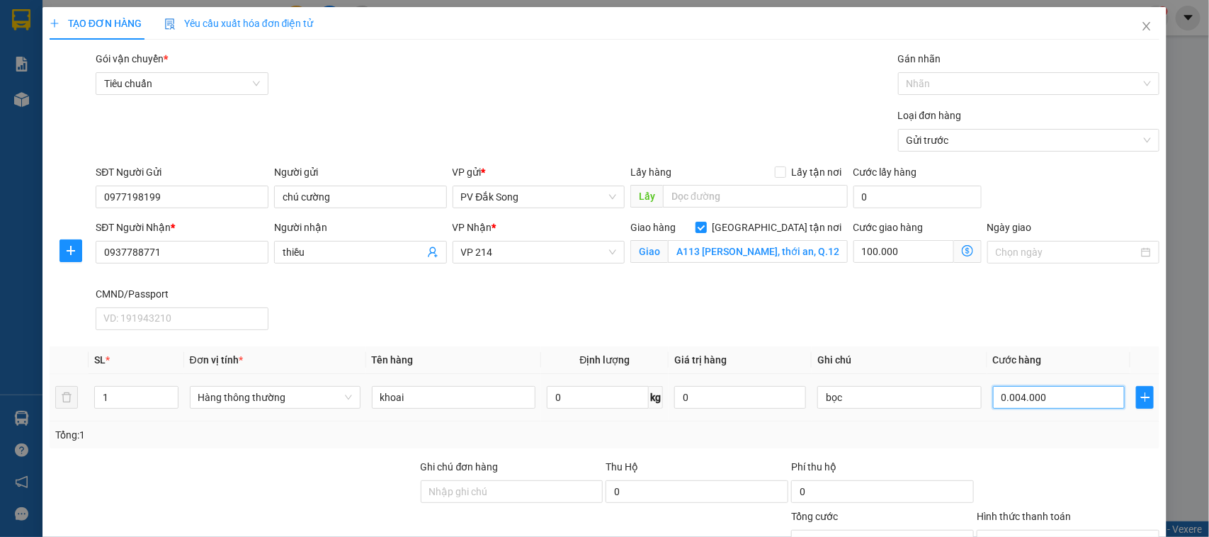
type input "000.040.000"
type input "140.000"
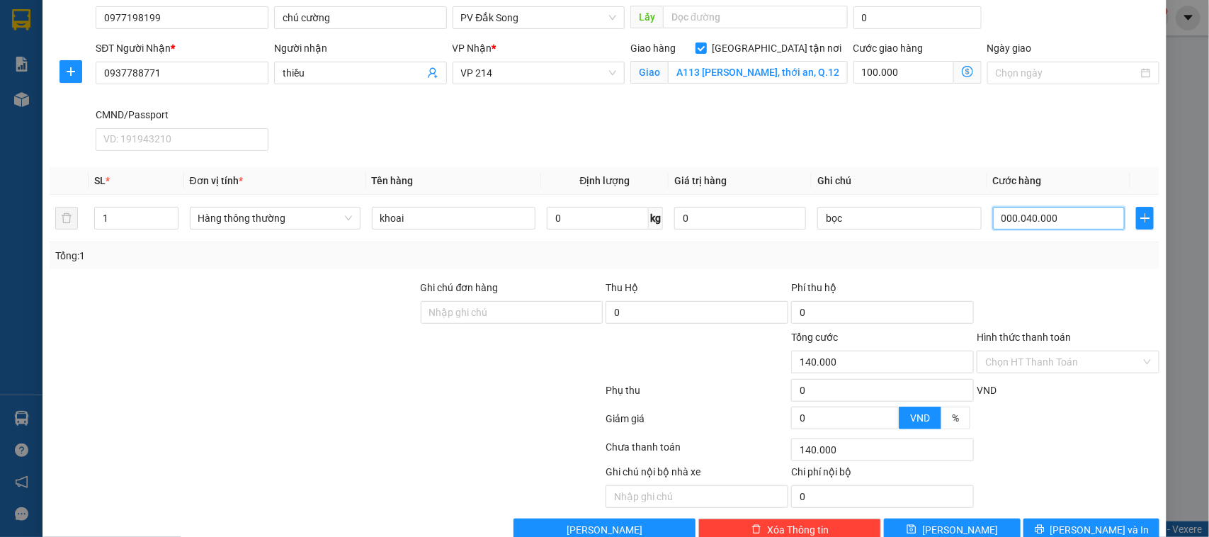
scroll to position [213, 0]
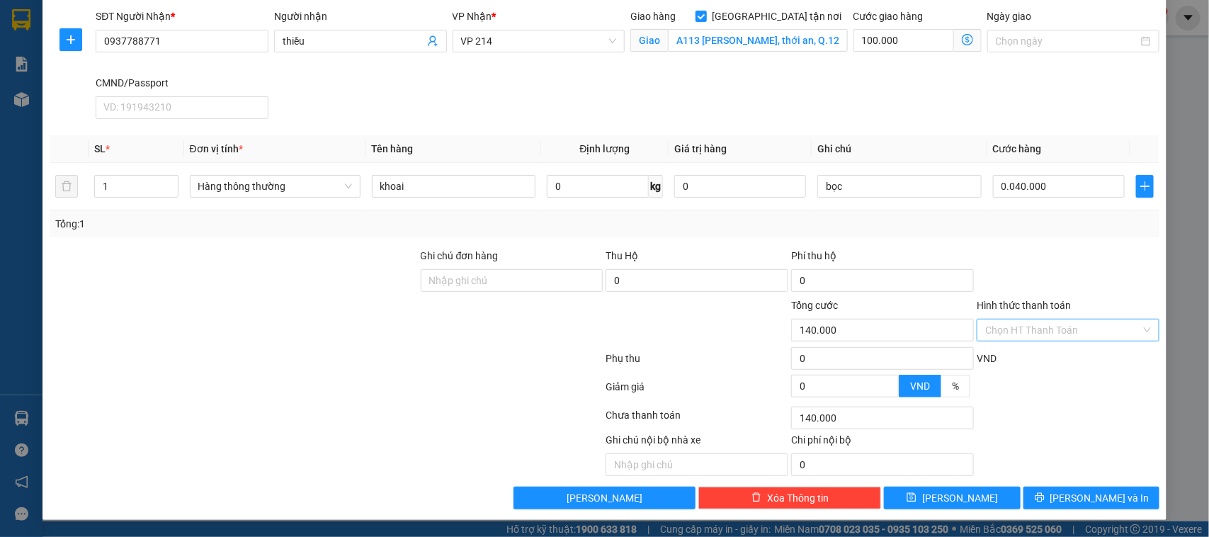
type input "40.000"
type input "140.000"
click at [1038, 331] on input "Hình thức thanh toán" at bounding box center [1064, 330] width 156 height 21
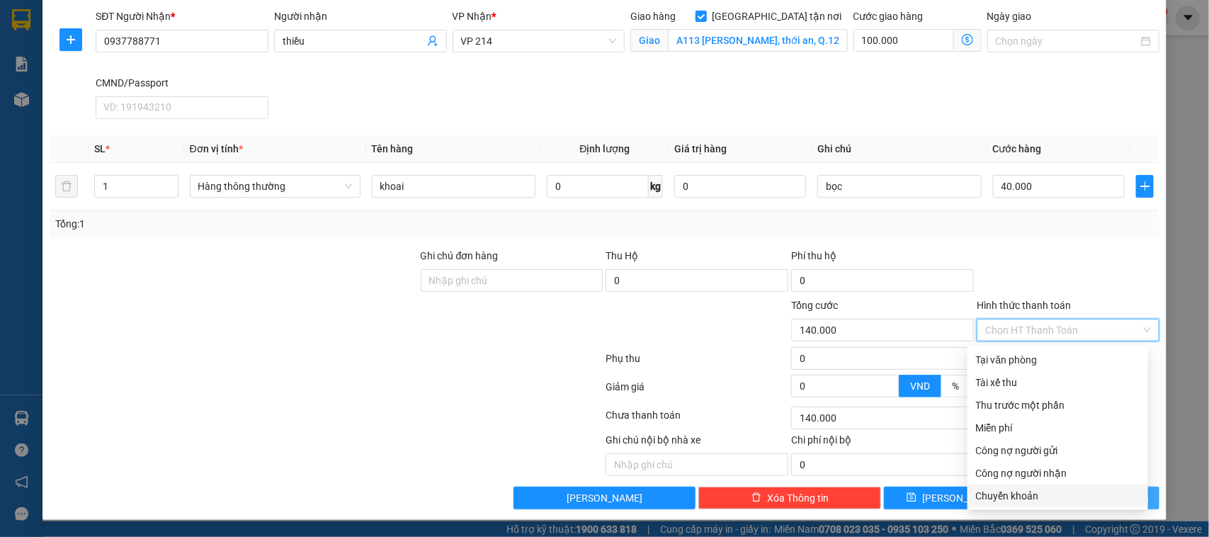
click at [1019, 490] on div "Chuyển khoản" at bounding box center [1058, 496] width 164 height 16
type input "0"
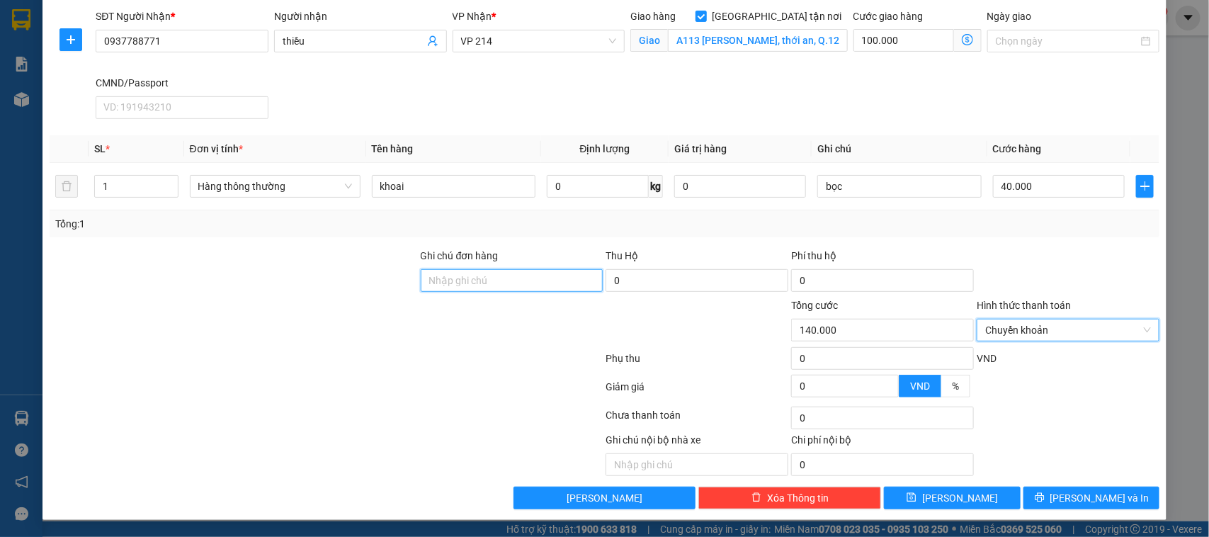
click at [546, 277] on input "Ghi chú đơn hàng" at bounding box center [512, 280] width 183 height 23
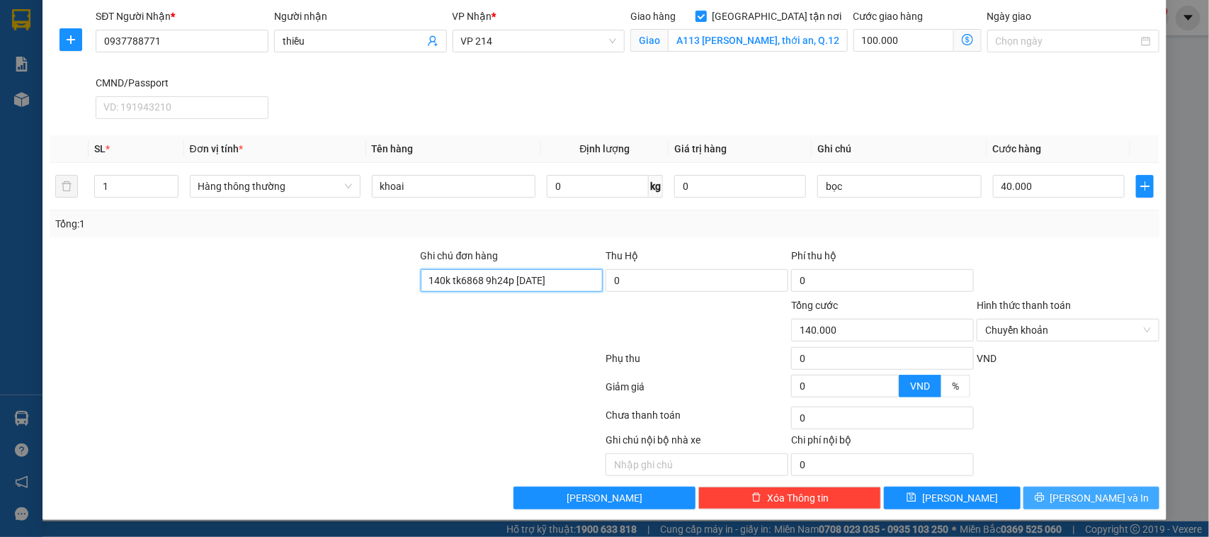
type input "140k tk6868 9h24p 14/8/25"
click at [1043, 500] on button "[PERSON_NAME] và In" at bounding box center [1092, 498] width 136 height 23
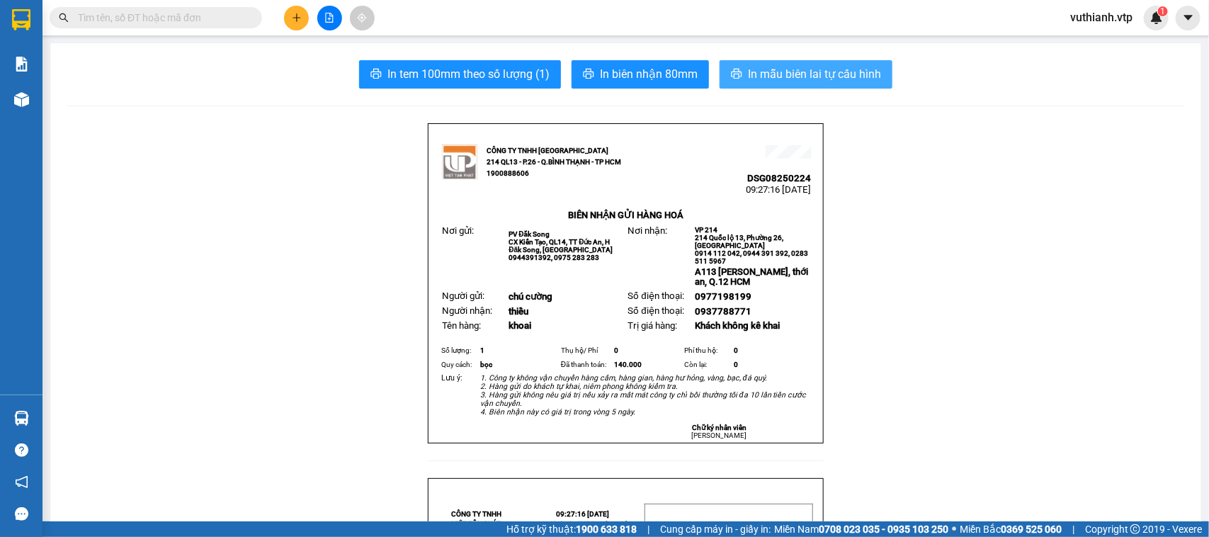
click at [830, 77] on span "In mẫu biên lai tự cấu hình" at bounding box center [814, 74] width 133 height 18
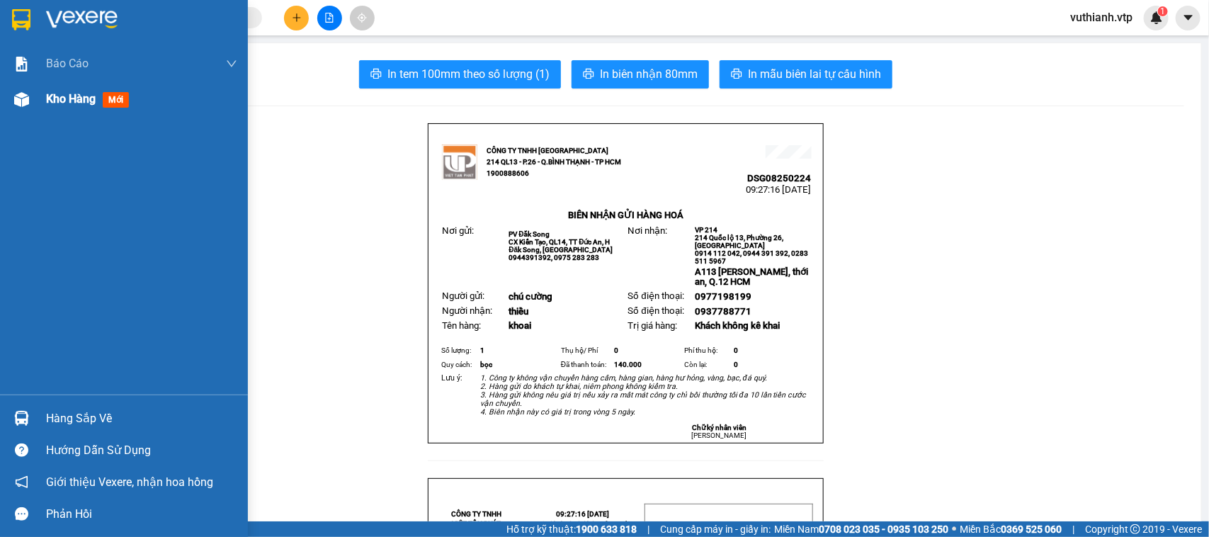
click at [23, 101] on img at bounding box center [21, 99] width 15 height 15
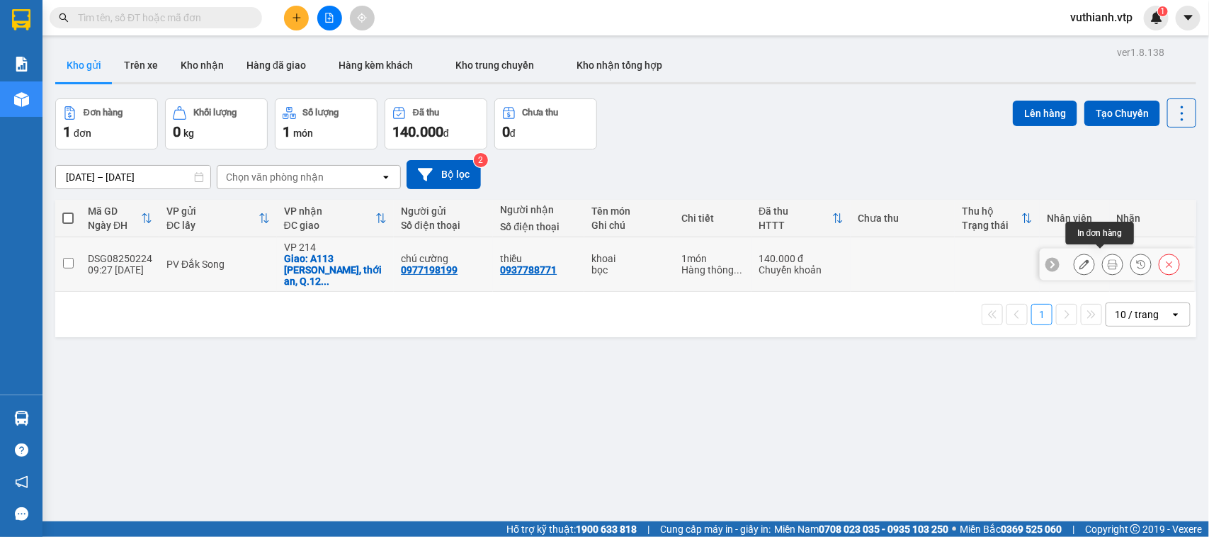
click at [1108, 259] on icon at bounding box center [1113, 264] width 10 height 10
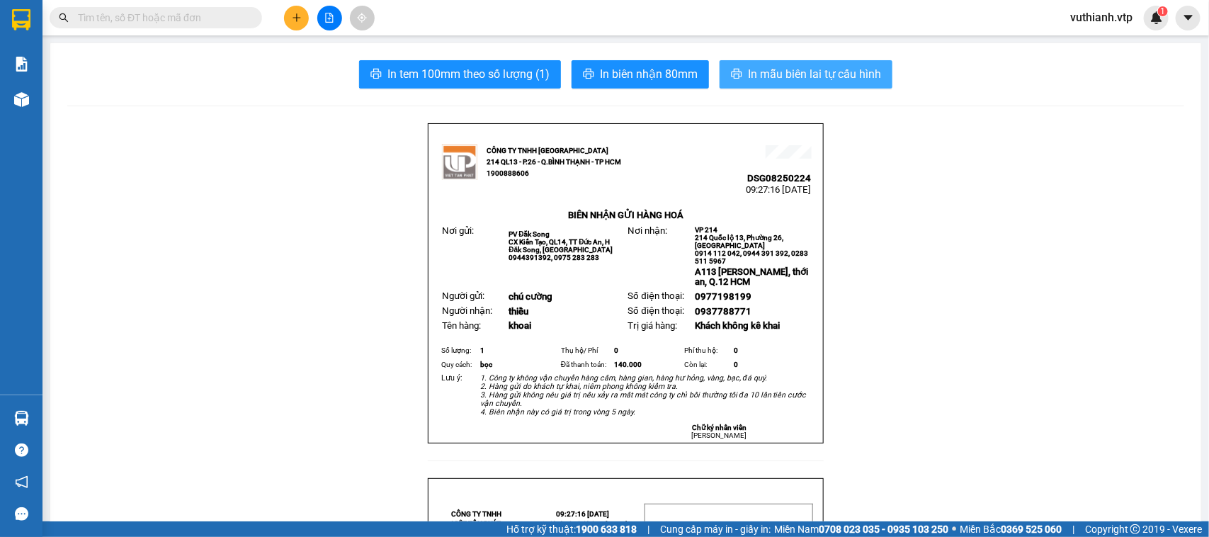
click at [856, 78] on span "In mẫu biên lai tự cấu hình" at bounding box center [814, 74] width 133 height 18
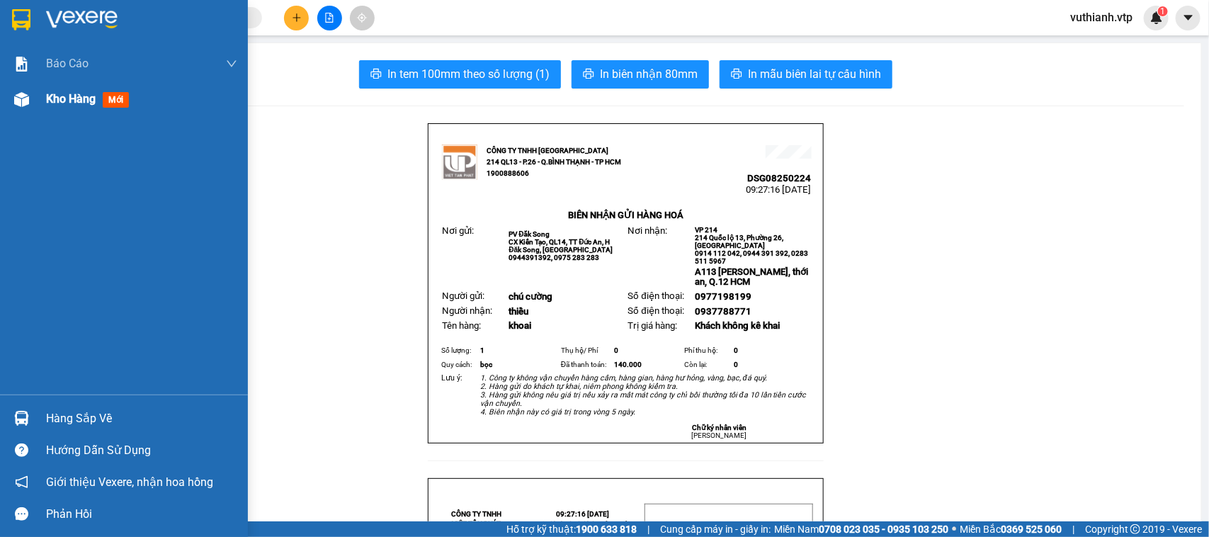
click at [69, 94] on span "Kho hàng" at bounding box center [71, 98] width 50 height 13
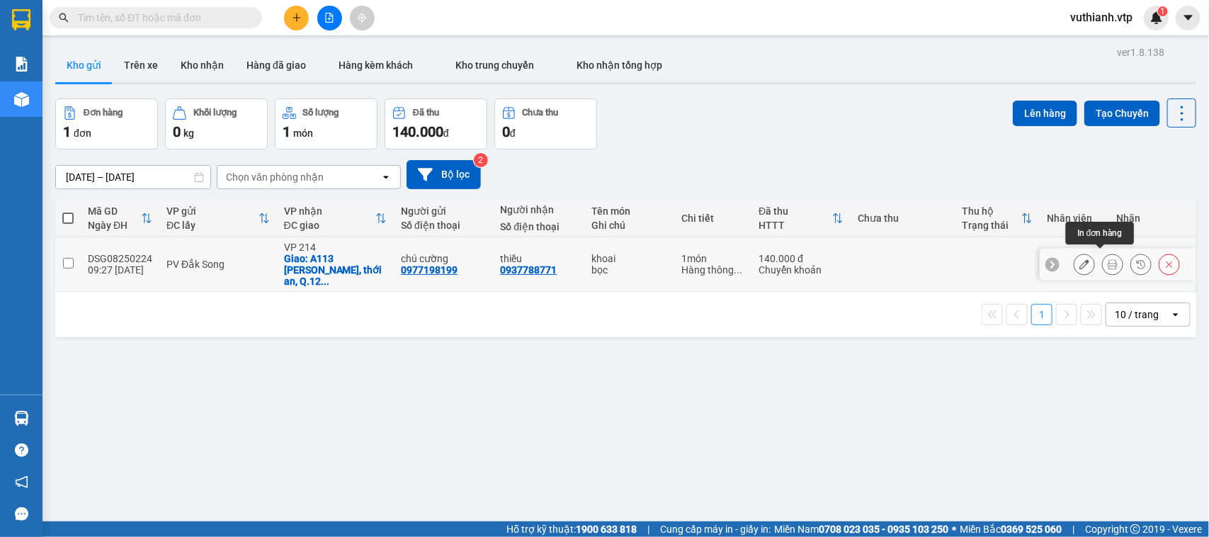
click at [1108, 259] on icon at bounding box center [1113, 264] width 10 height 10
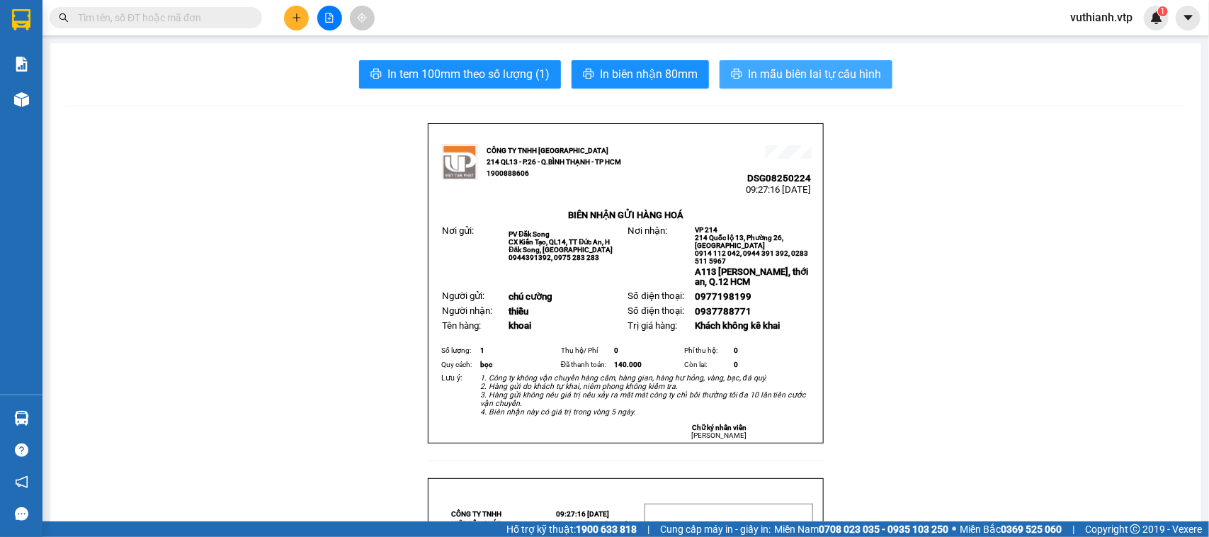
click at [825, 77] on span "In mẫu biên lai tự cấu hình" at bounding box center [814, 74] width 133 height 18
click at [799, 66] on span "In mẫu biên lai tự cấu hình" at bounding box center [814, 74] width 133 height 18
click at [16, 98] on img at bounding box center [21, 99] width 15 height 15
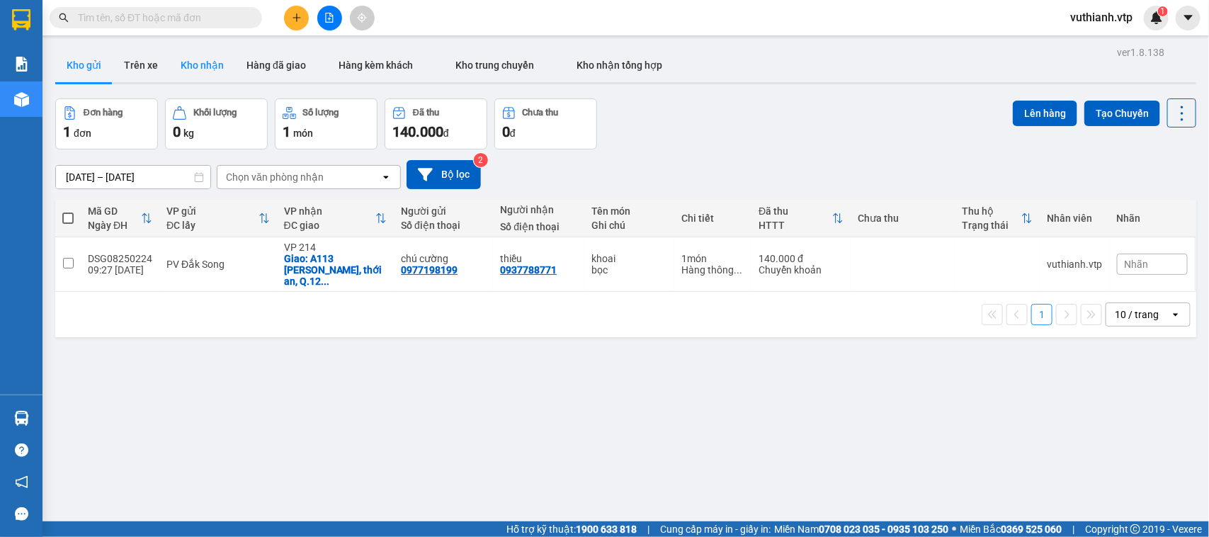
click at [198, 64] on button "Kho nhận" at bounding box center [202, 65] width 66 height 34
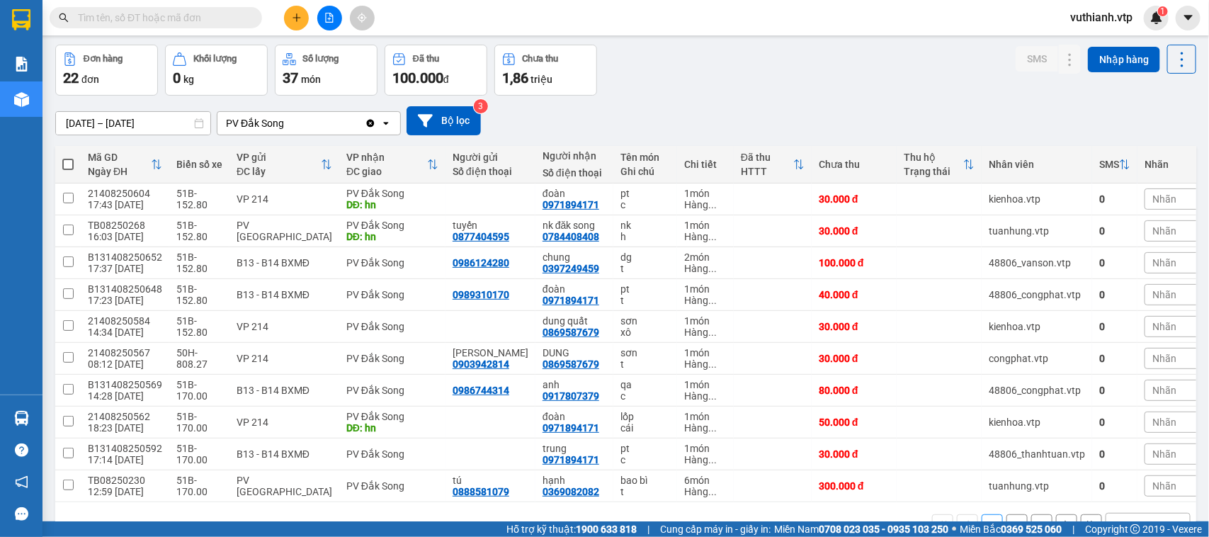
scroll to position [100, 0]
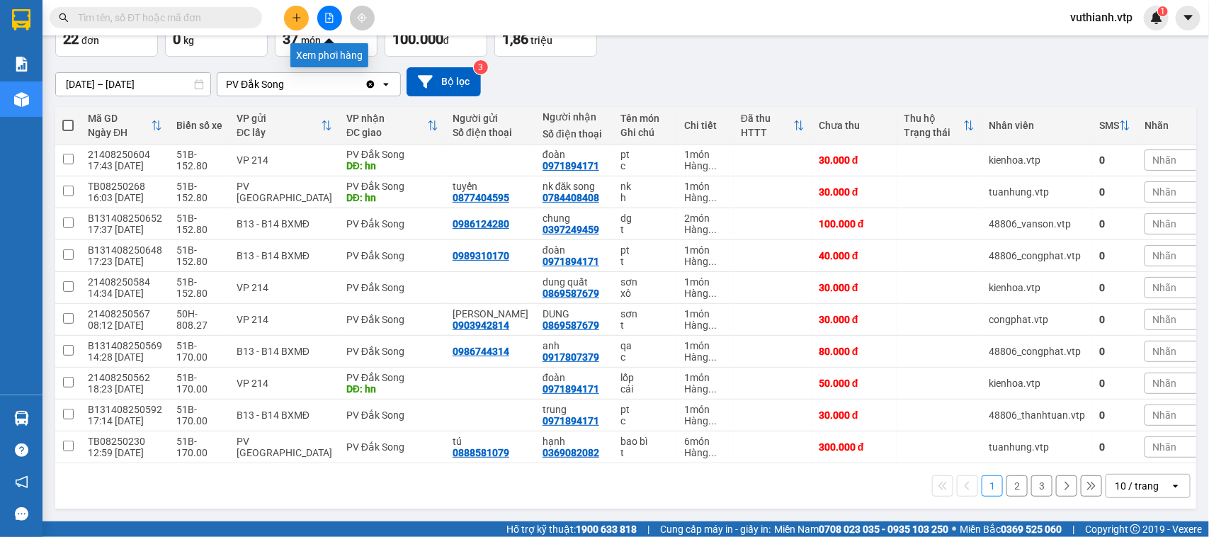
click at [334, 15] on button at bounding box center [329, 18] width 25 height 25
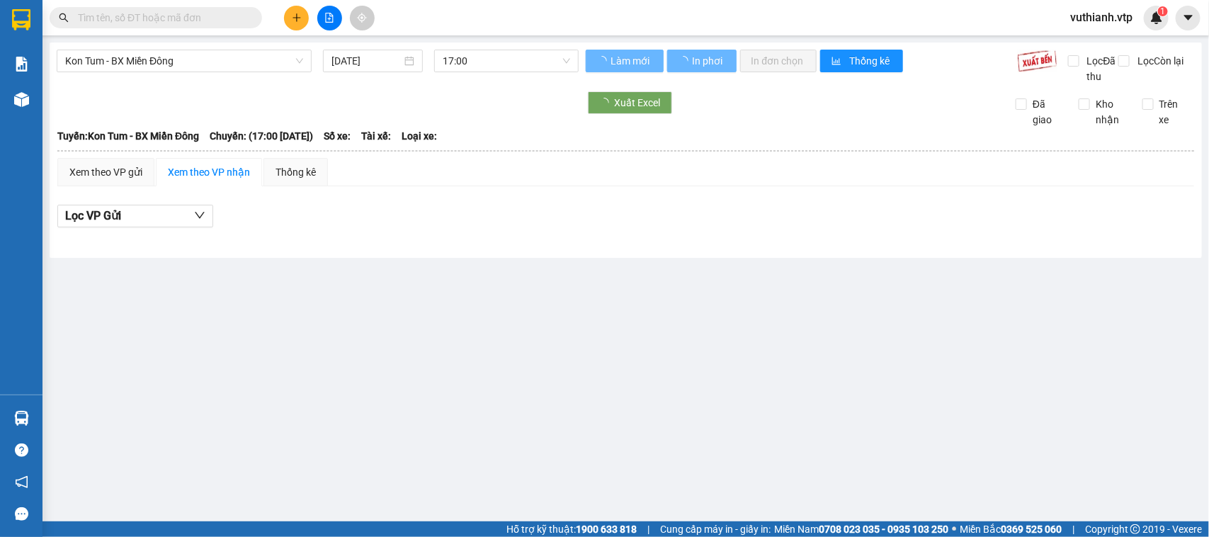
click at [203, 48] on div "Kon Tum - BX Miền Đông 14/08/2025 17:00 Làm mới In phơi In đơn chọn Thống kê Lọ…" at bounding box center [626, 150] width 1153 height 215
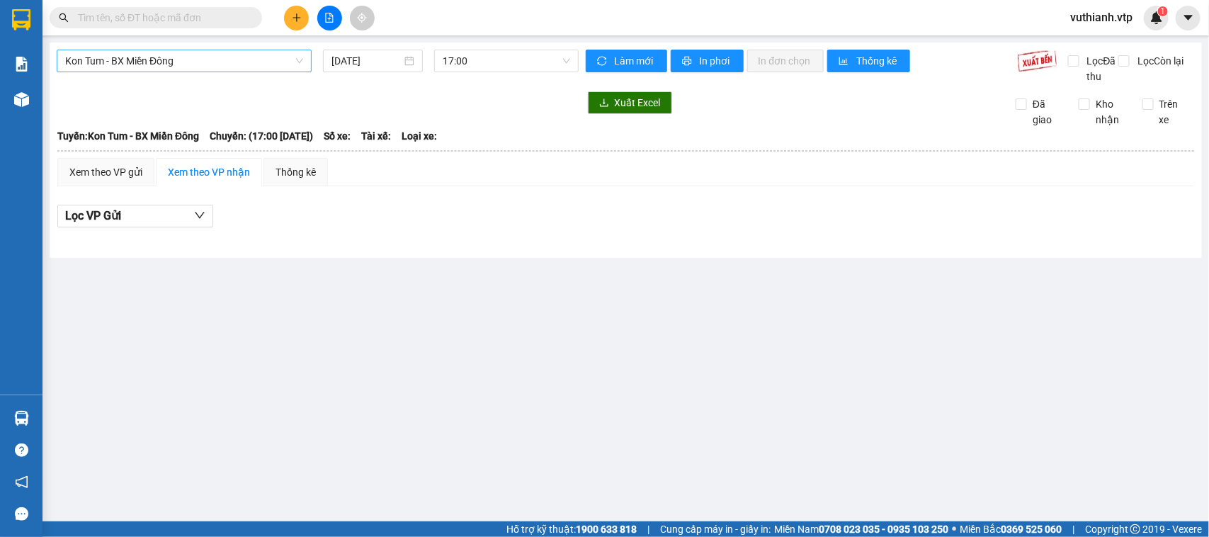
click at [204, 50] on div "Kon Tum - BX Miền Đông" at bounding box center [184, 61] width 255 height 23
click at [210, 64] on span "Kon Tum - BX Miền Đông" at bounding box center [184, 60] width 238 height 21
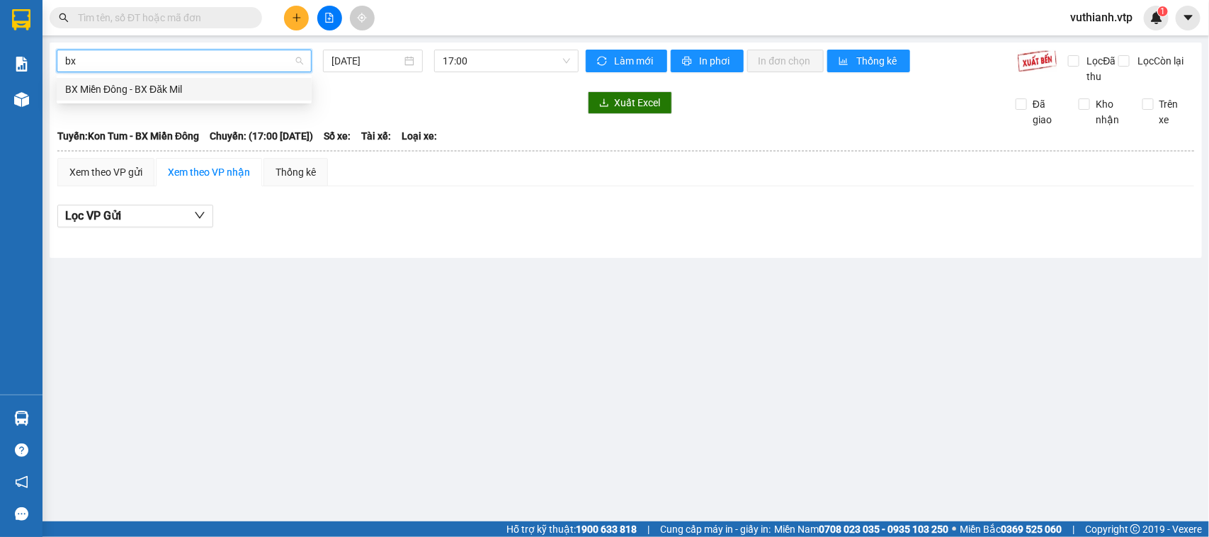
type input "b"
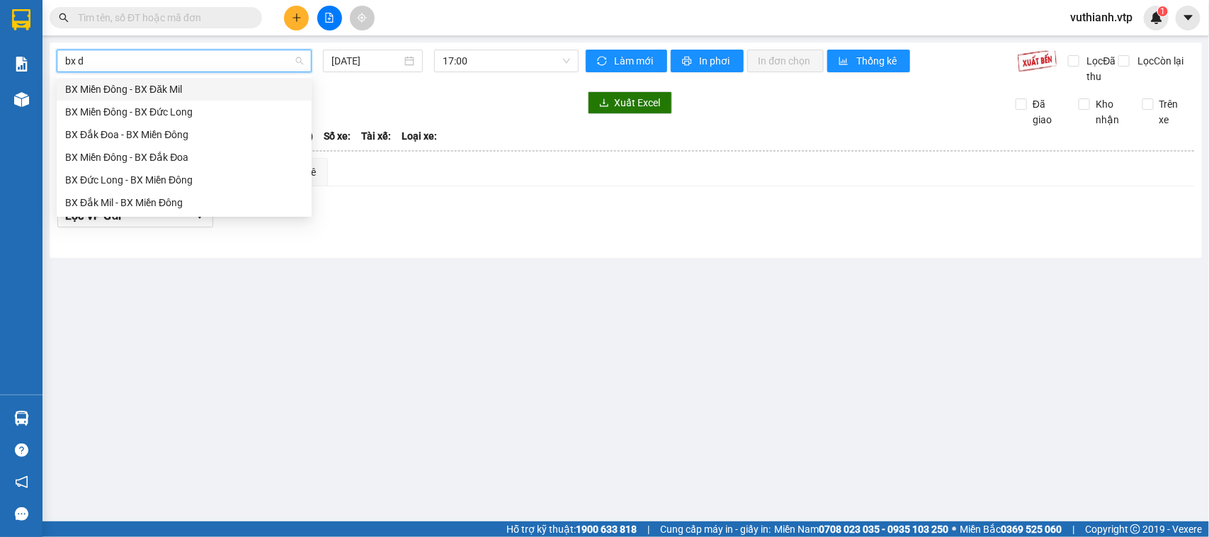
type input "bx đ"
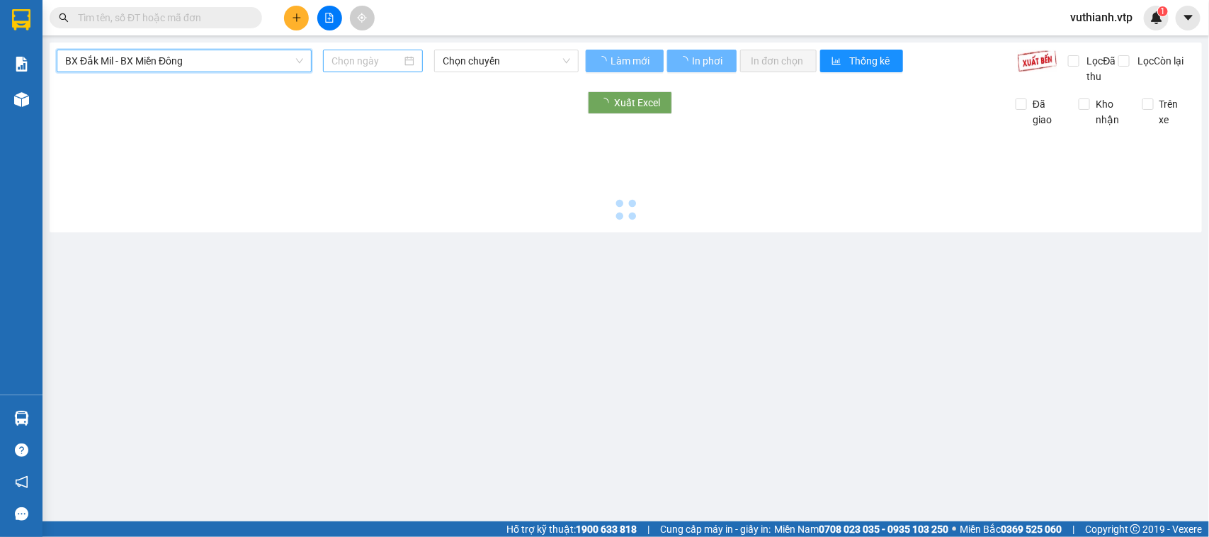
click at [404, 60] on div at bounding box center [373, 61] width 83 height 16
type input "[DATE]"
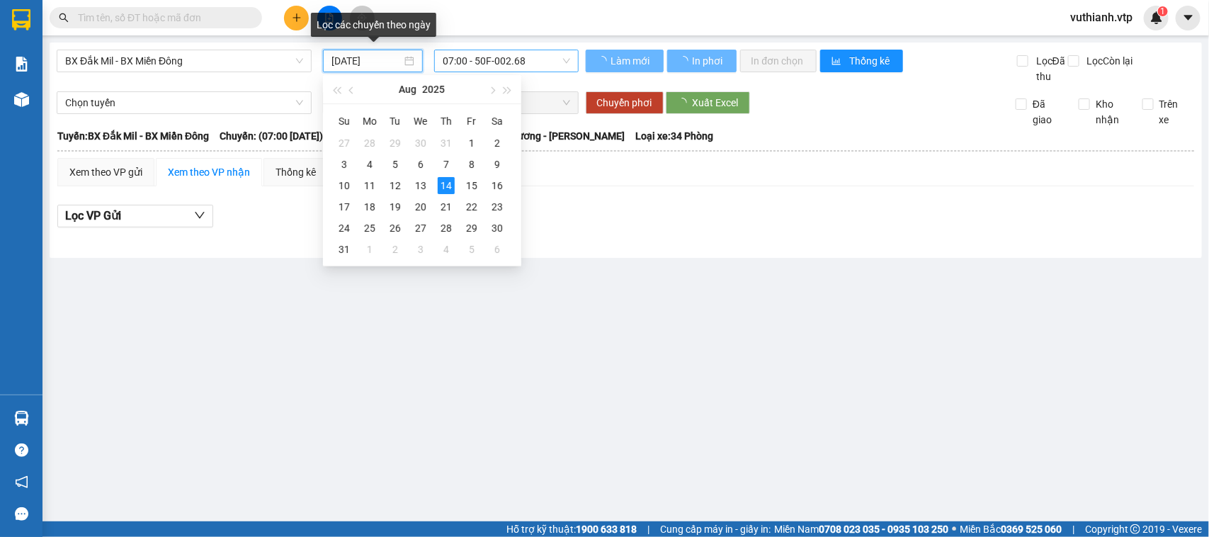
click at [478, 61] on span "07:00 - 50F-002.68" at bounding box center [506, 60] width 127 height 21
click at [549, 55] on span "07:00 - 50F-002.68" at bounding box center [506, 60] width 127 height 21
click at [549, 60] on span "07:00 - 50F-002.68" at bounding box center [506, 60] width 127 height 21
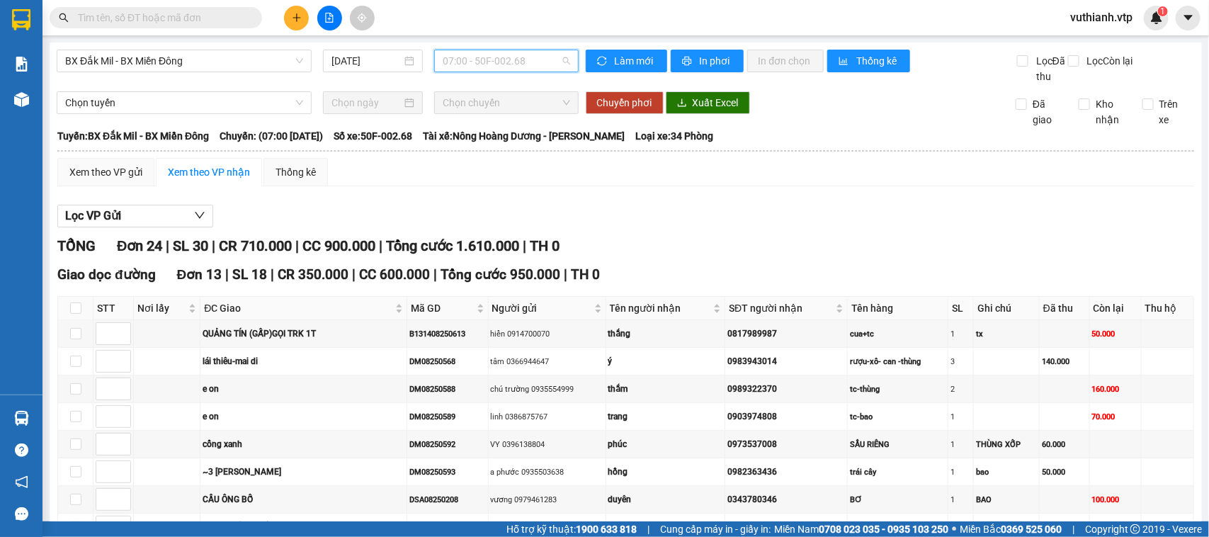
click at [546, 60] on span "07:00 - 50F-002.68" at bounding box center [506, 60] width 127 height 21
click at [531, 135] on div "21:00 - 50H-251.23" at bounding box center [494, 135] width 111 height 16
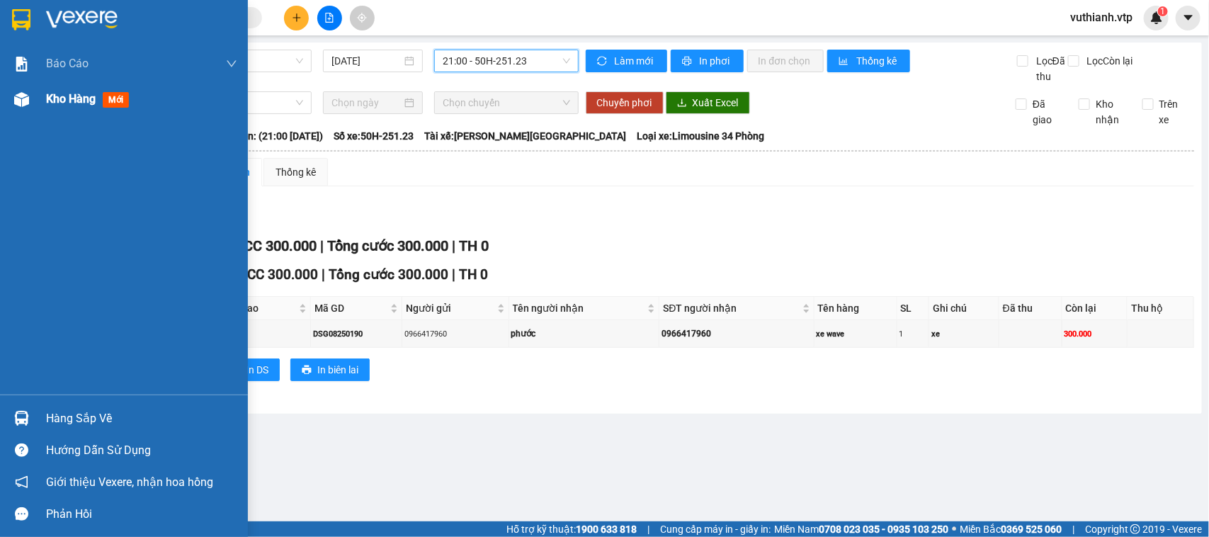
drag, startPoint x: 23, startPoint y: 99, endPoint x: 104, endPoint y: 100, distance: 80.8
click at [25, 98] on img at bounding box center [21, 99] width 15 height 15
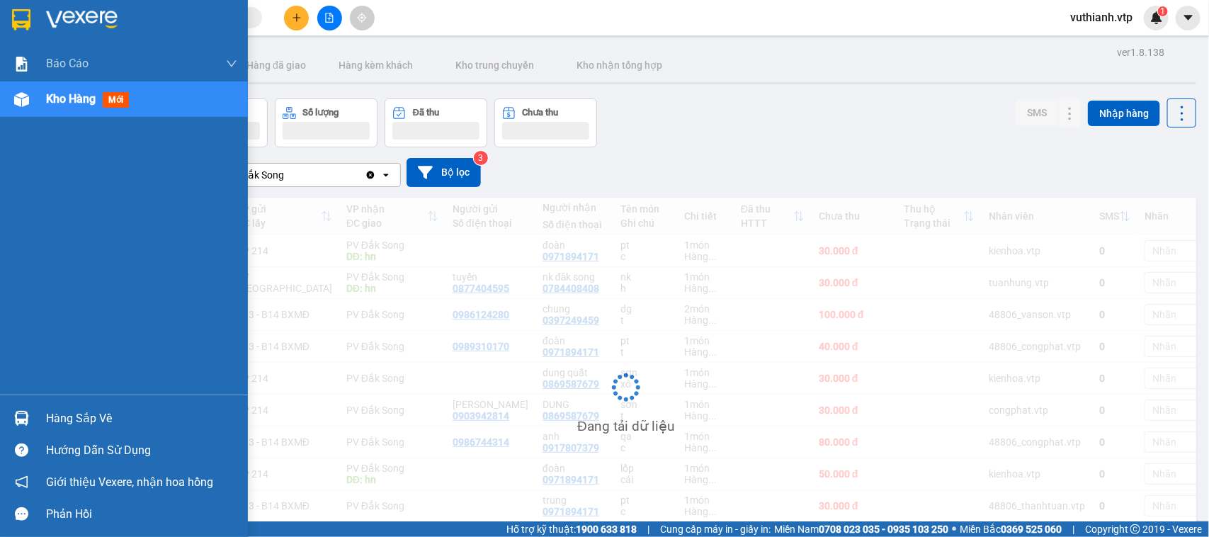
click at [104, 100] on span "mới" at bounding box center [116, 100] width 26 height 16
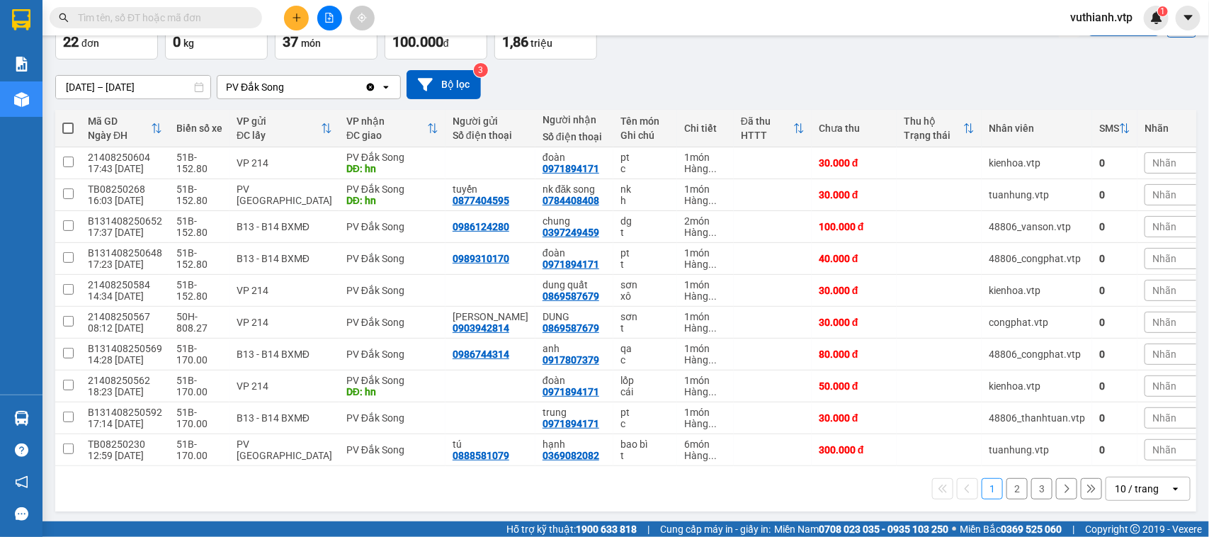
scroll to position [89, 0]
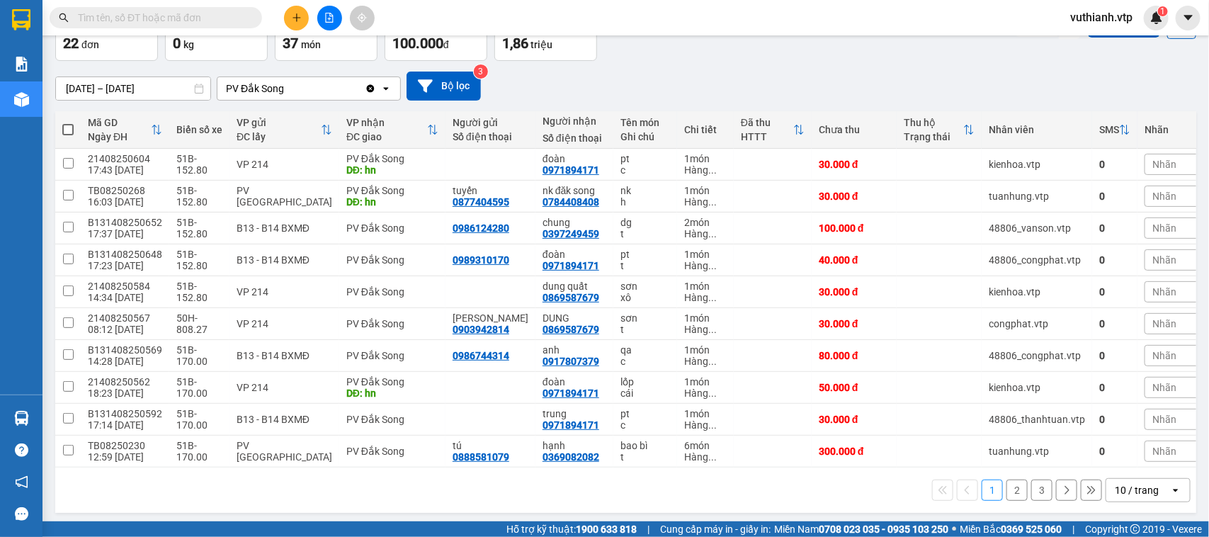
click at [1010, 501] on button "2" at bounding box center [1017, 490] width 21 height 21
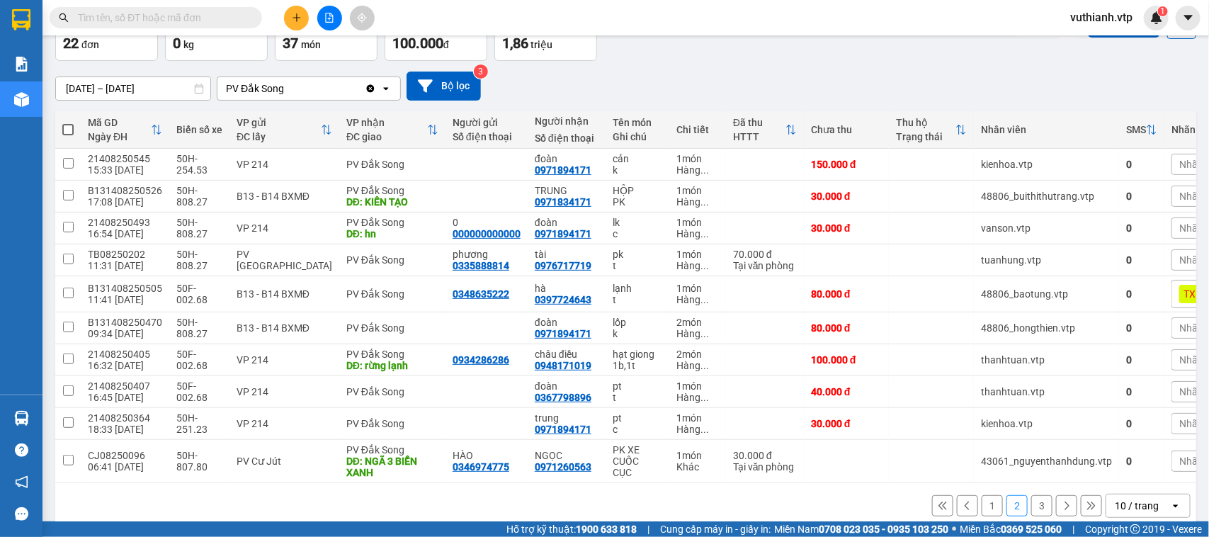
click at [1032, 511] on button "3" at bounding box center [1042, 505] width 21 height 21
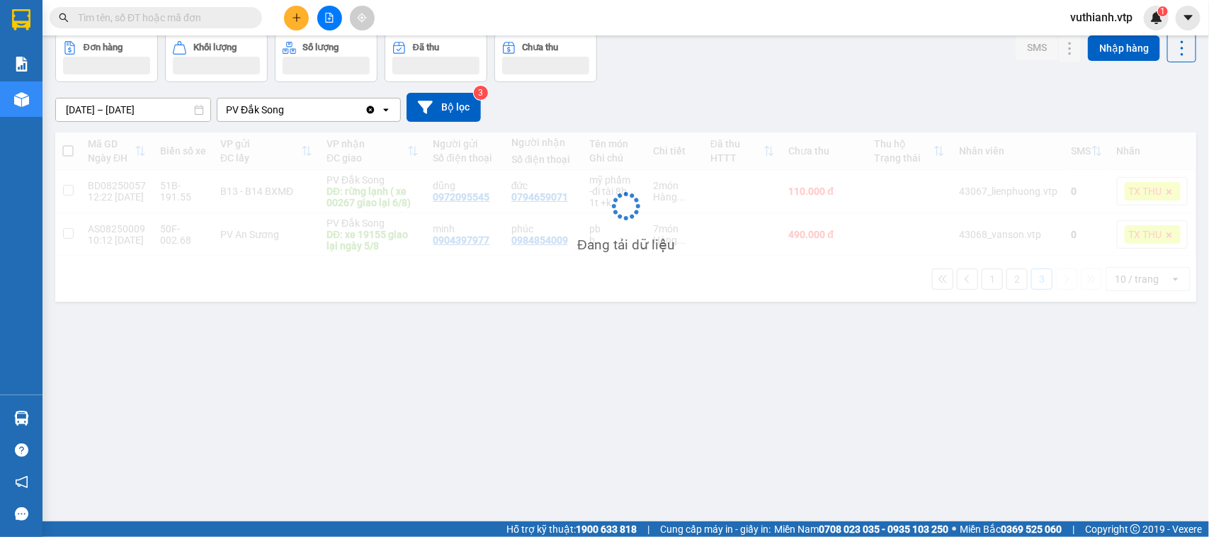
scroll to position [65, 0]
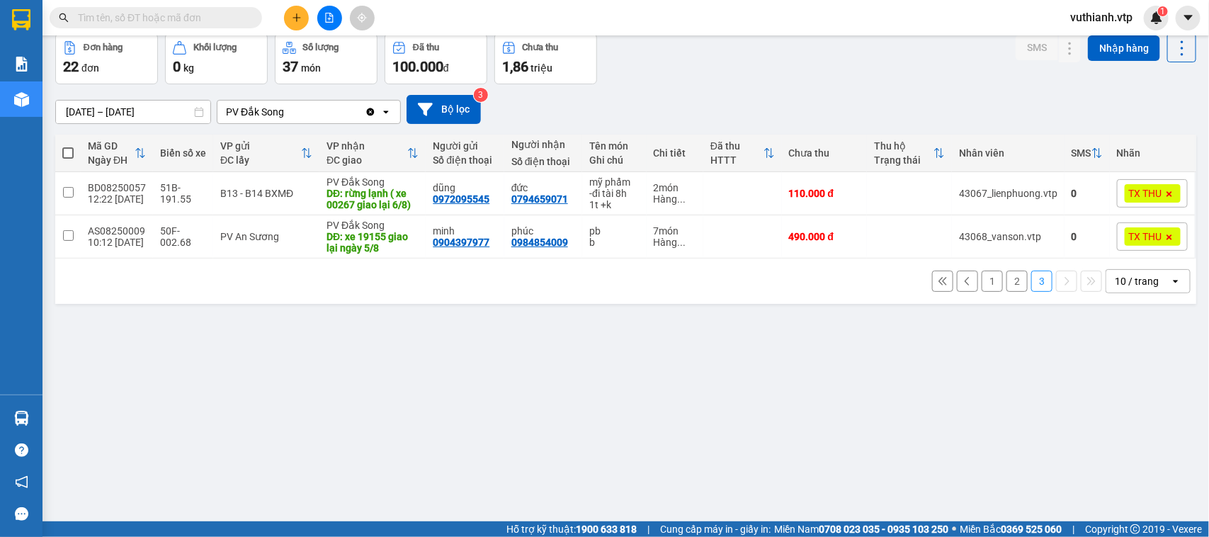
click at [982, 292] on button "1" at bounding box center [992, 281] width 21 height 21
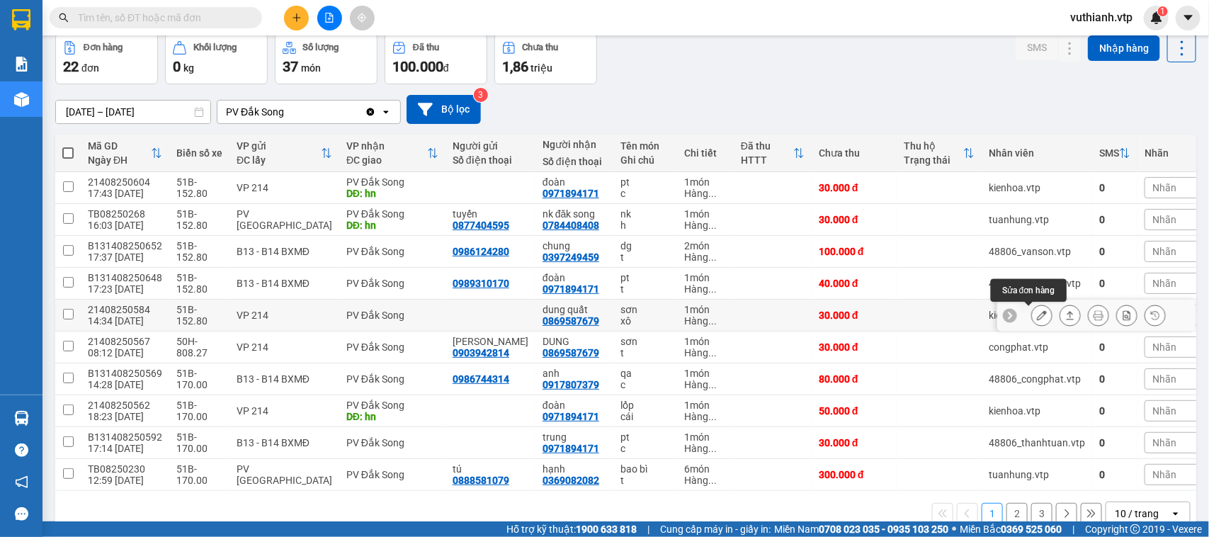
click at [1037, 316] on icon at bounding box center [1042, 315] width 10 height 10
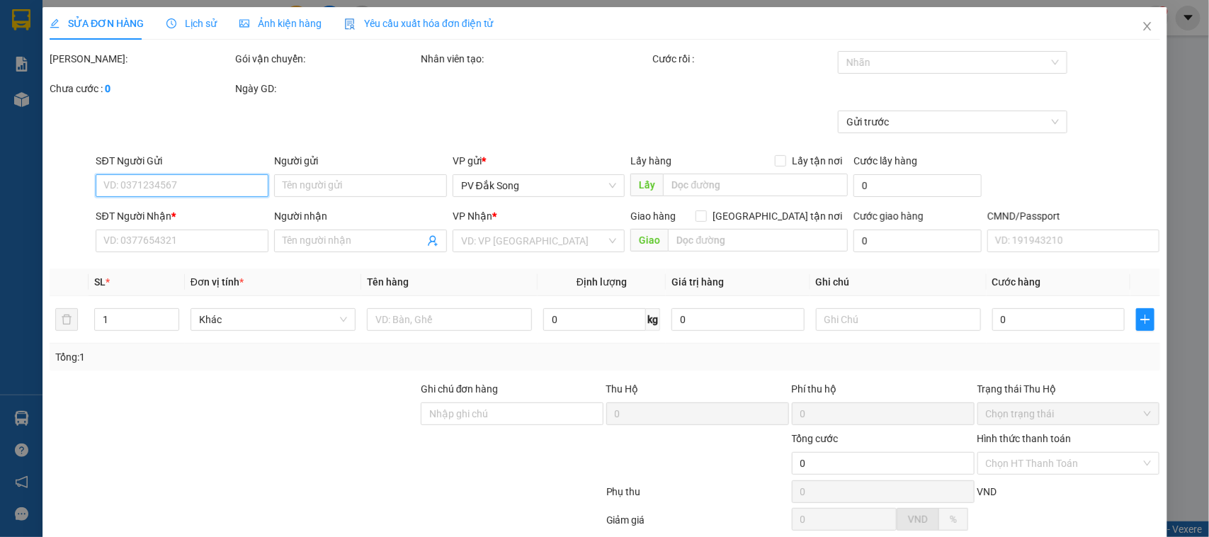
type input "0869587679"
type input "dung quất"
type input "30.000"
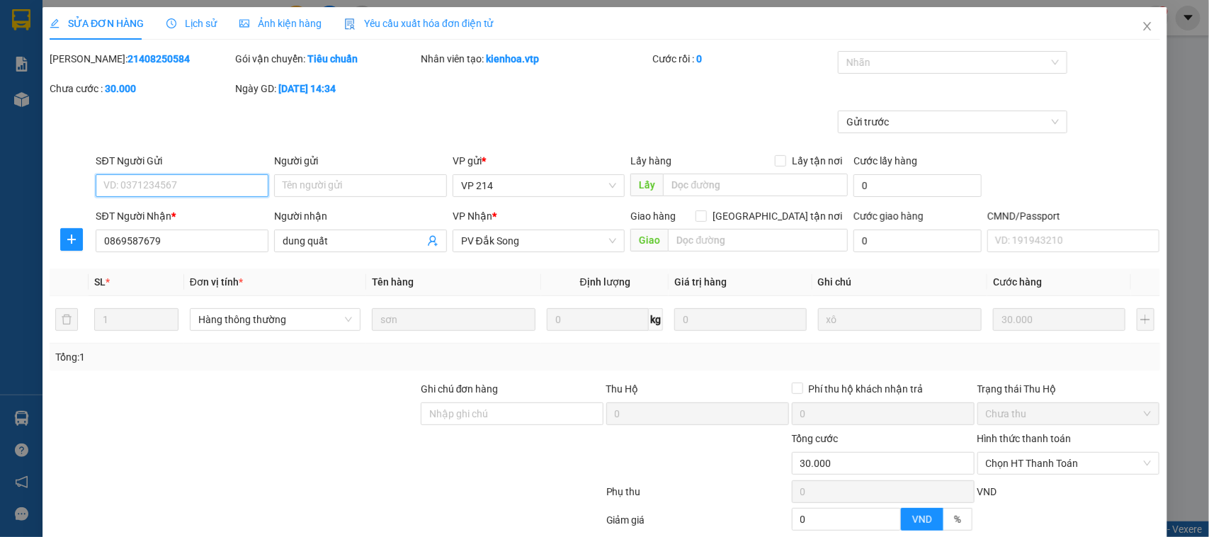
type input "1.500"
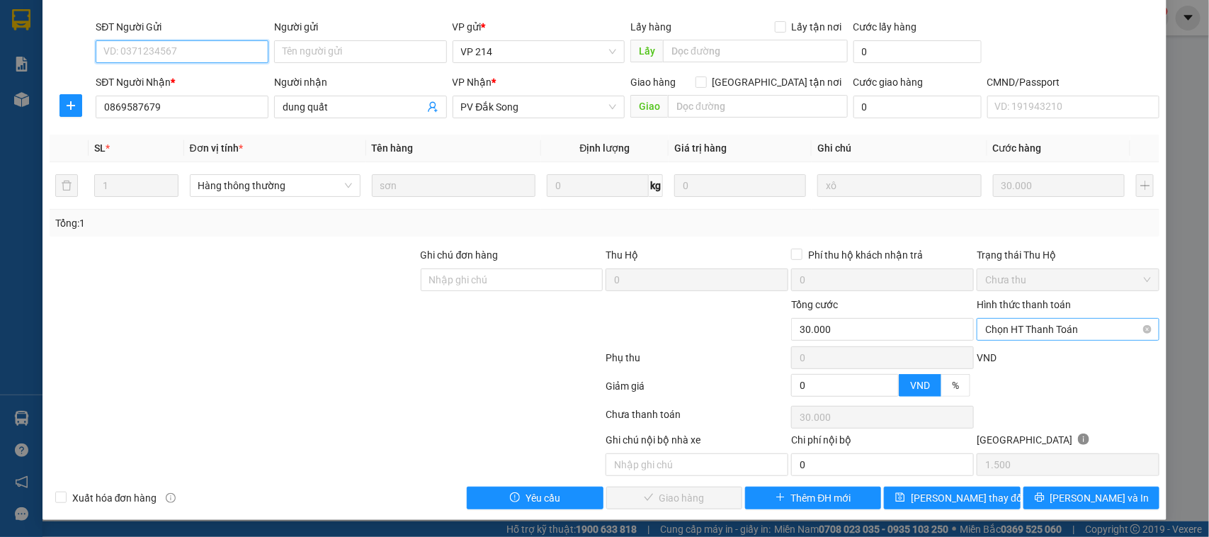
click at [999, 327] on span "Chọn HT Thanh Toán" at bounding box center [1069, 329] width 166 height 21
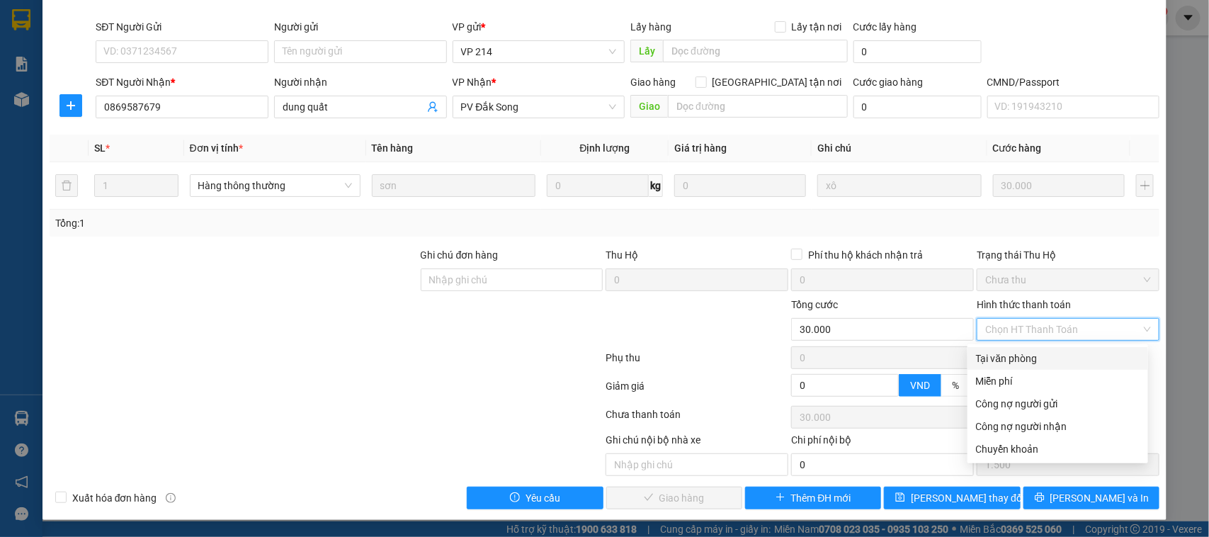
click at [999, 358] on div "Tại văn phòng" at bounding box center [1058, 359] width 164 height 16
type input "0"
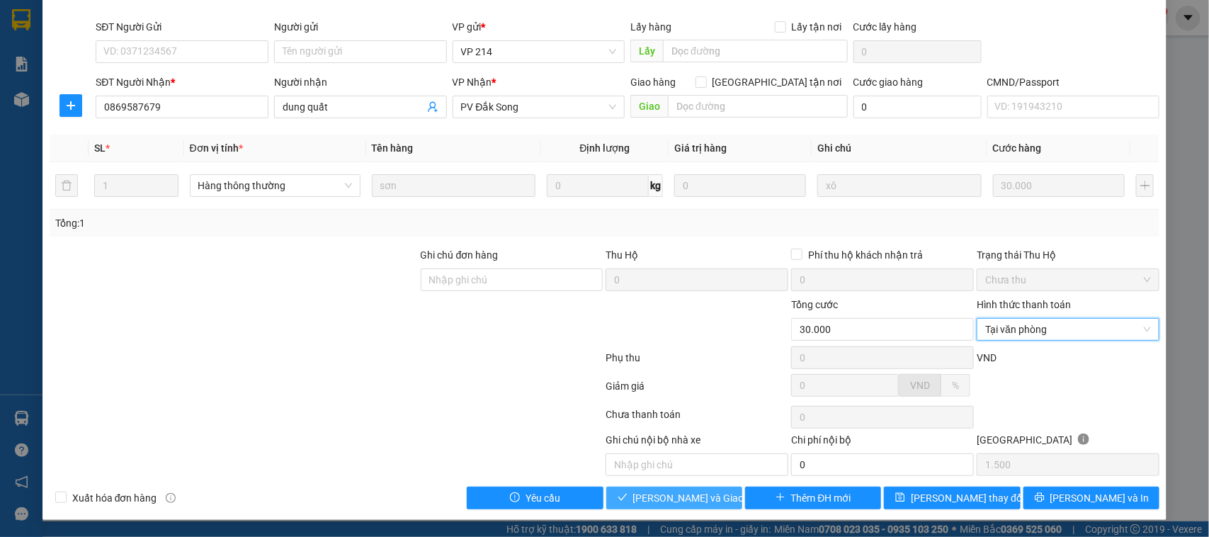
click at [696, 502] on span "[PERSON_NAME] và Giao hàng" at bounding box center [701, 498] width 136 height 16
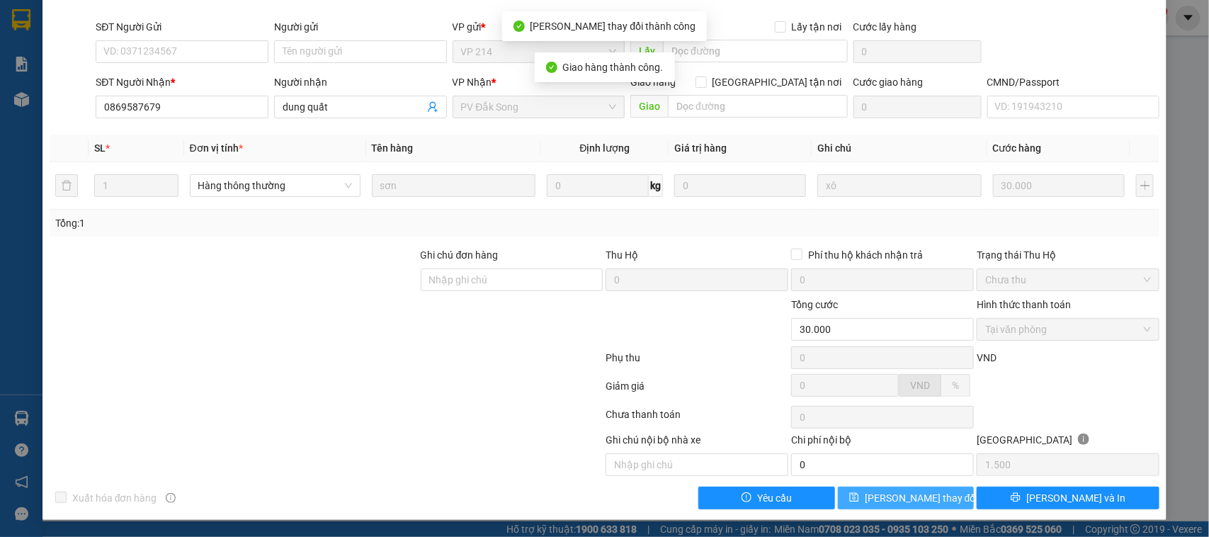
click at [911, 501] on span "[PERSON_NAME] thay đổi" at bounding box center [921, 498] width 113 height 16
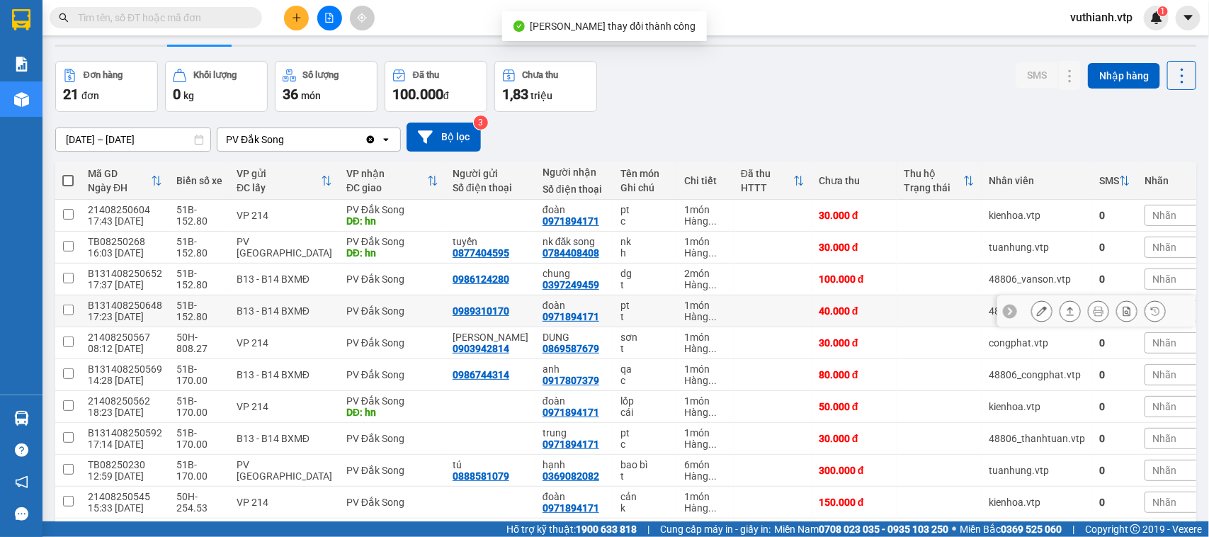
scroll to position [100, 0]
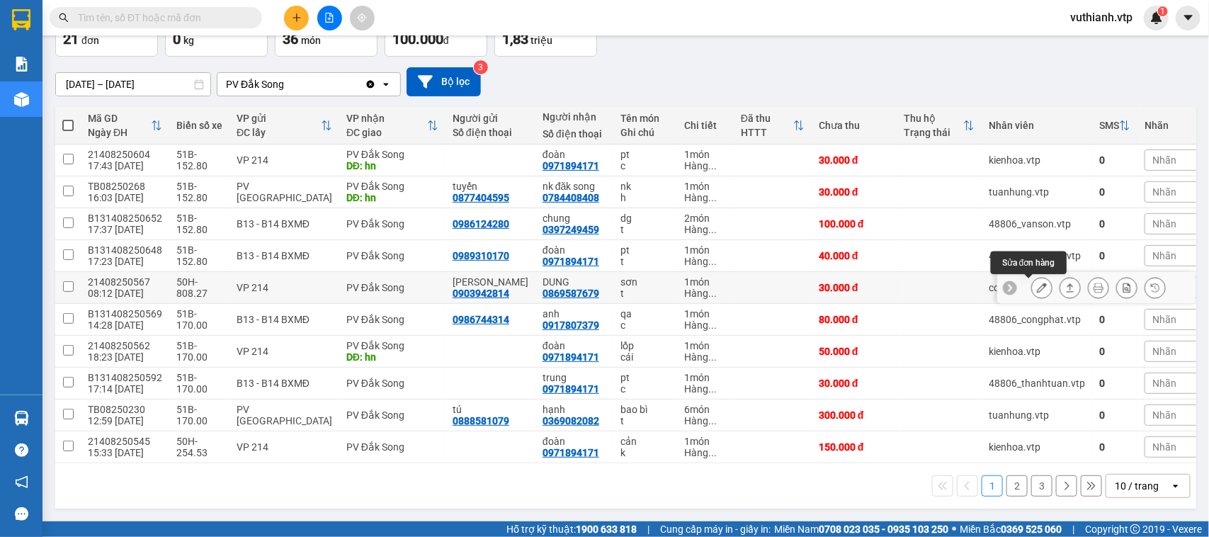
click at [1035, 276] on button at bounding box center [1042, 288] width 20 height 25
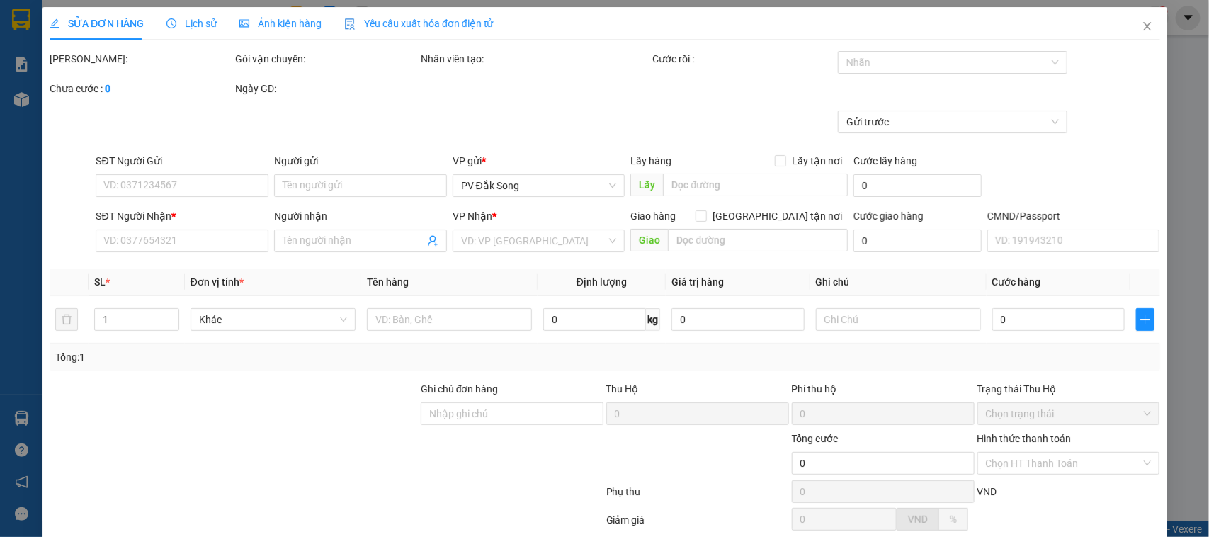
type input "1.500"
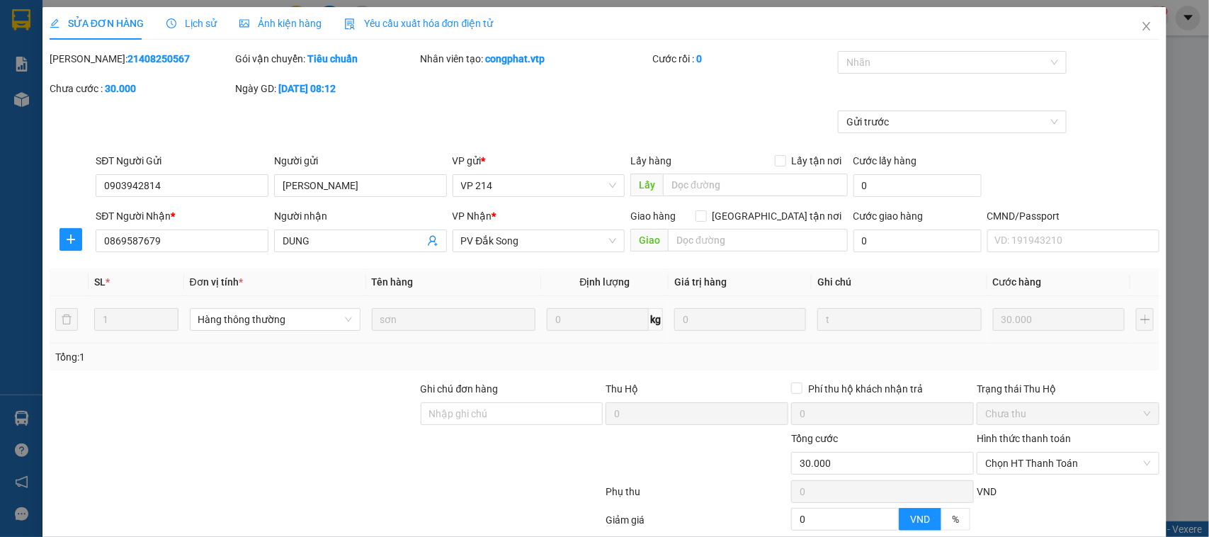
type input "0903942814"
type input "[PERSON_NAME]"
type input "0869587679"
type input "DUNG"
type input "30.000"
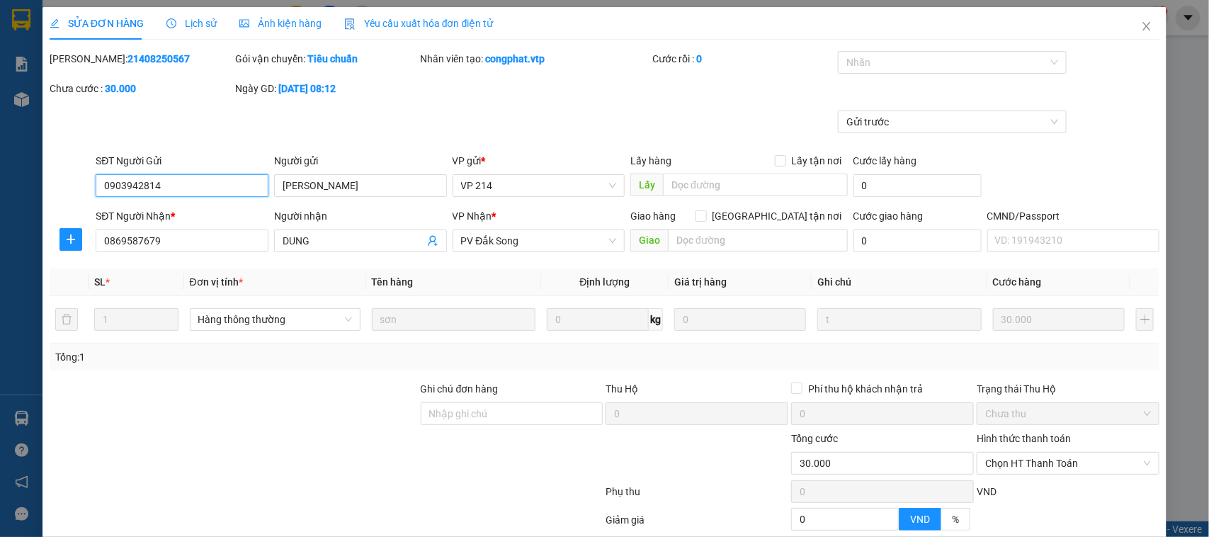
scroll to position [135, 0]
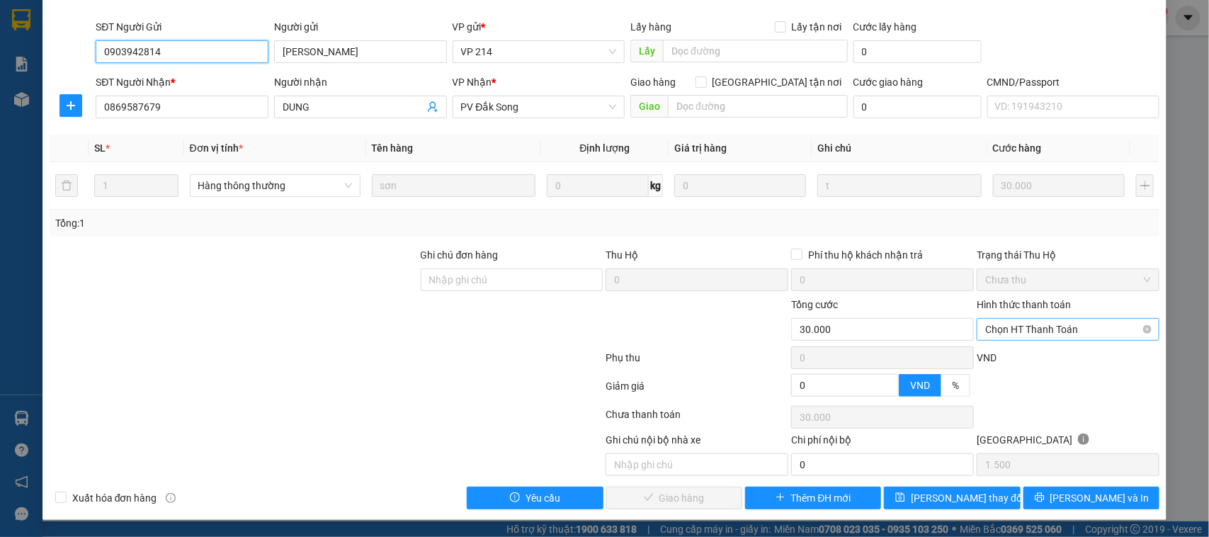
click at [1000, 323] on span "Chọn HT Thanh Toán" at bounding box center [1069, 329] width 166 height 21
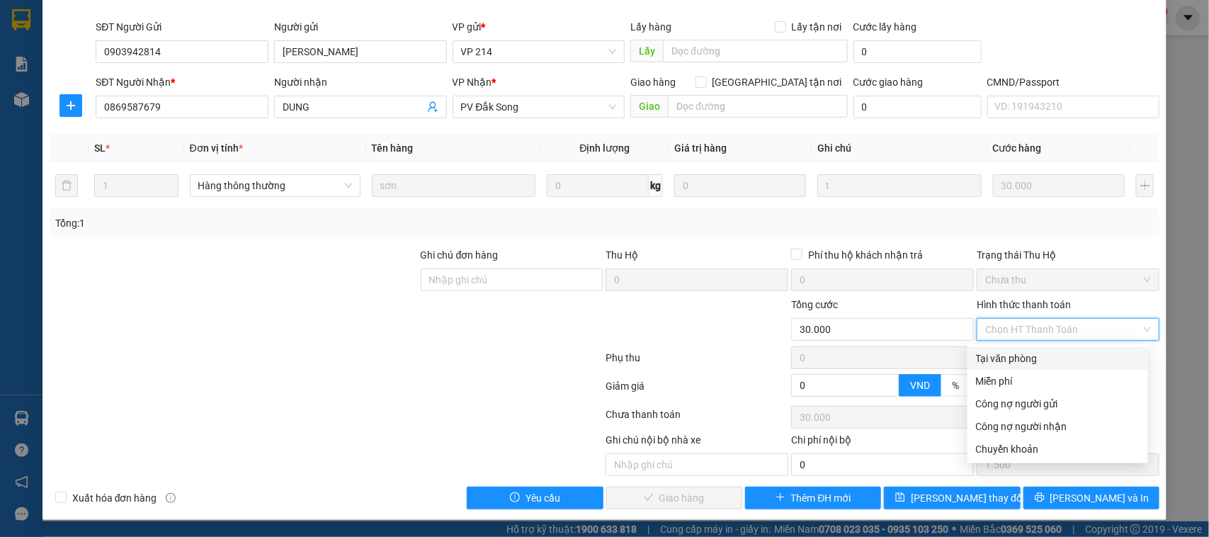
click at [1007, 355] on div "Tại văn phòng" at bounding box center [1058, 359] width 164 height 16
type input "0"
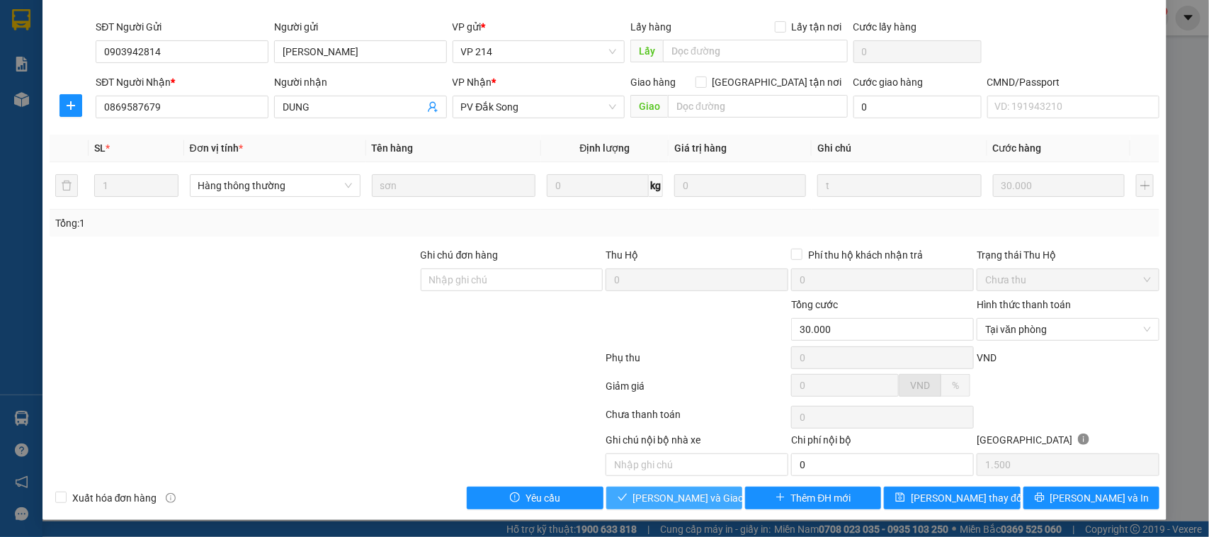
click at [693, 504] on span "[PERSON_NAME] và Giao hàng" at bounding box center [701, 498] width 136 height 16
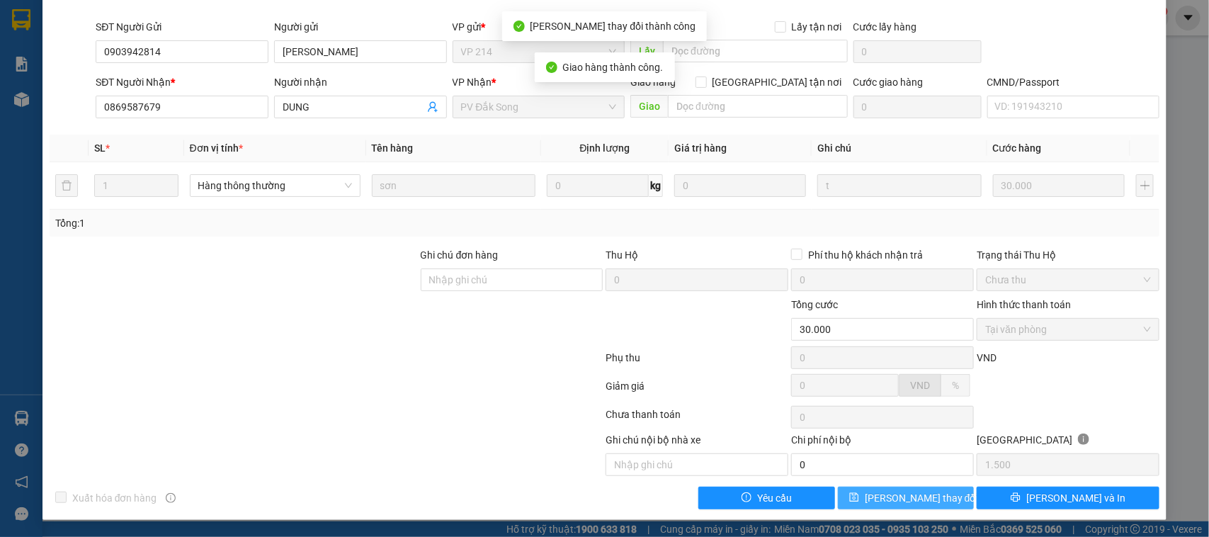
click at [903, 500] on span "[PERSON_NAME] thay đổi" at bounding box center [921, 498] width 113 height 16
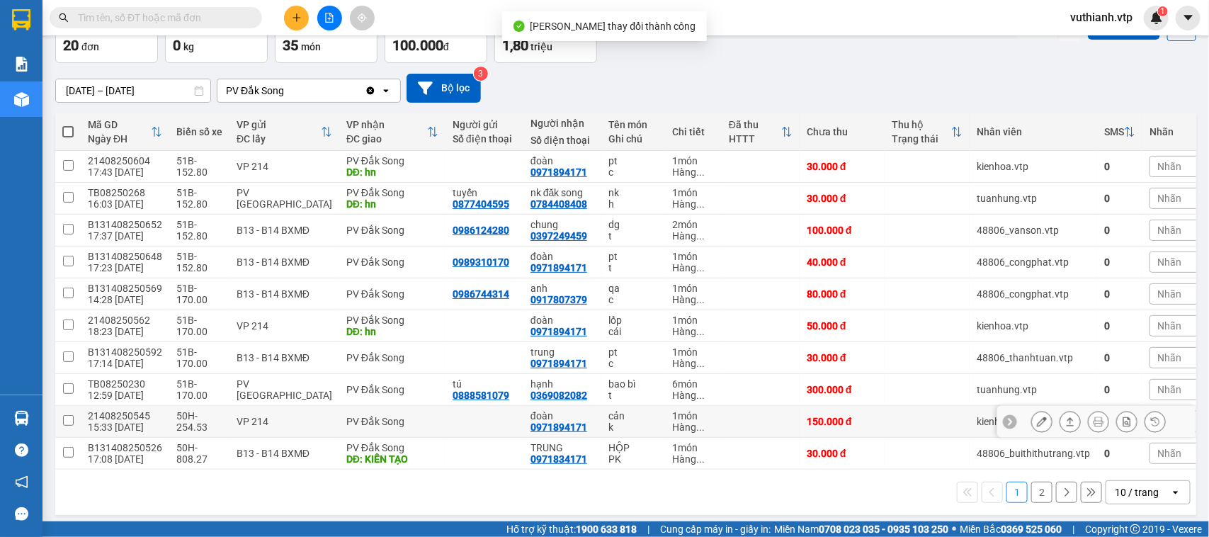
scroll to position [100, 0]
